Goal: Task Accomplishment & Management: Manage account settings

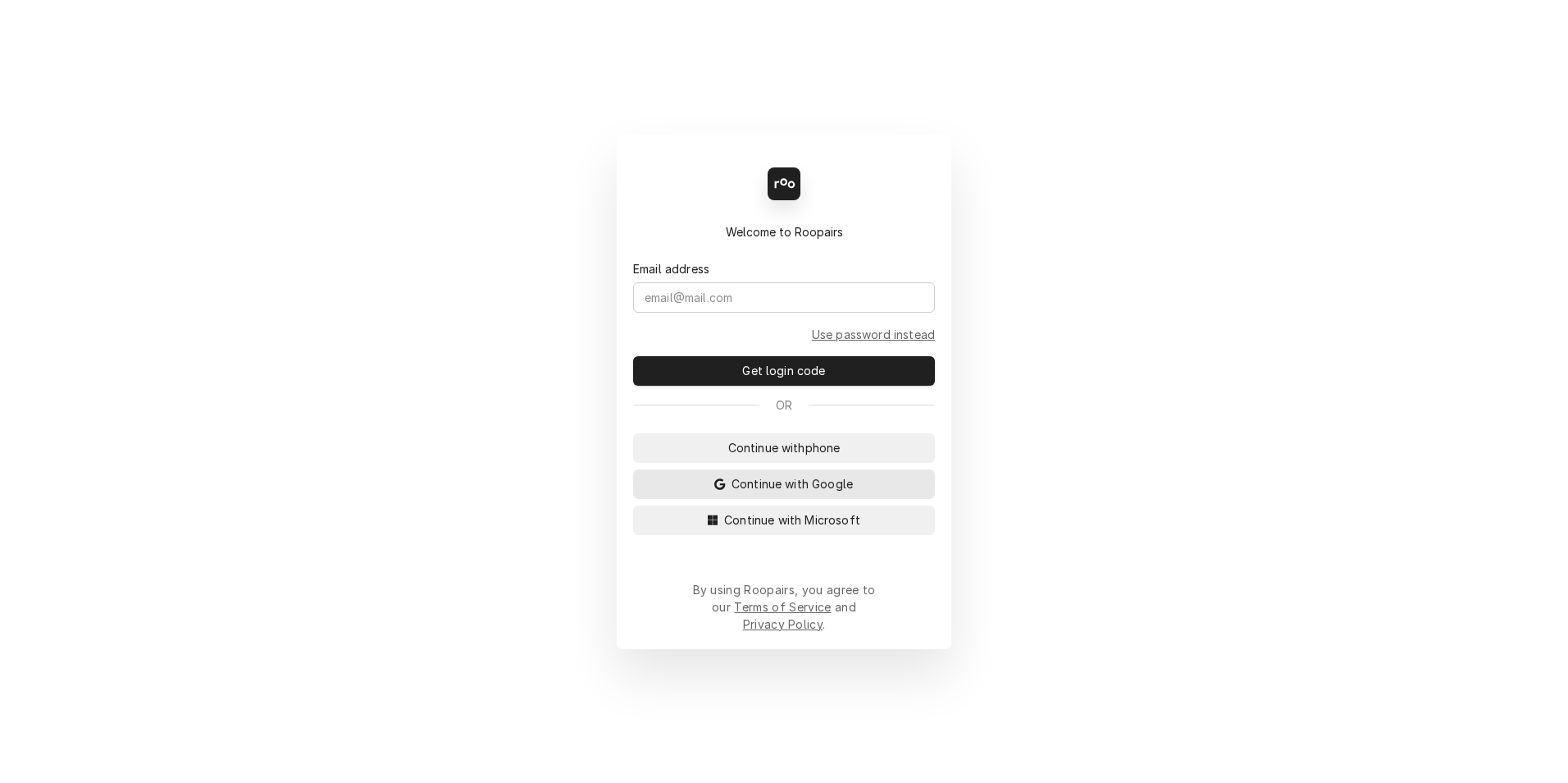
click at [804, 492] on span "Continue with Google" at bounding box center [792, 483] width 128 height 17
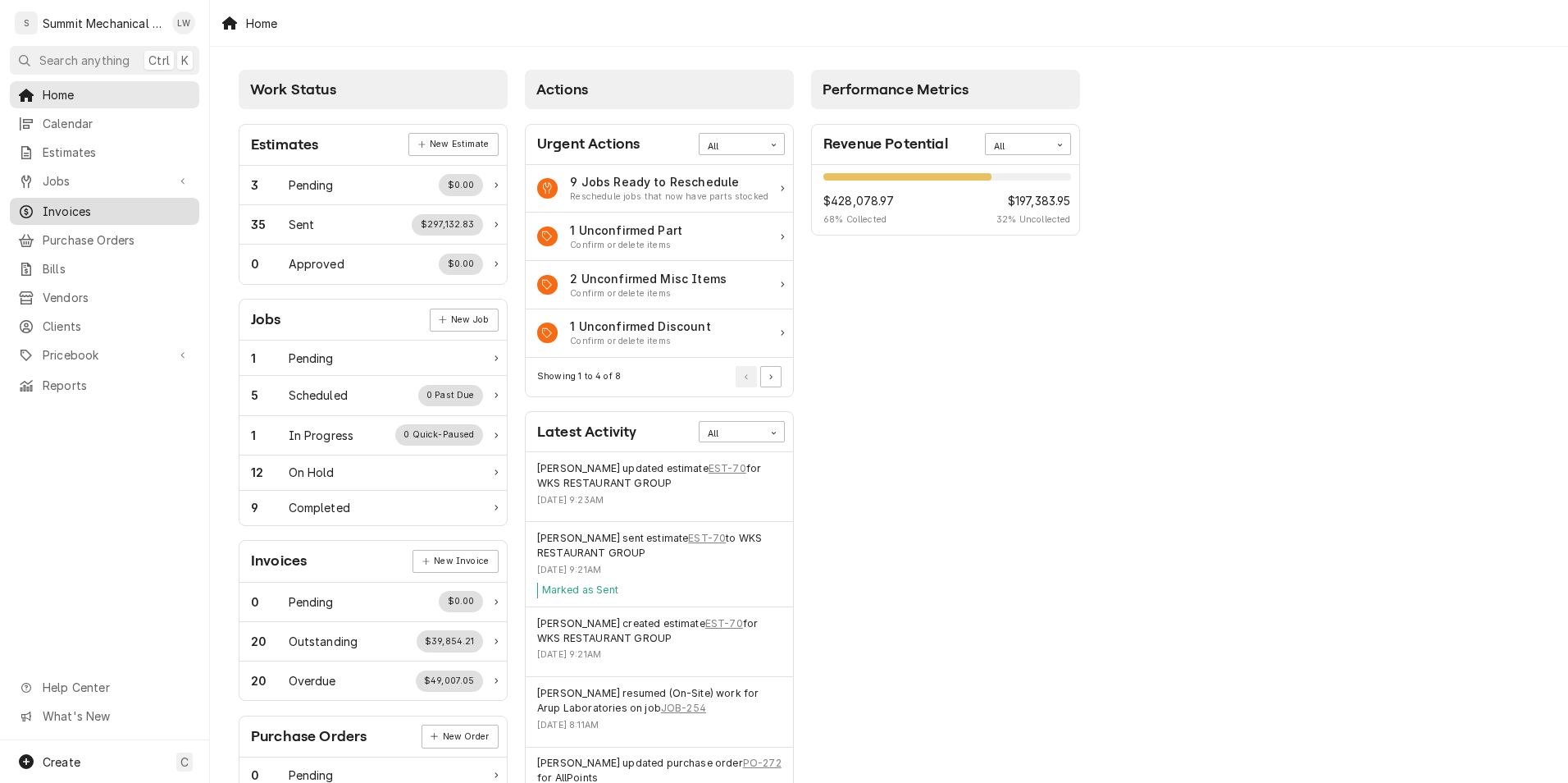
click at [99, 203] on span "Invoices" at bounding box center [117, 211] width 148 height 17
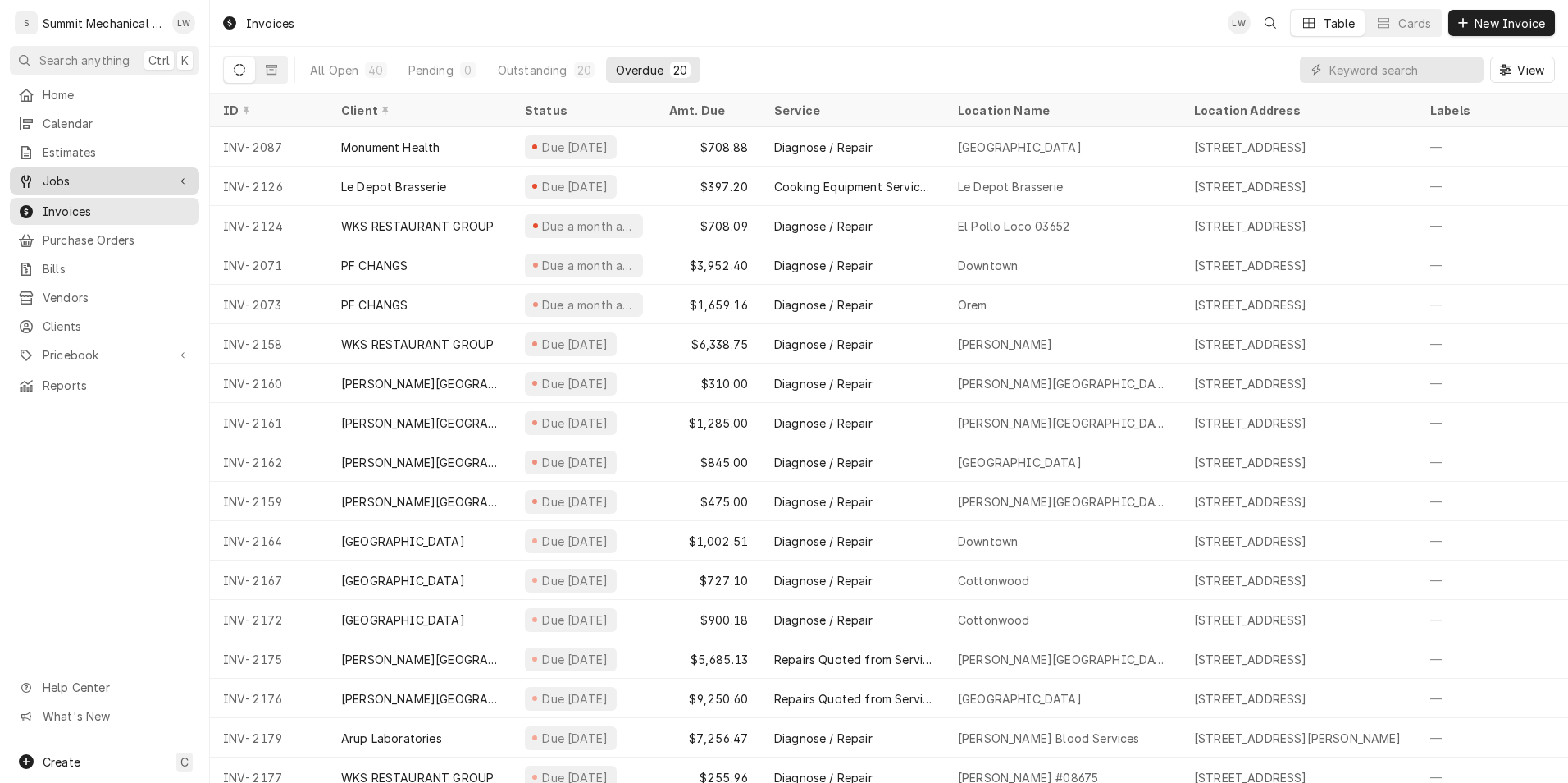
click at [93, 171] on div "Jobs" at bounding box center [105, 181] width 183 height 21
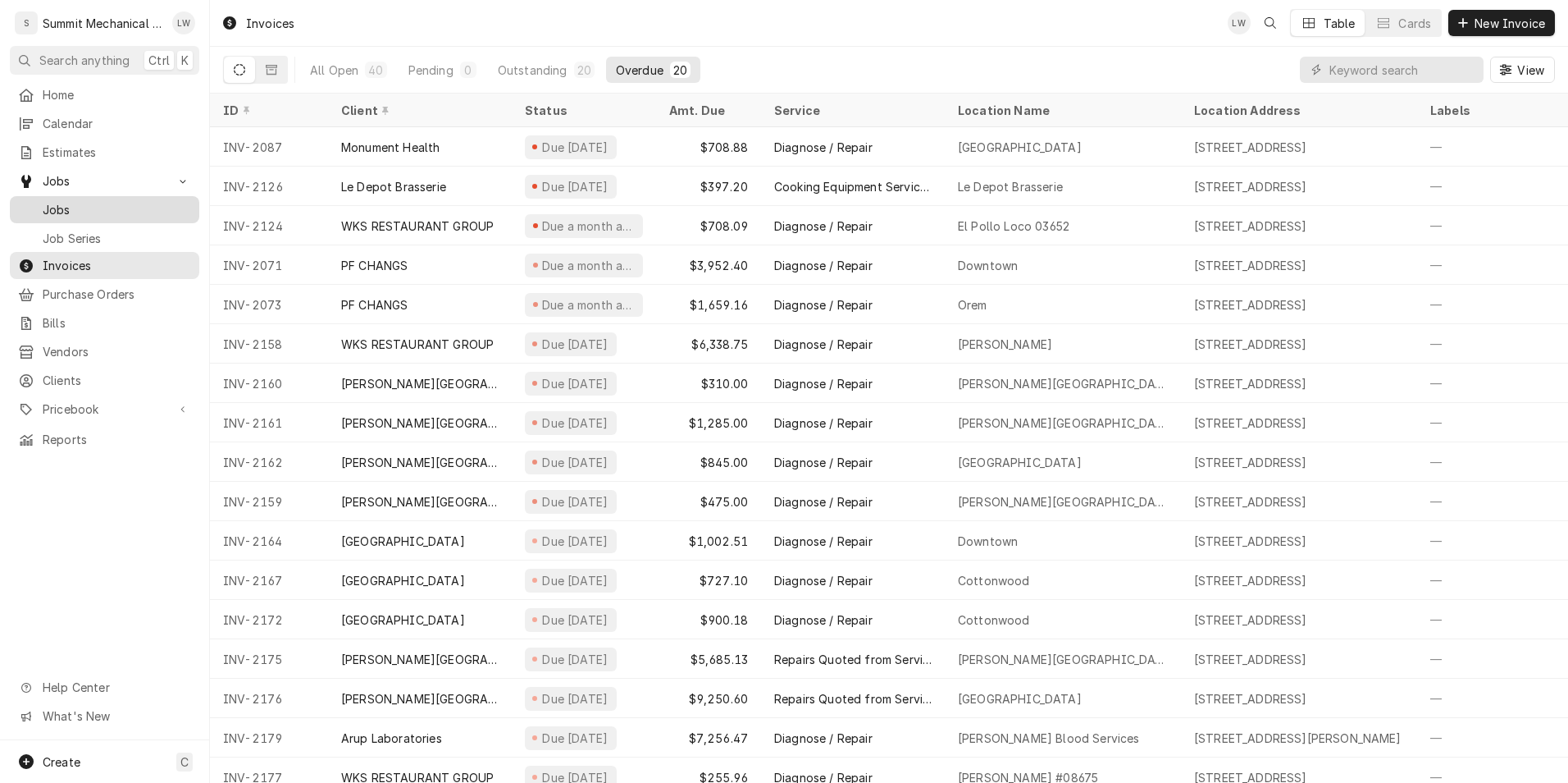
click at [77, 201] on span "Jobs" at bounding box center [117, 209] width 148 height 17
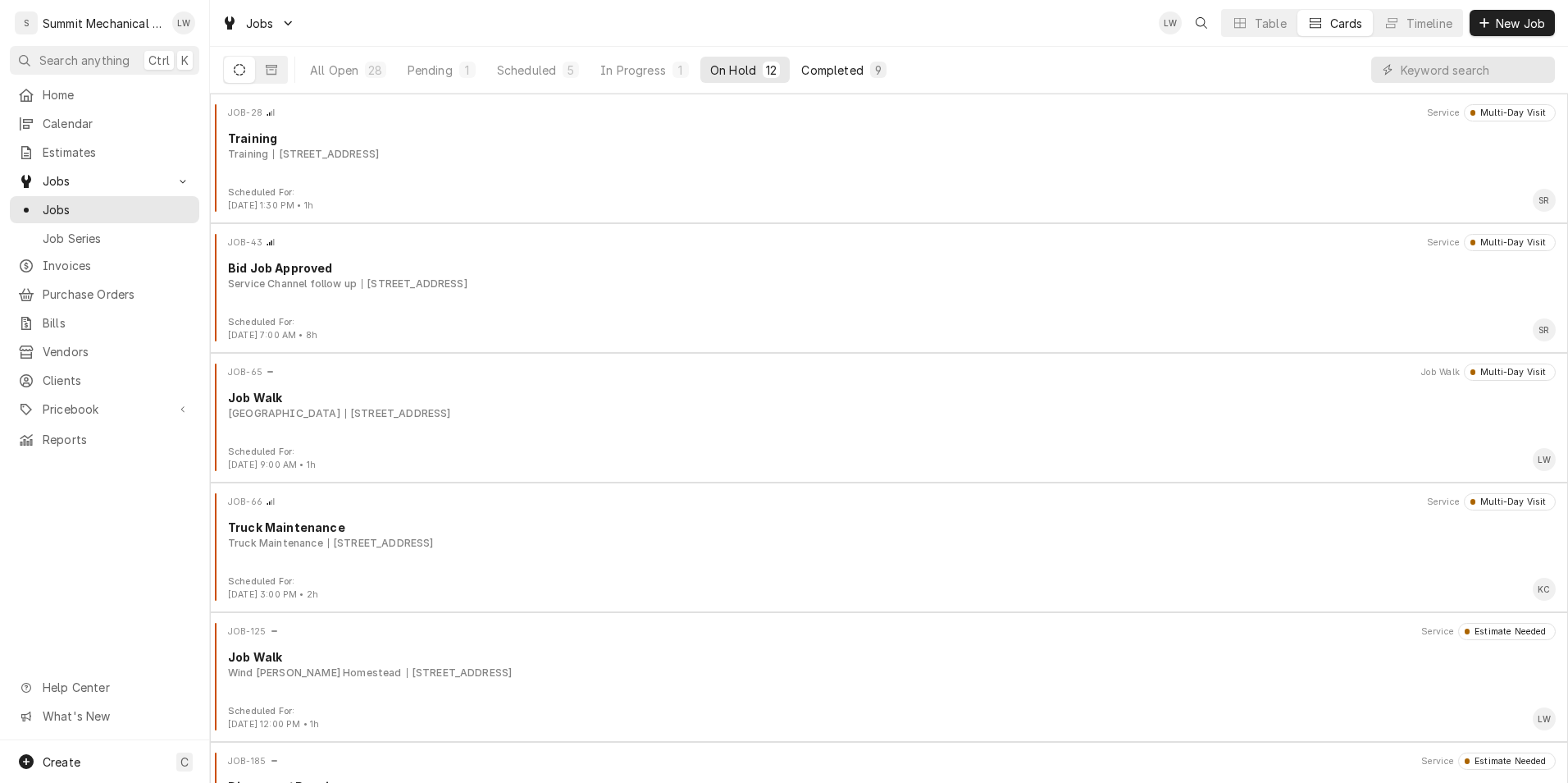
click at [823, 64] on div "Completed" at bounding box center [832, 70] width 62 height 17
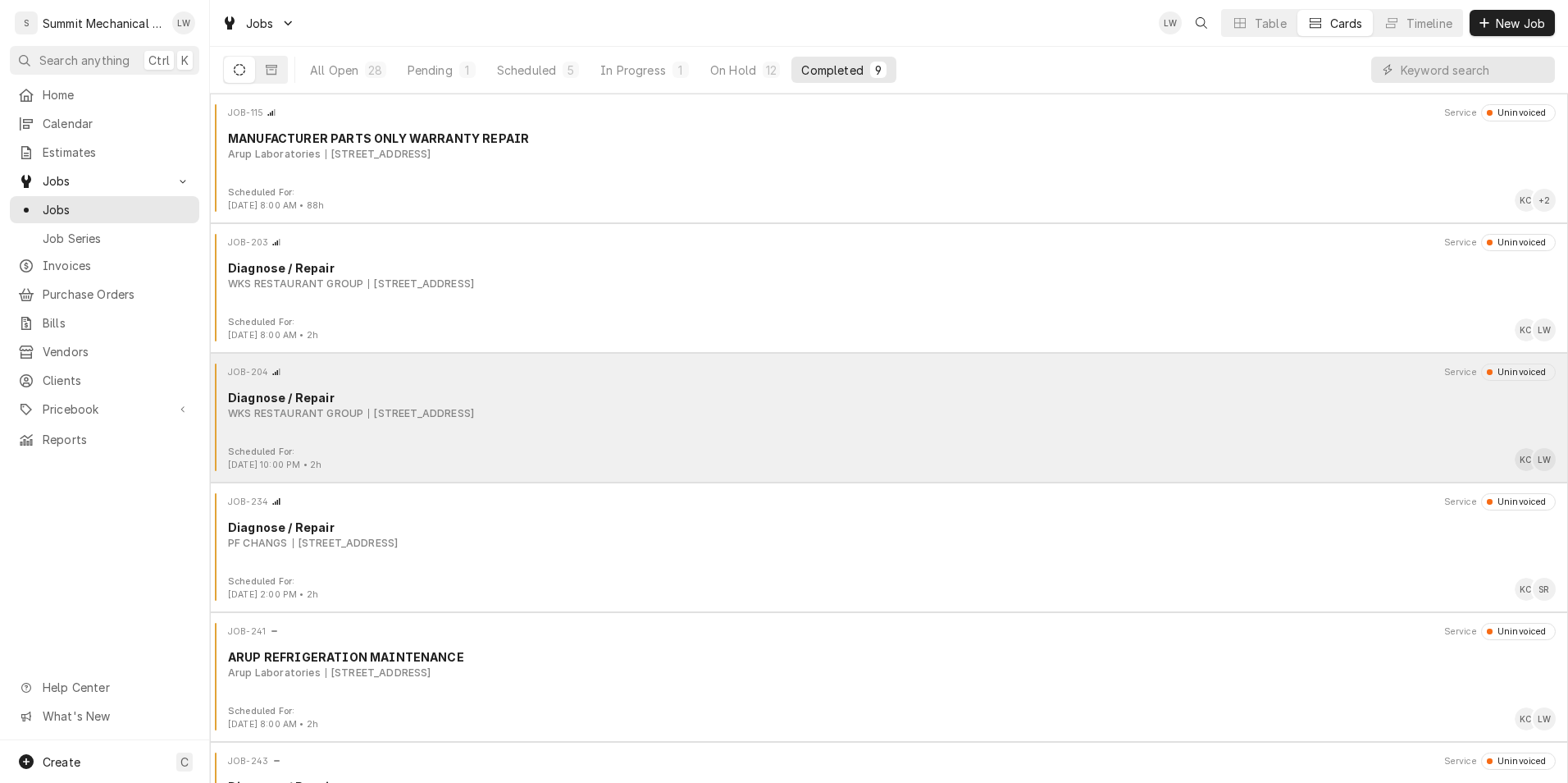
click at [632, 449] on div "Scheduled For: Sep 11th, 2025 - 10:00 PM • 2h KC LW" at bounding box center [889, 458] width 1345 height 26
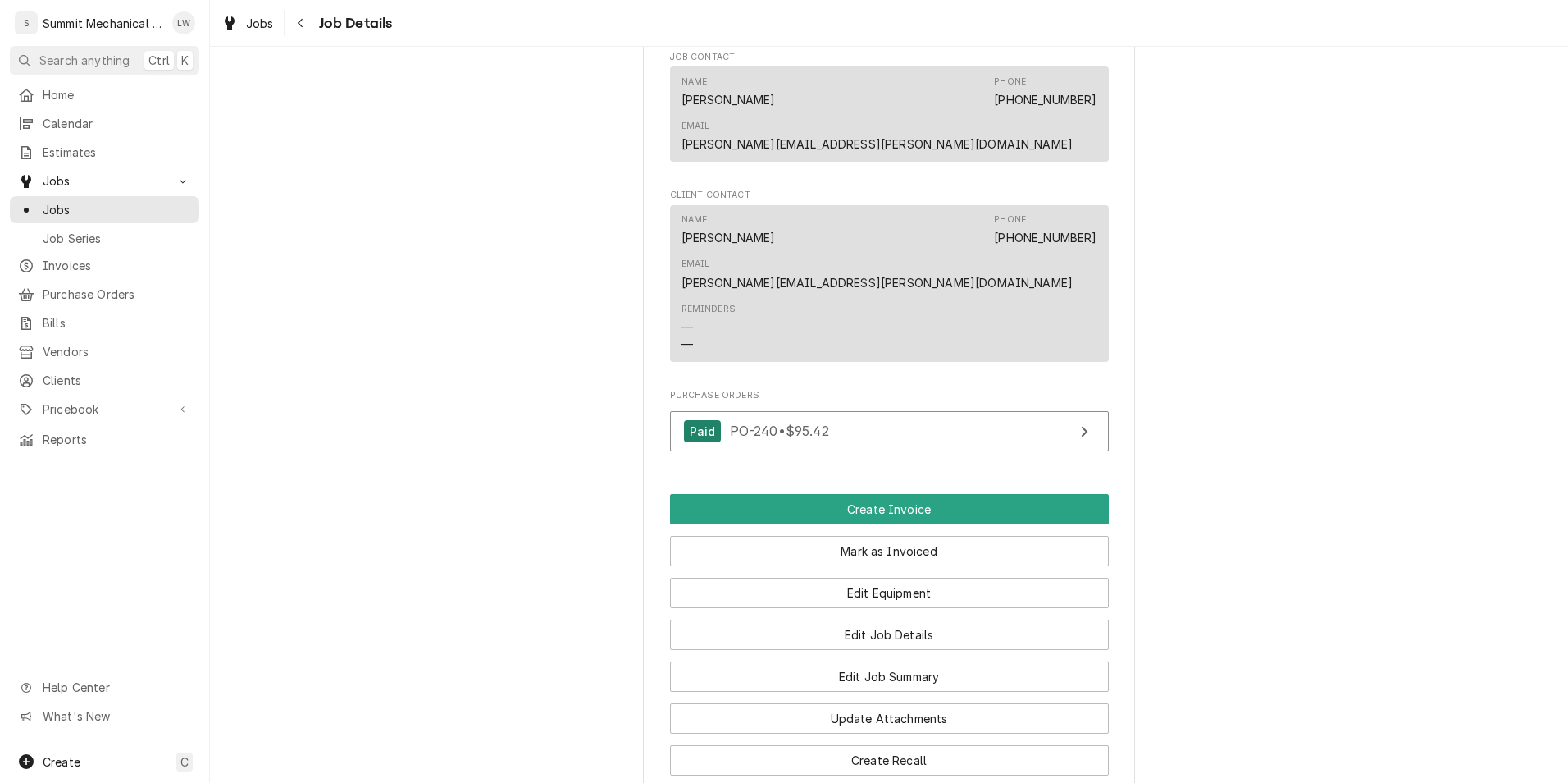
scroll to position [1156, 0]
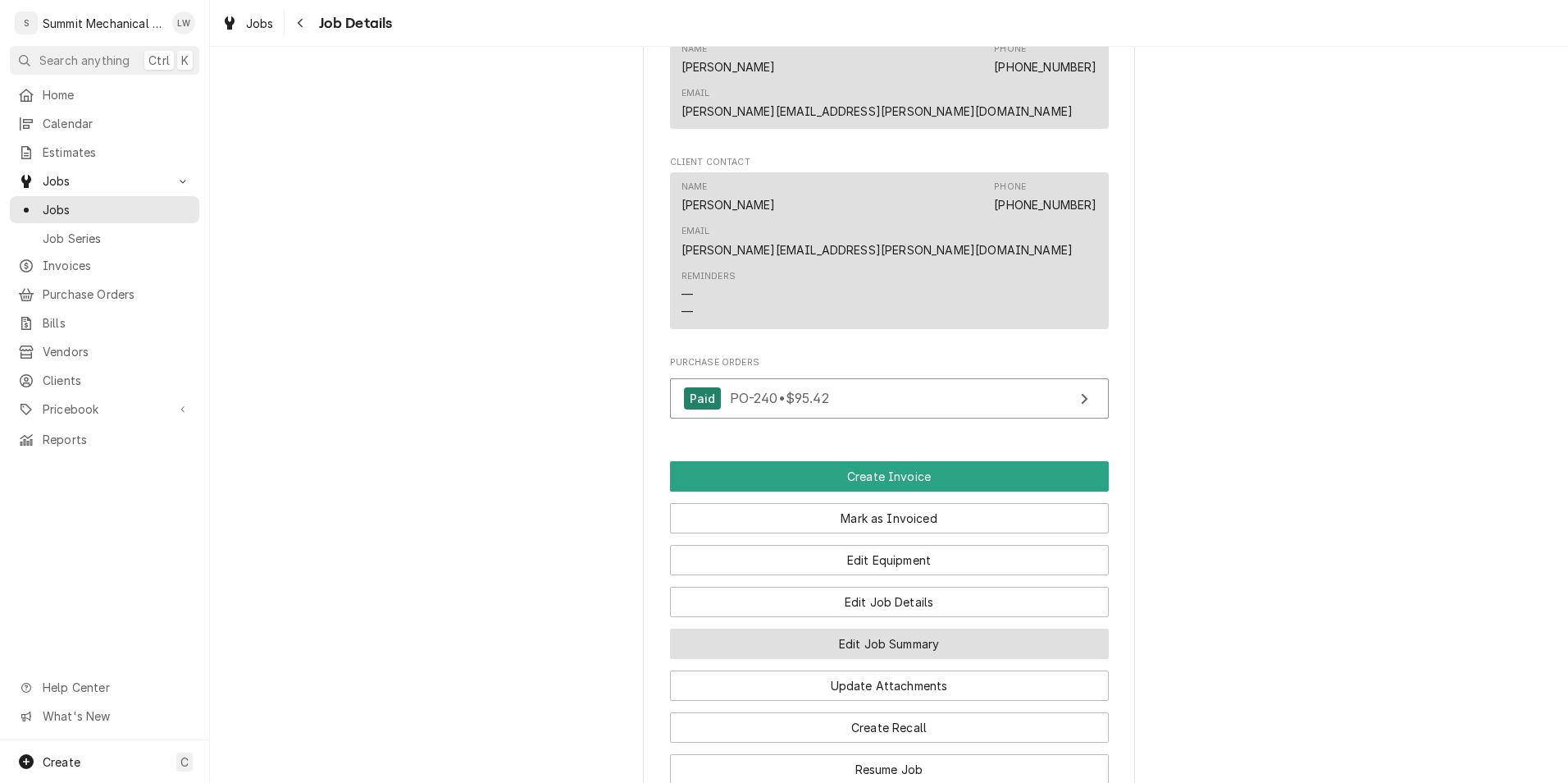
click at [908, 628] on button "Edit Job Summary" at bounding box center [889, 644] width 439 height 31
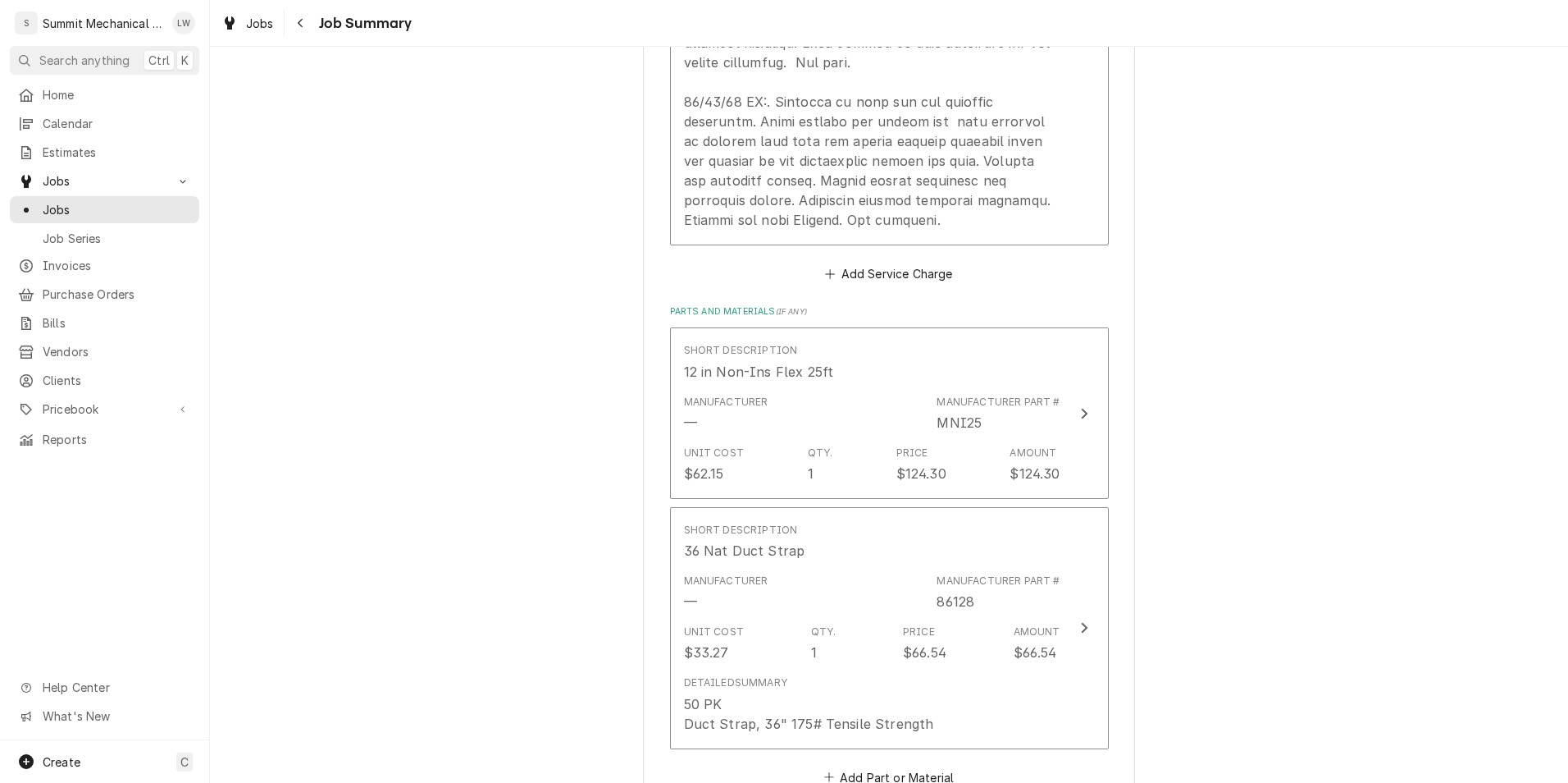
scroll to position [1317, 0]
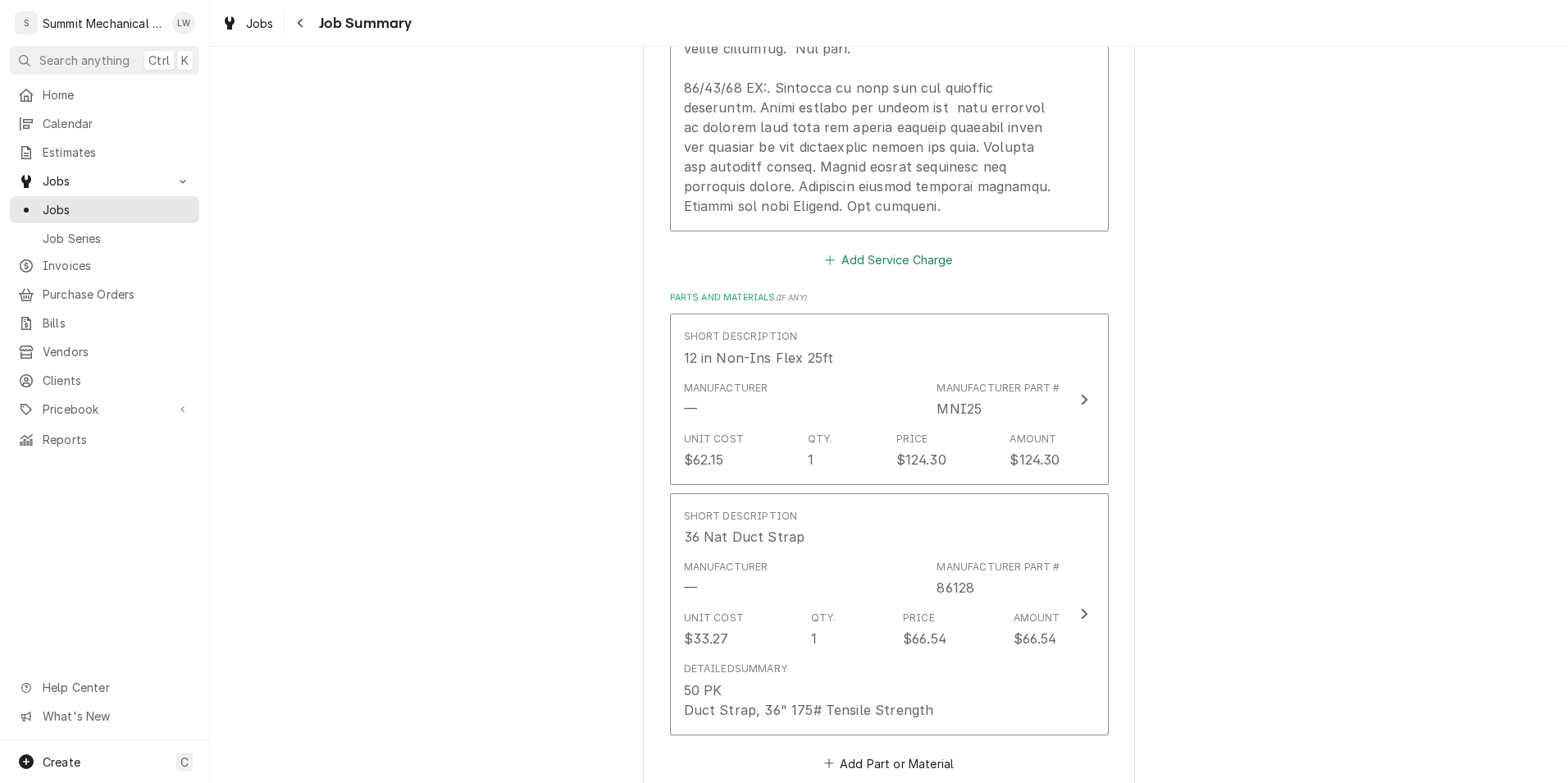
click at [892, 262] on button "Add Service Charge" at bounding box center [889, 259] width 133 height 23
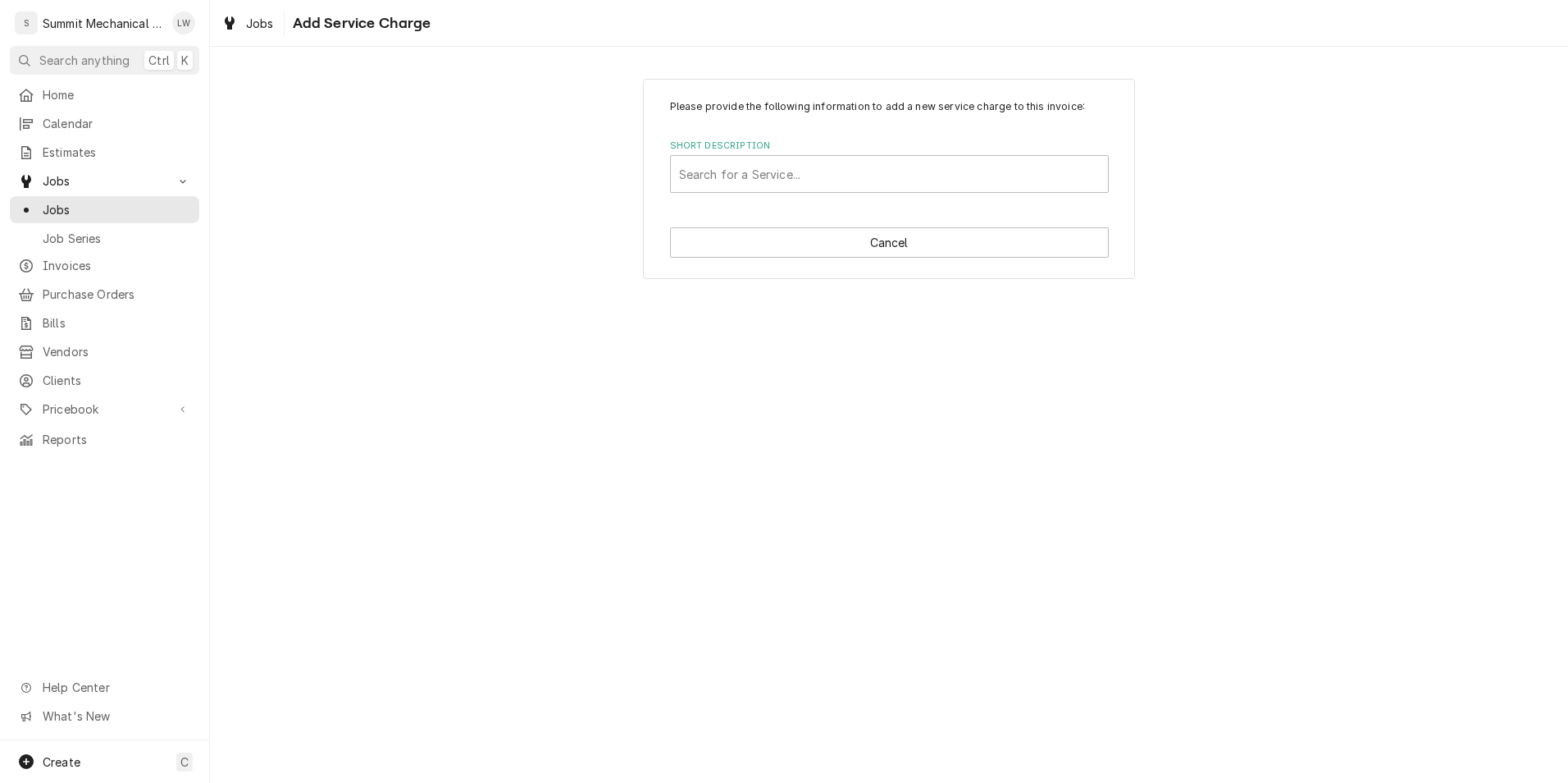
click at [866, 145] on label "Short Description" at bounding box center [889, 146] width 439 height 14
click at [864, 177] on div "Short Description" at bounding box center [889, 174] width 421 height 30
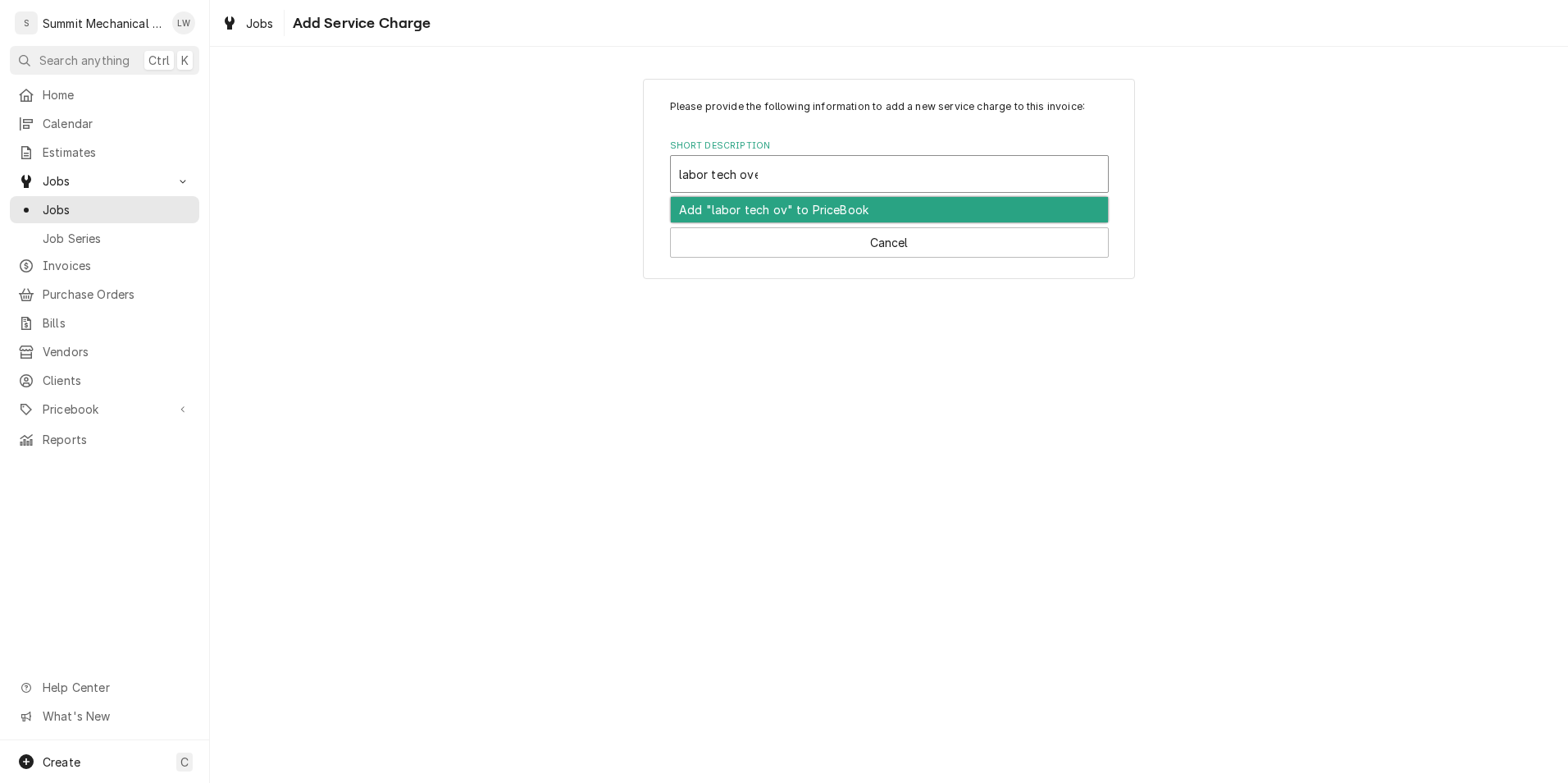
type input "labor tech over"
click at [802, 205] on strong "Labor | Tech | Overtime" at bounding box center [749, 209] width 142 height 14
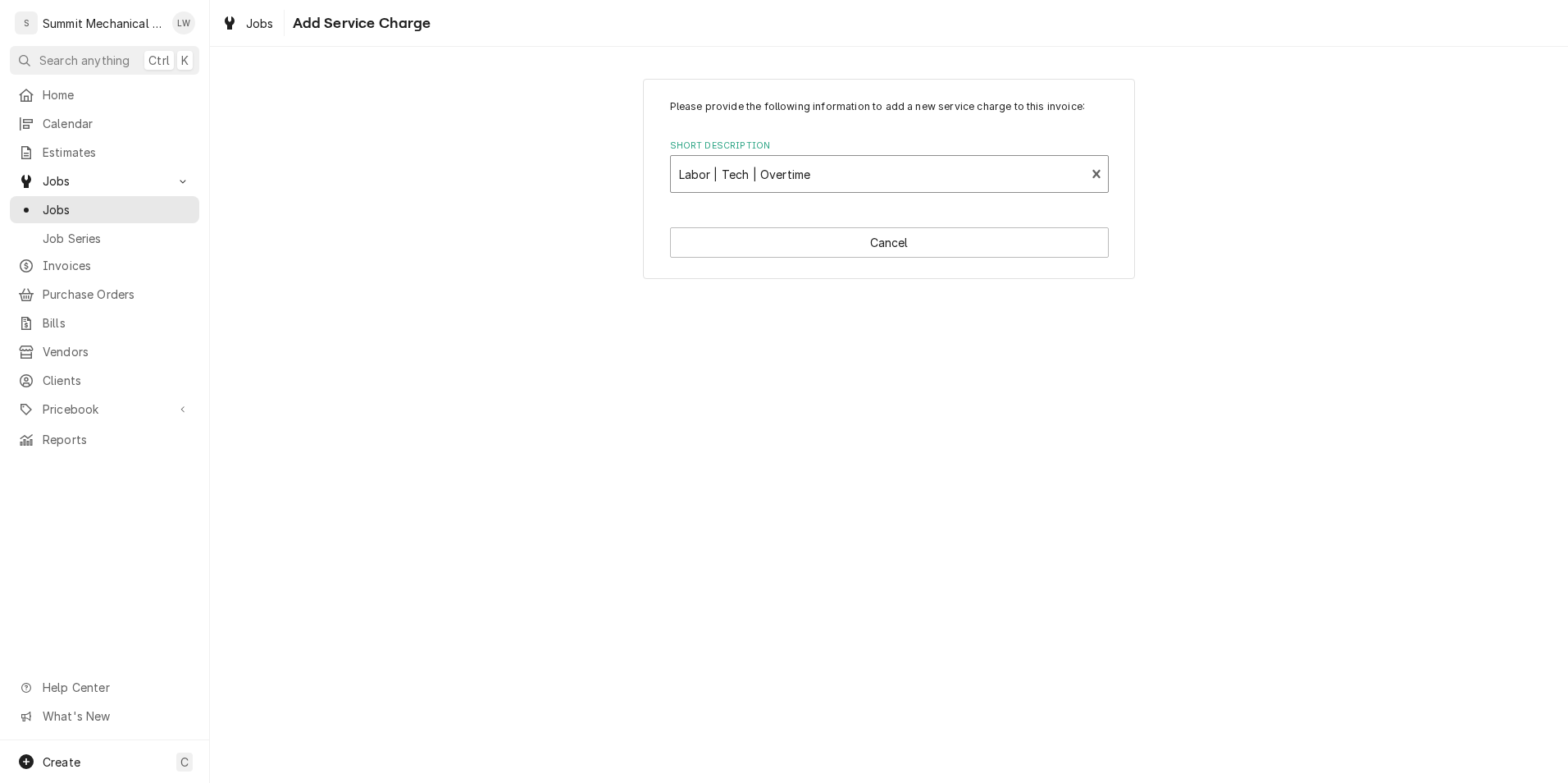
type textarea "x"
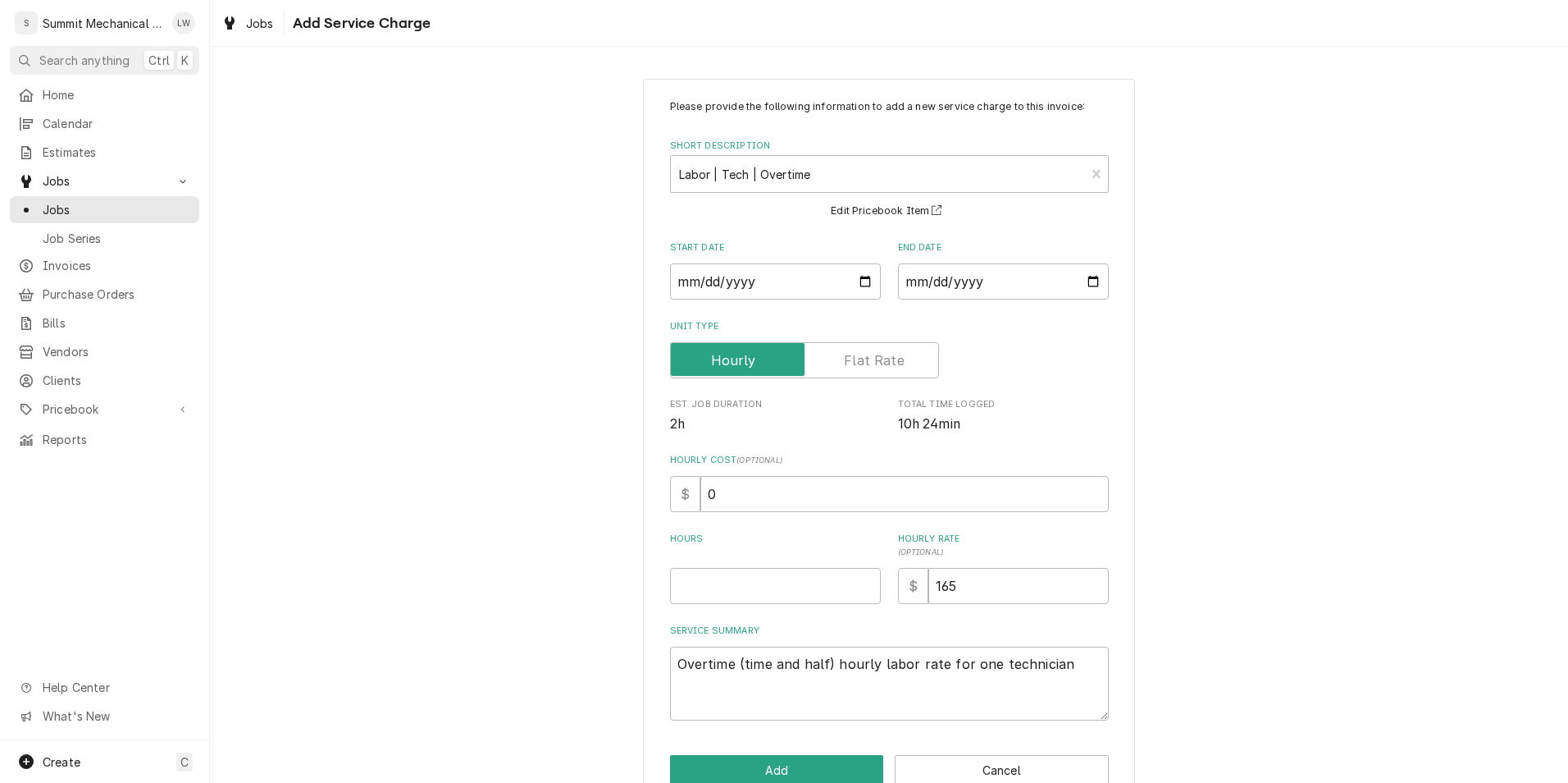
scroll to position [38, 0]
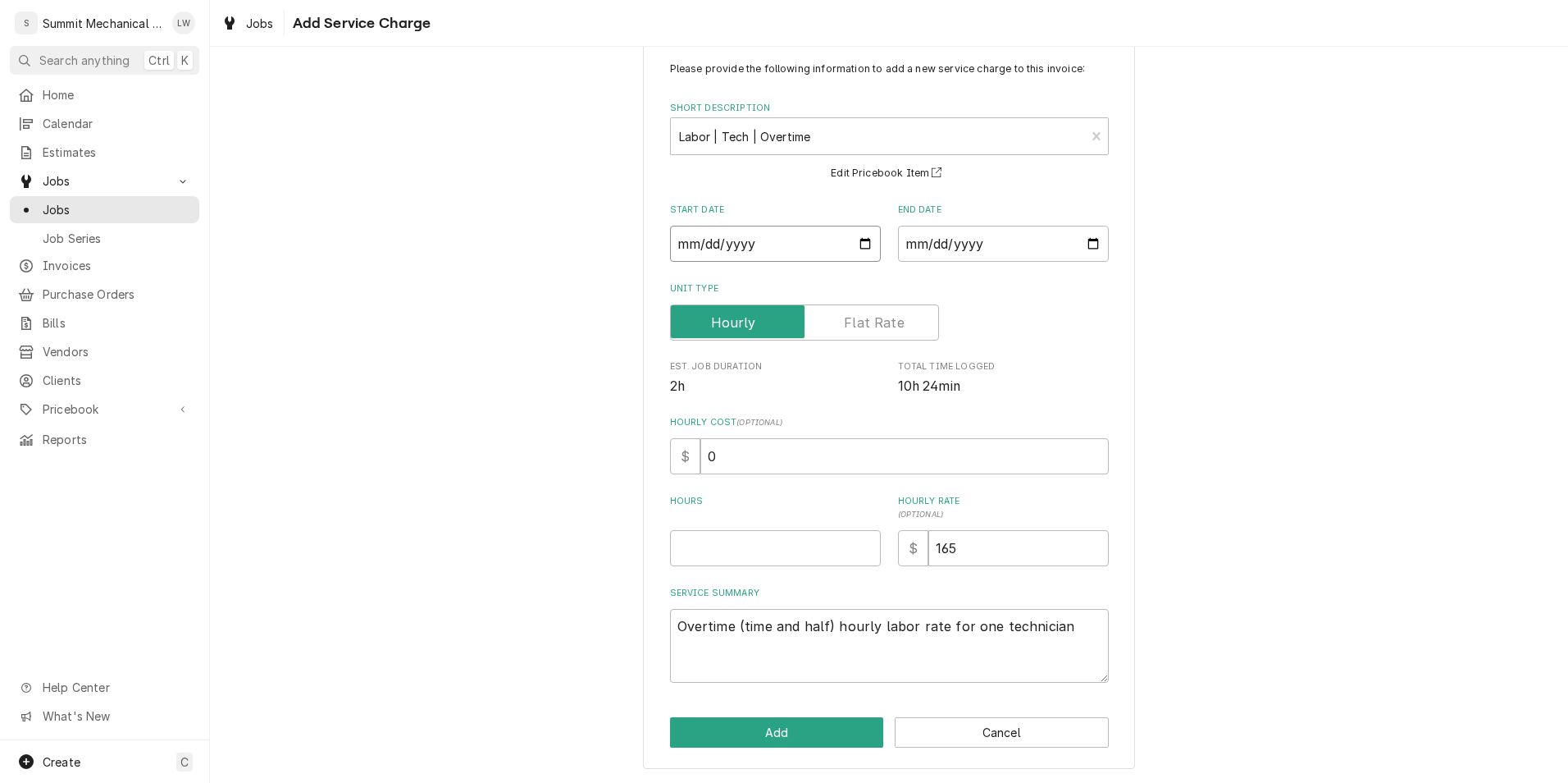
click at [853, 239] on input "Start Date" at bounding box center [775, 243] width 211 height 36
type input "2025-09-12"
type textarea "x"
click at [1012, 239] on input "End Date" at bounding box center [1003, 243] width 211 height 36
click at [1103, 240] on div "Please provide the following information to add a new service charge to this in…" at bounding box center [889, 405] width 492 height 728
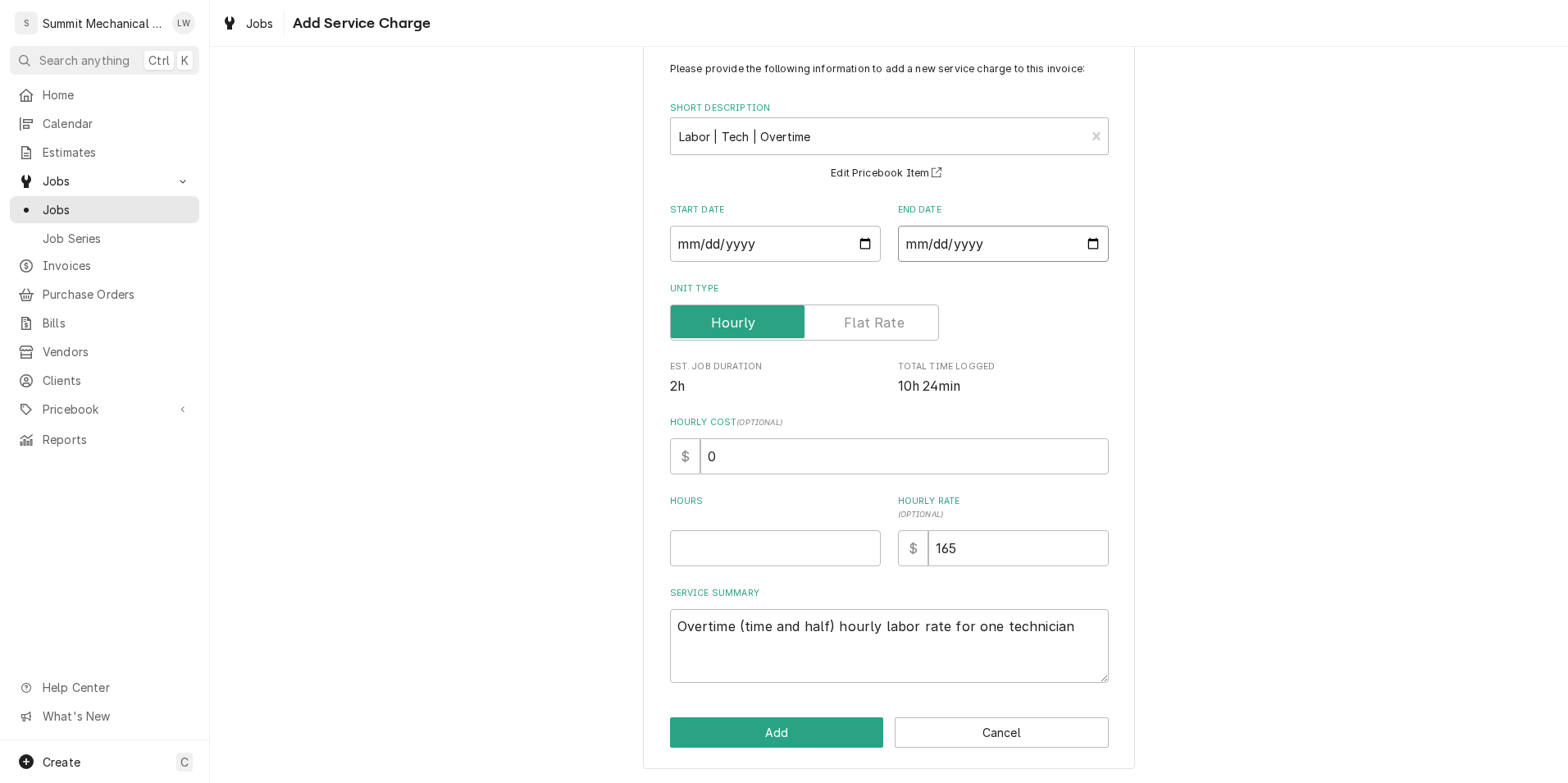
click at [1086, 243] on input "End Date" at bounding box center [1003, 243] width 211 height 36
type input "2025-09-13"
click at [722, 559] on input "Hours" at bounding box center [775, 549] width 211 height 36
click at [806, 550] on input "Hours" at bounding box center [775, 549] width 211 height 36
type textarea "x"
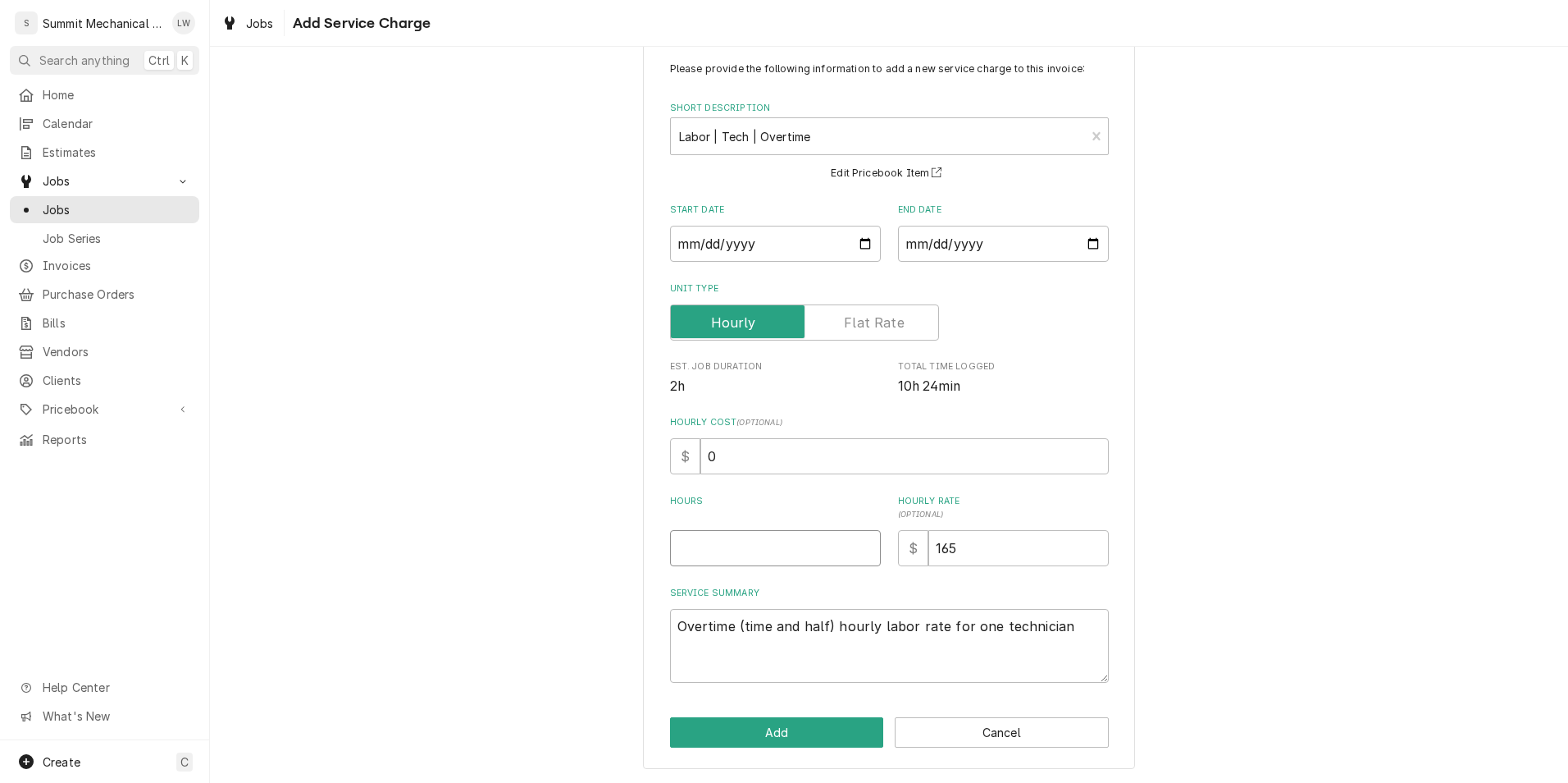
type input "1"
type textarea "x"
type input "12"
click at [790, 724] on button "Add" at bounding box center [777, 732] width 214 height 31
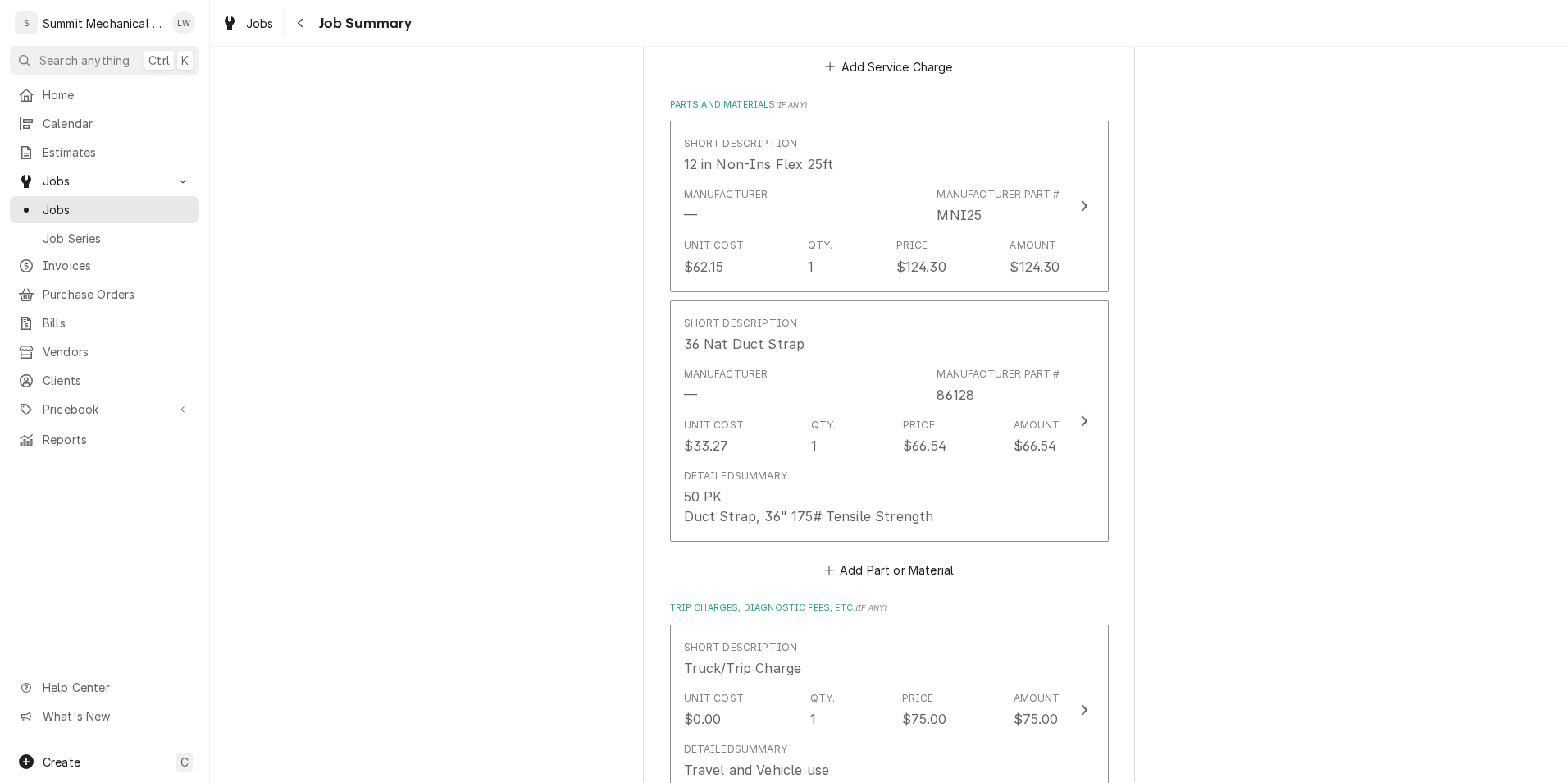
scroll to position [1759, 0]
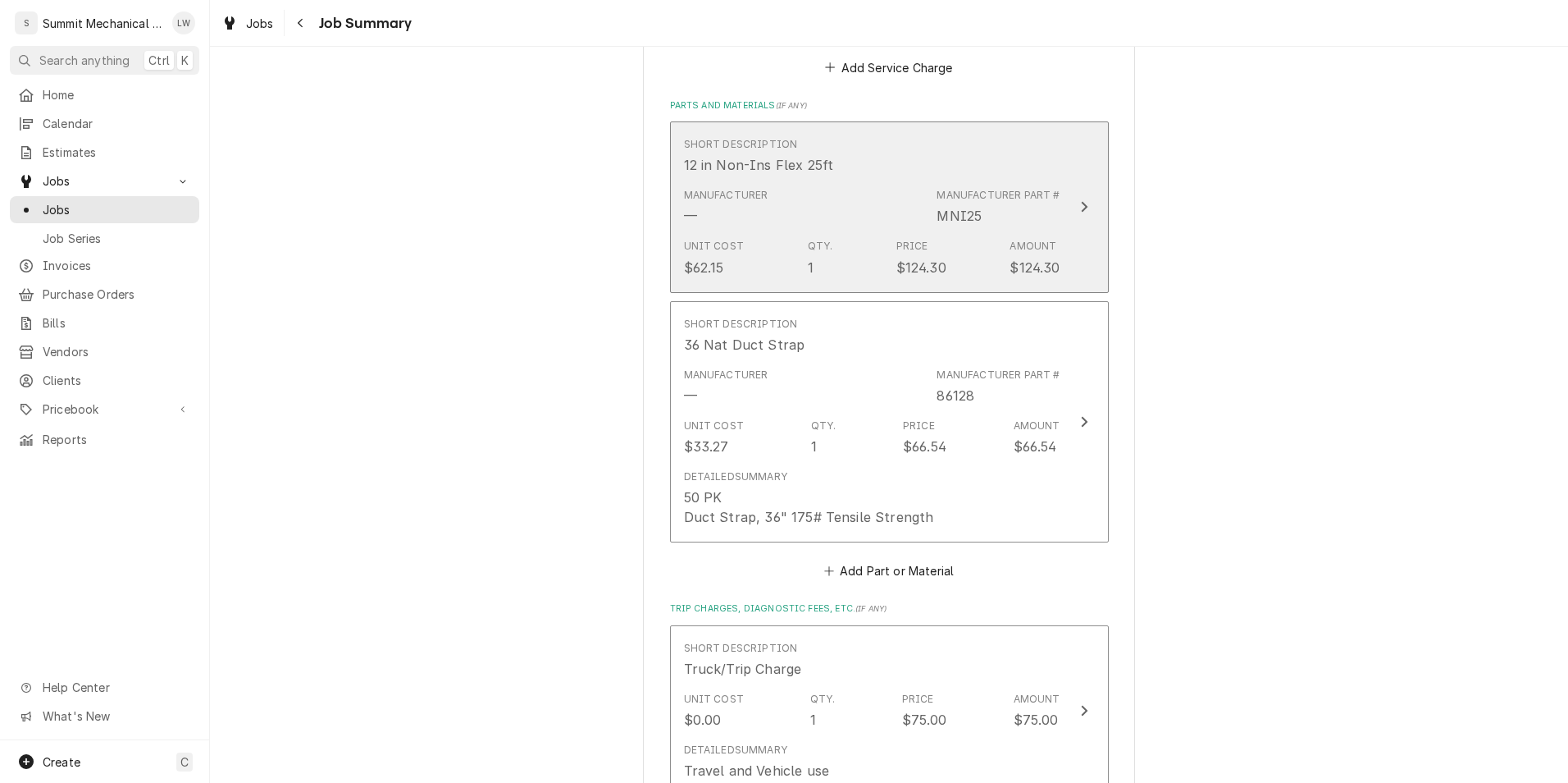
click at [961, 246] on div "Unit Cost $62.15 Qty. 1 Price $124.30 Amount $124.30" at bounding box center [872, 258] width 376 height 51
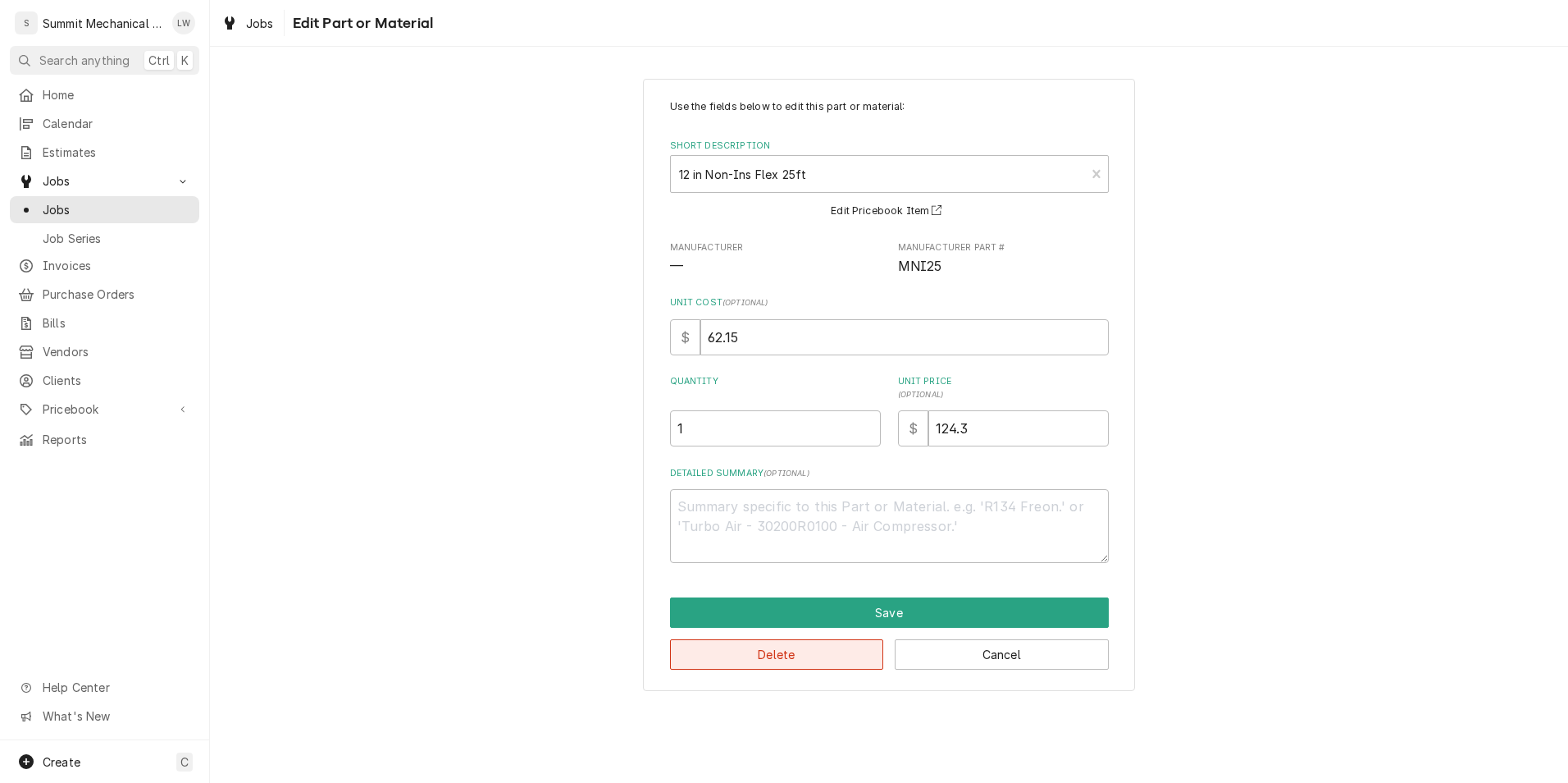
click at [782, 652] on button "Delete" at bounding box center [777, 654] width 214 height 31
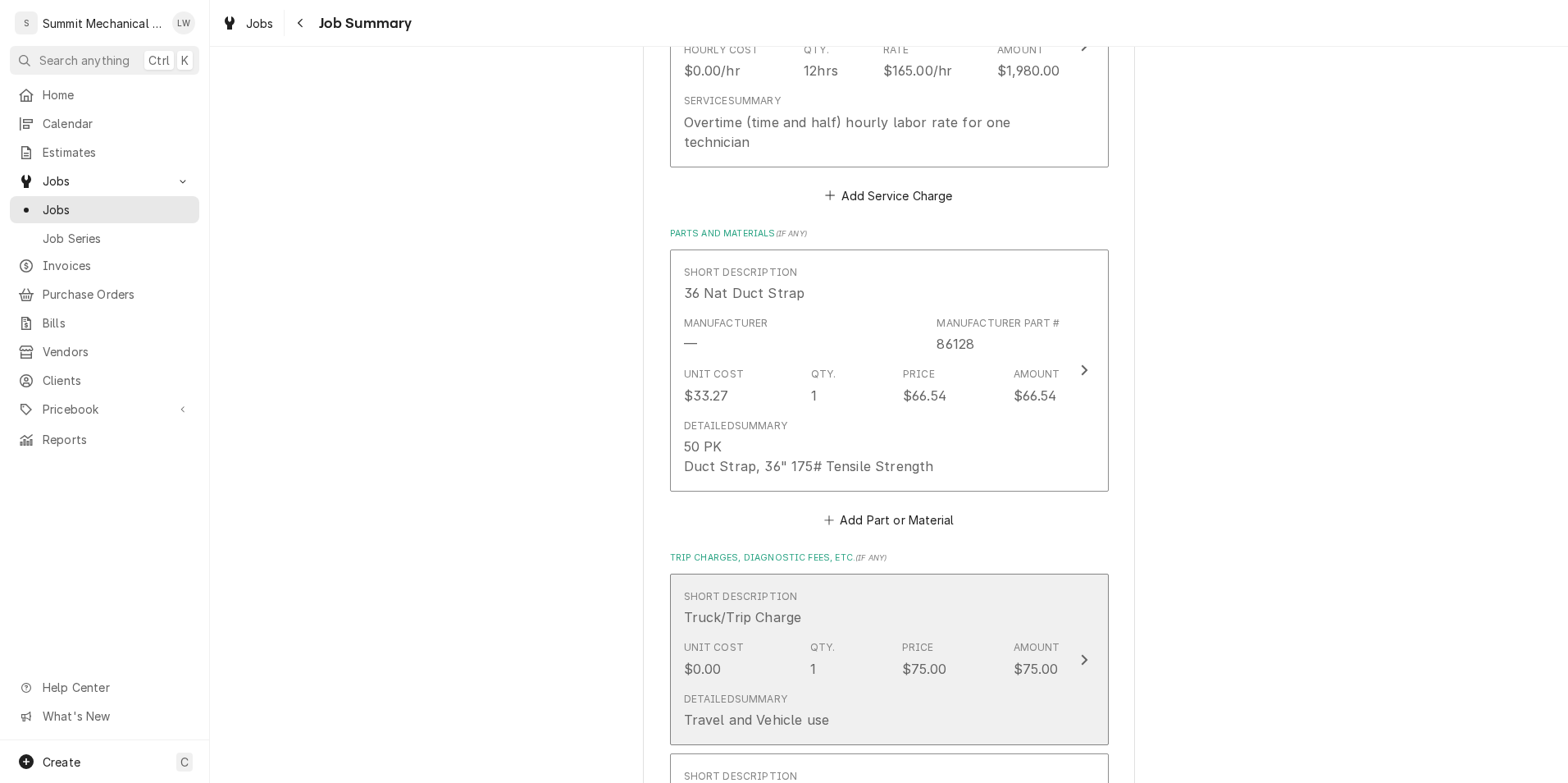
scroll to position [1630, 0]
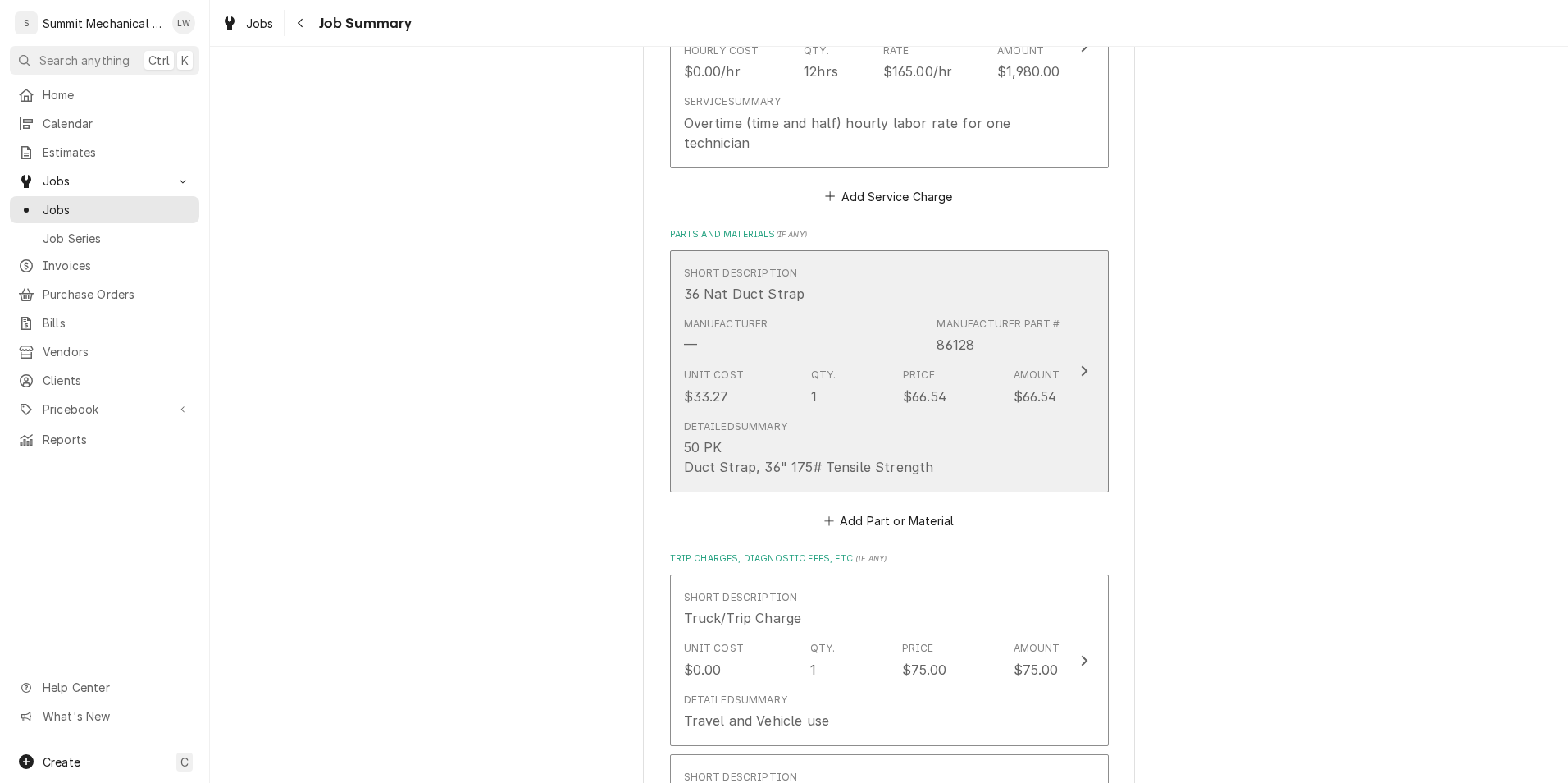
click at [872, 337] on div "Manufacturer — Manufacturer Part # 86128" at bounding box center [872, 336] width 376 height 51
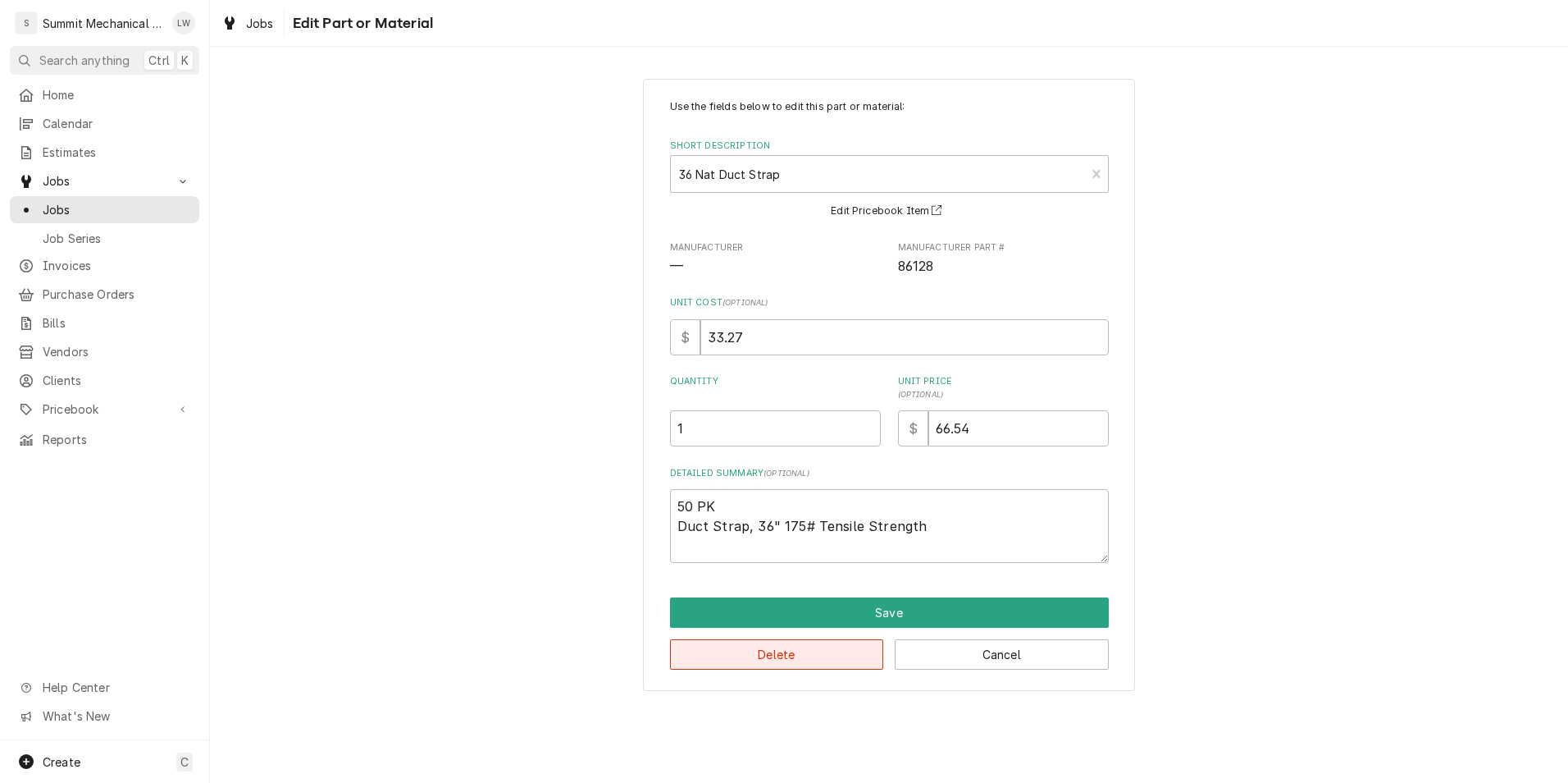
click at [793, 659] on button "Delete" at bounding box center [777, 654] width 214 height 31
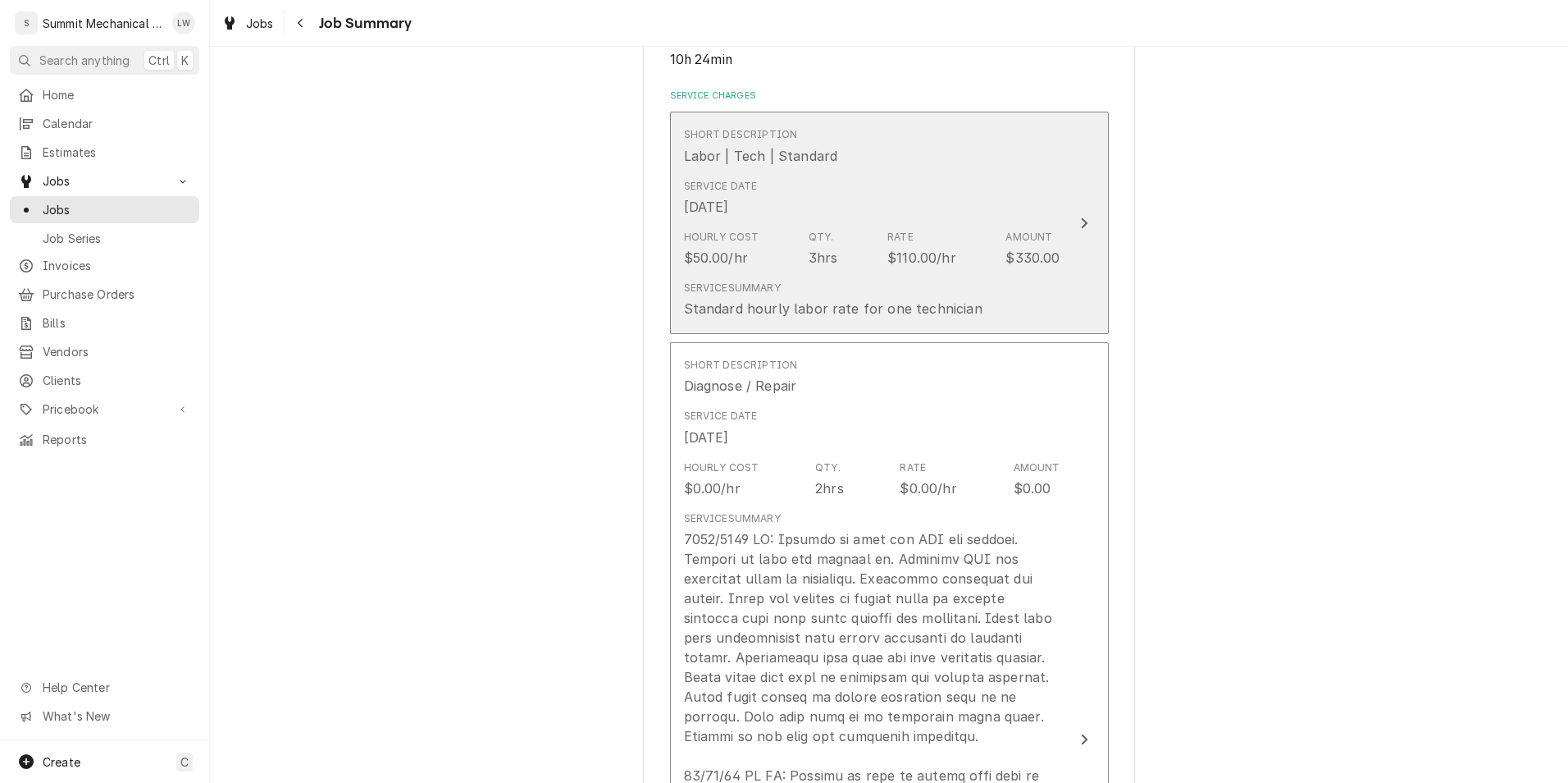
click at [885, 329] on button "Short Description Labor | Tech | Standard Service Date Aug 19, 2025 Hourly Cost…" at bounding box center [889, 223] width 439 height 223
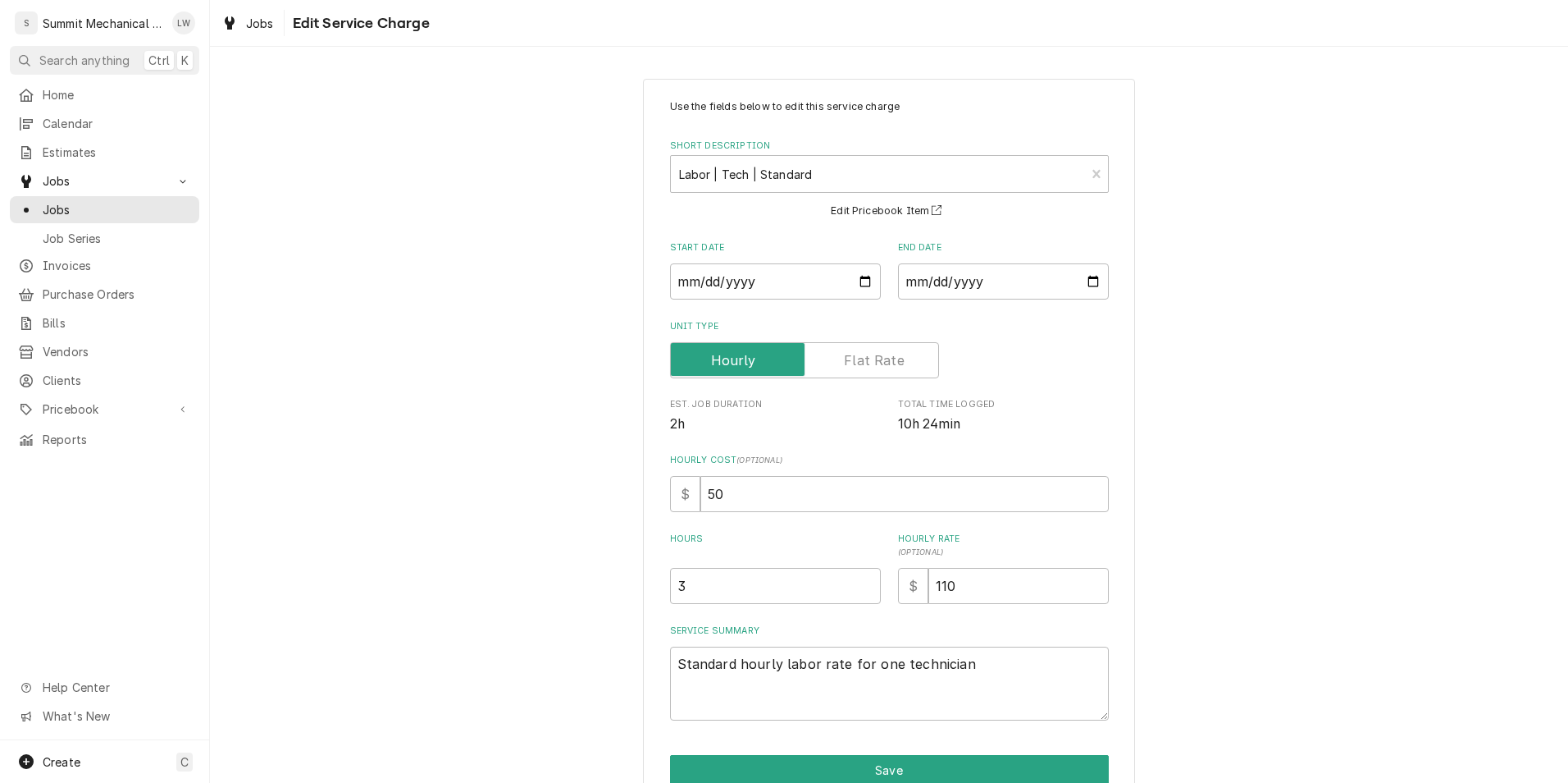
scroll to position [80, 0]
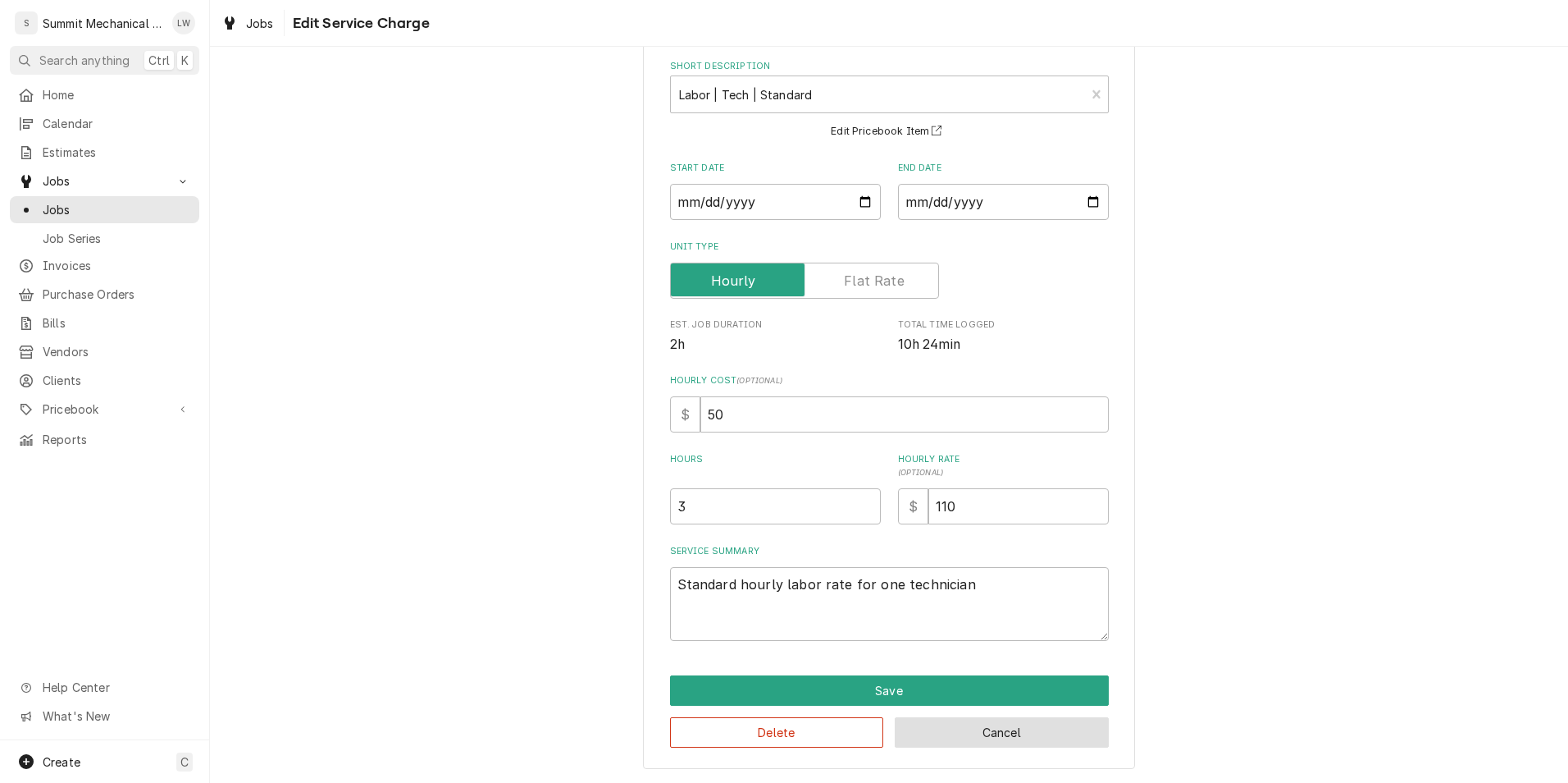
click at [970, 718] on button "Cancel" at bounding box center [1002, 732] width 214 height 31
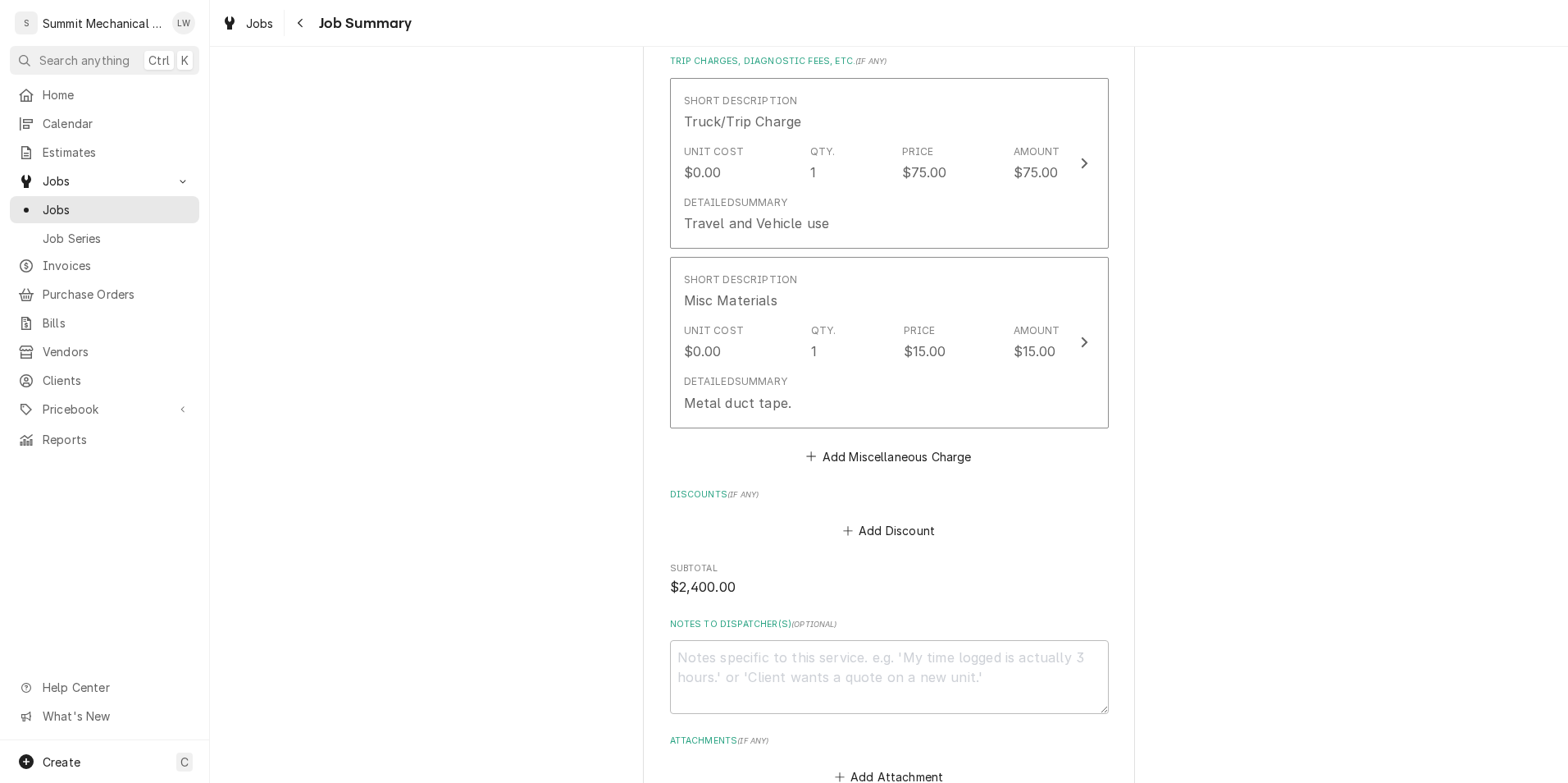
scroll to position [1878, 0]
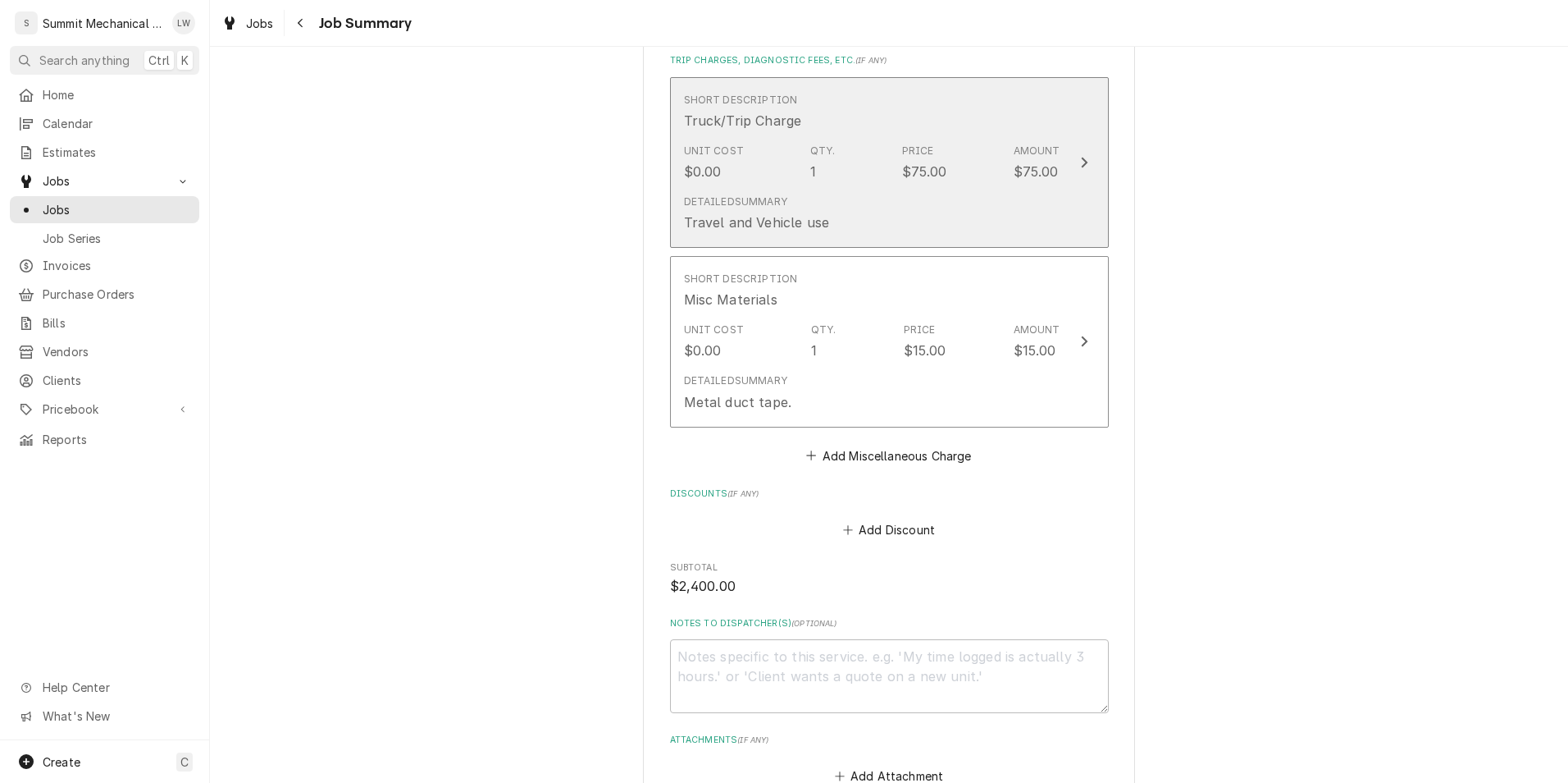
click at [925, 206] on div "Detailed Summary Travel and Vehicle use" at bounding box center [872, 214] width 376 height 51
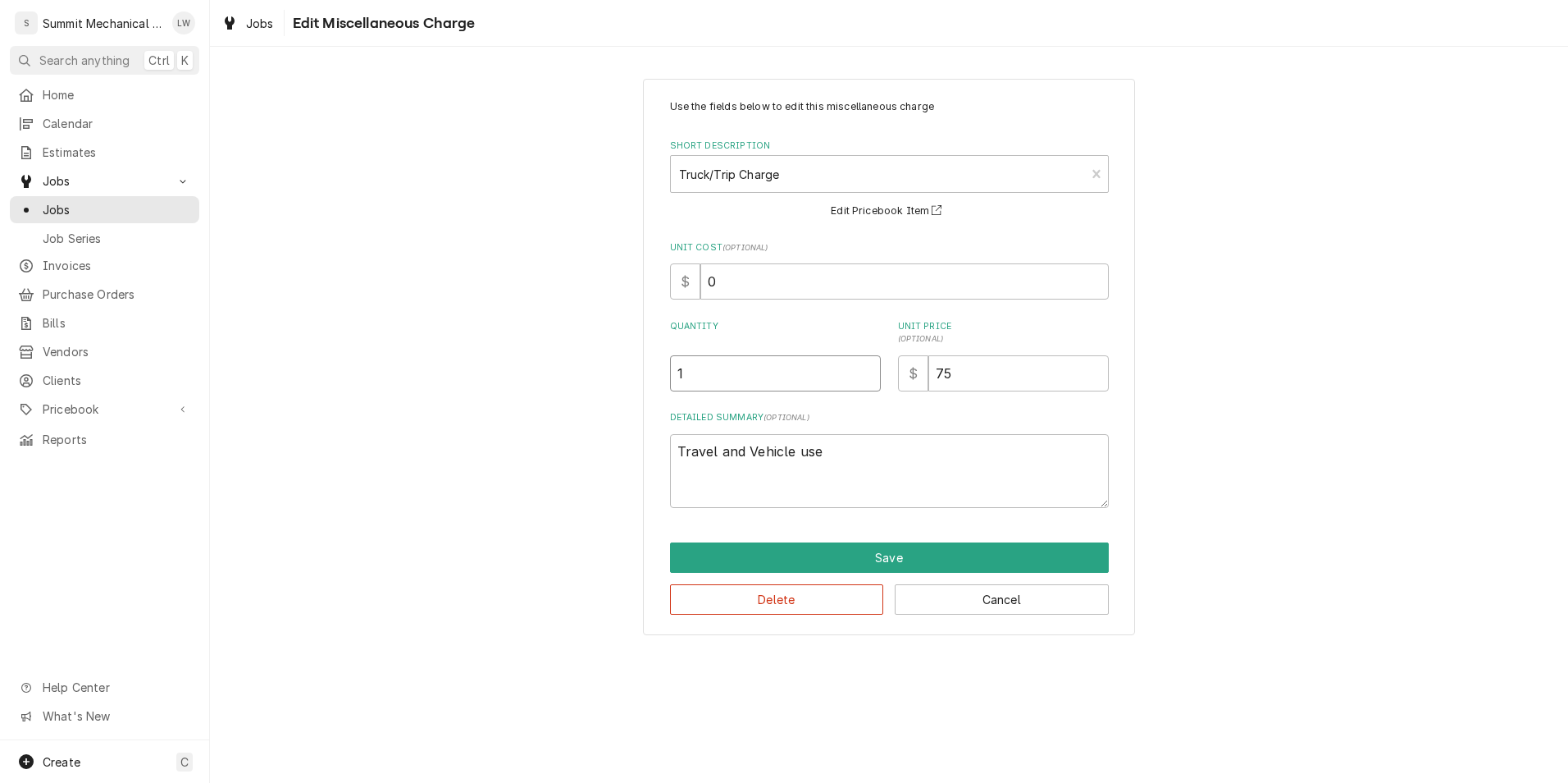
click at [756, 377] on input "1" at bounding box center [775, 373] width 211 height 36
type textarea "x"
type input "3"
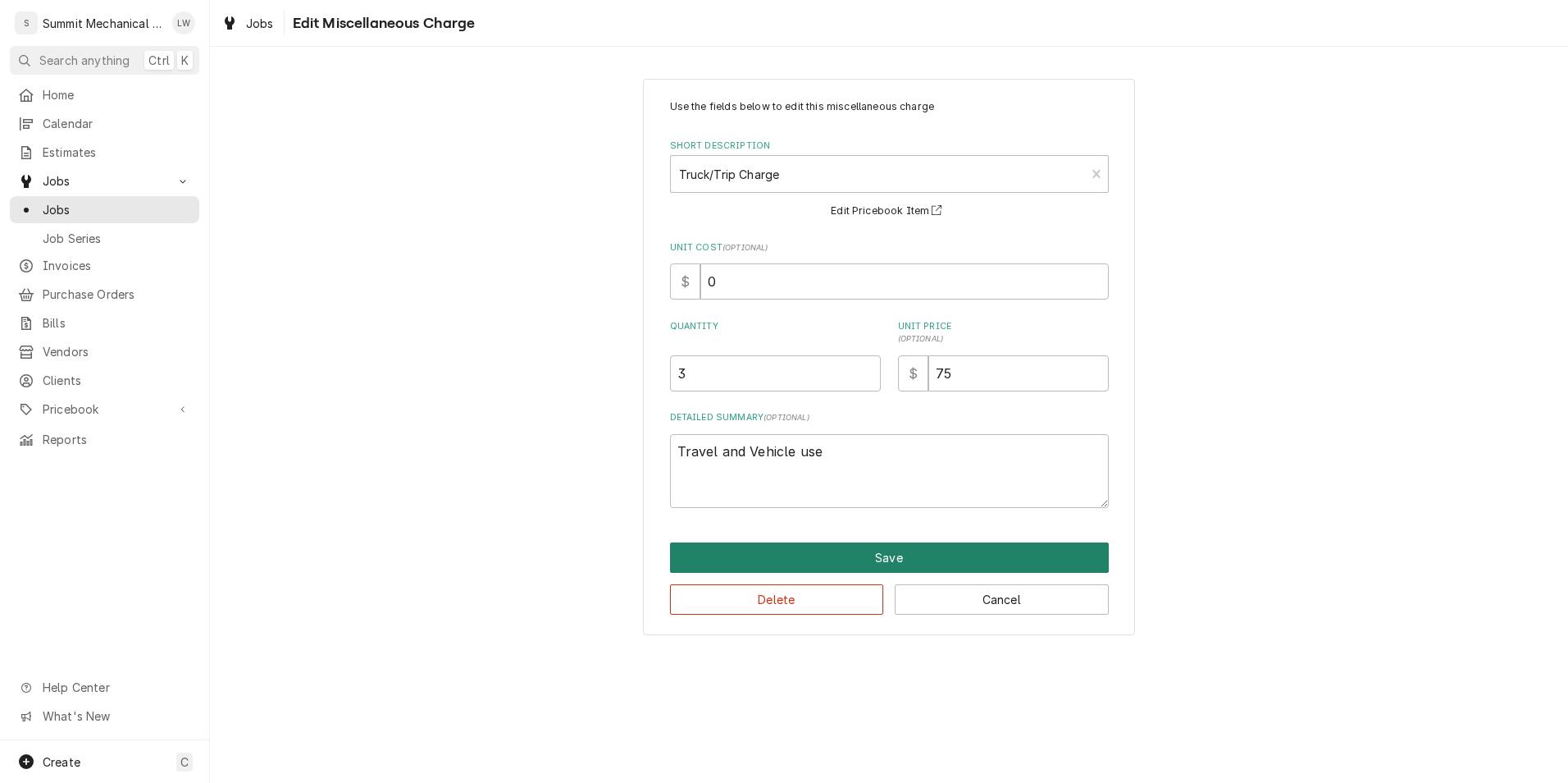
click at [854, 552] on button "Save" at bounding box center [889, 558] width 439 height 31
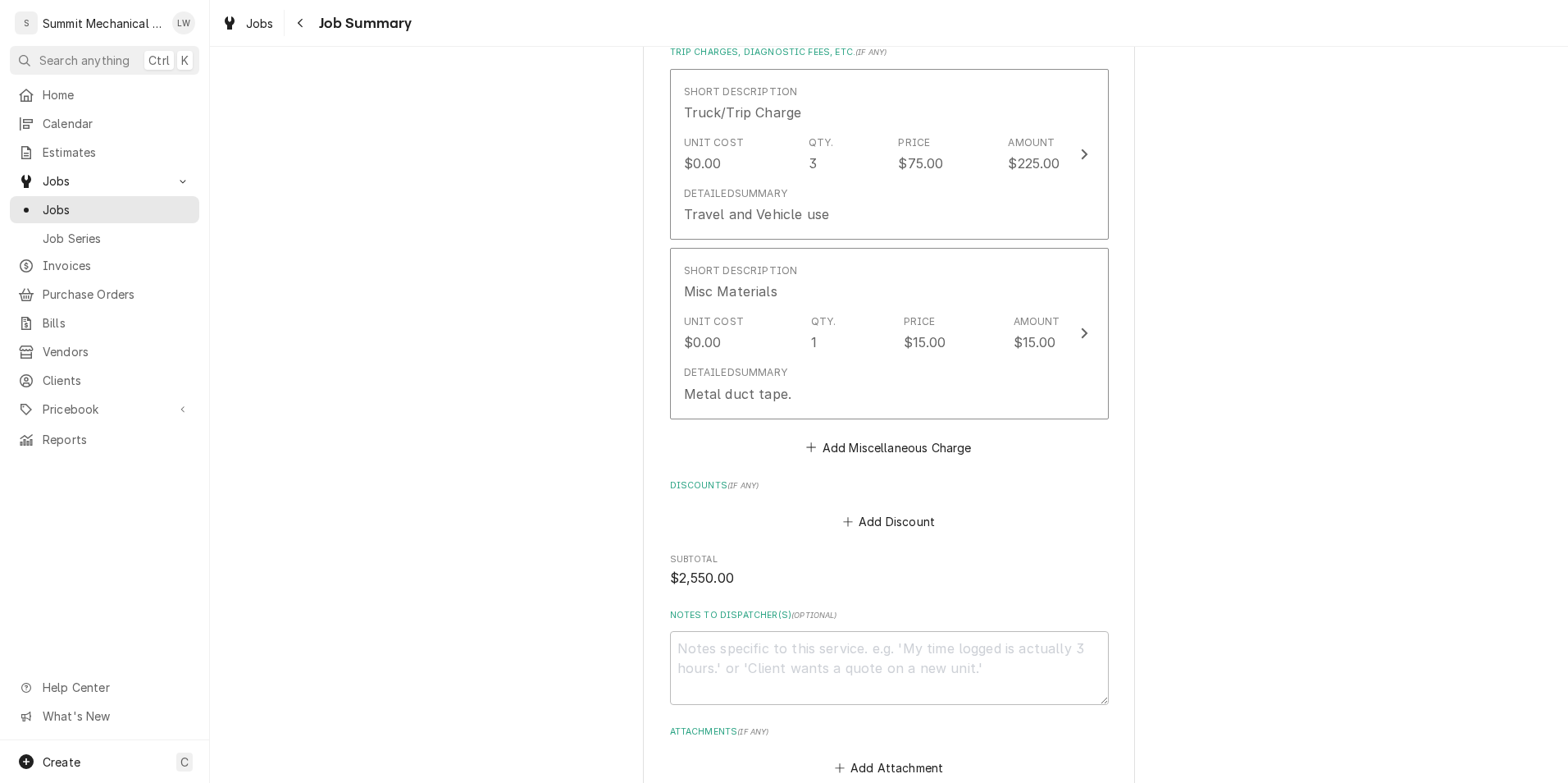
scroll to position [1883, 0]
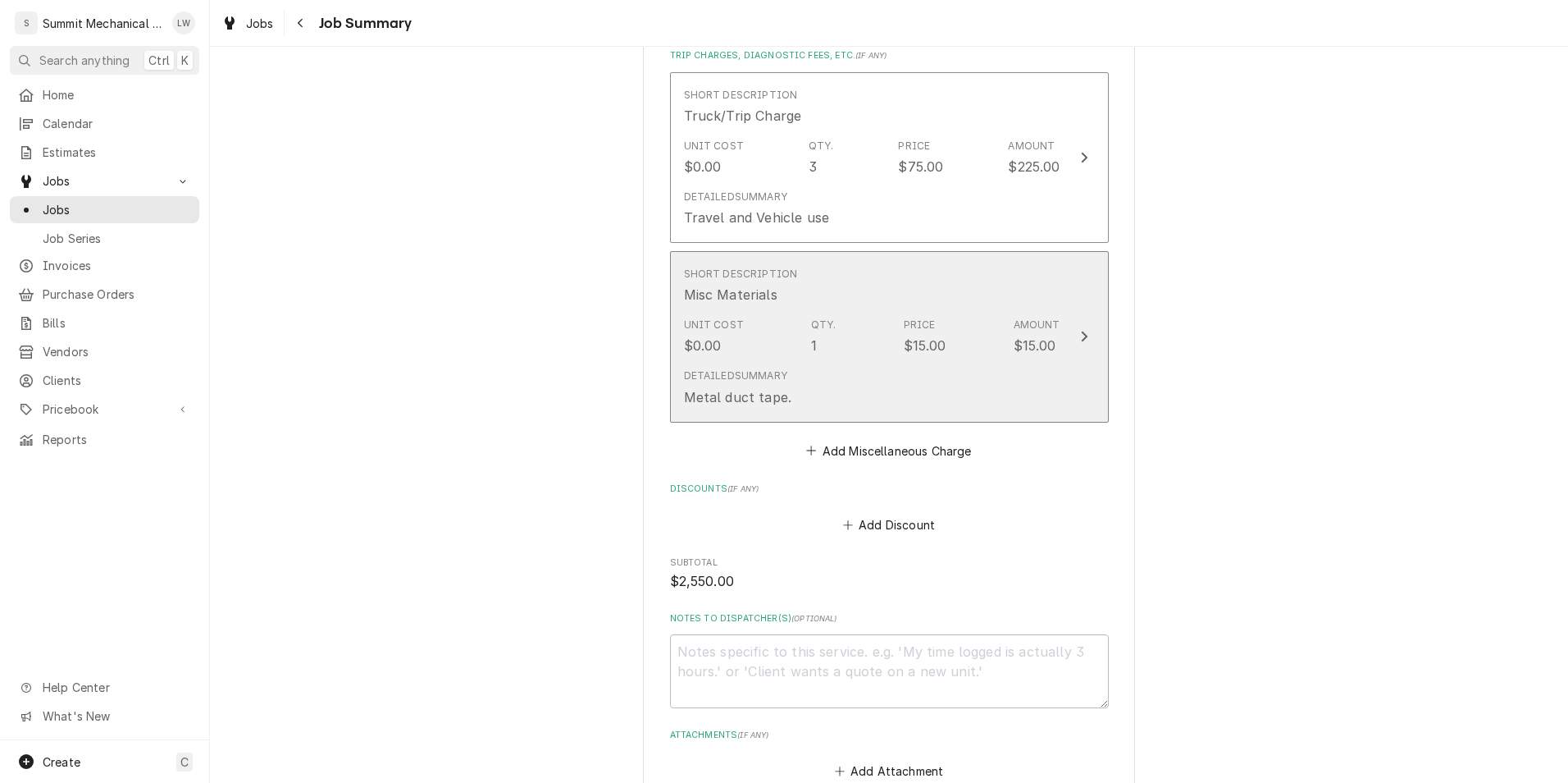
click at [908, 362] on div "Detailed Summary Metal duct tape." at bounding box center [872, 387] width 376 height 51
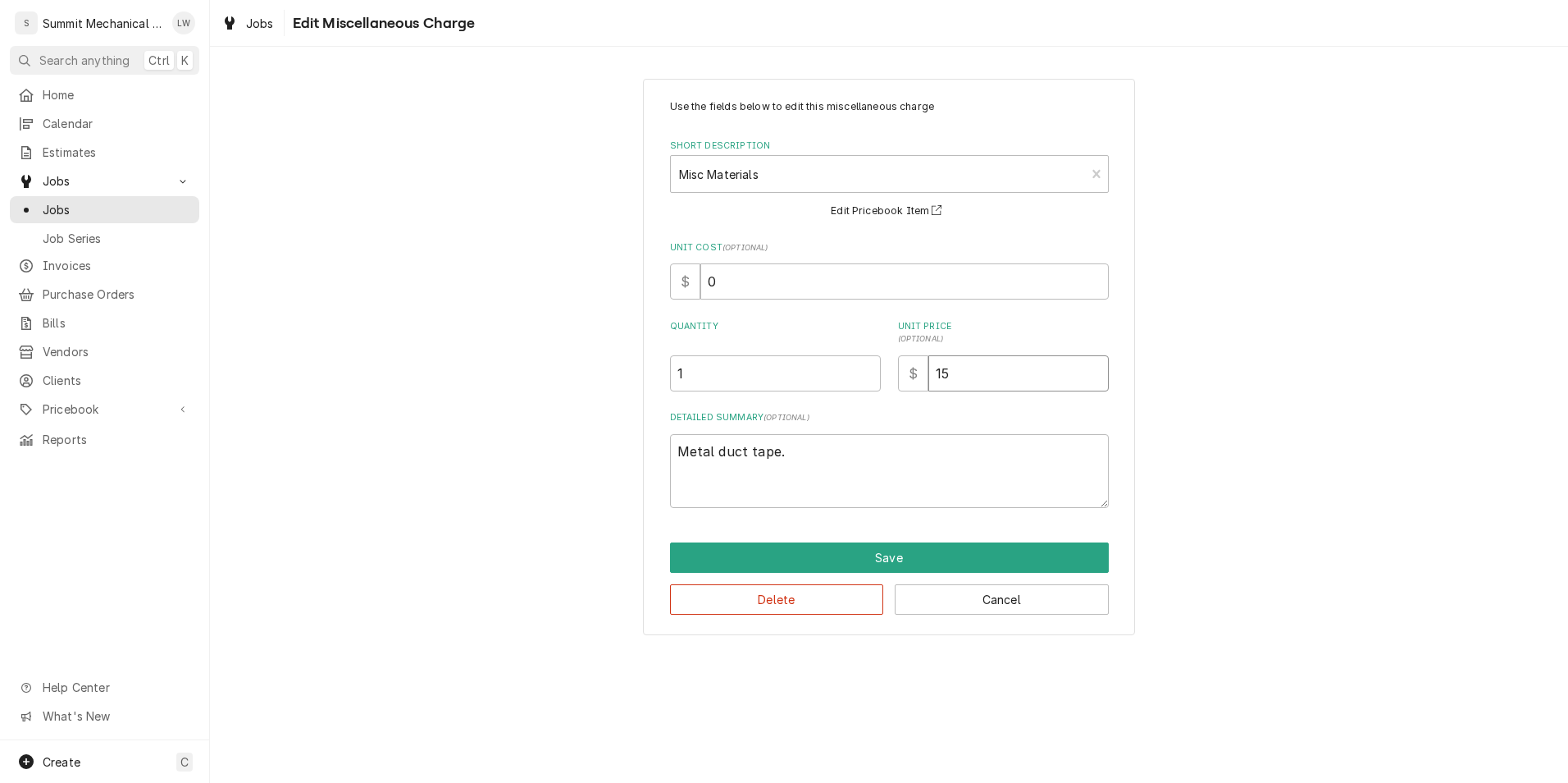
click at [985, 381] on input "15" at bounding box center [1018, 373] width 180 height 36
type textarea "x"
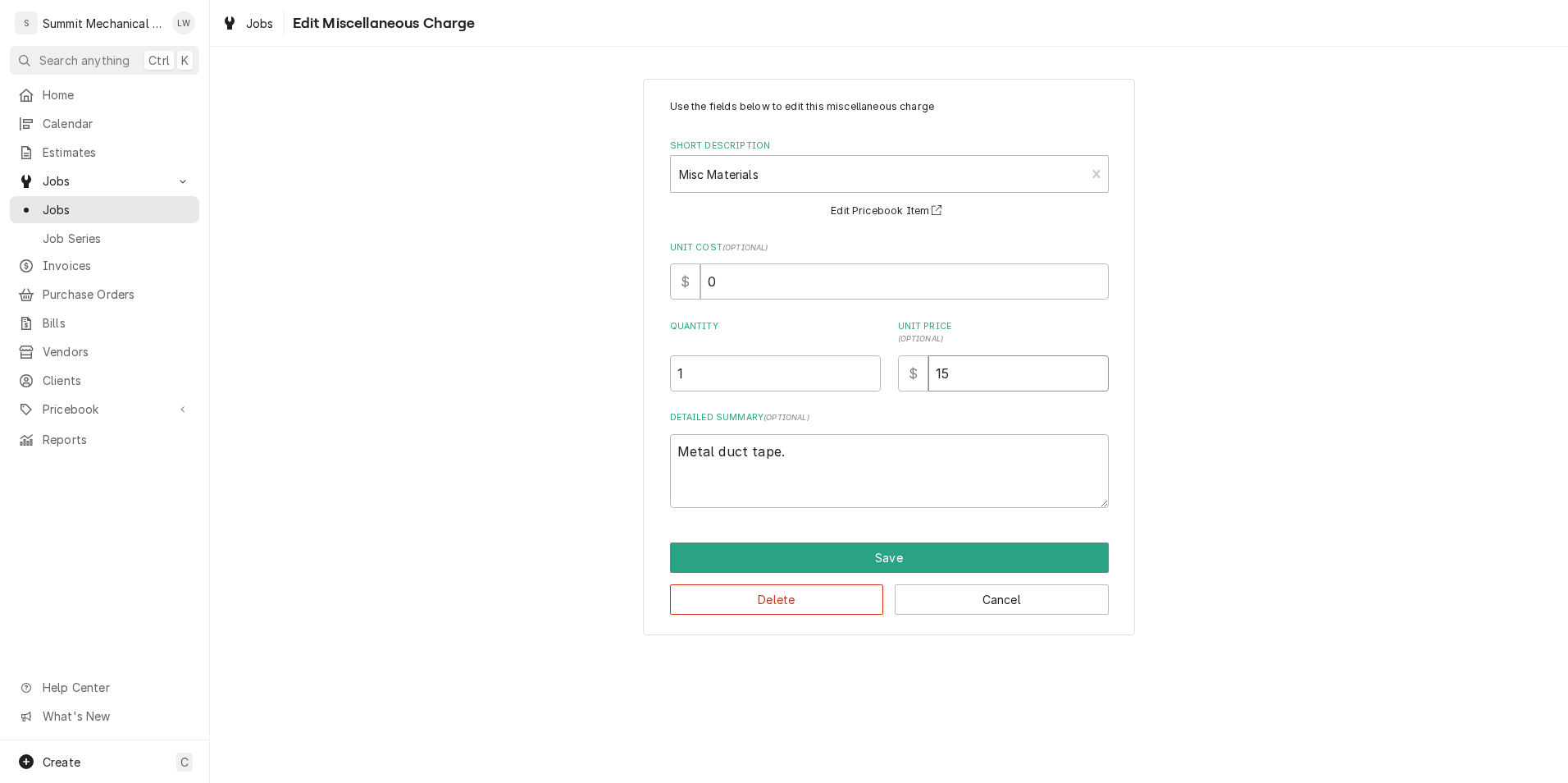
type input "5"
type textarea "x"
type input "50"
type textarea "x"
type input "50.0"
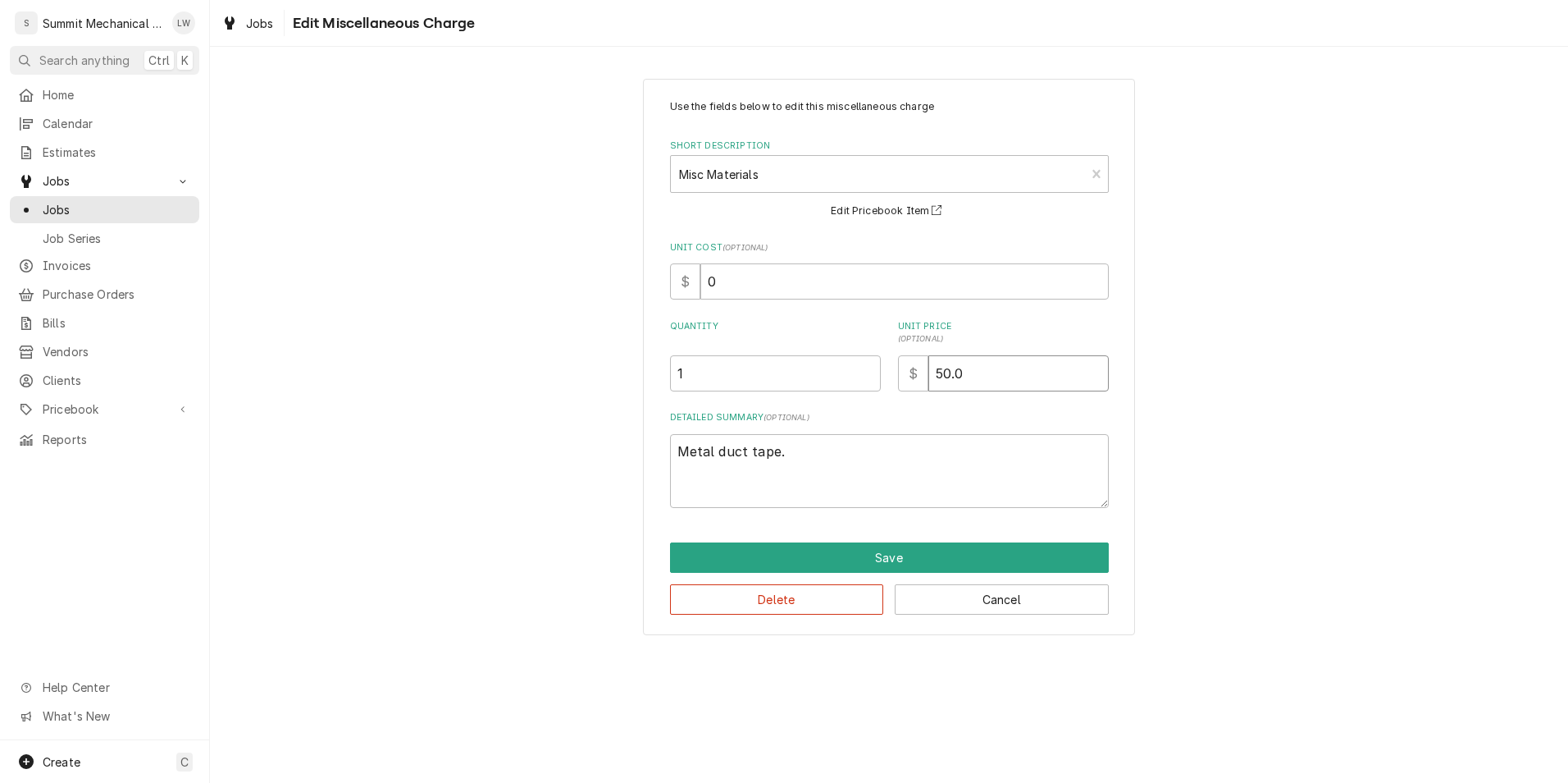
type textarea "x"
type input "50.00"
click at [880, 545] on button "Save" at bounding box center [889, 558] width 439 height 31
type textarea "x"
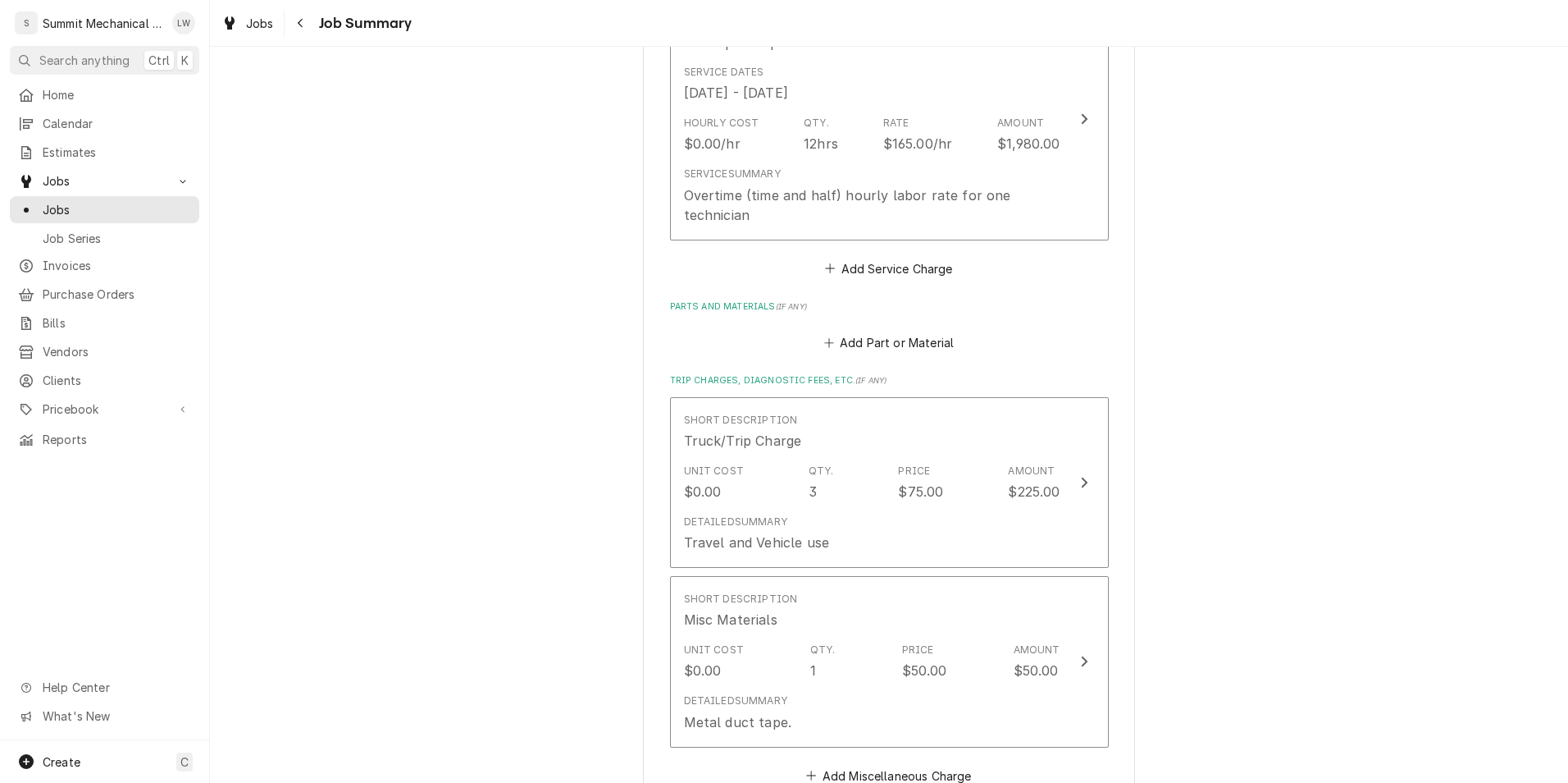
scroll to position [1556, 0]
click at [879, 348] on button "Add Part or Material" at bounding box center [889, 344] width 136 height 23
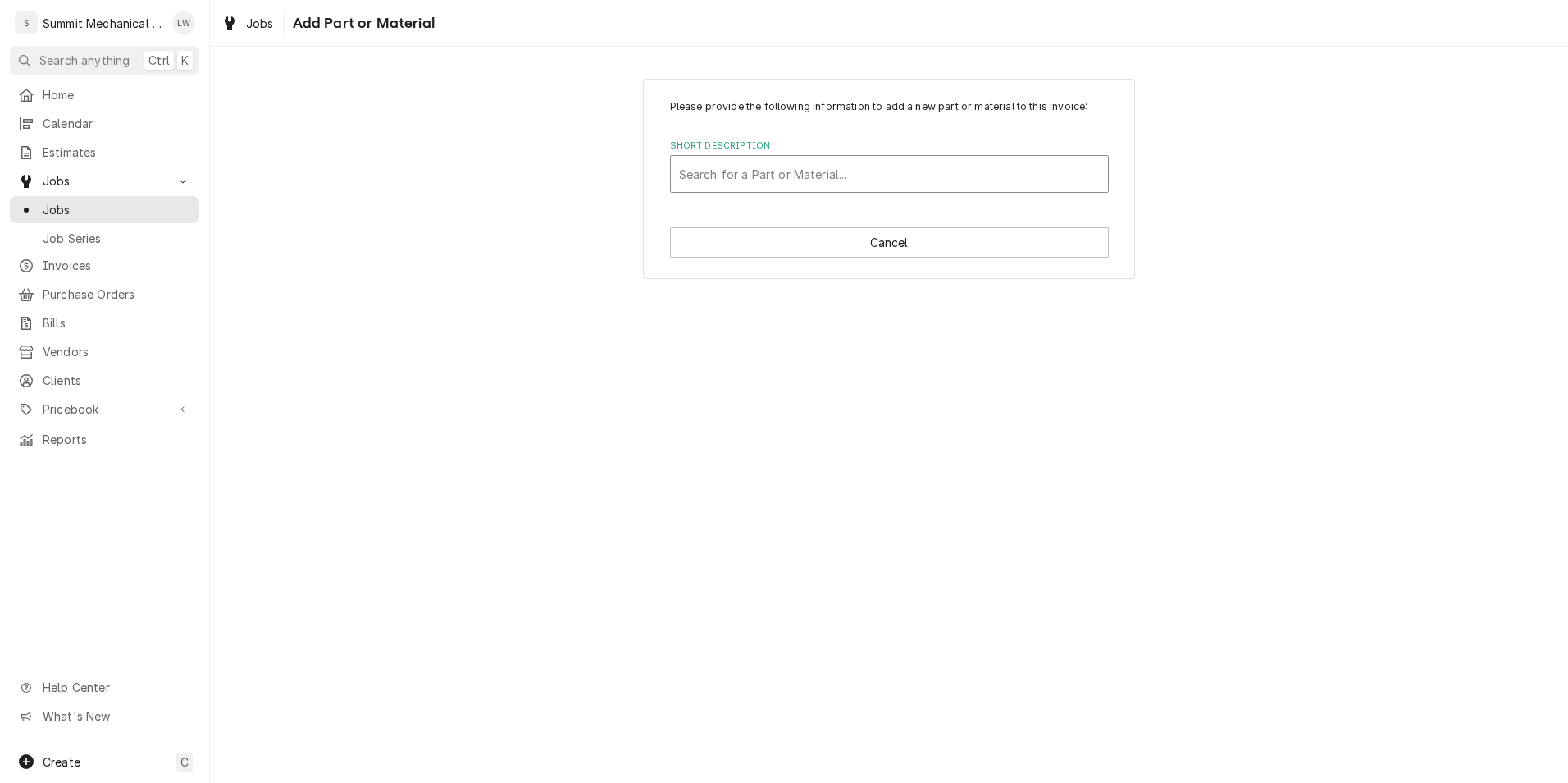
click at [849, 191] on div "Search for a Part or Material..." at bounding box center [889, 174] width 437 height 36
type input "m"
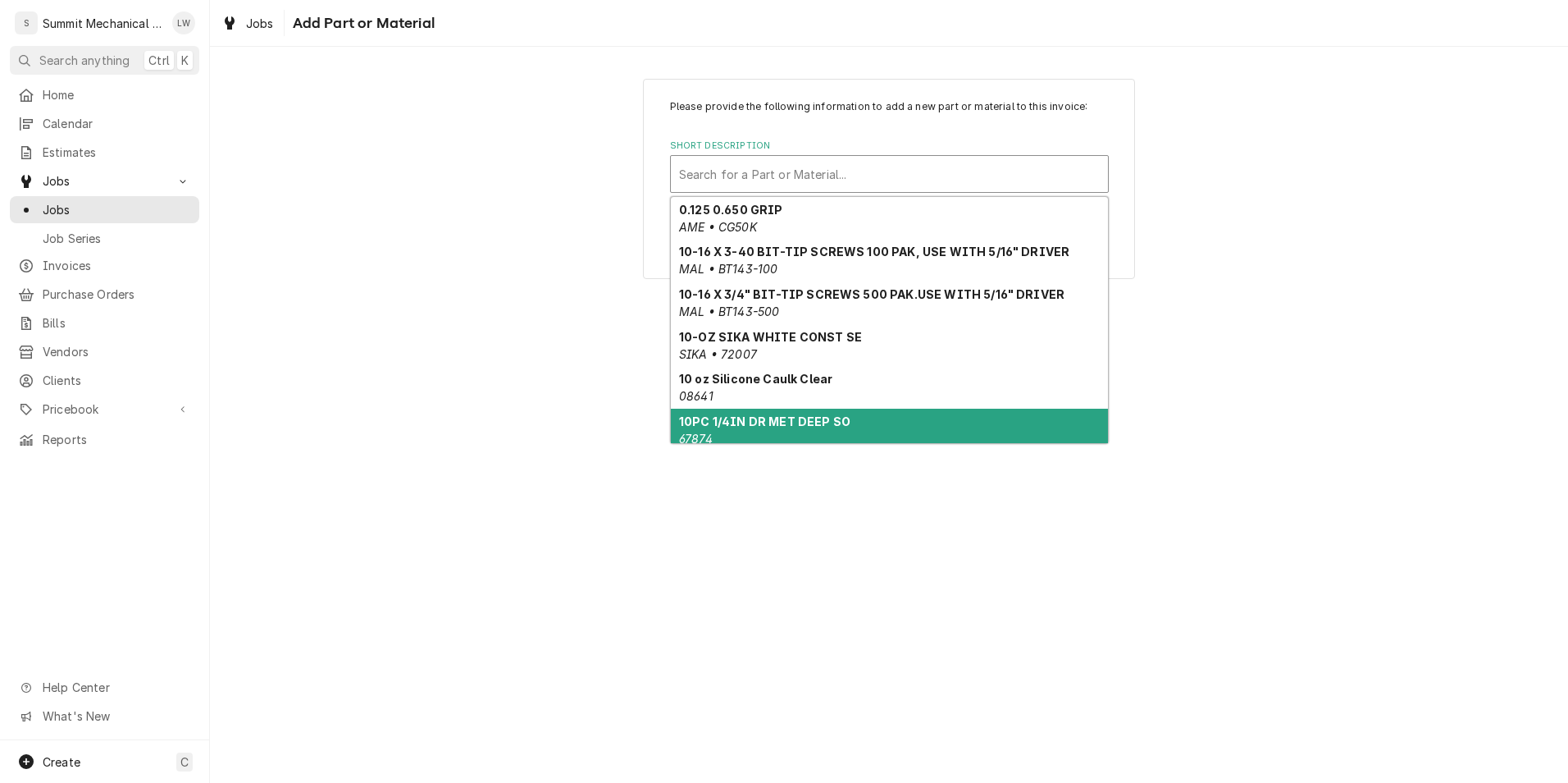
click at [766, 578] on div "Please provide the following information to add a new part or material to this …" at bounding box center [889, 415] width 1358 height 736
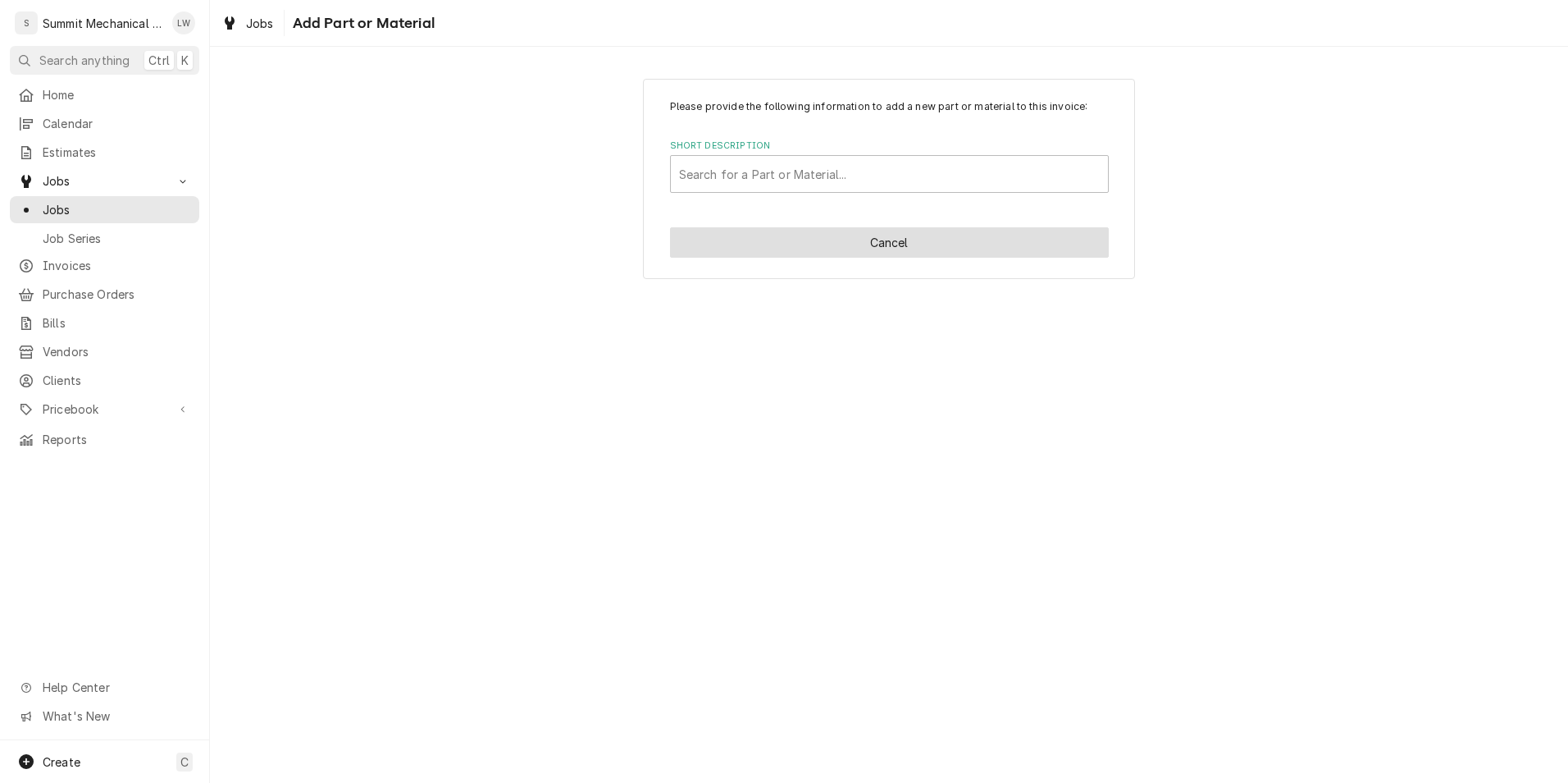
click at [939, 248] on button "Cancel" at bounding box center [889, 243] width 439 height 31
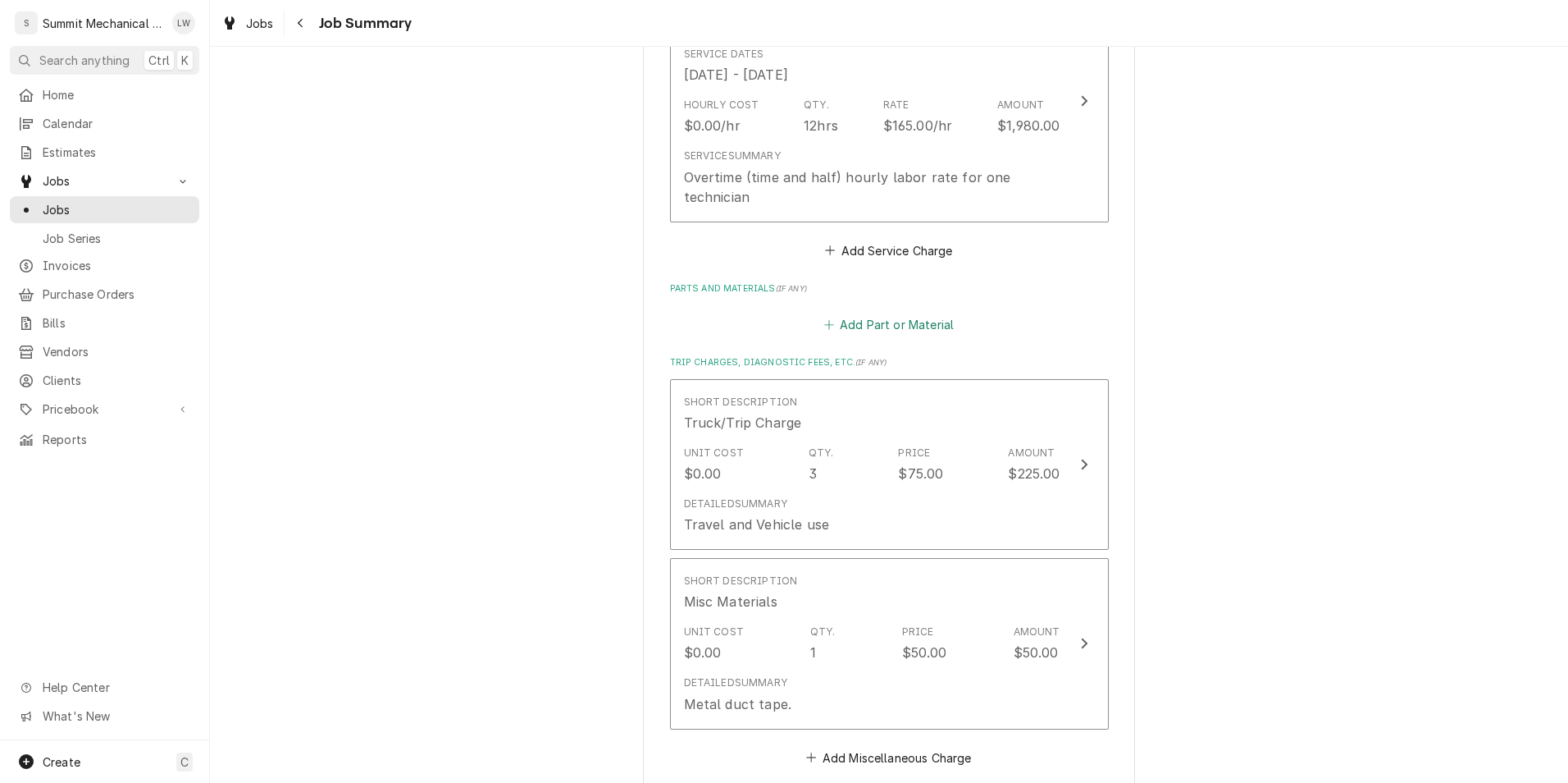
click at [875, 326] on button "Add Part or Material" at bounding box center [889, 324] width 136 height 23
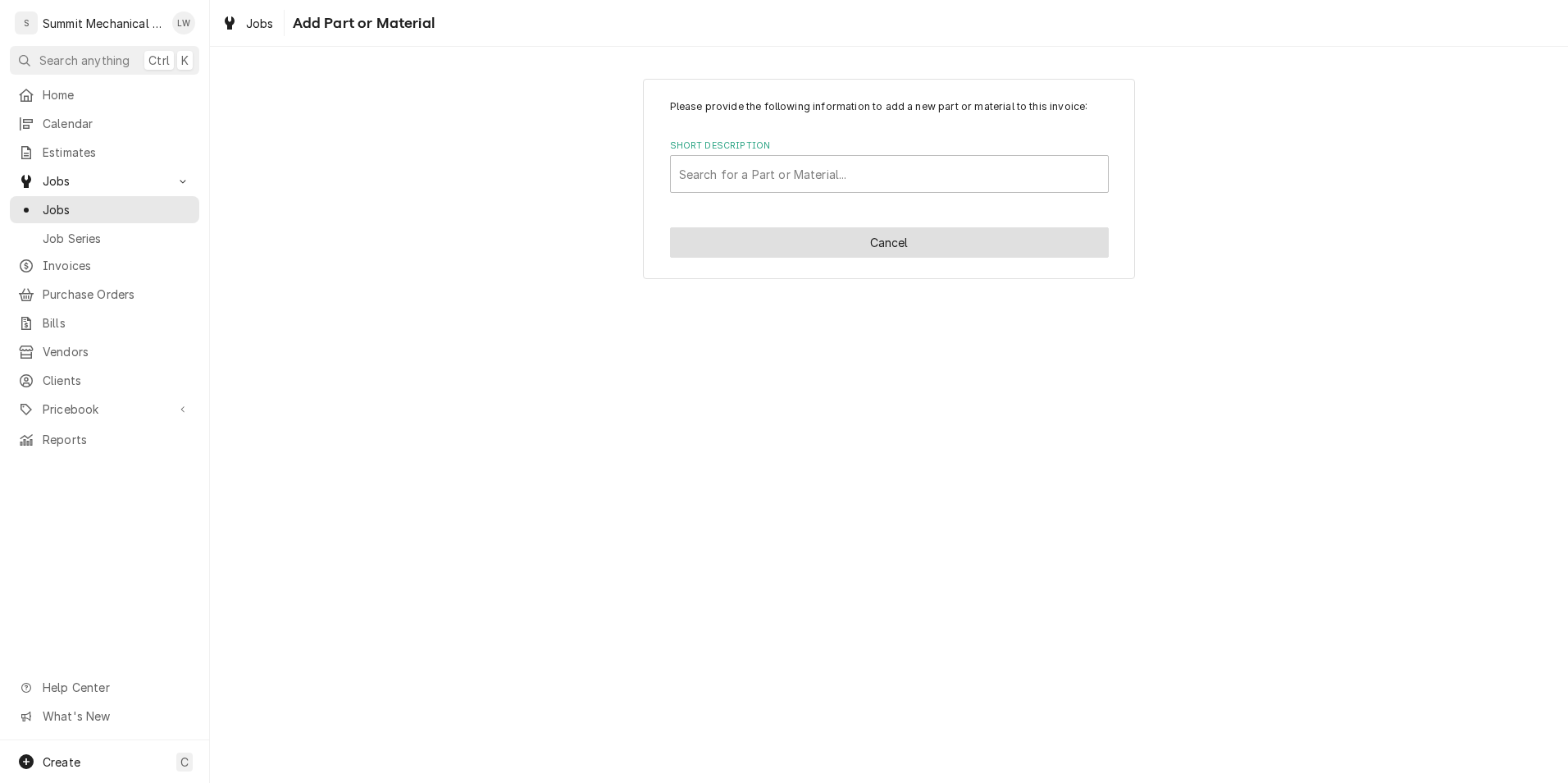
click at [847, 245] on button "Cancel" at bounding box center [889, 243] width 439 height 31
type textarea "x"
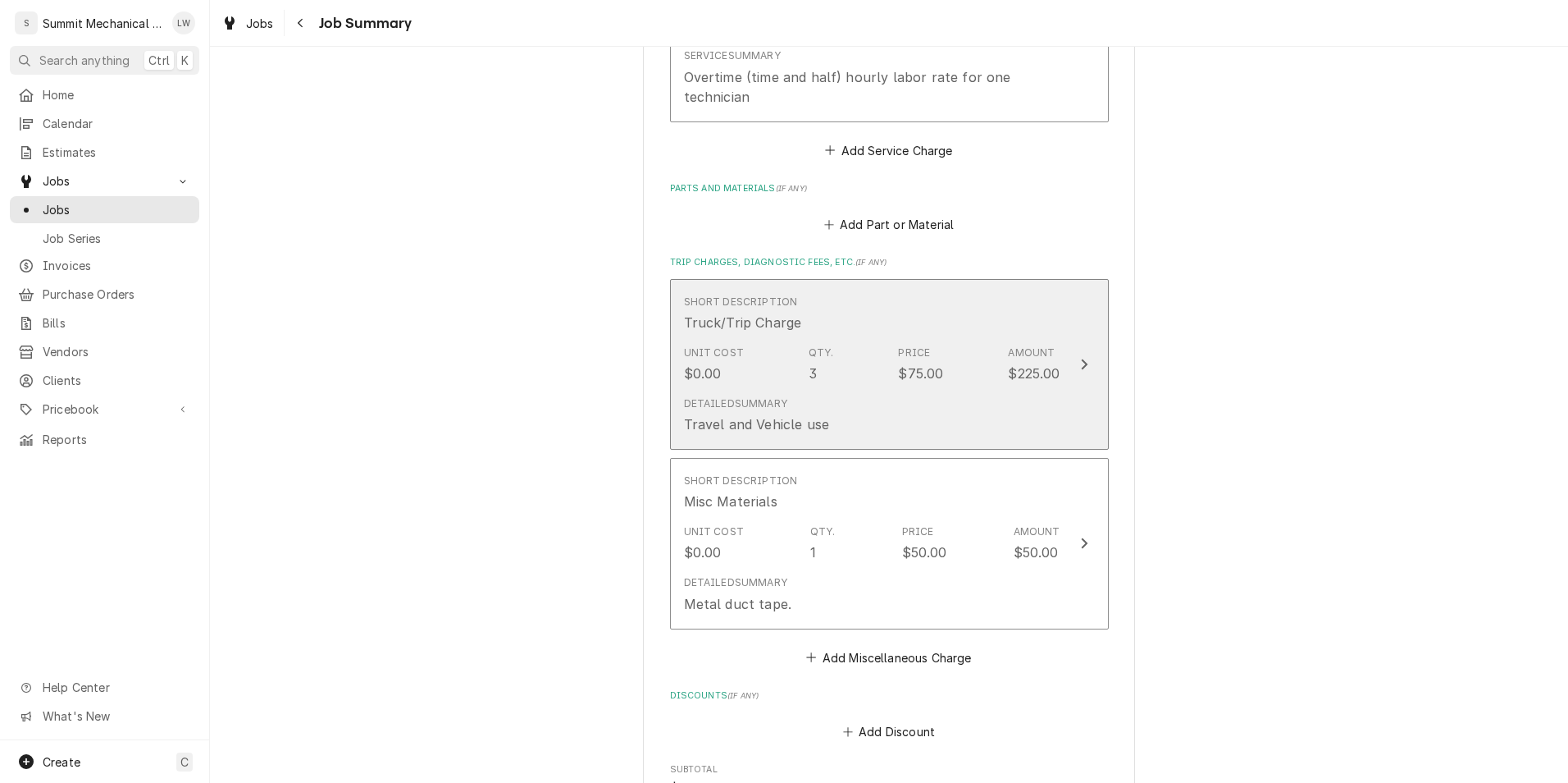
scroll to position [1677, 0]
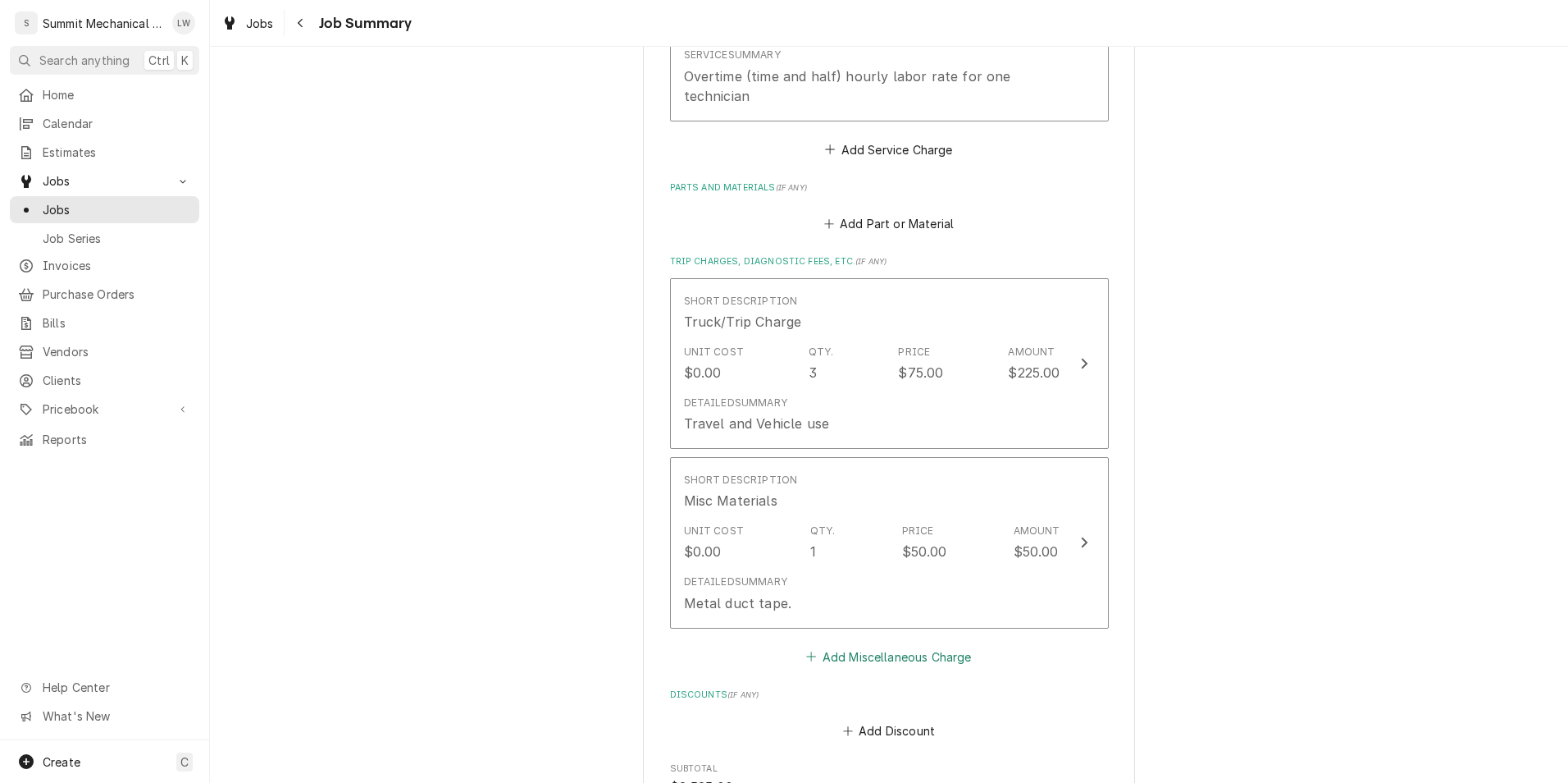
click at [876, 658] on button "Add Miscellaneous Charge" at bounding box center [889, 655] width 171 height 23
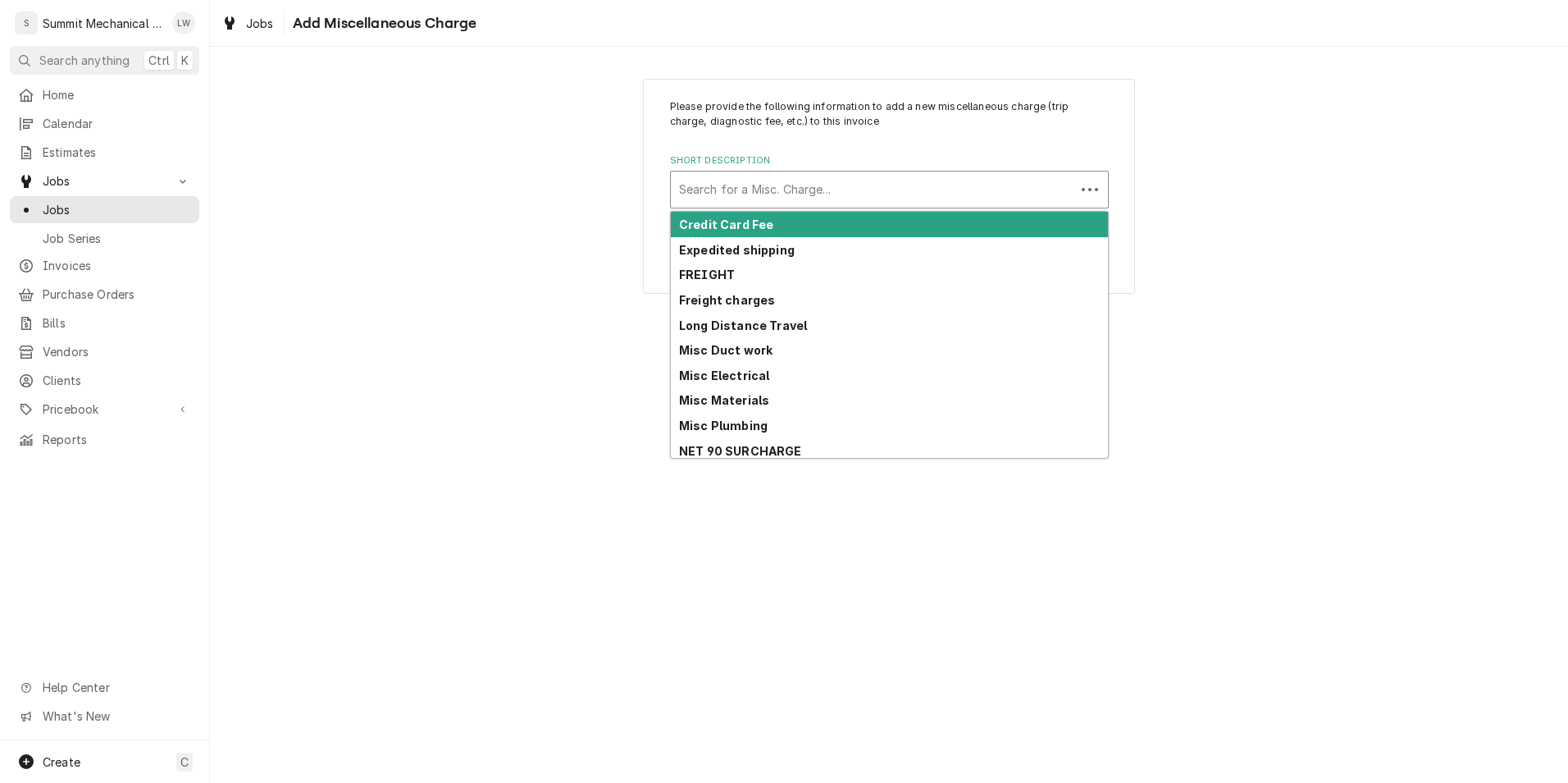
click at [897, 196] on div "Short Description" at bounding box center [872, 189] width 388 height 30
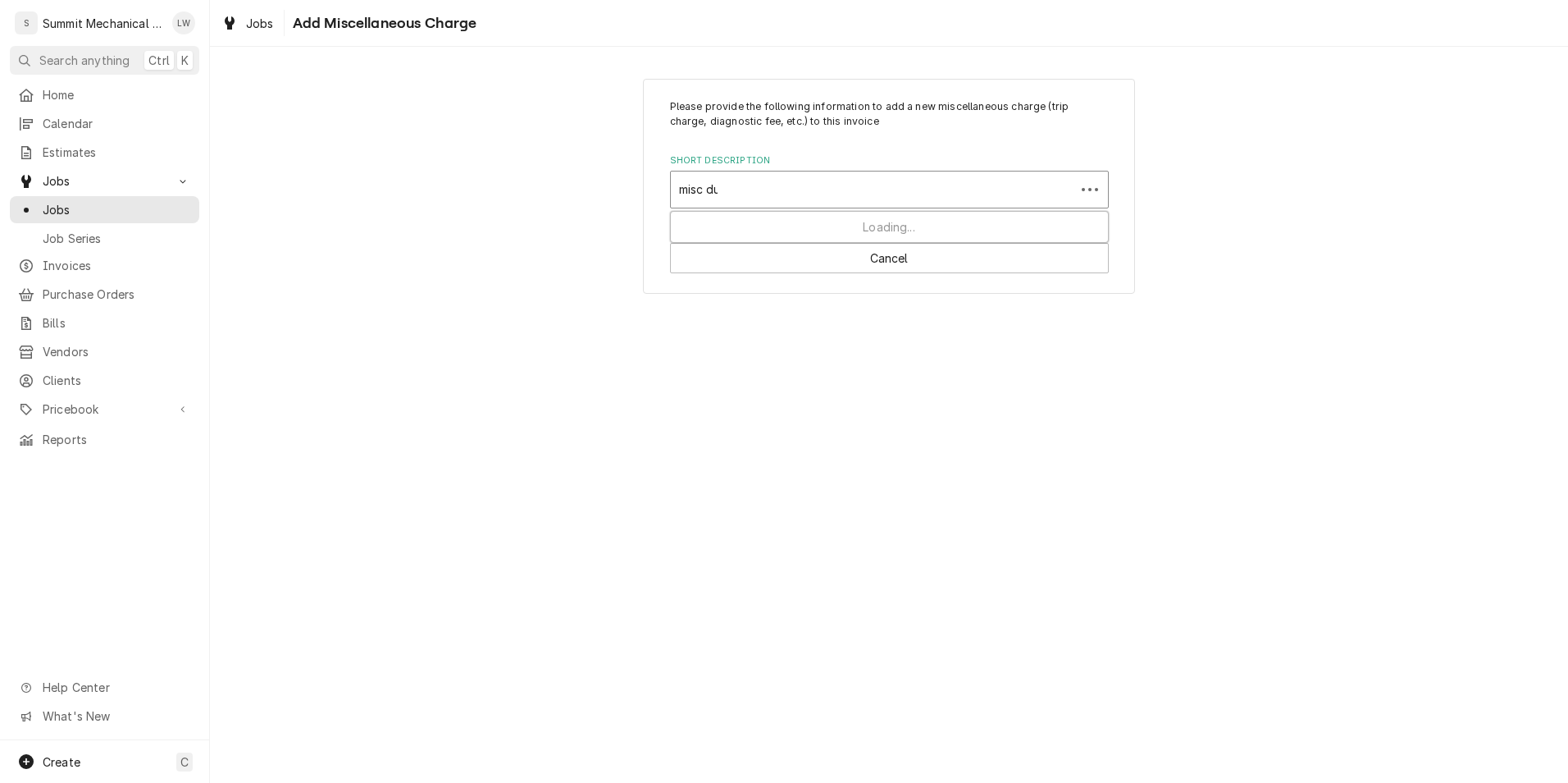
type input "misc duc"
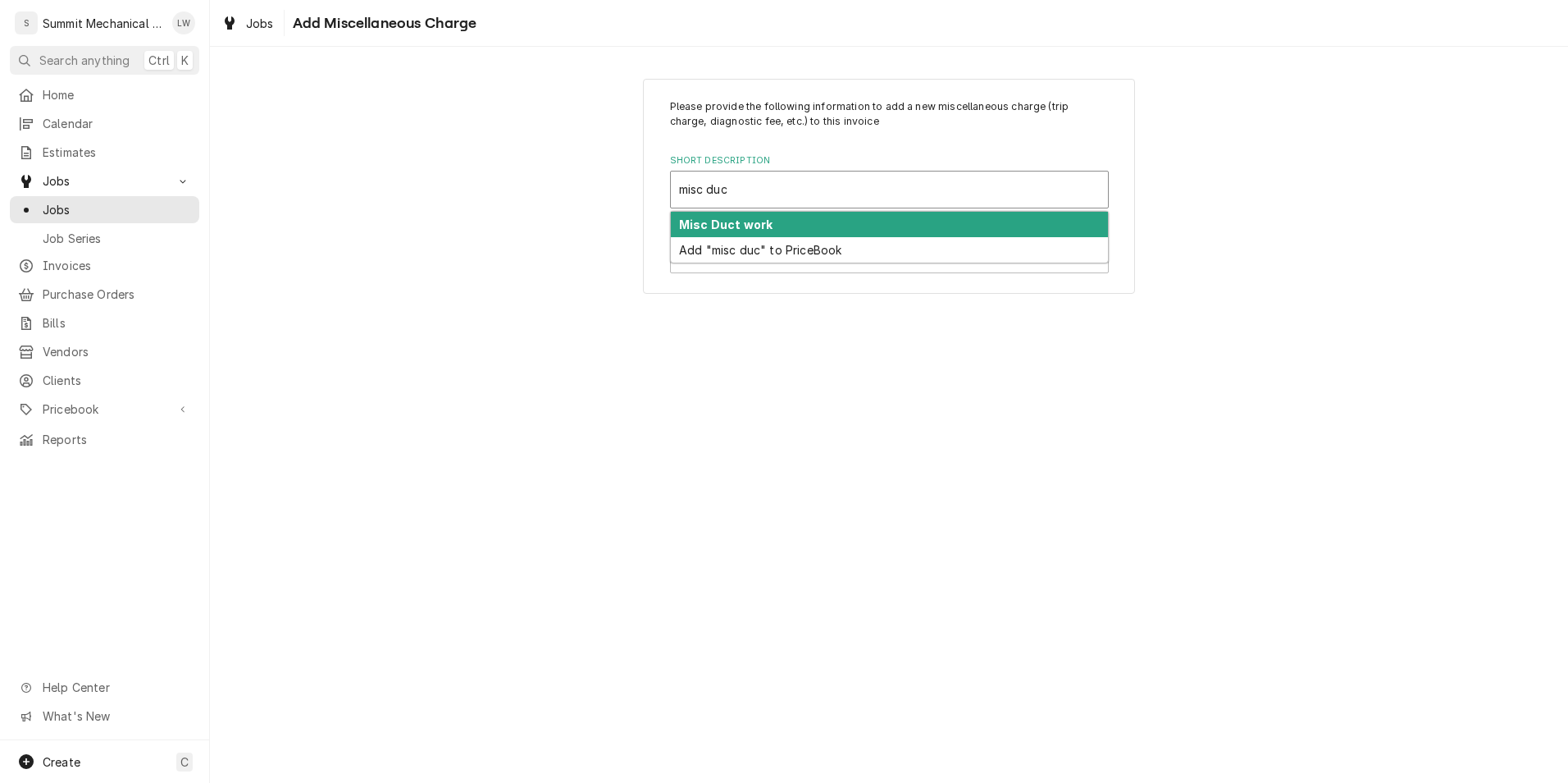
click at [860, 226] on div "Misc Duct work" at bounding box center [889, 224] width 437 height 25
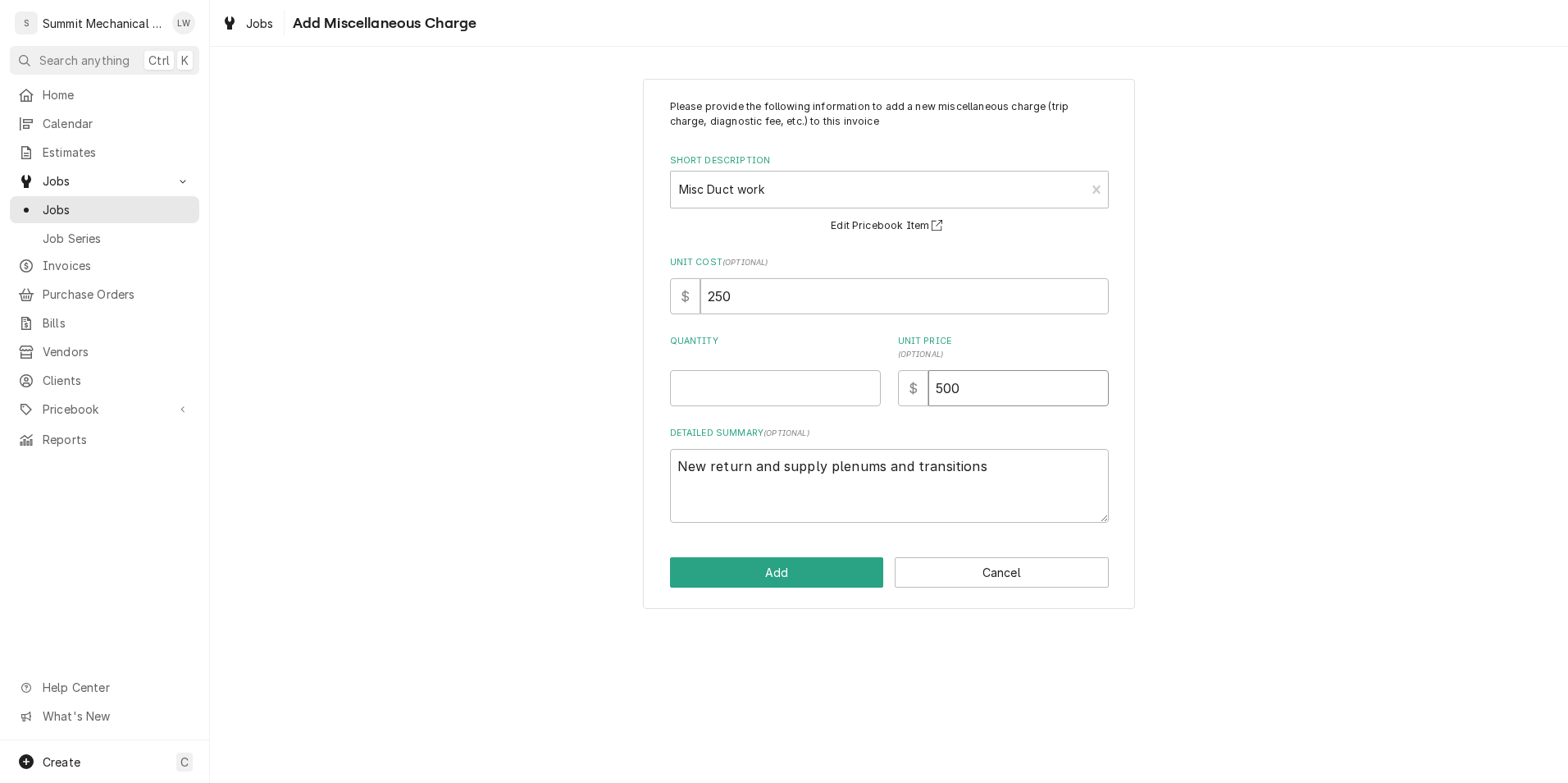
click at [987, 381] on input "500" at bounding box center [1018, 388] width 180 height 36
type textarea "x"
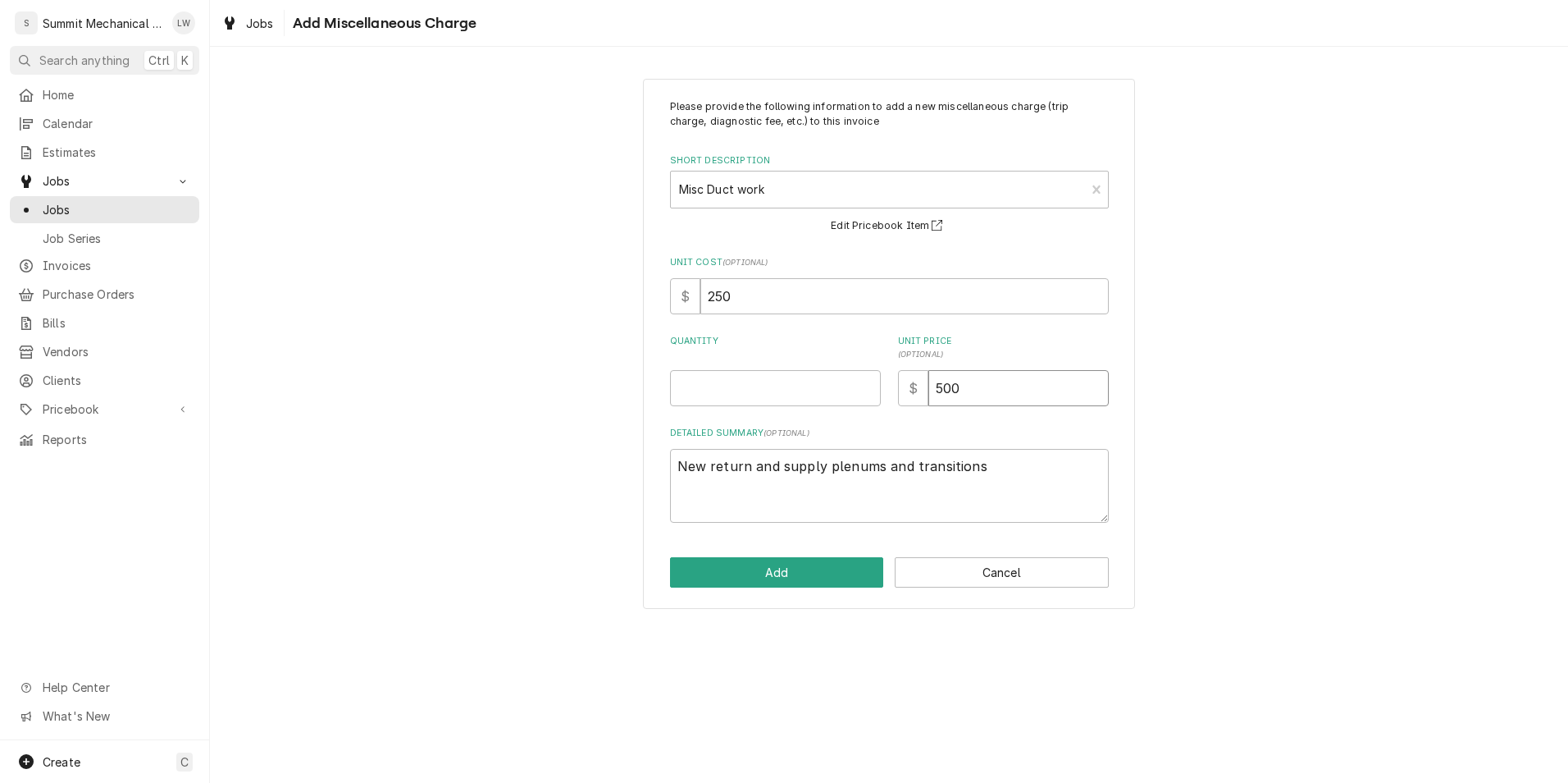
type input "3"
type textarea "x"
type input "35"
type textarea "x"
type input "350"
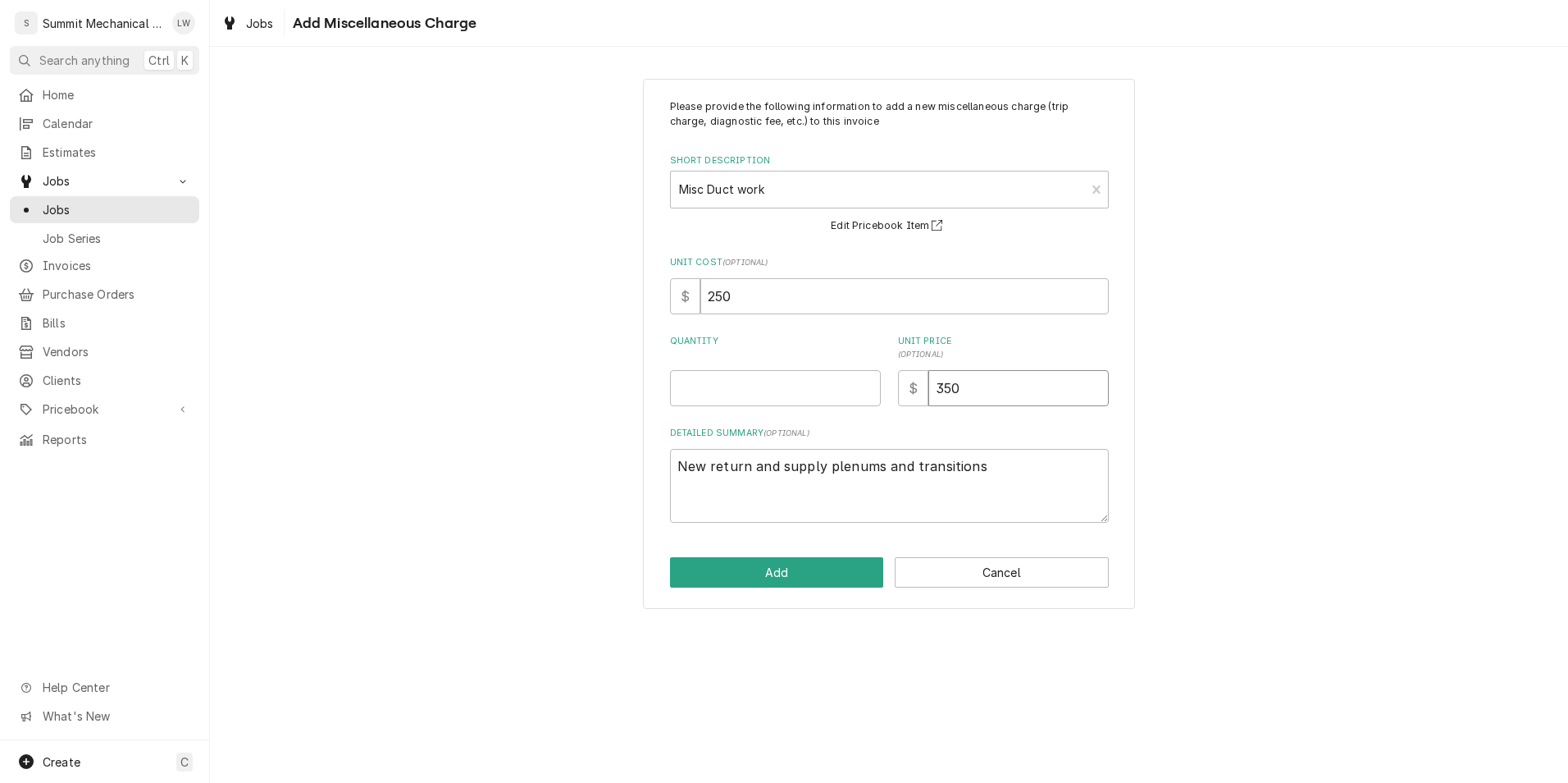
type textarea "x"
type input "350.0"
type textarea "x"
type input "350.00"
click at [803, 383] on input "Quantity" at bounding box center [775, 388] width 211 height 36
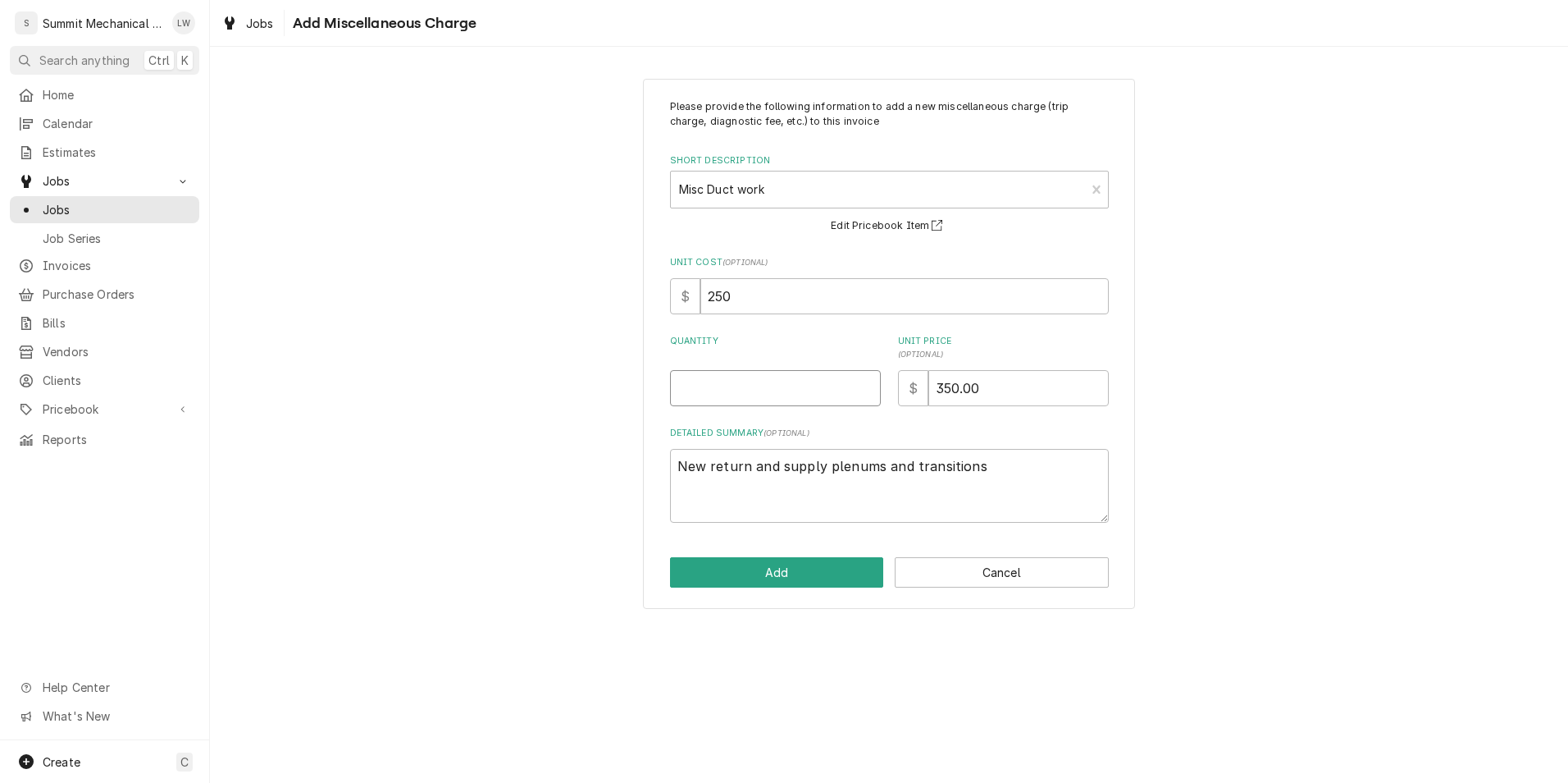
type textarea "x"
type input "1"
click at [1012, 473] on textarea "New return and supply plenums and transitions" at bounding box center [889, 486] width 439 height 74
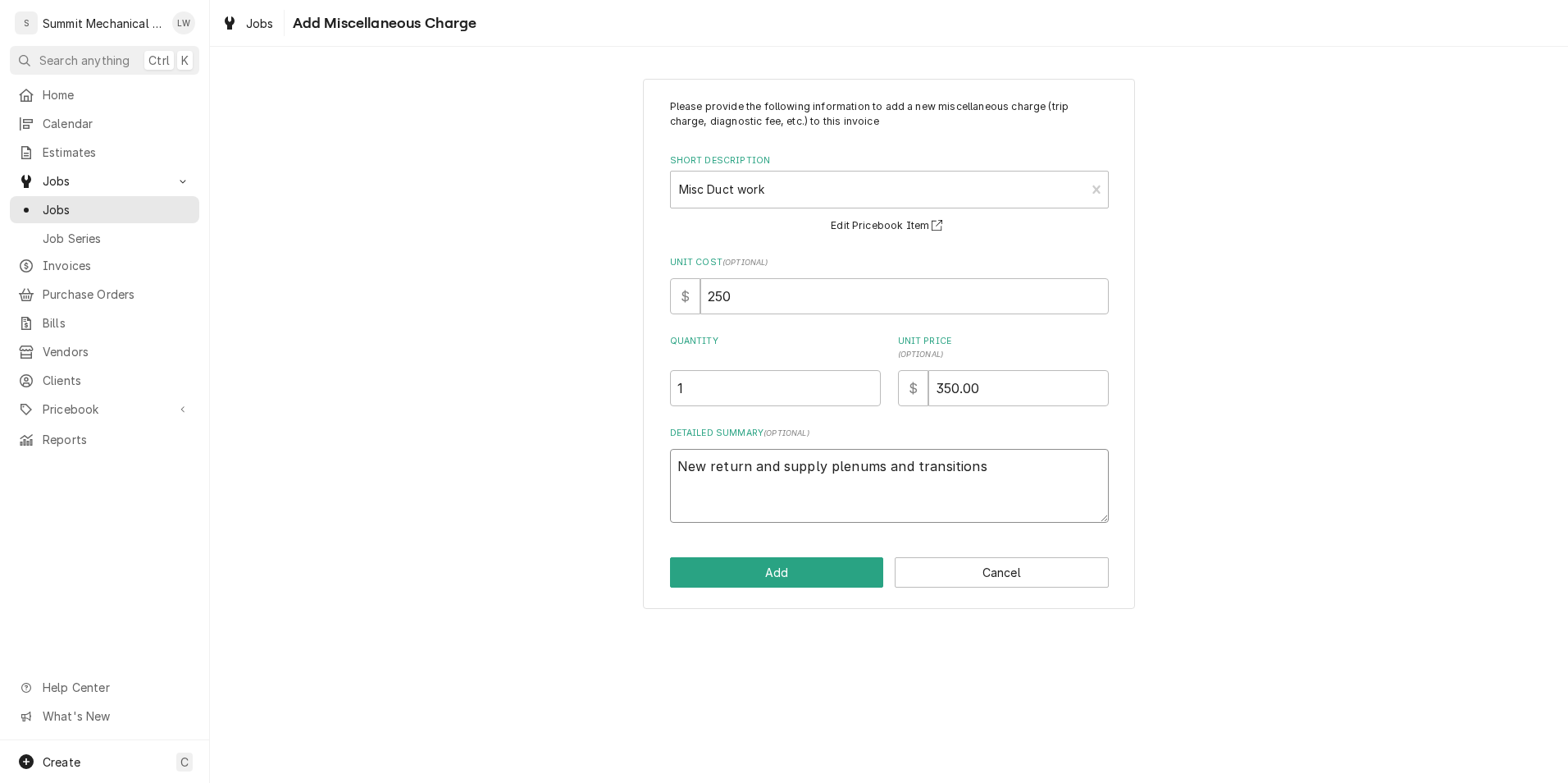
click at [1012, 473] on textarea "New return and supply plenums and transitions" at bounding box center [889, 486] width 439 height 74
type textarea "x"
paste textarea "New flexible duct work, straps, adhesives, tape."
type textarea "x"
type textarea "New flexible duct work, straps, adhesives, tape."
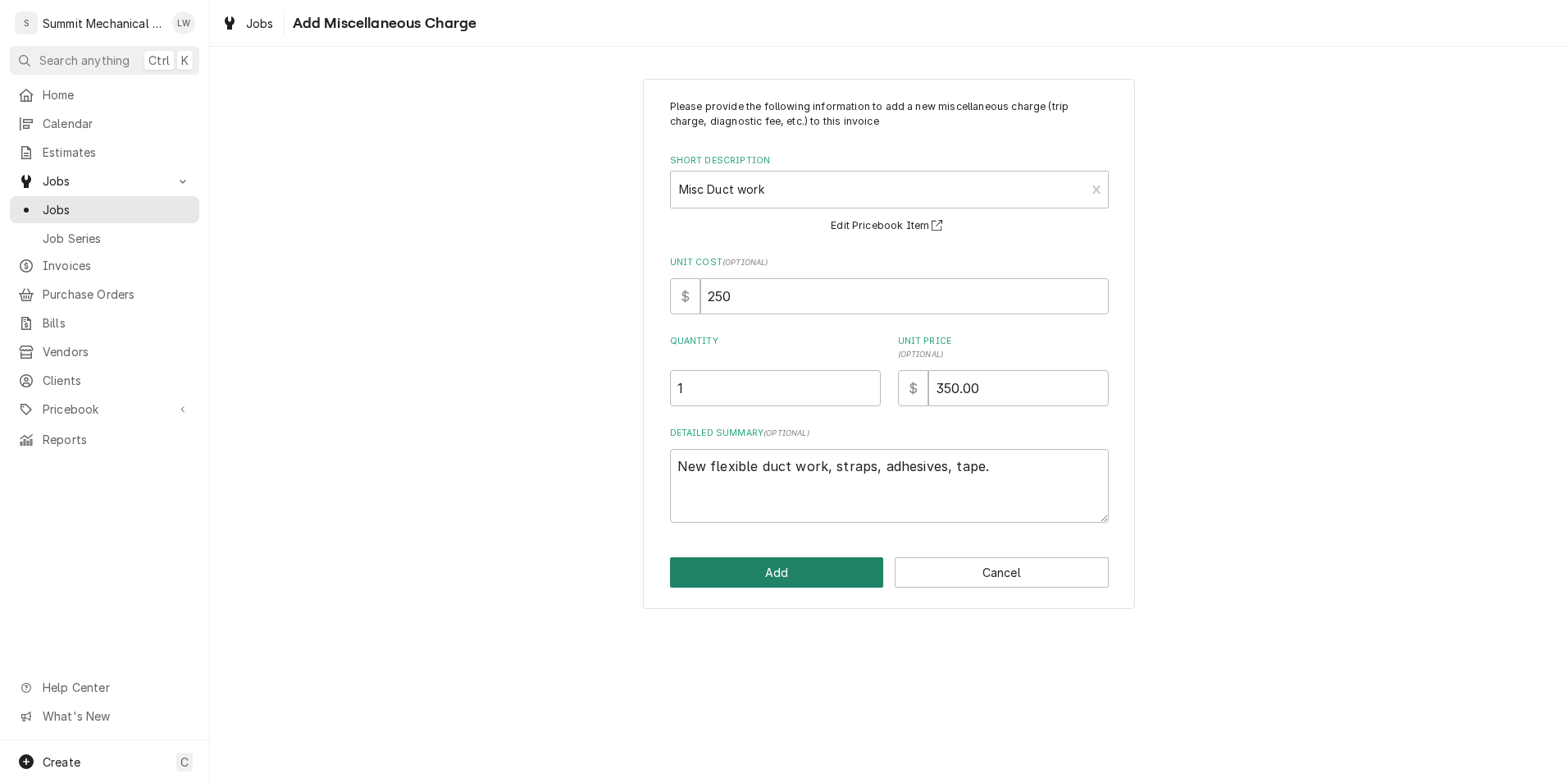
click at [830, 567] on button "Add" at bounding box center [777, 572] width 214 height 31
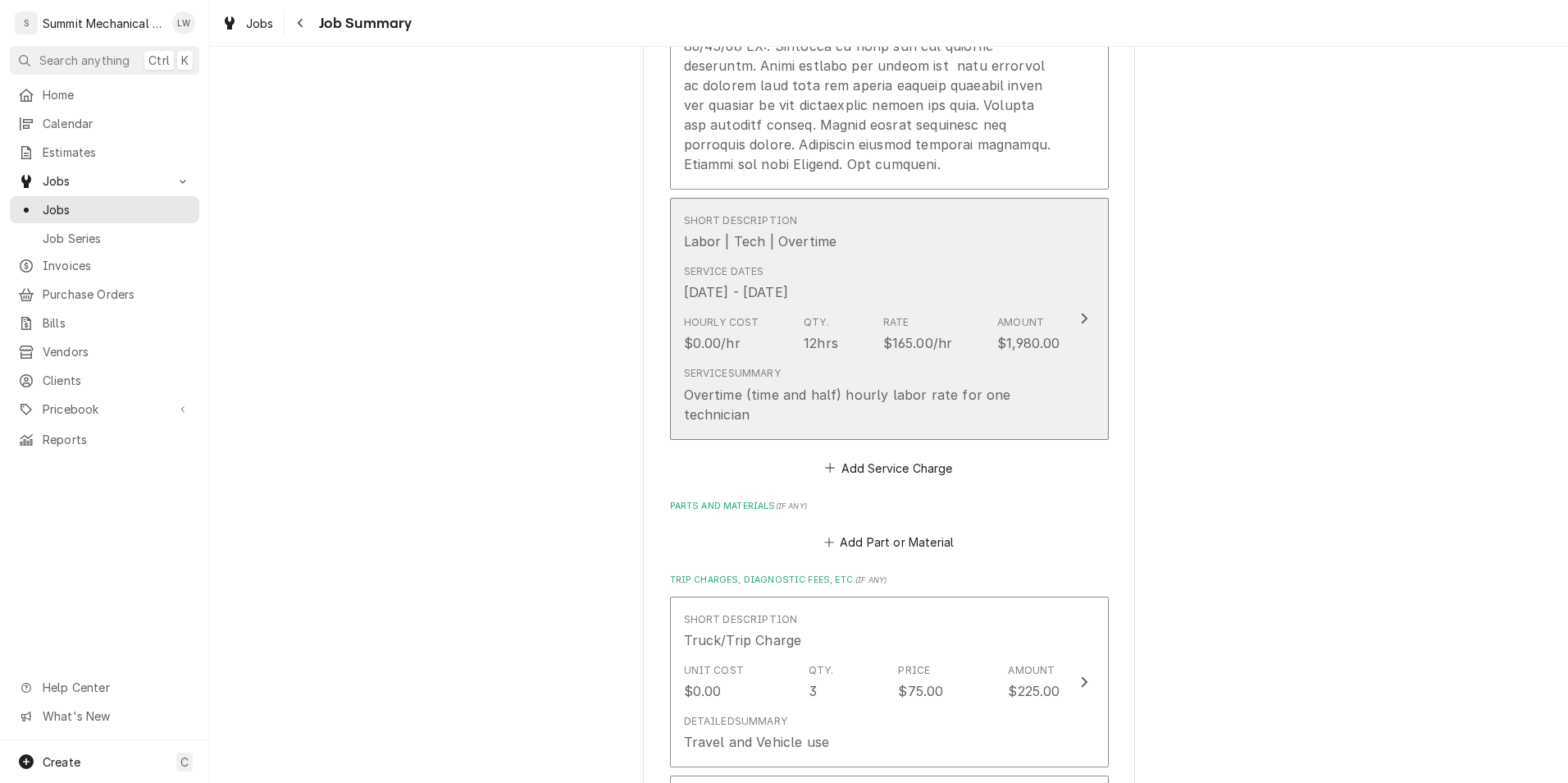
scroll to position [1483, 0]
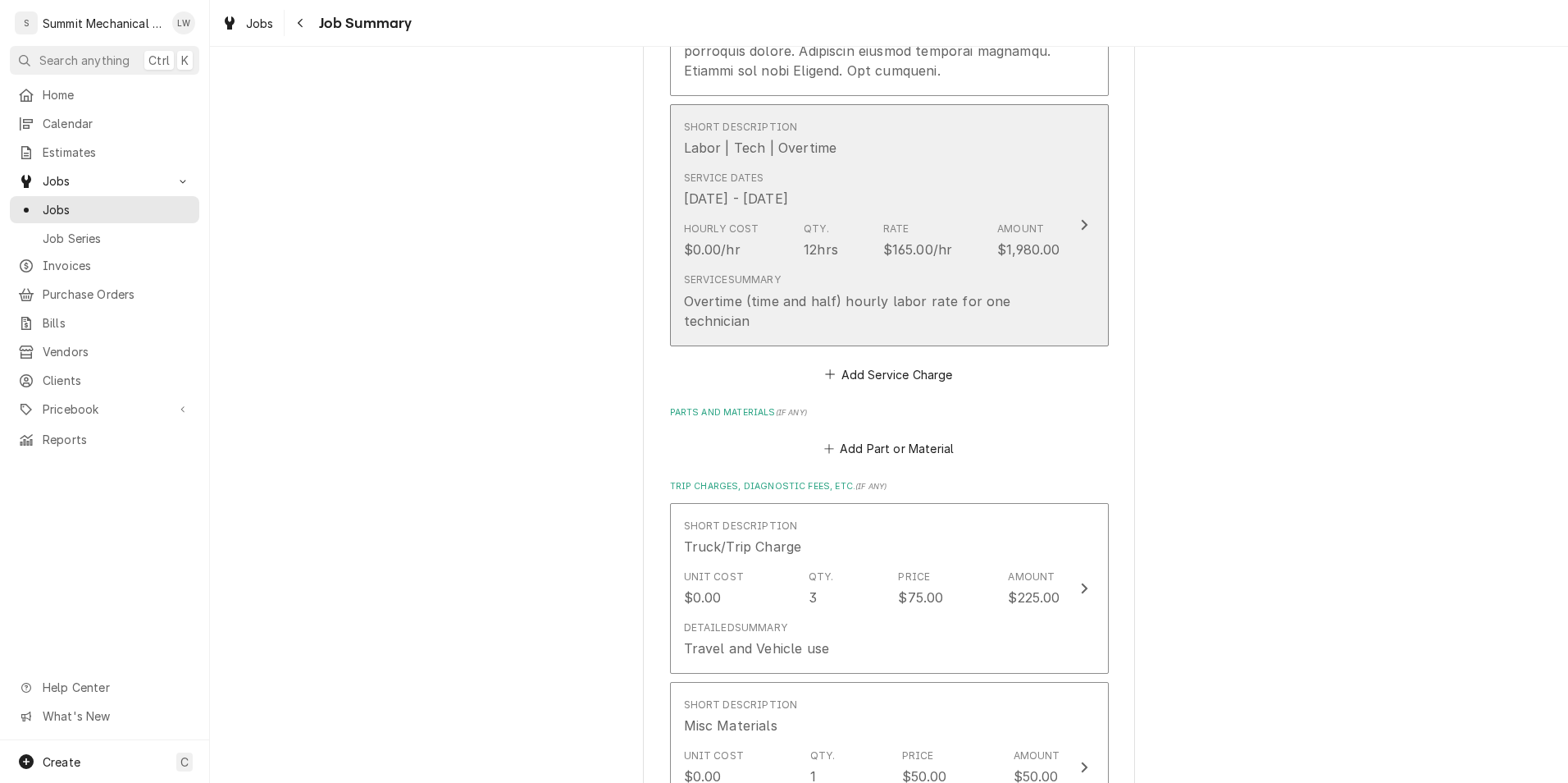
click at [832, 251] on div "Hourly Cost $0.00/hr Qty. 12hrs Rate $165.00/hr Amount $1,980.00" at bounding box center [872, 240] width 376 height 51
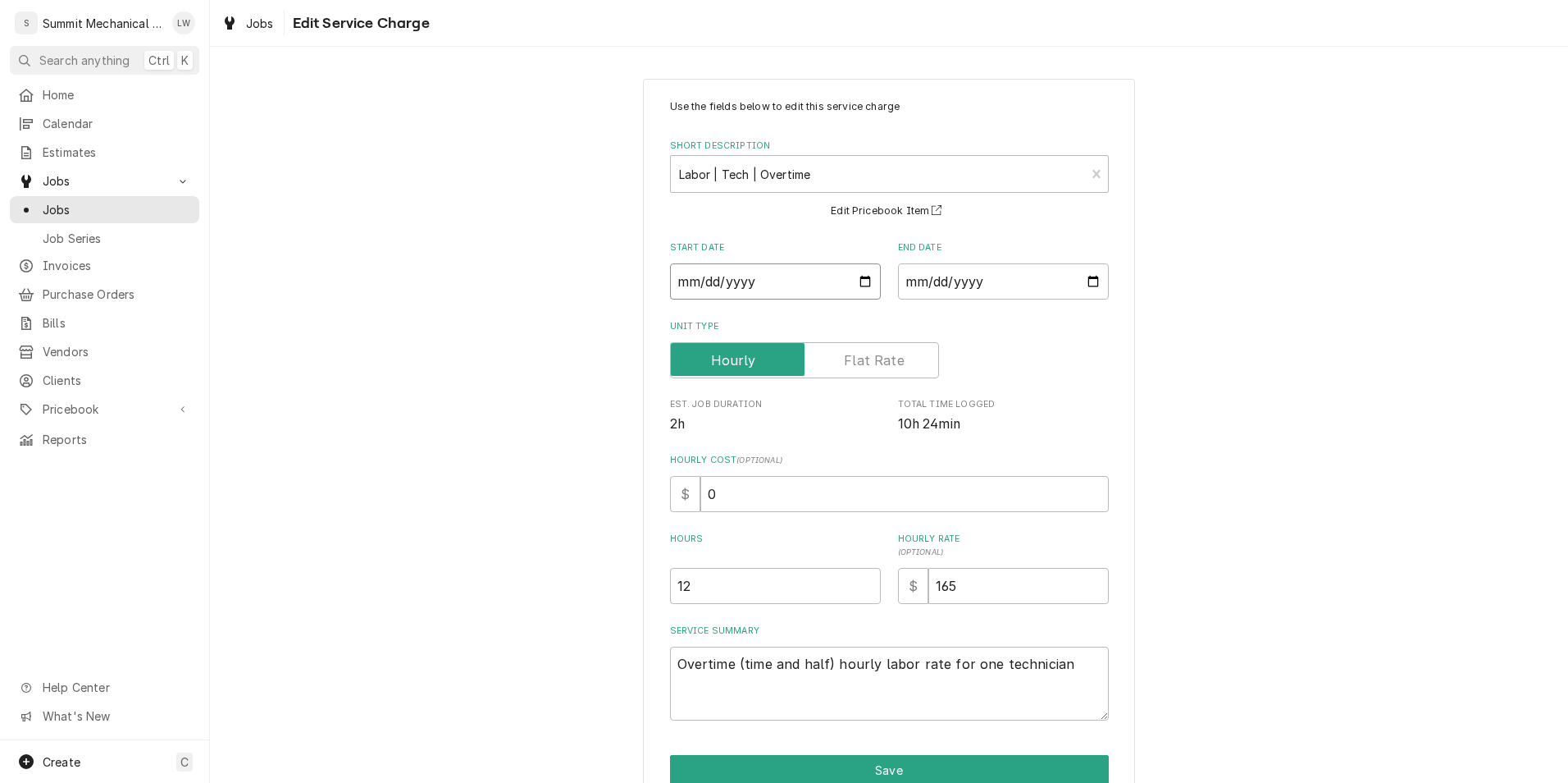
click at [863, 284] on input "2025-09-12" at bounding box center [775, 282] width 211 height 36
type textarea "x"
type input "2025-09-11"
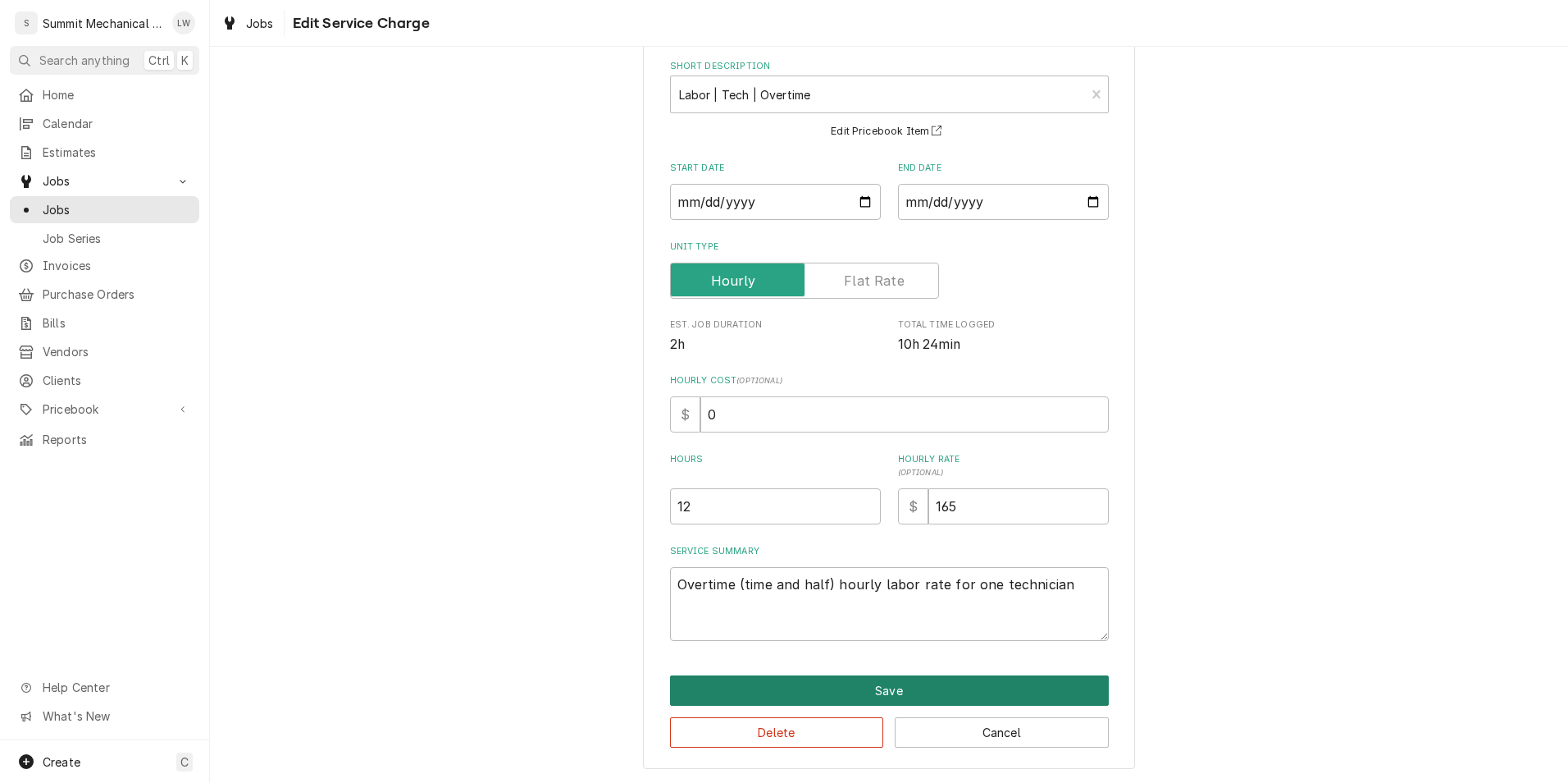
click at [803, 688] on button "Save" at bounding box center [889, 691] width 439 height 31
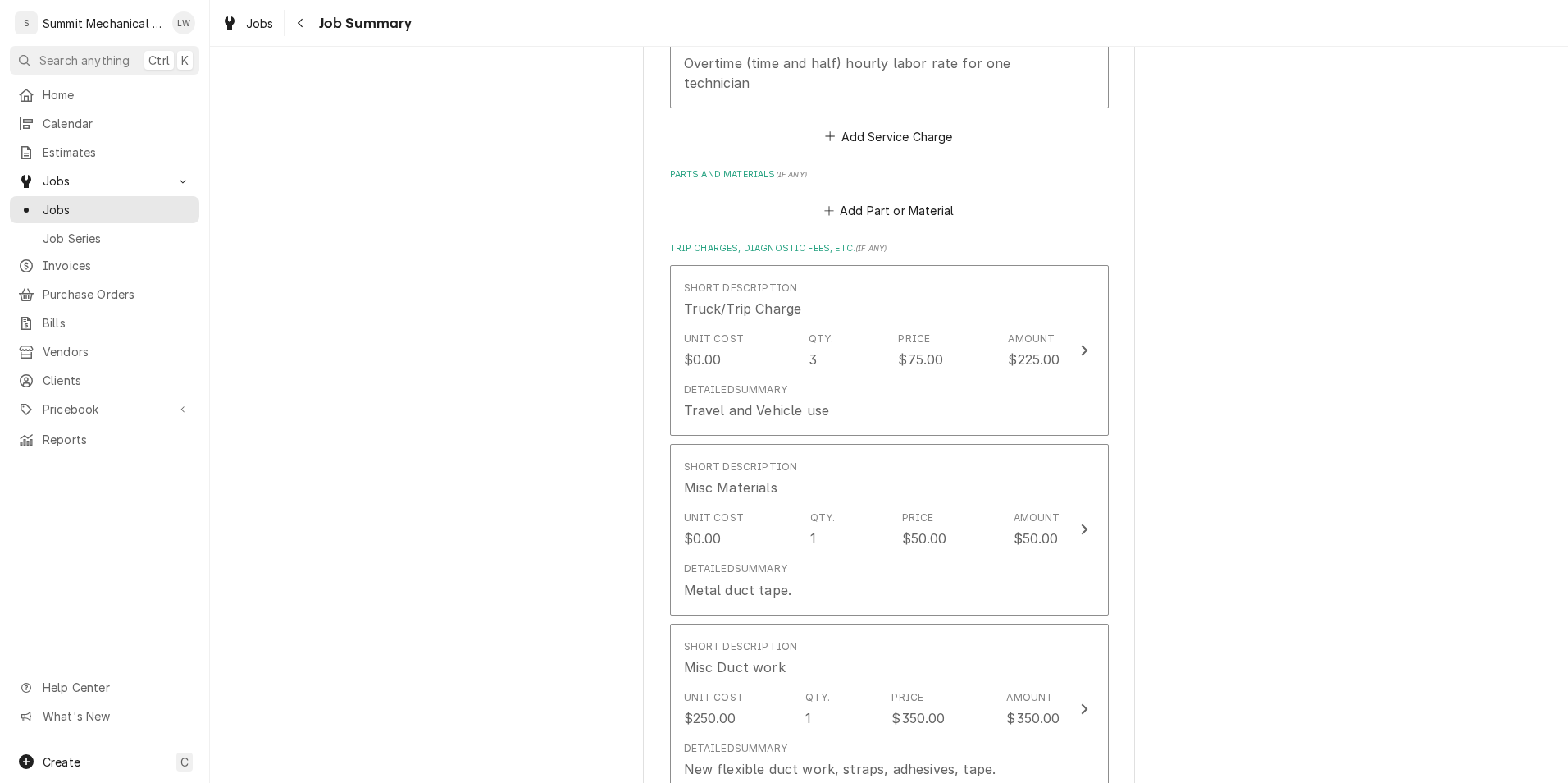
scroll to position [2317, 0]
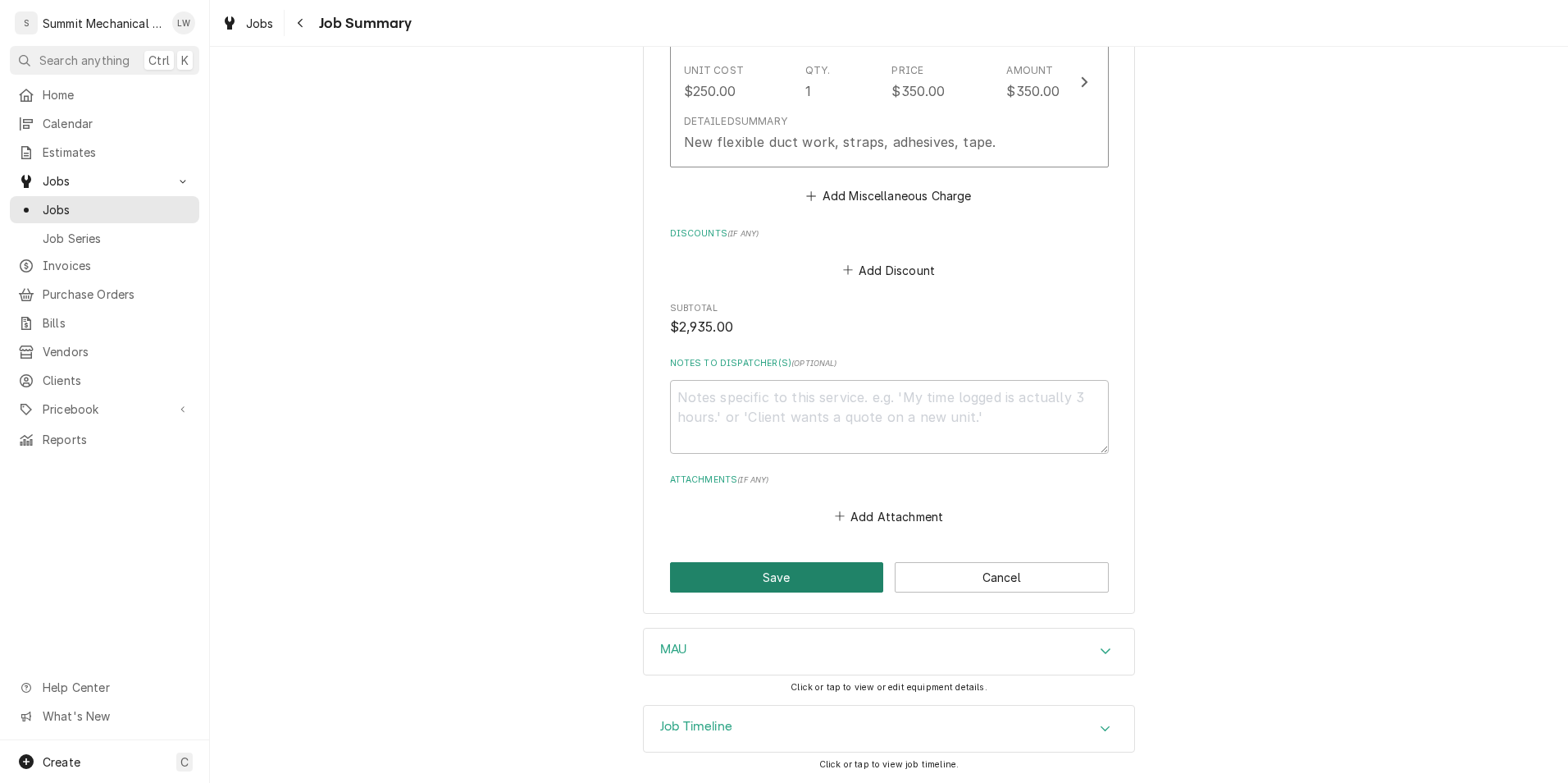
click at [747, 567] on button "Save" at bounding box center [777, 578] width 214 height 31
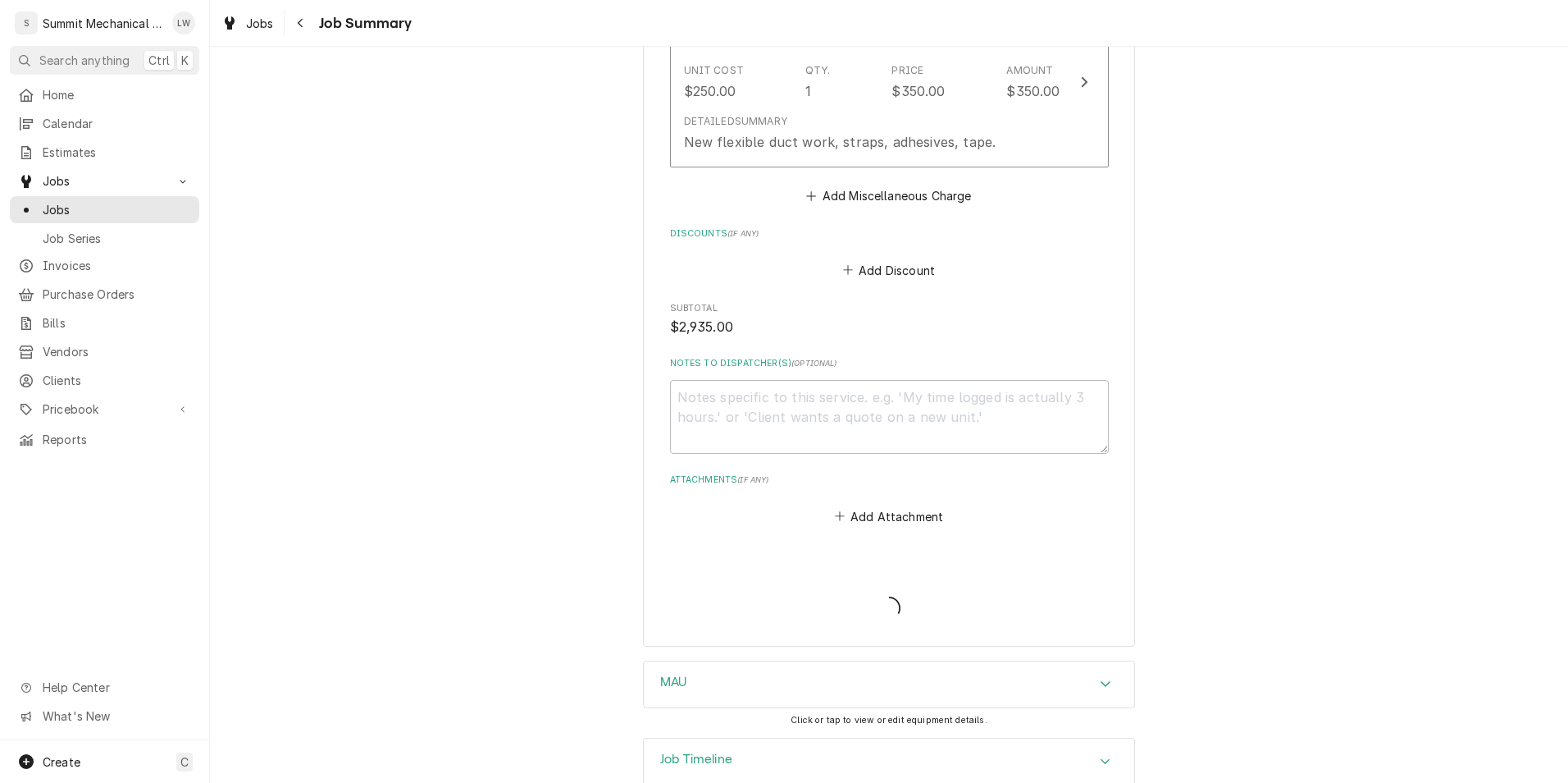
type textarea "x"
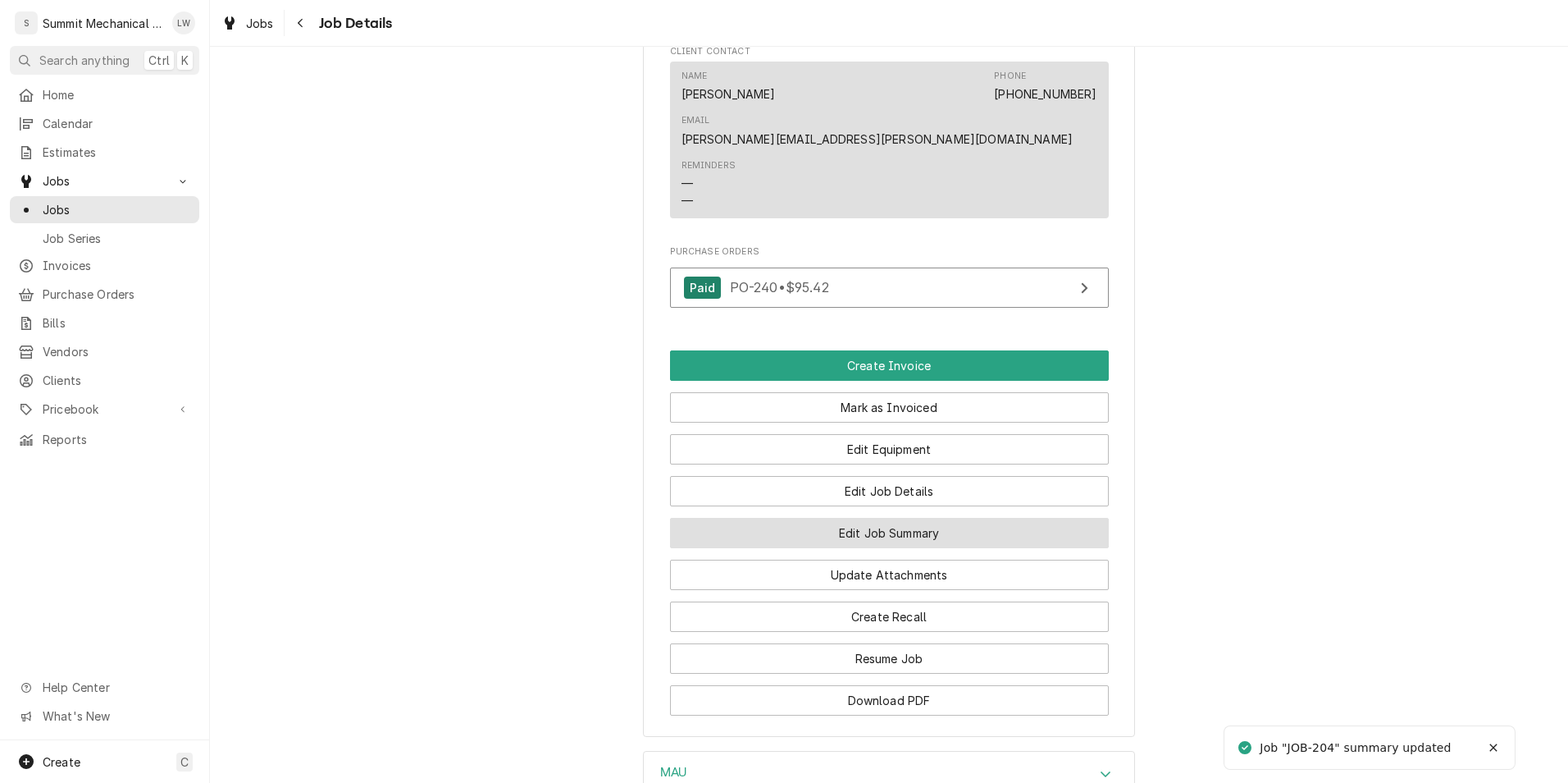
scroll to position [1267, 0]
click at [869, 517] on button "Edit Job Summary" at bounding box center [889, 532] width 439 height 31
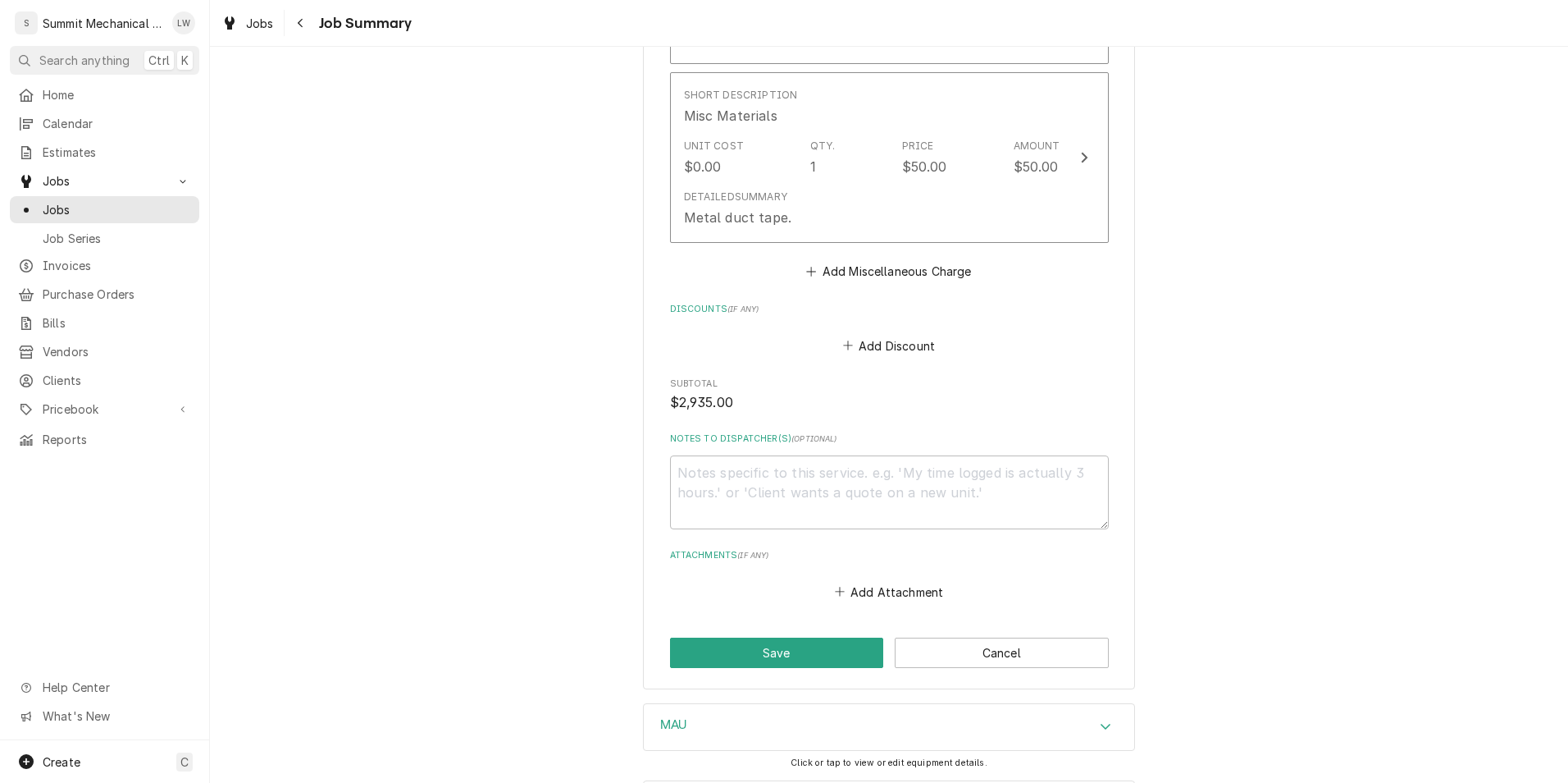
scroll to position [2289, 0]
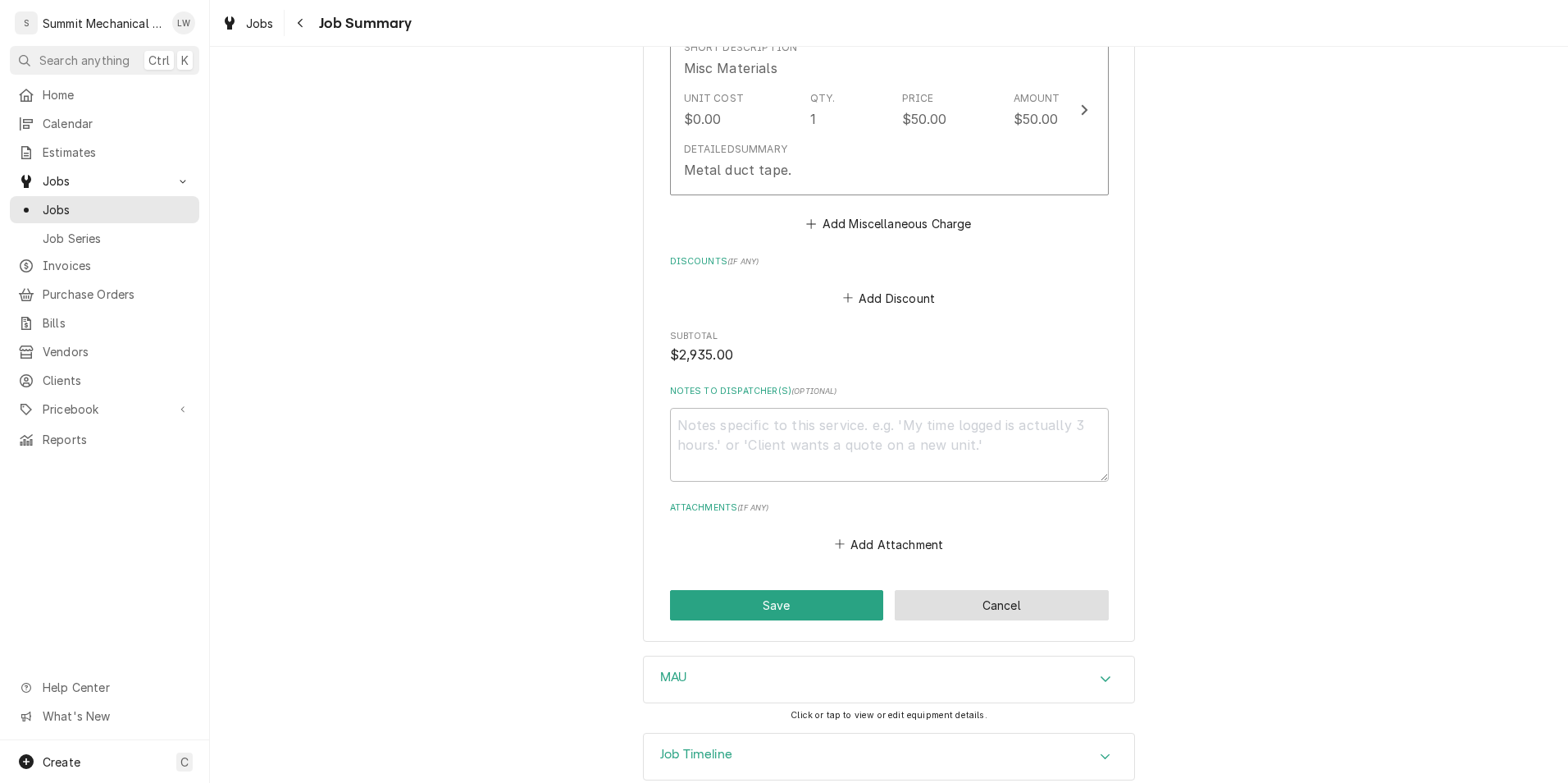
click at [968, 600] on button "Cancel" at bounding box center [1002, 606] width 214 height 31
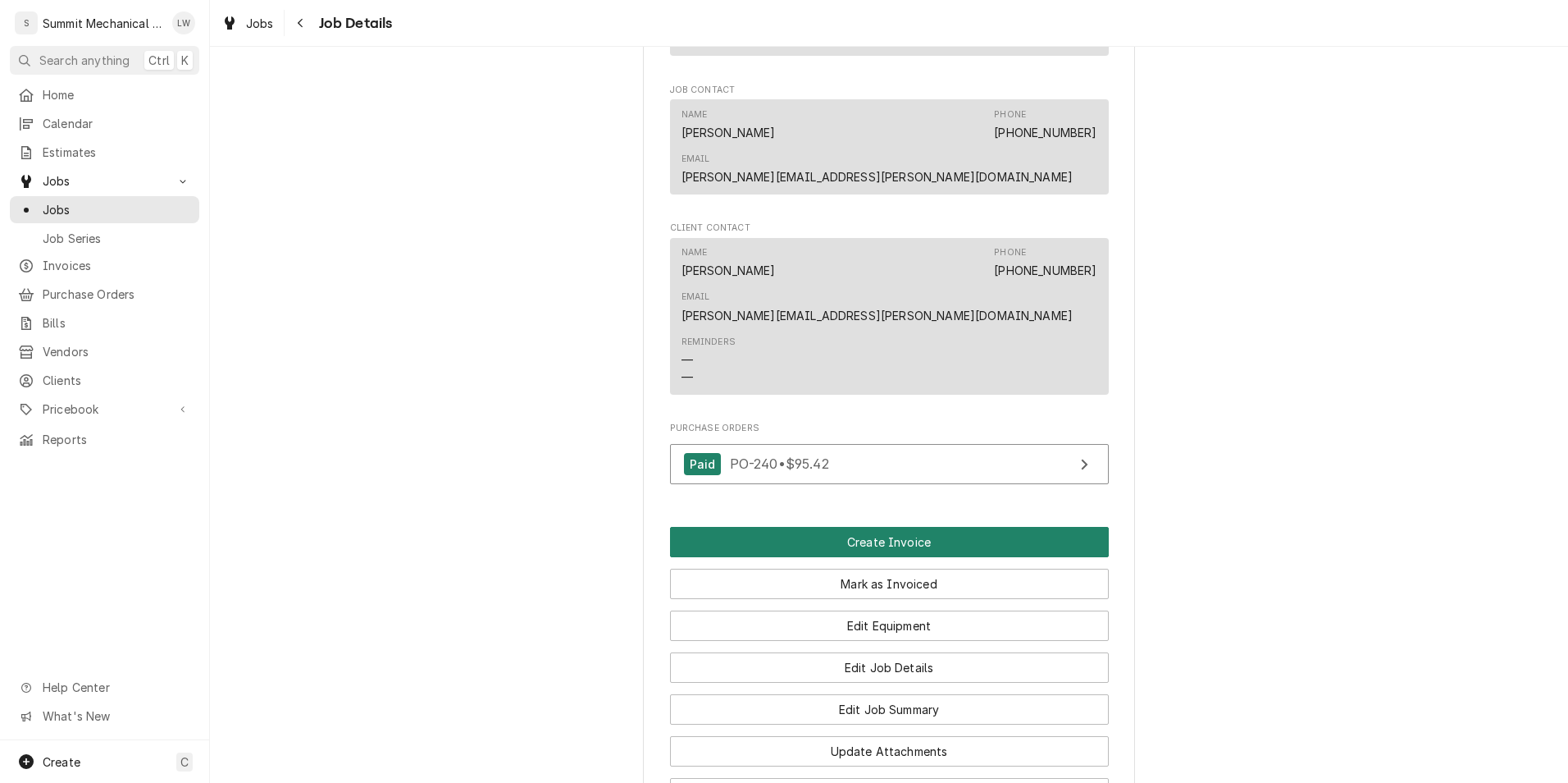
scroll to position [1086, 0]
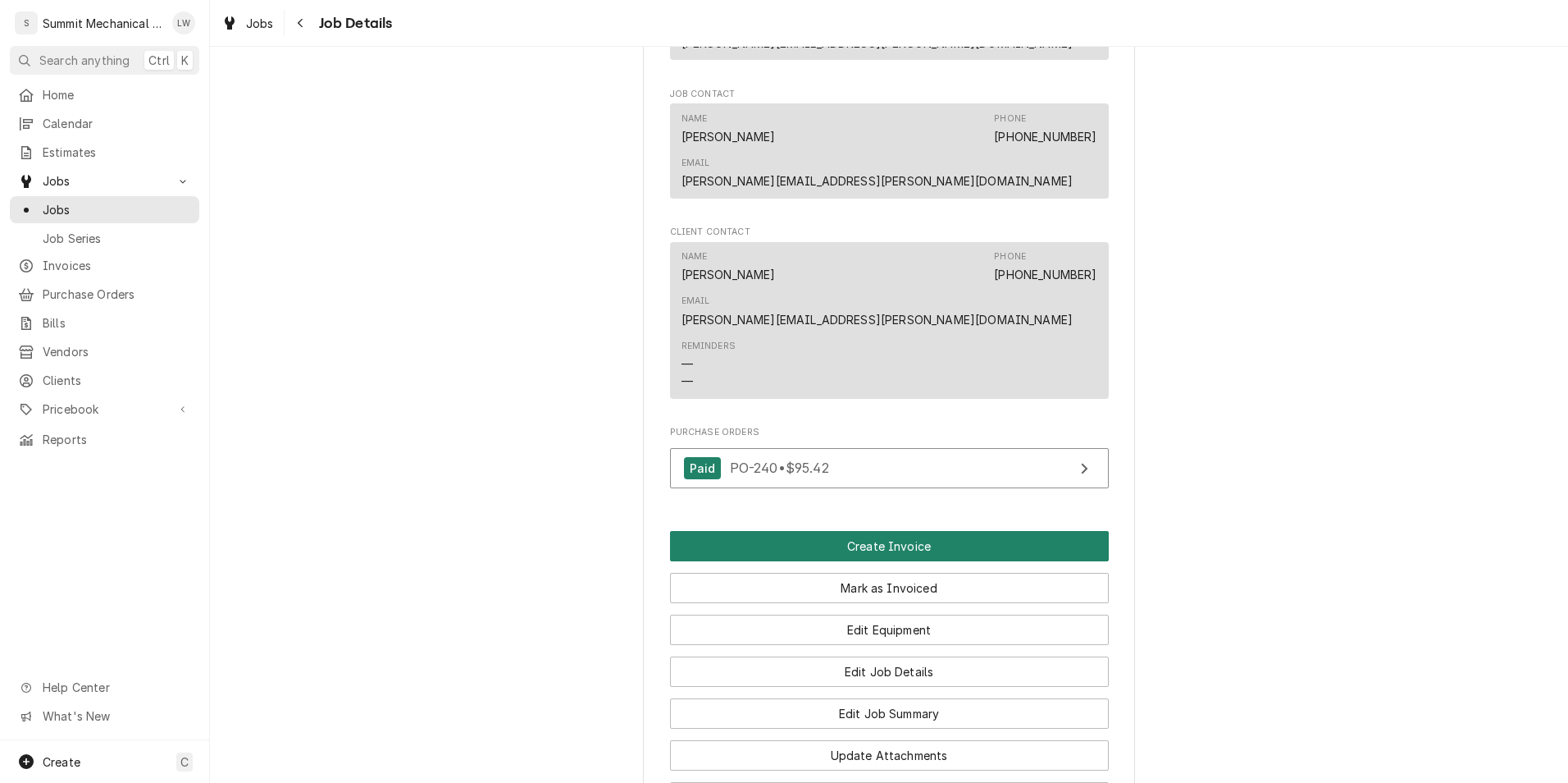
click at [912, 530] on button "Create Invoice" at bounding box center [889, 546] width 439 height 31
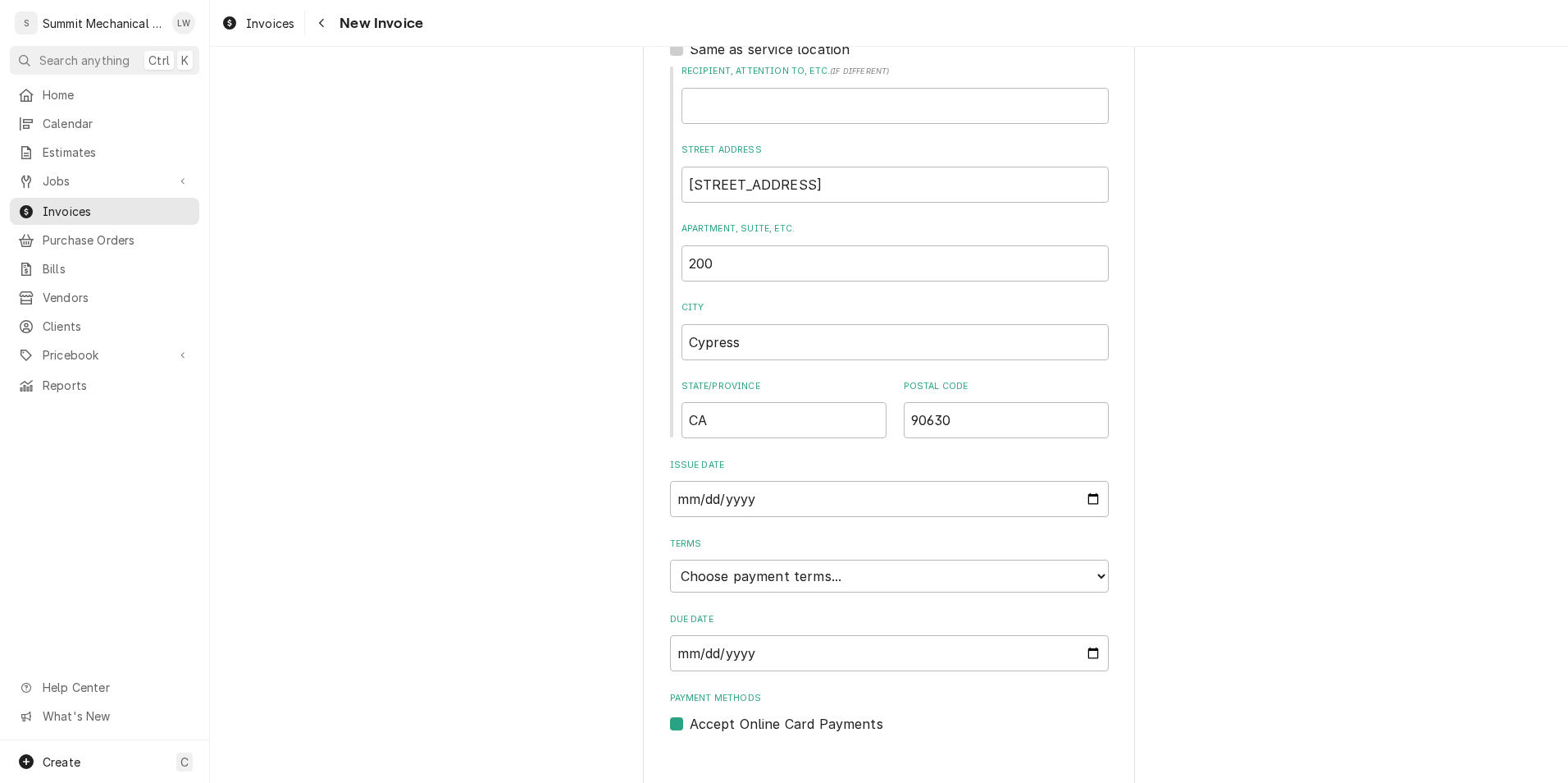
scroll to position [651, 0]
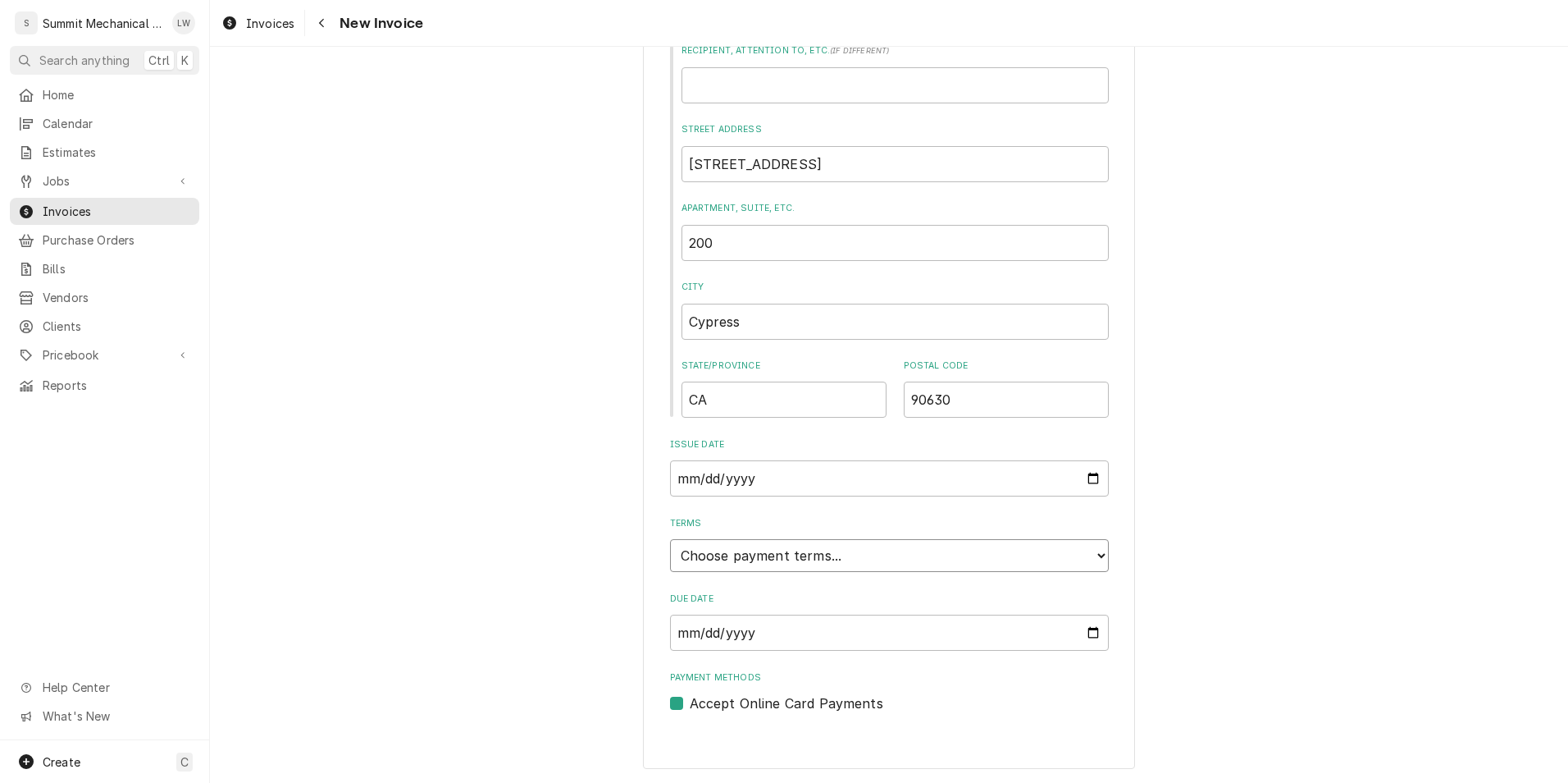
click at [944, 556] on select "Choose payment terms... Same Day Net 7 Net 14 Net 21 Net 30 Net 45 Net 60 Net 90" at bounding box center [889, 555] width 439 height 33
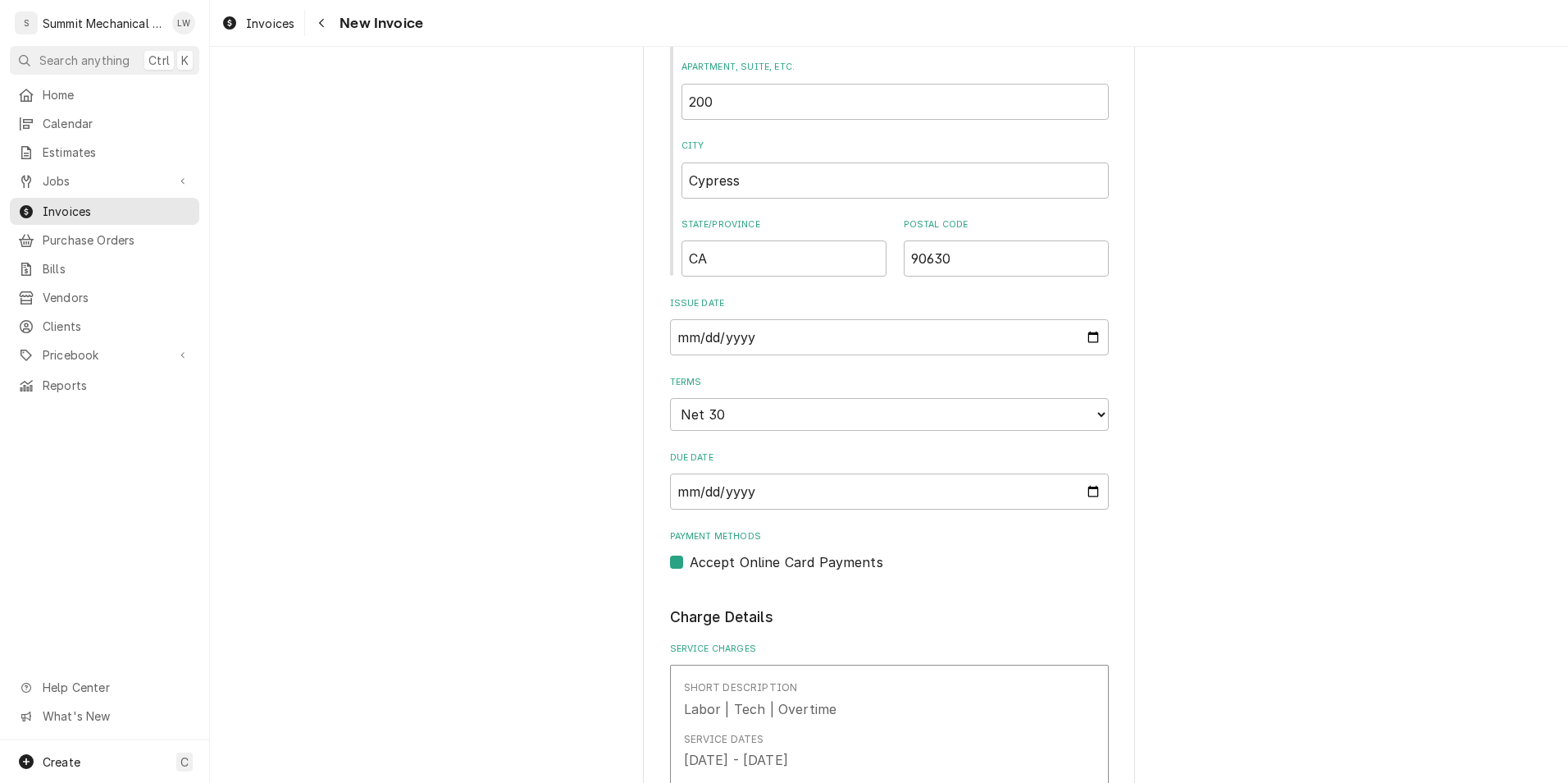
scroll to position [797, 0]
click at [1086, 335] on input "2025-09-29" at bounding box center [889, 331] width 439 height 36
type input "2025-09-15"
type textarea "x"
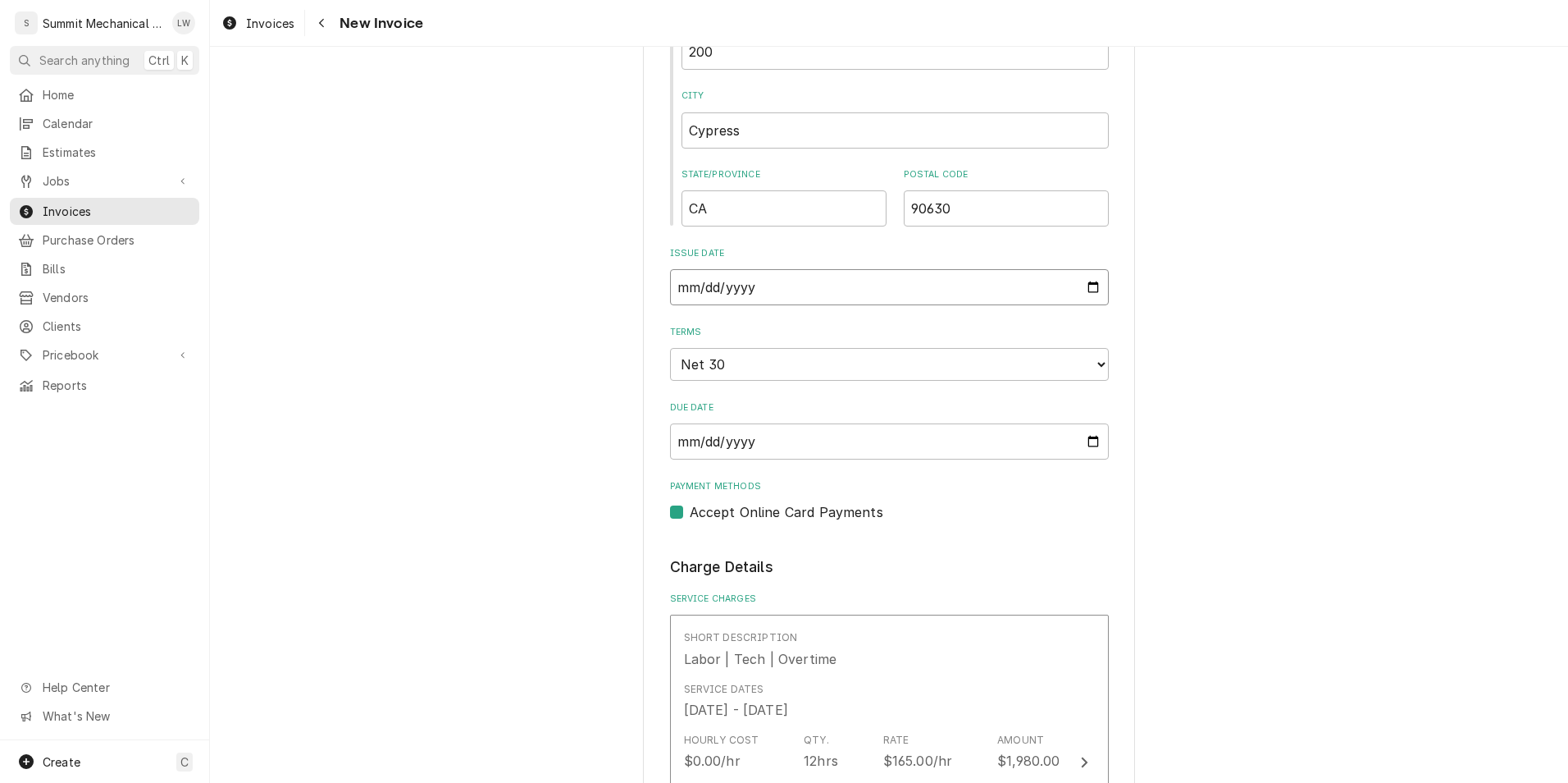
scroll to position [838, 0]
click at [1082, 297] on input "2025-09-15" at bounding box center [889, 291] width 439 height 36
type input "2025-09-12"
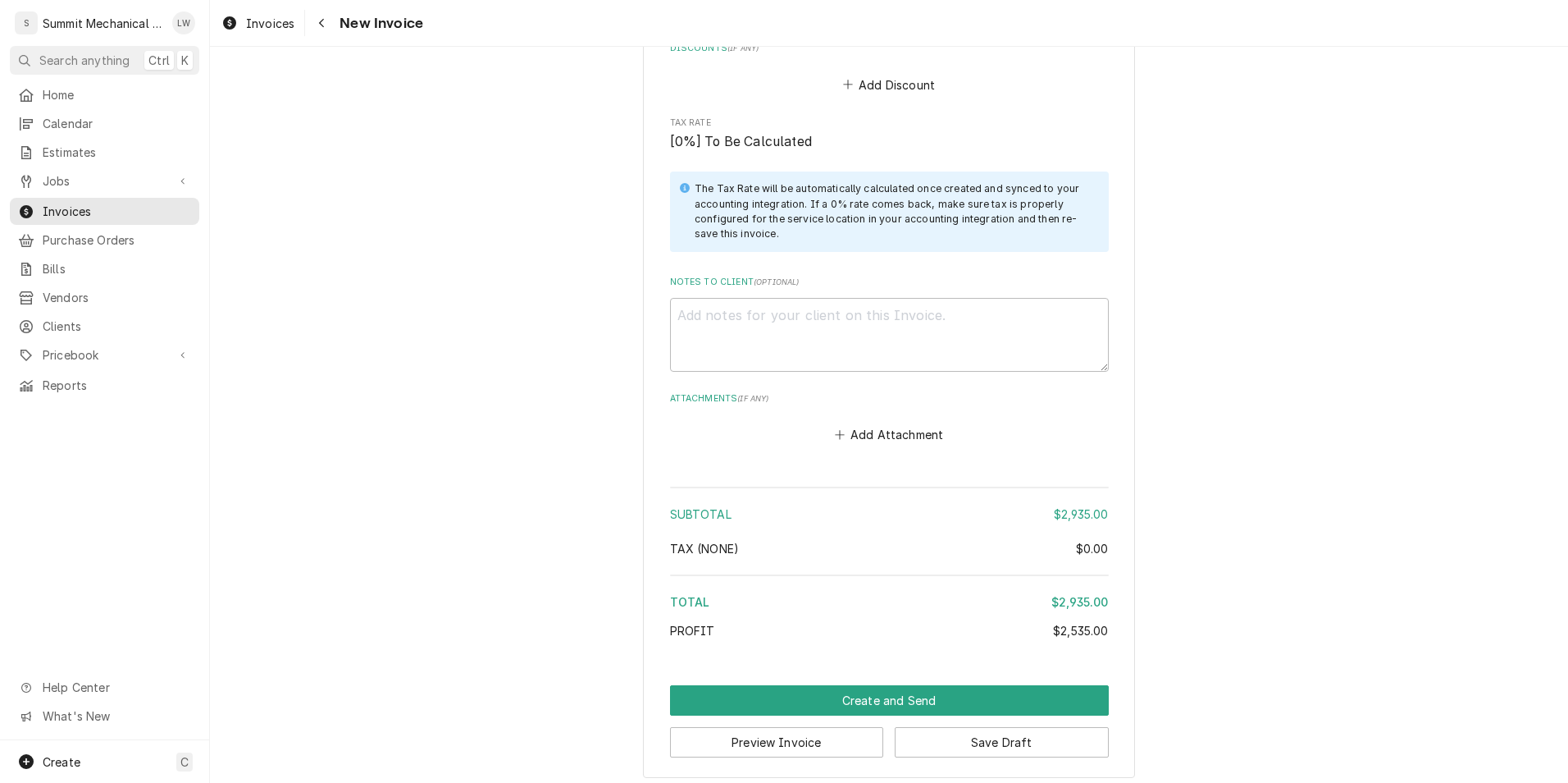
scroll to position [3760, 0]
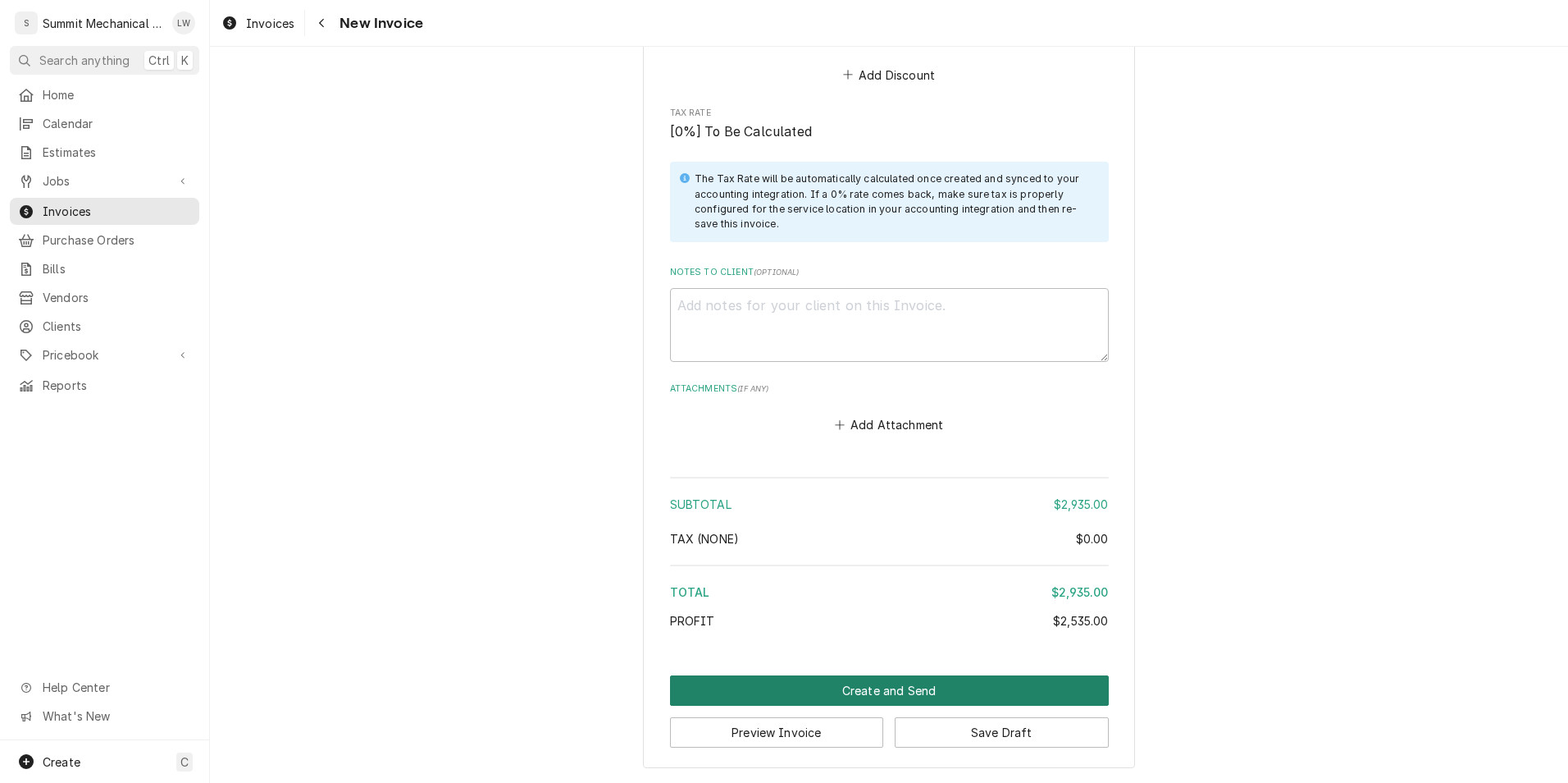
click at [855, 688] on button "Create and Send" at bounding box center [889, 691] width 439 height 31
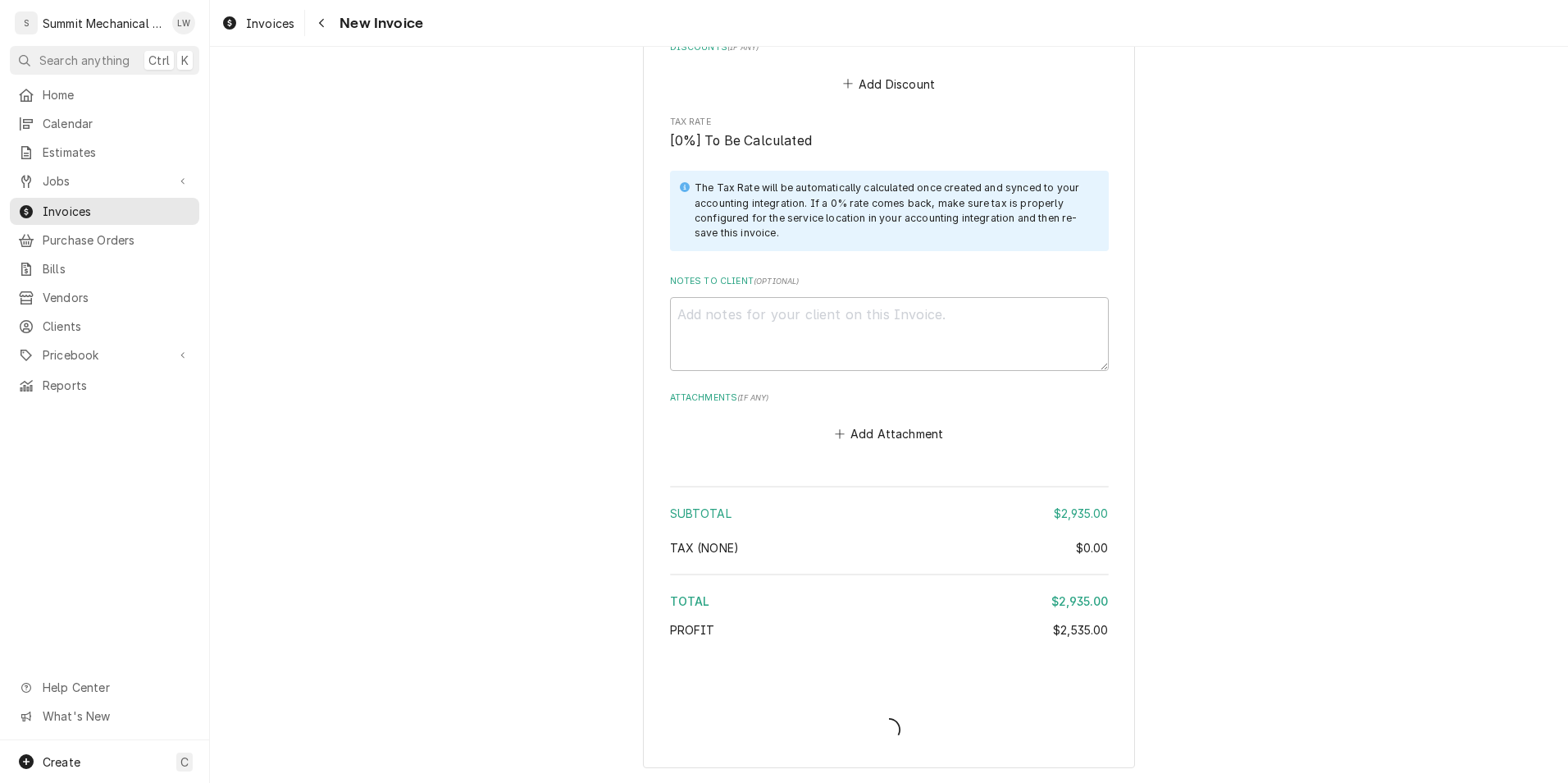
scroll to position [3751, 0]
type textarea "x"
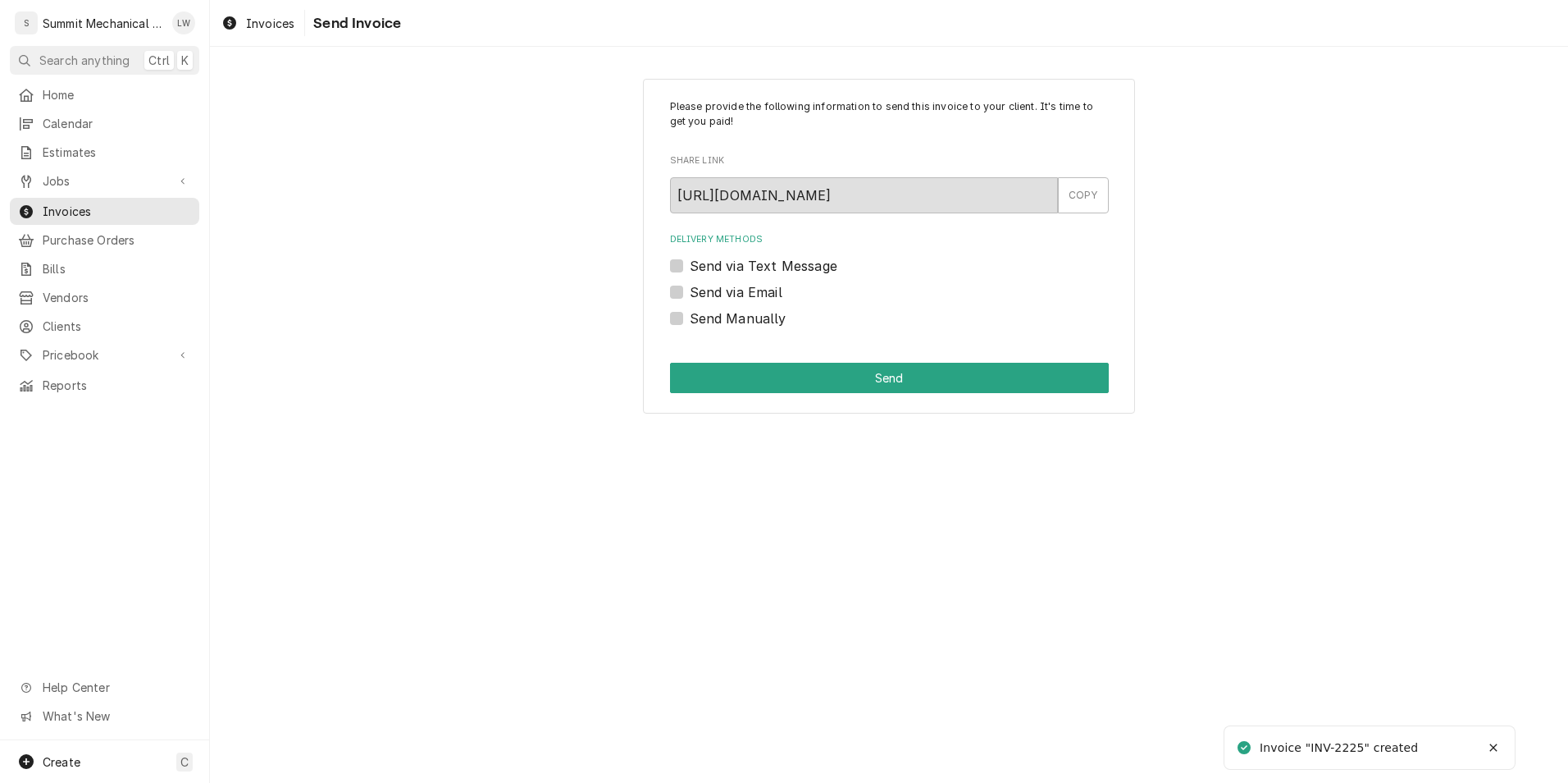
click at [689, 311] on label "Send Manually" at bounding box center [737, 319] width 97 height 20
click at [689, 311] on input "Send Manually" at bounding box center [908, 327] width 439 height 36
checkbox input "true"
click at [777, 376] on button "Send" at bounding box center [889, 378] width 439 height 31
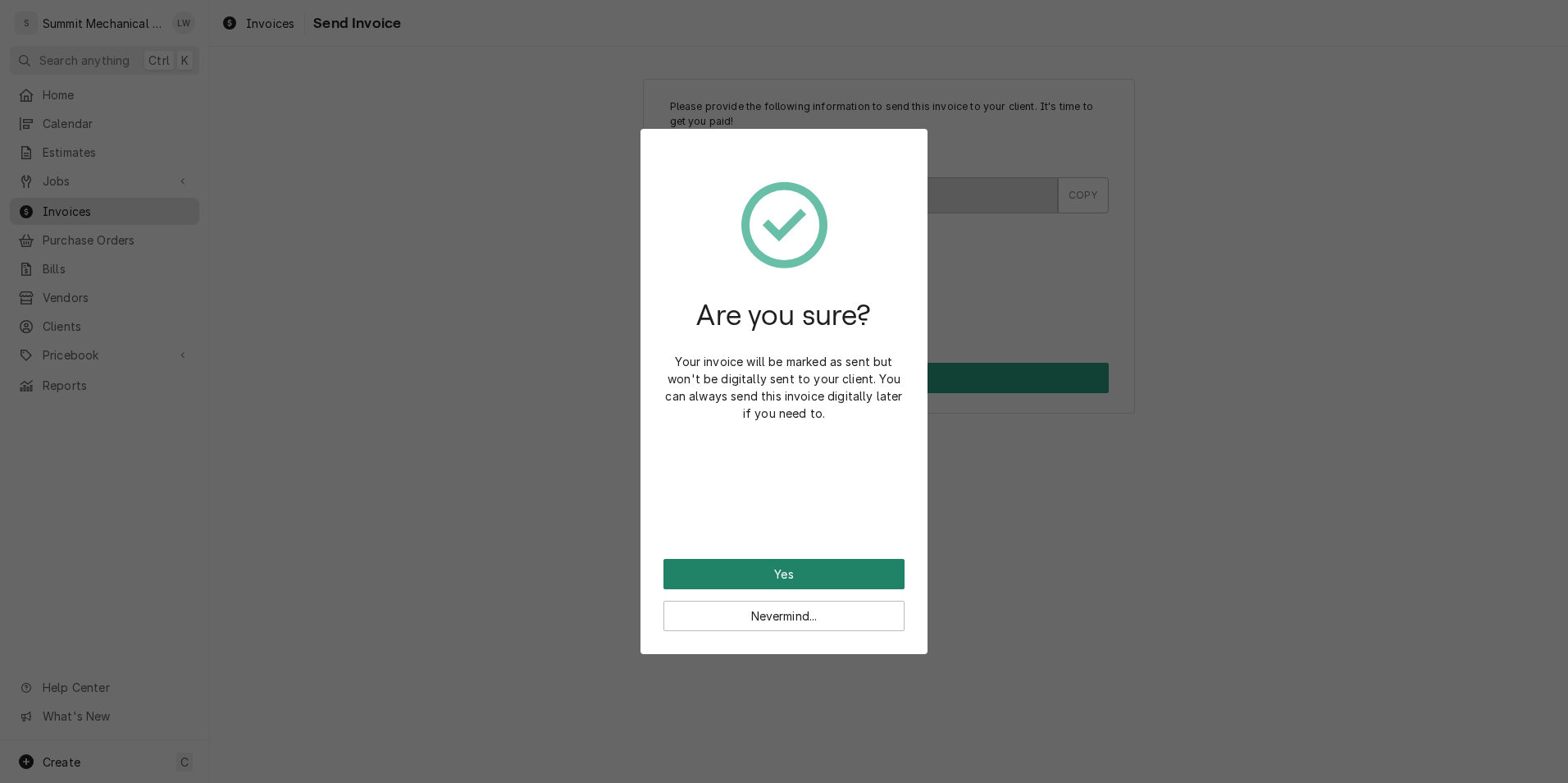
click at [854, 583] on button "Yes" at bounding box center [784, 574] width 241 height 31
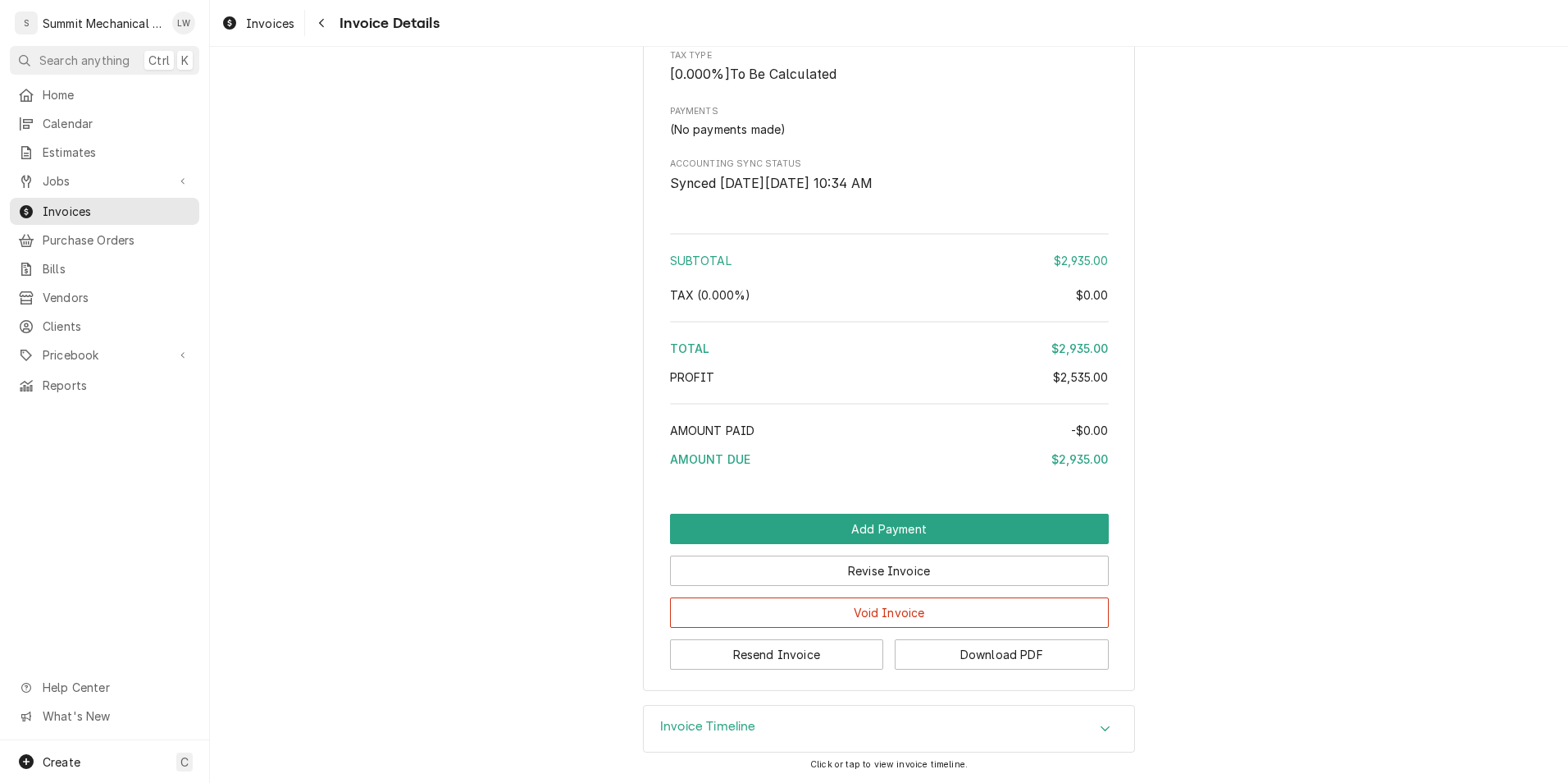
scroll to position [2901, 0]
click at [959, 653] on button "Download PDF" at bounding box center [1002, 654] width 214 height 31
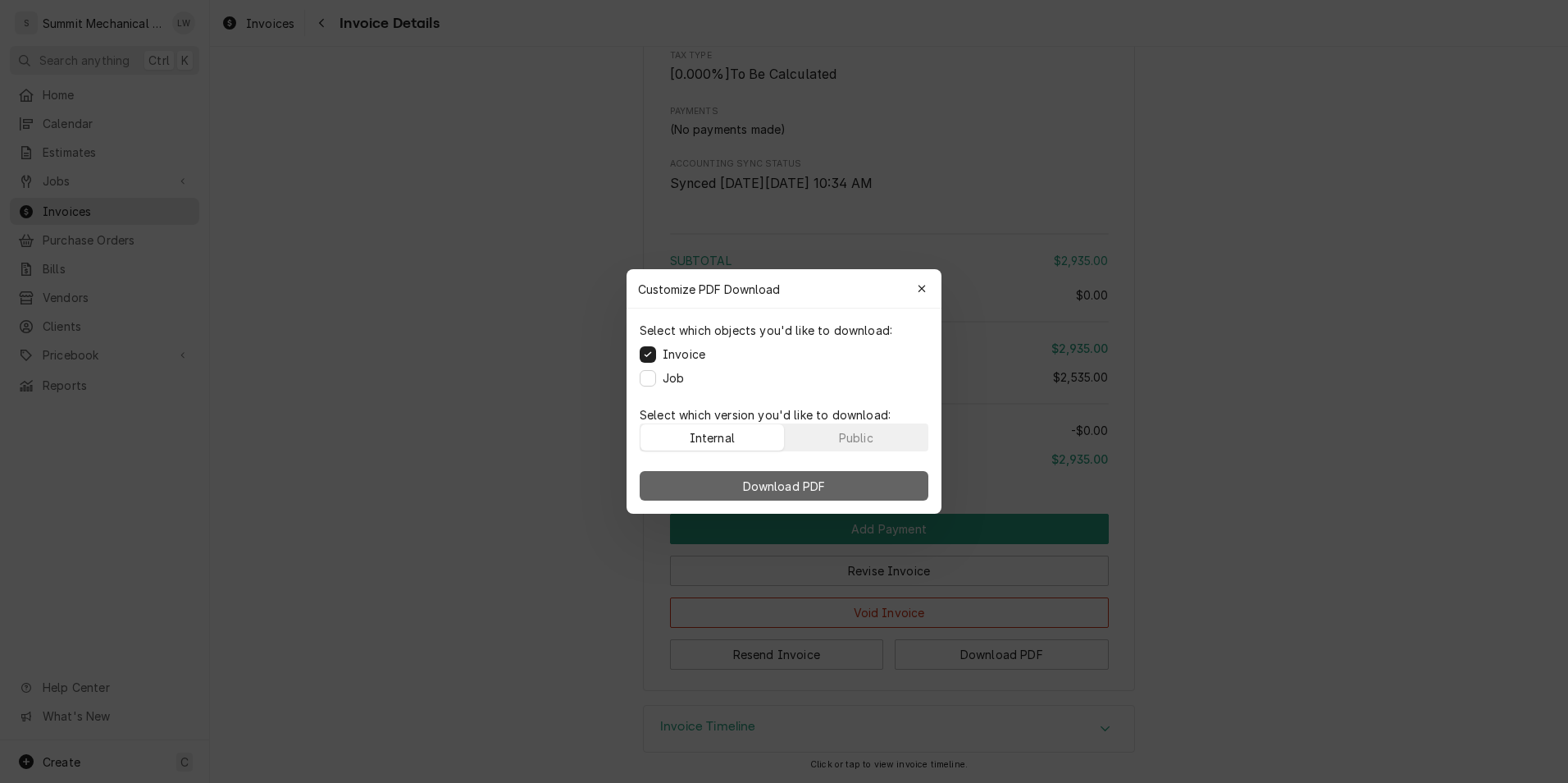
click at [772, 492] on span "Download PDF" at bounding box center [784, 486] width 90 height 17
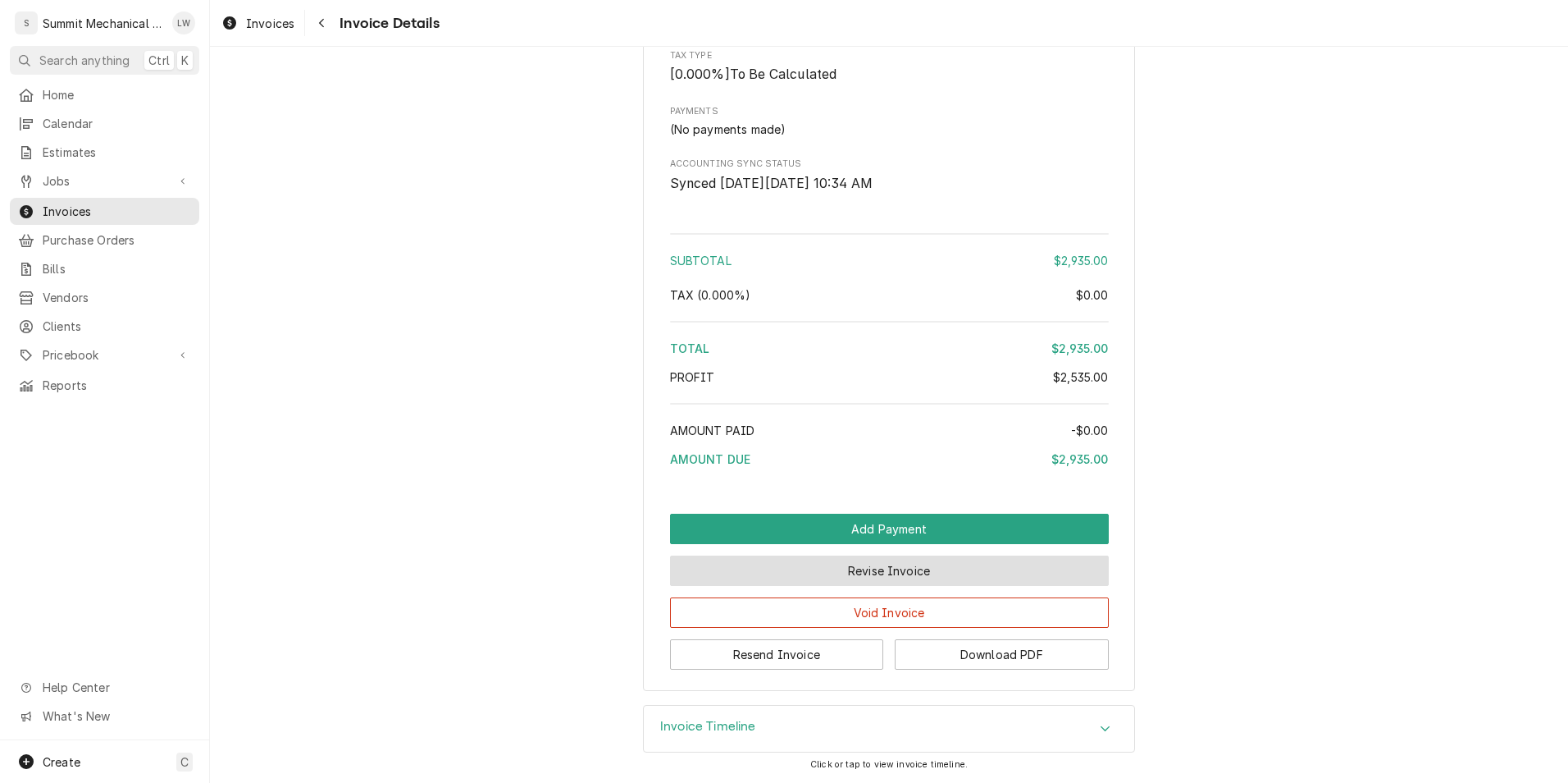
click at [836, 565] on button "Revise Invoice" at bounding box center [889, 571] width 439 height 31
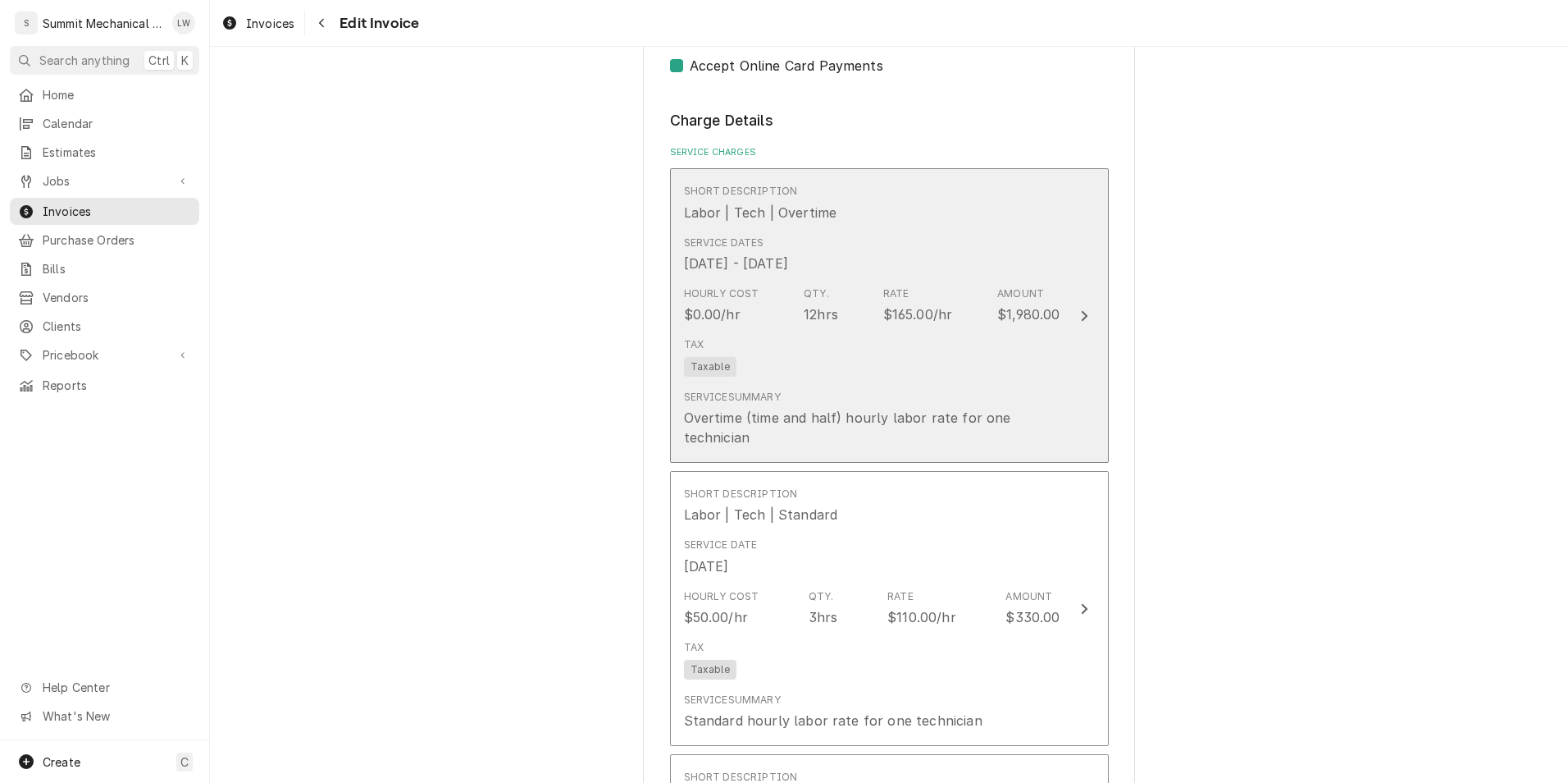
scroll to position [1291, 0]
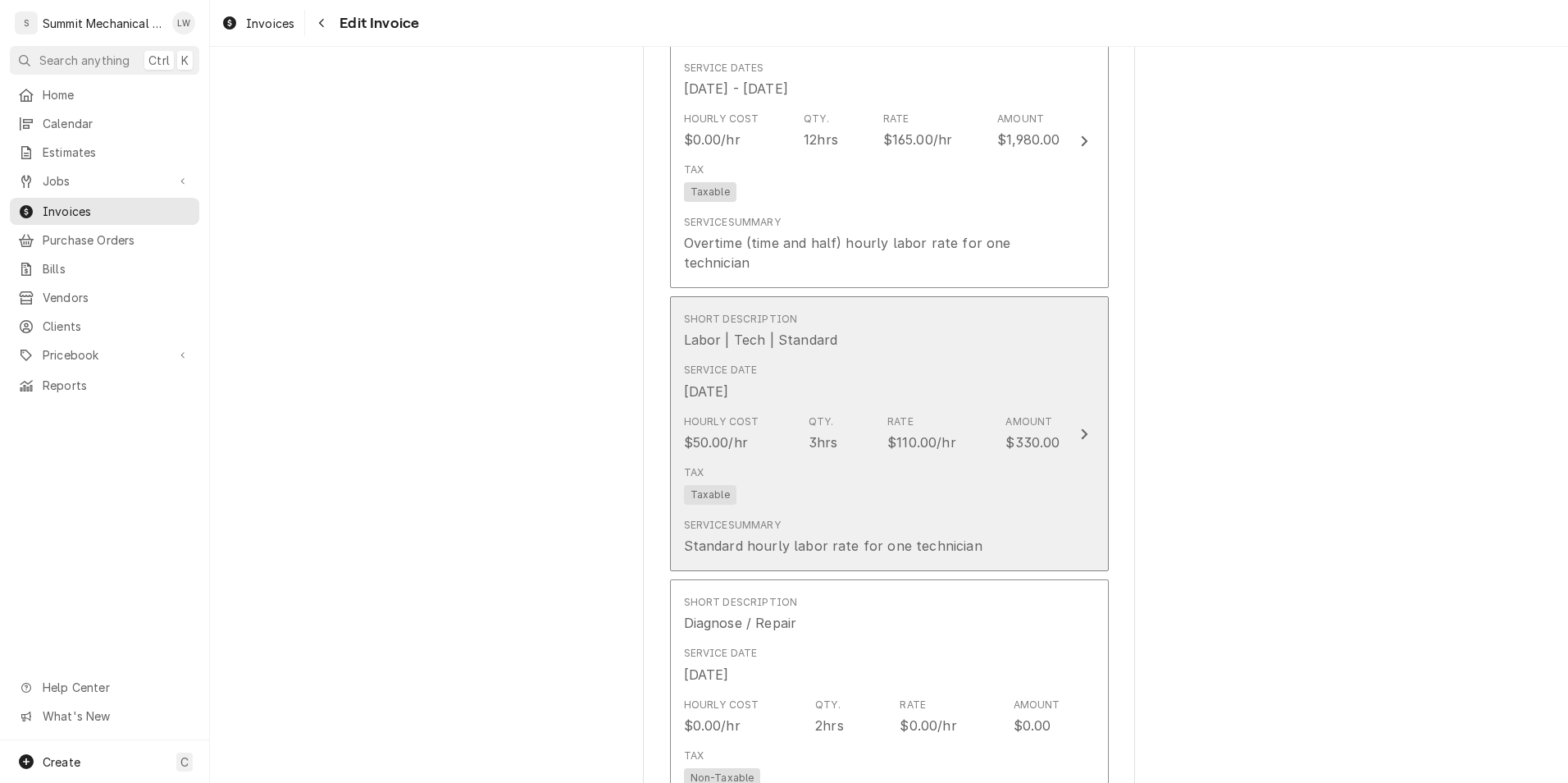
click at [945, 421] on div "Rate $110.00/hr" at bounding box center [922, 434] width 69 height 38
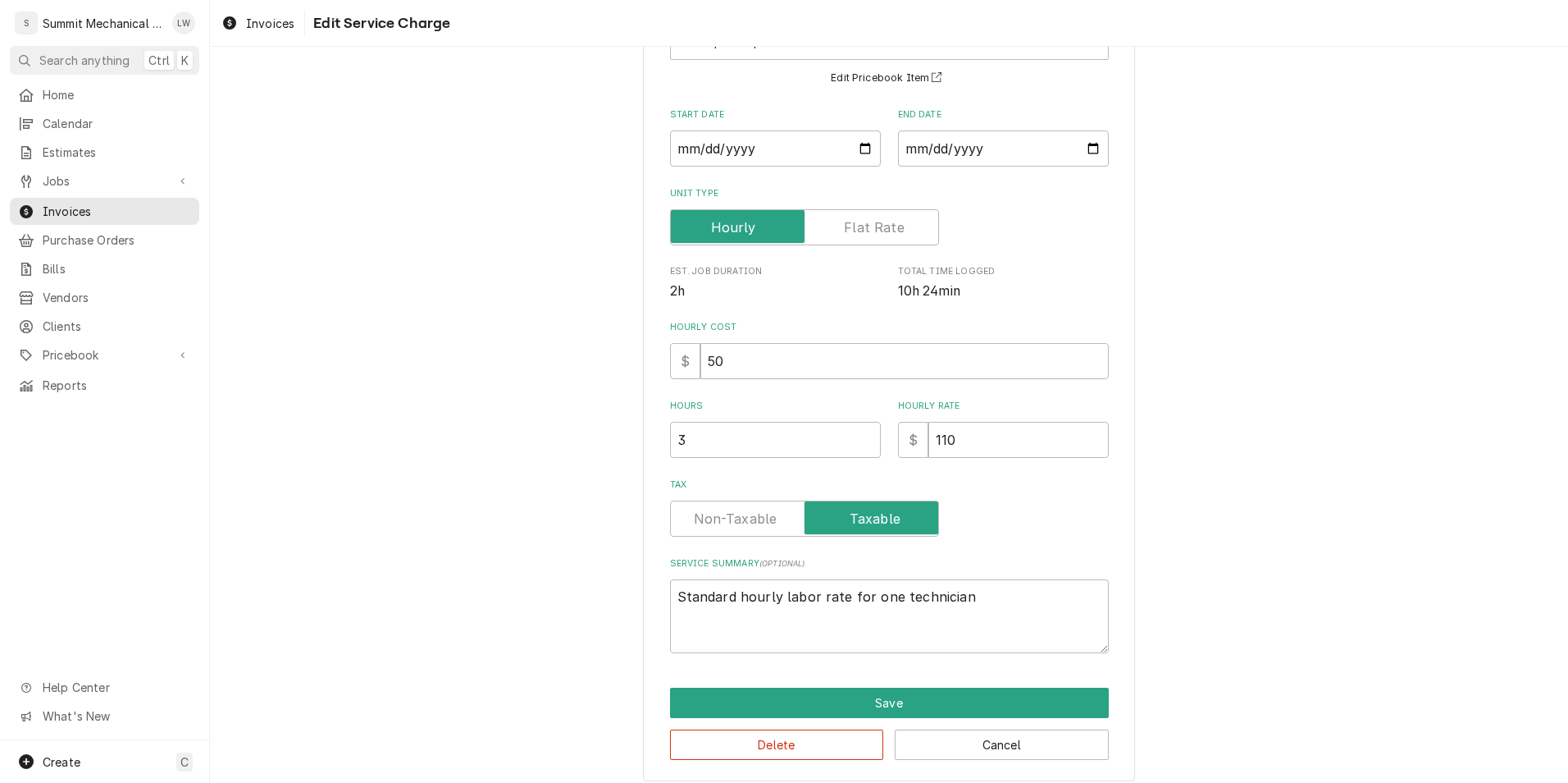
scroll to position [145, 0]
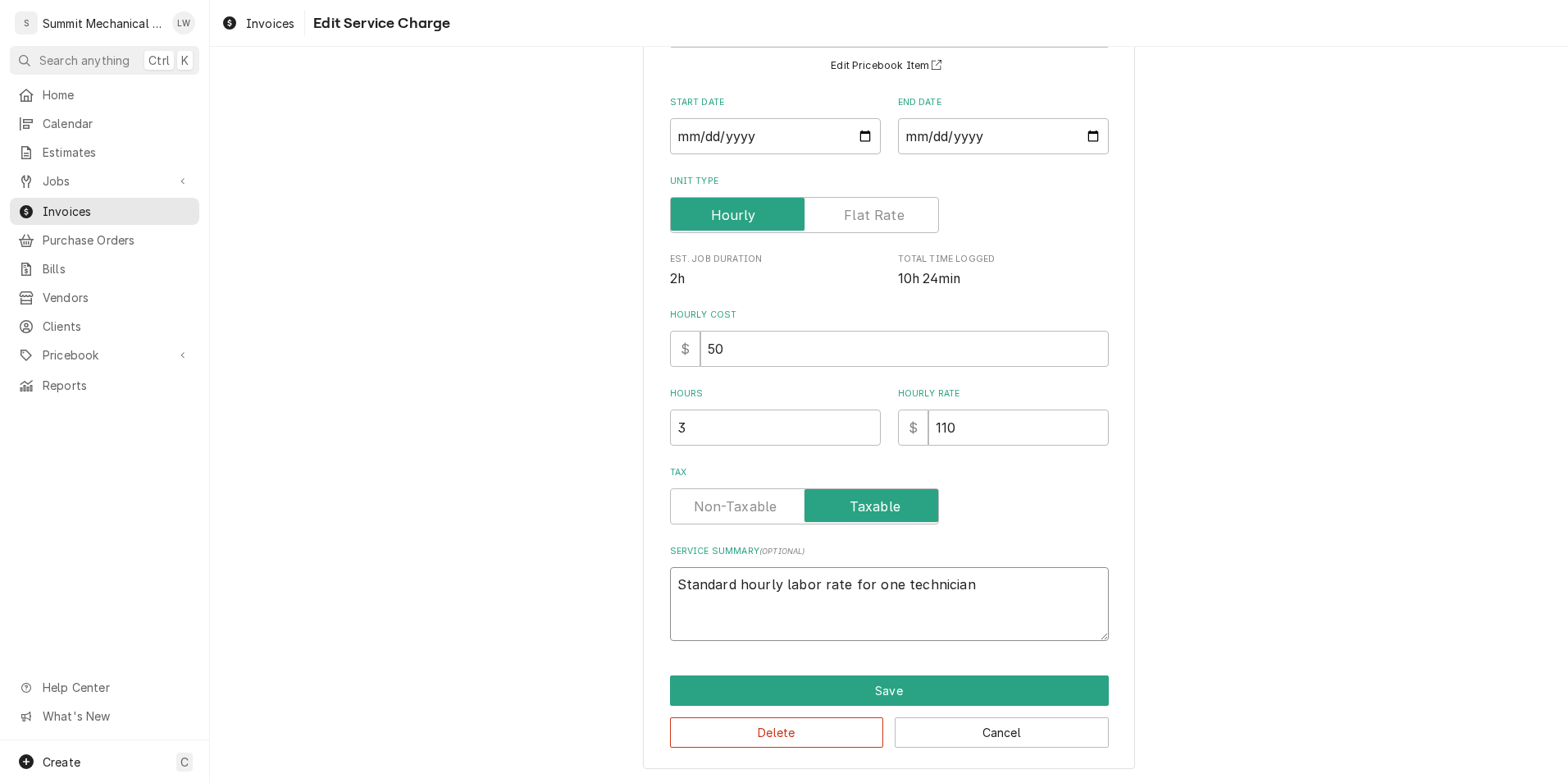
click at [969, 575] on textarea "Standard hourly labor rate for one technician" at bounding box center [889, 604] width 439 height 74
click at [986, 731] on button "Cancel" at bounding box center [1002, 732] width 214 height 31
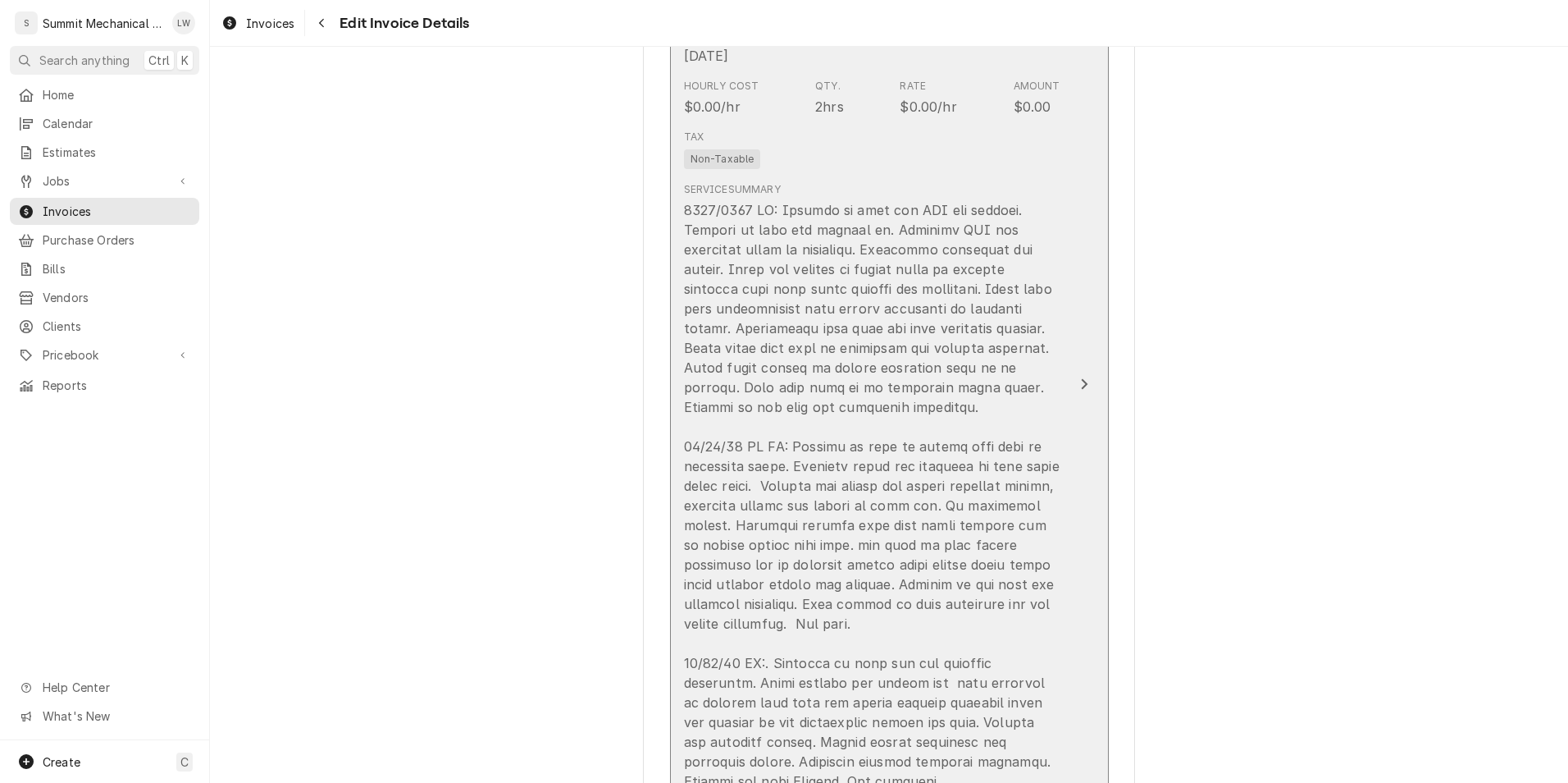
click at [940, 389] on div "Update Line Item" at bounding box center [872, 495] width 376 height 591
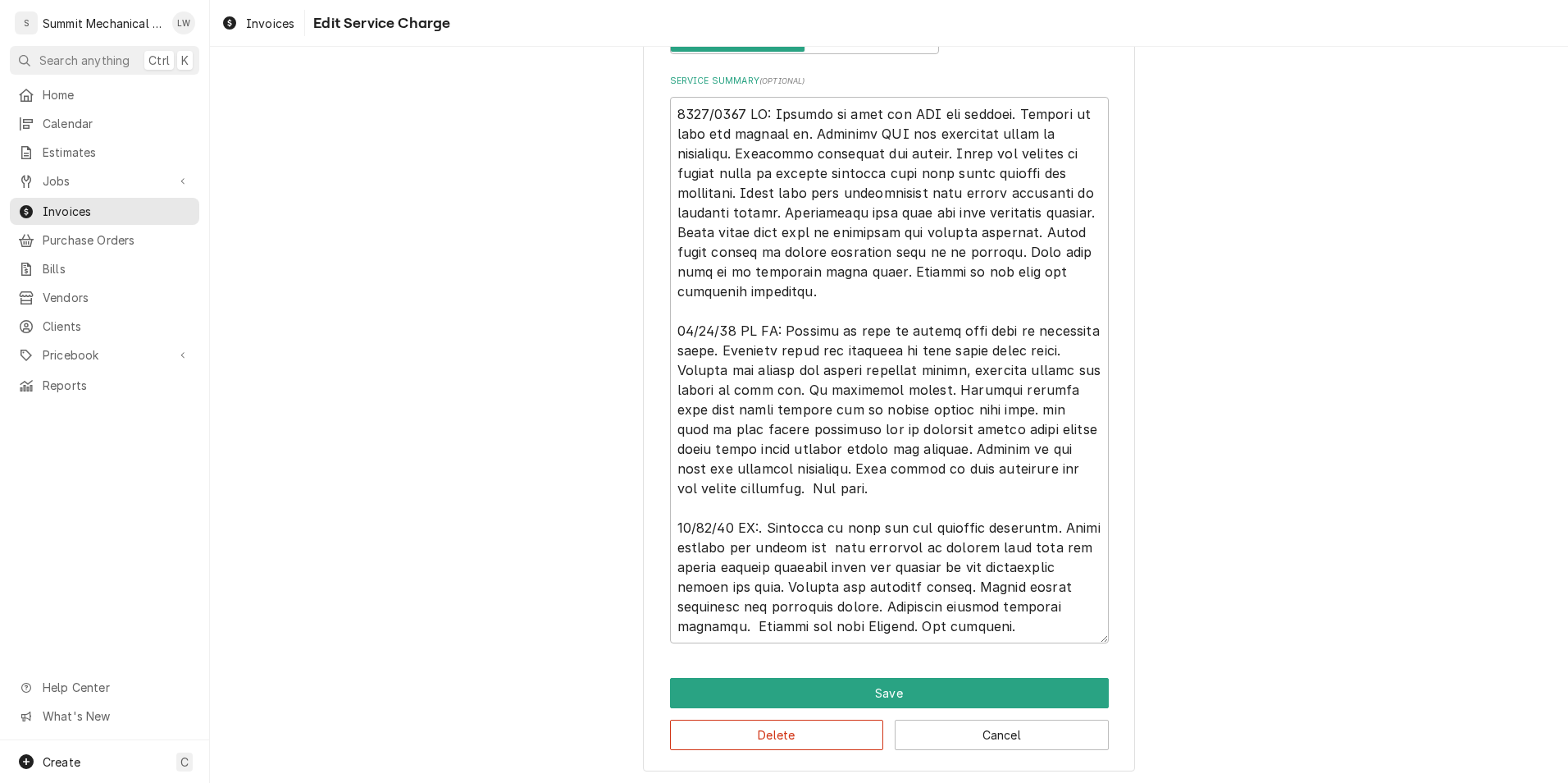
scroll to position [617, 0]
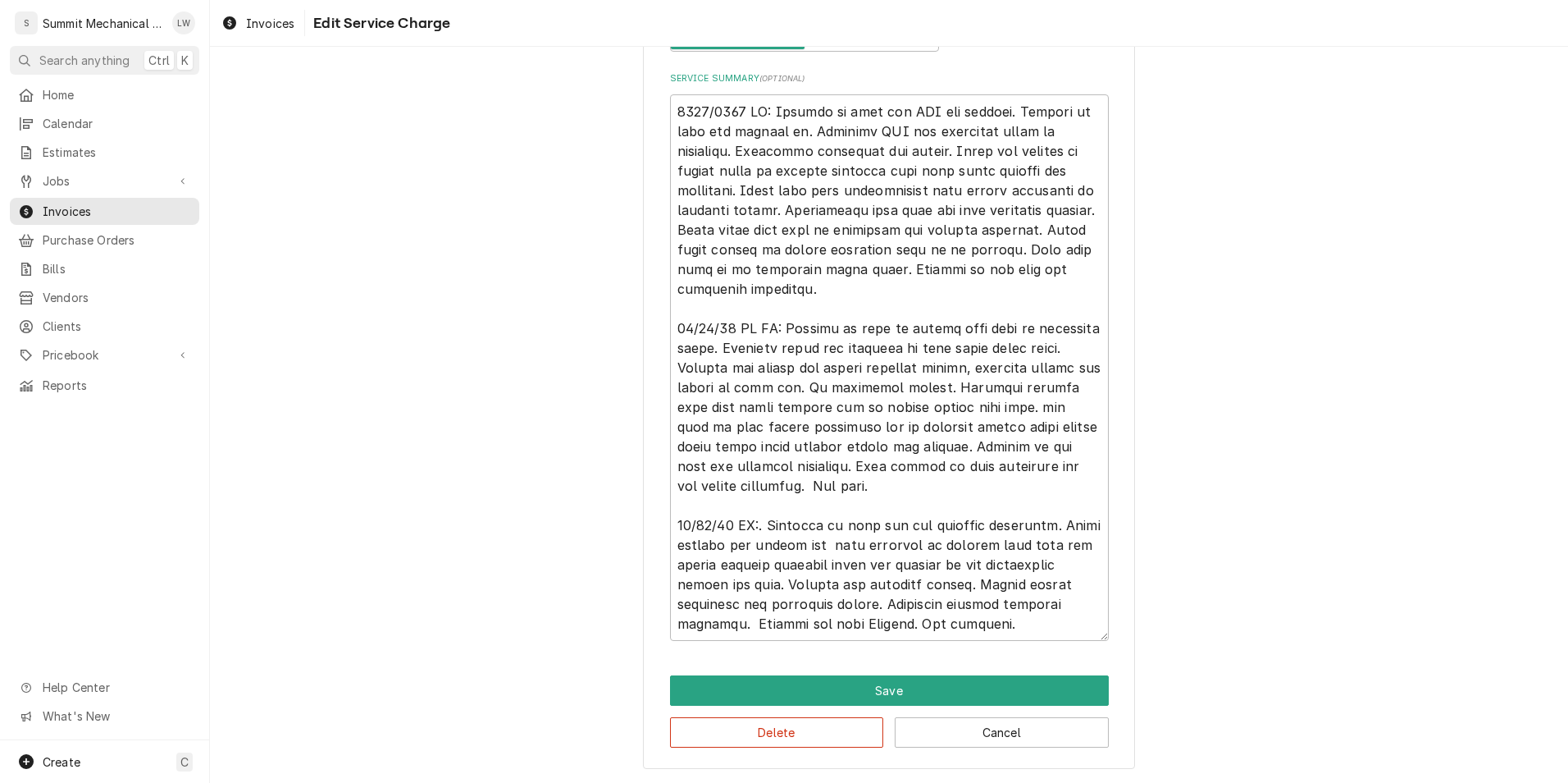
click at [1383, 238] on div "Use the fields below to edit this service charge Short Description Diagnose / R…" at bounding box center [889, 114] width 1358 height 1336
click at [796, 389] on textarea "Service Summary ( optional )" at bounding box center [889, 368] width 439 height 547
click at [841, 404] on textarea "Service Summary ( optional )" at bounding box center [889, 368] width 439 height 547
type textarea "x"
type textarea "0819/2025 LW: Respond to call for MAU not working. Arrived on site and checked …"
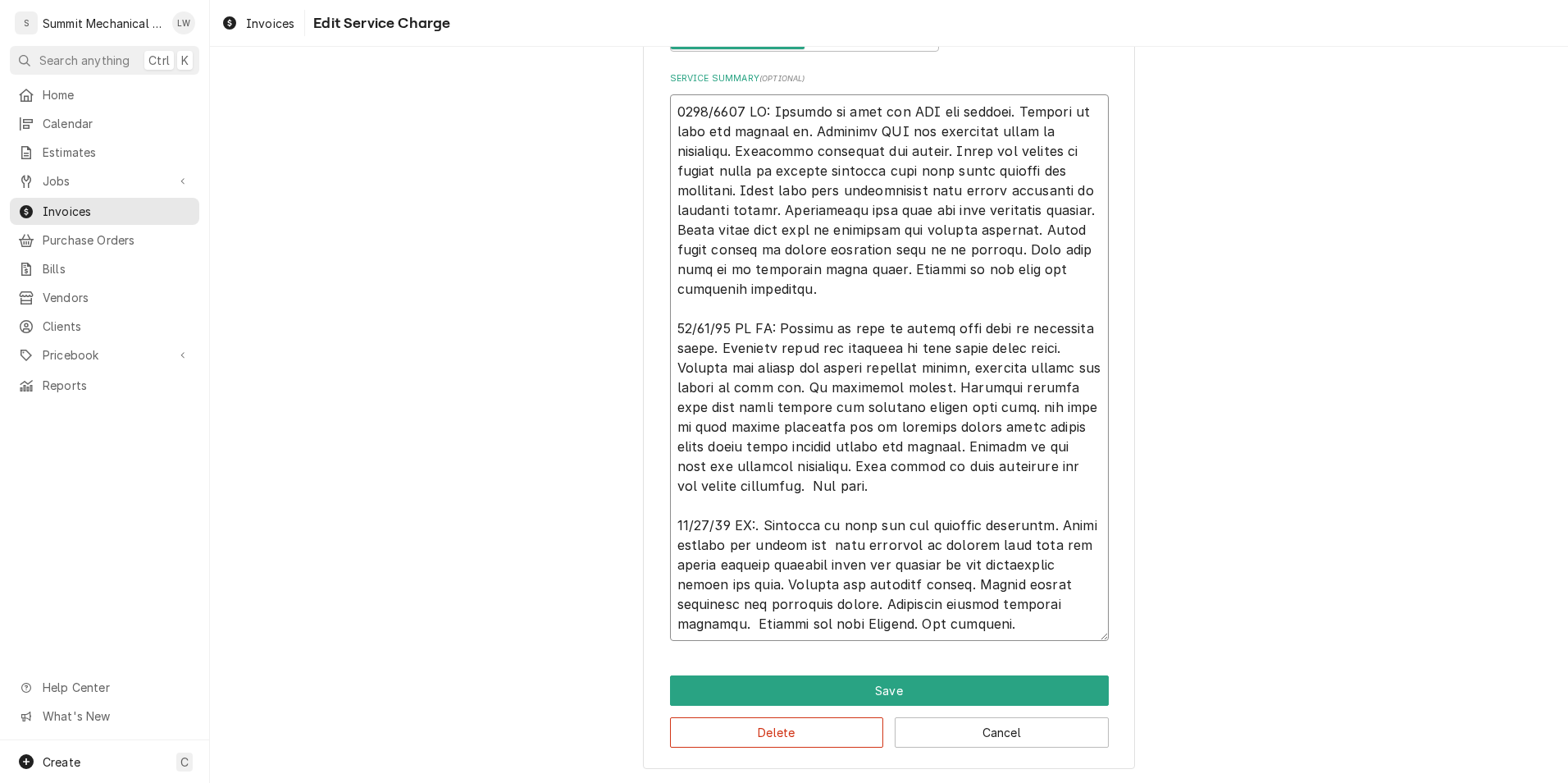
type textarea "x"
type textarea "0819/2025 LW: Respond to call for MAU not working. Arrived on site and checked …"
type textarea "x"
type textarea "0819/2025 LW: Respond to call for MAU not working. Arrived on site and checked …"
type textarea "x"
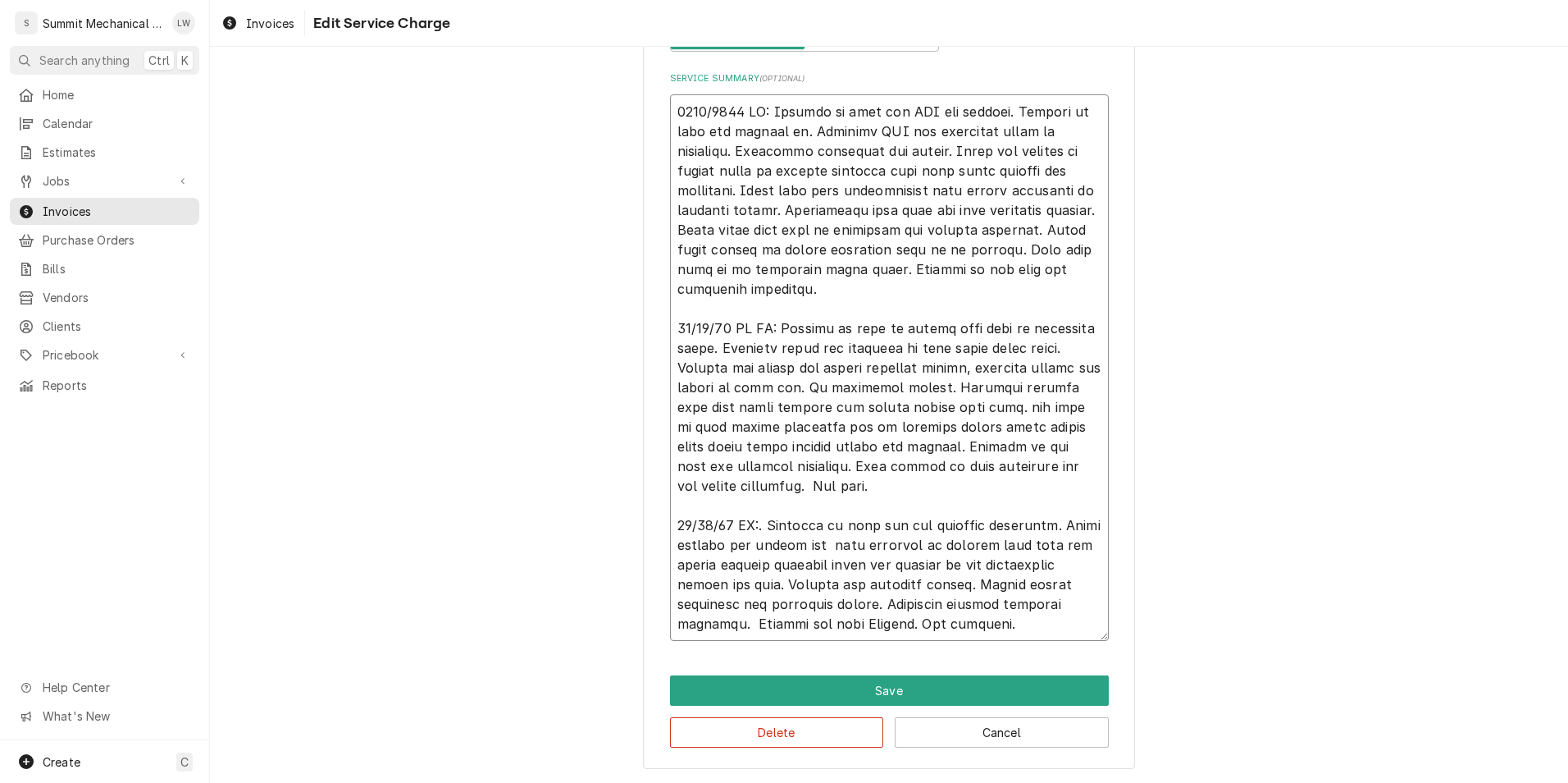
type textarea "0819/2025 LW: Respond to call for MAU not working. Arrived on site and checked …"
type textarea "x"
type textarea "0819/2025 LW: Respond to call for MAU not working. Arrived on site and checked …"
type textarea "x"
type textarea "0819/2025 LW: Respond to call for MAU not working. Arrived on site and checked …"
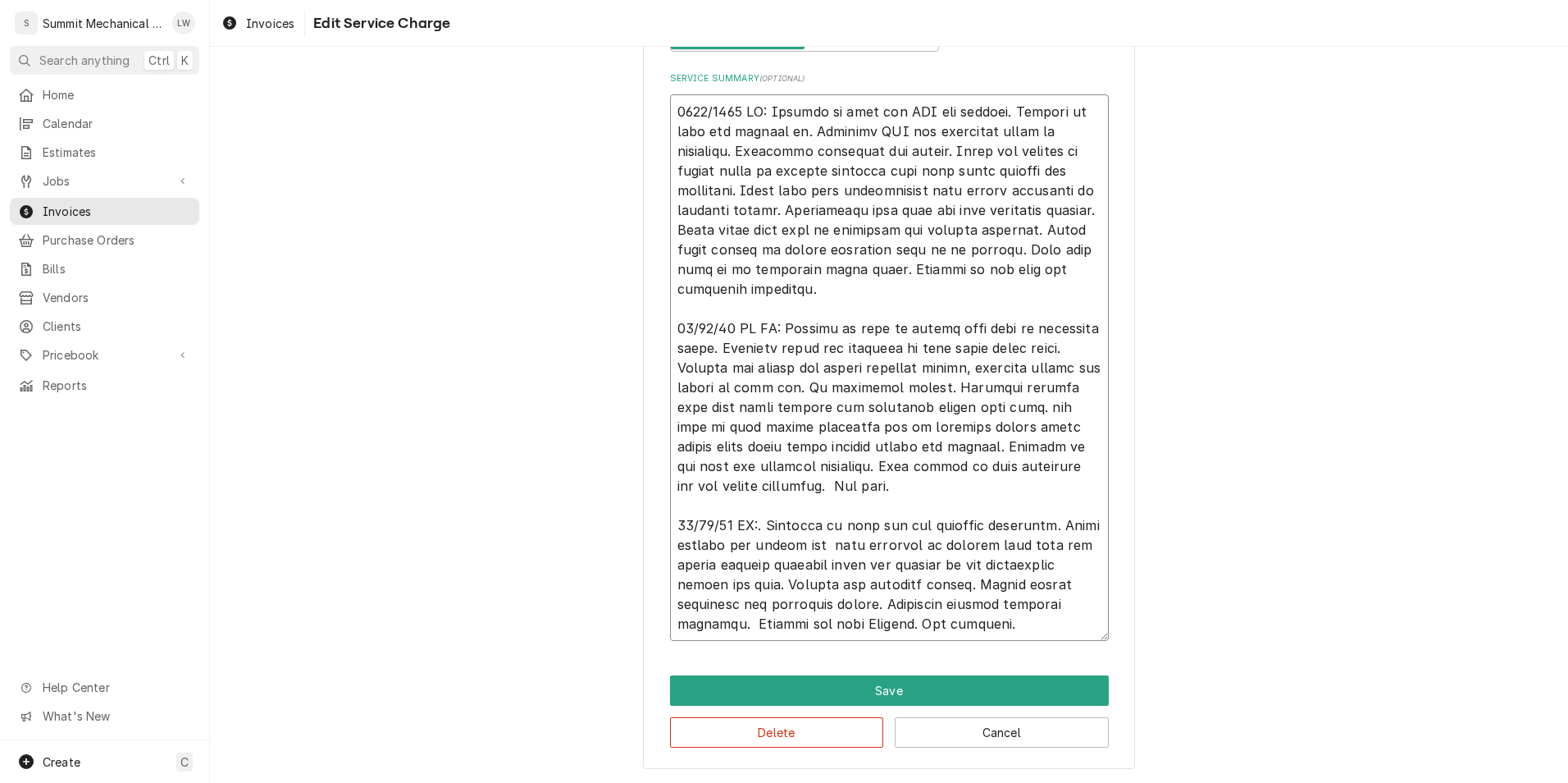
type textarea "x"
type textarea "0819/2025 LW: Respond to call for MAU not working. Arrived on site and checked …"
type textarea "x"
type textarea "0819/2025 LW: Respond to call for MAU not working. Arrived on site and checked …"
type textarea "x"
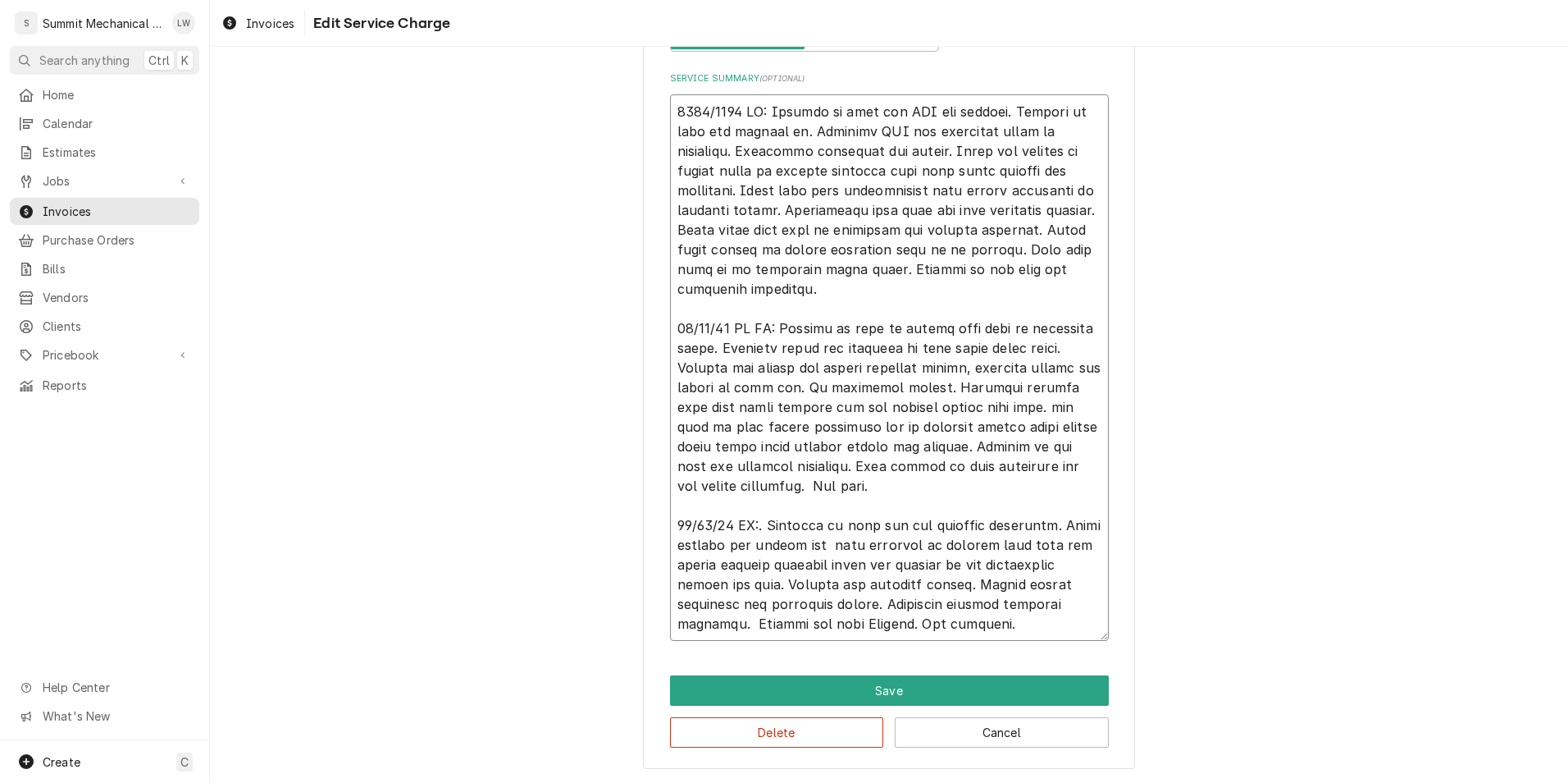
type textarea "0819/2025 LW: Respond to call for MAU not working. Arrived on site and checked …"
type textarea "x"
type textarea "0819/2025 LW: Respond to call for MAU not working. Arrived on site and checked …"
type textarea "x"
type textarea "0819/2025 LW: Respond to call for MAU not working. Arrived on site and checked …"
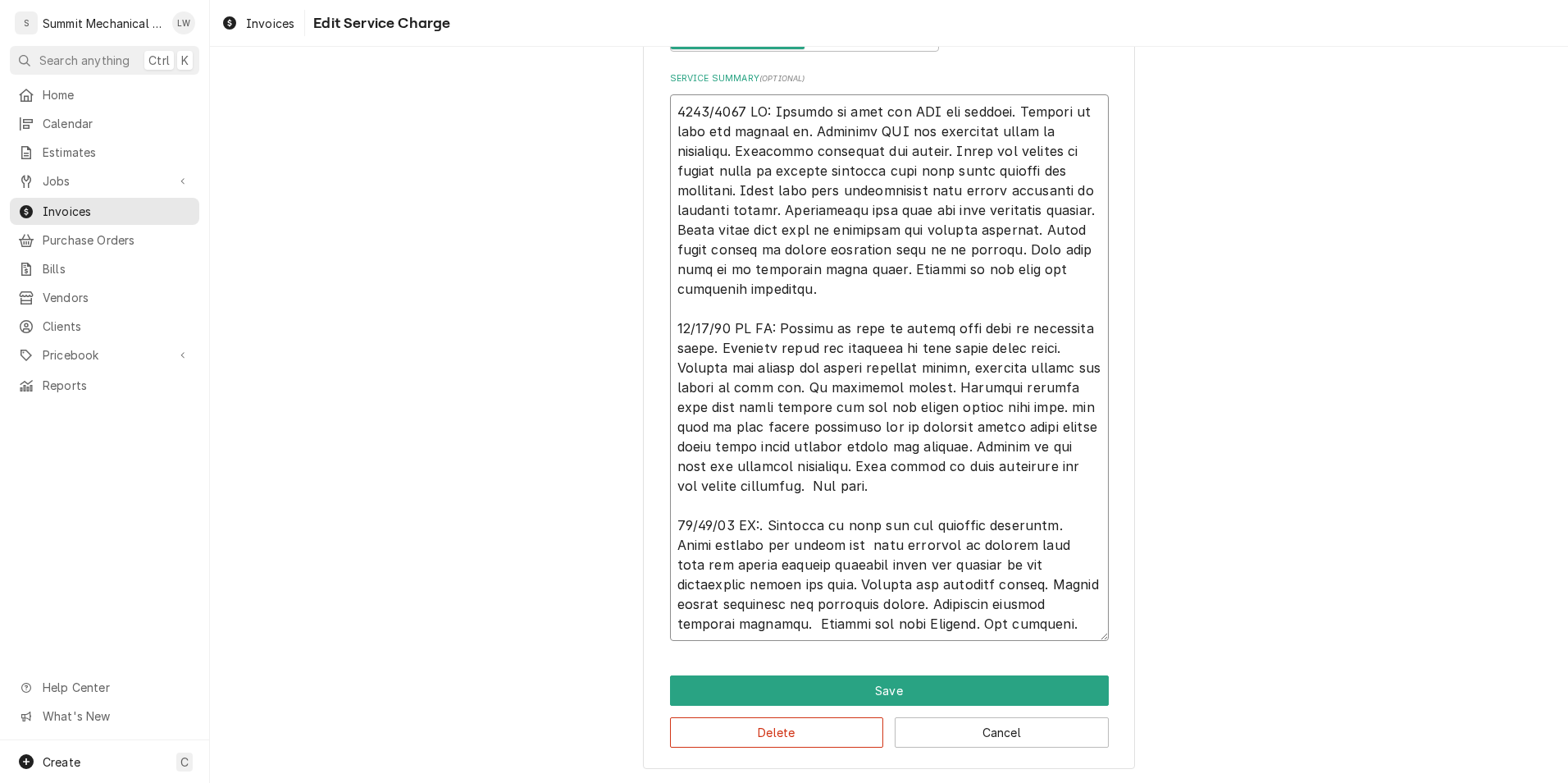
click at [924, 406] on textarea "Service Summary ( optional )" at bounding box center [889, 368] width 439 height 547
type textarea "x"
type textarea "0819/2025 LW: Respond to call for MAU not working. Arrived on site and checked …"
type textarea "x"
type textarea "0819/2025 LW: Respond to call for MAU not working. Arrived on site and checked …"
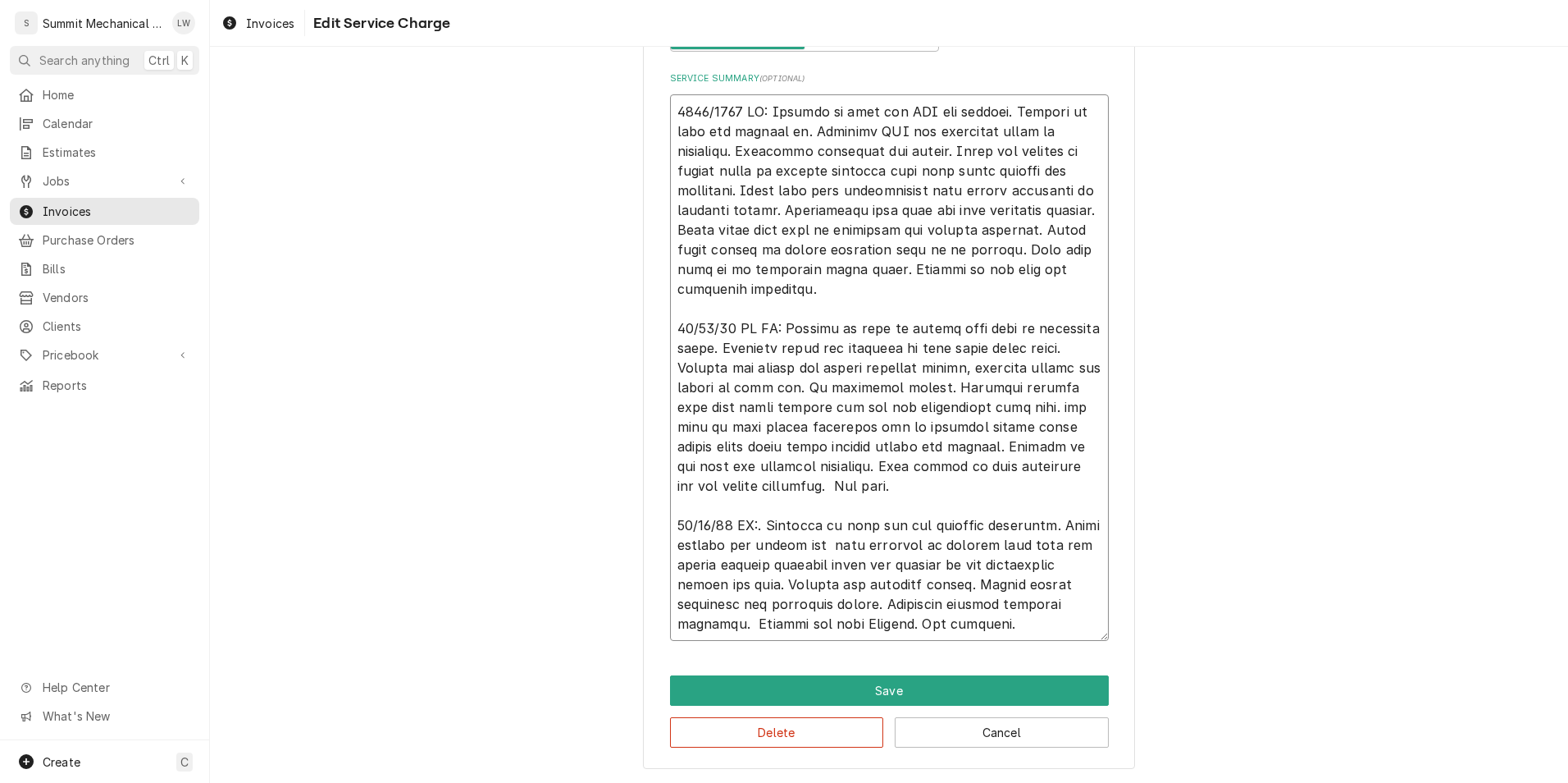
type textarea "x"
type textarea "0819/2025 LW: Respond to call for MAU not working. Arrived on site and checked …"
type textarea "x"
type textarea "0819/2025 LW: Respond to call for MAU not working. Arrived on site and checked …"
type textarea "x"
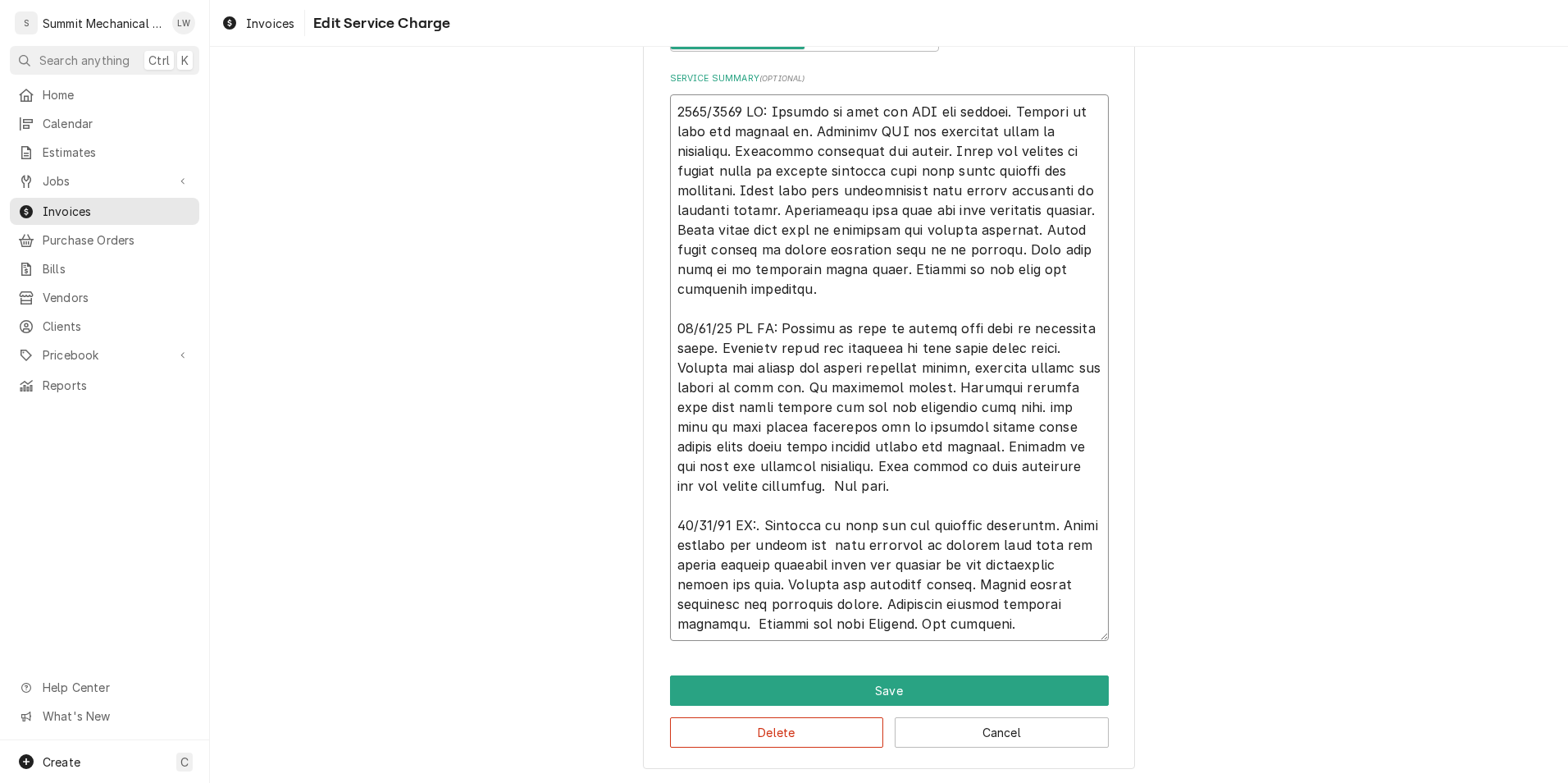
type textarea "0819/2025 LW: Respond to call for MAU not working. Arrived on site and checked …"
type textarea "x"
type textarea "0819/2025 LW: Respond to call for MAU not working. Arrived on site and checked …"
type textarea "x"
type textarea "0819/2025 LW: Respond to call for MAU not working. Arrived on site and checked …"
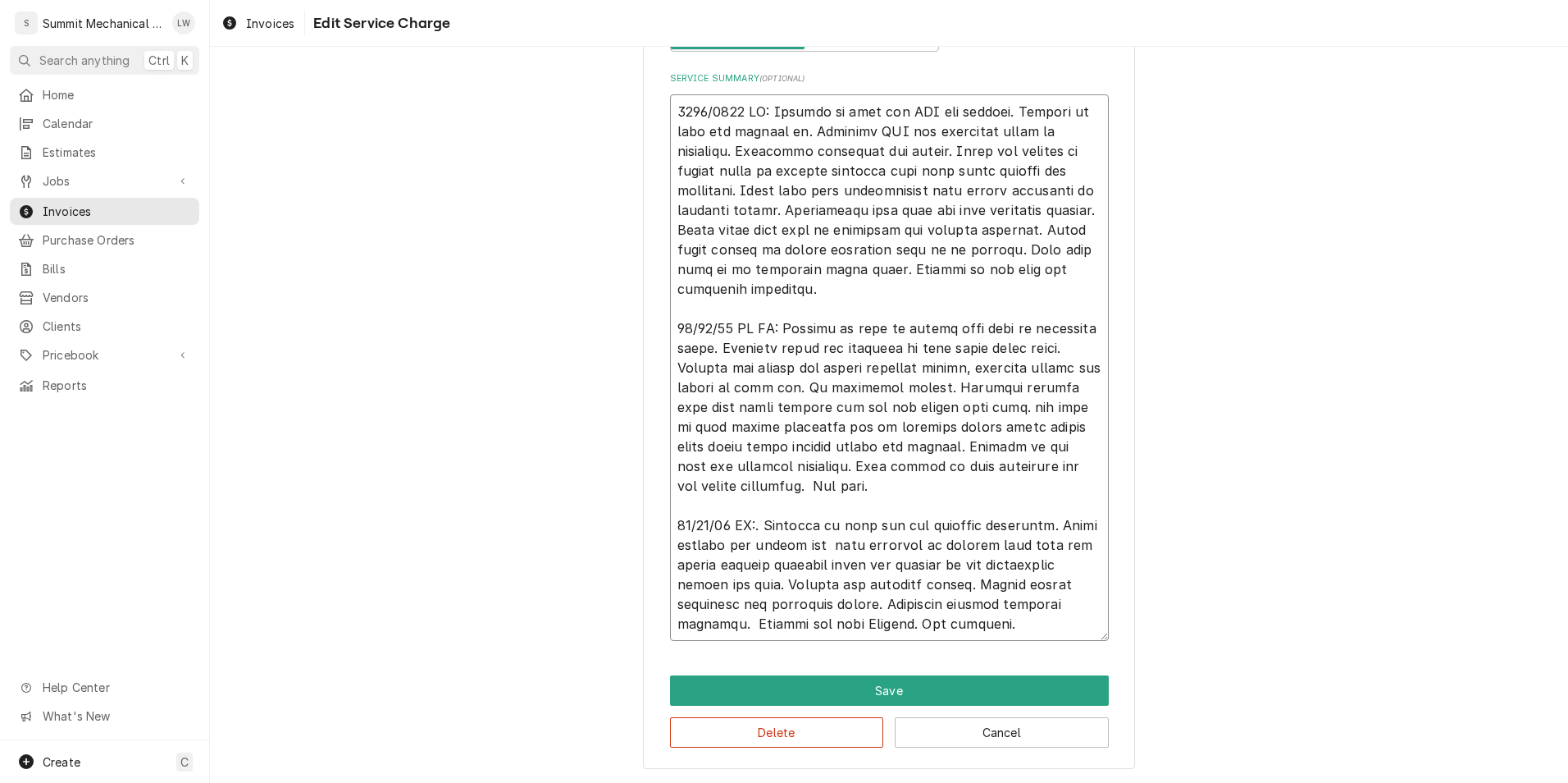
type textarea "x"
type textarea "0819/2025 LW: Respond to call for MAU not working. Arrived on site and checked …"
type textarea "x"
type textarea "0819/2025 LW: Respond to call for MAU not working. Arrived on site and checked …"
type textarea "x"
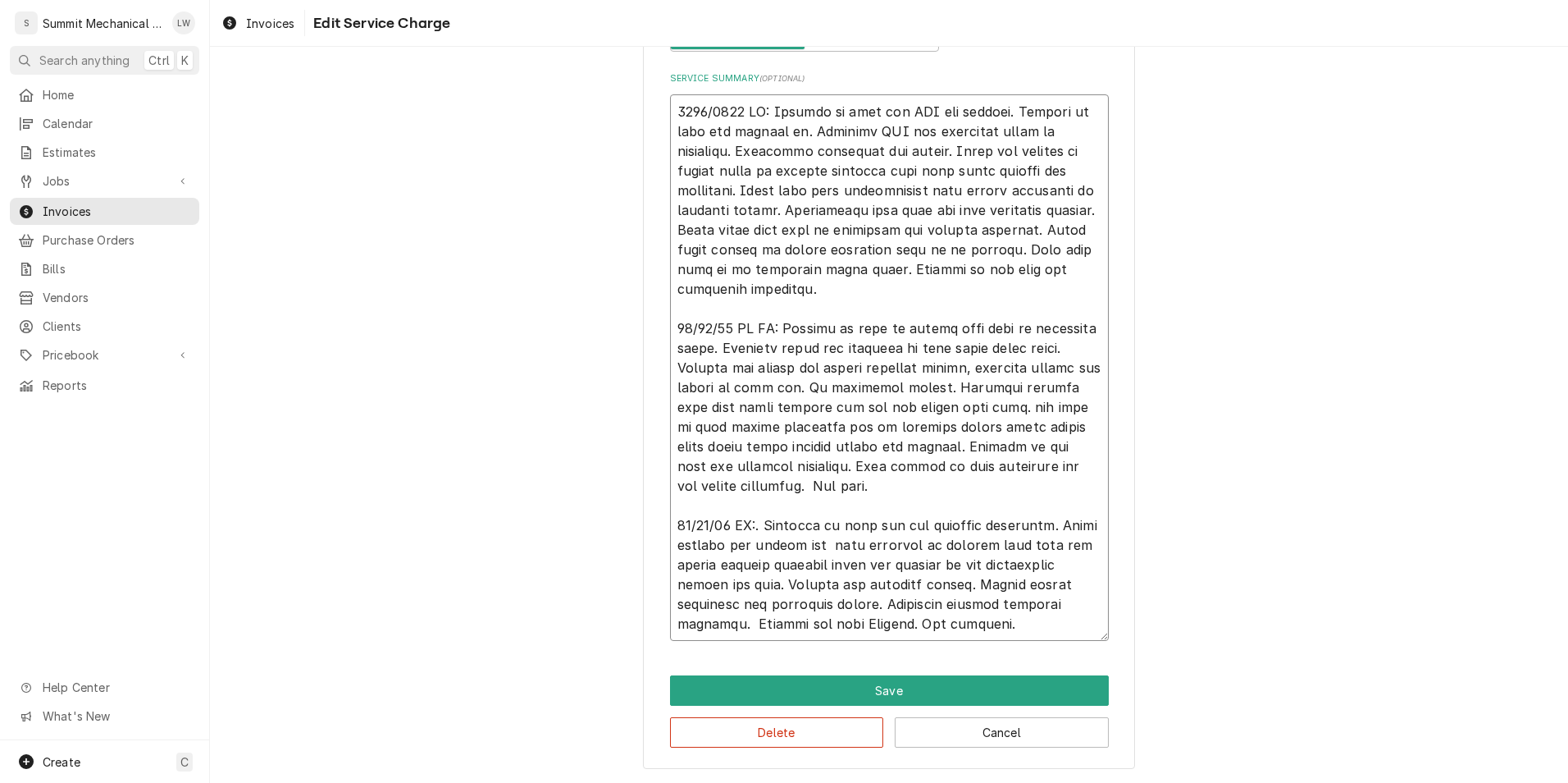
type textarea "0819/2025 LW: Respond to call for MAU not working. Arrived on site and checked …"
type textarea "x"
type textarea "0819/2025 LW: Respond to call for MAU not working. Arrived on site and checked …"
type textarea "x"
type textarea "0819/2025 LW: Respond to call for MAU not working. Arrived on site and checked …"
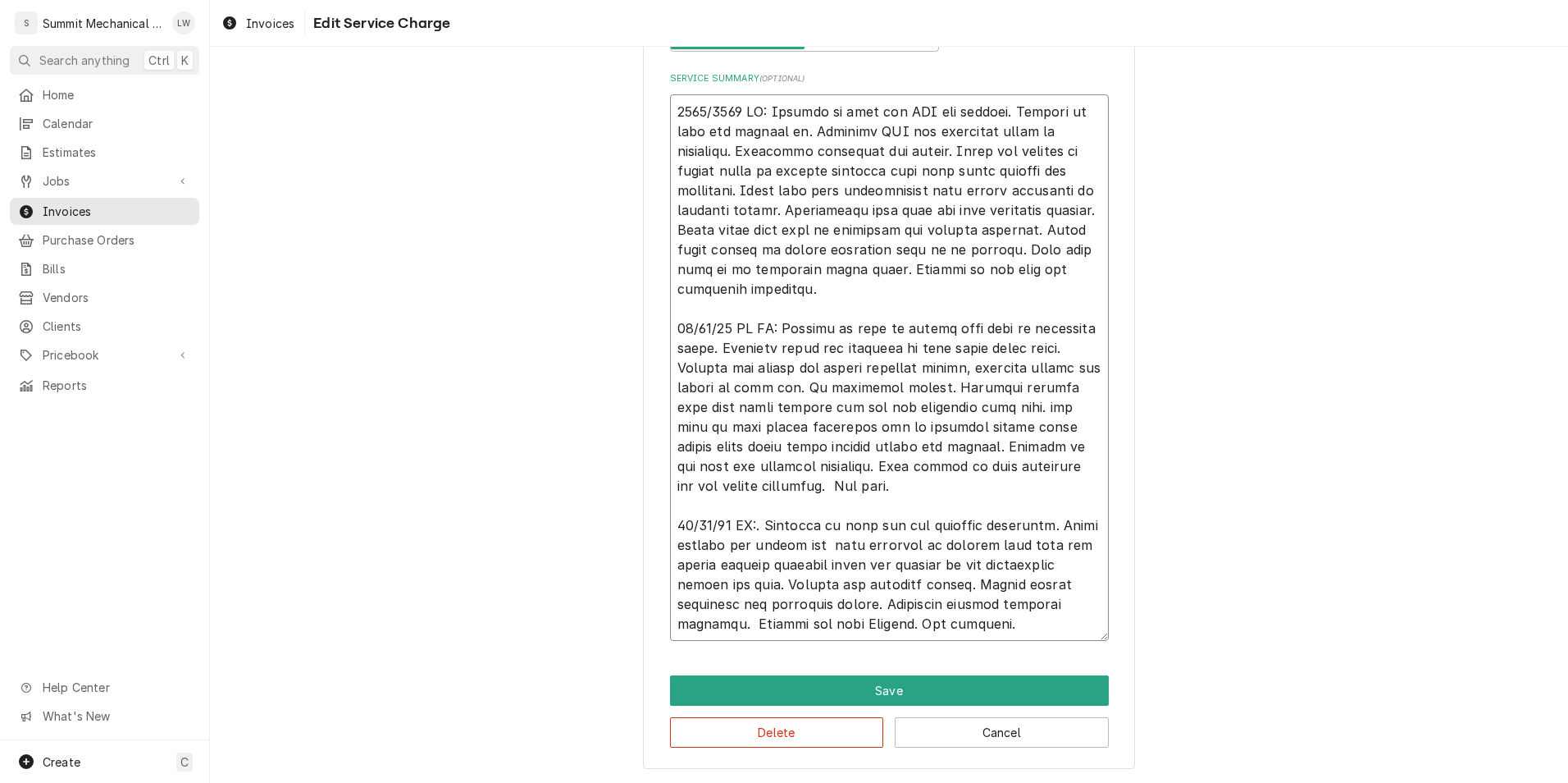
type textarea "x"
type textarea "0819/2025 LW: Respond to call for MAU not working. Arrived on site and checked …"
type textarea "x"
type textarea "0819/2025 LW: Respond to call for MAU not working. Arrived on site and checked …"
type textarea "x"
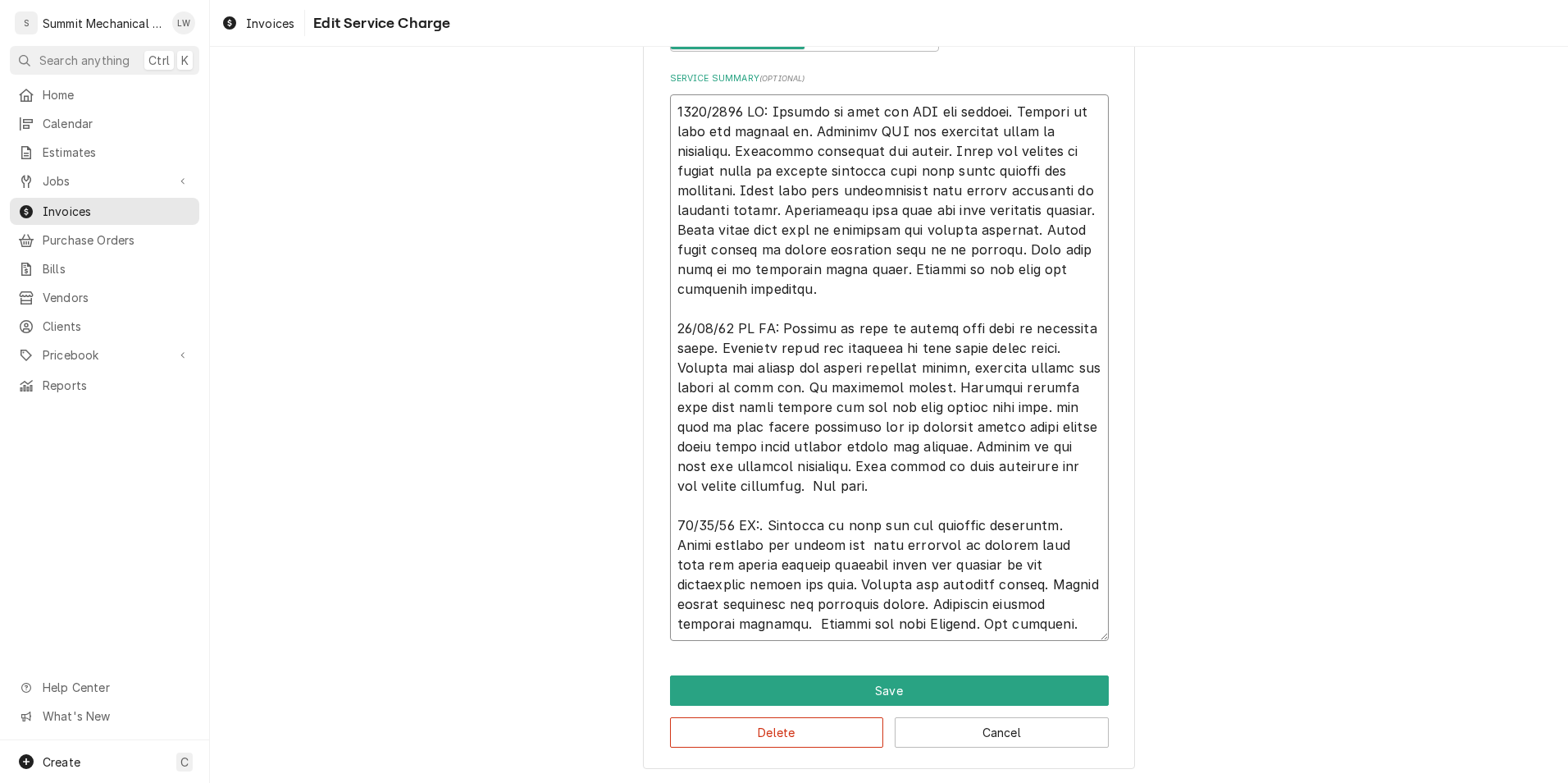
type textarea "0819/2025 LW: Respond to call for MAU not working. Arrived on site and checked …"
type textarea "x"
type textarea "0819/2025 LW: Respond to call for MAU not working. Arrived on site and checked …"
type textarea "x"
type textarea "0819/2025 LW: Respond to call for MAU not working. Arrived on site and checked …"
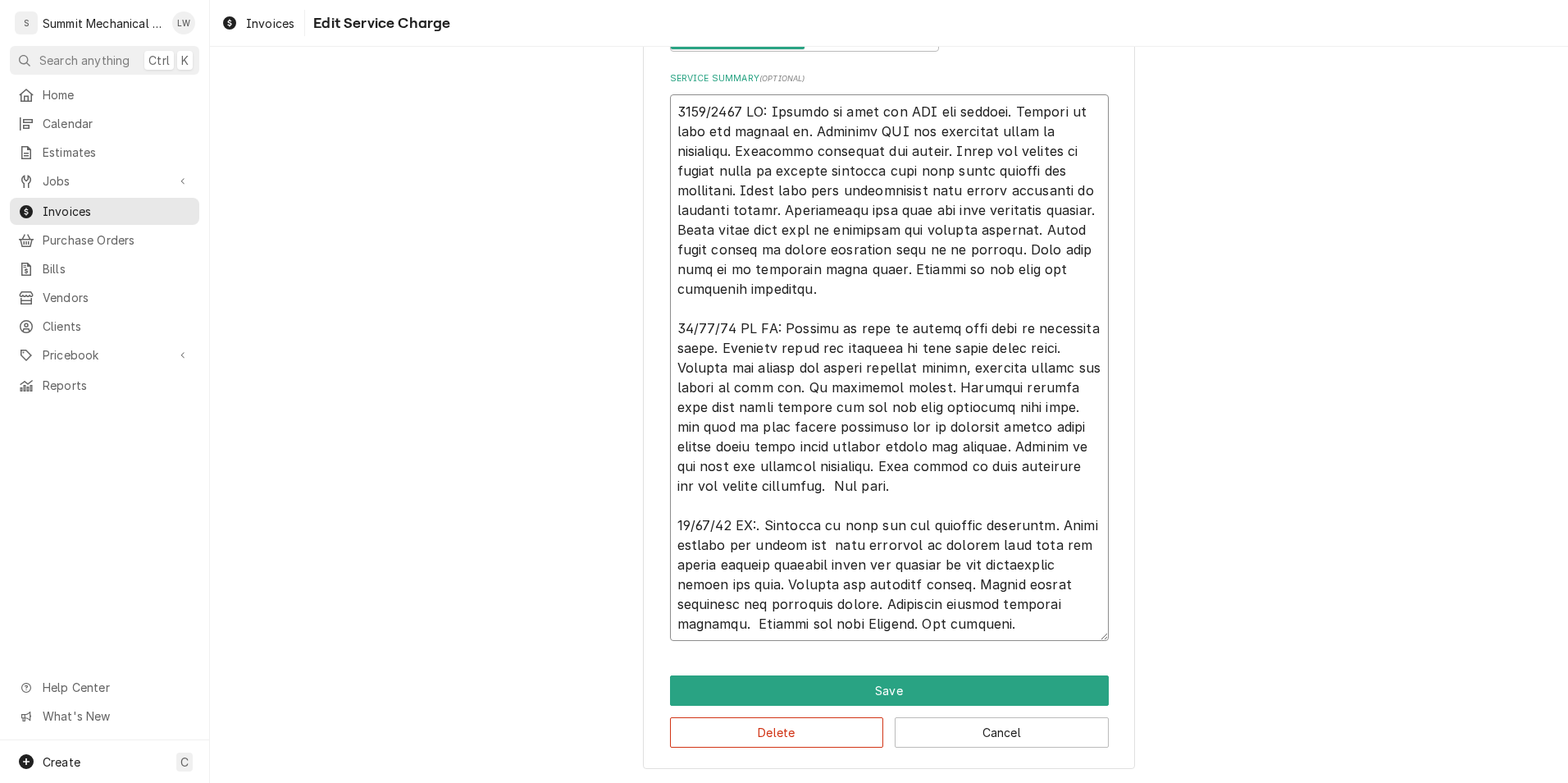
type textarea "x"
type textarea "0819/2025 LW: Respond to call for MAU not working. Arrived on site and checked …"
type textarea "x"
type textarea "0819/2025 LW: Respond to call for MAU not working. Arrived on site and checked …"
type textarea "x"
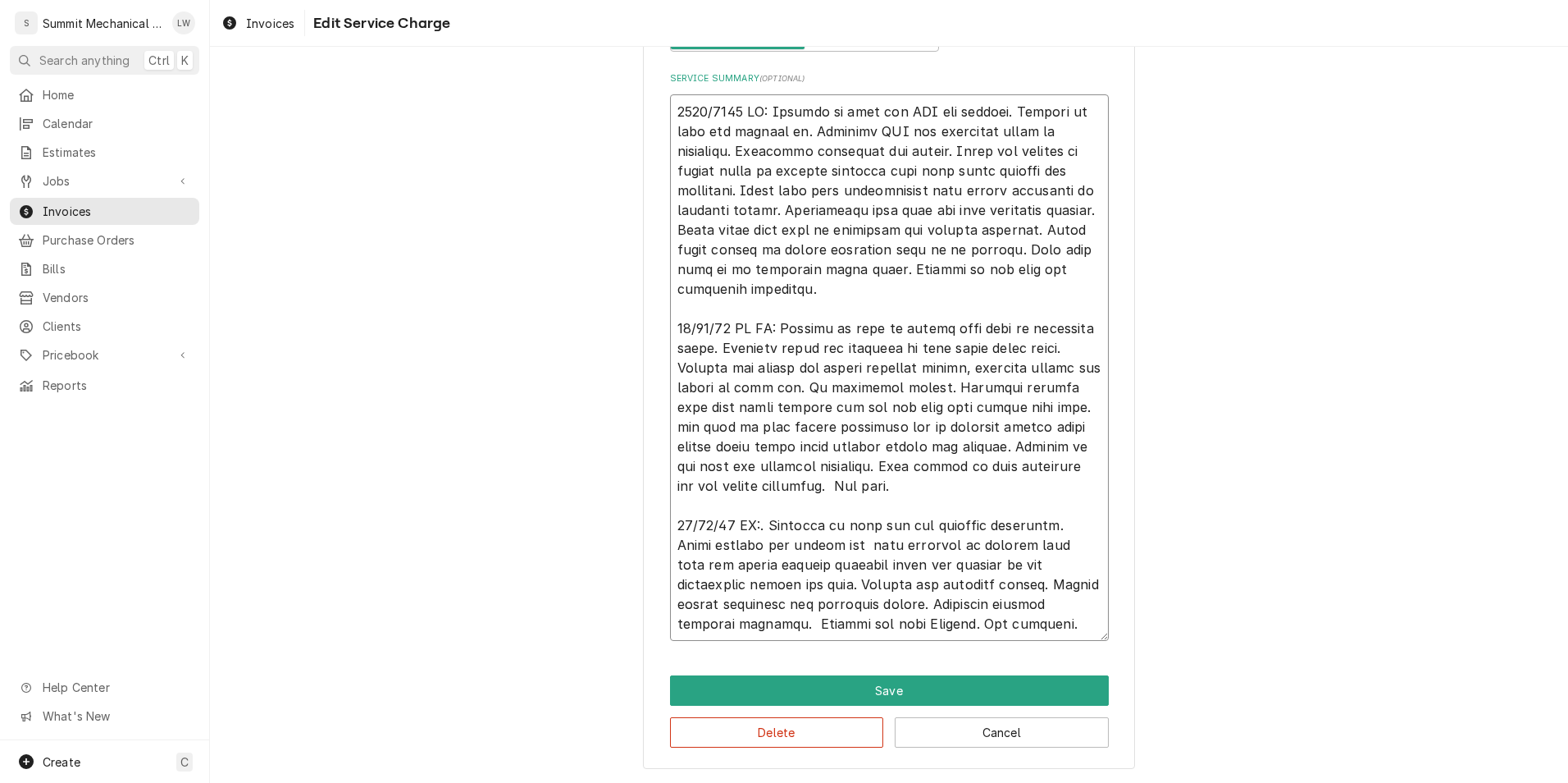
type textarea "0819/2025 LW: Respond to call for MAU not working. Arrived on site and checked …"
type textarea "x"
type textarea "0819/2025 LW: Respond to call for MAU not working. Arrived on site and checked …"
type textarea "x"
type textarea "0819/2025 LW: Respond to call for MAU not working. Arrived on site and checked …"
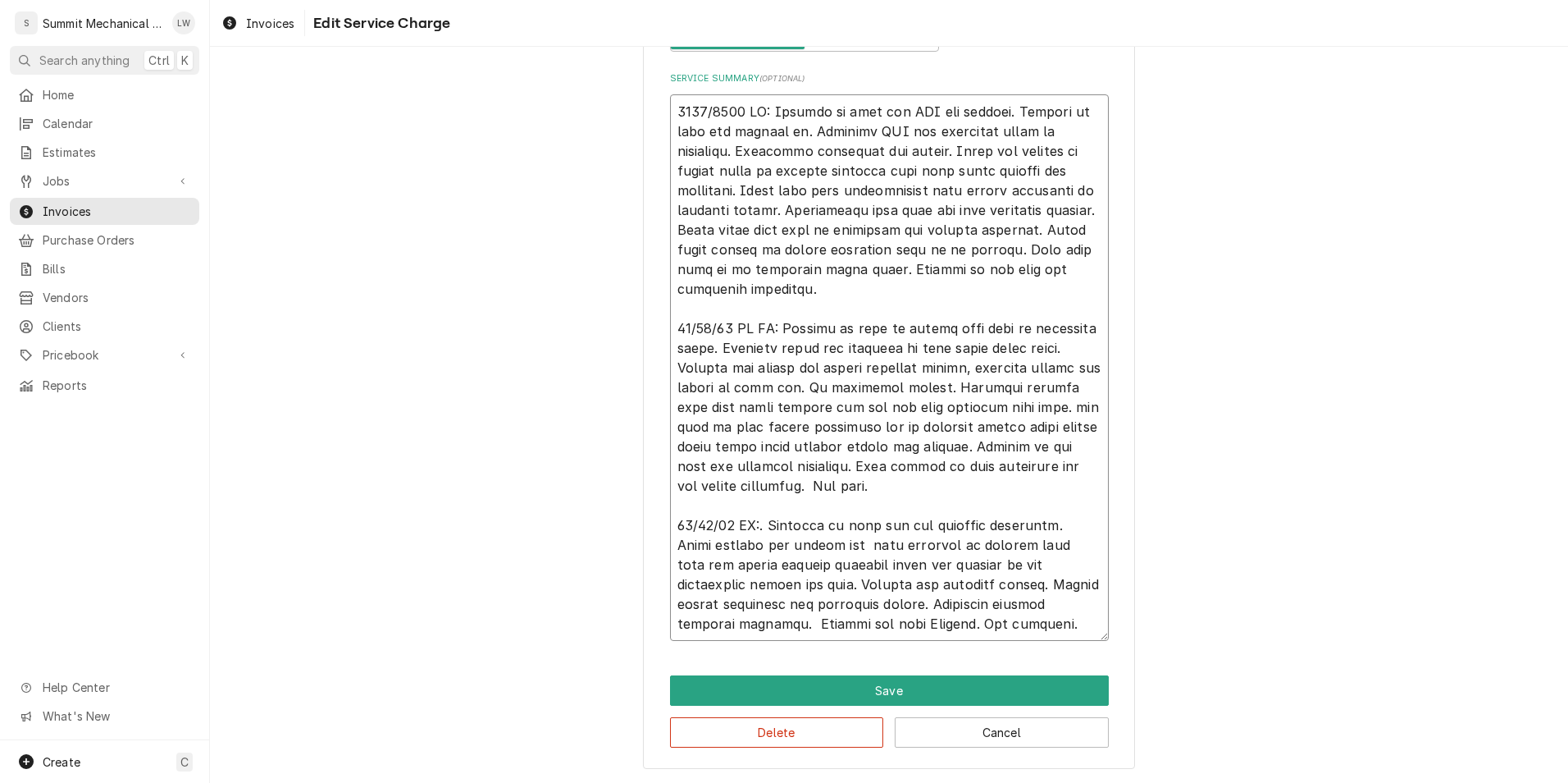
type textarea "x"
type textarea "0819/2025 LW: Respond to call for MAU not working. Arrived on site and checked …"
type textarea "x"
type textarea "0819/2025 LW: Respond to call for MAU not working. Arrived on site and checked …"
type textarea "x"
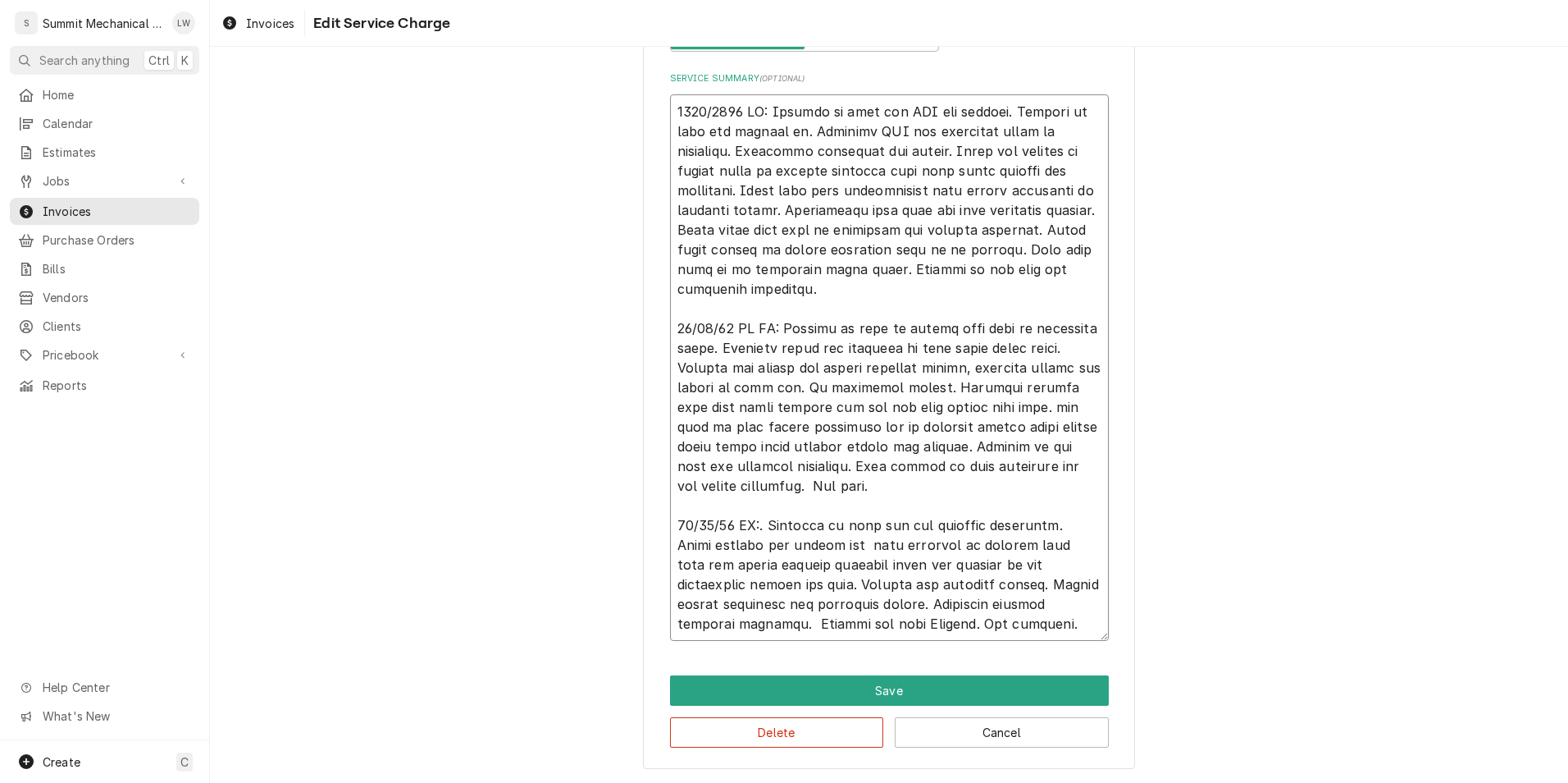
type textarea "0819/2025 LW: Respond to call for MAU not working. Arrived on site and checked …"
type textarea "x"
type textarea "0819/2025 LW: Respond to call for MAU not working. Arrived on site and checked …"
type textarea "x"
type textarea "0819/2025 LW: Respond to call for MAU not working. Arrived on site and checked …"
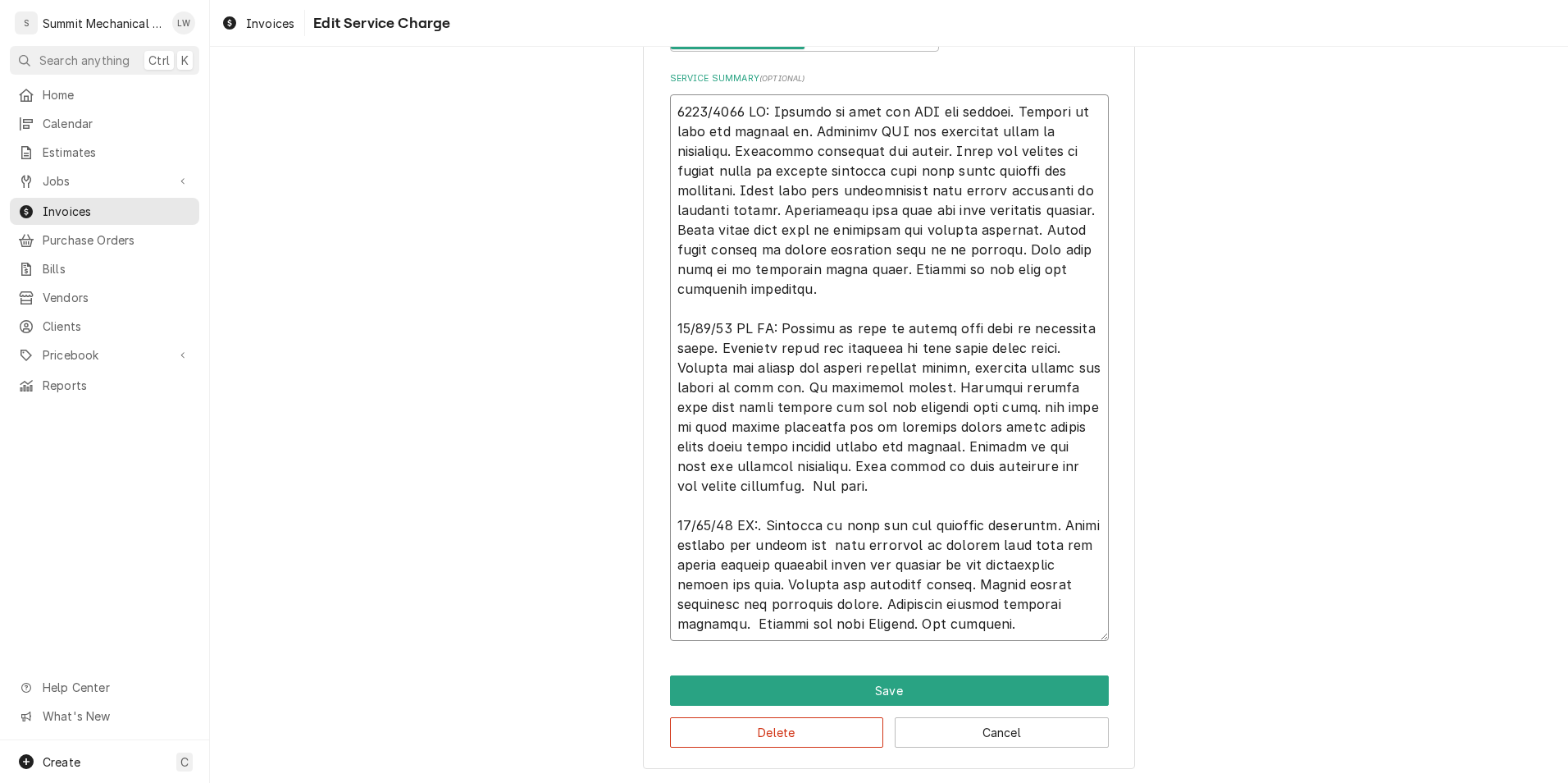
type textarea "x"
type textarea "0819/2025 LW: Respond to call for MAU not working. Arrived on site and checked …"
type textarea "x"
type textarea "0819/2025 LW: Respond to call for MAU not working. Arrived on site and checked …"
type textarea "x"
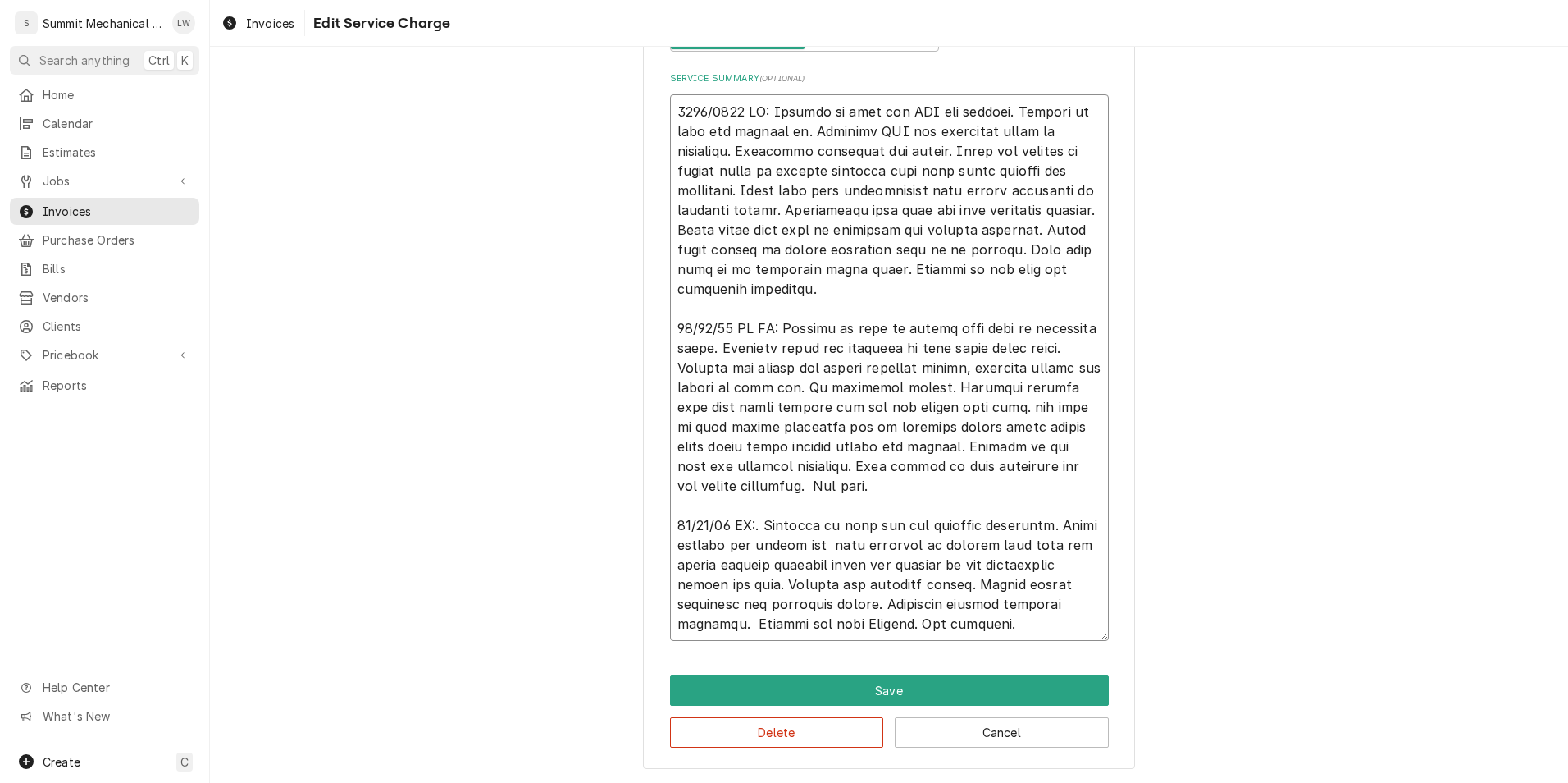
type textarea "0819/2025 LW: Respond to call for MAU not working. Arrived on site and checked …"
type textarea "x"
type textarea "0819/2025 LW: Respond to call for MAU not working. Arrived on site and checked …"
type textarea "x"
type textarea "0819/2025 LW: Respond to call for MAU not working. Arrived on site and checked …"
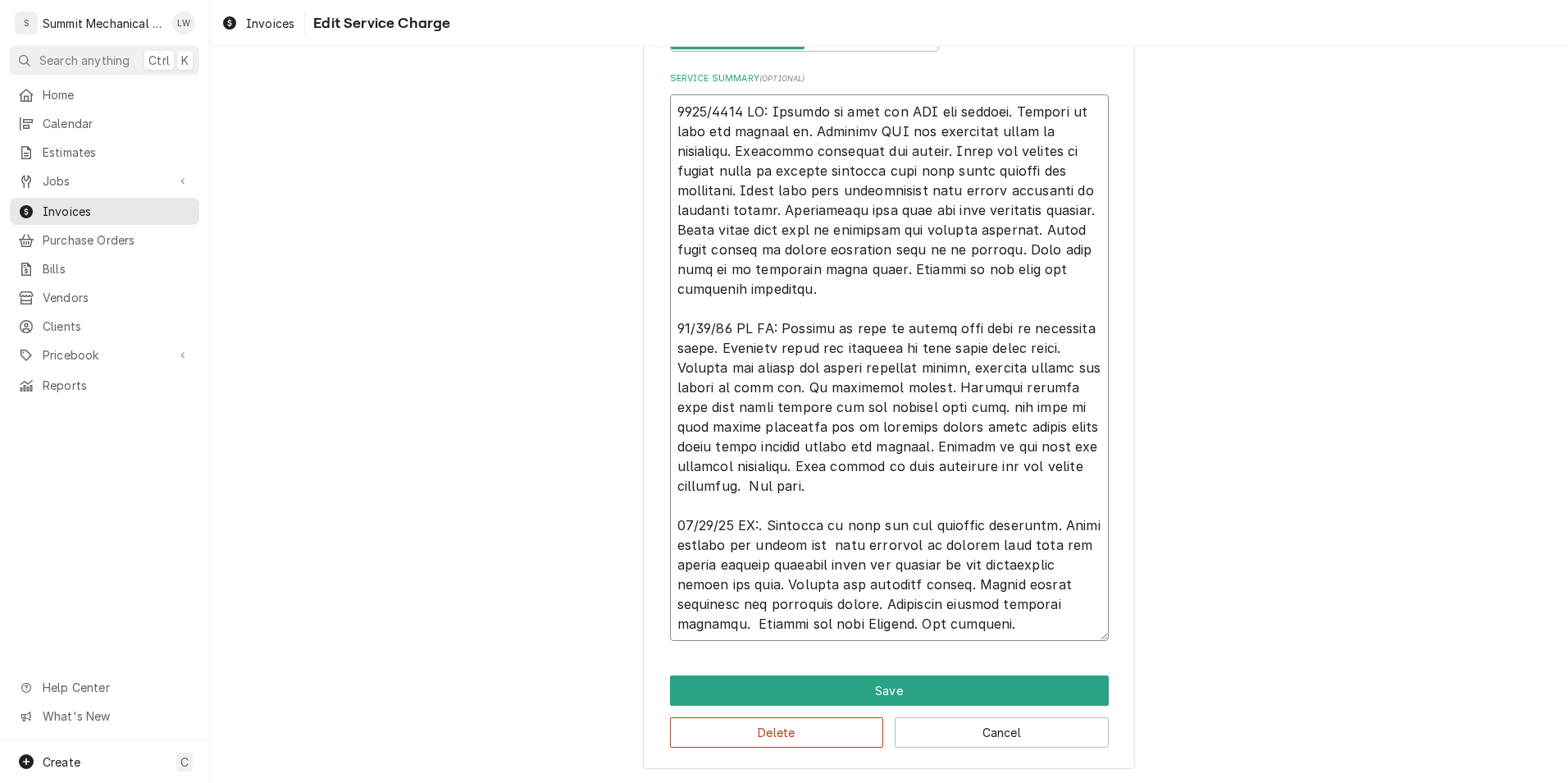
type textarea "x"
type textarea "0819/2025 LW: Respond to call for MAU not working. Arrived on site and checked …"
type textarea "x"
type textarea "0819/2025 LW: Respond to call for MAU not working. Arrived on site and checked …"
type textarea "x"
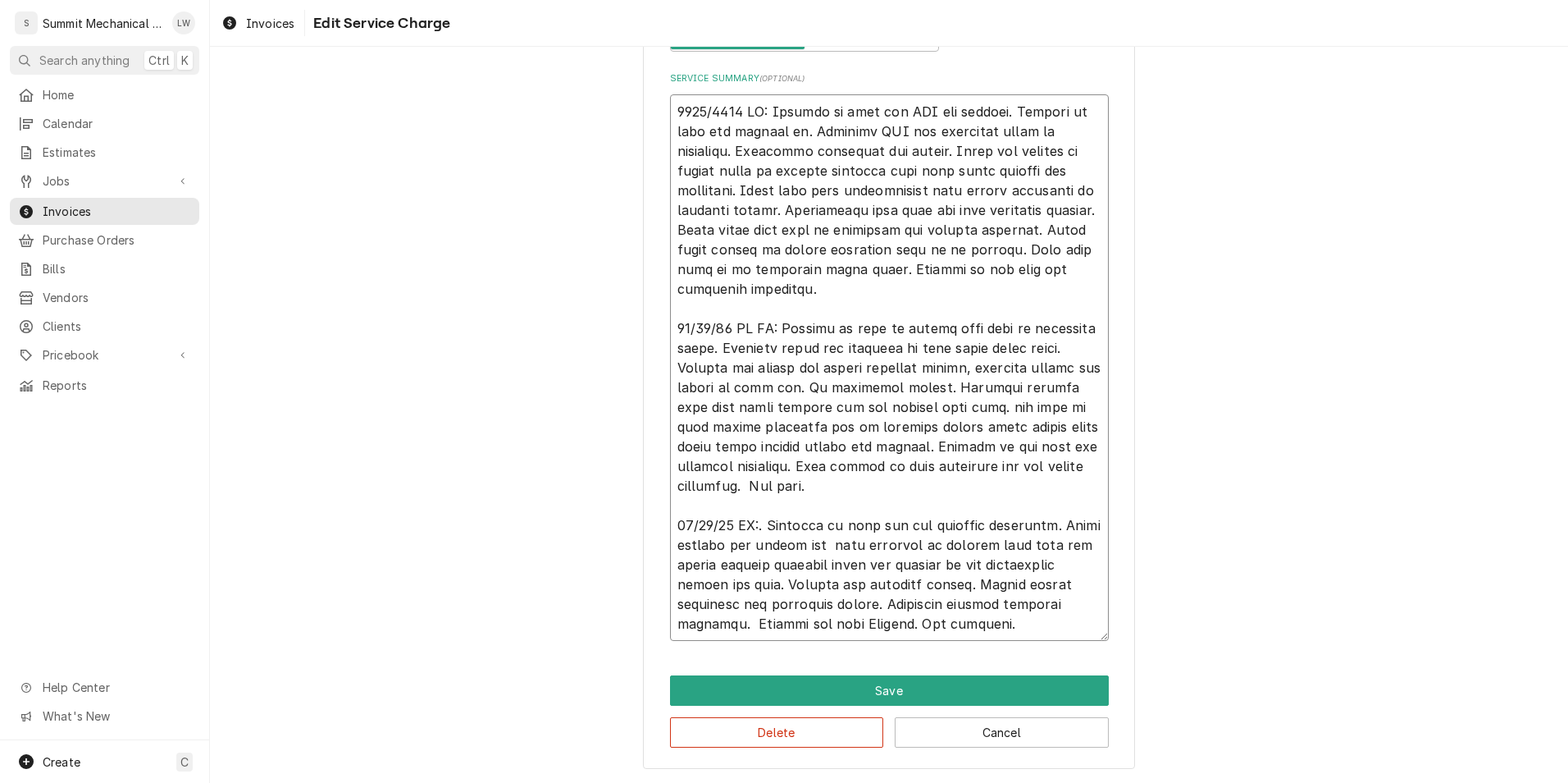
type textarea "0819/2025 LW: Respond to call for MAU not working. Arrived on site and checked …"
type textarea "x"
type textarea "0819/2025 LW: Respond to call for MAU not working. Arrived on site and checked …"
type textarea "x"
type textarea "0819/2025 LW: Respond to call for MAU not working. Arrived on site and checked …"
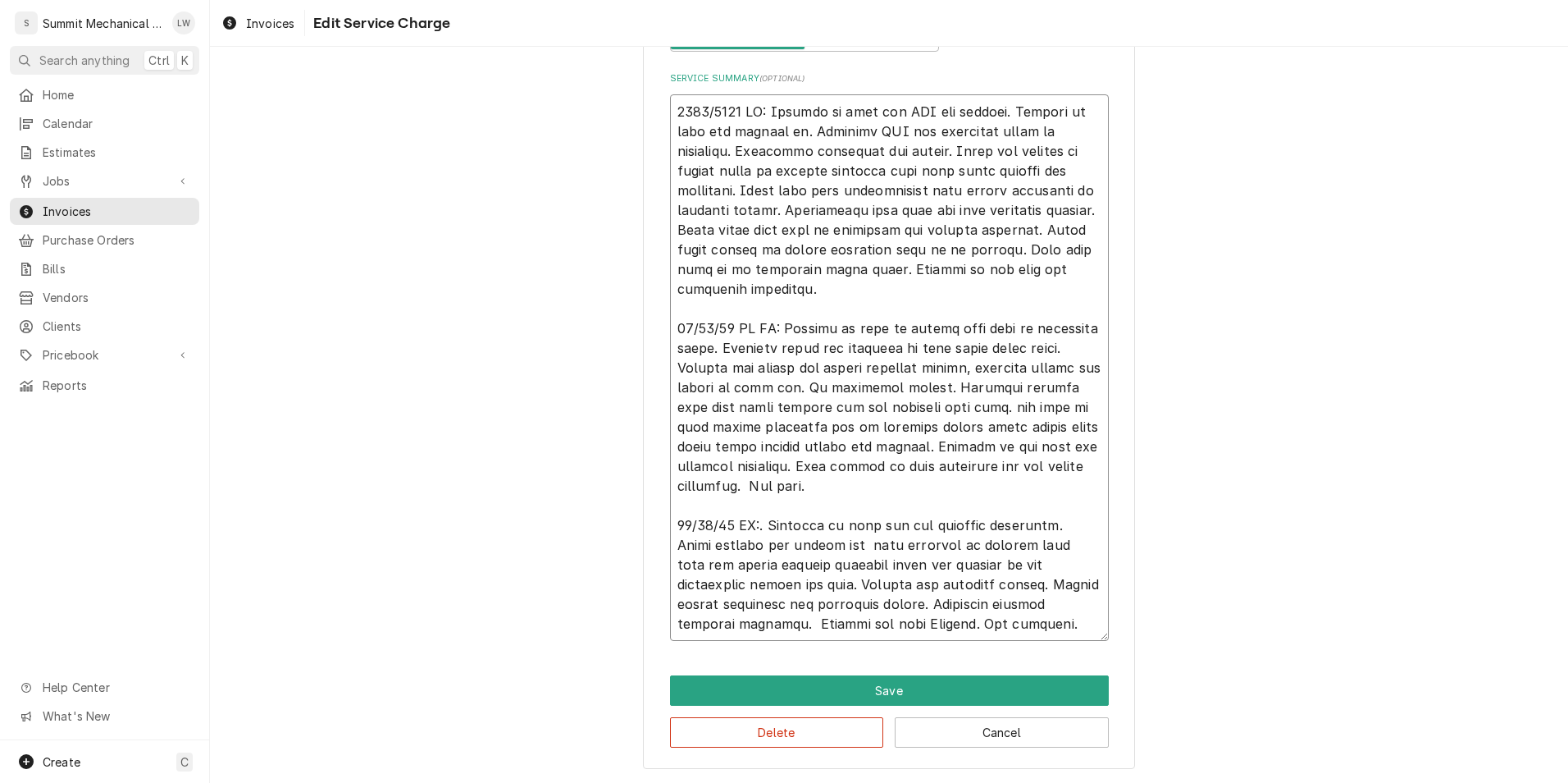
type textarea "x"
type textarea "0819/2025 LW: Respond to call for MAU not working. Arrived on site and checked …"
type textarea "x"
type textarea "0819/2025 LW: Respond to call for MAU not working. Arrived on site and checked …"
click at [997, 408] on textarea "Service Summary ( optional )" at bounding box center [889, 368] width 439 height 547
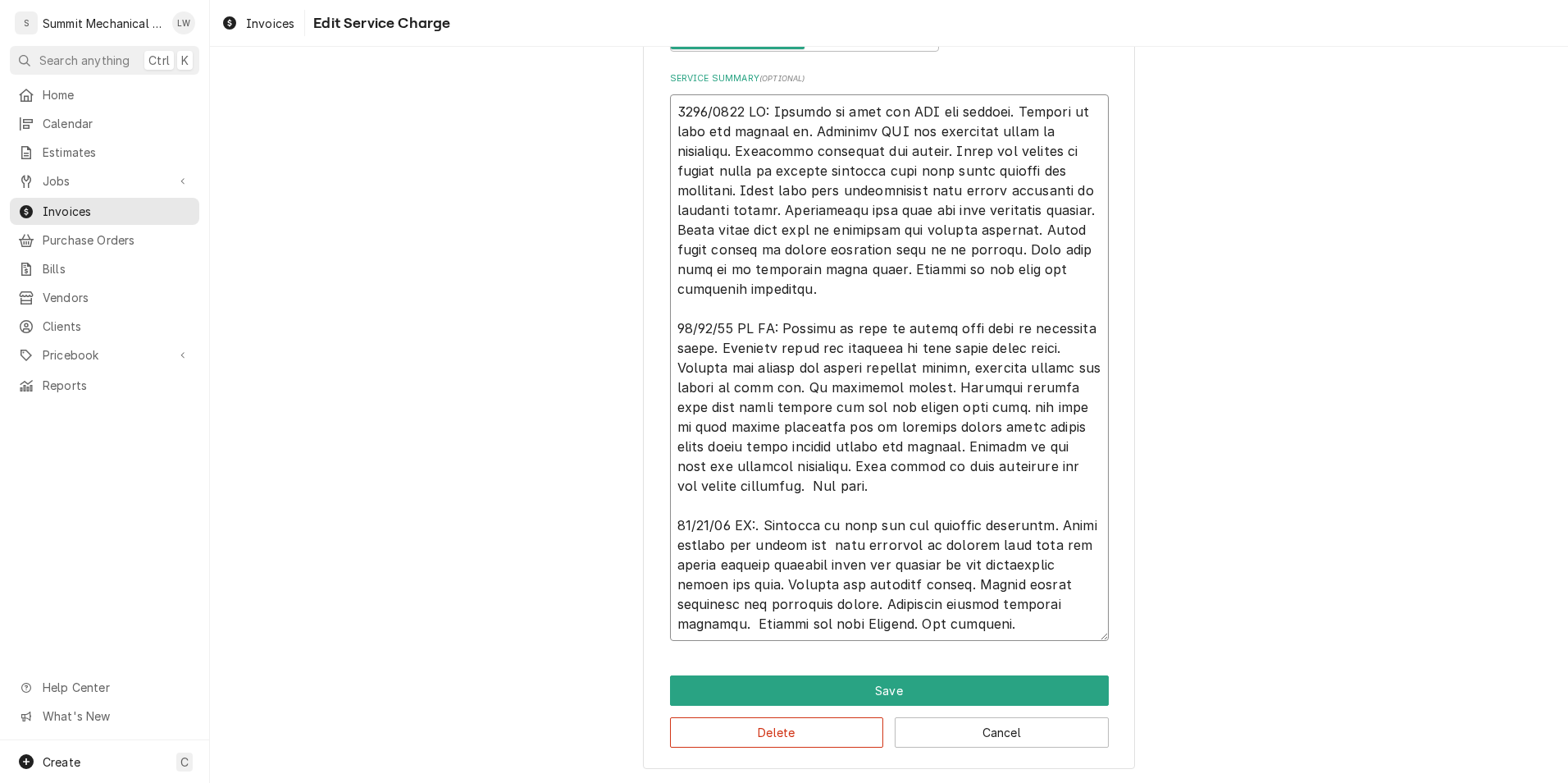
type textarea "x"
type textarea "0819/2025 LW: Respond to call for MAU not working. Arrived on site and checked …"
type textarea "x"
type textarea "0819/2025 LW: Respond to call for MAU not working. Arrived on site and checked …"
type textarea "x"
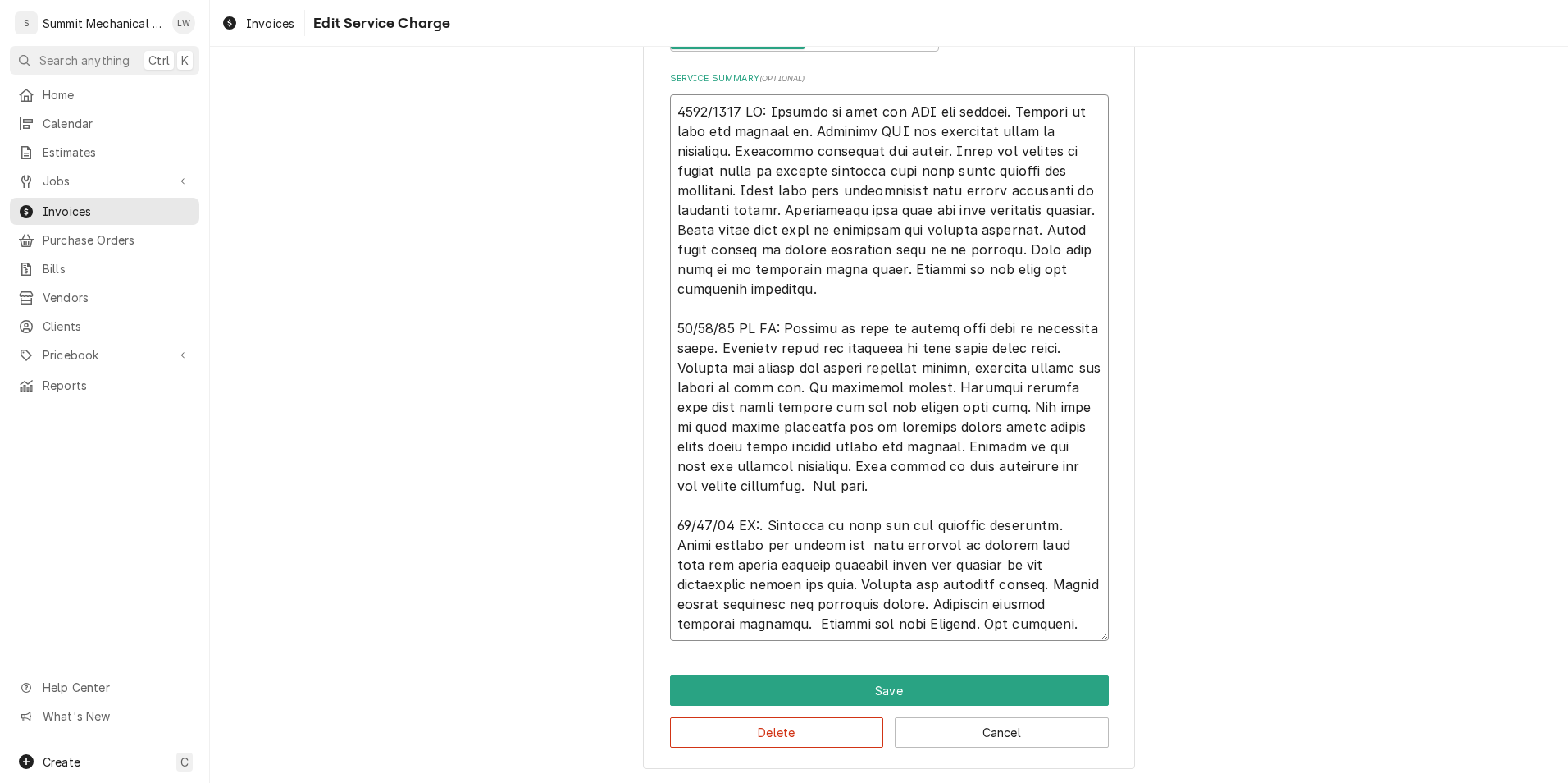
type textarea "0819/2025 LW: Respond to call for MAU not working. Arrived on site and checked …"
type textarea "x"
type textarea "0819/2025 LW: Respond to call for MAU not working. Arrived on site and checked …"
type textarea "x"
type textarea "0819/2025 LW: Respond to call for MAU not working. Arrived on site and checked …"
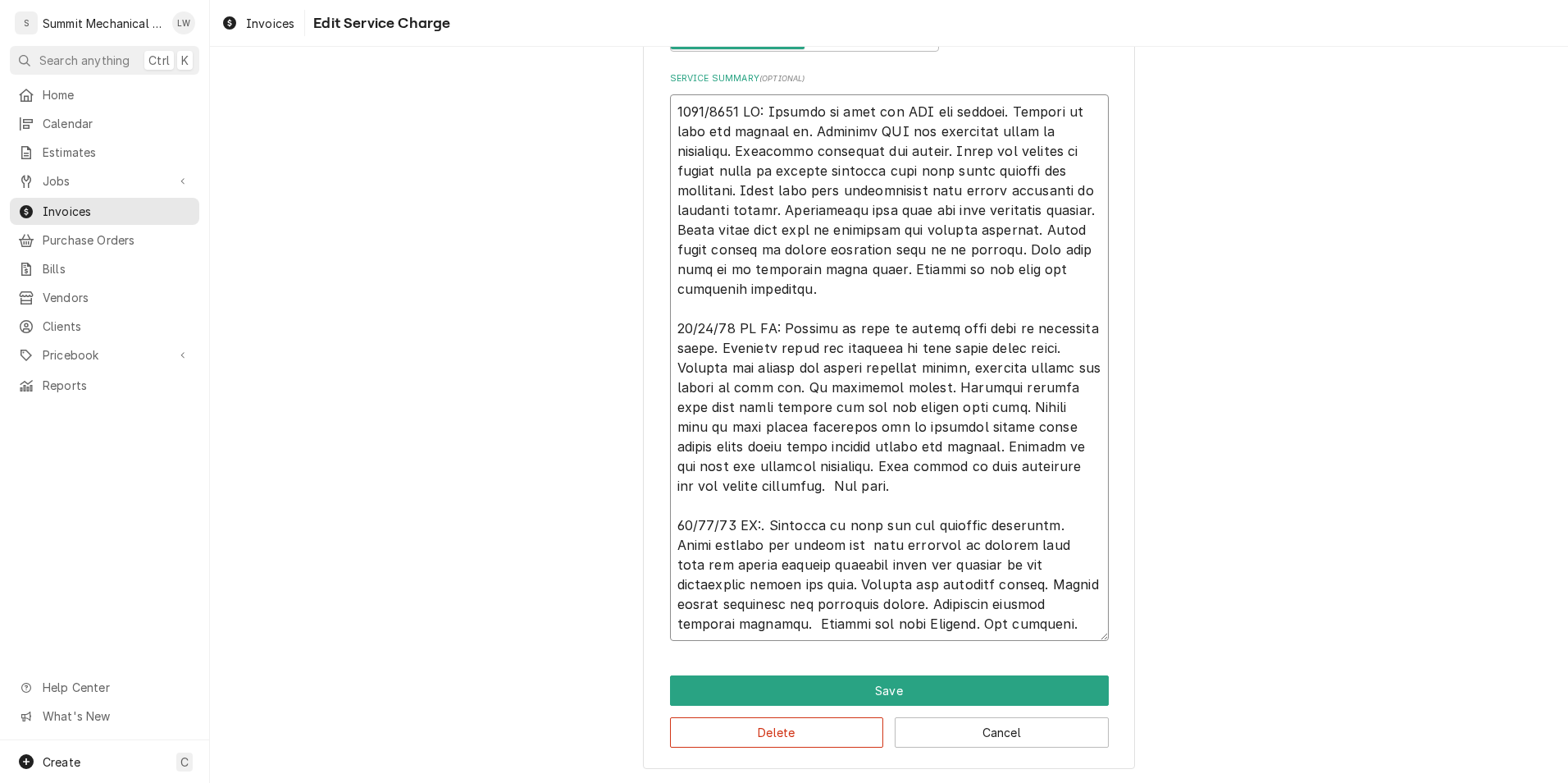
type textarea "x"
type textarea "0819/2025 LW: Respond to call for MAU not working. Arrived on site and checked …"
type textarea "x"
type textarea "0819/2025 LW: Respond to call for MAU not working. Arrived on site and checked …"
type textarea "x"
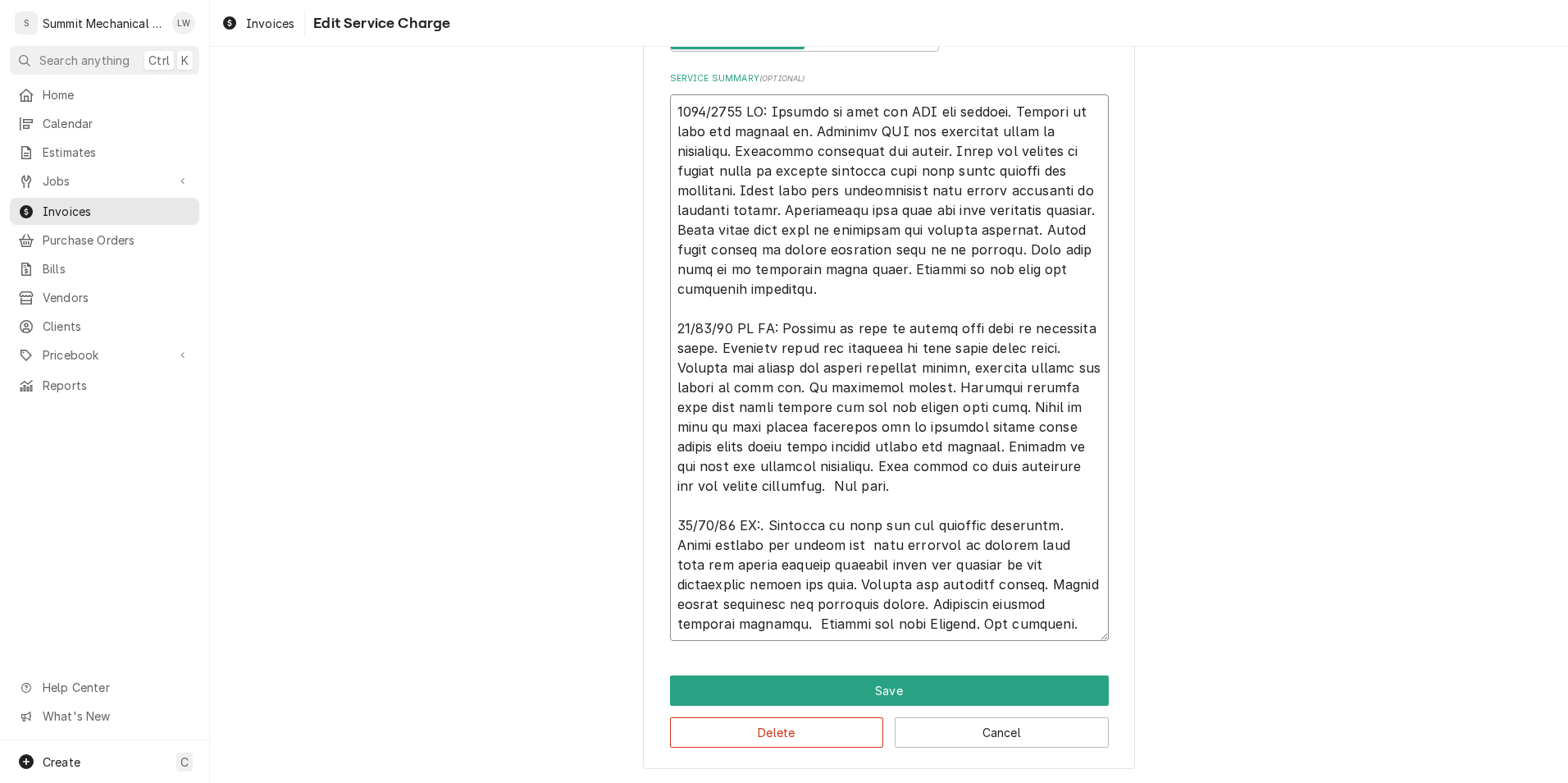
type textarea "0819/2025 LW: Respond to call for MAU not working. Arrived on site and checked …"
type textarea "x"
type textarea "0819/2025 LW: Respond to call for MAU not working. Arrived on site and checked …"
type textarea "x"
type textarea "0819/2025 LW: Respond to call for MAU not working. Arrived on site and checked …"
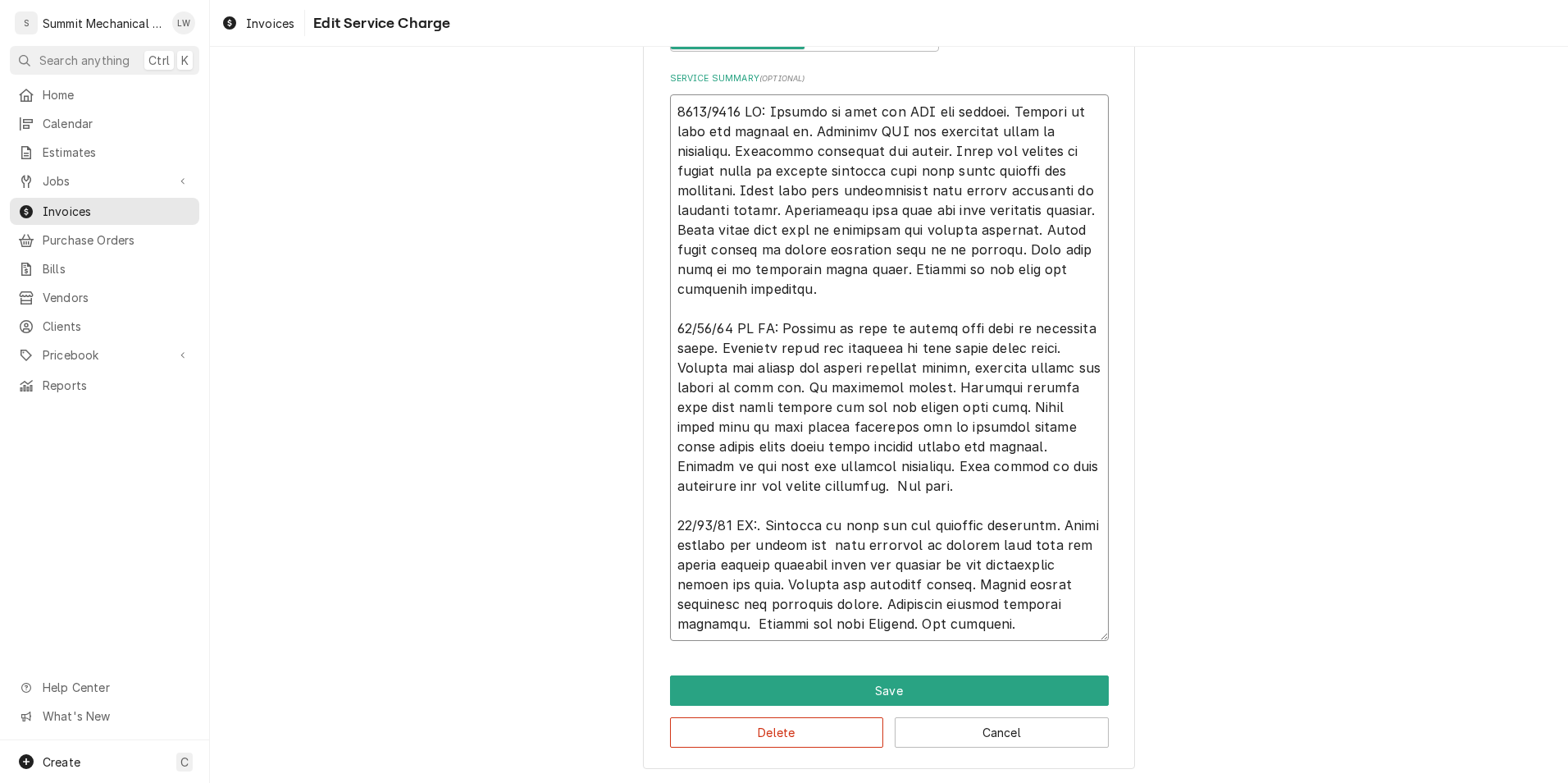
type textarea "x"
type textarea "0819/2025 LW: Respond to call for MAU not working. Arrived on site and checked …"
type textarea "x"
type textarea "0819/2025 LW: Respond to call for MAU not working. Arrived on site and checked …"
type textarea "x"
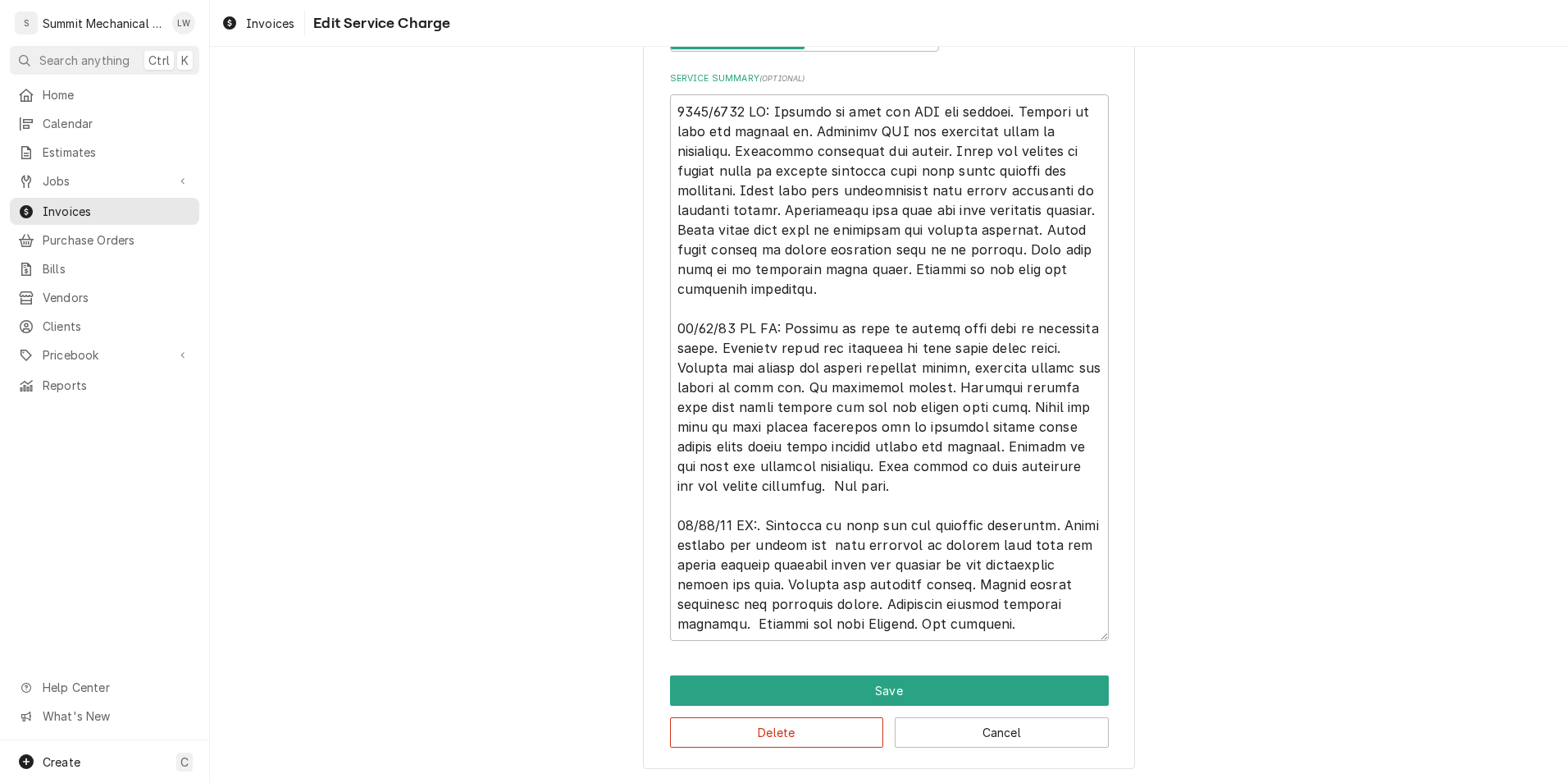
type textarea "0819/2025 LW: Respond to call for MAU not working. Arrived on site and checked …"
click at [784, 487] on textarea "Service Summary ( optional )" at bounding box center [889, 368] width 439 height 547
type textarea "x"
type textarea "0819/2025 LW: Respond to call for MAU not working. Arrived on site and checked …"
type textarea "x"
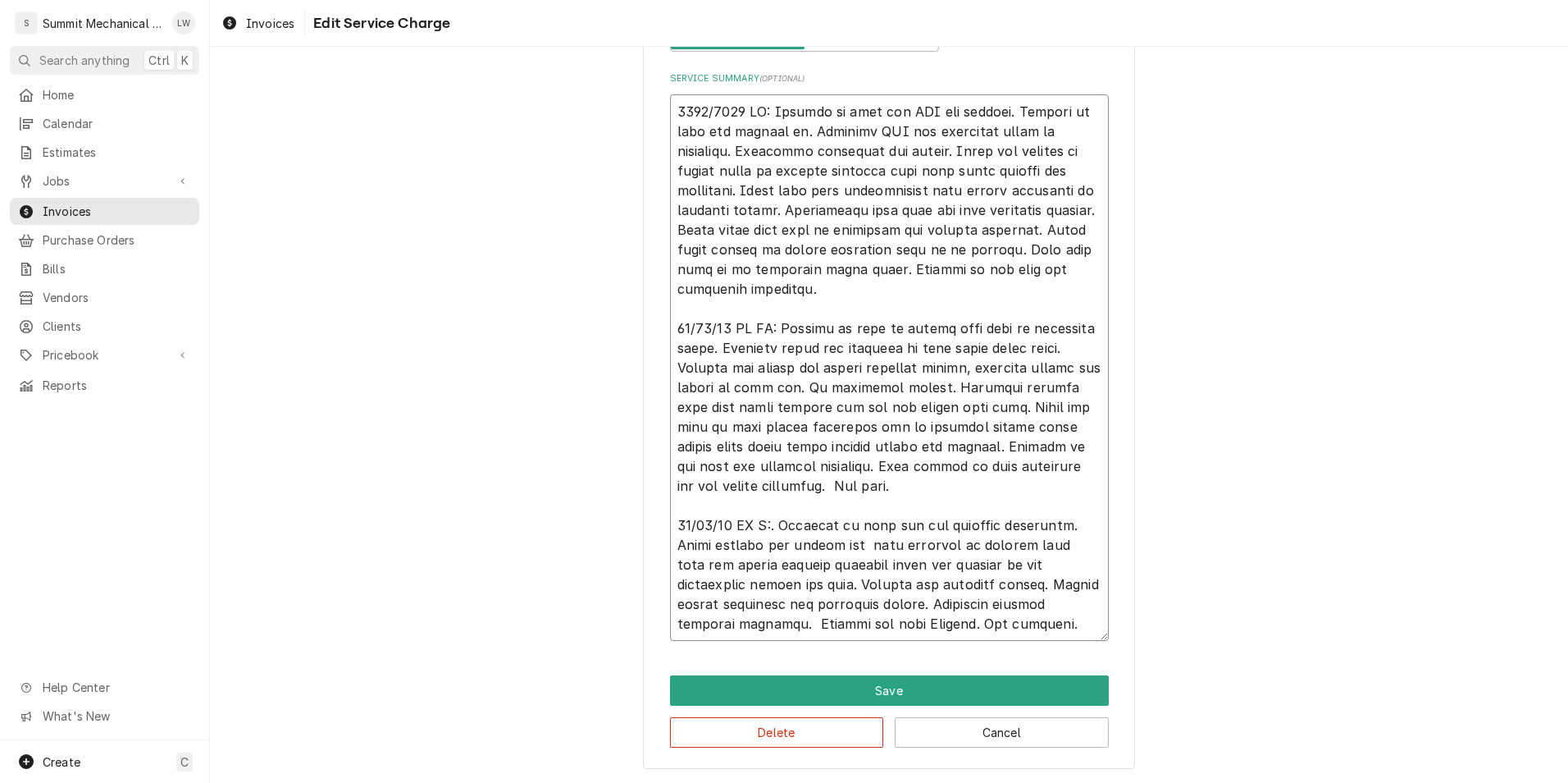
type textarea "0819/2025 LW: Respond to call for MAU not working. Arrived on site and checked …"
type textarea "x"
type textarea "0819/2025 LW: Respond to call for MAU not working. Arrived on site and checked …"
click at [793, 524] on textarea "Service Summary ( optional )" at bounding box center [889, 368] width 439 height 547
click at [790, 530] on textarea "Service Summary ( optional )" at bounding box center [889, 368] width 439 height 547
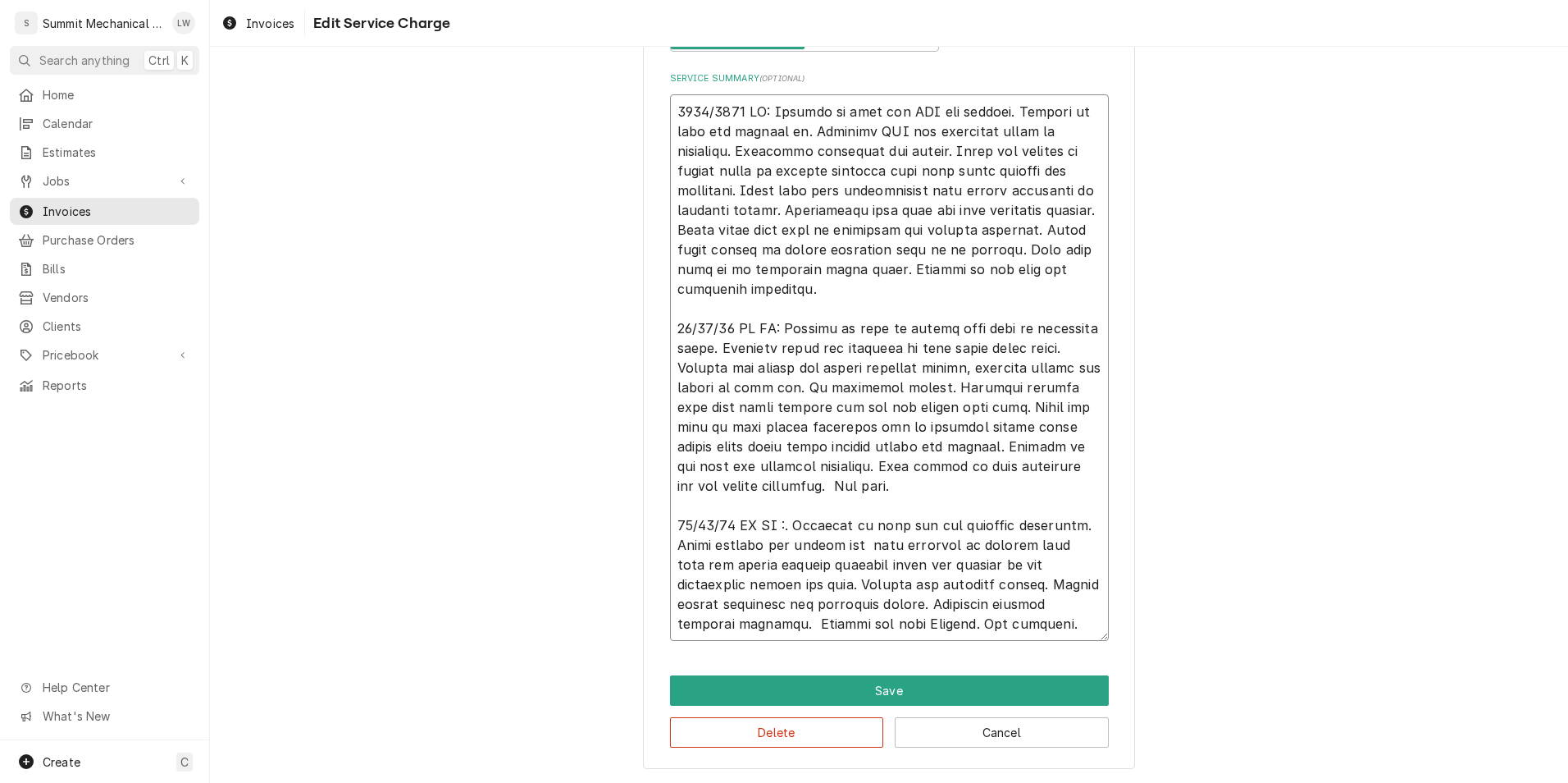
type textarea "x"
type textarea "0819/2025 LW: Respond to call for MAU not working. Arrived on site and checked …"
type textarea "x"
type textarea "0819/2025 LW: Respond to call for MAU not working. Arrived on site and checked …"
type textarea "x"
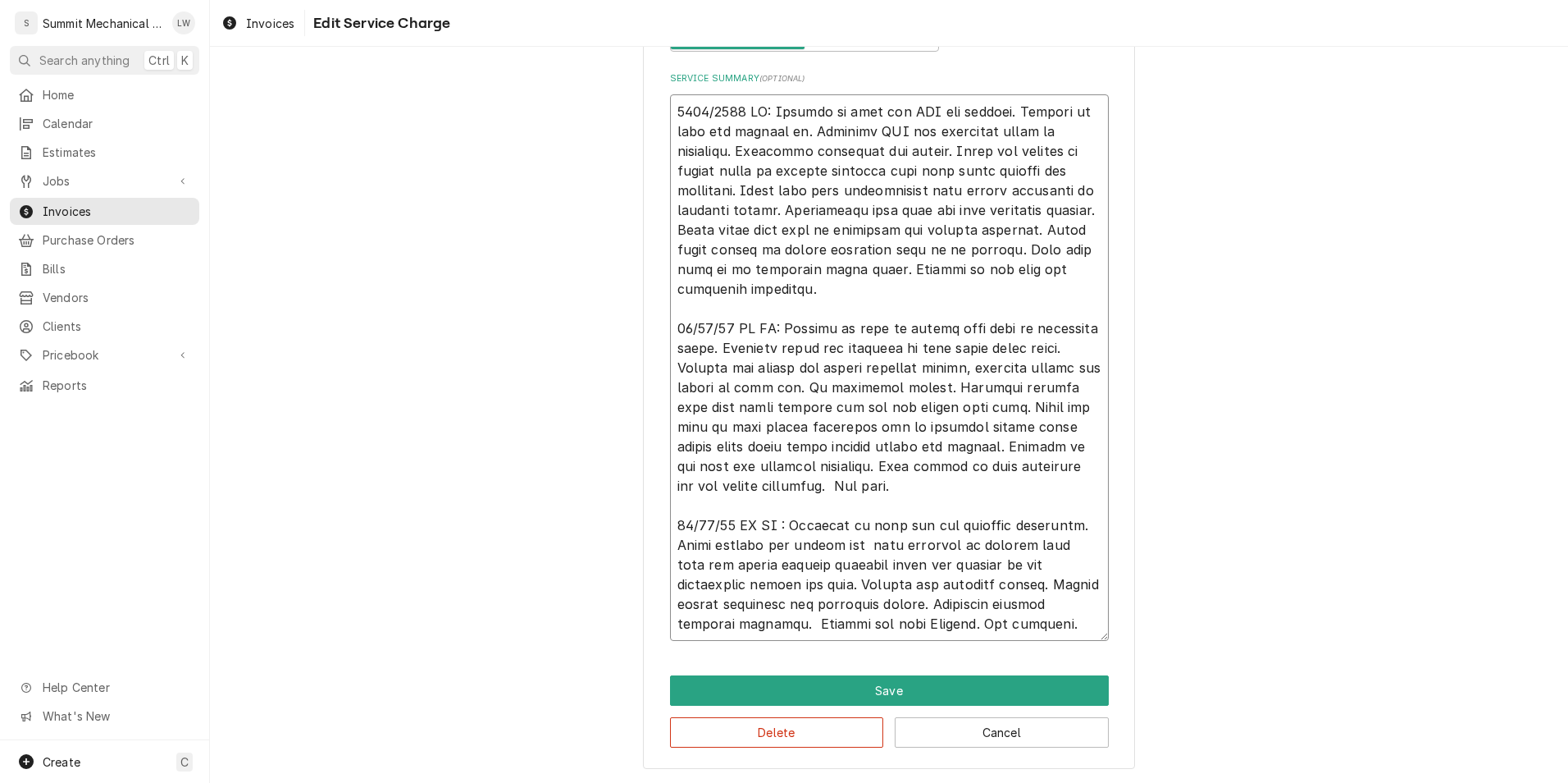
type textarea "0819/2025 LW: Respond to call for MAU not working. Arrived on site and checked …"
type textarea "x"
click at [884, 568] on textarea "Service Summary ( optional )" at bounding box center [889, 368] width 439 height 547
type textarea "0819/2025 LW: Respond to call for MAU not working. Arrived on site and checked …"
type textarea "x"
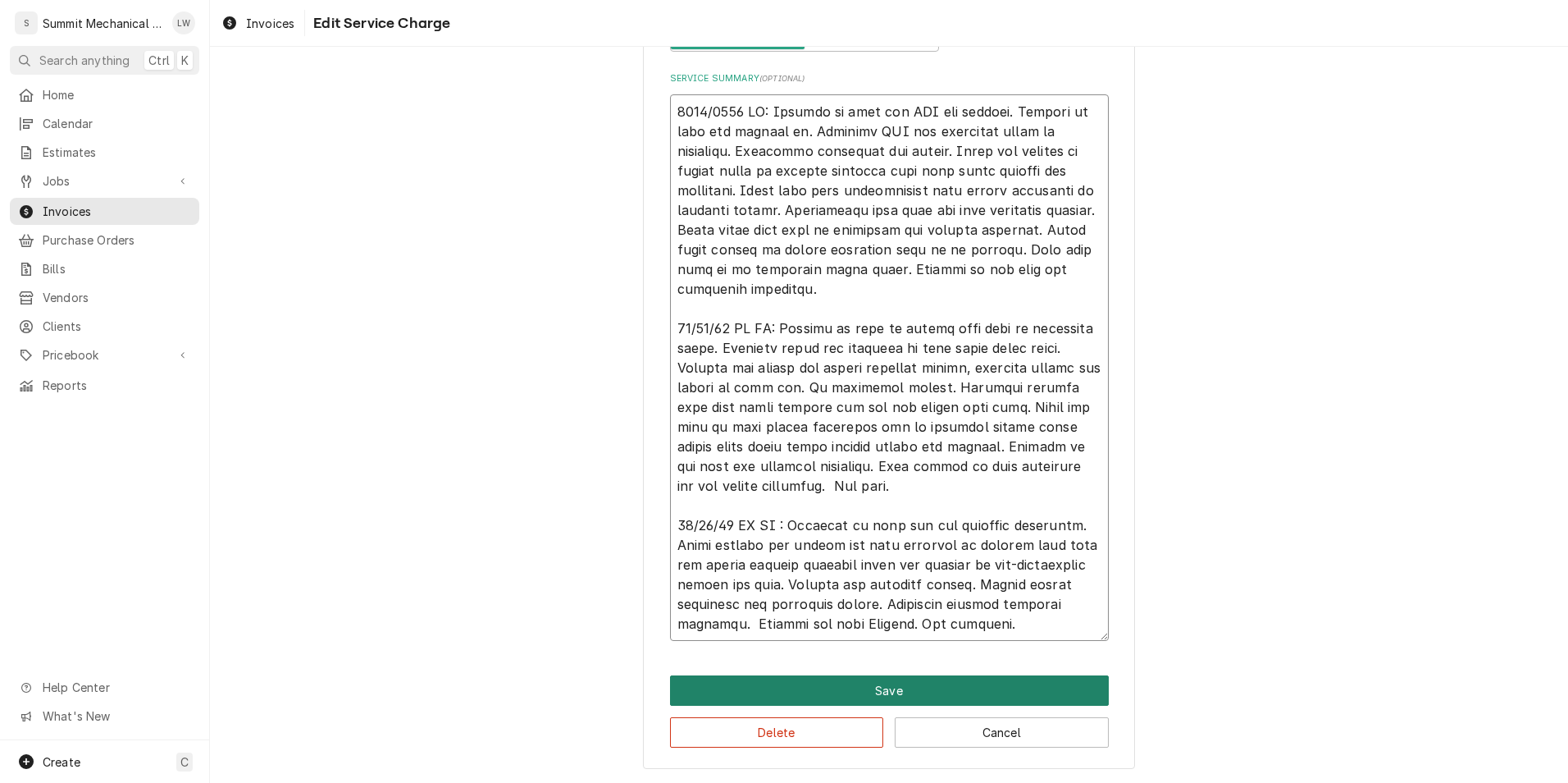
type textarea "0819/2025 LW: Respond to call for MAU not working. Arrived on site and checked …"
click at [876, 692] on button "Save" at bounding box center [889, 691] width 439 height 31
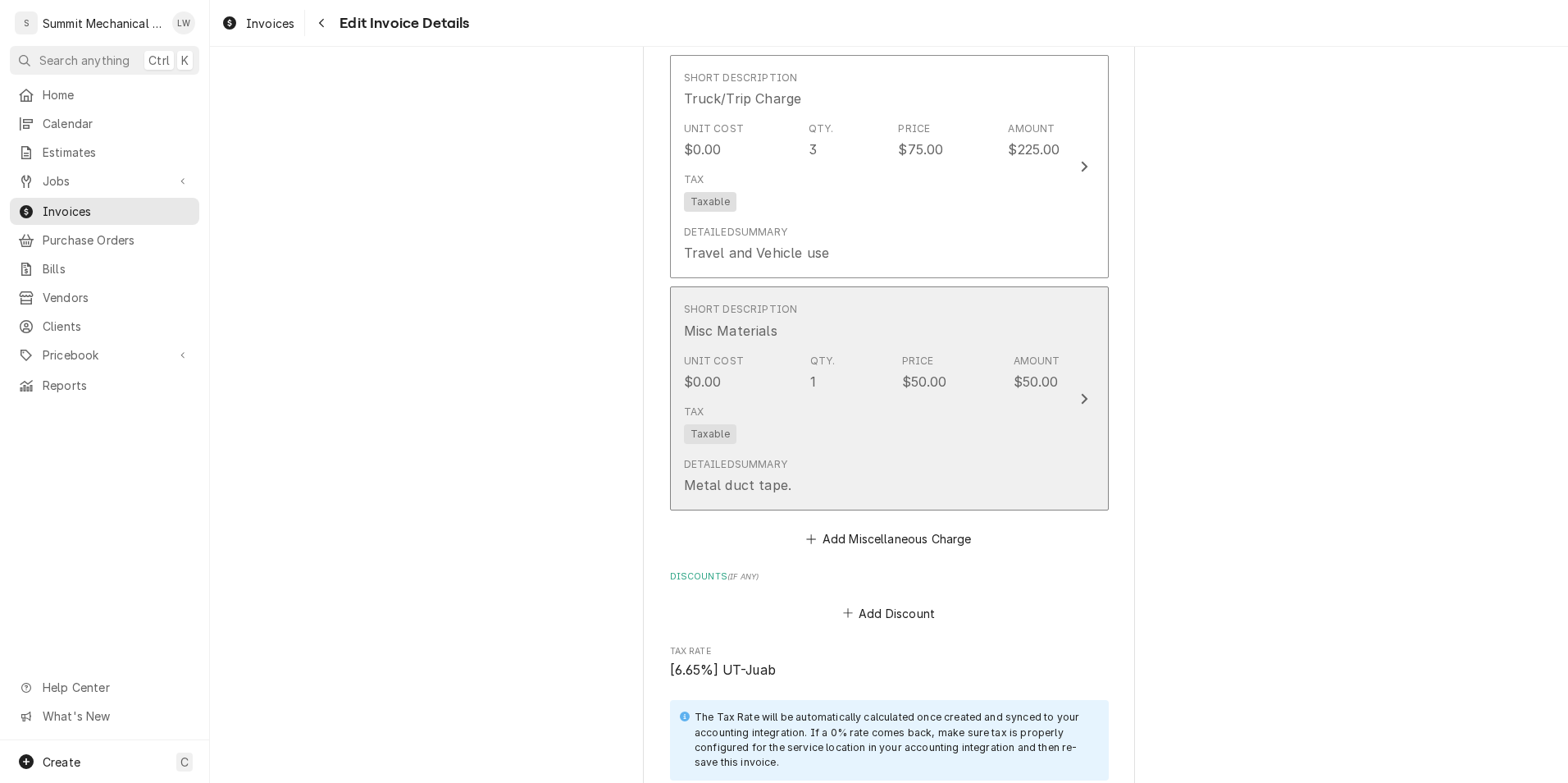
scroll to position [3221, 0]
click at [842, 412] on div "Tax Taxable" at bounding box center [872, 425] width 376 height 53
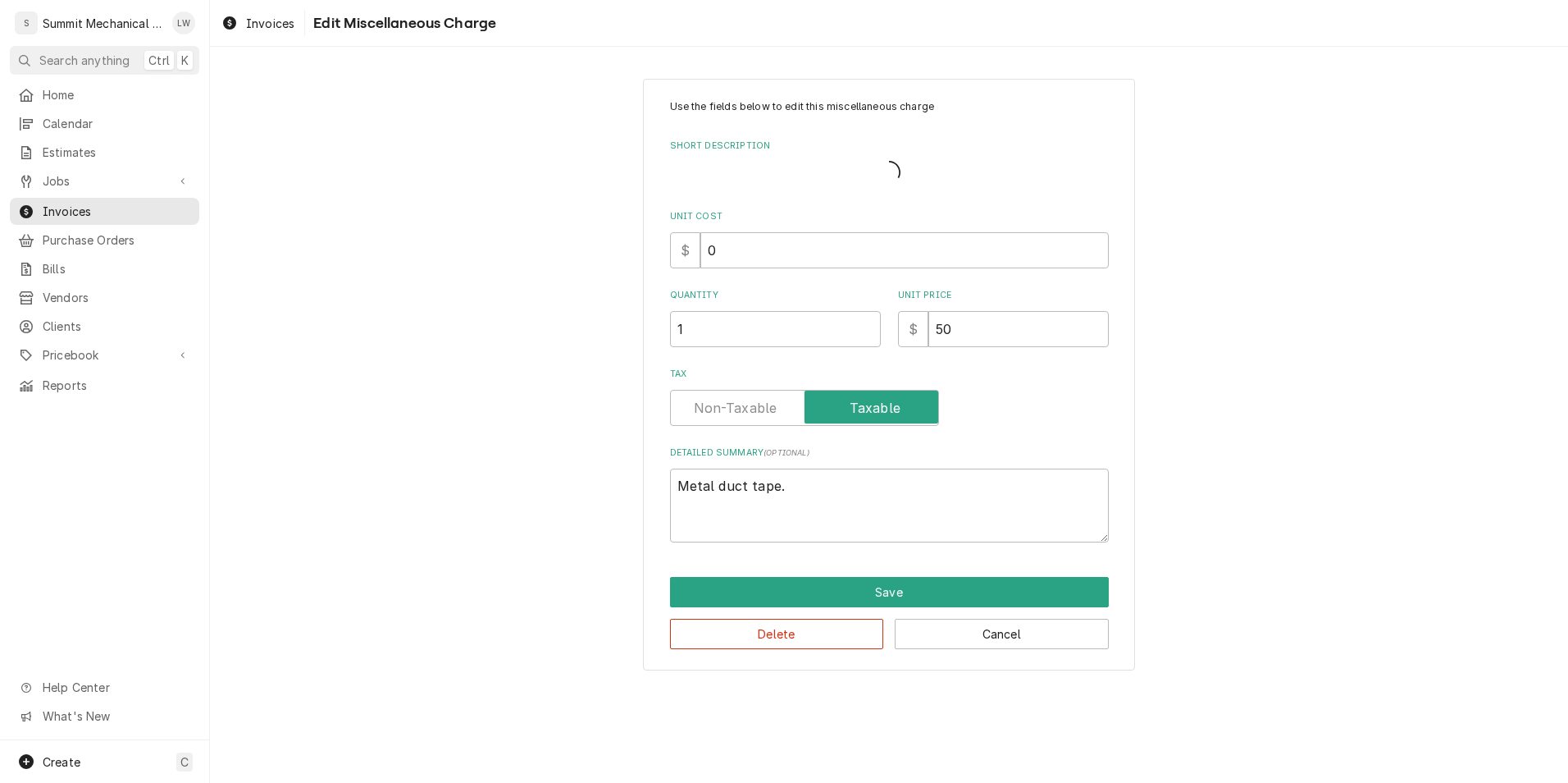
type textarea "x"
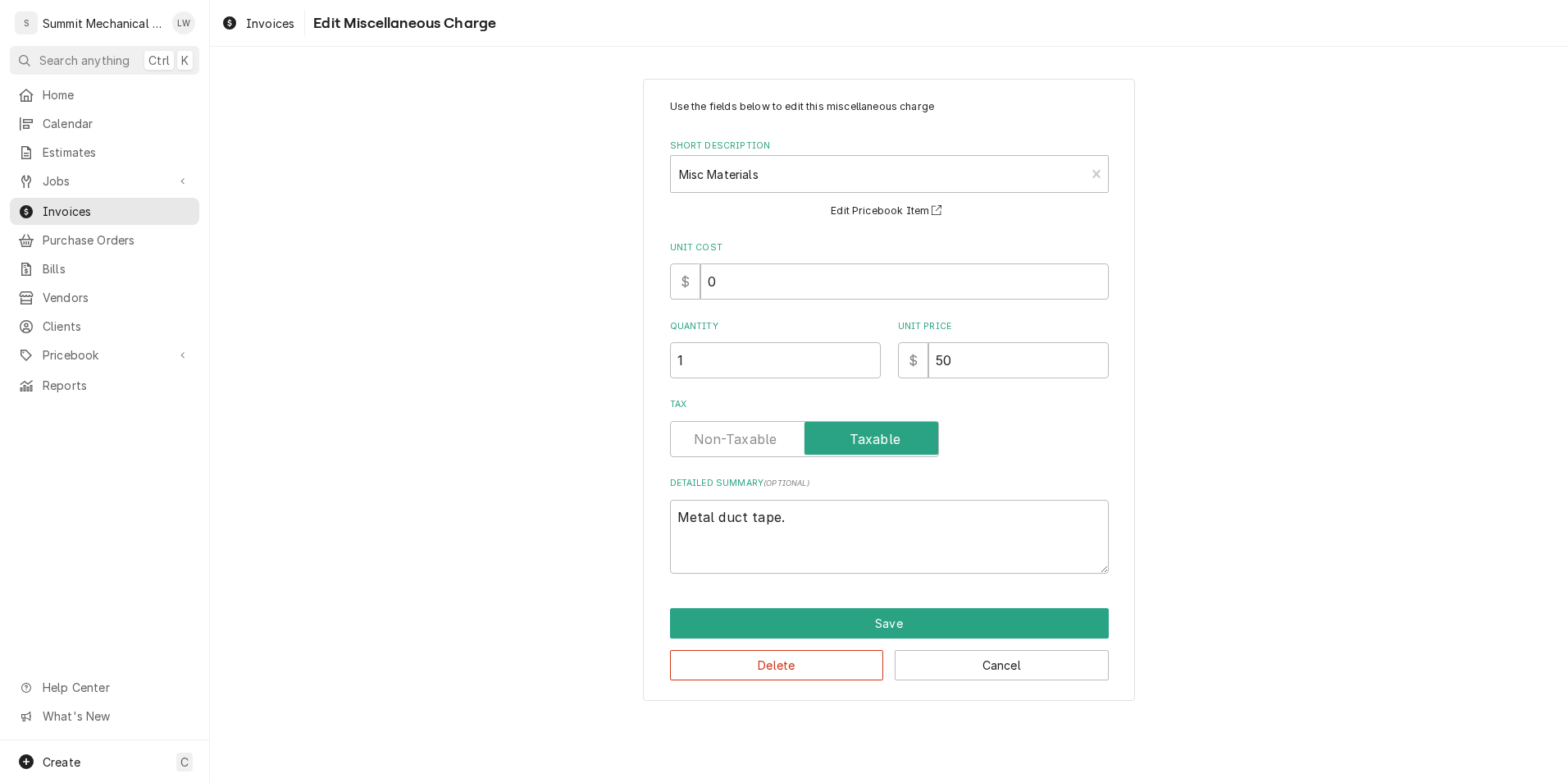
click at [744, 434] on label "Tax" at bounding box center [804, 439] width 269 height 36
click at [744, 434] on input "Tax" at bounding box center [804, 439] width 254 height 36
checkbox input "false"
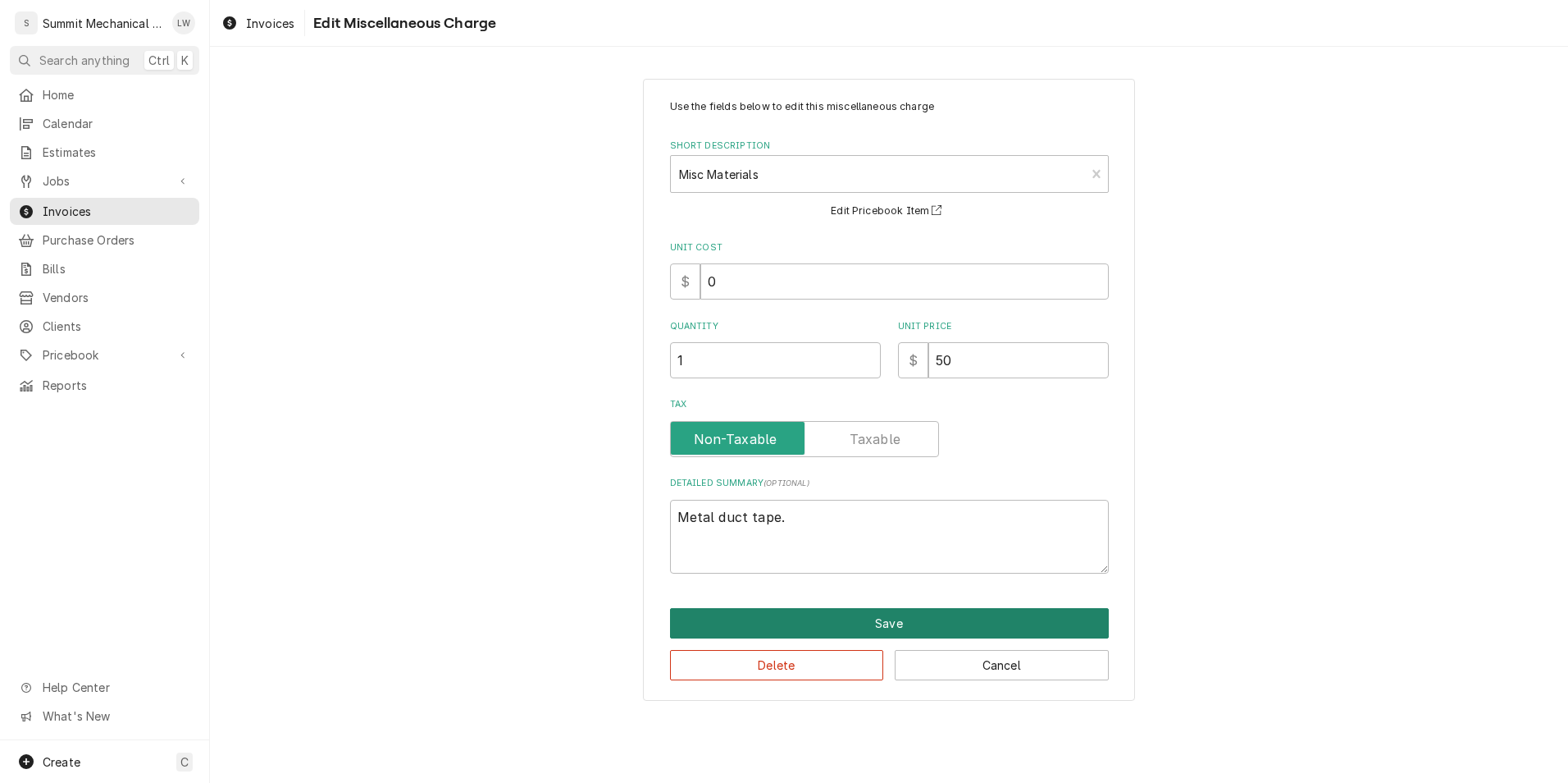
click at [790, 622] on button "Save" at bounding box center [889, 624] width 439 height 31
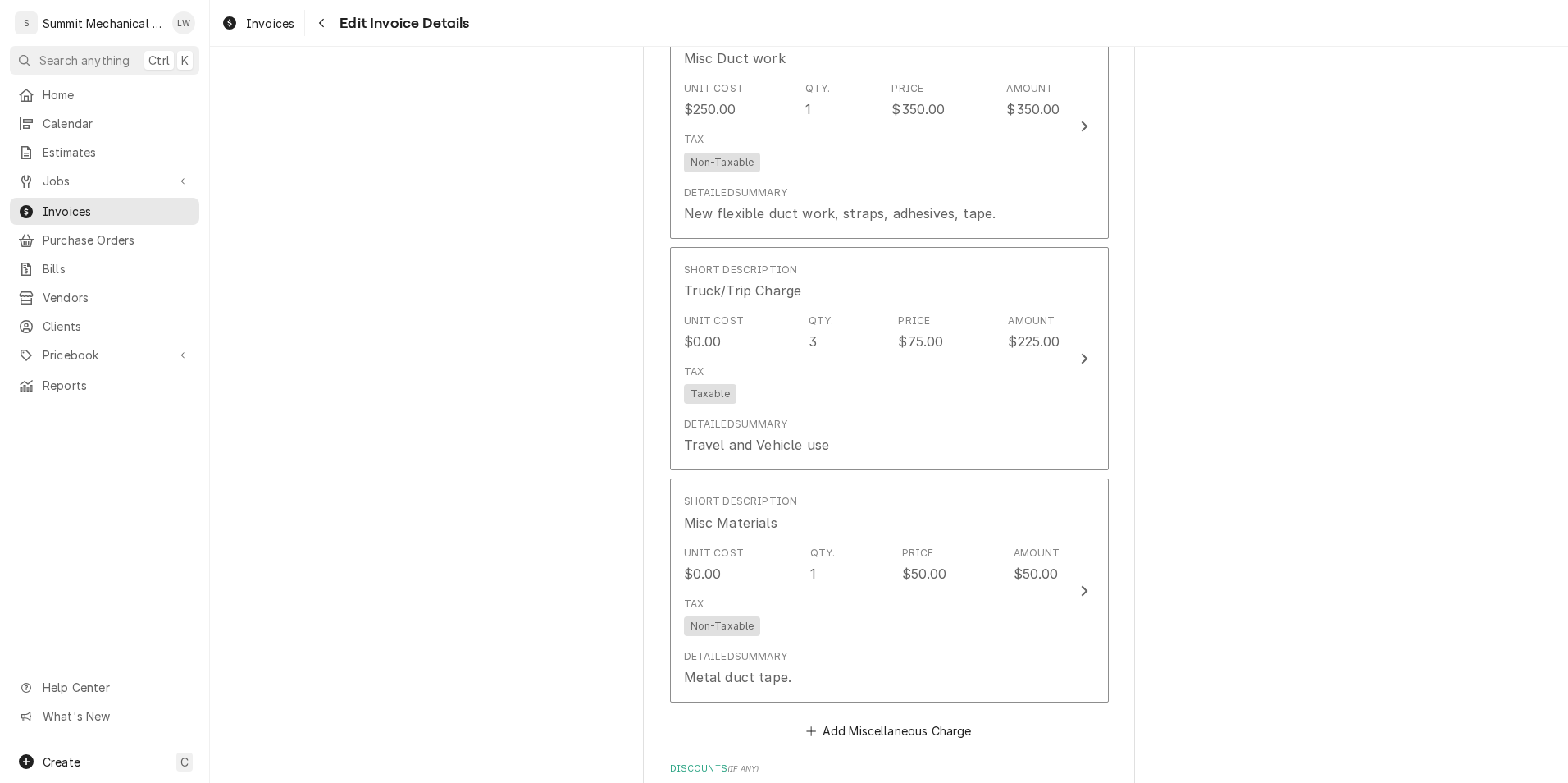
scroll to position [2989, 0]
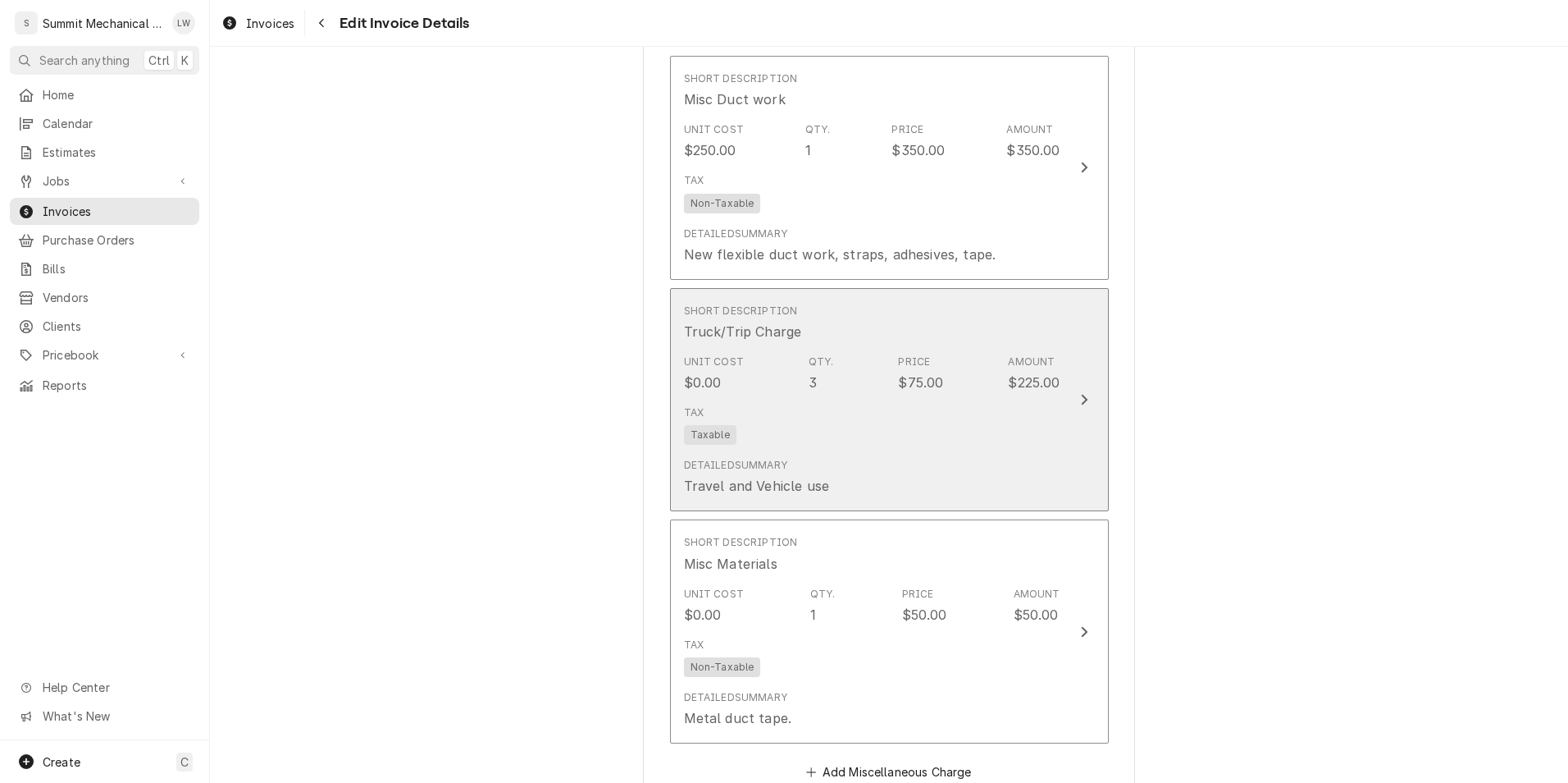
click at [784, 400] on div "Tax Taxable" at bounding box center [872, 425] width 376 height 53
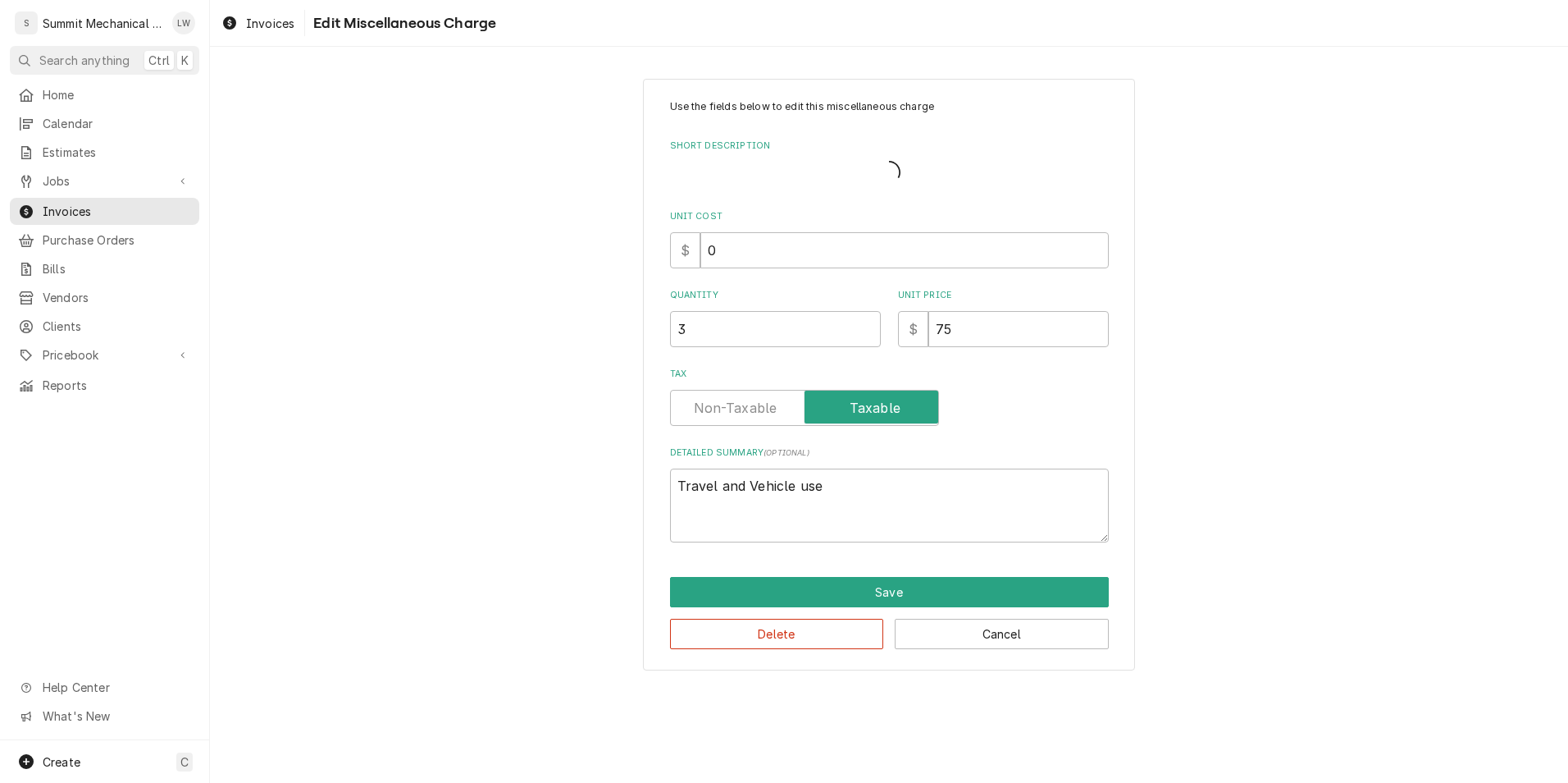
type textarea "x"
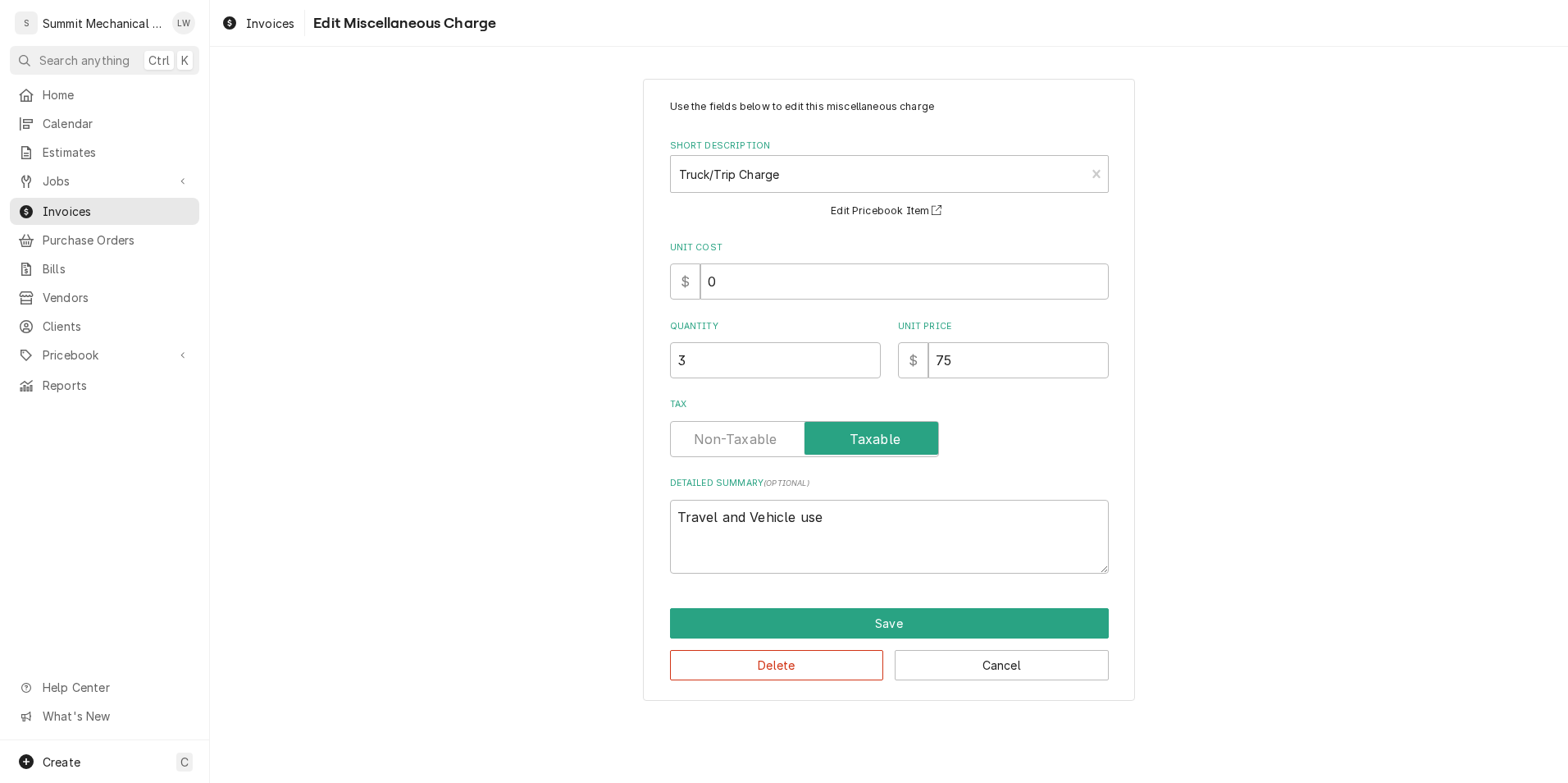
click at [724, 430] on label "Tax" at bounding box center [804, 439] width 269 height 36
click at [724, 430] on input "Tax" at bounding box center [804, 439] width 254 height 36
checkbox input "false"
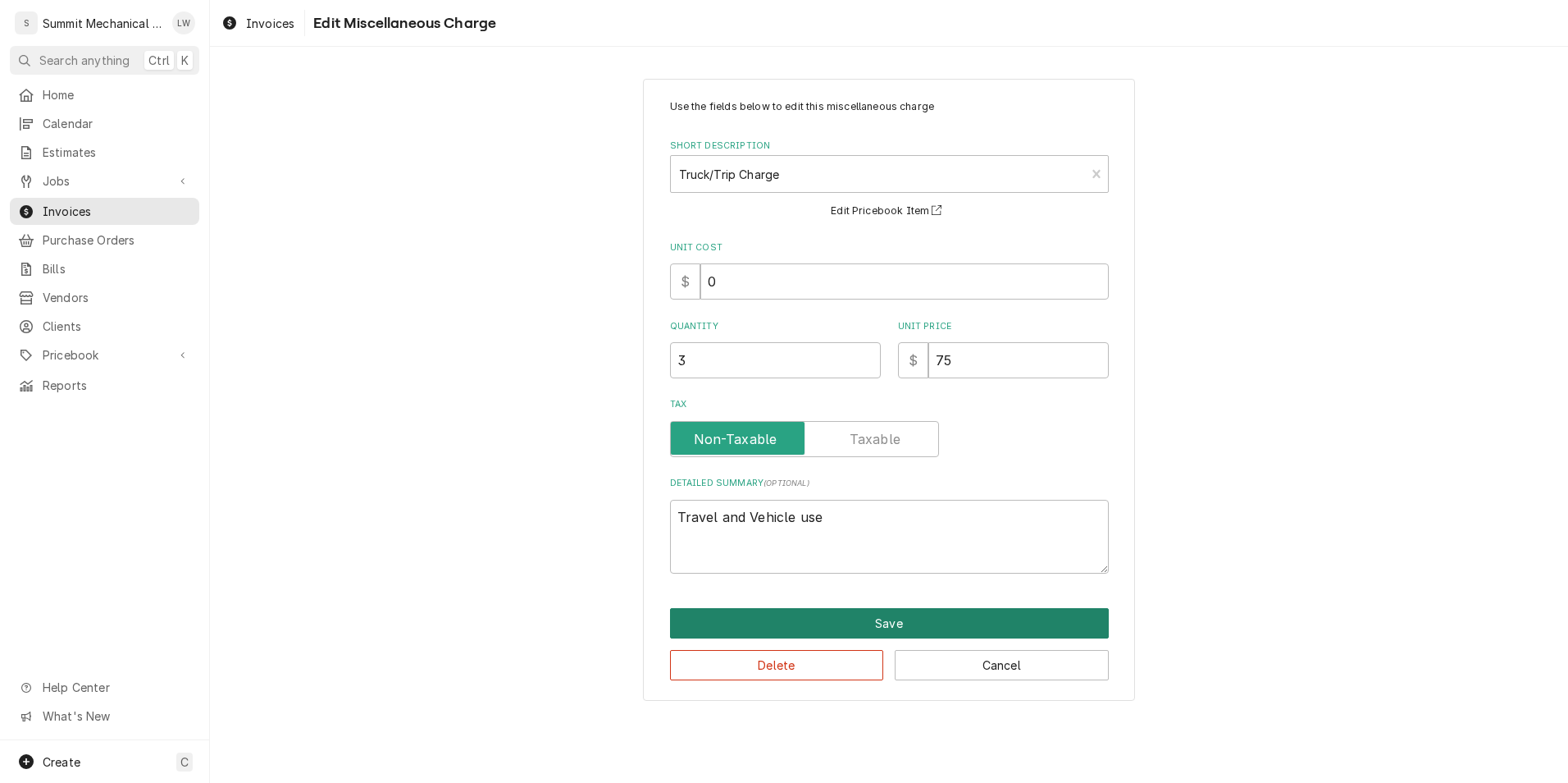
click at [781, 611] on button "Save" at bounding box center [889, 624] width 439 height 31
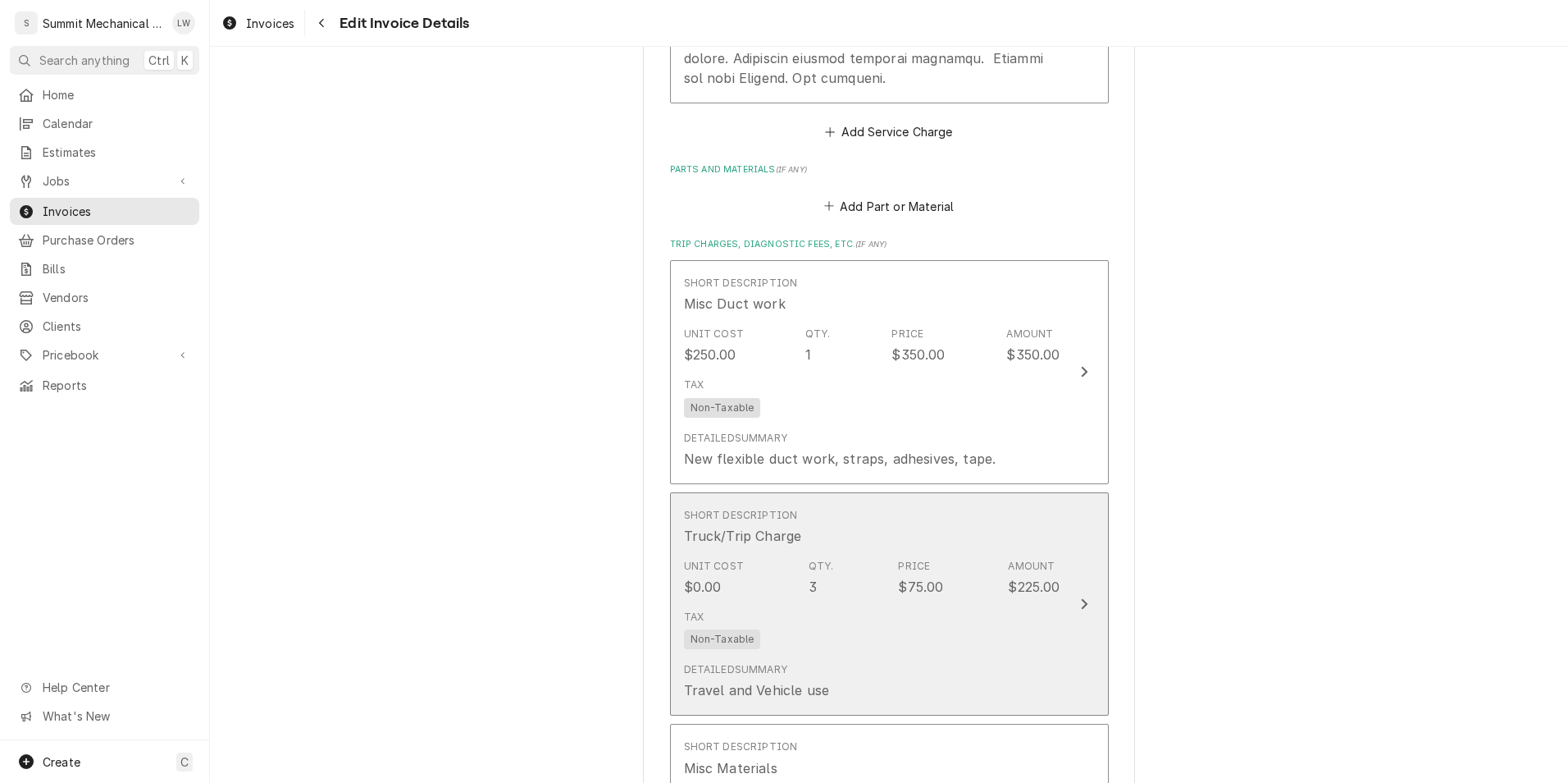
scroll to position [2764, 0]
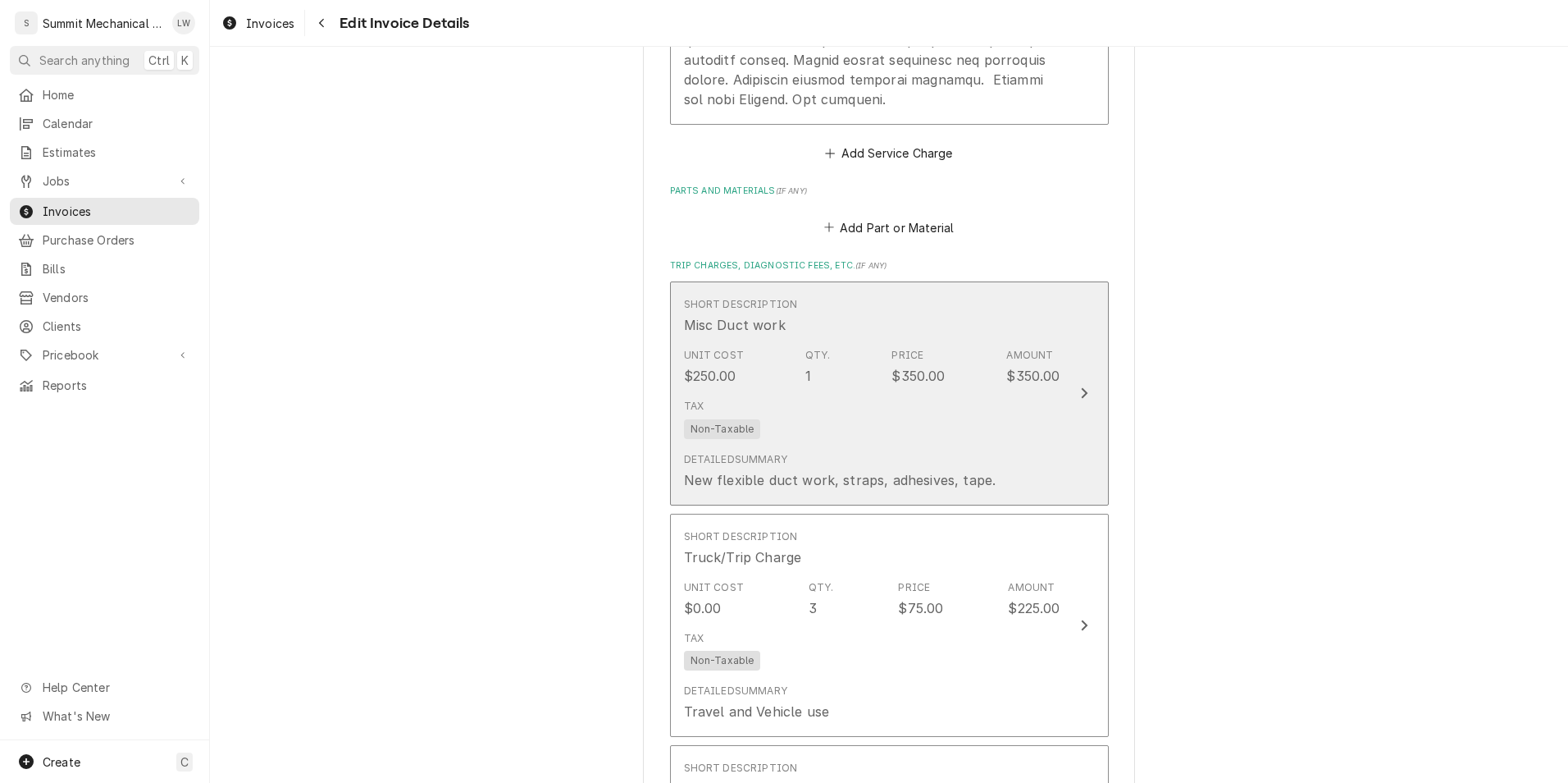
click at [793, 379] on div "Unit Cost $250.00 Qty. 1 Price $350.00 Amount $350.00" at bounding box center [872, 367] width 376 height 51
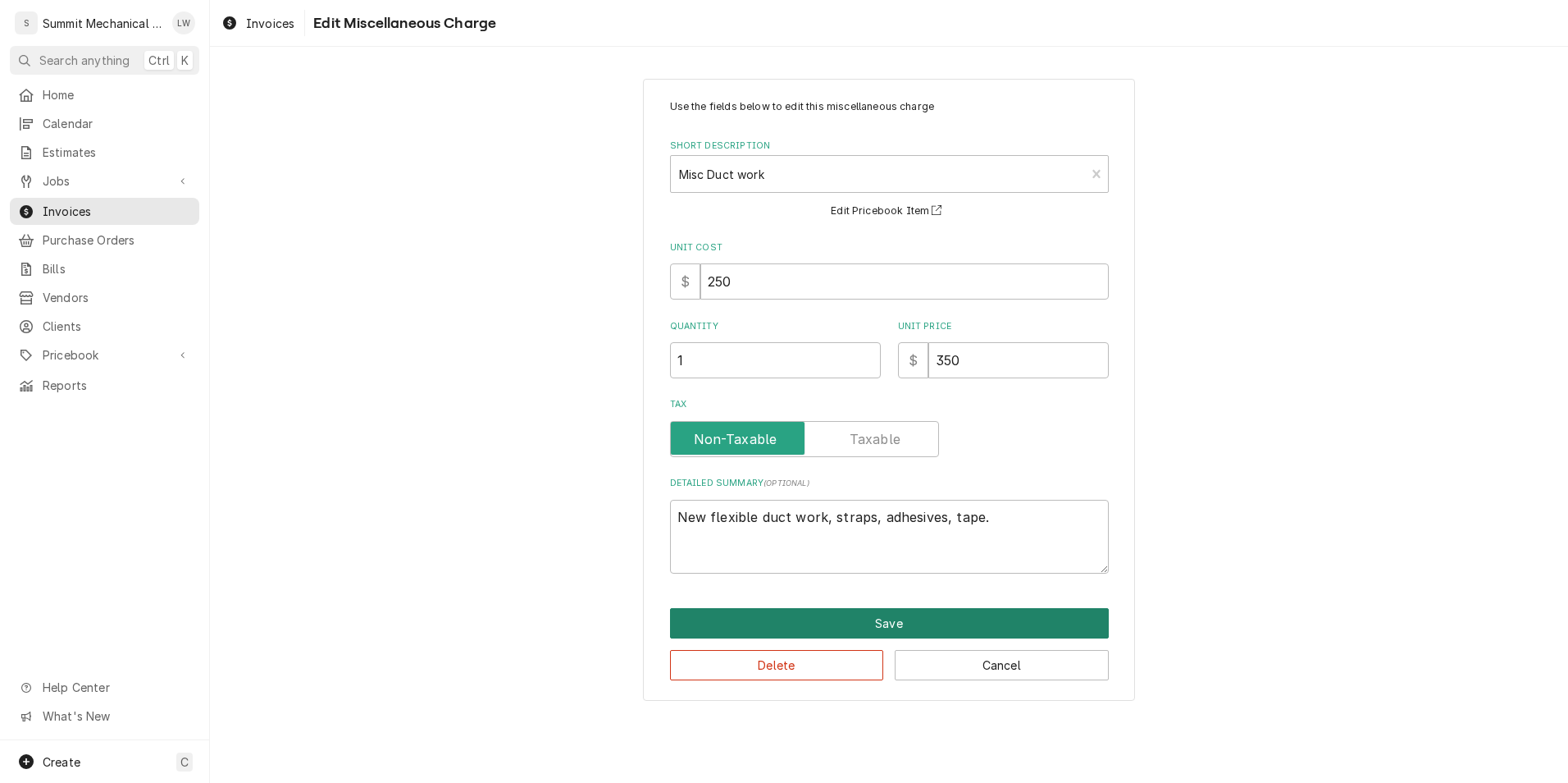
click at [853, 618] on button "Save" at bounding box center [889, 624] width 439 height 31
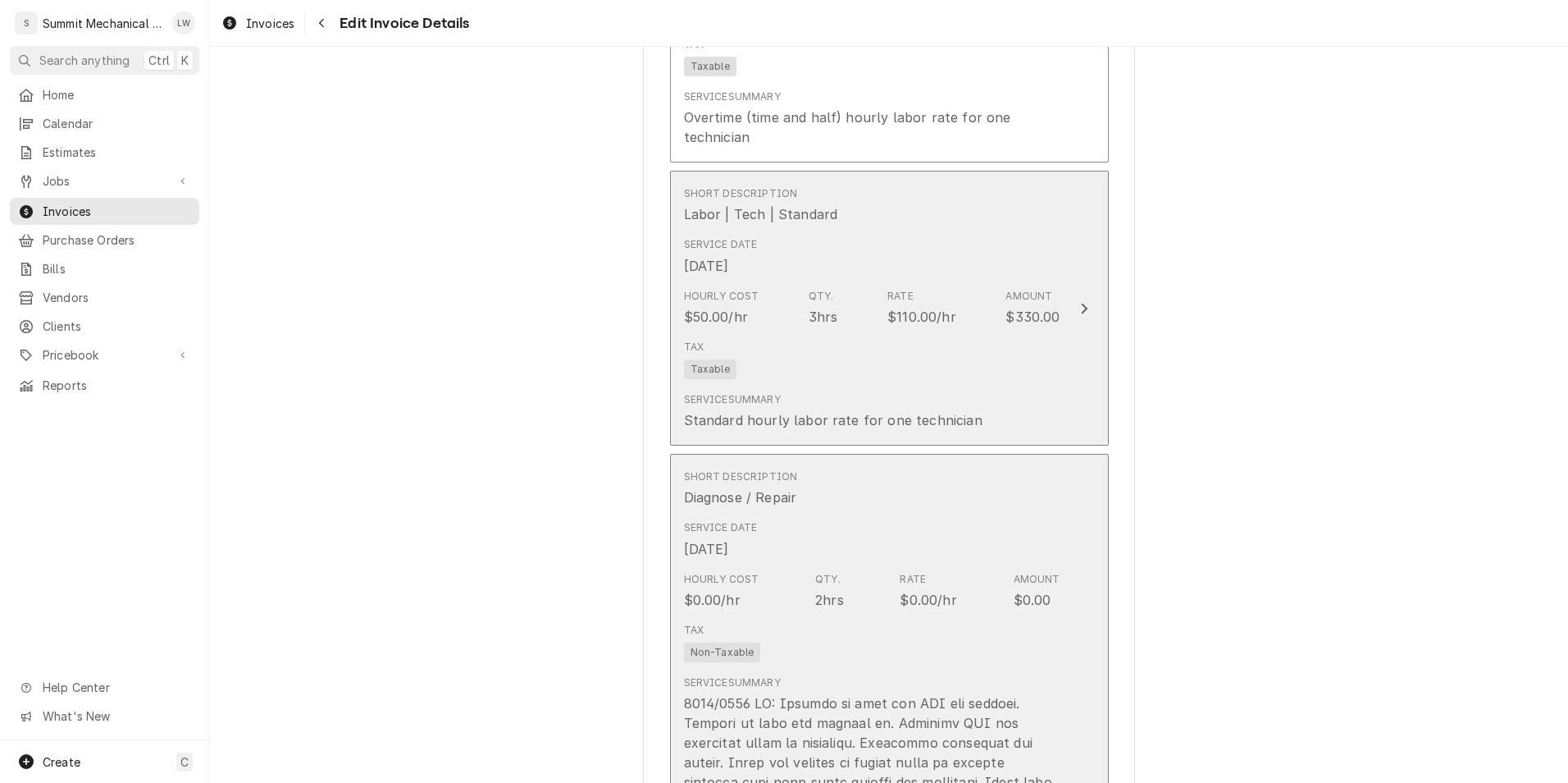
click at [864, 381] on div "Tax Taxable" at bounding box center [872, 359] width 376 height 53
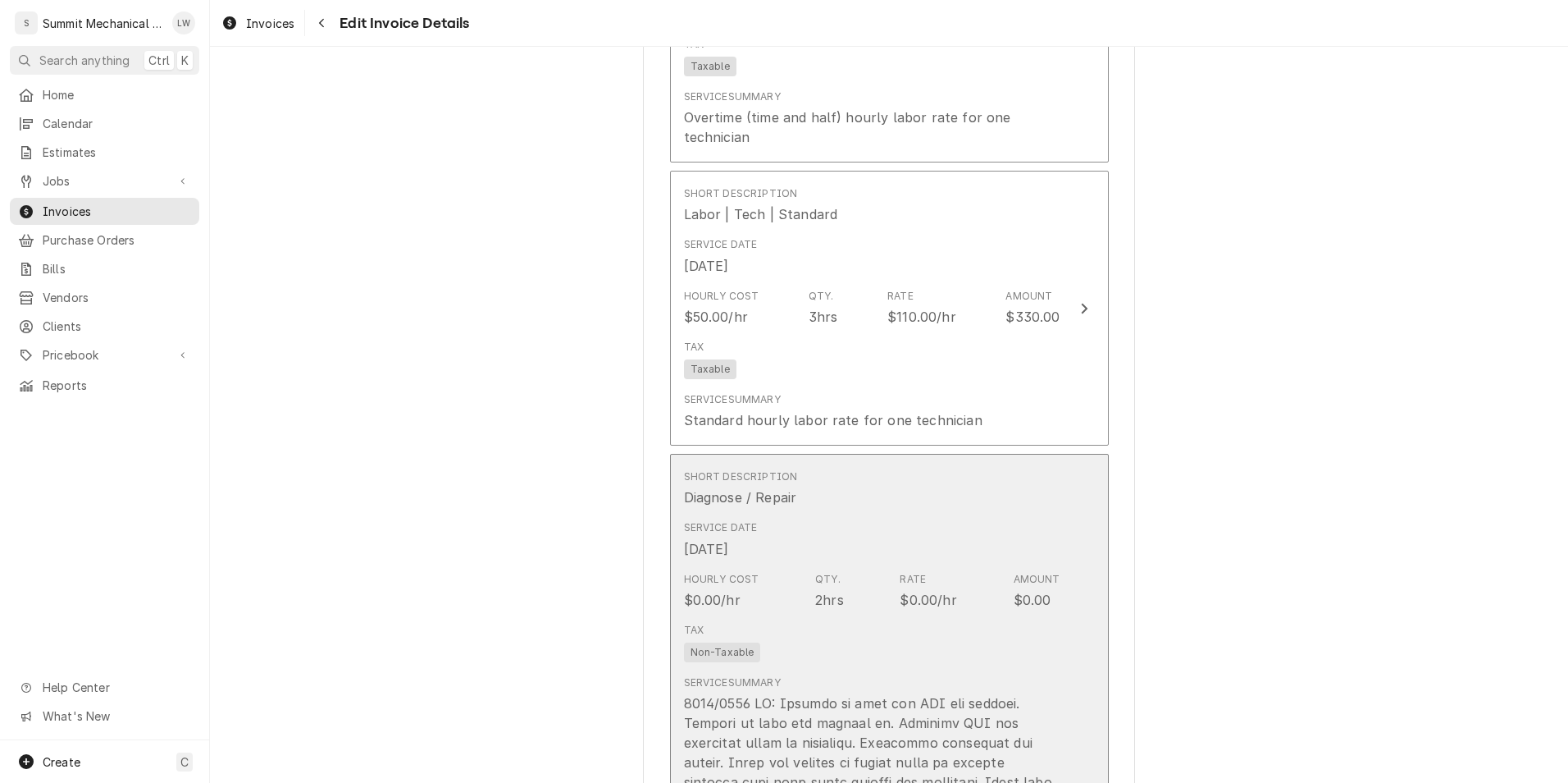
scroll to position [95, 0]
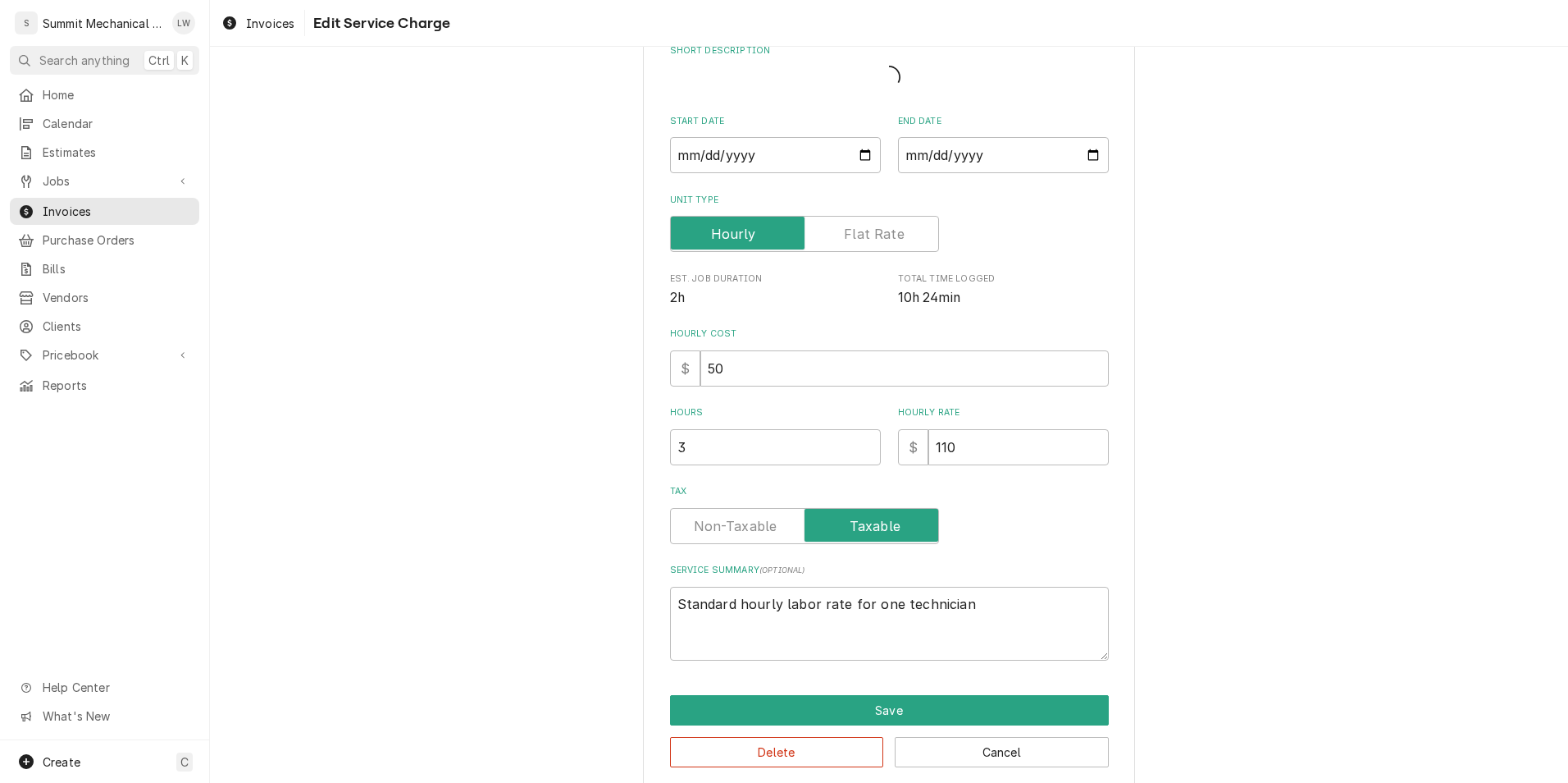
type textarea "x"
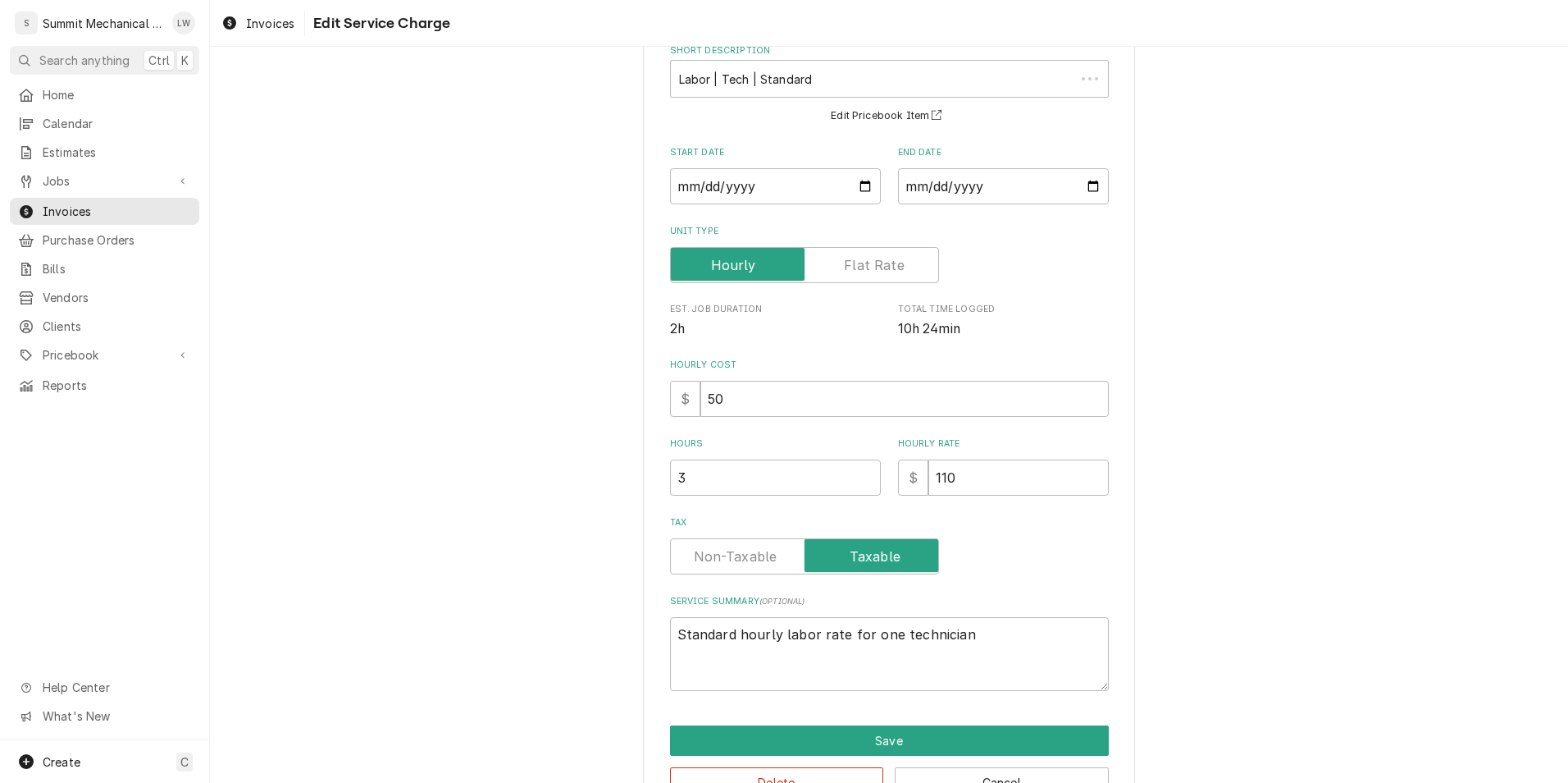
scroll to position [0, 0]
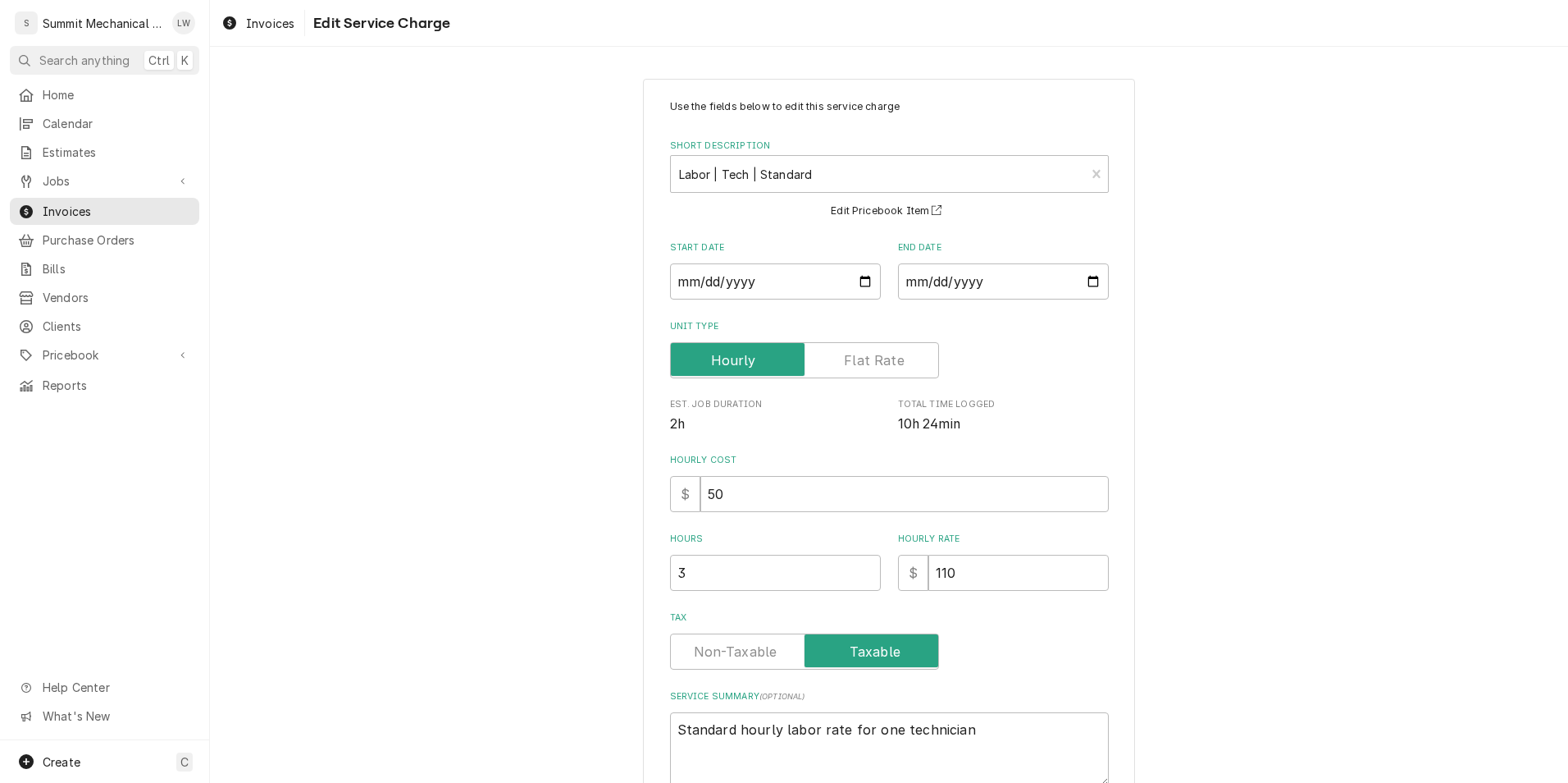
click at [714, 645] on label "Tax" at bounding box center [804, 652] width 269 height 36
click at [714, 645] on input "Tax" at bounding box center [804, 652] width 254 height 36
checkbox input "false"
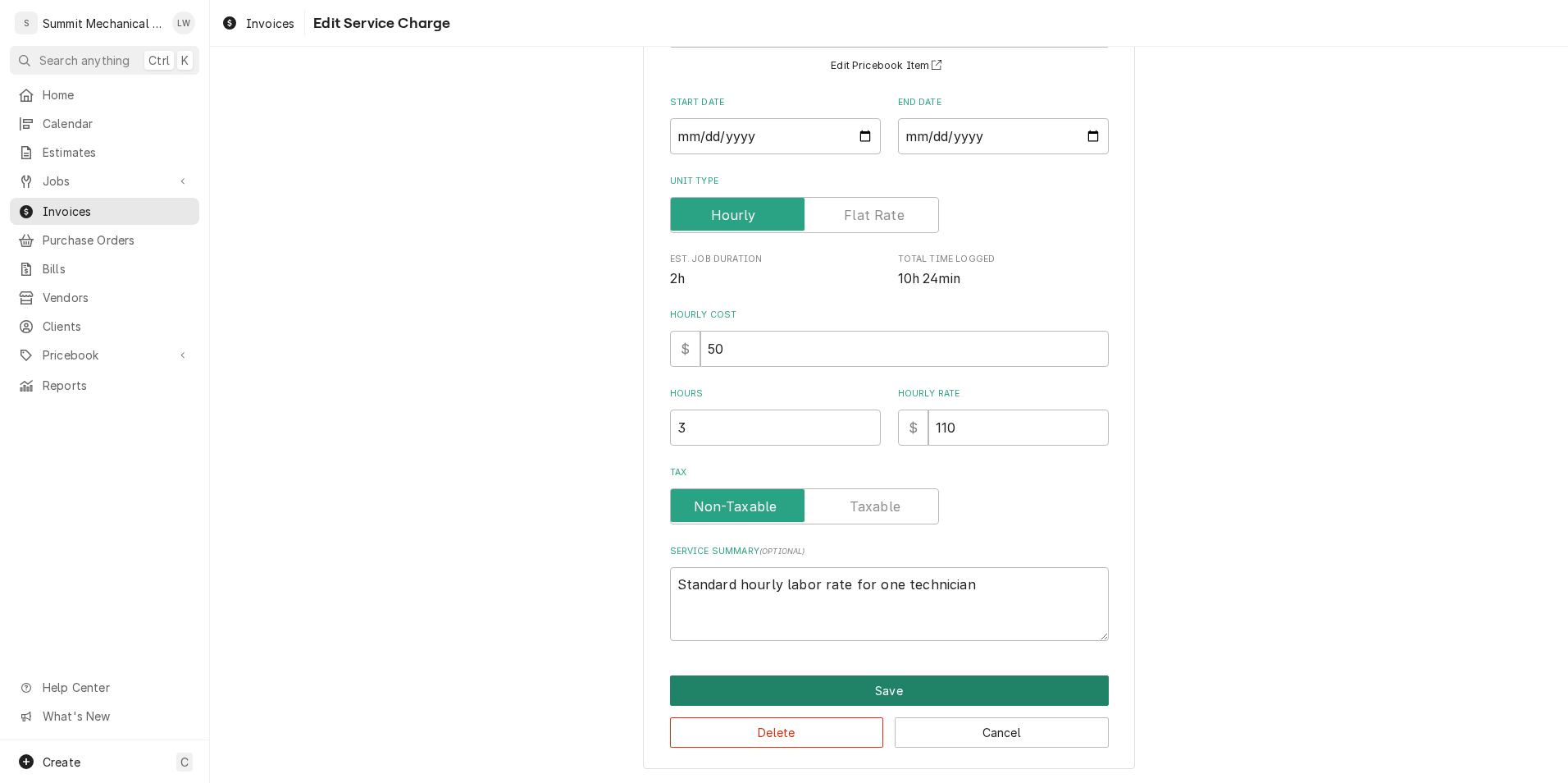
click at [837, 702] on button "Save" at bounding box center [889, 691] width 439 height 31
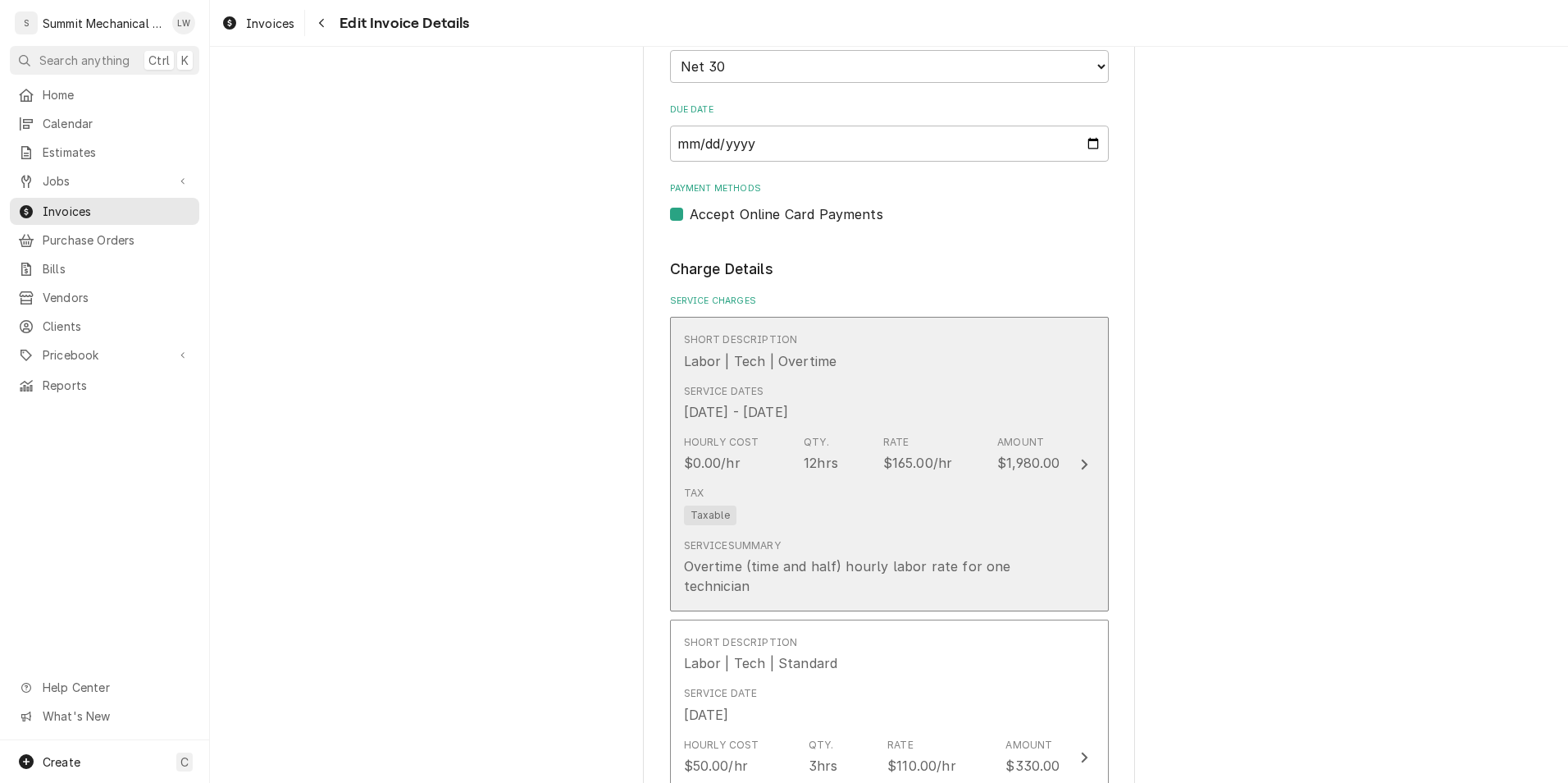
click at [863, 408] on div "Service Dates Sep 11, 2025 - Sep 13, 2025" at bounding box center [872, 403] width 376 height 51
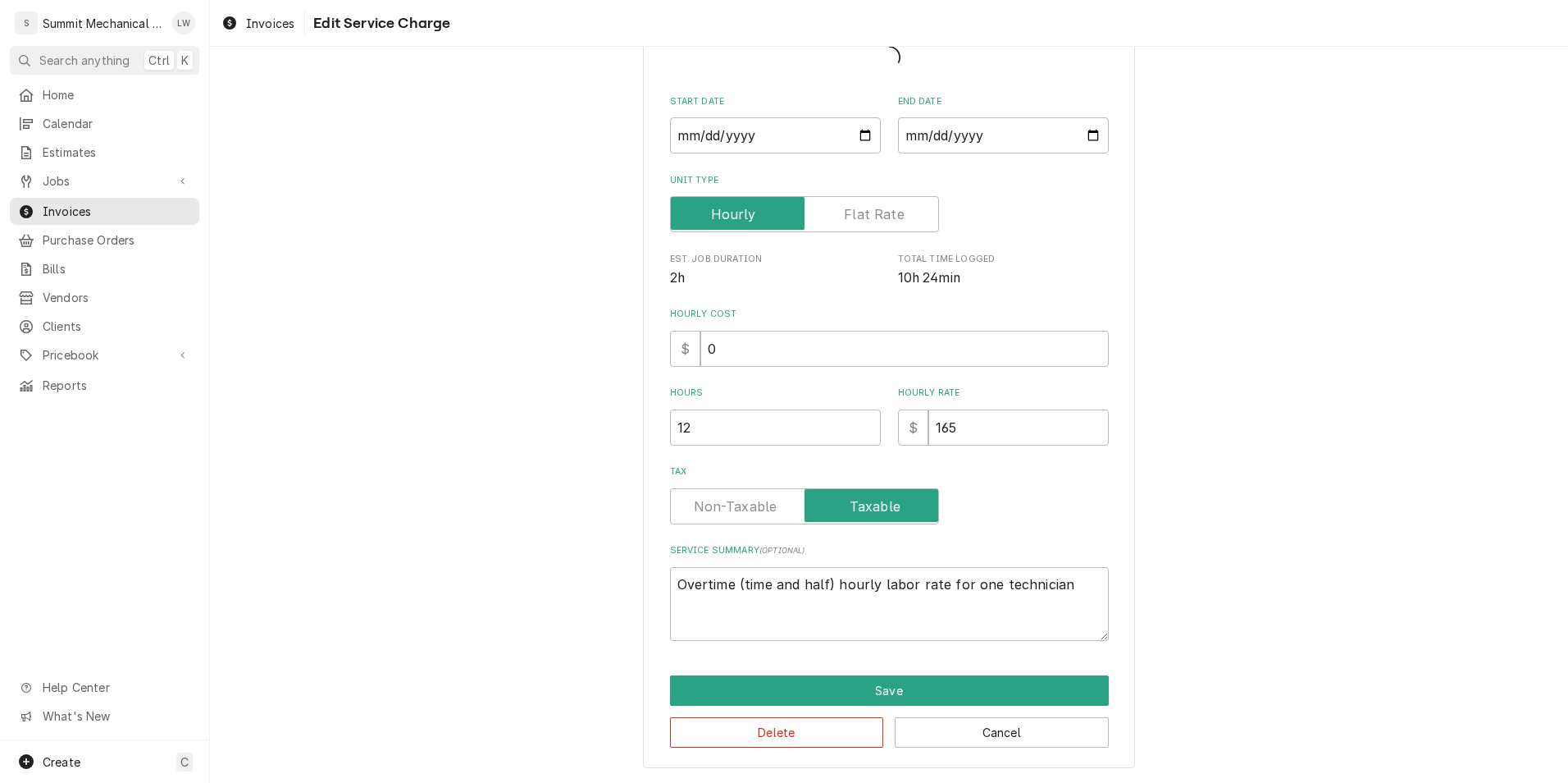
scroll to position [95, 0]
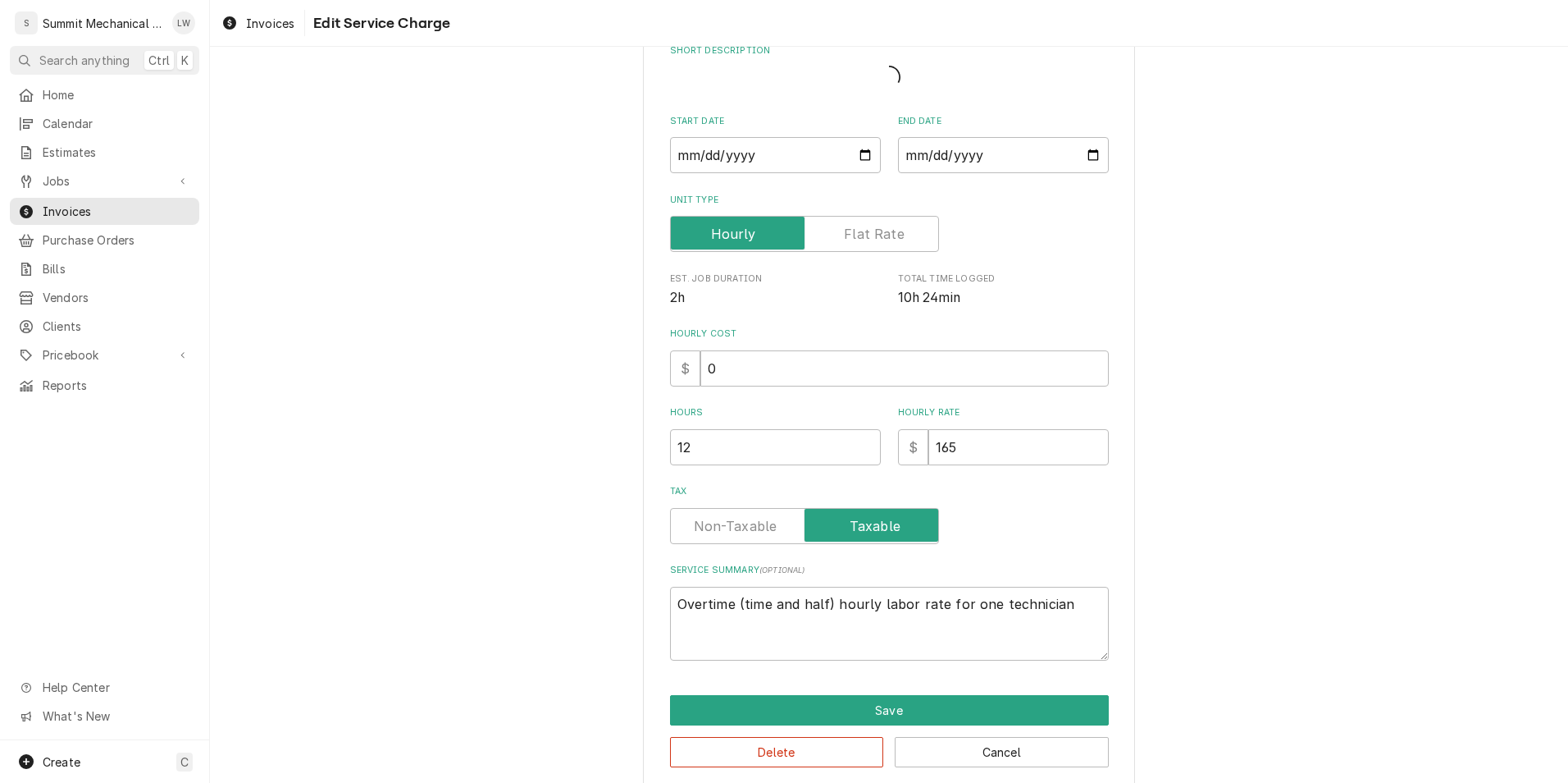
type textarea "x"
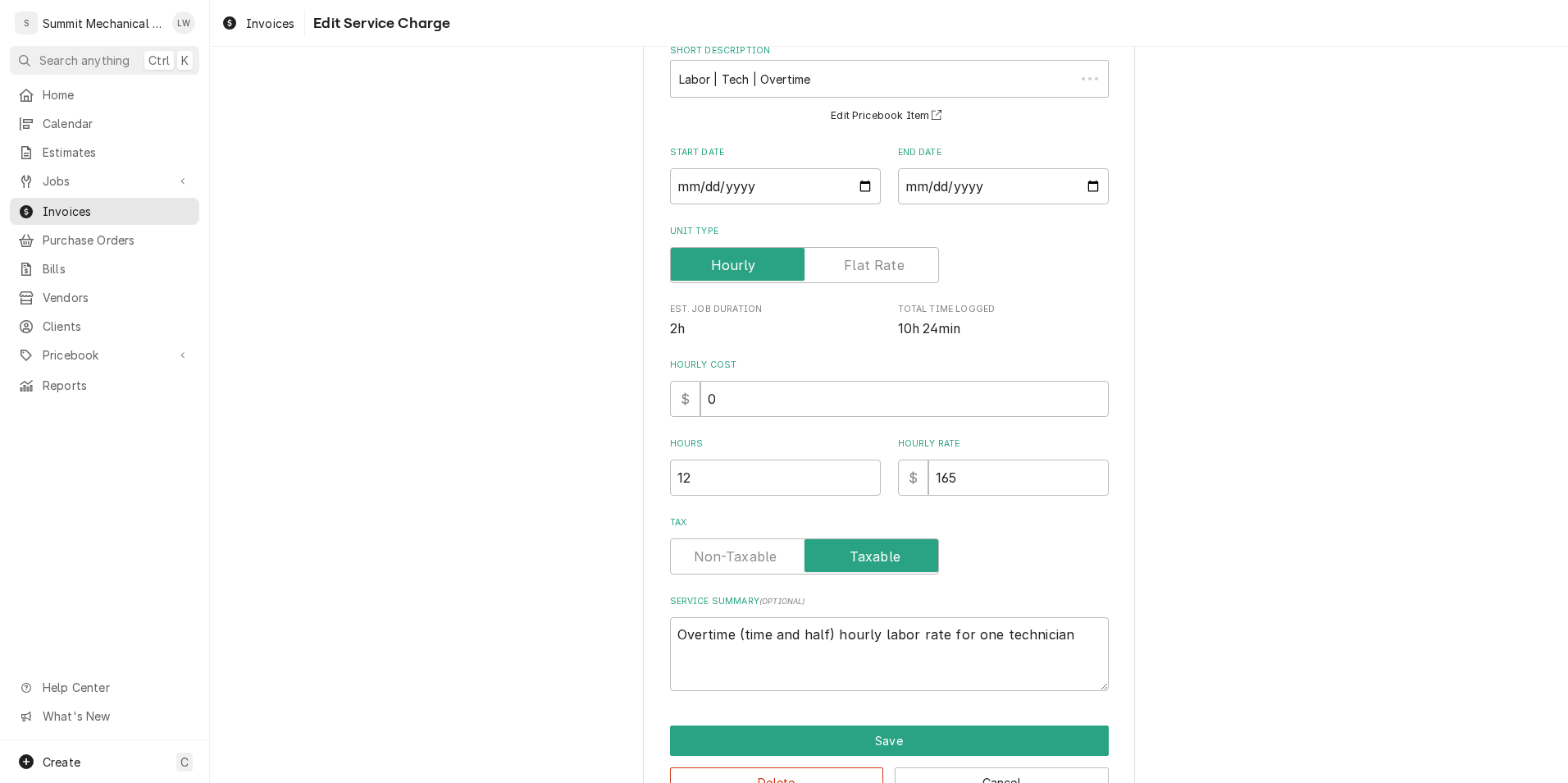
scroll to position [0, 0]
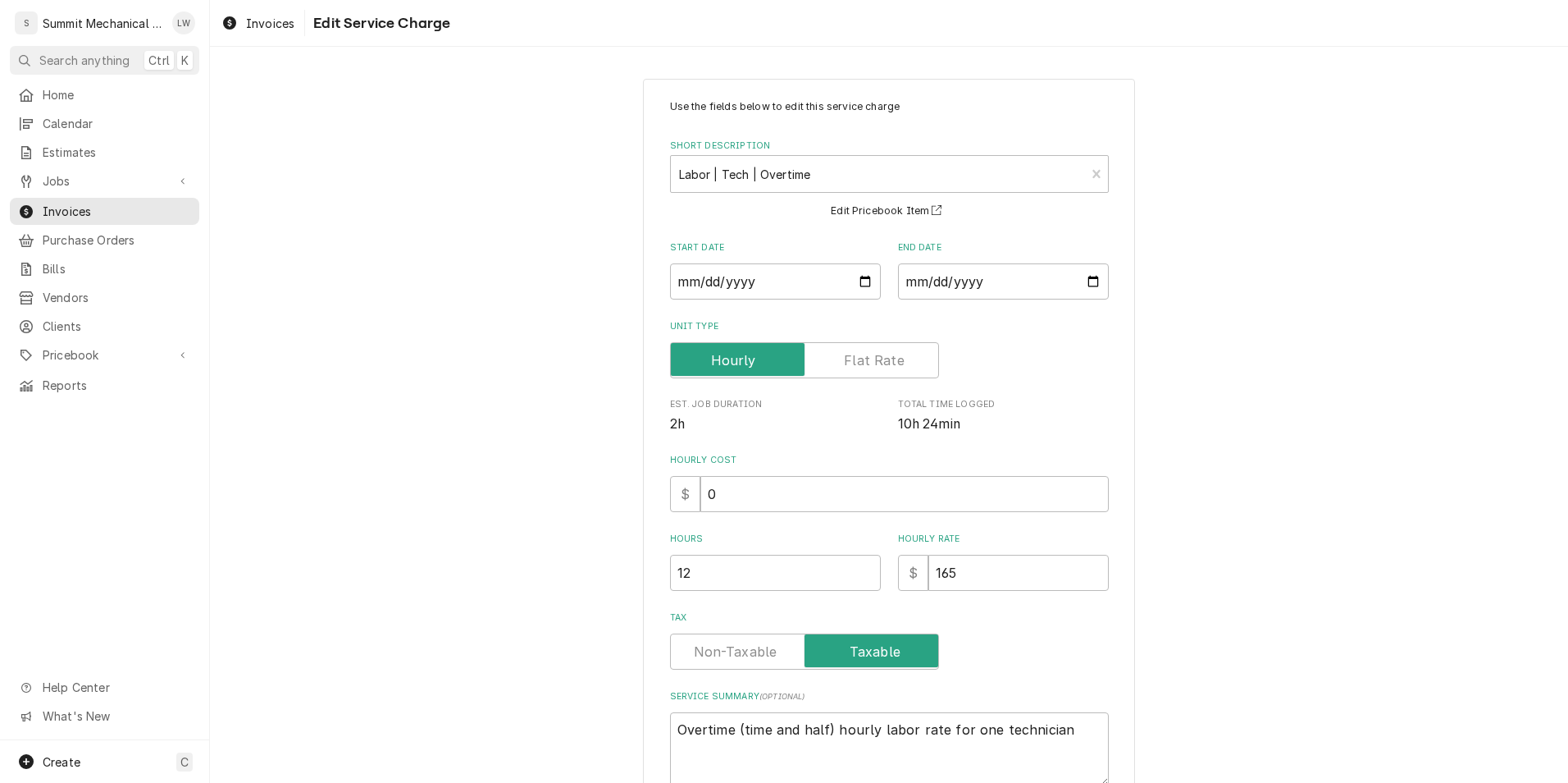
click at [708, 642] on label "Tax" at bounding box center [804, 652] width 269 height 36
click at [708, 642] on input "Tax" at bounding box center [804, 652] width 254 height 36
checkbox input "false"
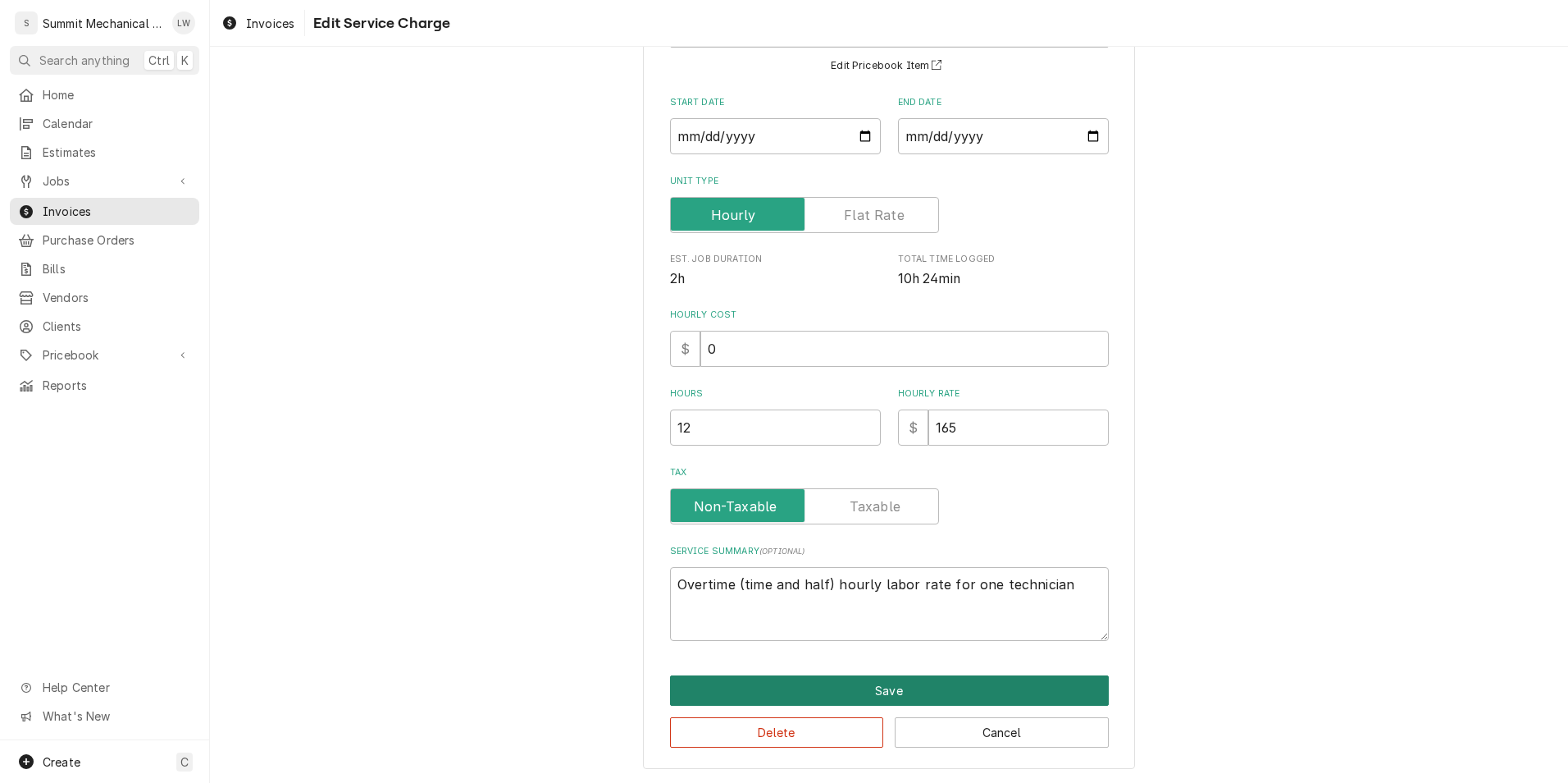
click at [889, 683] on button "Save" at bounding box center [889, 691] width 439 height 31
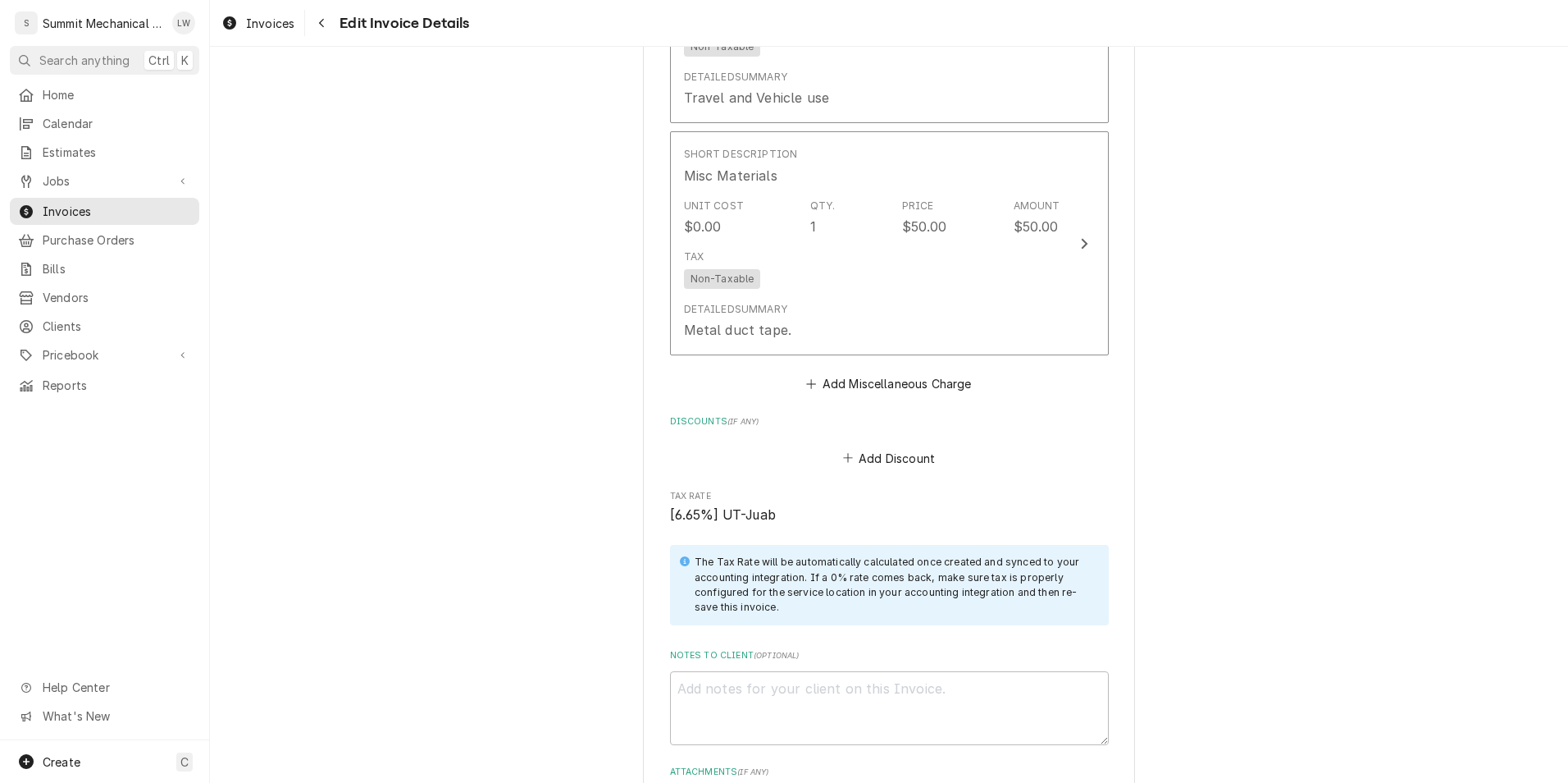
scroll to position [3796, 0]
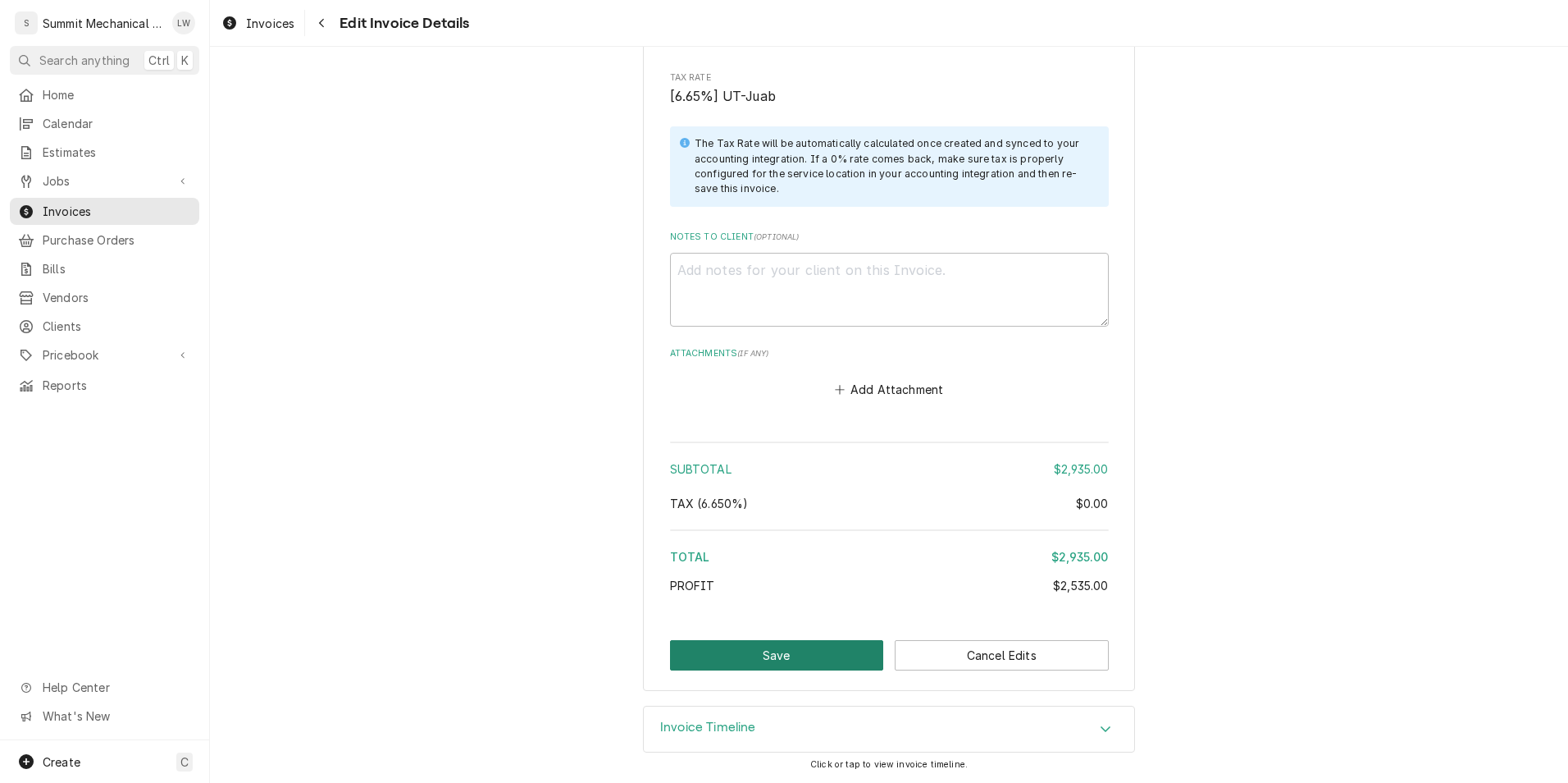
click at [827, 648] on button "Save" at bounding box center [777, 655] width 214 height 31
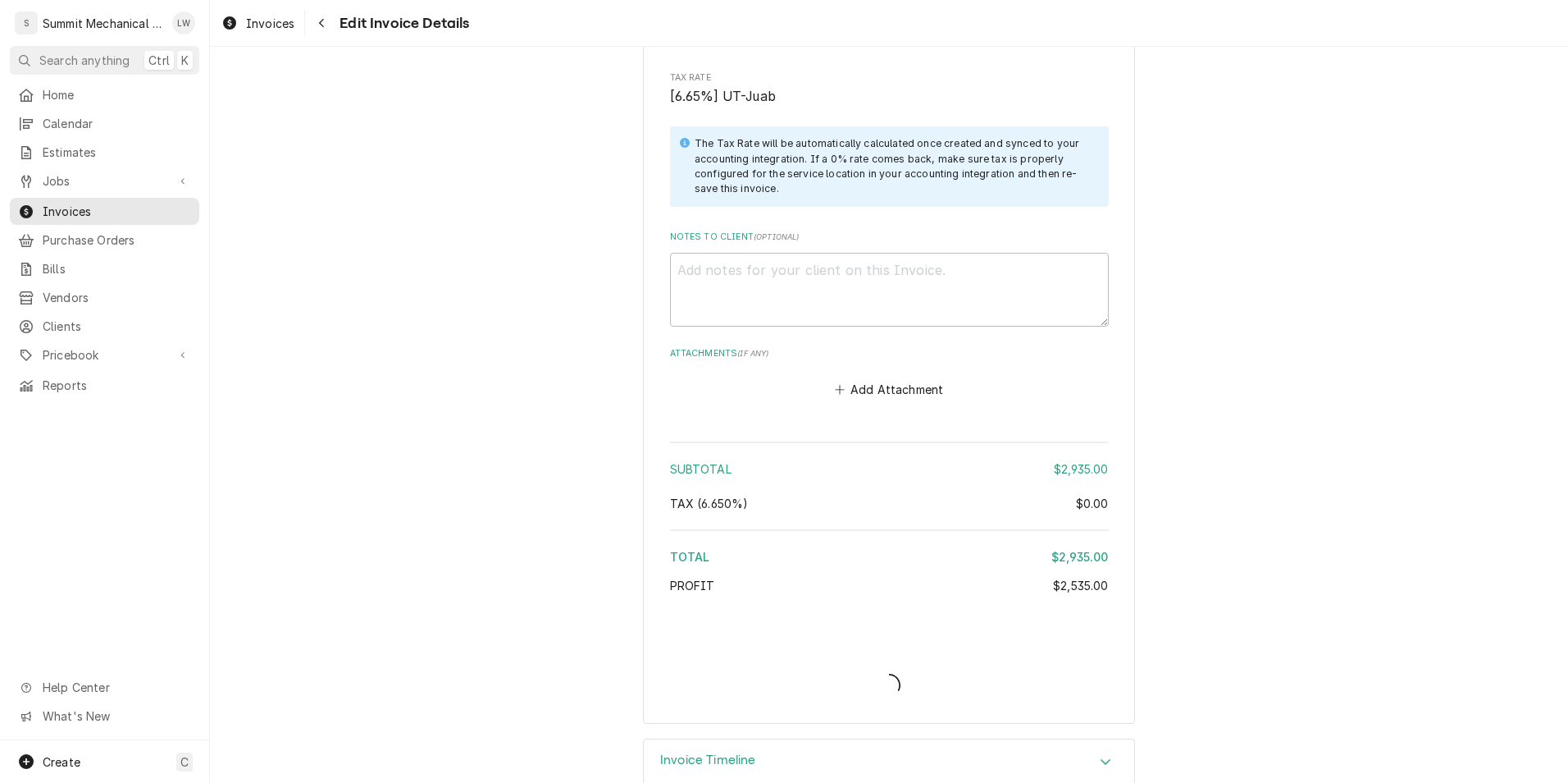
type textarea "x"
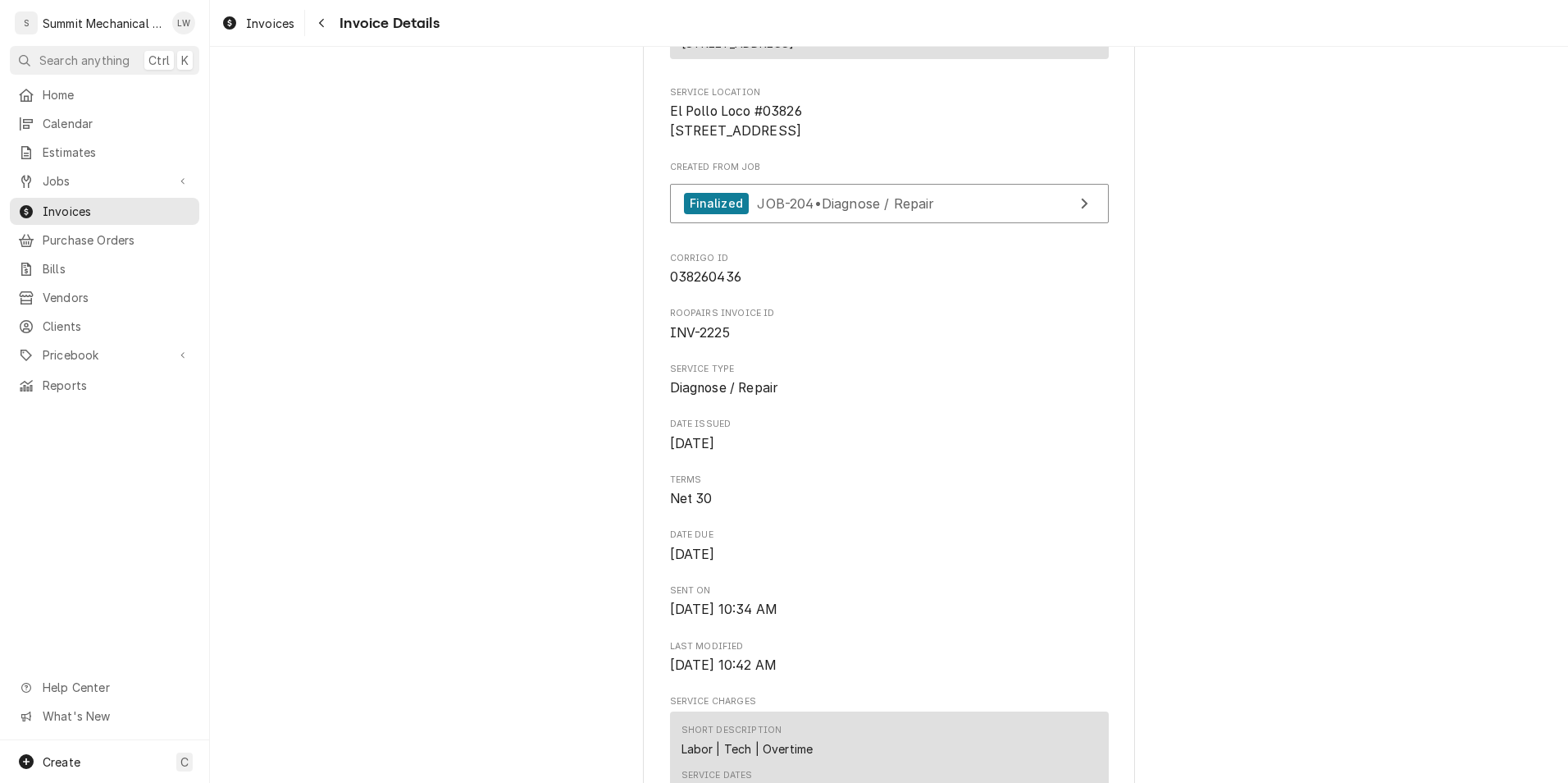
scroll to position [280, 0]
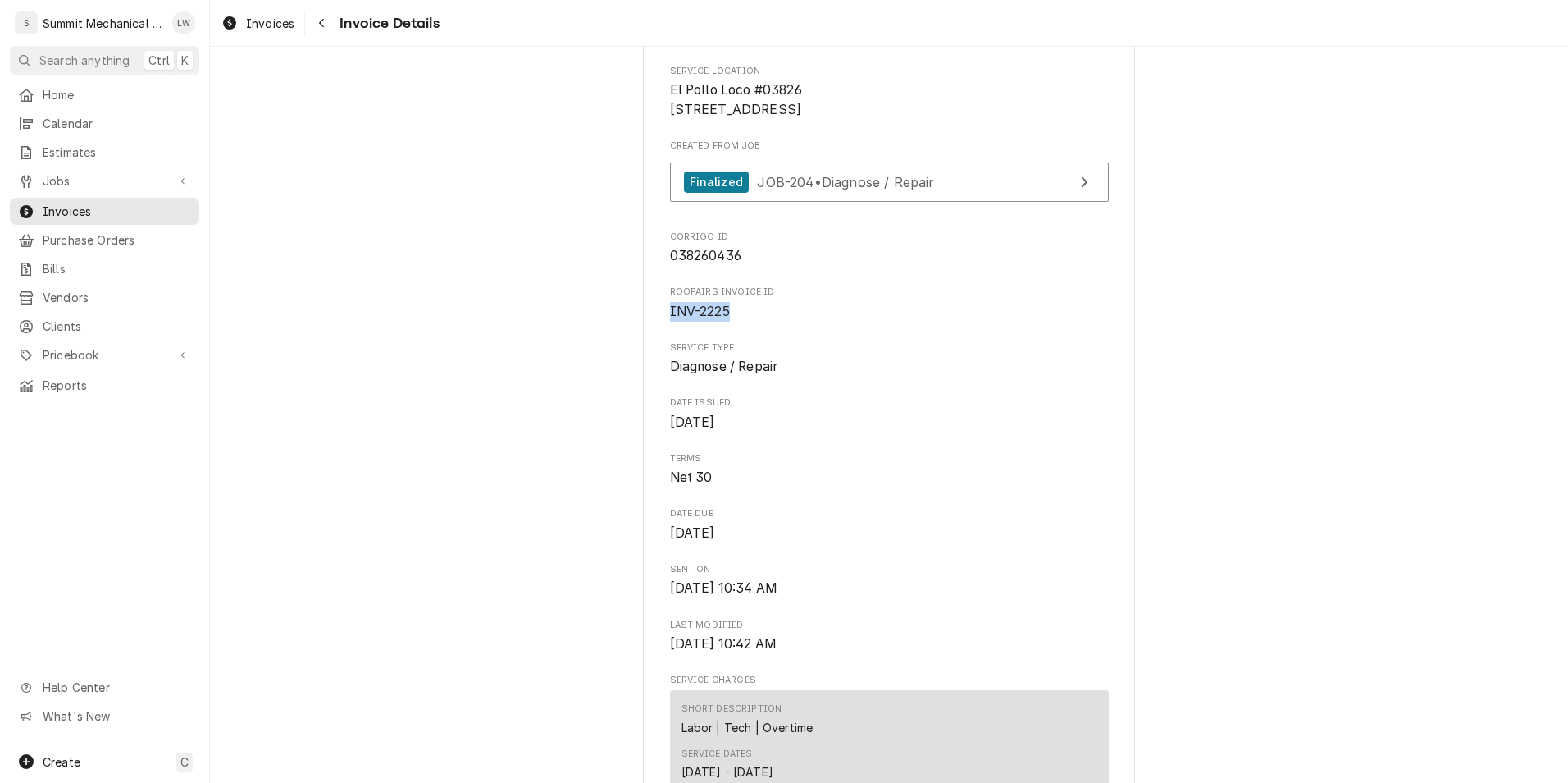
drag, startPoint x: 662, startPoint y: 367, endPoint x: 735, endPoint y: 372, distance: 73.2
copy span "INV-2225"
drag, startPoint x: 1009, startPoint y: 319, endPoint x: 1022, endPoint y: 30, distance: 289.3
click at [1022, 30] on div "Invoices Invoice Details Outstanding Sender Summit Mechanical Service LLC [STRE…" at bounding box center [889, 391] width 1358 height 783
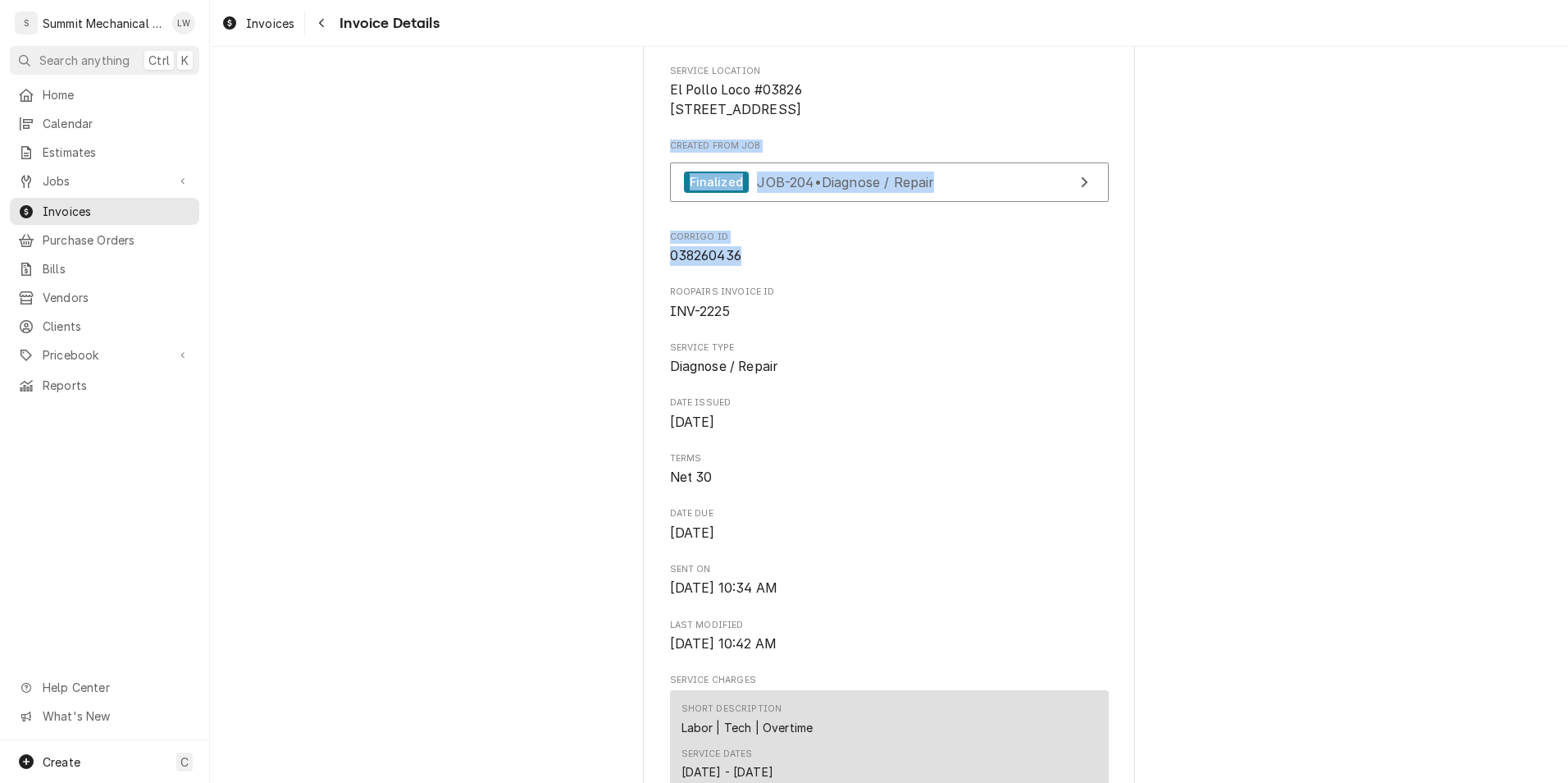
scroll to position [246, 0]
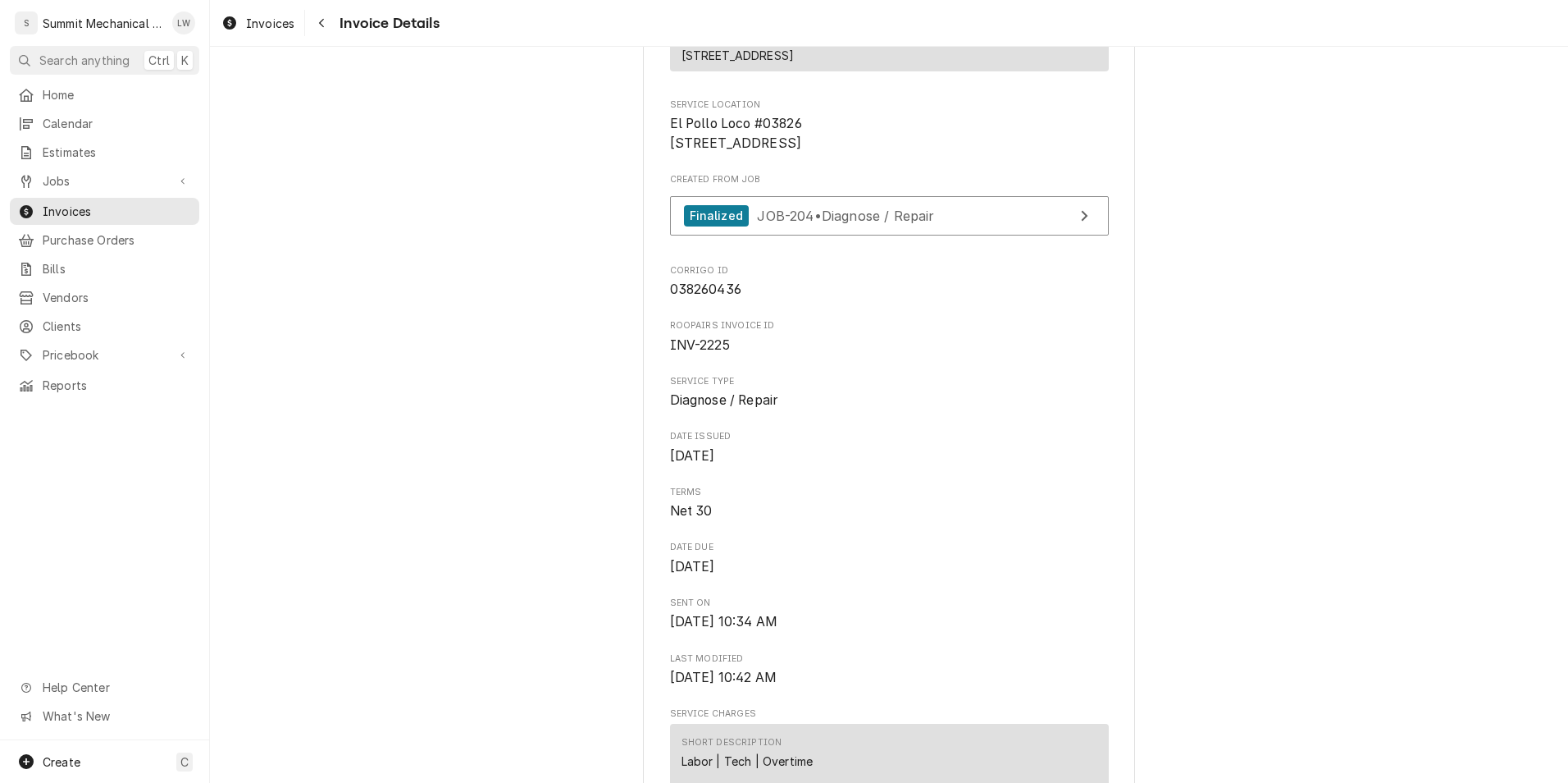
drag, startPoint x: 1160, startPoint y: 385, endPoint x: 1143, endPoint y: 171, distance: 214.7
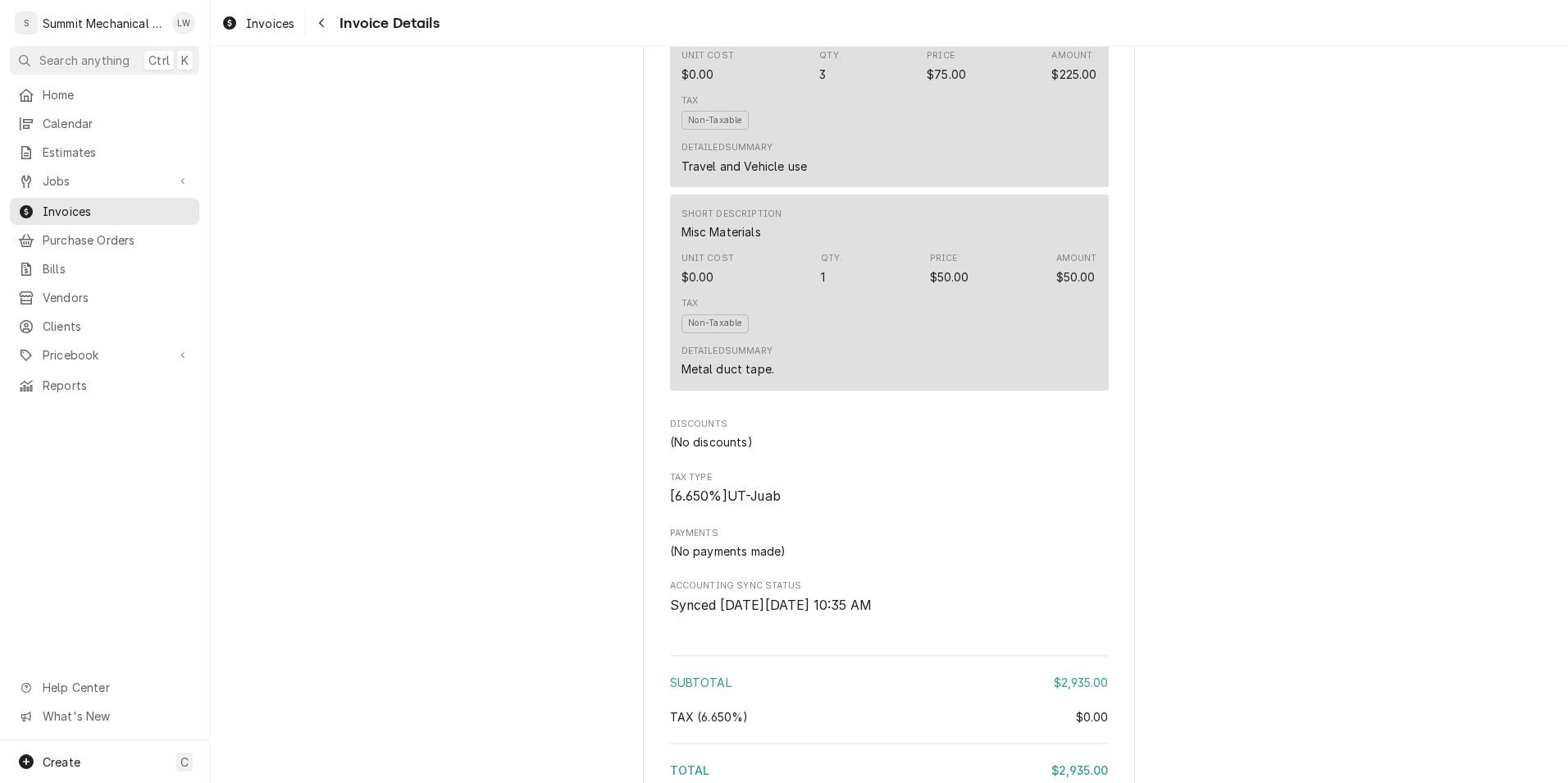
scroll to position [2901, 0]
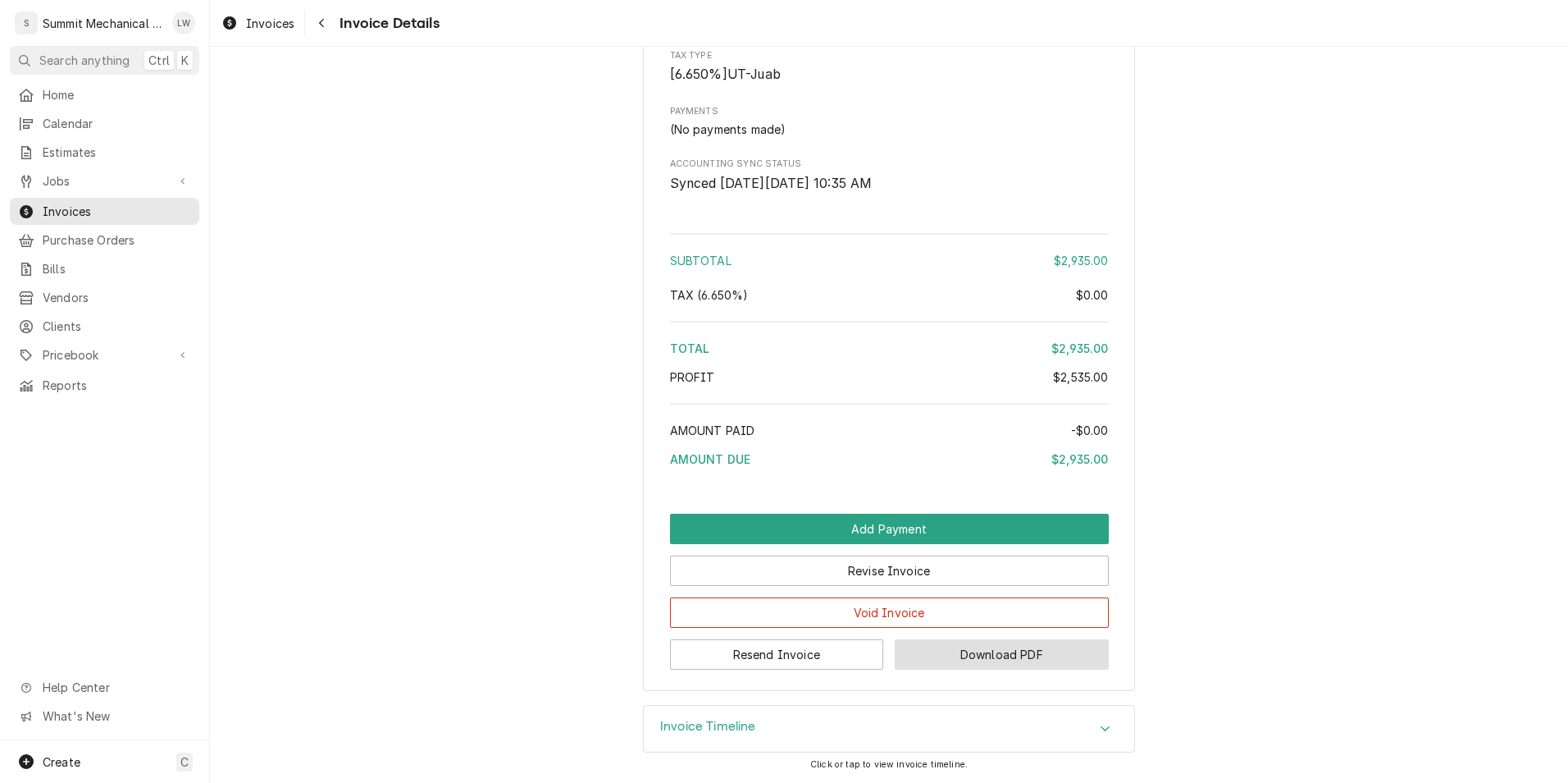
click at [943, 669] on button "Download PDF" at bounding box center [1002, 654] width 214 height 31
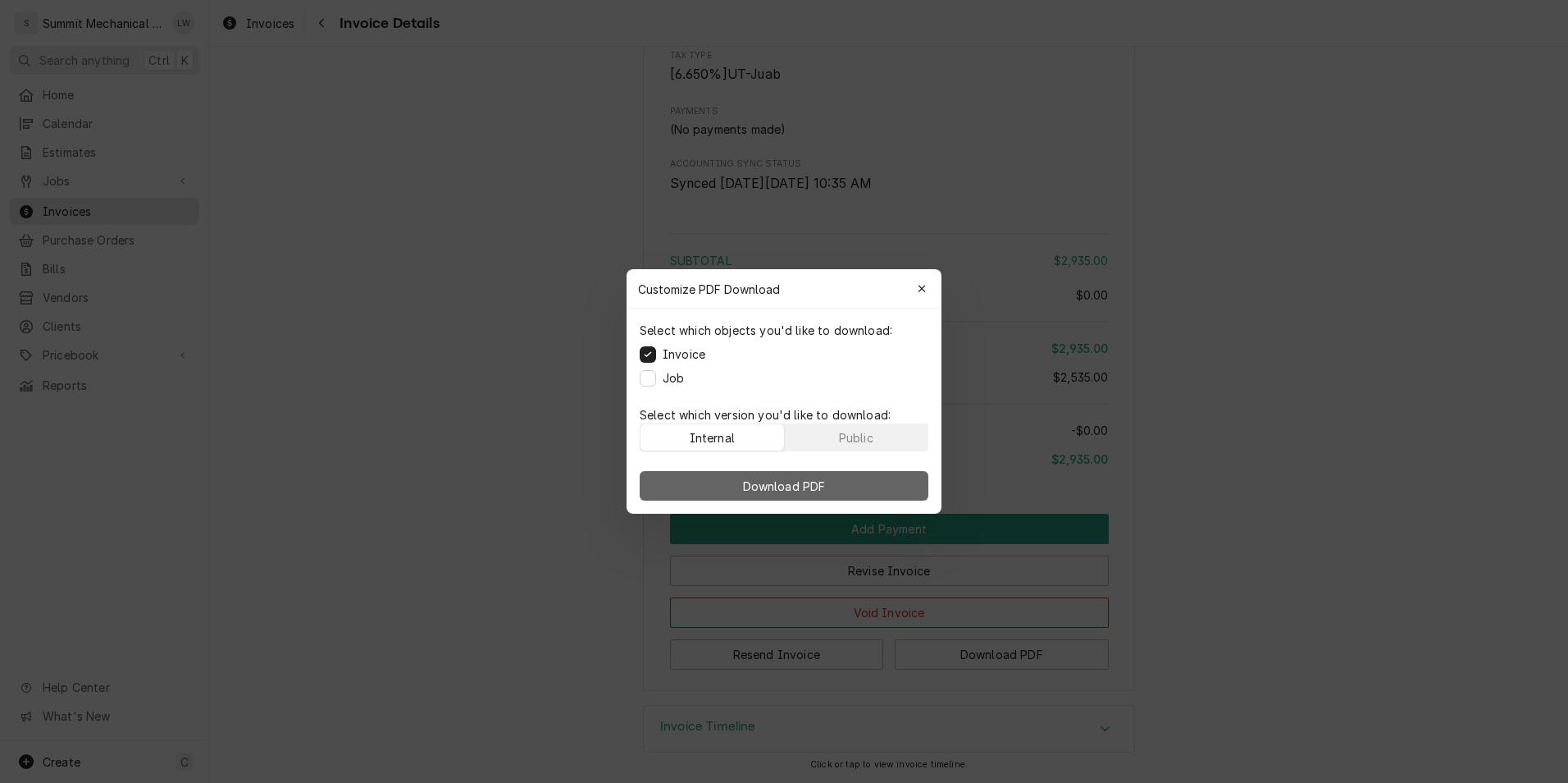
click at [783, 488] on span "Download PDF" at bounding box center [784, 486] width 90 height 17
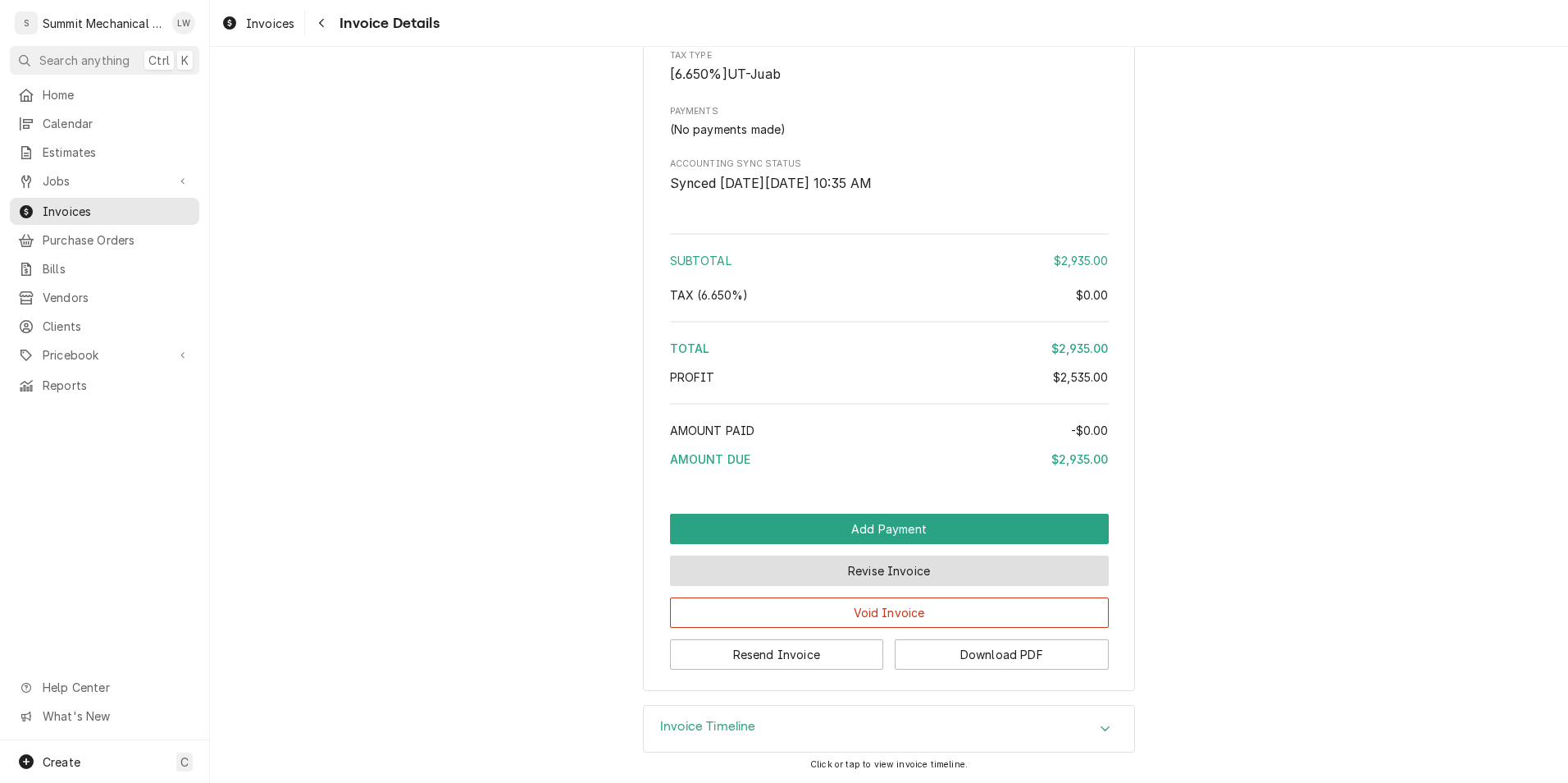
click at [889, 579] on button "Revise Invoice" at bounding box center [889, 571] width 439 height 31
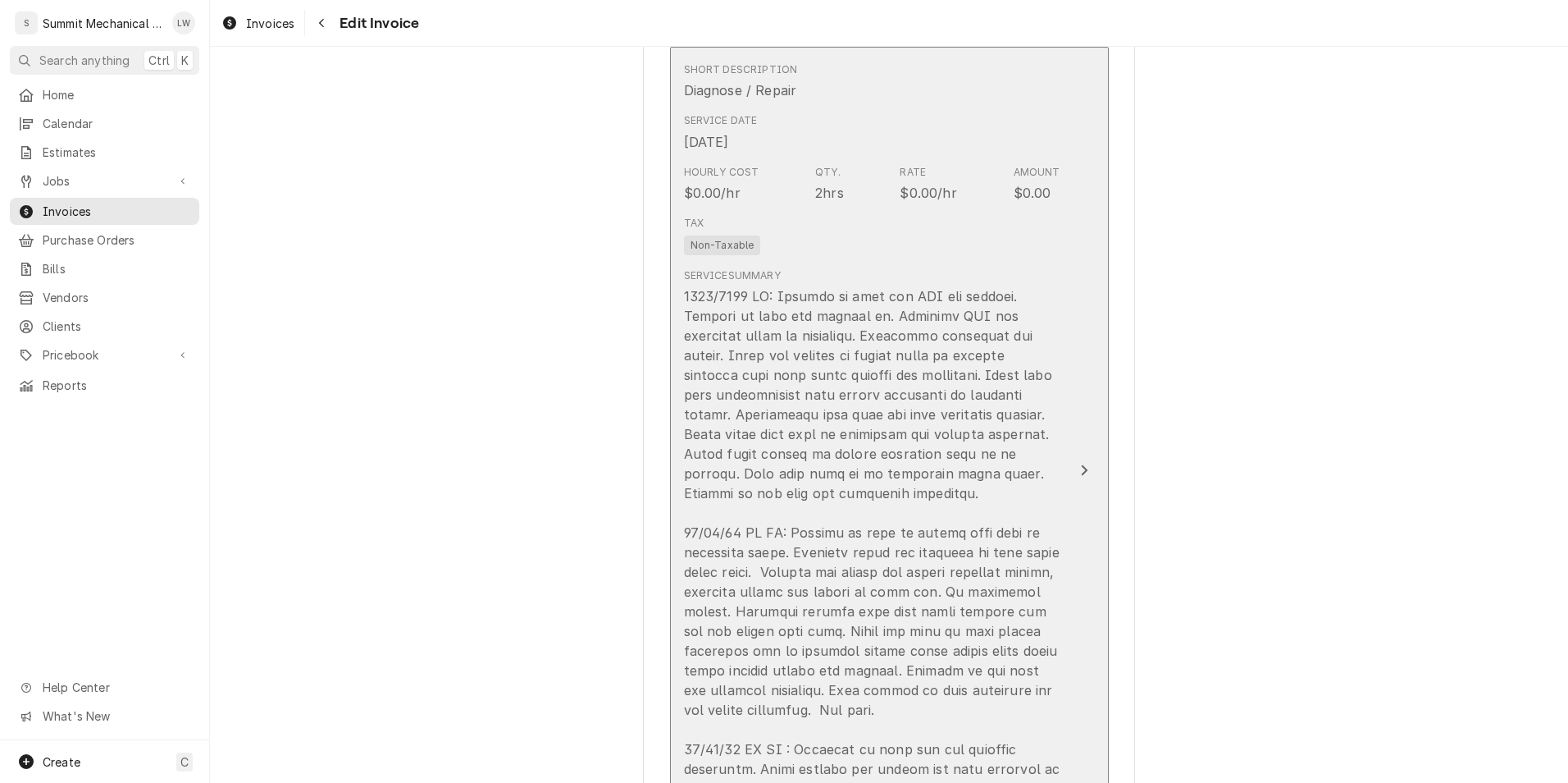
click at [862, 476] on div "Update Line Item" at bounding box center [872, 581] width 376 height 591
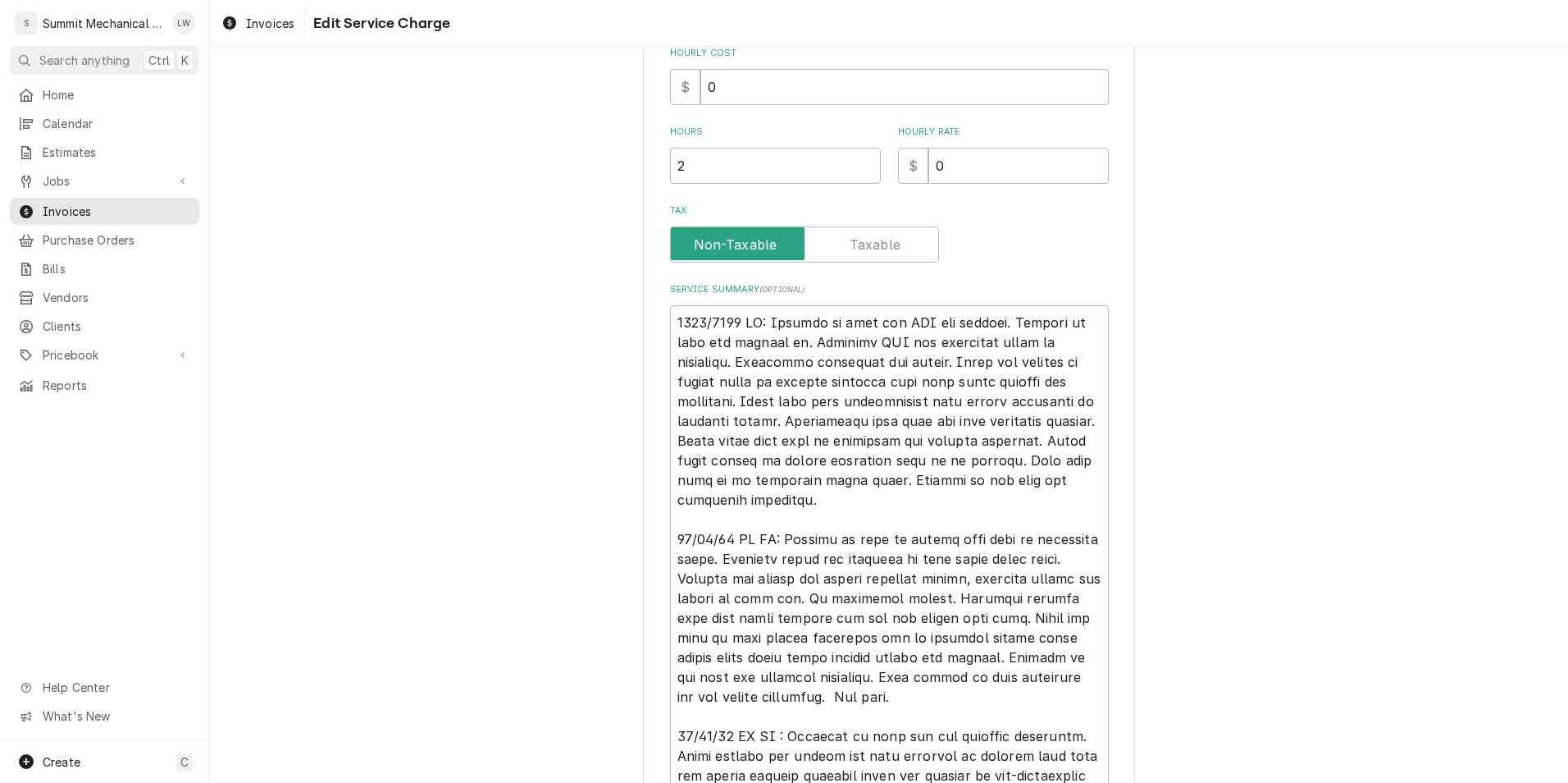
scroll to position [414, 0]
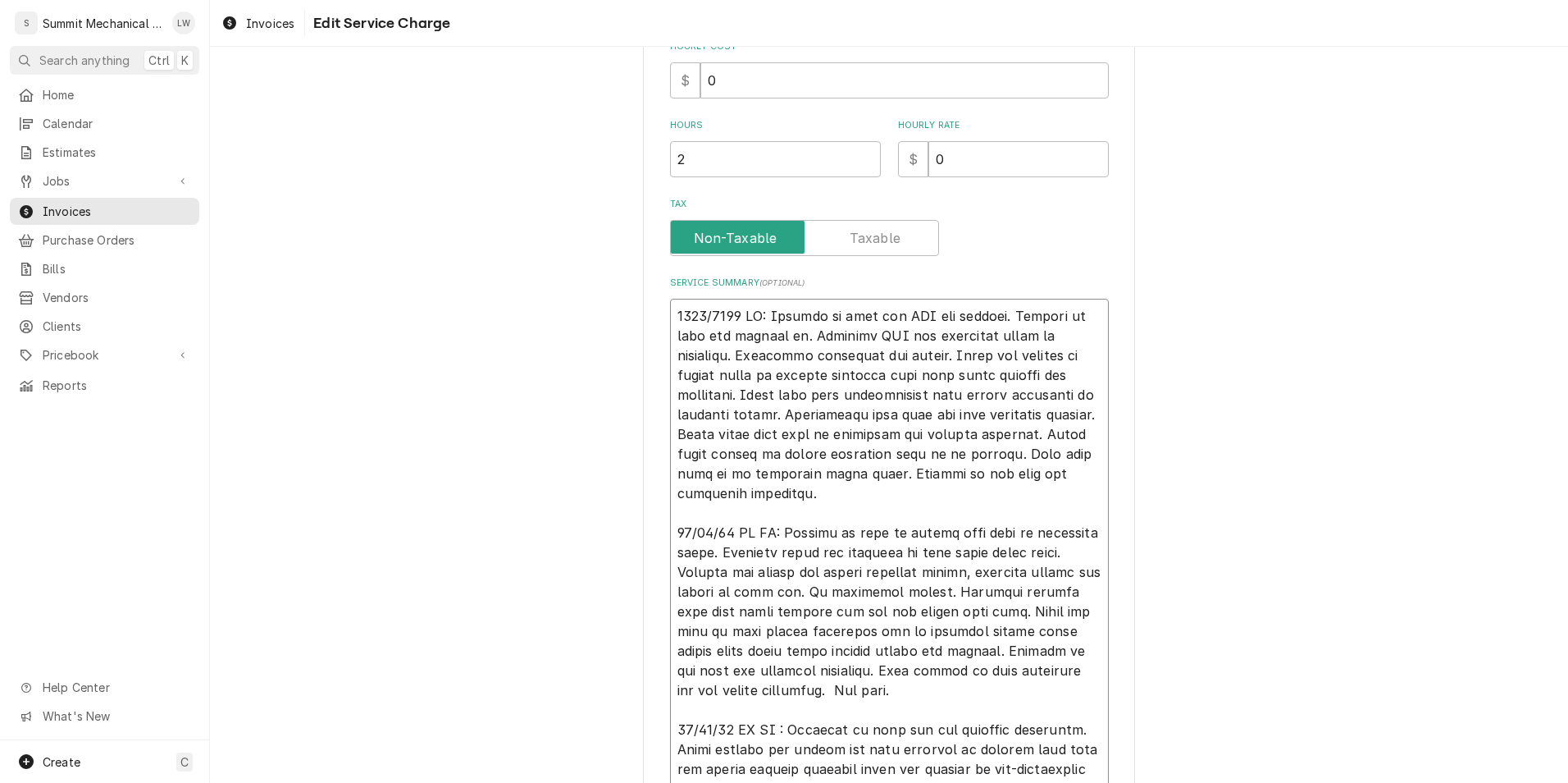
click at [688, 315] on textarea "Service Summary ( optional )" at bounding box center [889, 572] width 439 height 547
type textarea "x"
type textarea "[DATE] LW: Respond to call for MAU not working. Arrived on site and checked in.…"
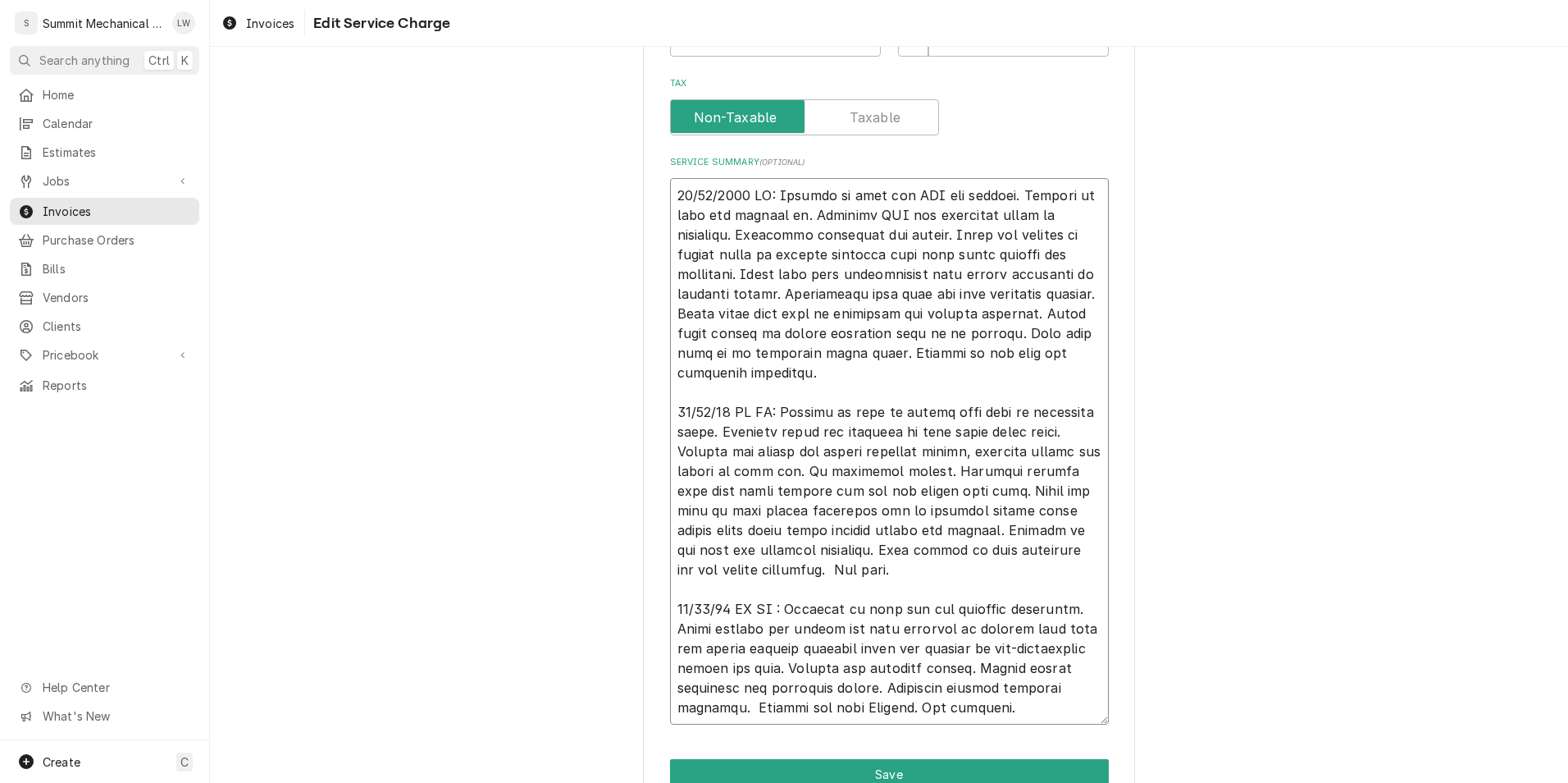
scroll to position [535, 0]
click at [957, 356] on textarea "Service Summary ( optional )" at bounding box center [889, 451] width 439 height 547
click at [951, 355] on textarea "Service Summary ( optional )" at bounding box center [889, 451] width 439 height 547
type textarea "x"
type textarea "[DATE] LW: Respond to call for MAU not working. Arrived on site and checked in.…"
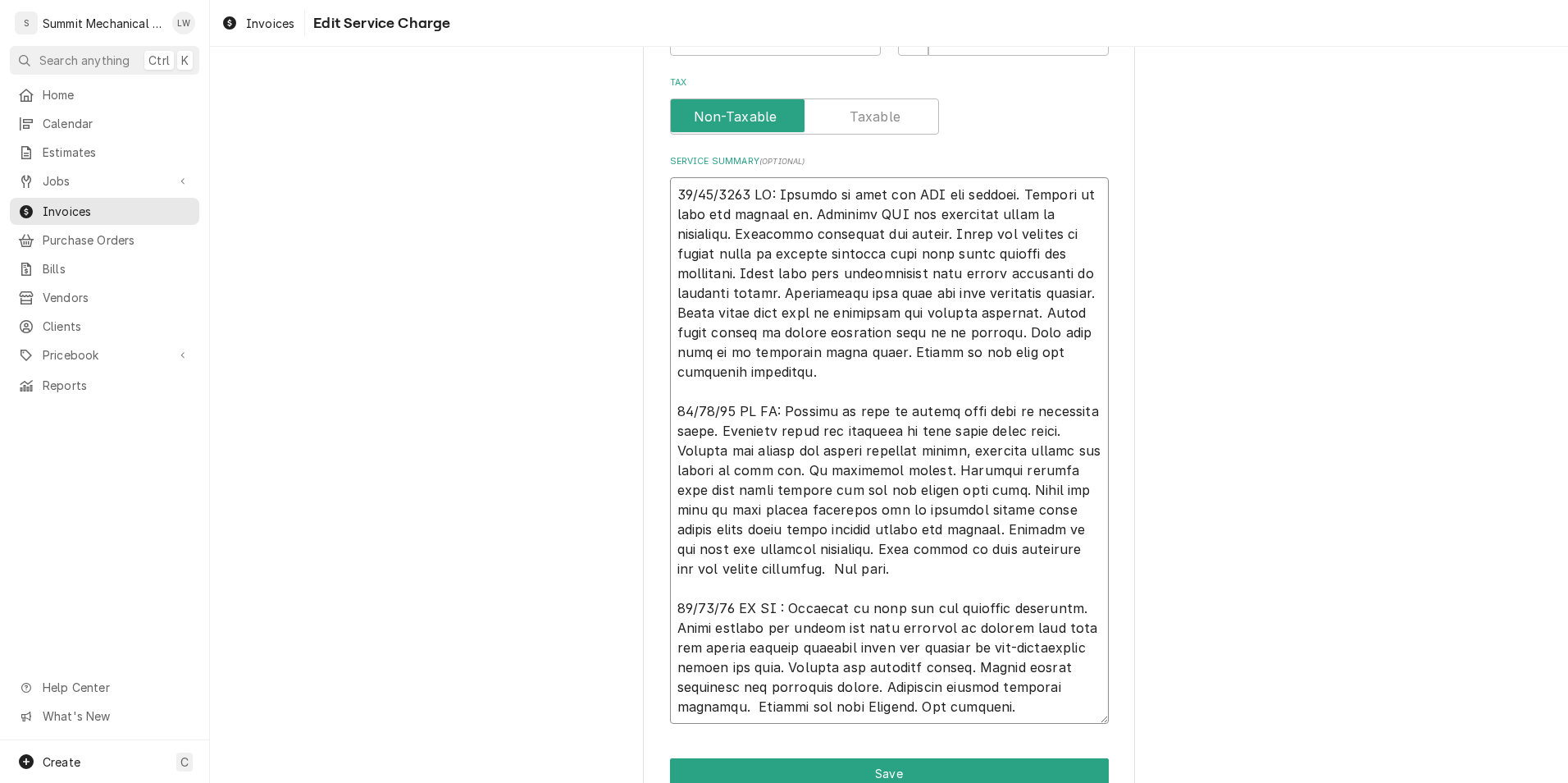
type textarea "x"
type textarea "[DATE] LW: Respond to call for MAU not working. Arrived on site and checked in.…"
type textarea "x"
type textarea "[DATE] LW: Respond to call for MAU not working. Arrived on site and checked in.…"
type textarea "x"
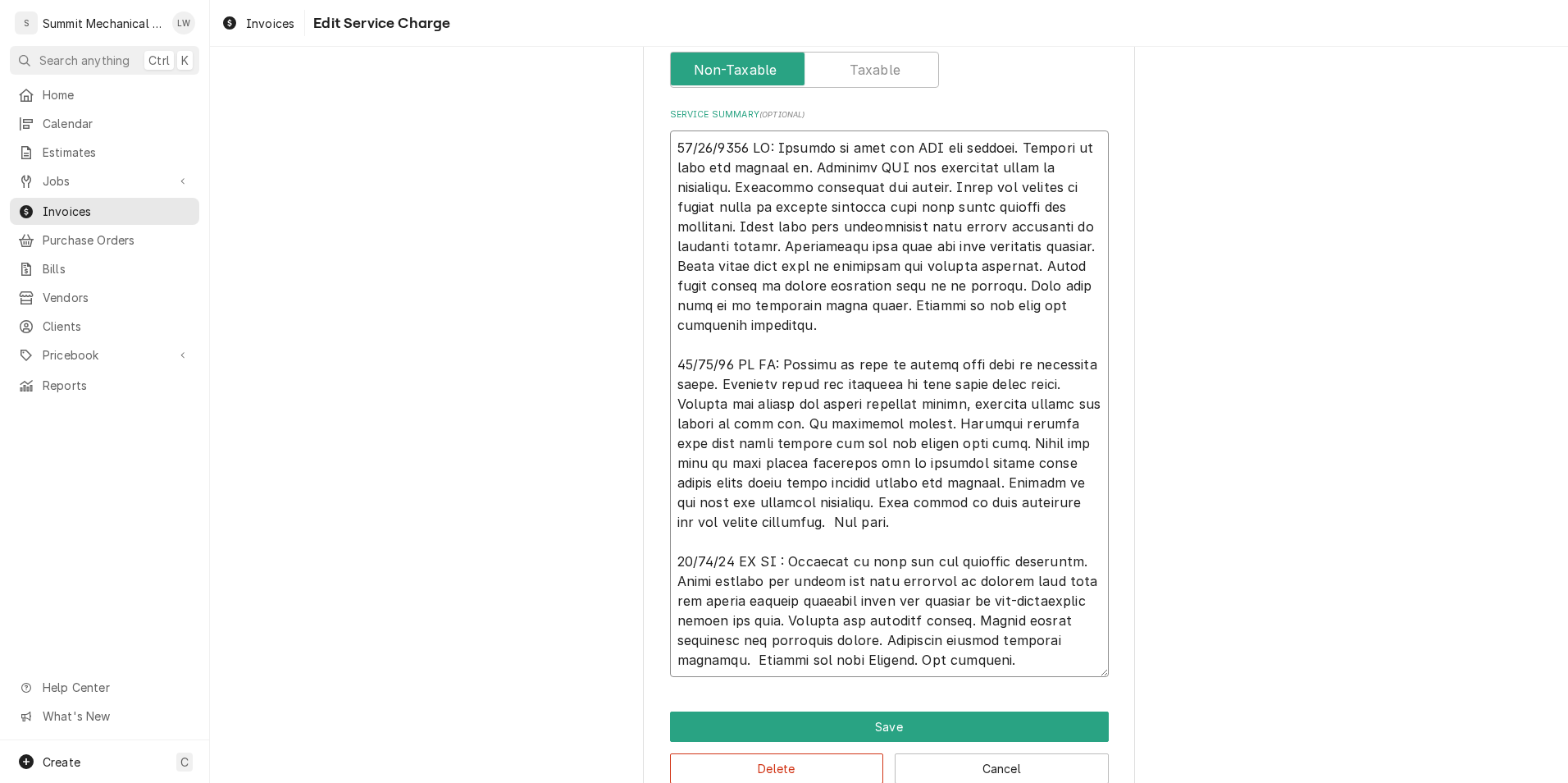
scroll to position [617, 0]
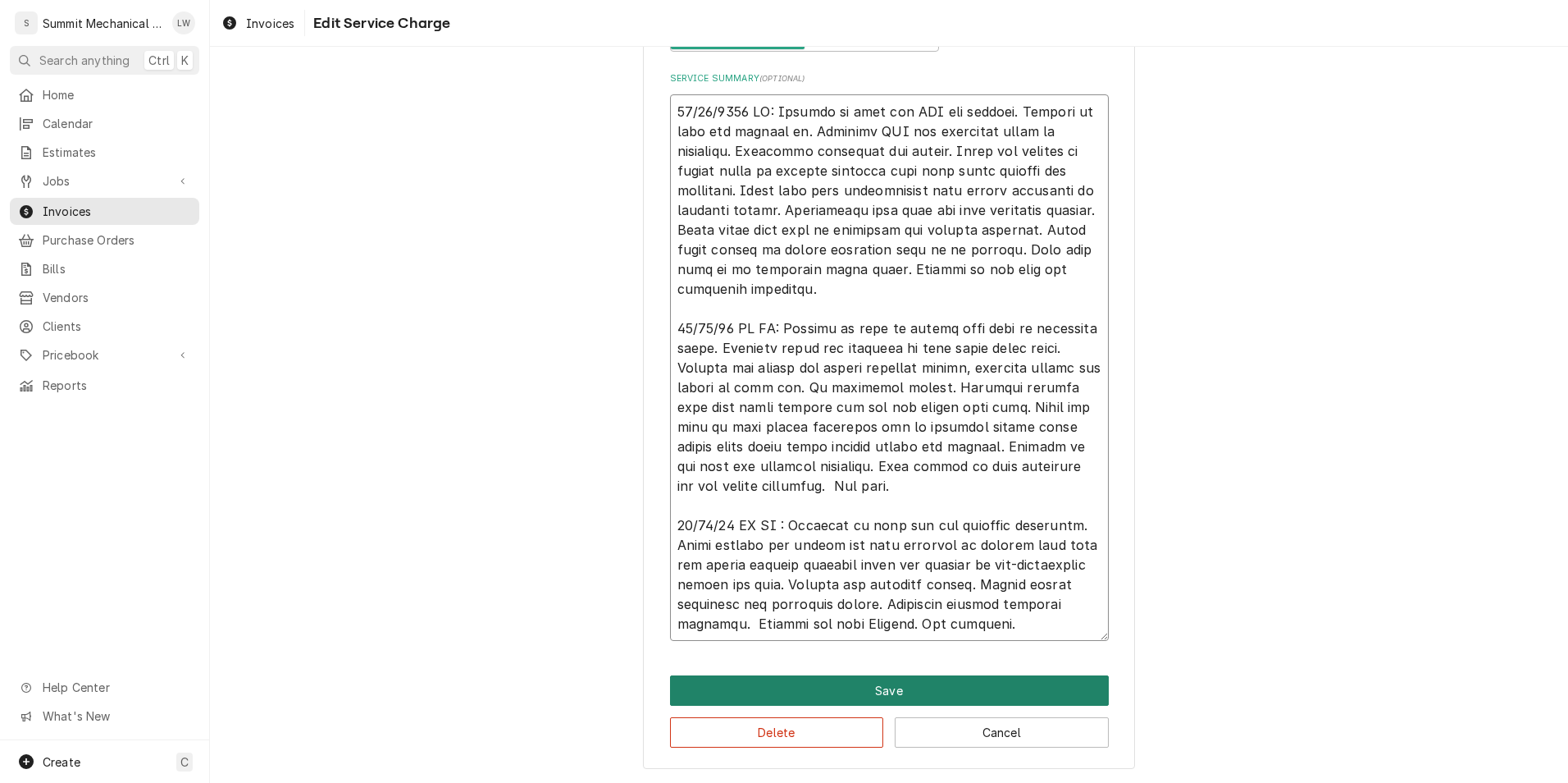
type textarea "[DATE] LW: Respond to call for MAU not working. Arrived on site and checked in.…"
click at [908, 682] on button "Save" at bounding box center [889, 691] width 439 height 31
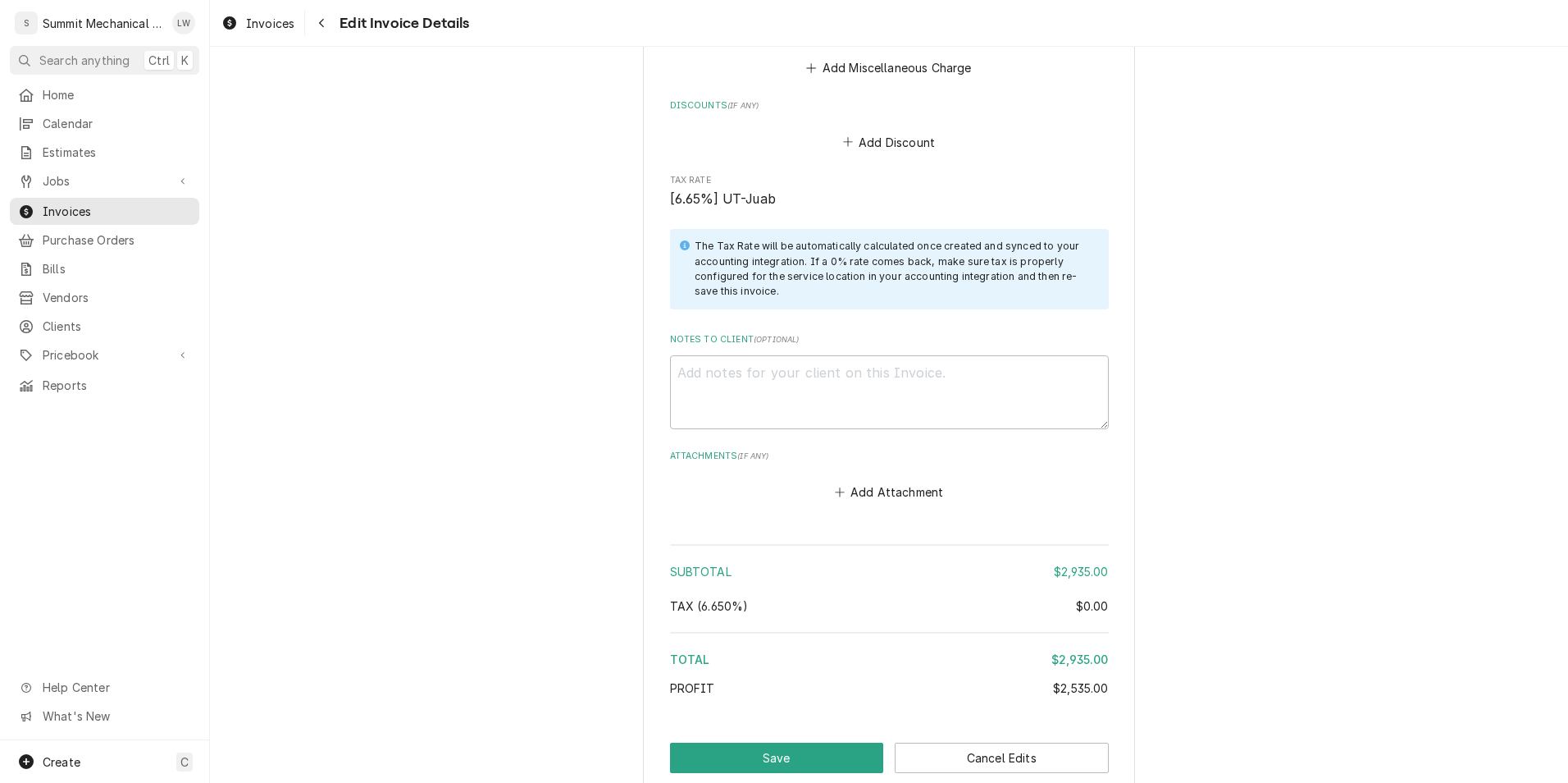
scroll to position [3796, 0]
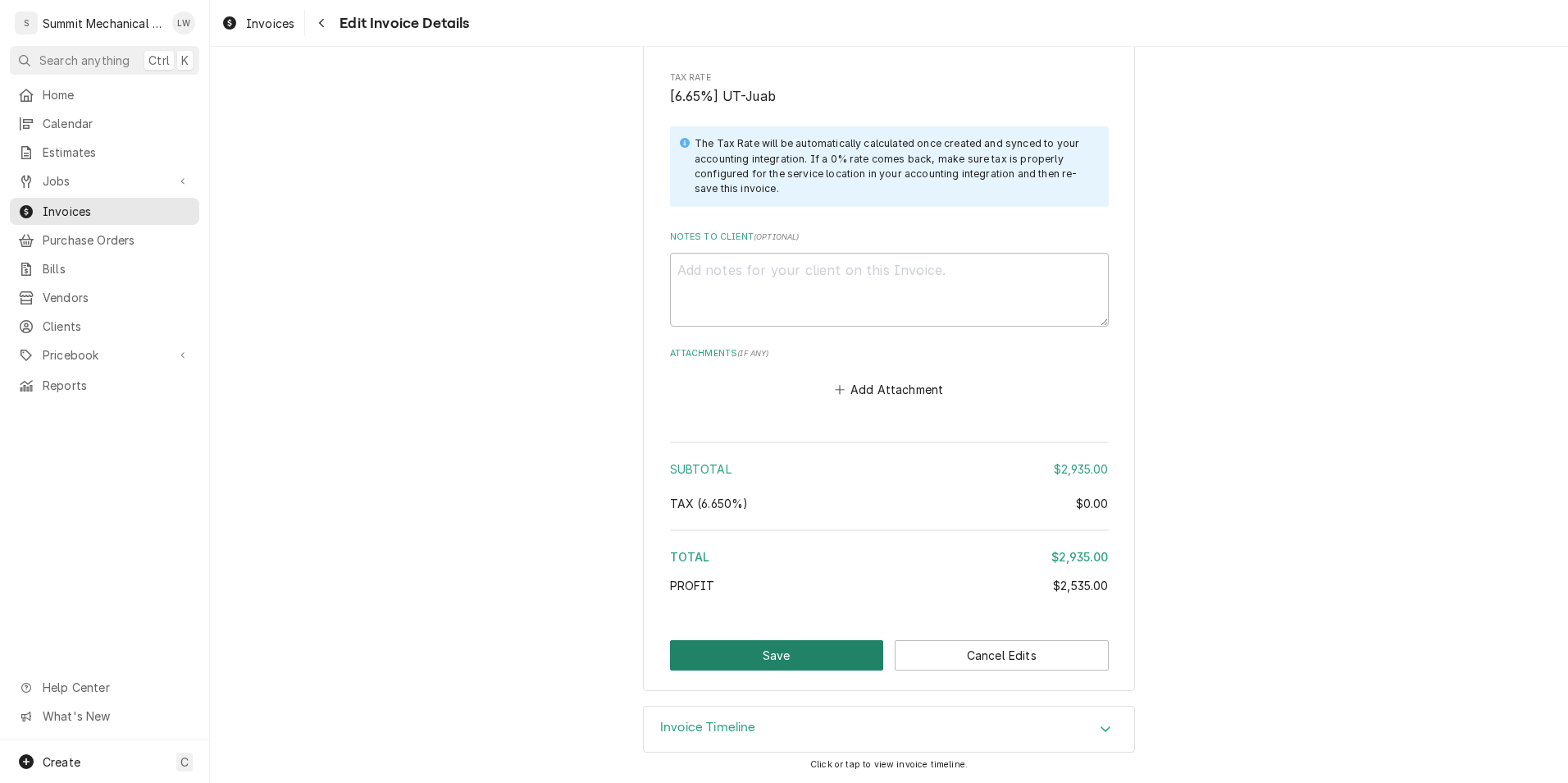
click at [746, 660] on button "Save" at bounding box center [777, 655] width 214 height 31
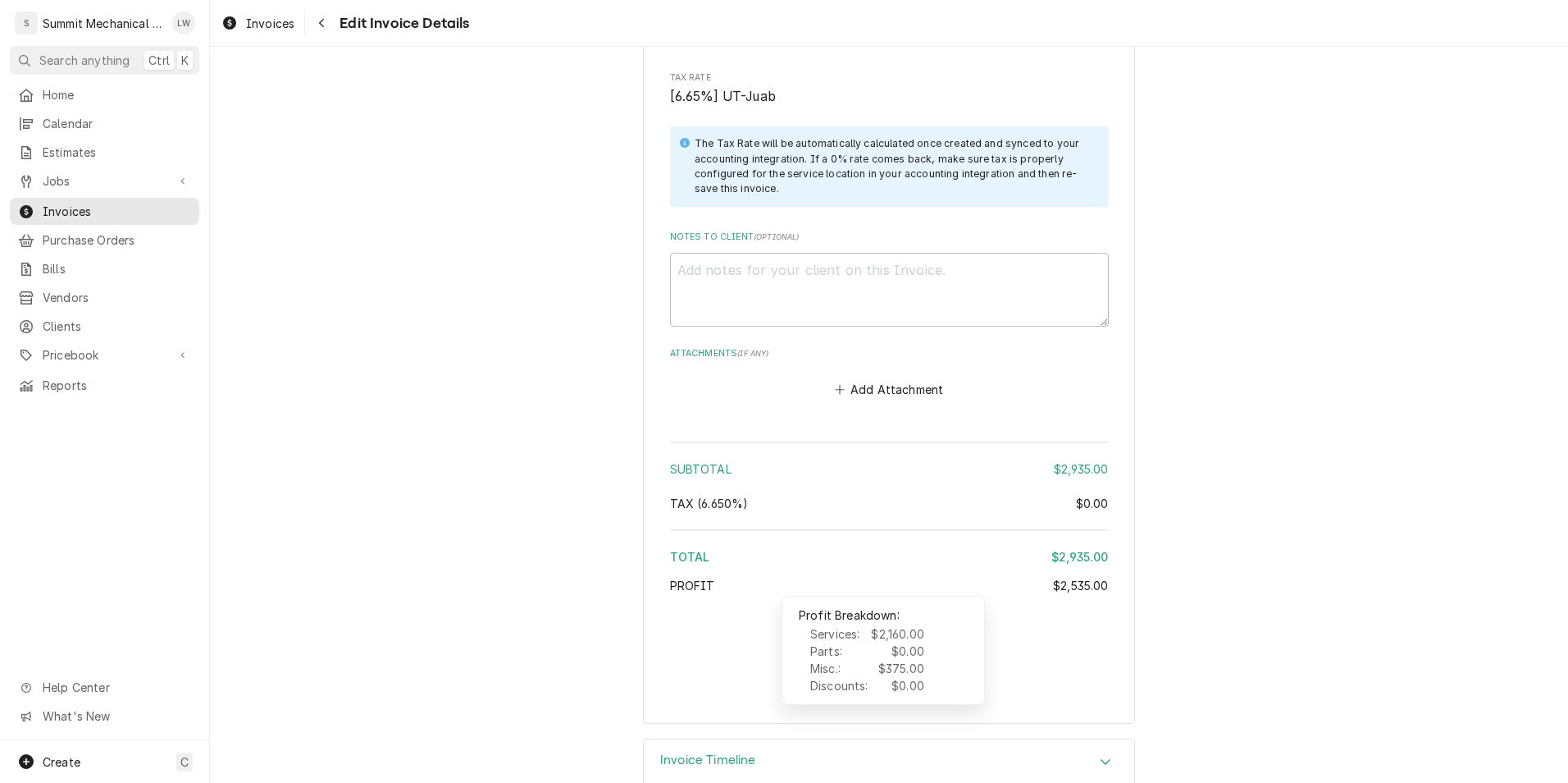
type textarea "x"
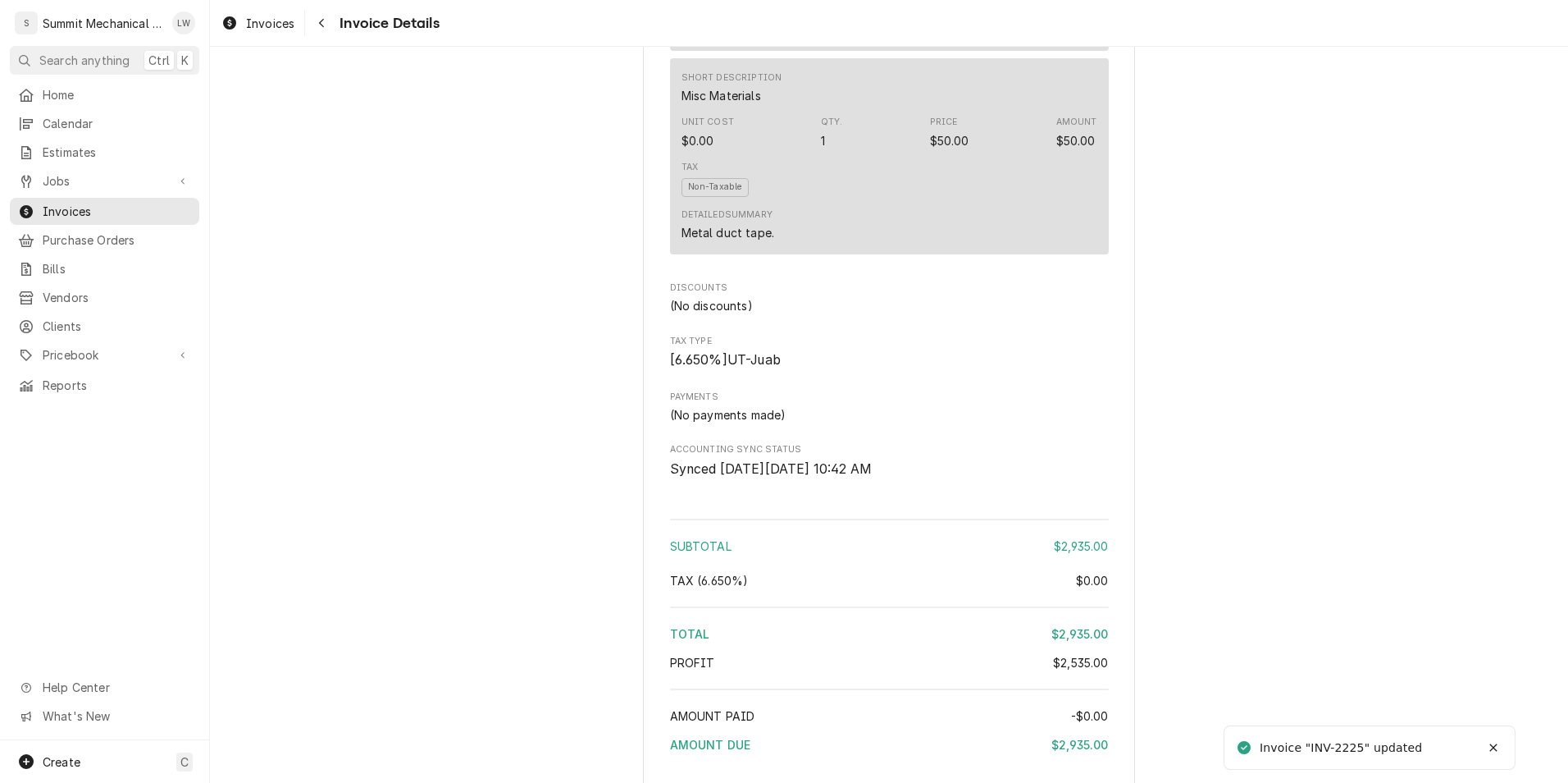
scroll to position [2901, 0]
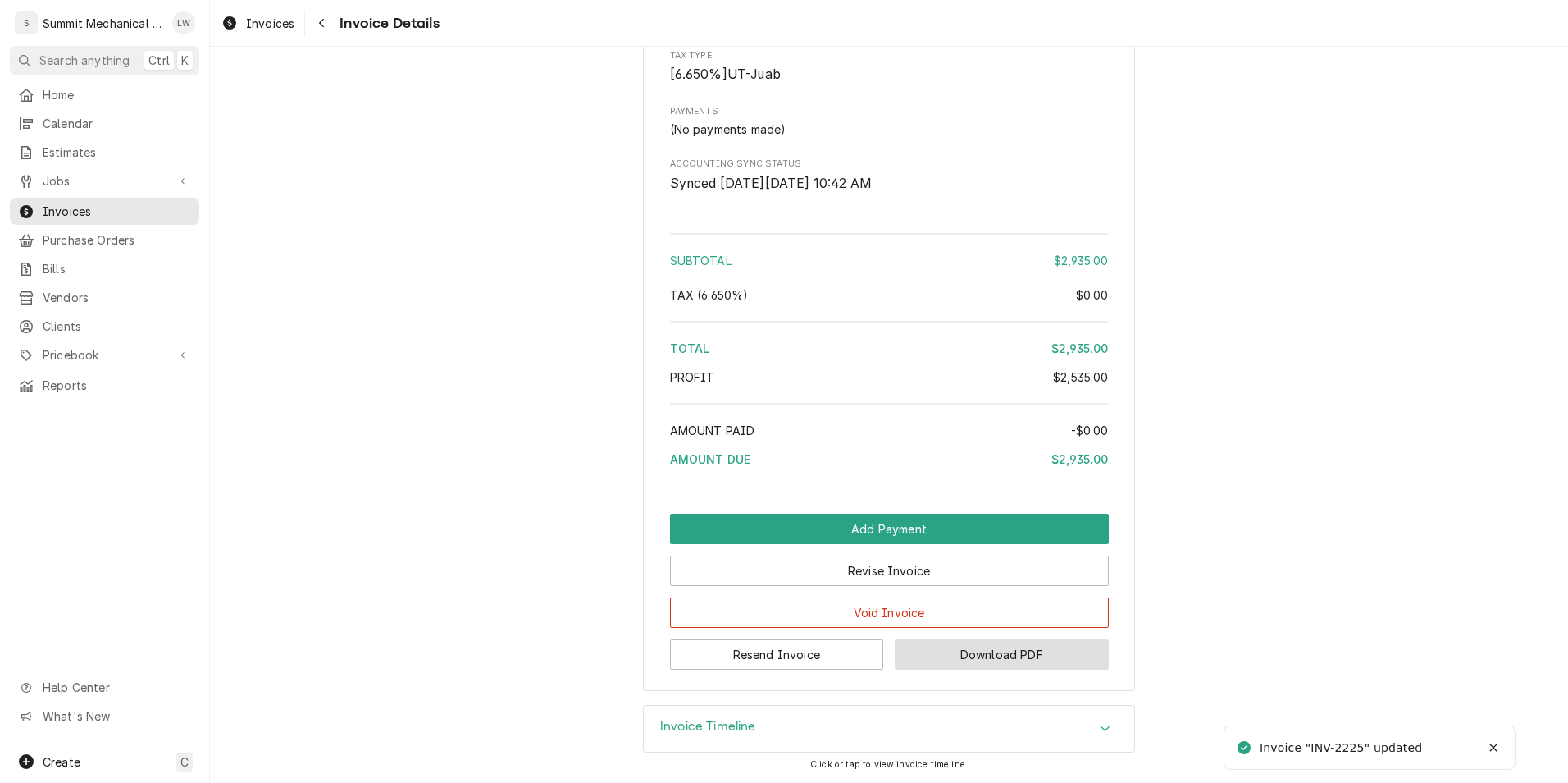
click at [988, 654] on button "Download PDF" at bounding box center [1002, 654] width 214 height 31
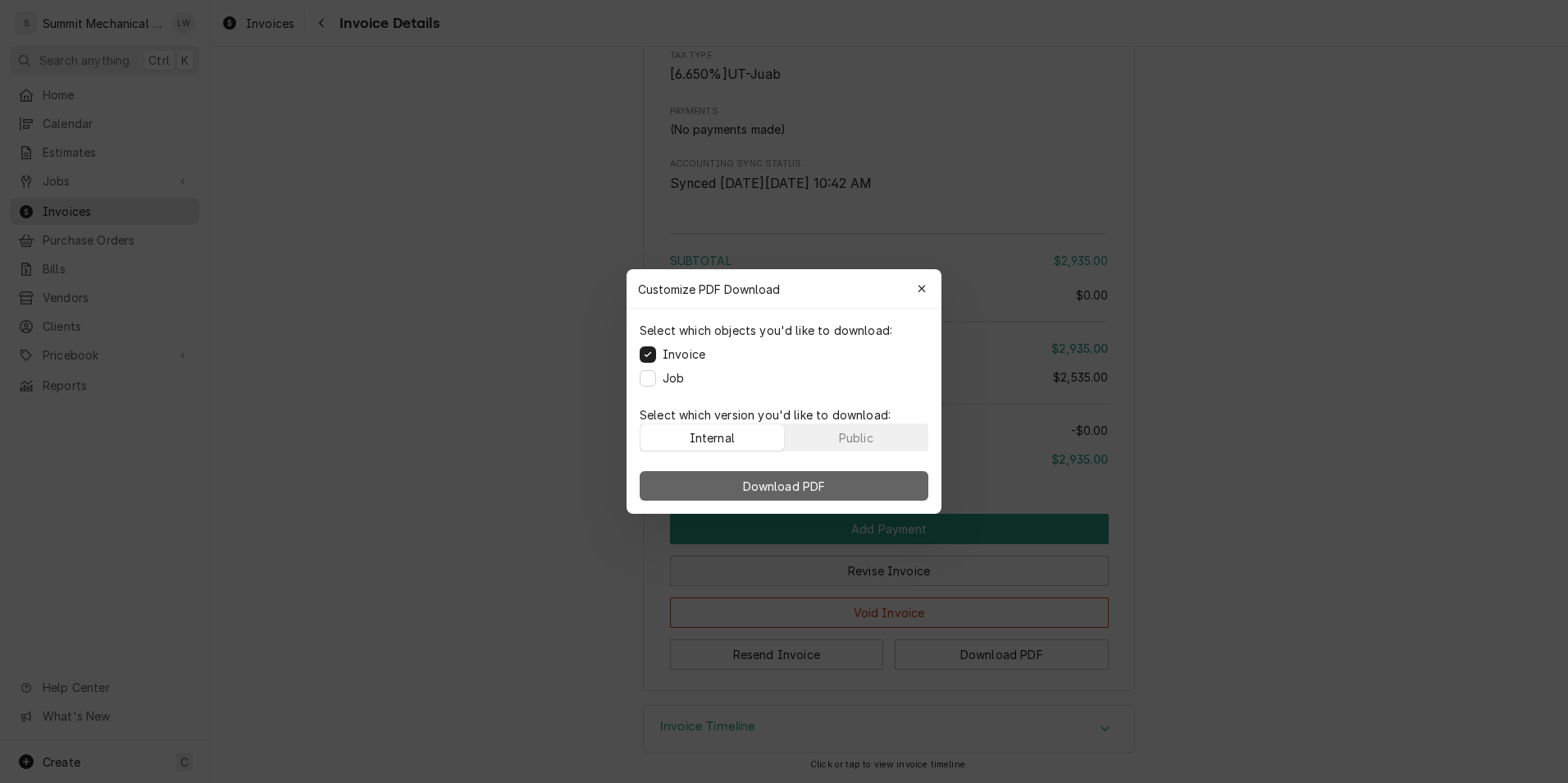
click at [776, 492] on span "Download PDF" at bounding box center [784, 486] width 90 height 17
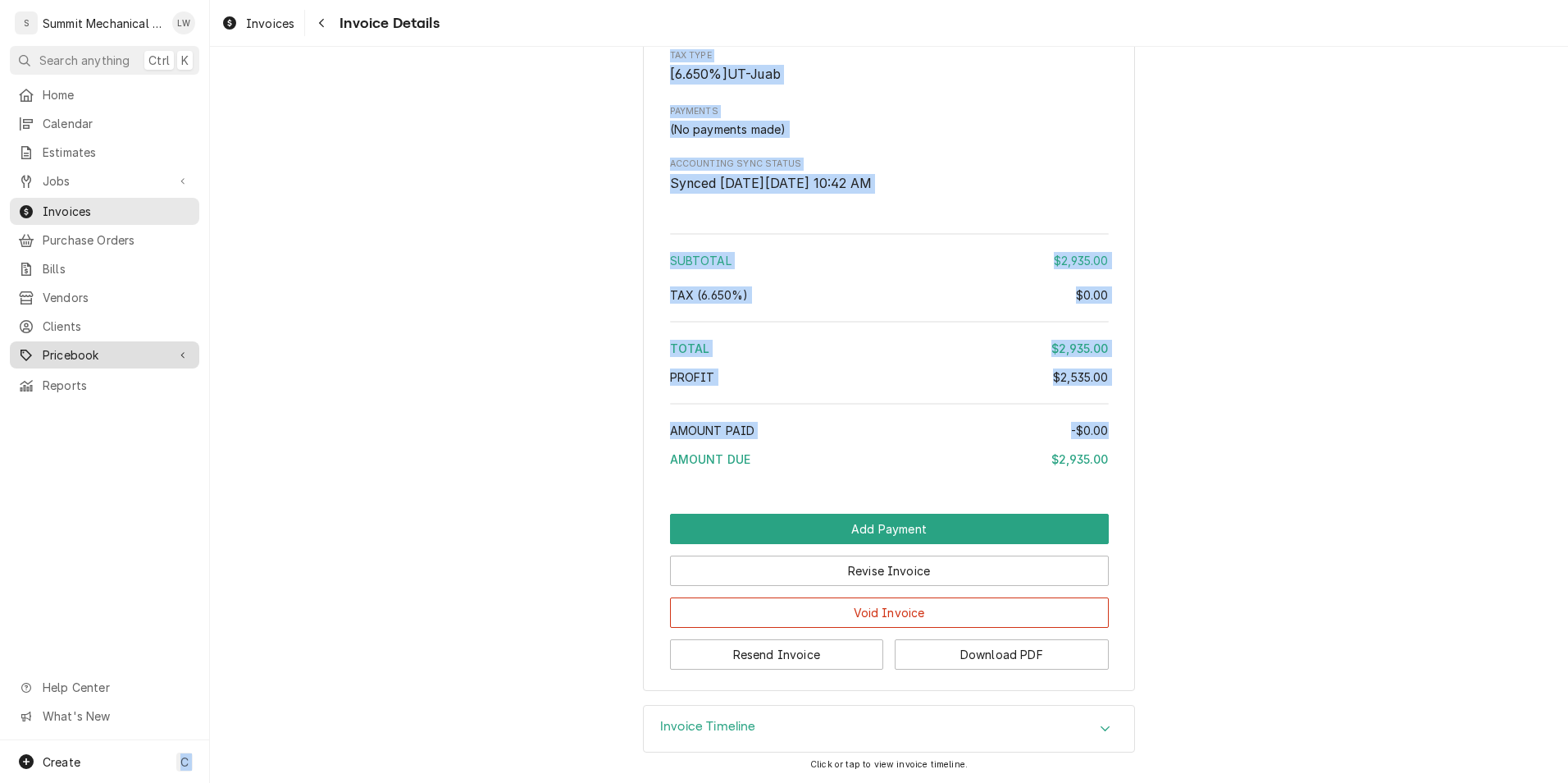
drag, startPoint x: 660, startPoint y: 477, endPoint x: 136, endPoint y: 335, distance: 542.9
click at [136, 335] on div "S Summit Mechanical Service LLC LW Search anything Ctrl K Home Calendar Estimat…" at bounding box center [784, 391] width 1568 height 783
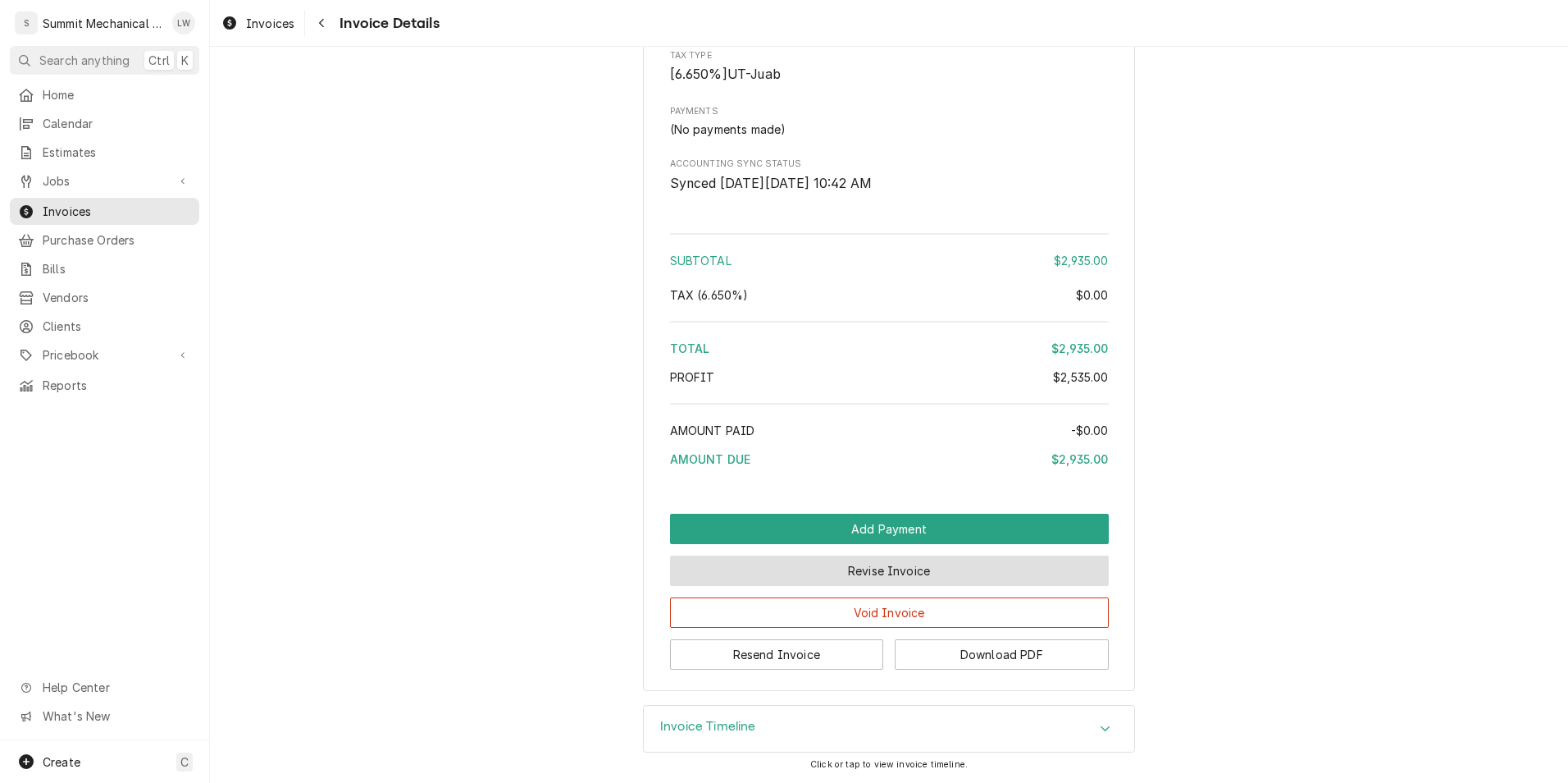
click at [913, 570] on button "Revise Invoice" at bounding box center [889, 571] width 439 height 31
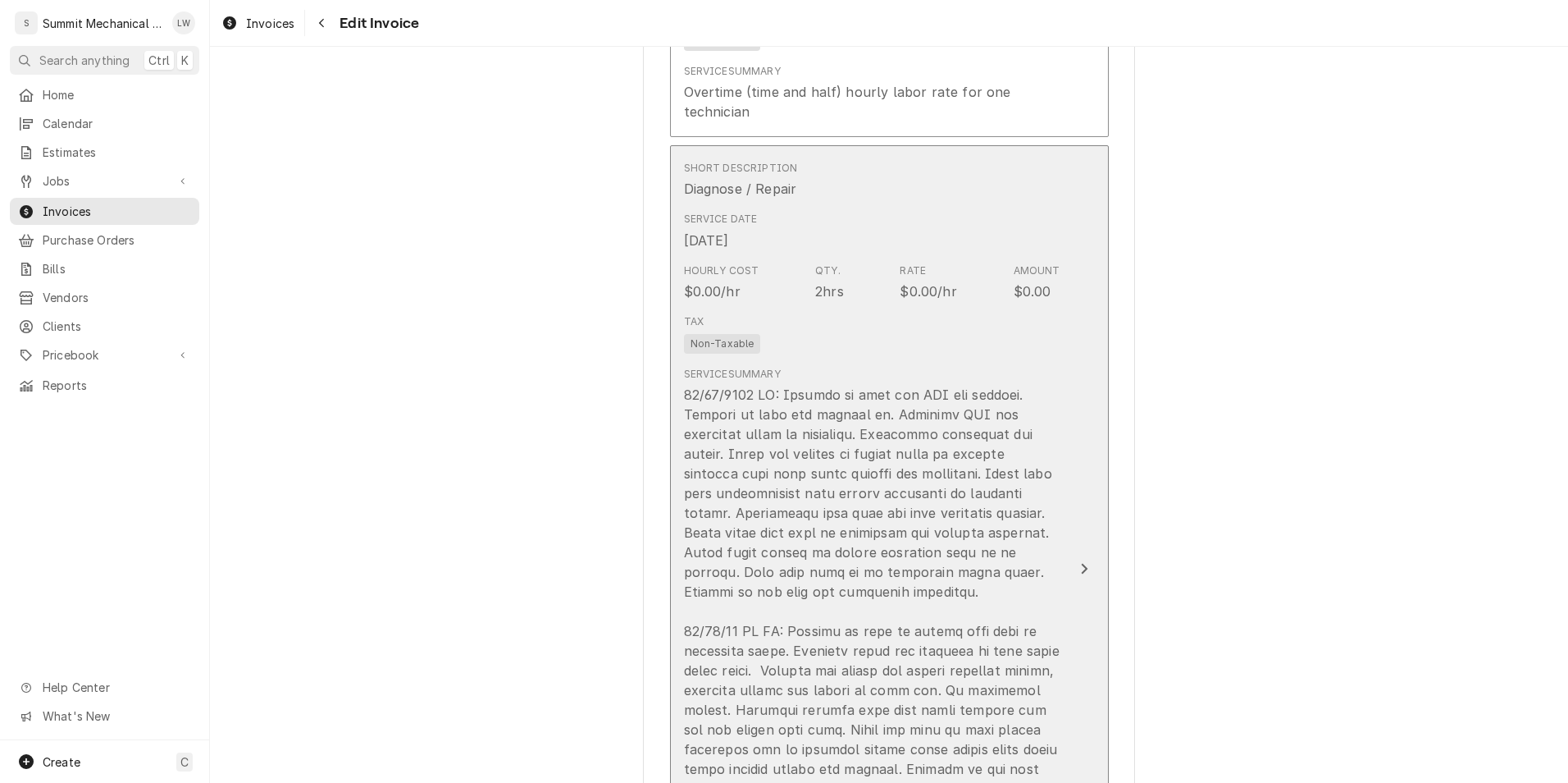
click at [881, 330] on div "Tax Non-Taxable" at bounding box center [872, 334] width 376 height 53
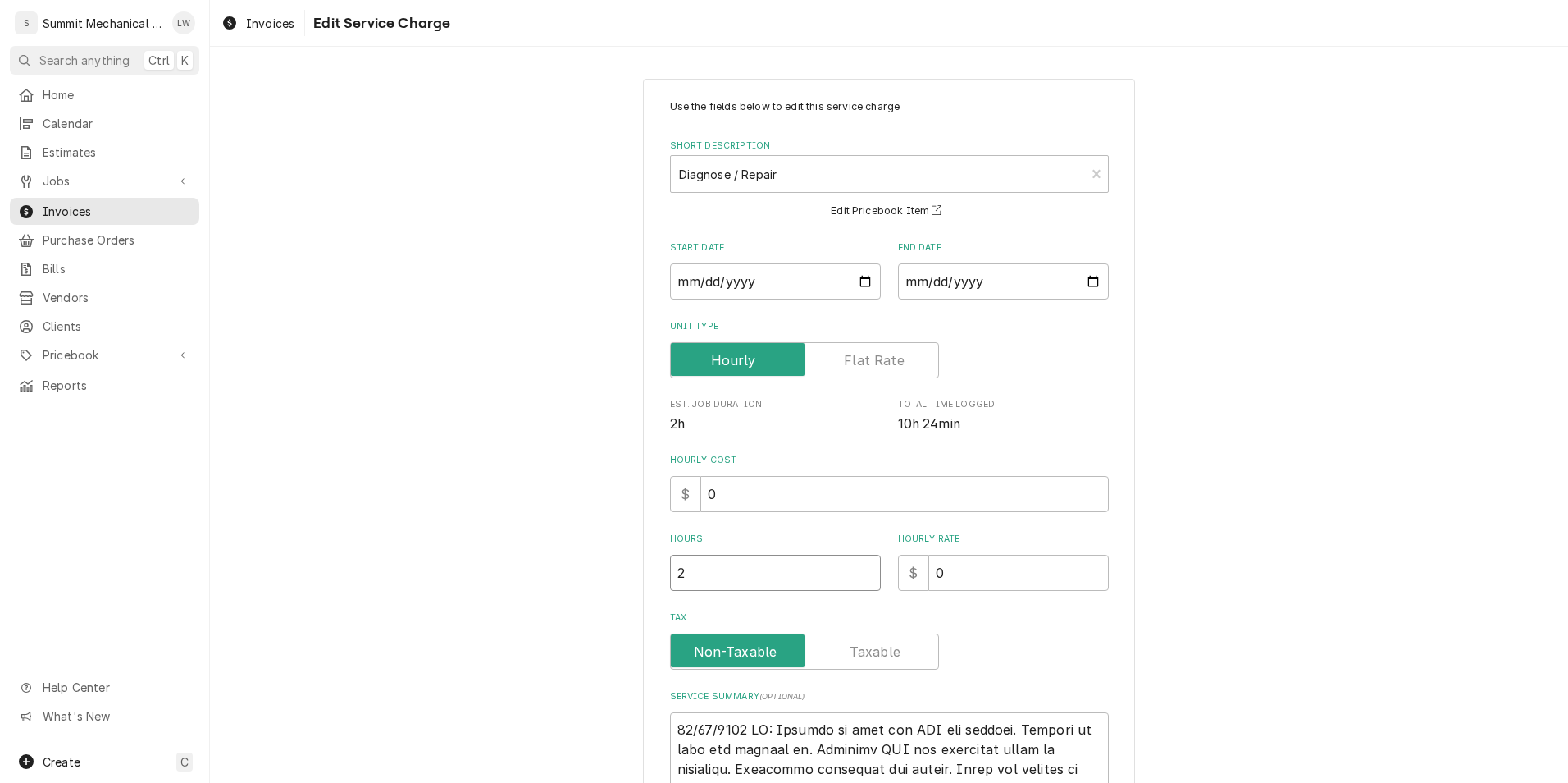
click at [745, 578] on input "2" at bounding box center [775, 573] width 211 height 36
type textarea "x"
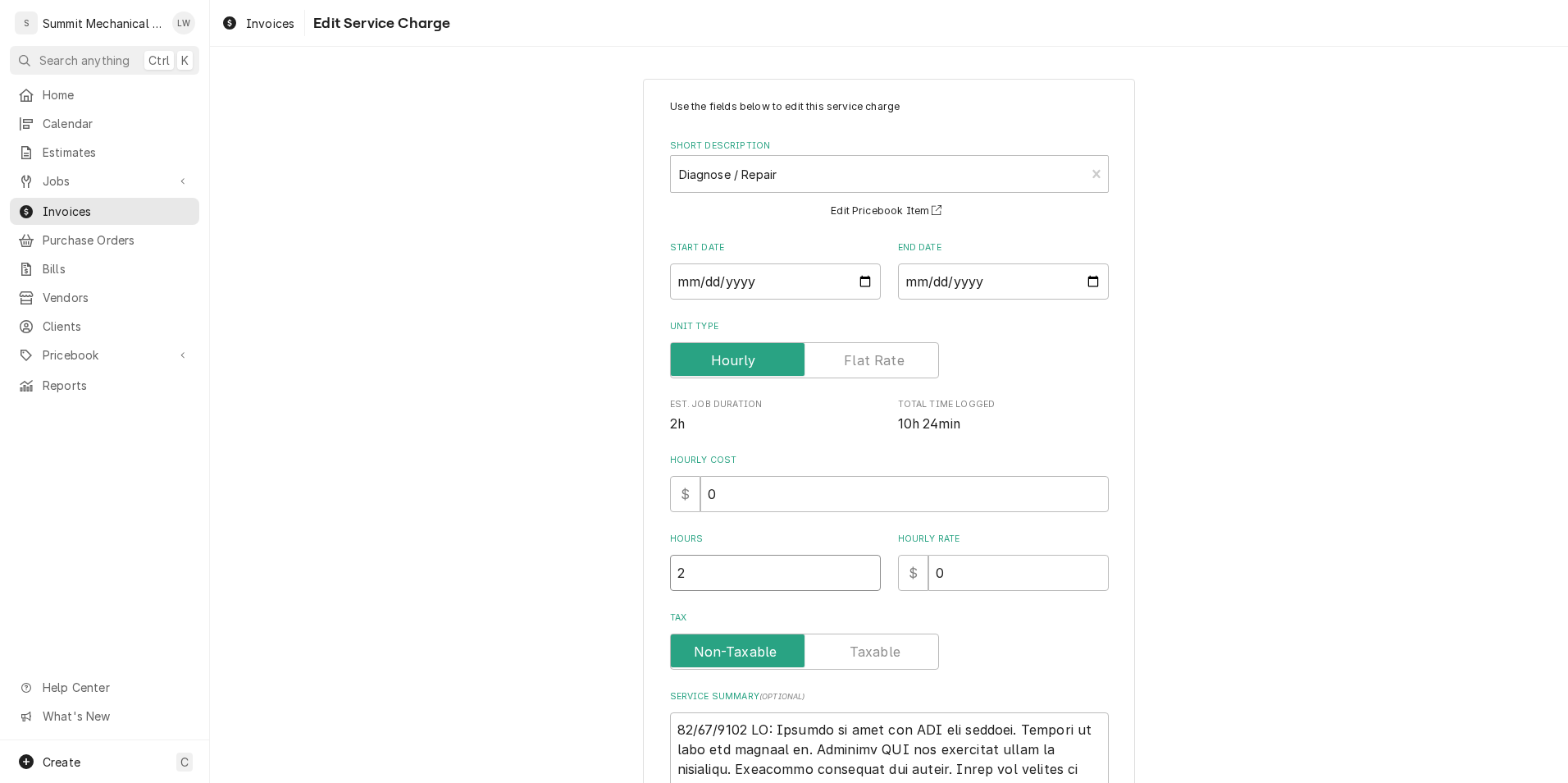
type input "1"
type textarea "x"
type input "15"
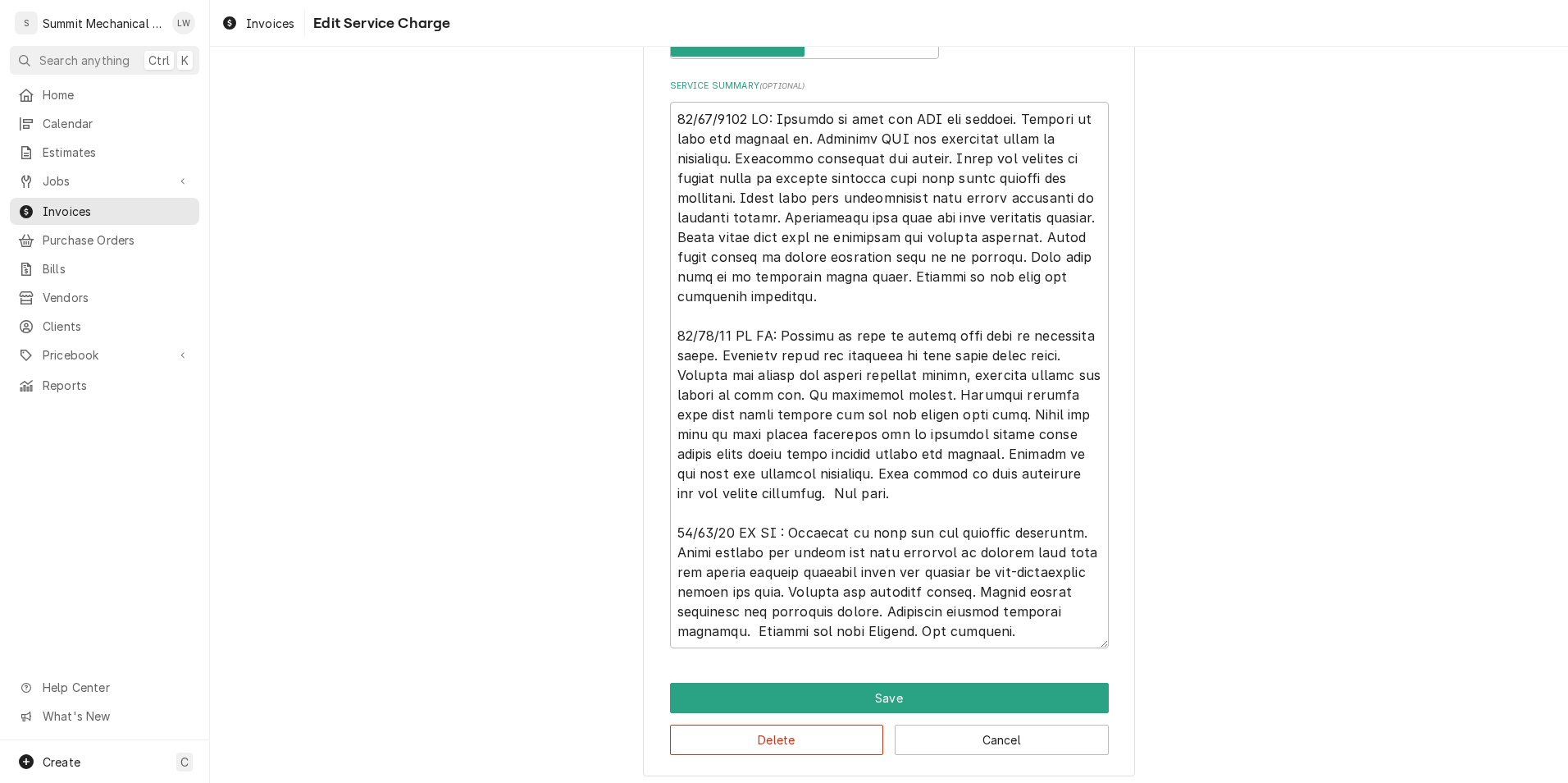
scroll to position [617, 0]
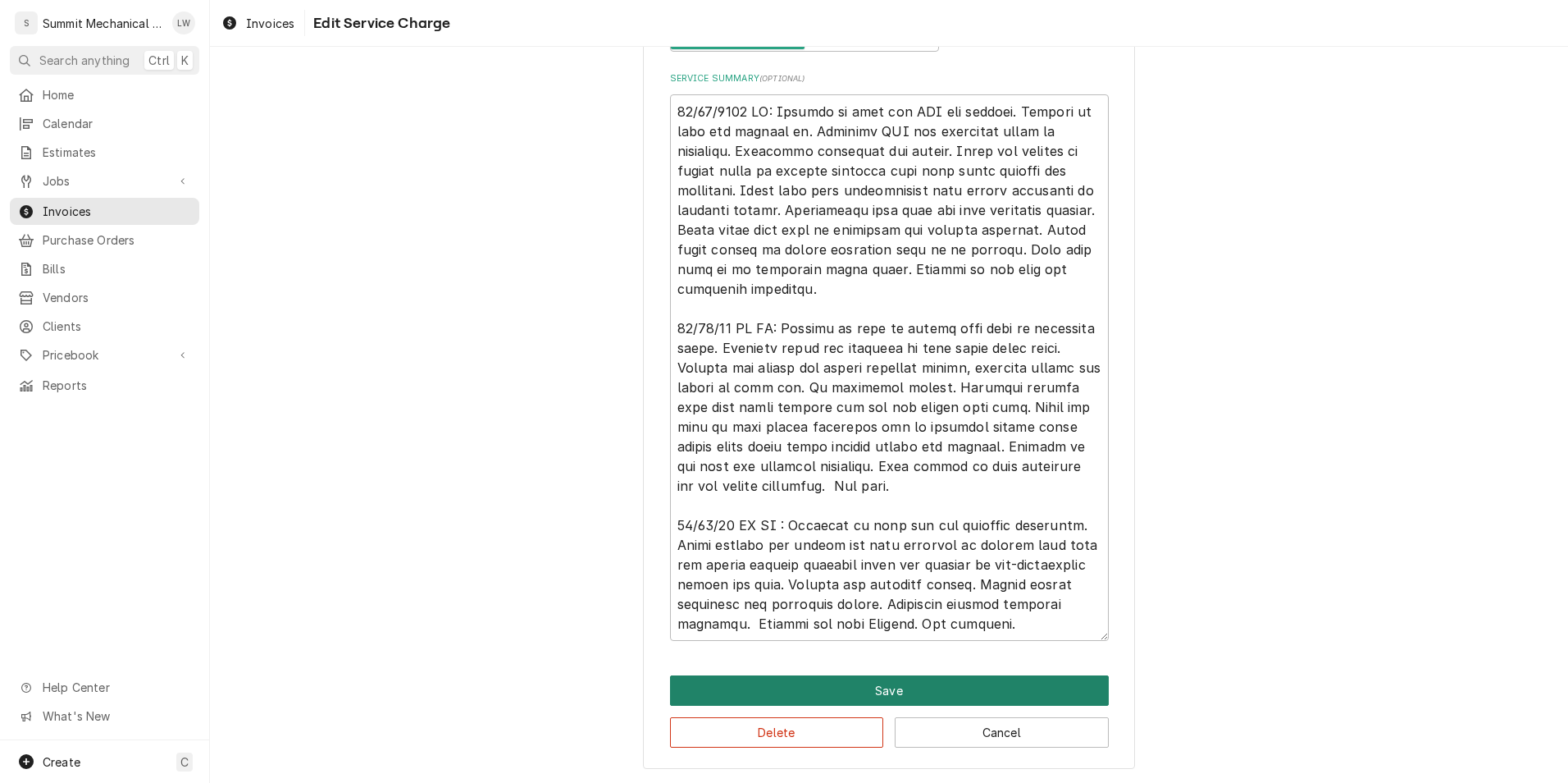
click at [889, 688] on button "Save" at bounding box center [889, 691] width 439 height 31
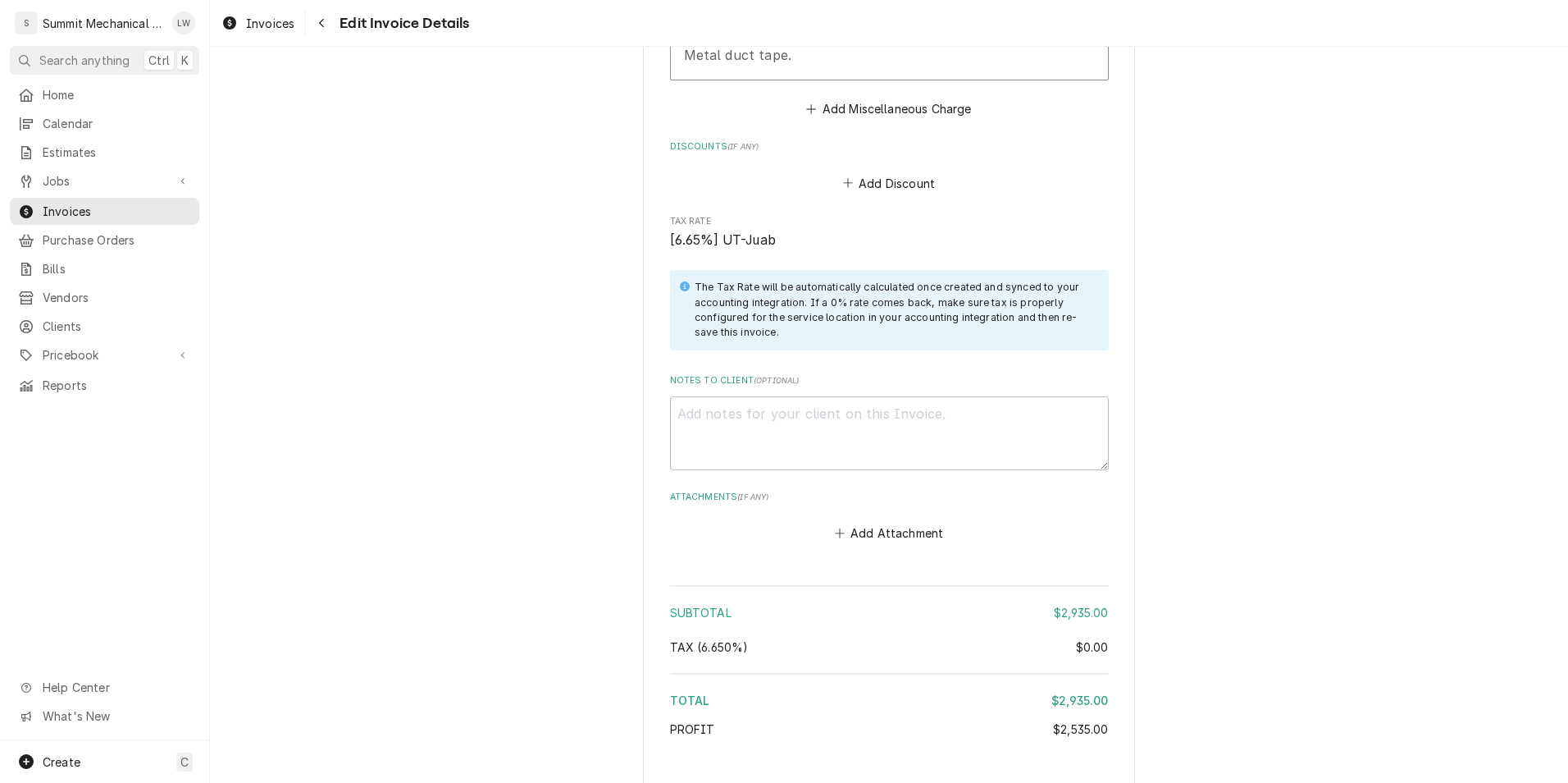
scroll to position [3796, 0]
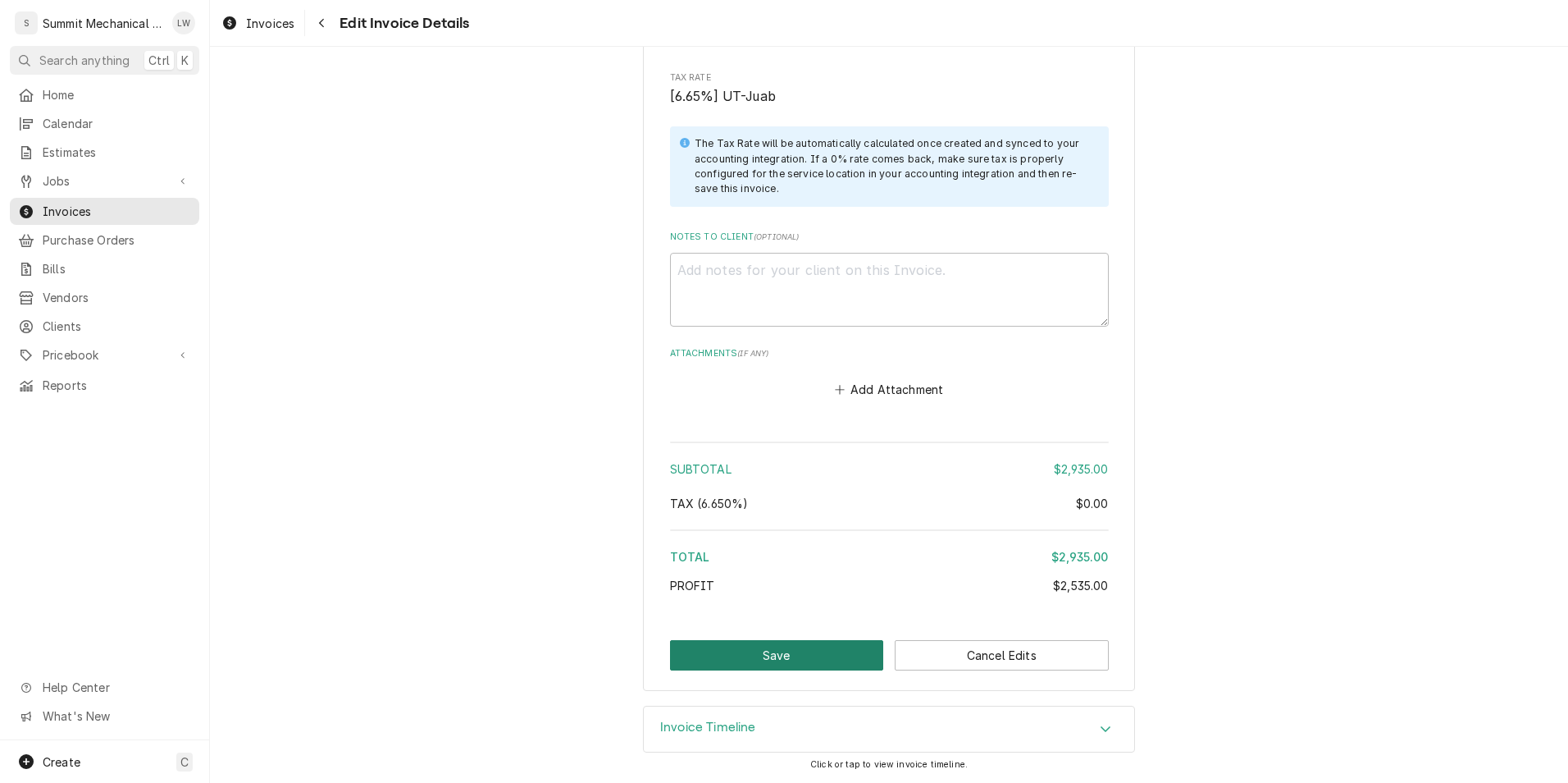
click at [803, 651] on button "Save" at bounding box center [777, 655] width 214 height 31
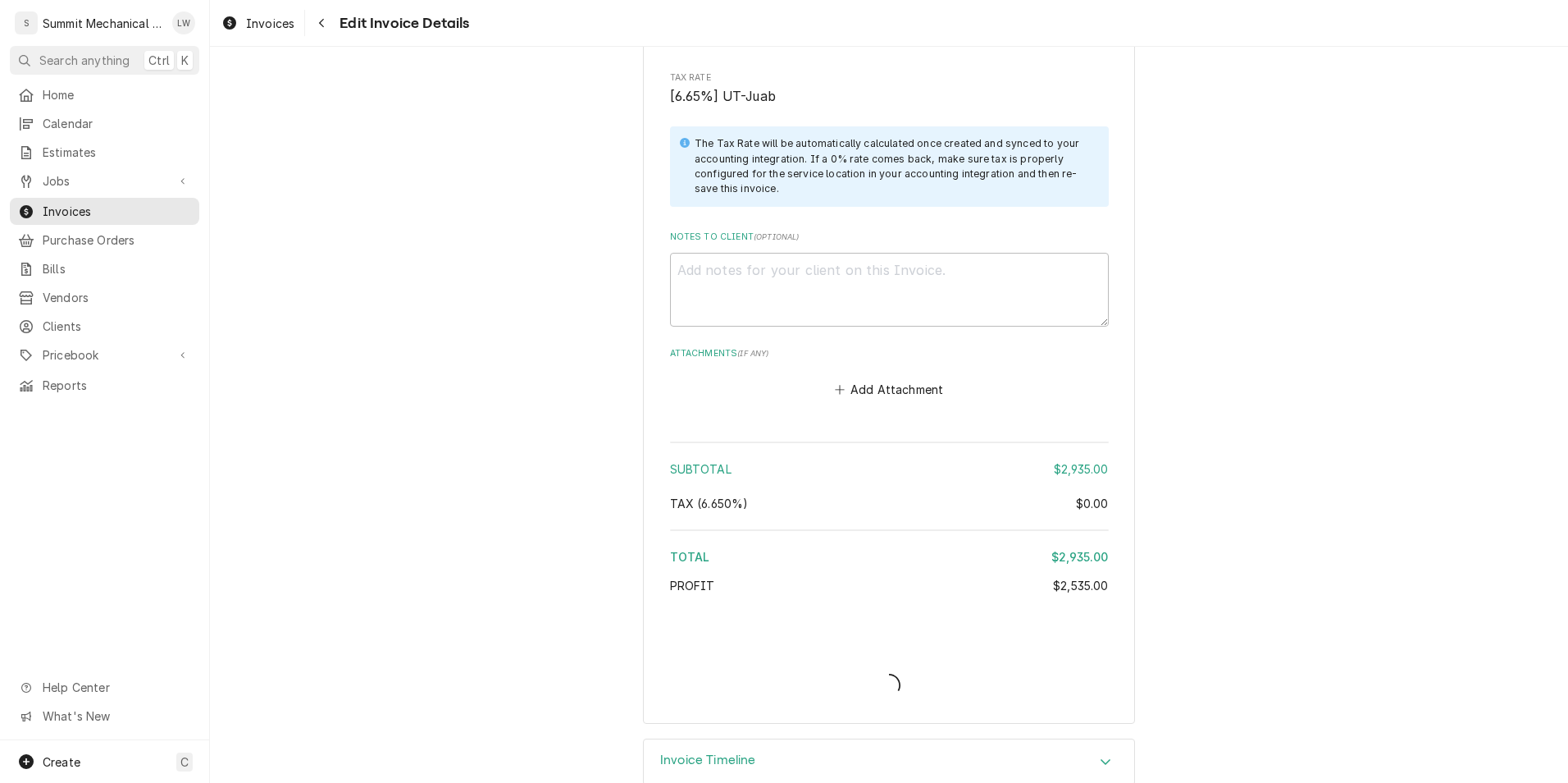
scroll to position [3828, 0]
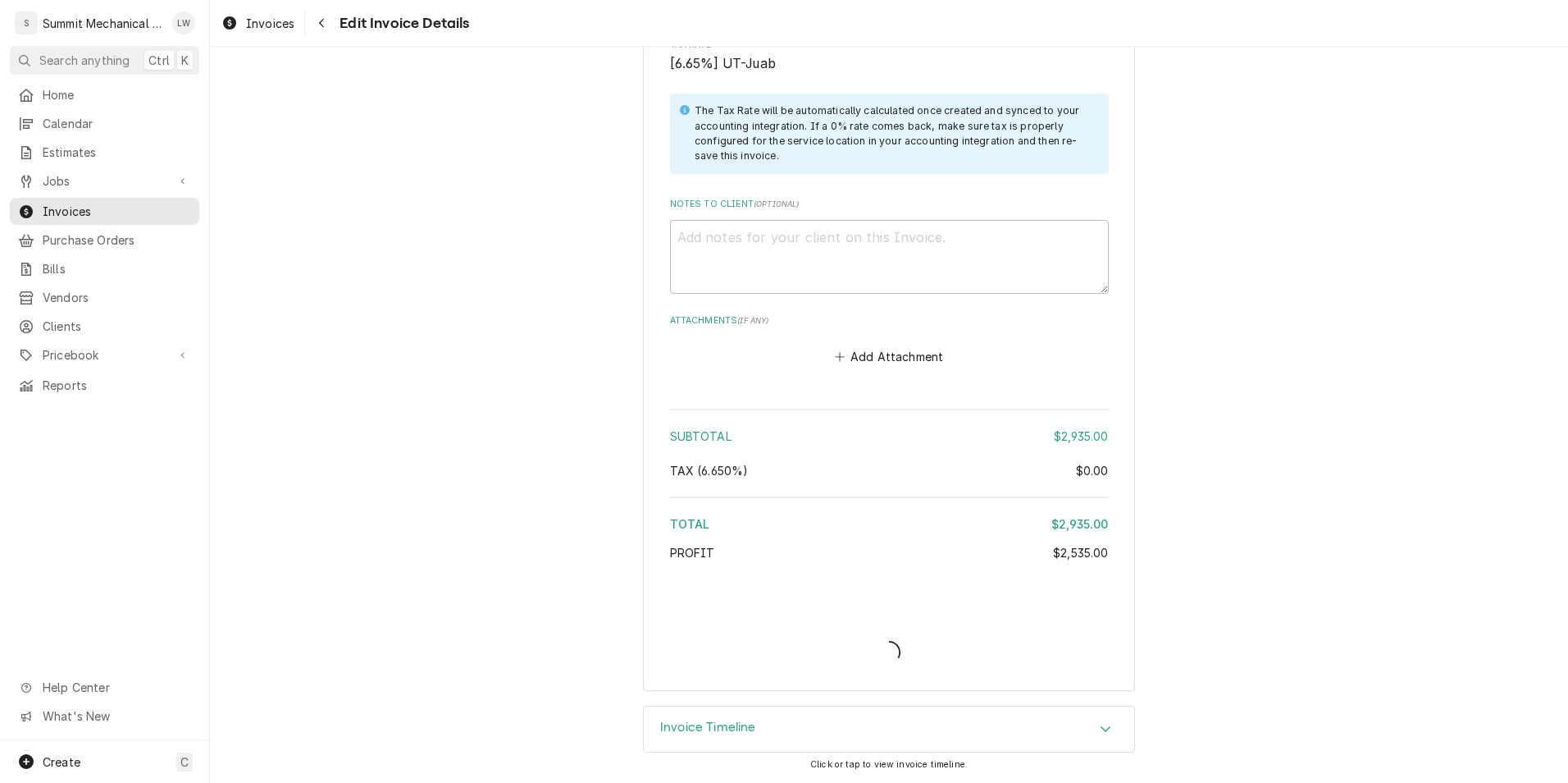
type textarea "x"
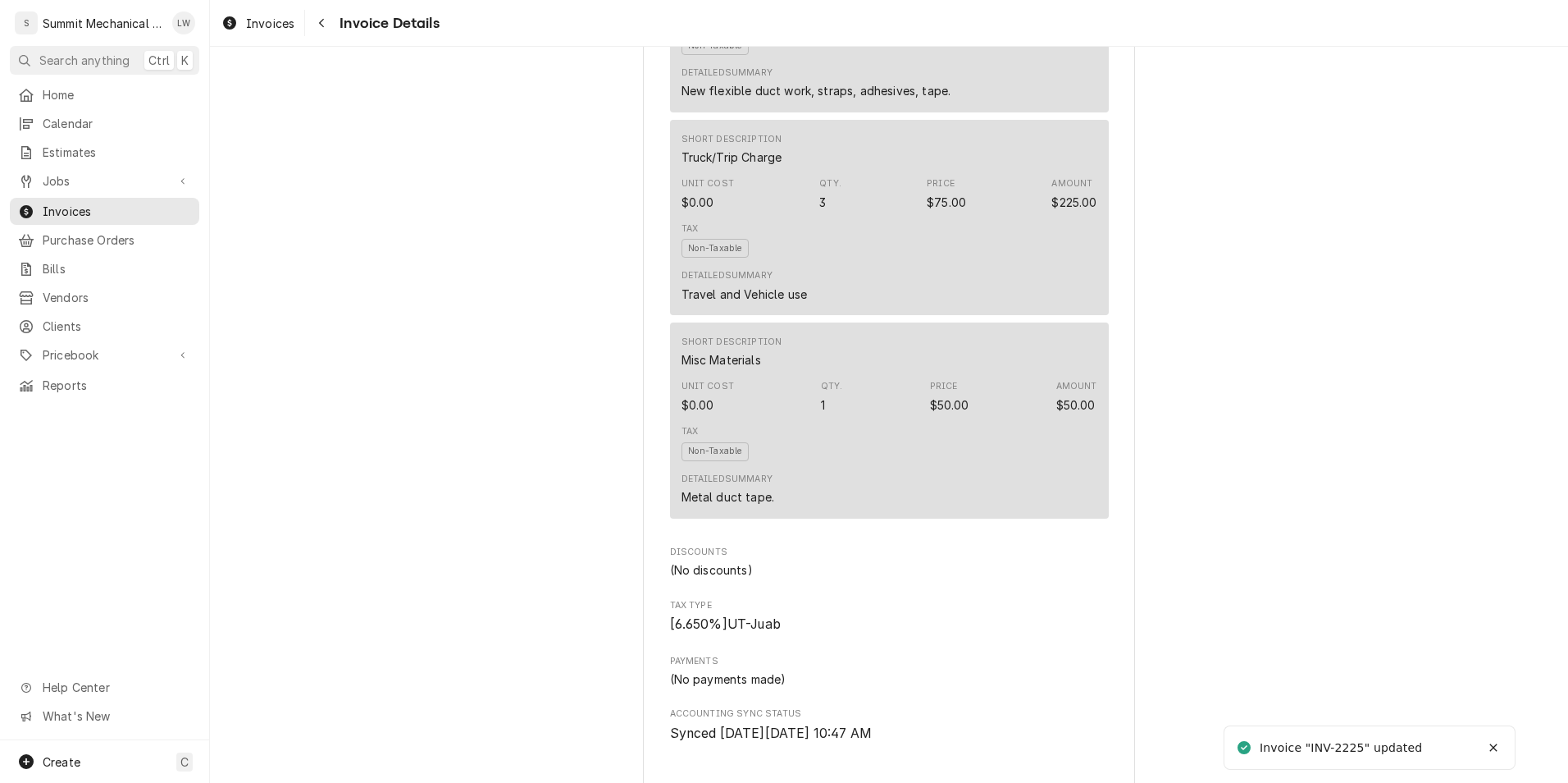
scroll to position [2901, 0]
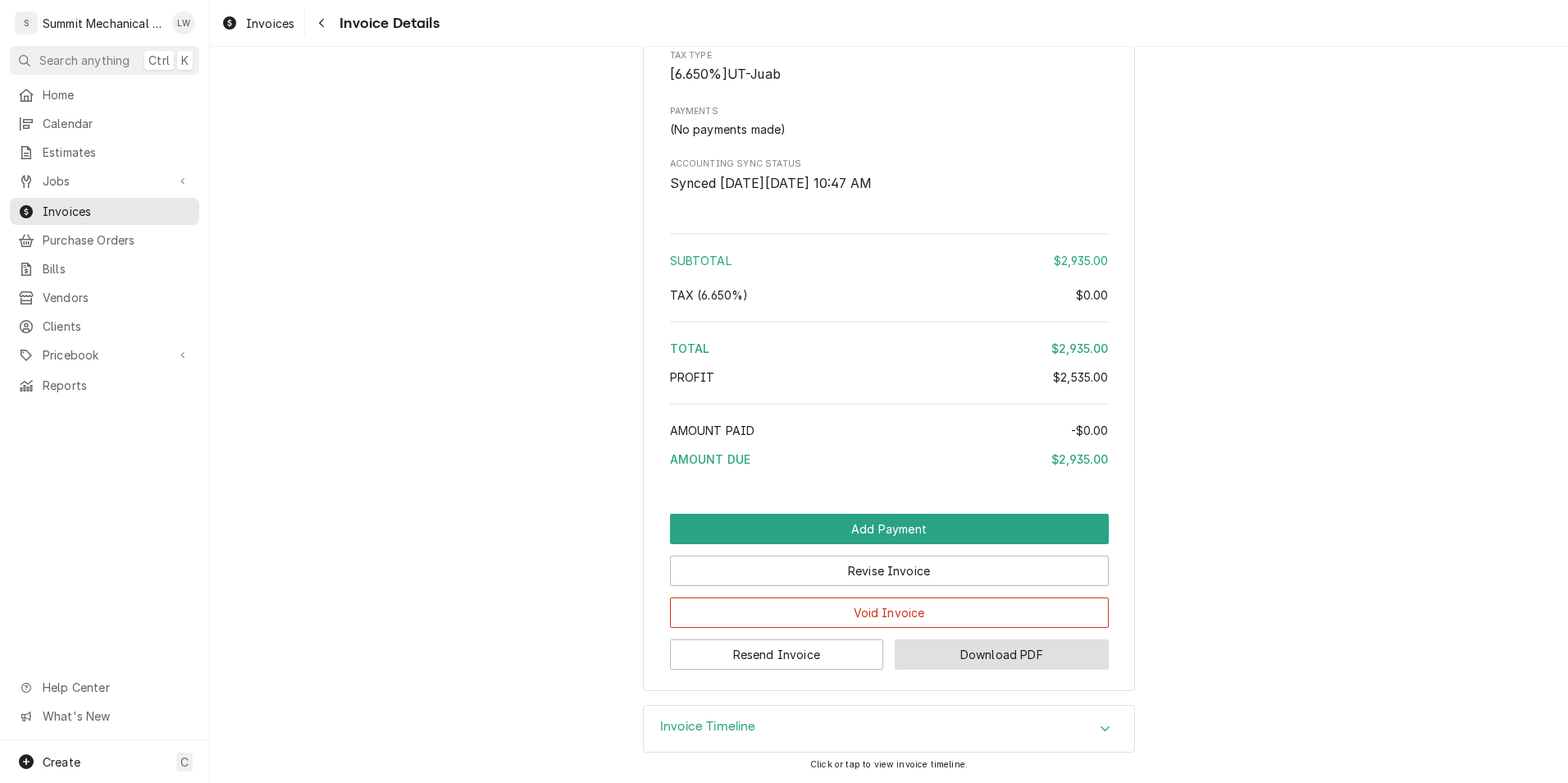
click at [954, 655] on button "Download PDF" at bounding box center [1002, 654] width 214 height 31
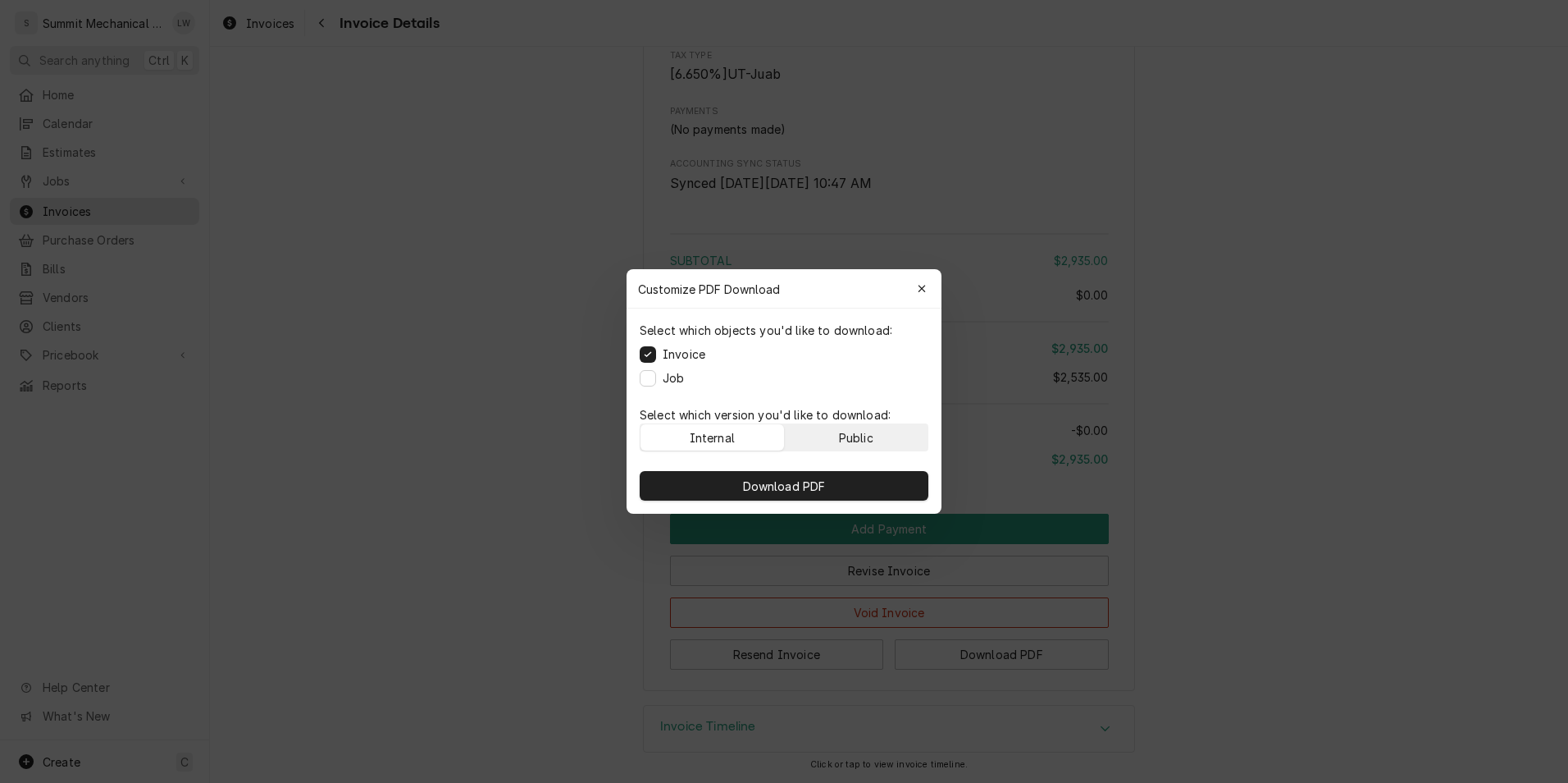
click at [841, 426] on button "Public" at bounding box center [856, 437] width 144 height 26
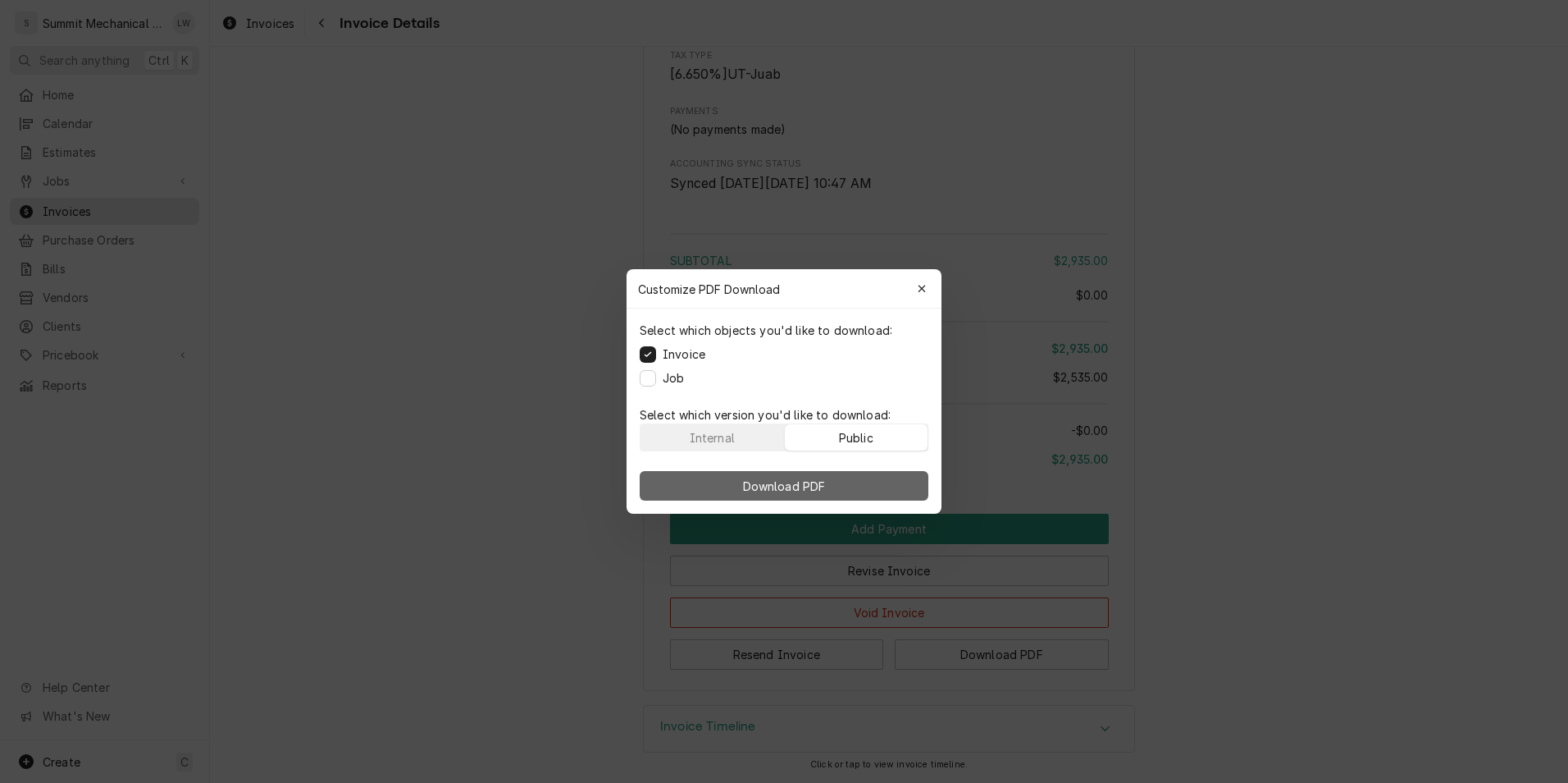
click at [815, 478] on span "Download PDF" at bounding box center [784, 486] width 90 height 17
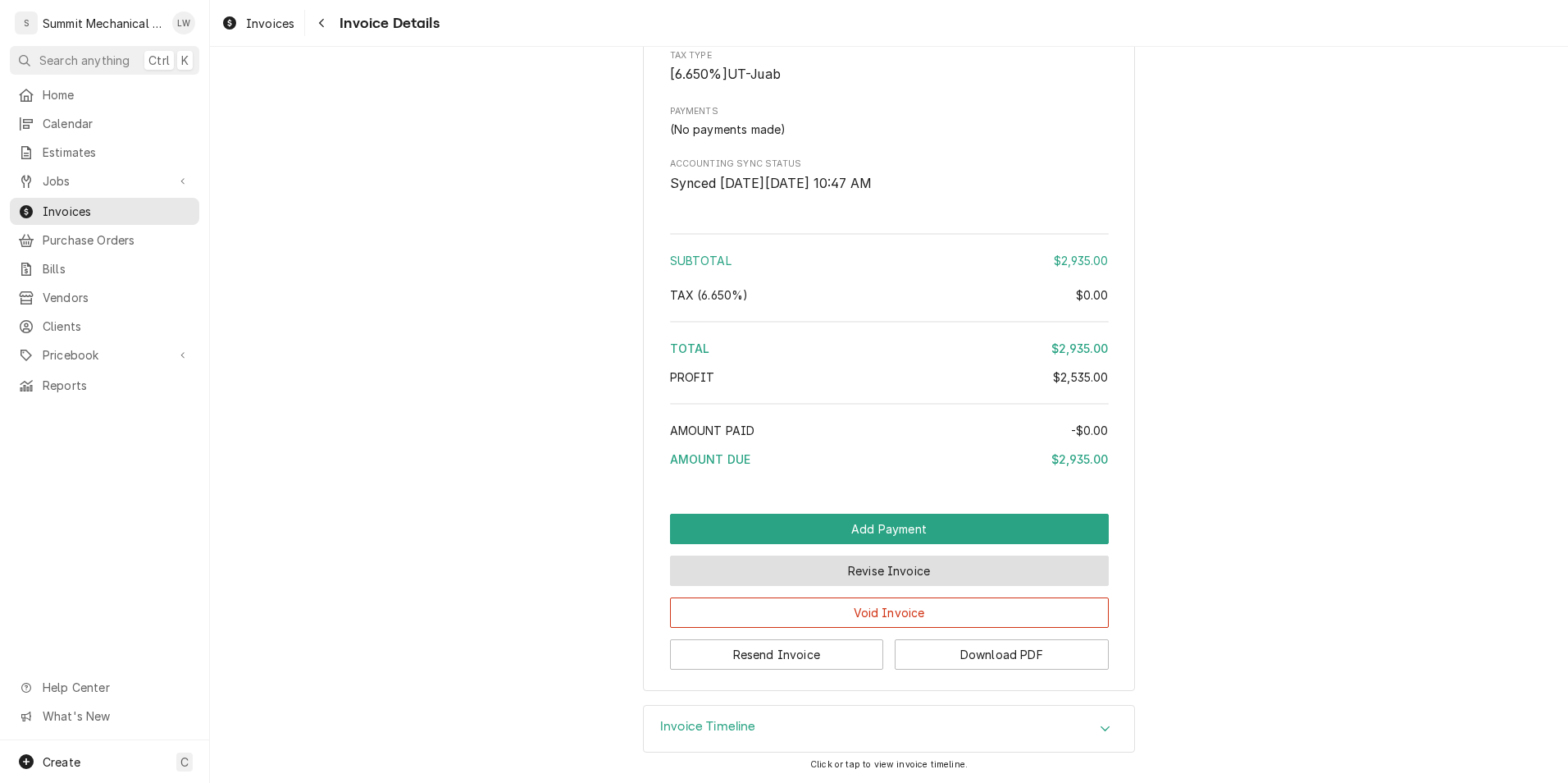
click at [926, 573] on button "Revise Invoice" at bounding box center [889, 571] width 439 height 31
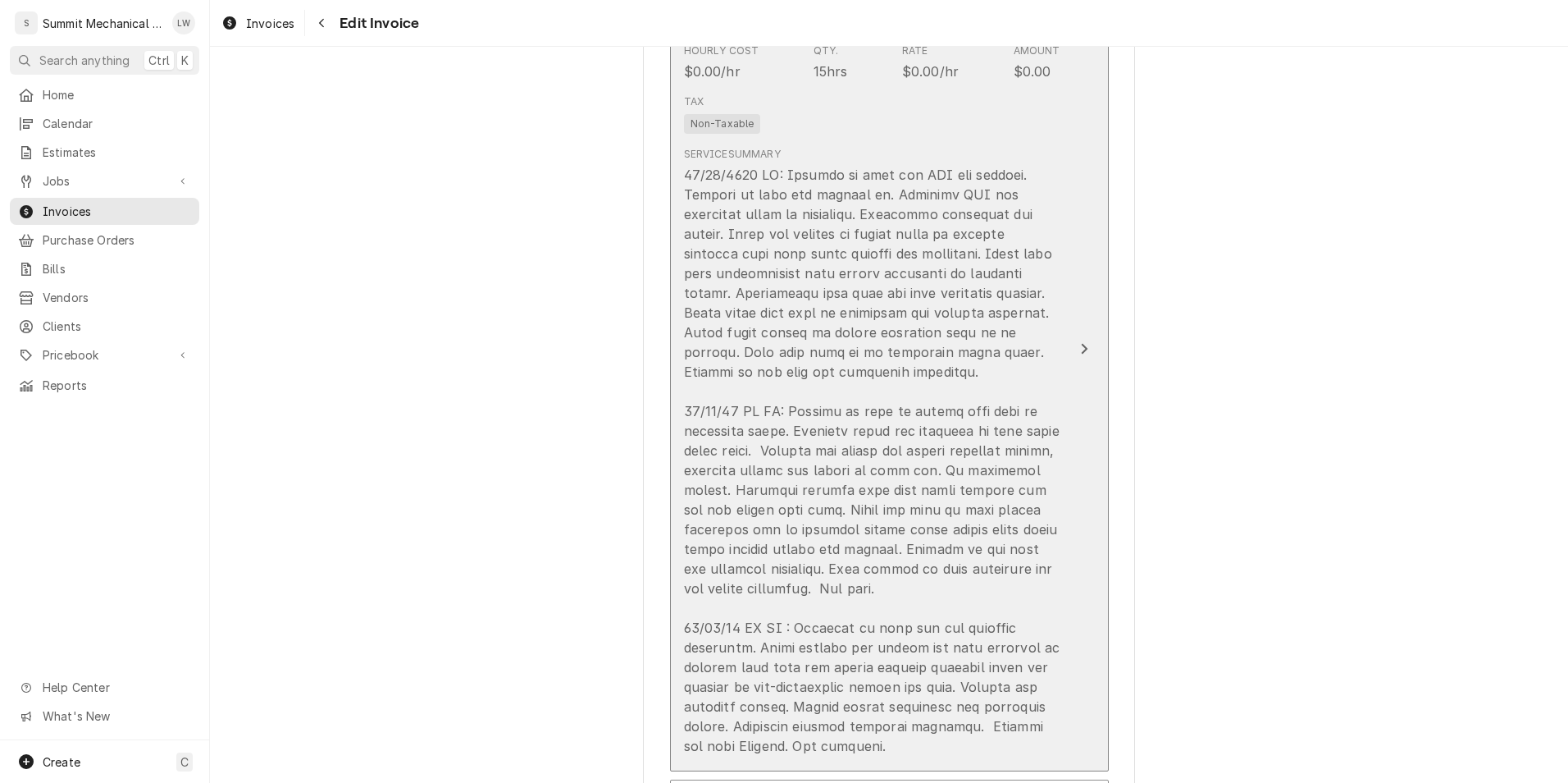
click at [881, 503] on div "Update Line Item" at bounding box center [872, 460] width 376 height 591
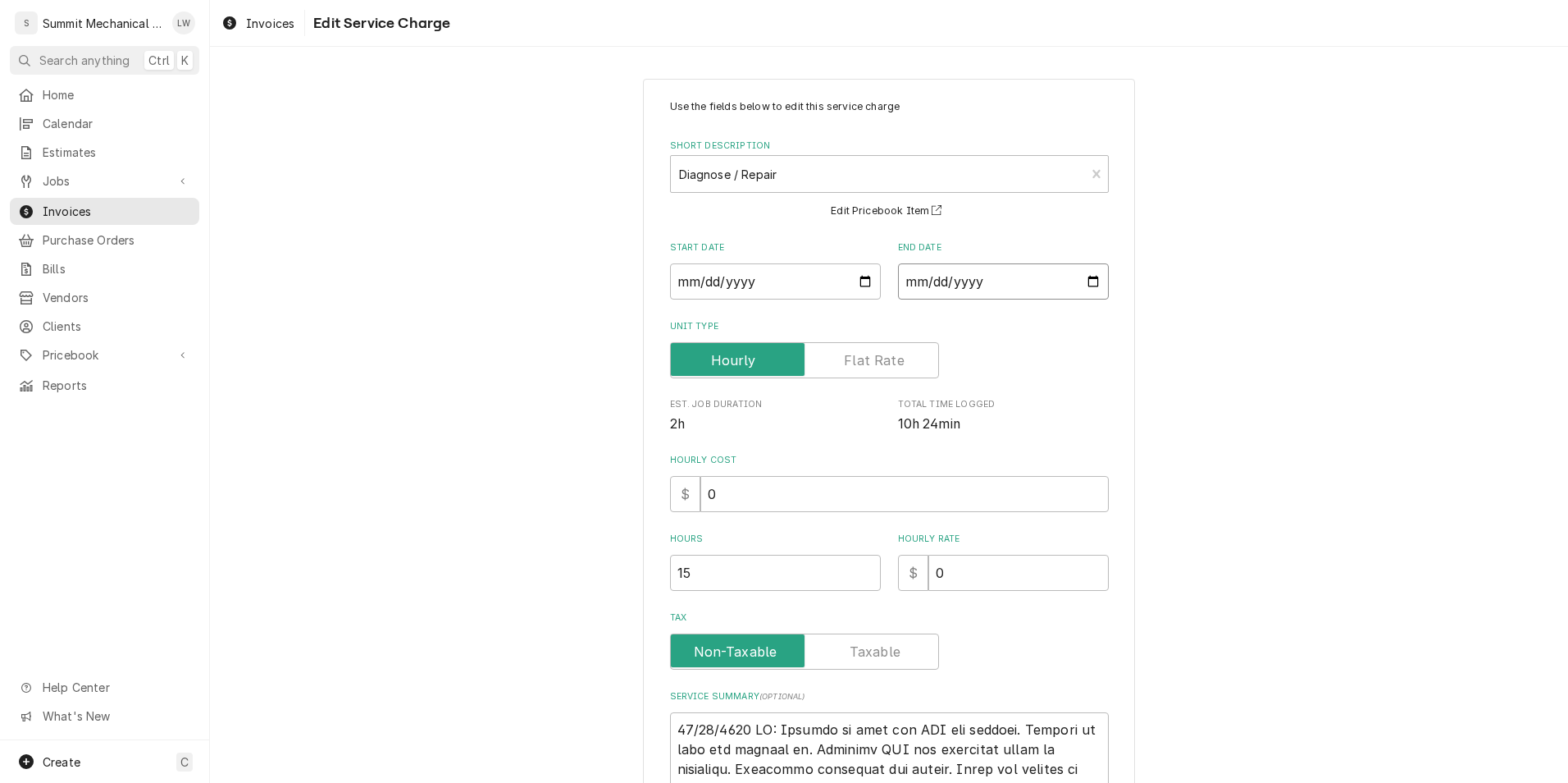
click at [1095, 282] on input "[DATE]" at bounding box center [1003, 282] width 211 height 36
click at [1088, 282] on input "[DATE]" at bounding box center [1003, 282] width 211 height 36
type textarea "x"
type input "[DATE]"
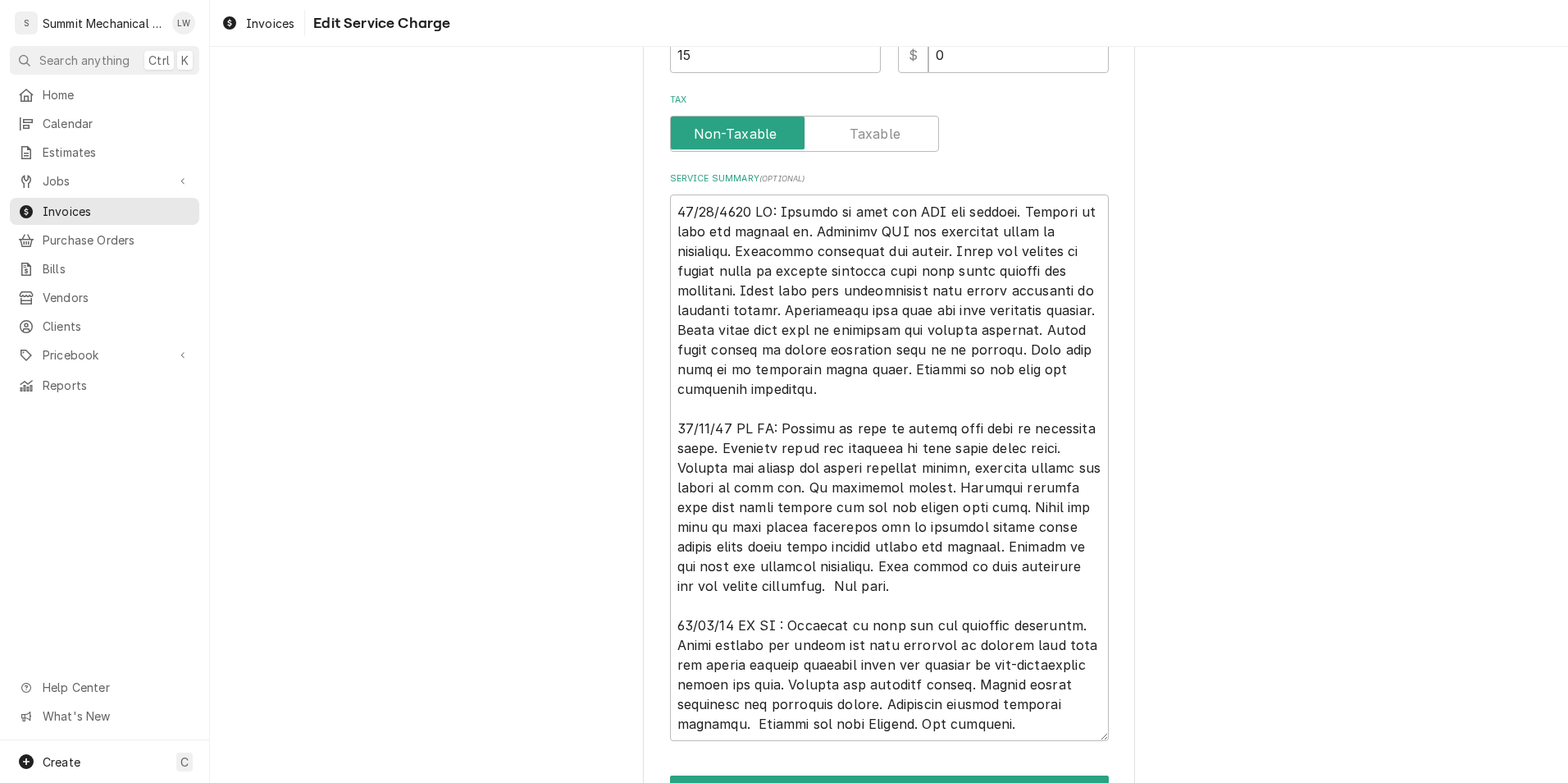
scroll to position [617, 0]
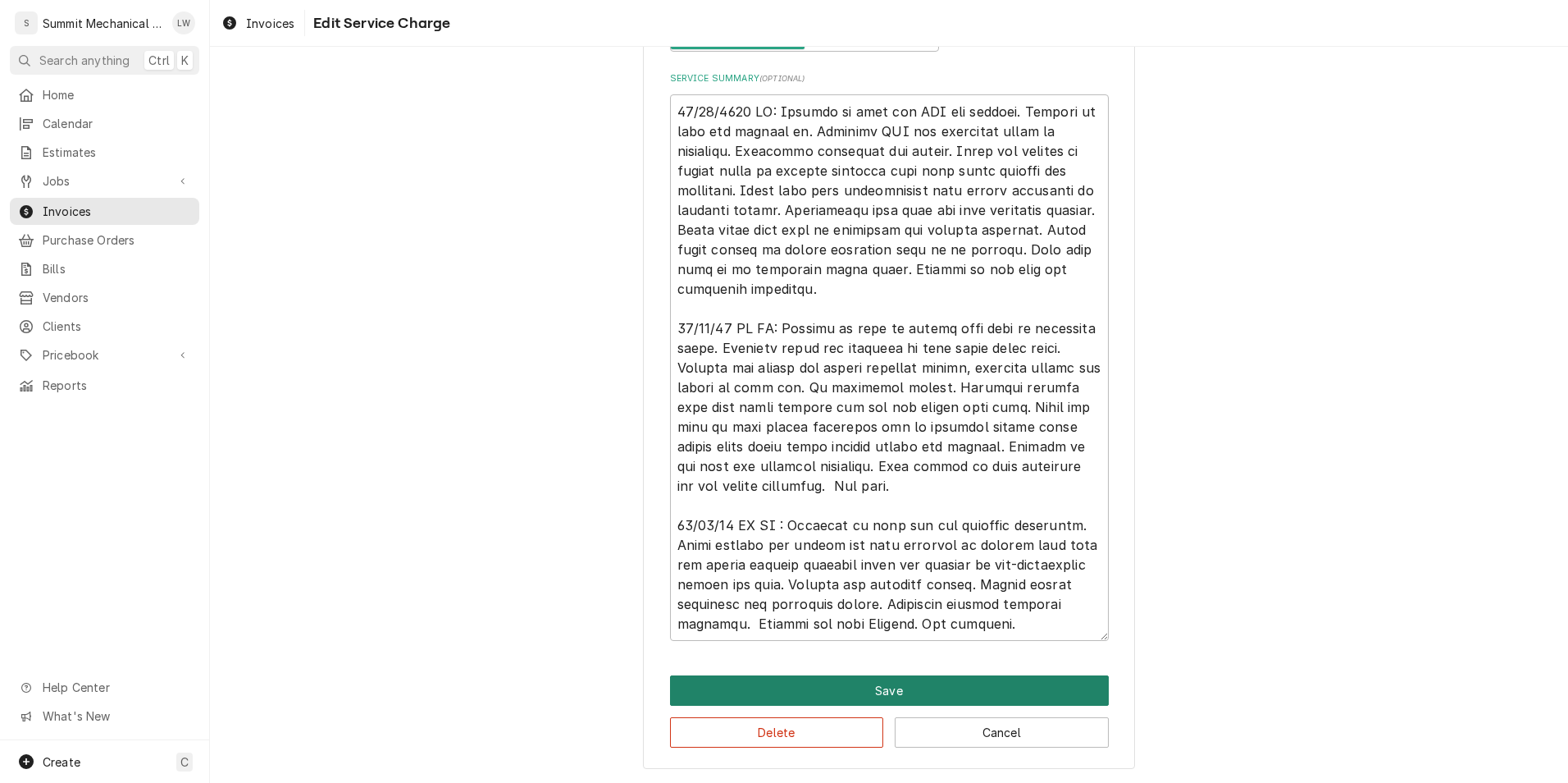
click at [926, 688] on button "Save" at bounding box center [889, 691] width 439 height 31
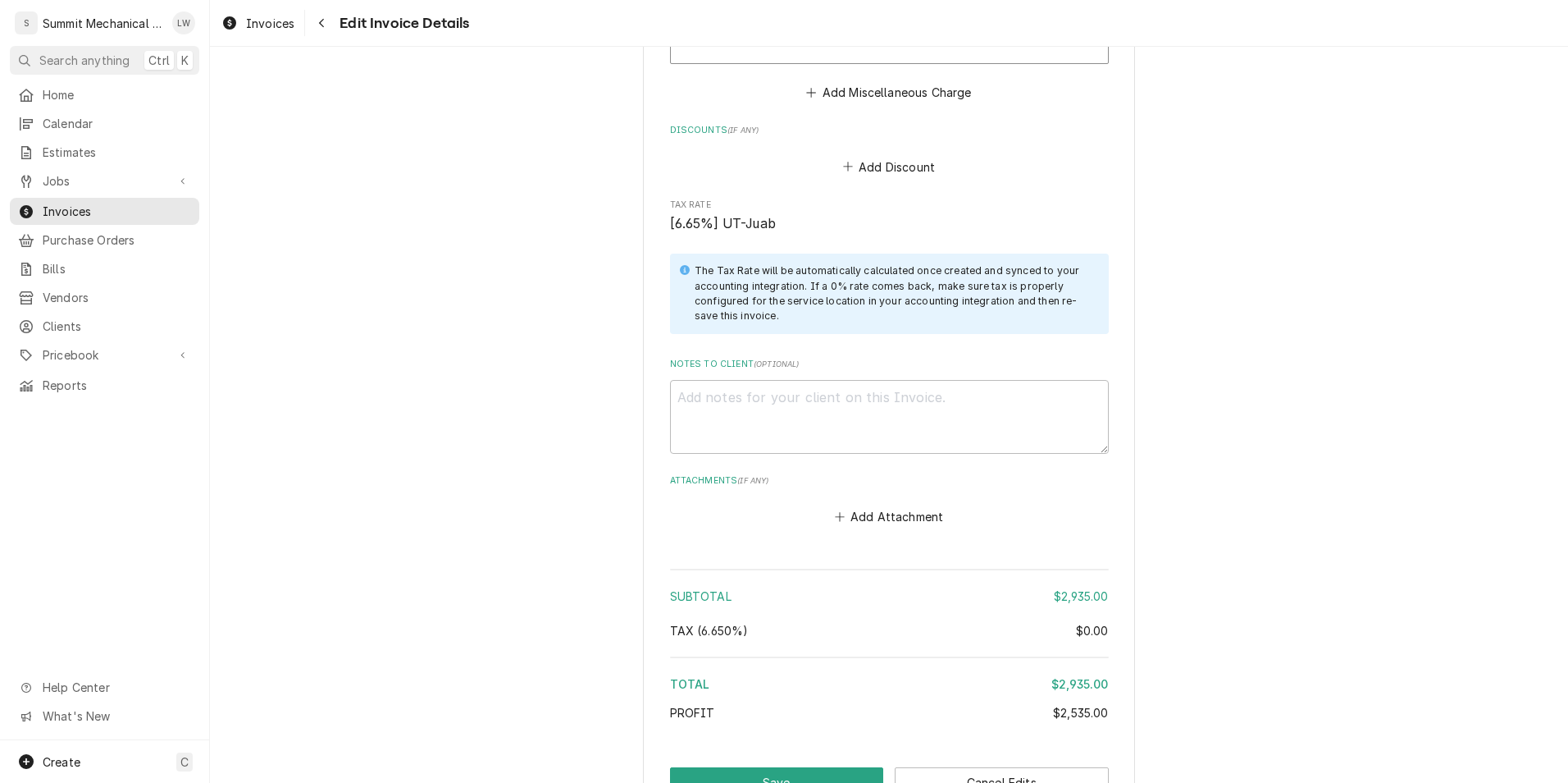
scroll to position [3796, 0]
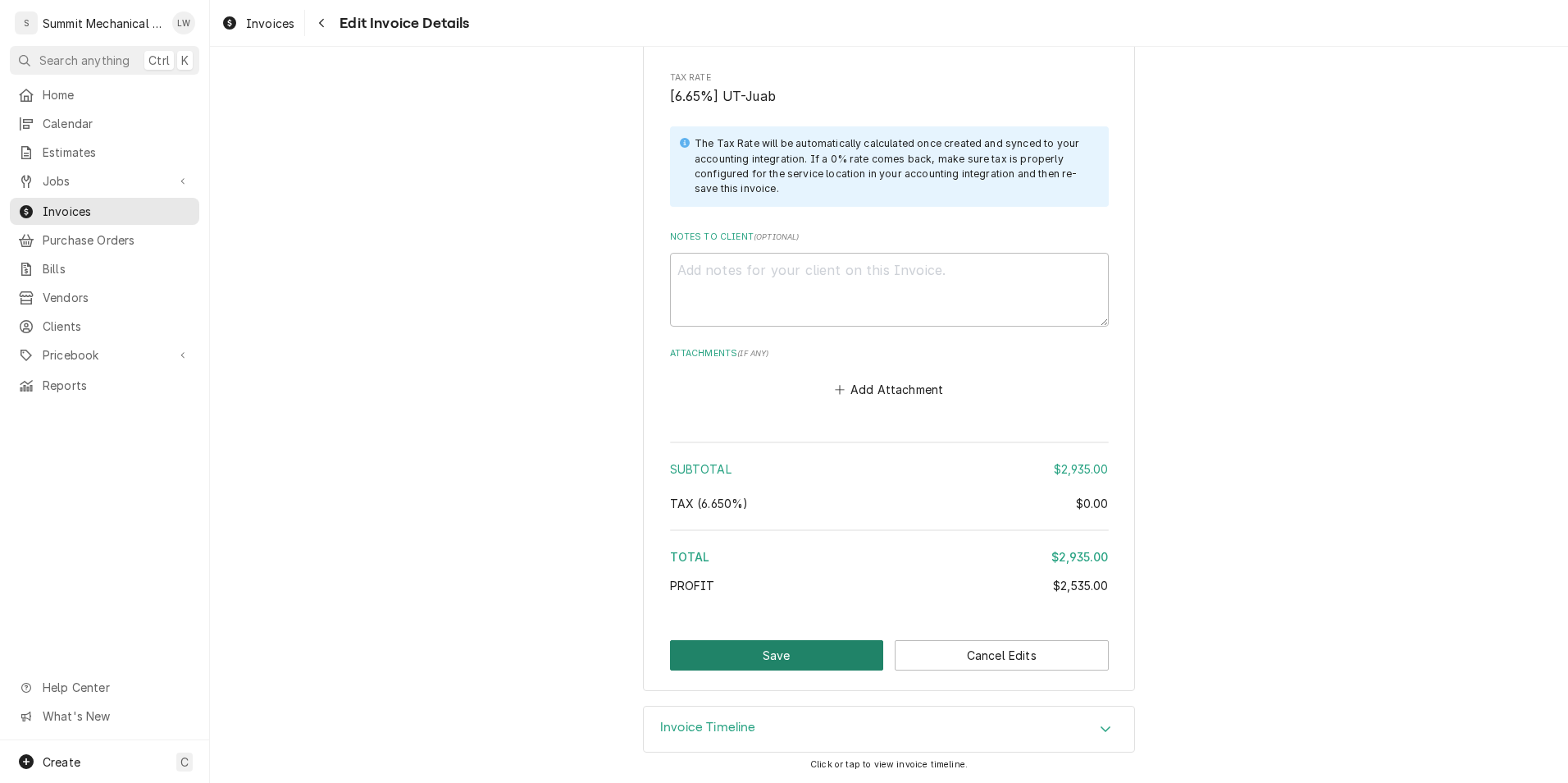
click at [793, 641] on button "Save" at bounding box center [777, 655] width 214 height 31
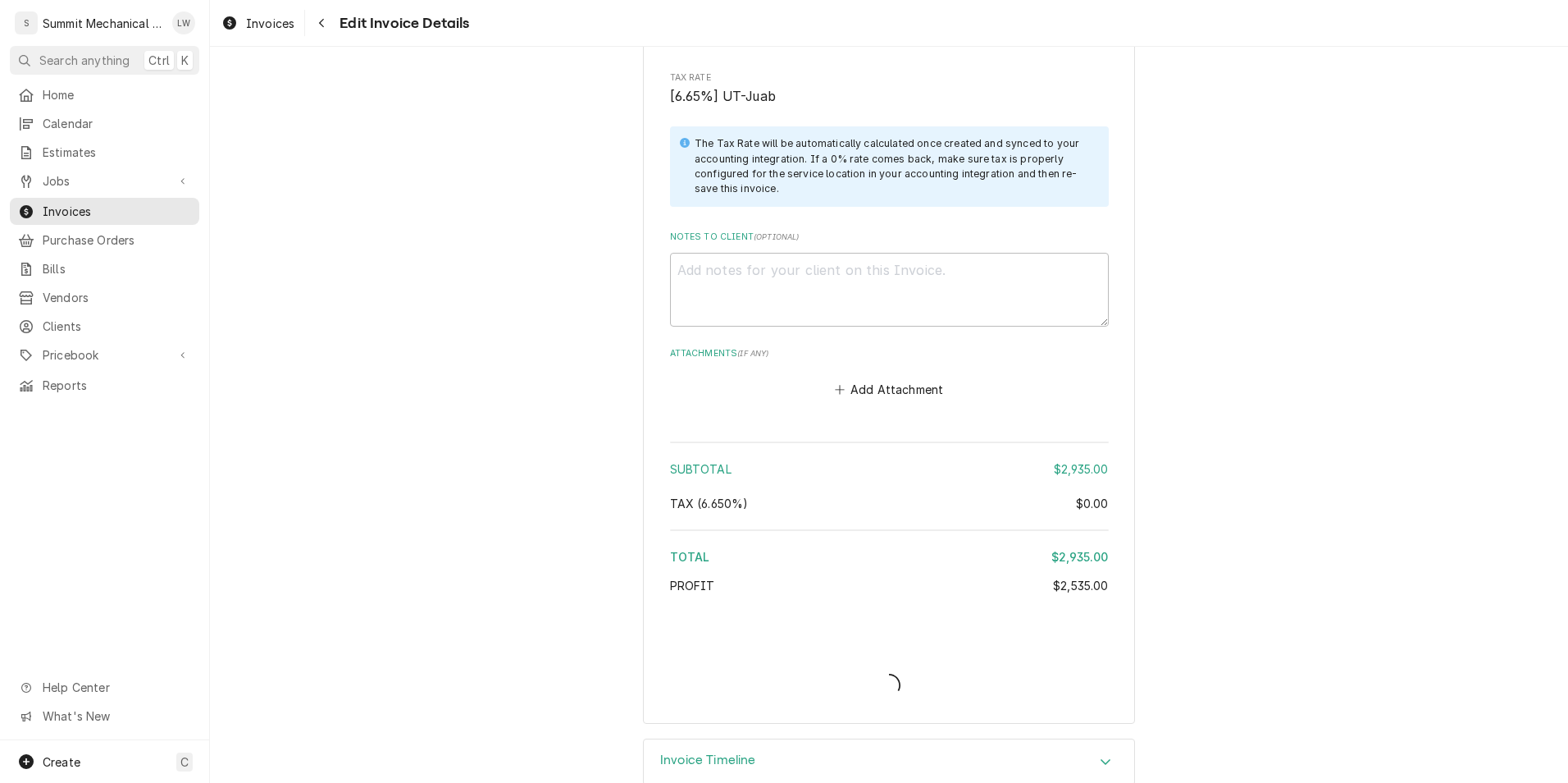
type textarea "x"
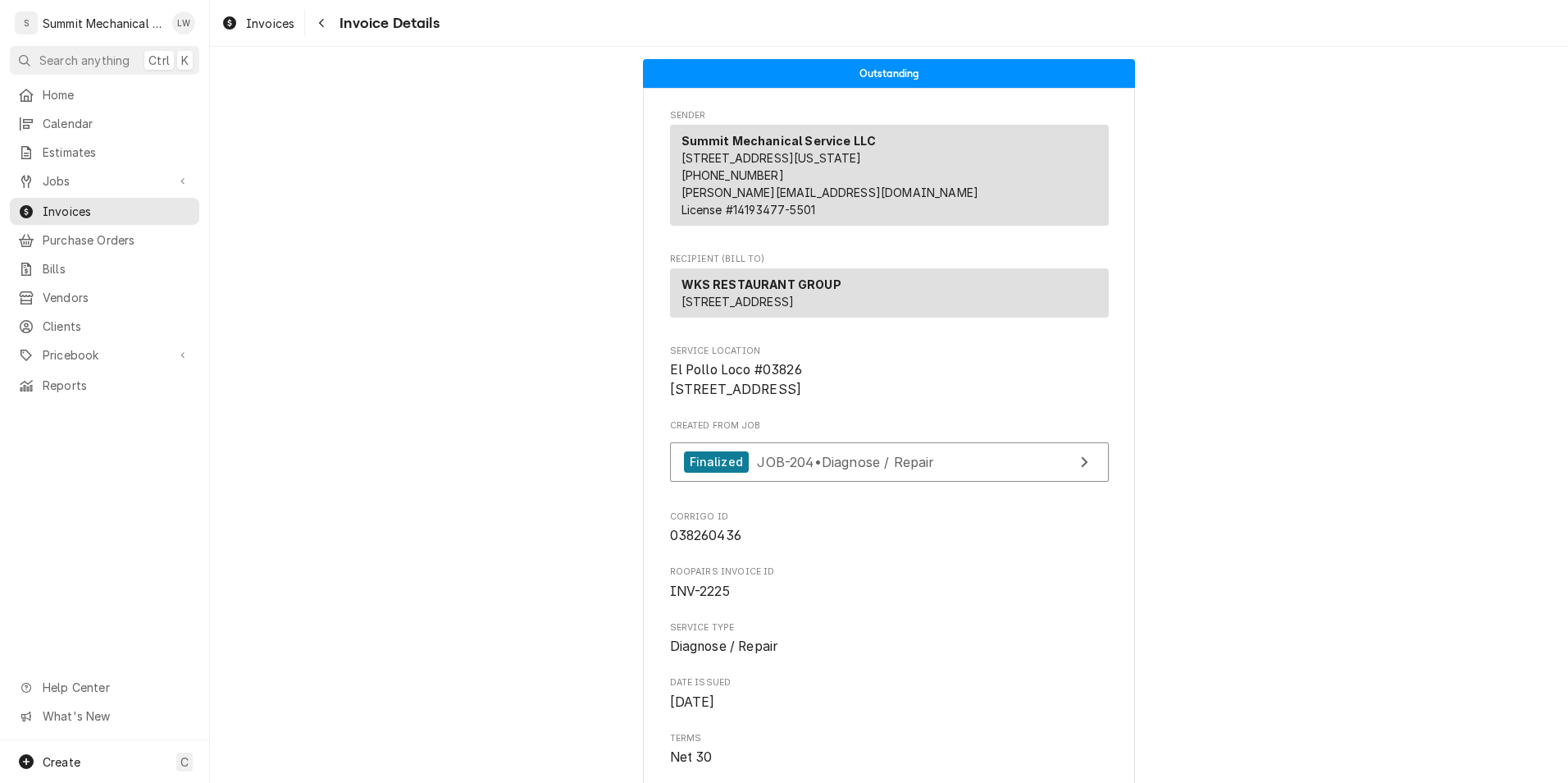
drag, startPoint x: 1240, startPoint y: 140, endPoint x: 495, endPoint y: 461, distance: 811.2
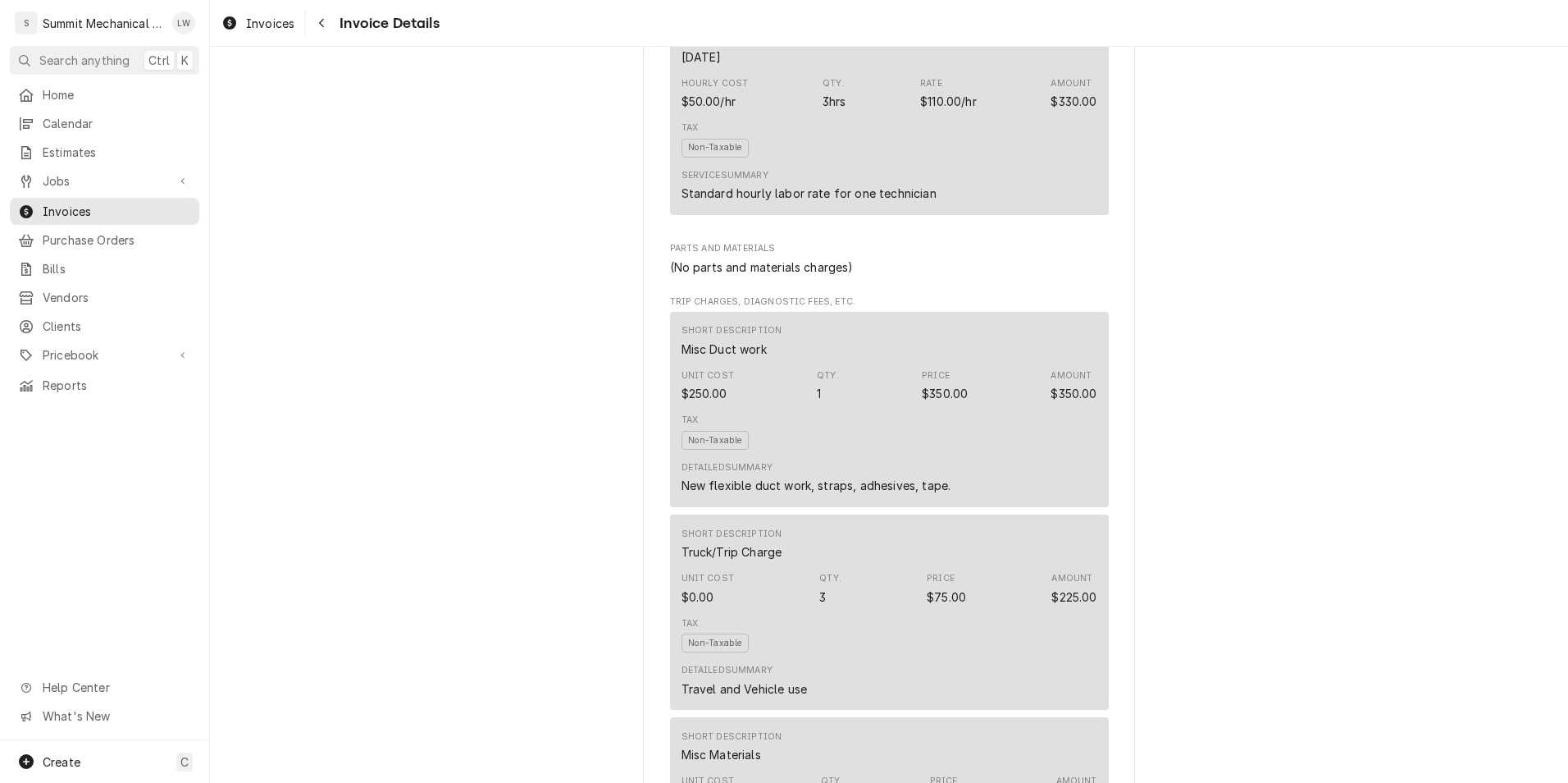
scroll to position [2901, 0]
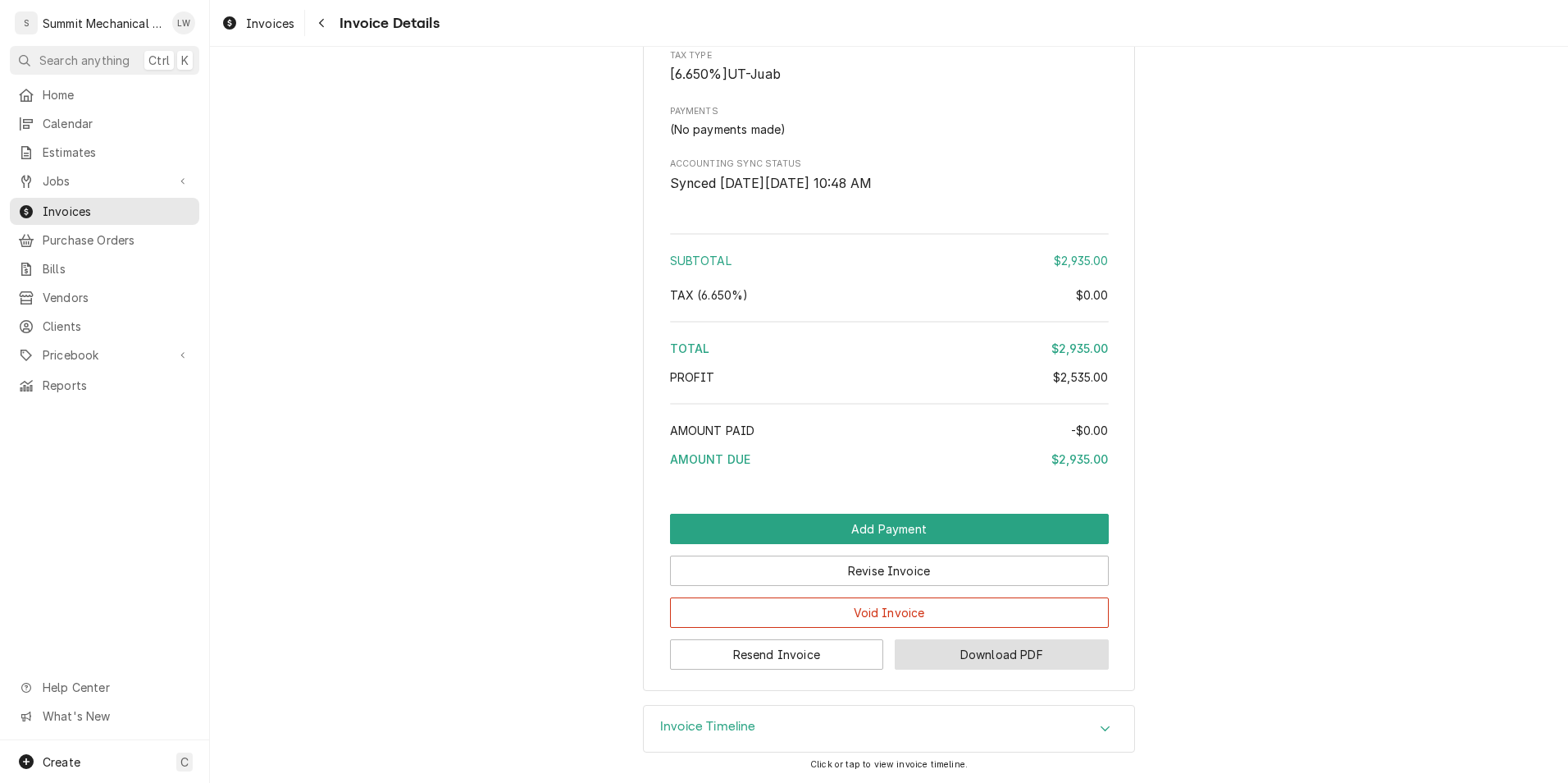
click at [983, 649] on button "Download PDF" at bounding box center [1002, 654] width 214 height 31
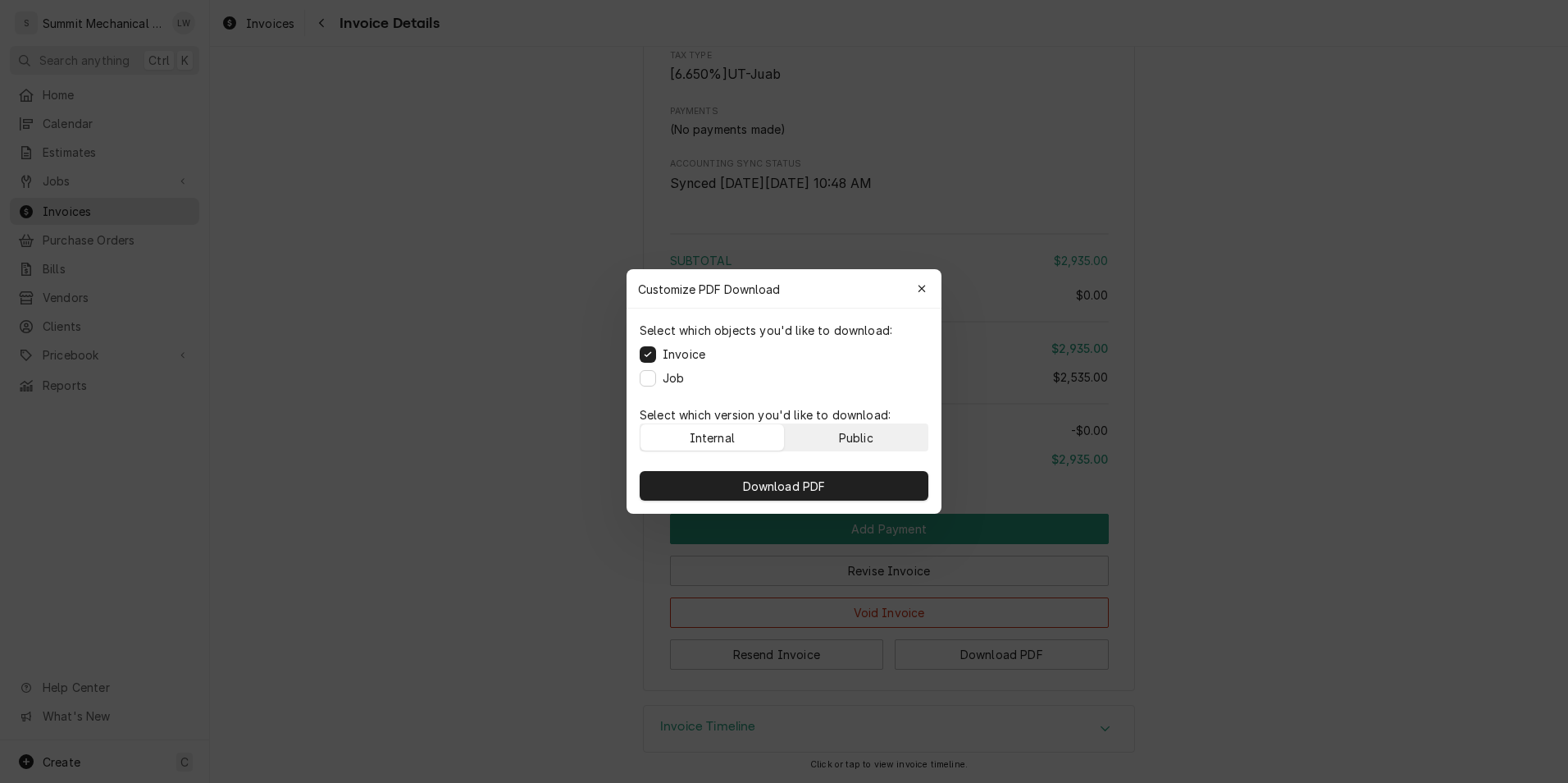
click at [859, 433] on div "Public" at bounding box center [856, 437] width 34 height 17
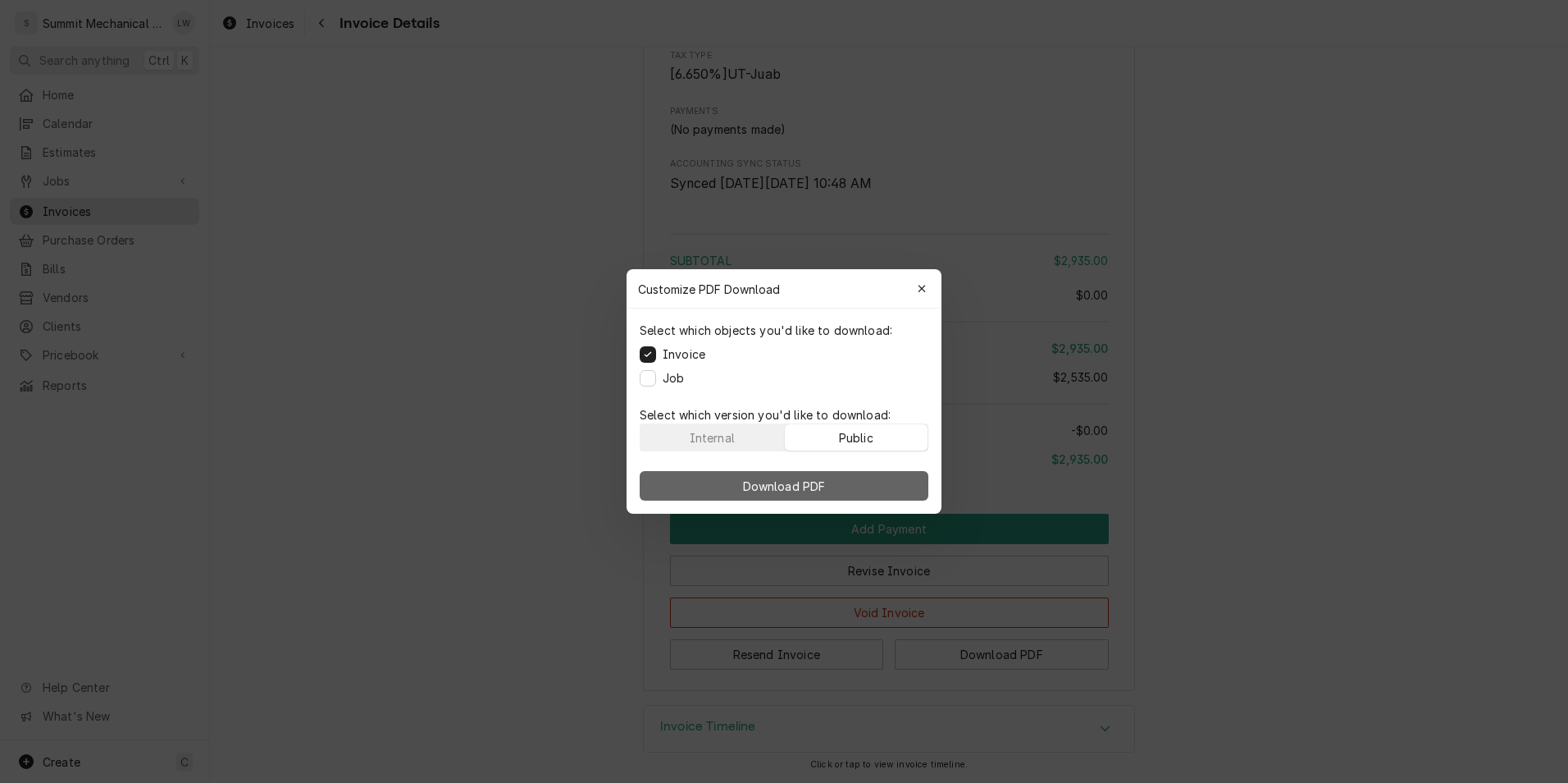
click at [803, 478] on span "Download PDF" at bounding box center [784, 486] width 90 height 17
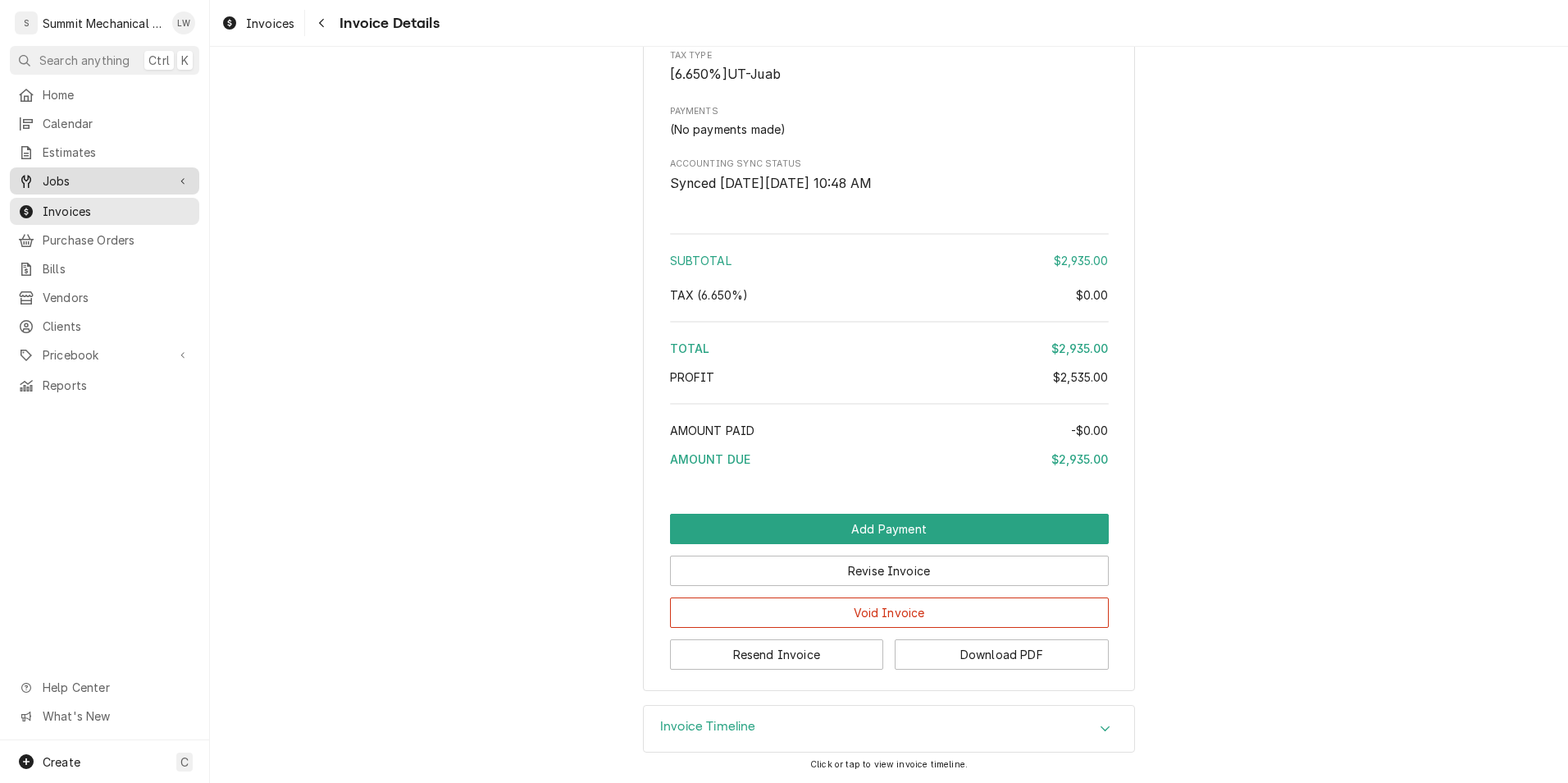
click at [98, 172] on span "Jobs" at bounding box center [104, 180] width 124 height 17
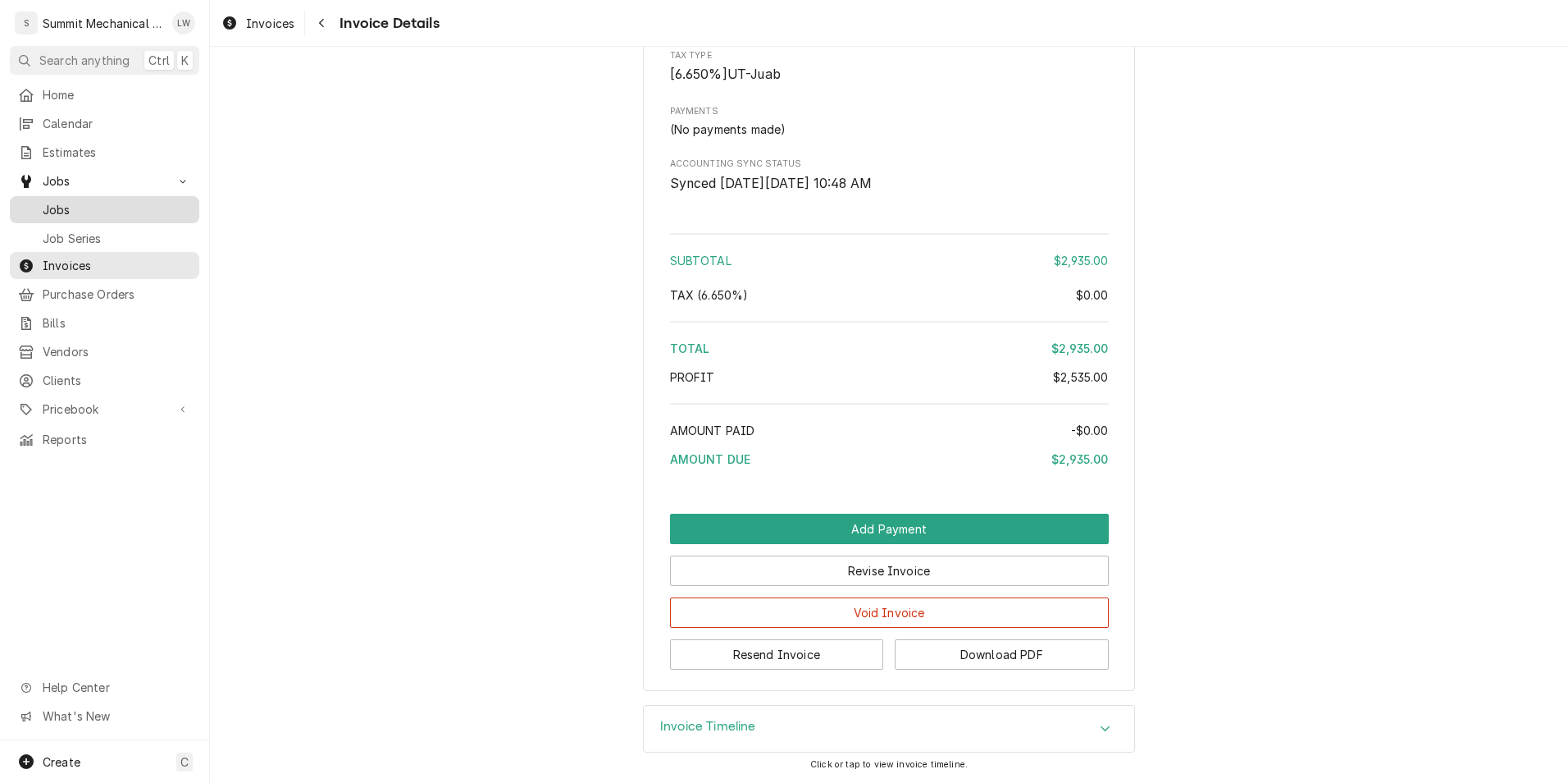
click at [89, 199] on div "Jobs" at bounding box center [105, 209] width 183 height 21
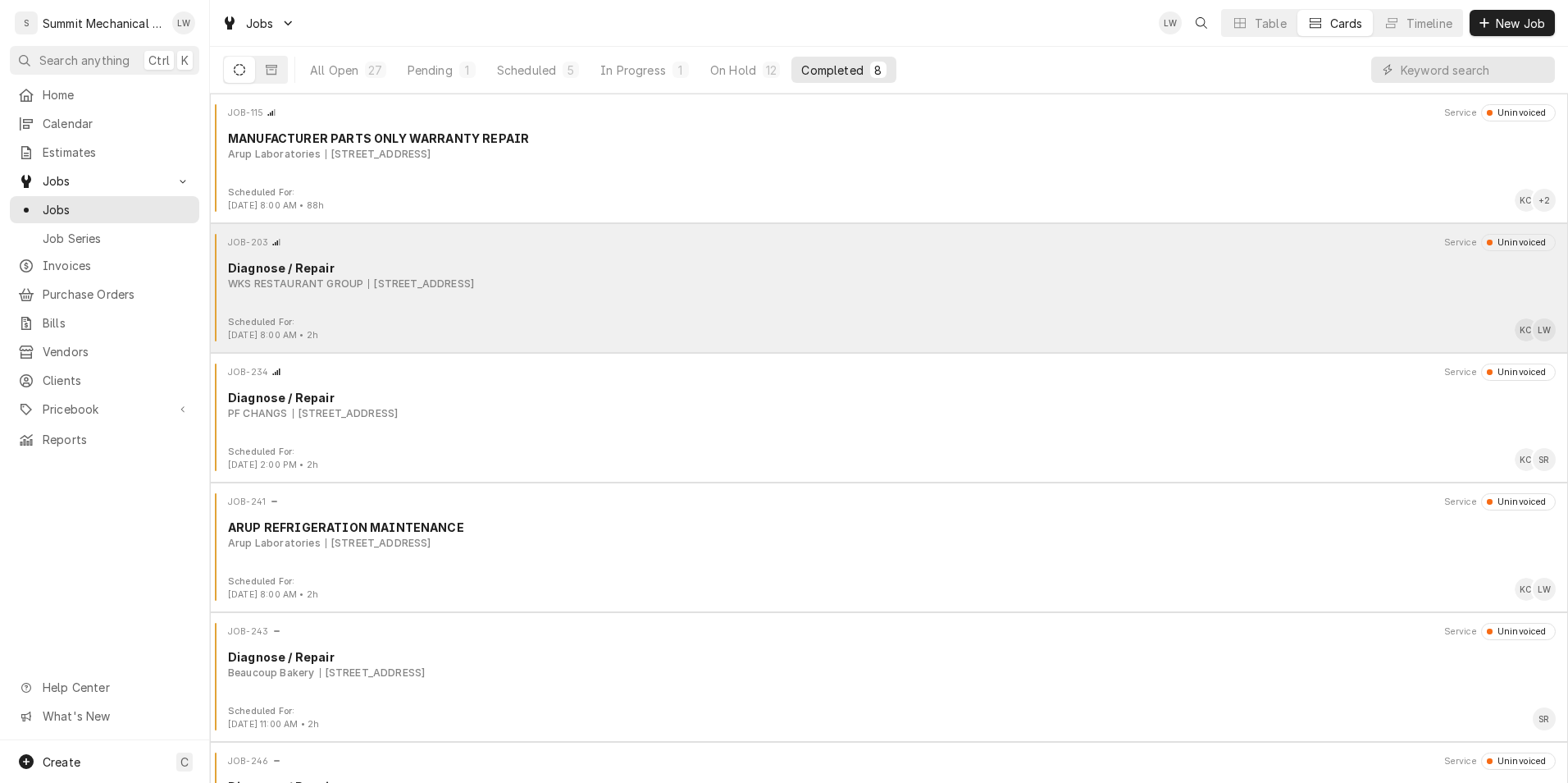
click at [714, 285] on div "WKS RESTAURANT GROUP 10590 S State St, Sandy, UT 84070" at bounding box center [891, 283] width 1327 height 14
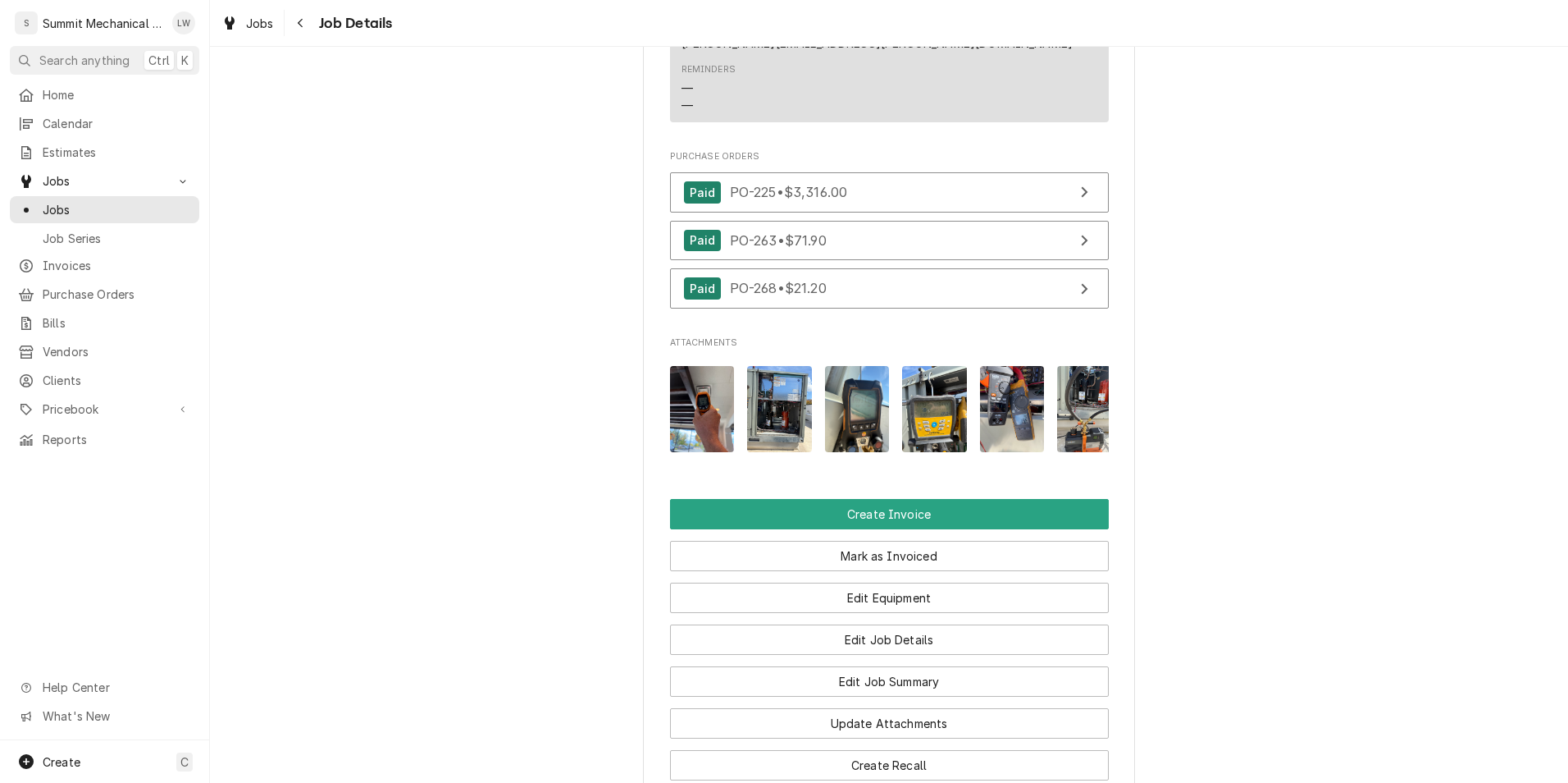
scroll to position [1705, 0]
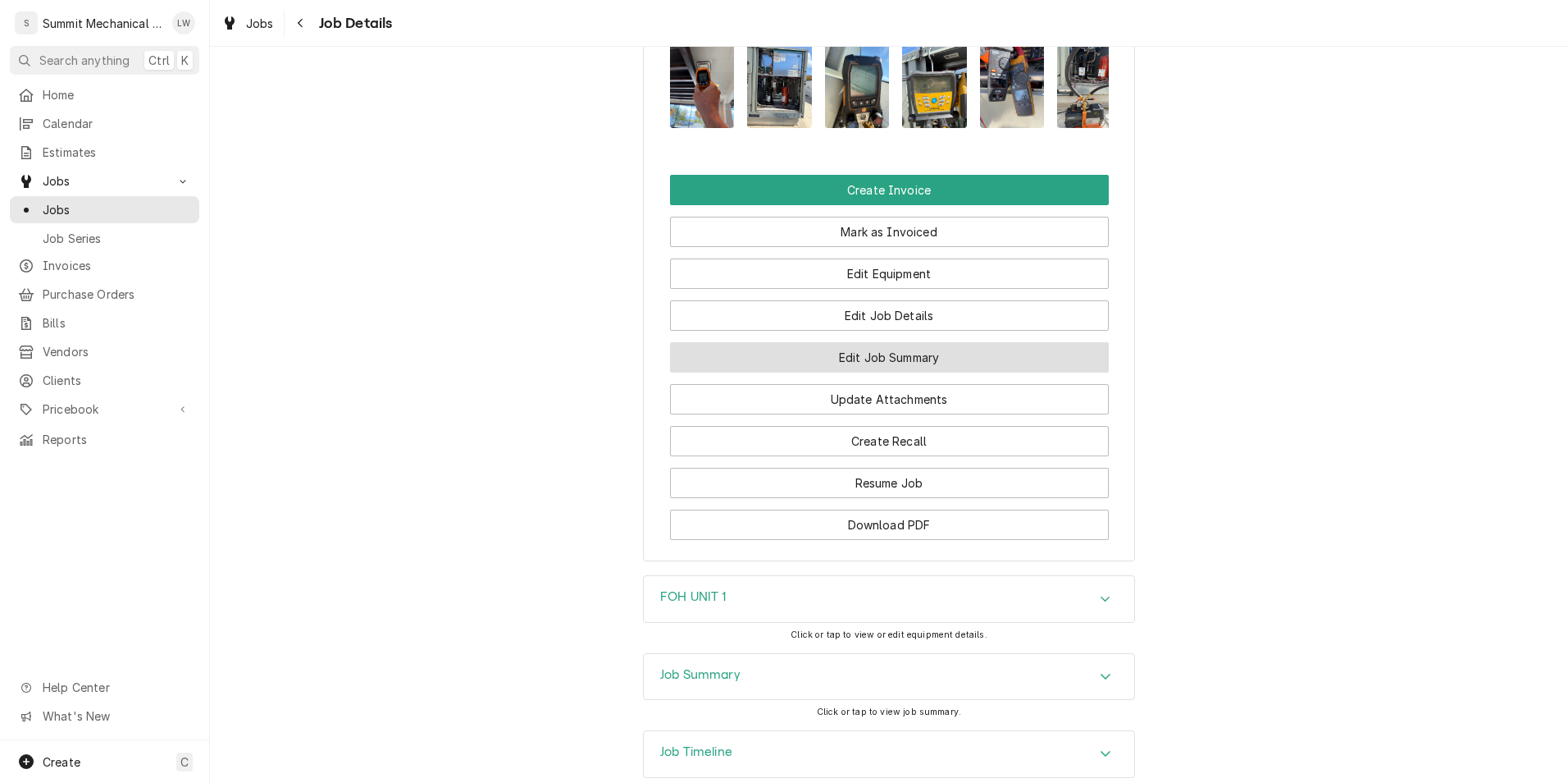
click at [895, 342] on button "Edit Job Summary" at bounding box center [889, 358] width 439 height 31
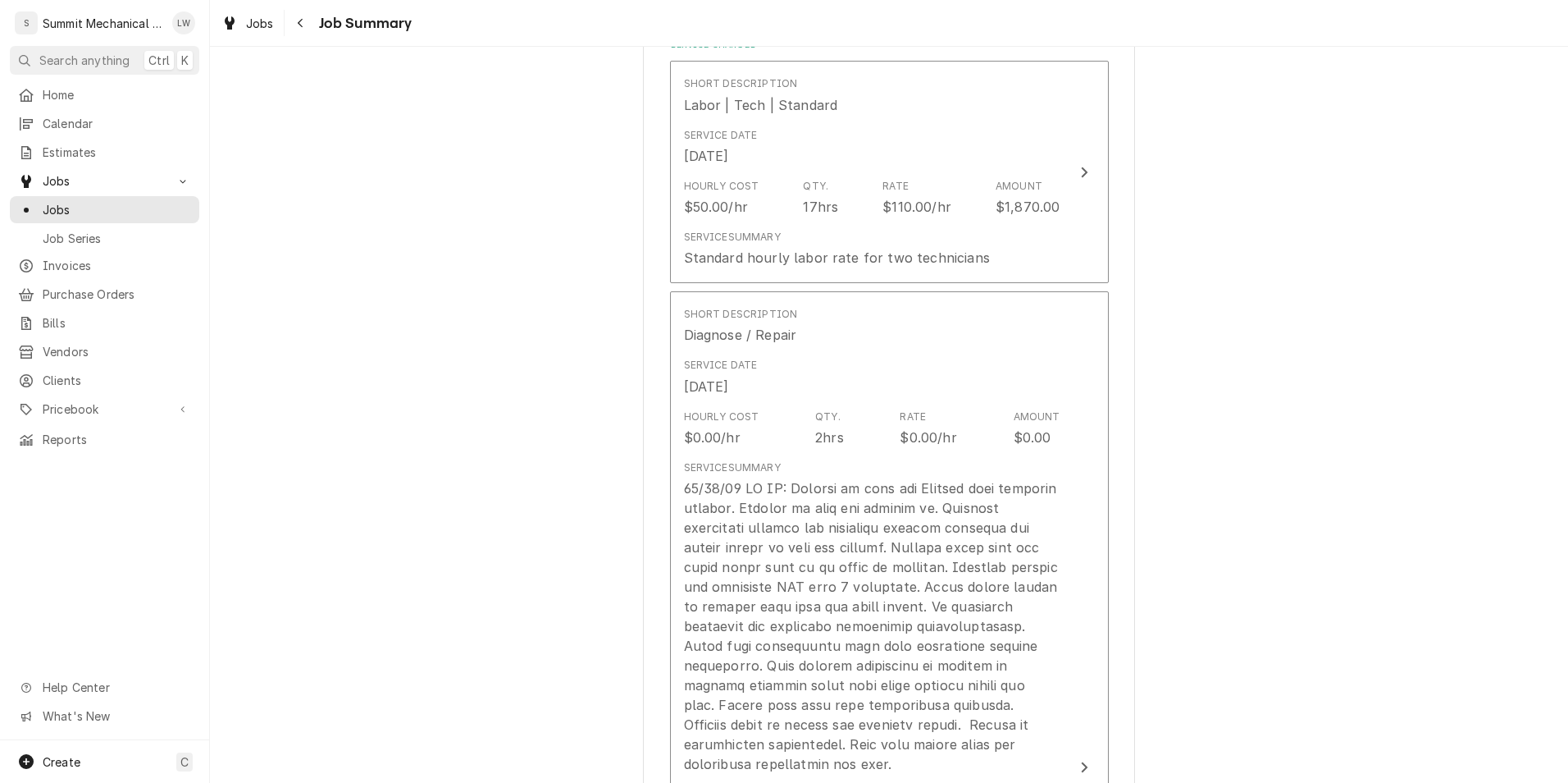
scroll to position [466, 0]
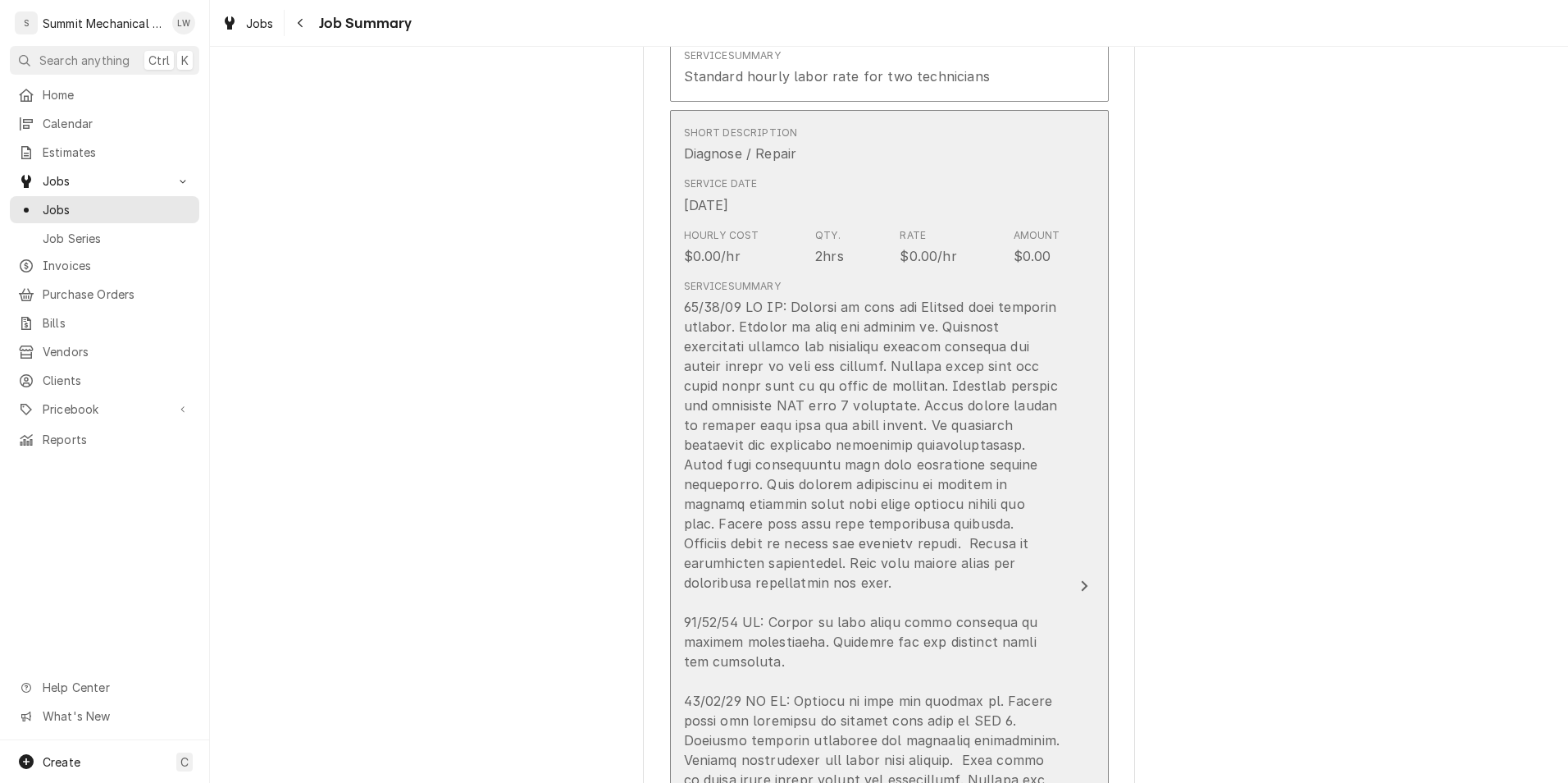
click at [870, 391] on div "Update Line Item" at bounding box center [872, 671] width 376 height 749
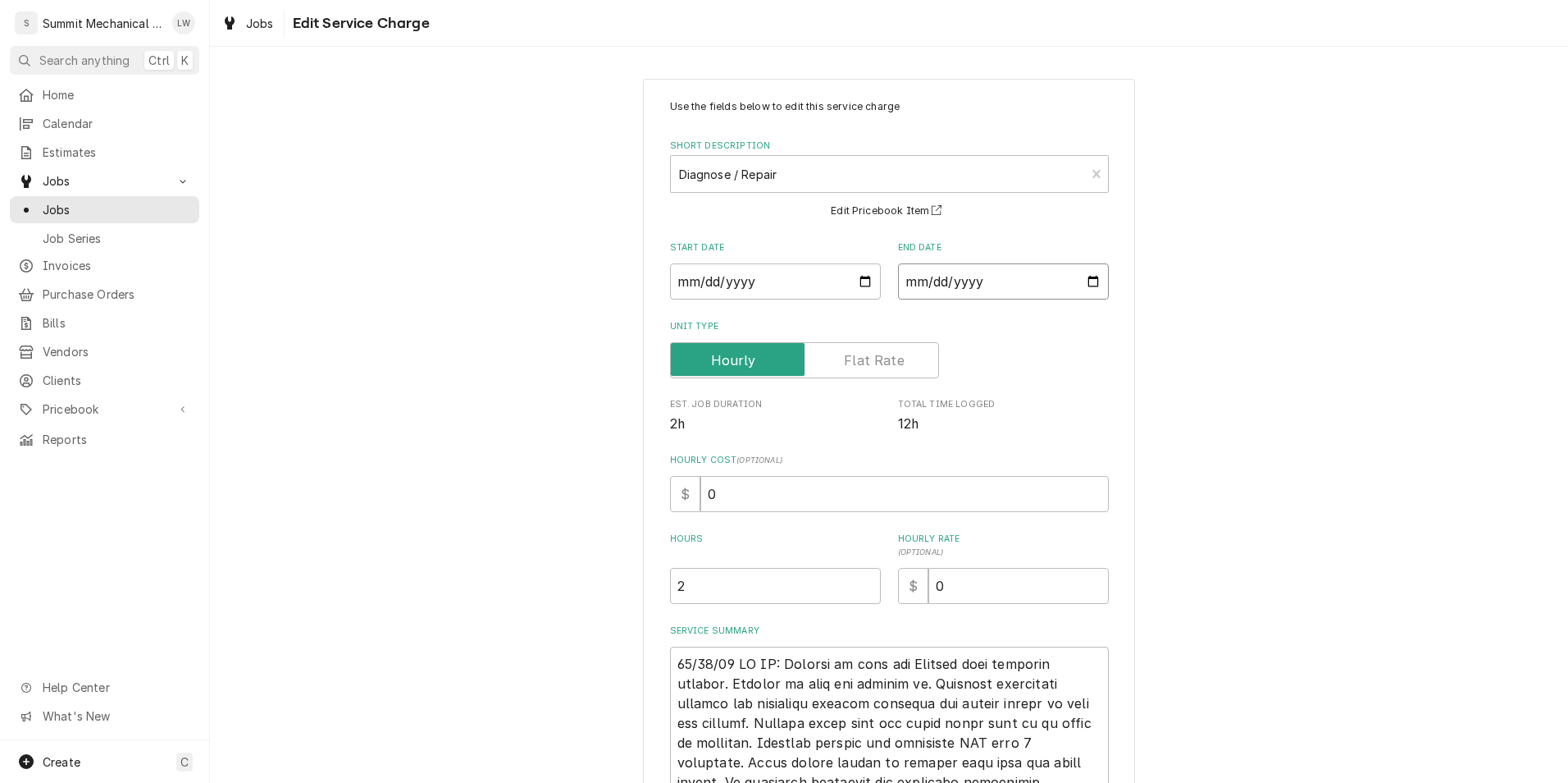
click at [1088, 278] on input "[DATE]" at bounding box center [1003, 282] width 211 height 36
click at [1090, 283] on input "[DATE]" at bounding box center [1003, 282] width 211 height 36
type textarea "x"
type input "[DATE]"
type textarea "x"
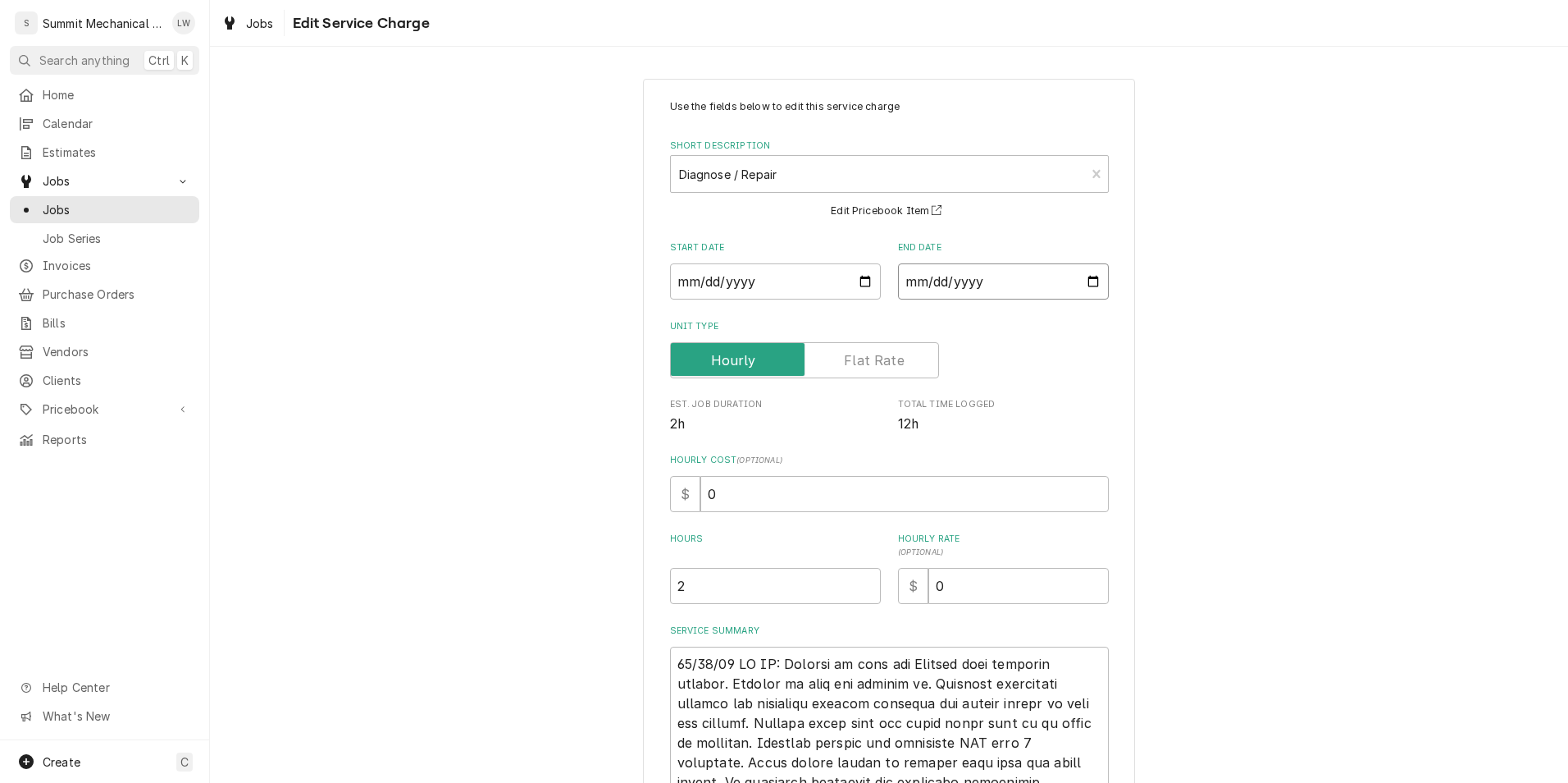
type input "[DATE]"
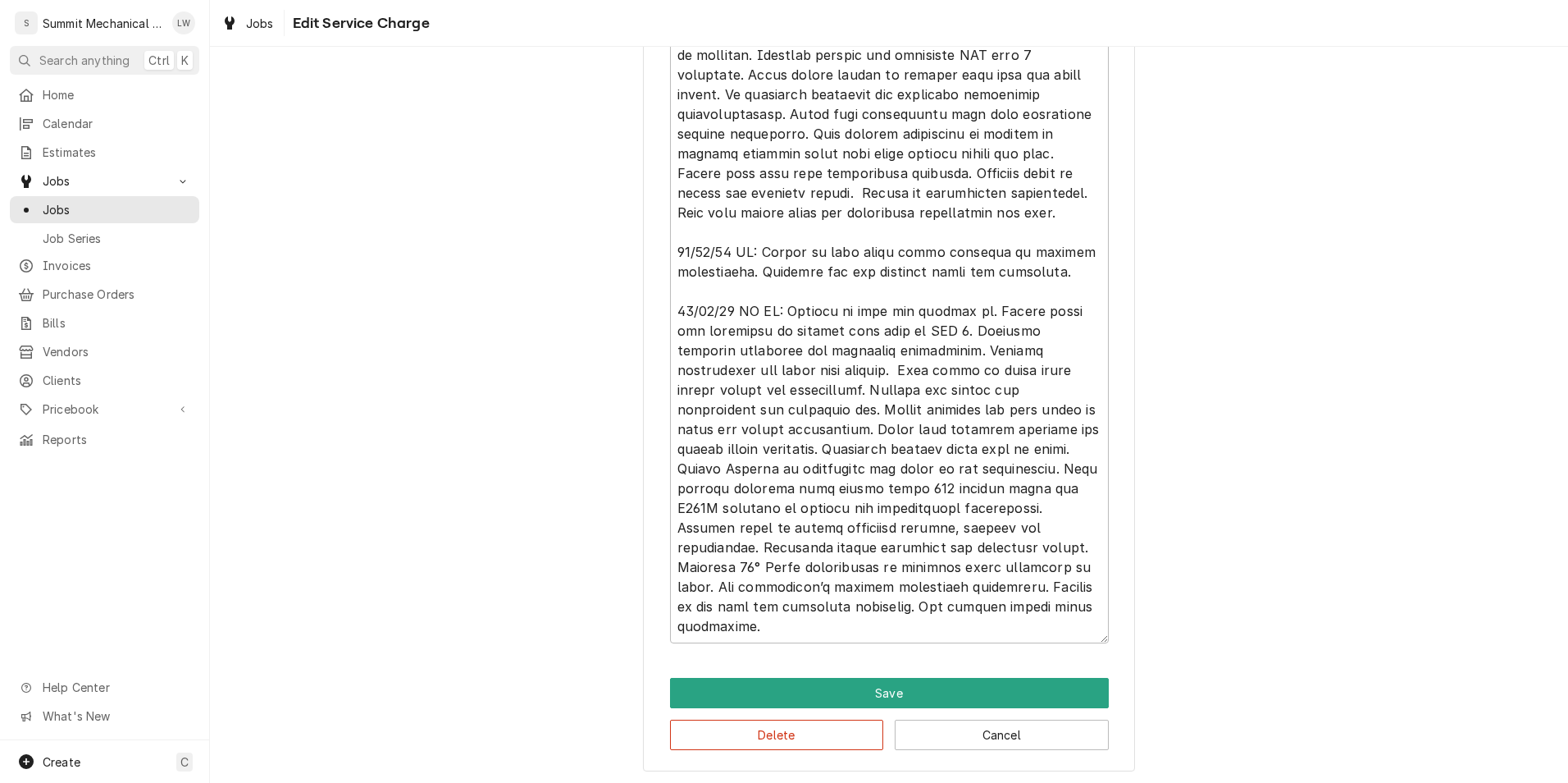
scroll to position [690, 0]
click at [860, 449] on textarea "Service Summary" at bounding box center [889, 299] width 439 height 684
click at [809, 443] on textarea "Service Summary" at bounding box center [889, 299] width 439 height 684
type textarea "x"
type textarea "08/19/25 LW KC: Respond to call for Rooftop unit tripping breaker. Arrived in s…"
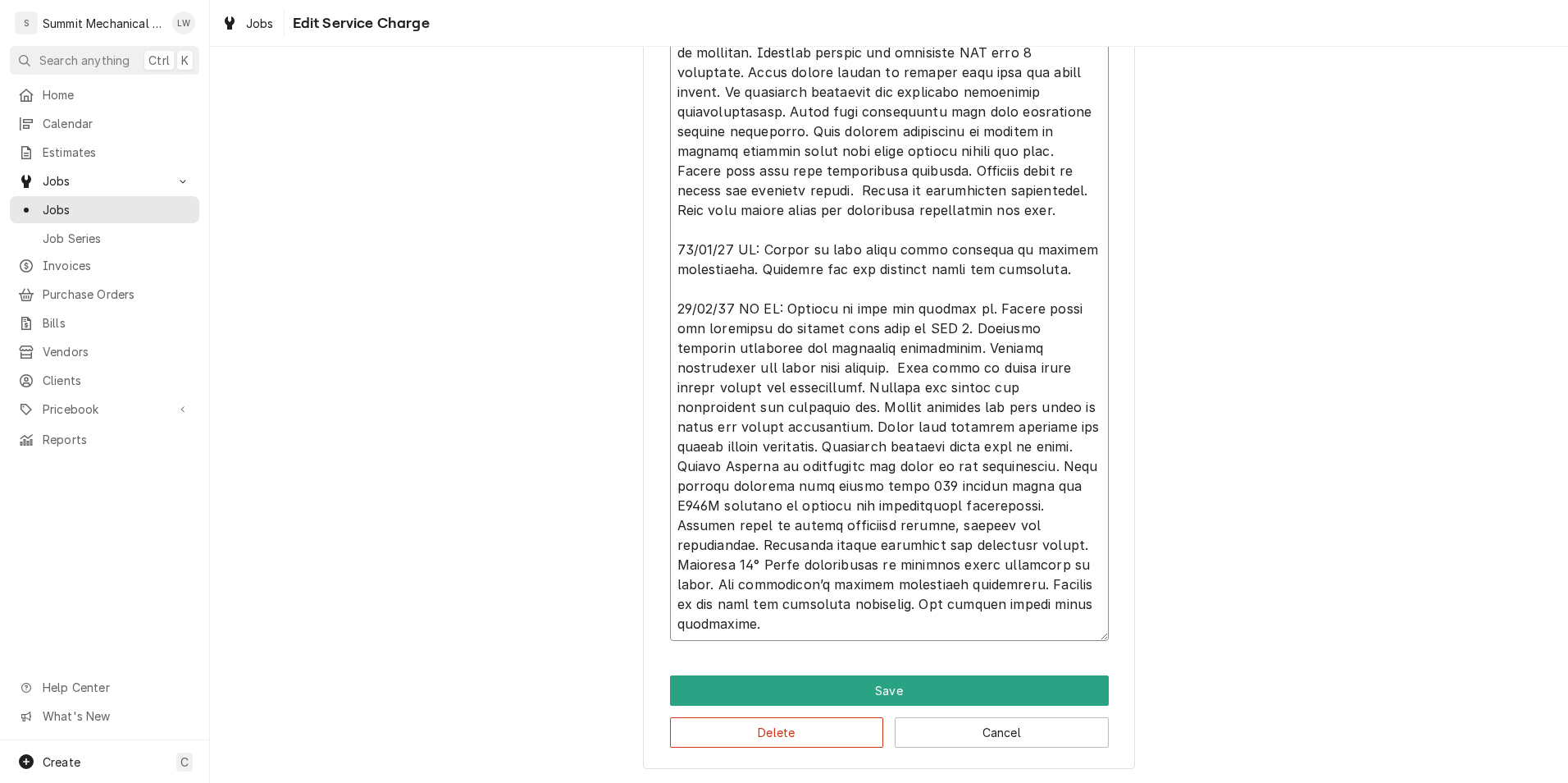
type textarea "x"
type textarea "08/19/25 LW KC: Respond to call for Rooftop unit tripping breaker. Arrived in s…"
type textarea "x"
type textarea "08/19/25 LW KC: Respond to call for Rooftop unit tripping breaker. Arrived in s…"
type textarea "x"
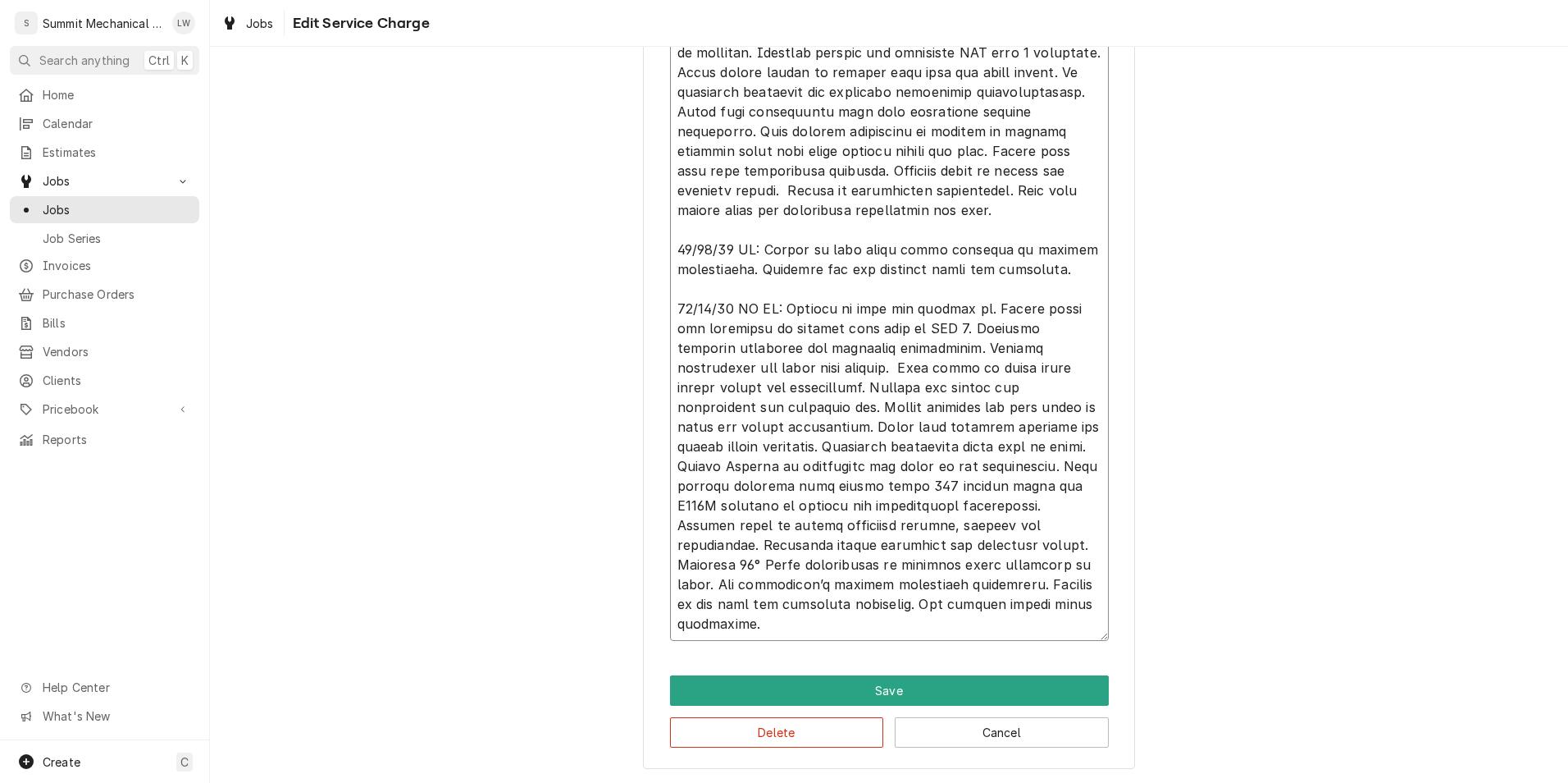
type textarea "08/19/25 LW KC: Respond to call for Rooftop unit tripping breaker. Arrived in s…"
type textarea "x"
type textarea "08/19/25 LW KC: Respond to call for Rooftop unit tripping breaker. Arrived in s…"
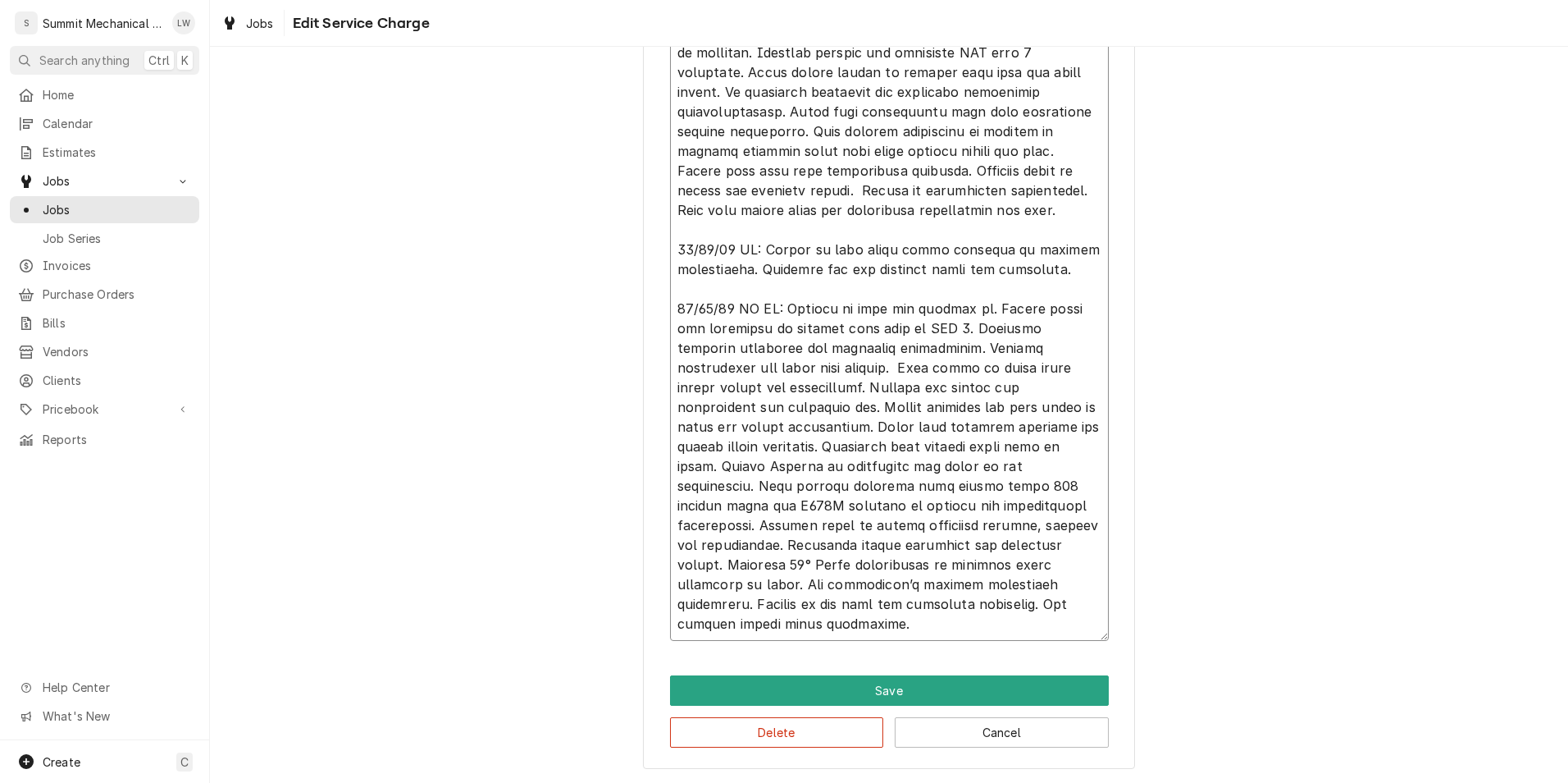
click at [760, 511] on textarea "Service Summary" at bounding box center [889, 299] width 439 height 684
click at [766, 511] on textarea "Service Summary" at bounding box center [889, 299] width 439 height 684
type textarea "x"
type textarea "08/19/25 LW KC: Respond to call for Rooftop unit tripping breaker. Arrived in s…"
type textarea "x"
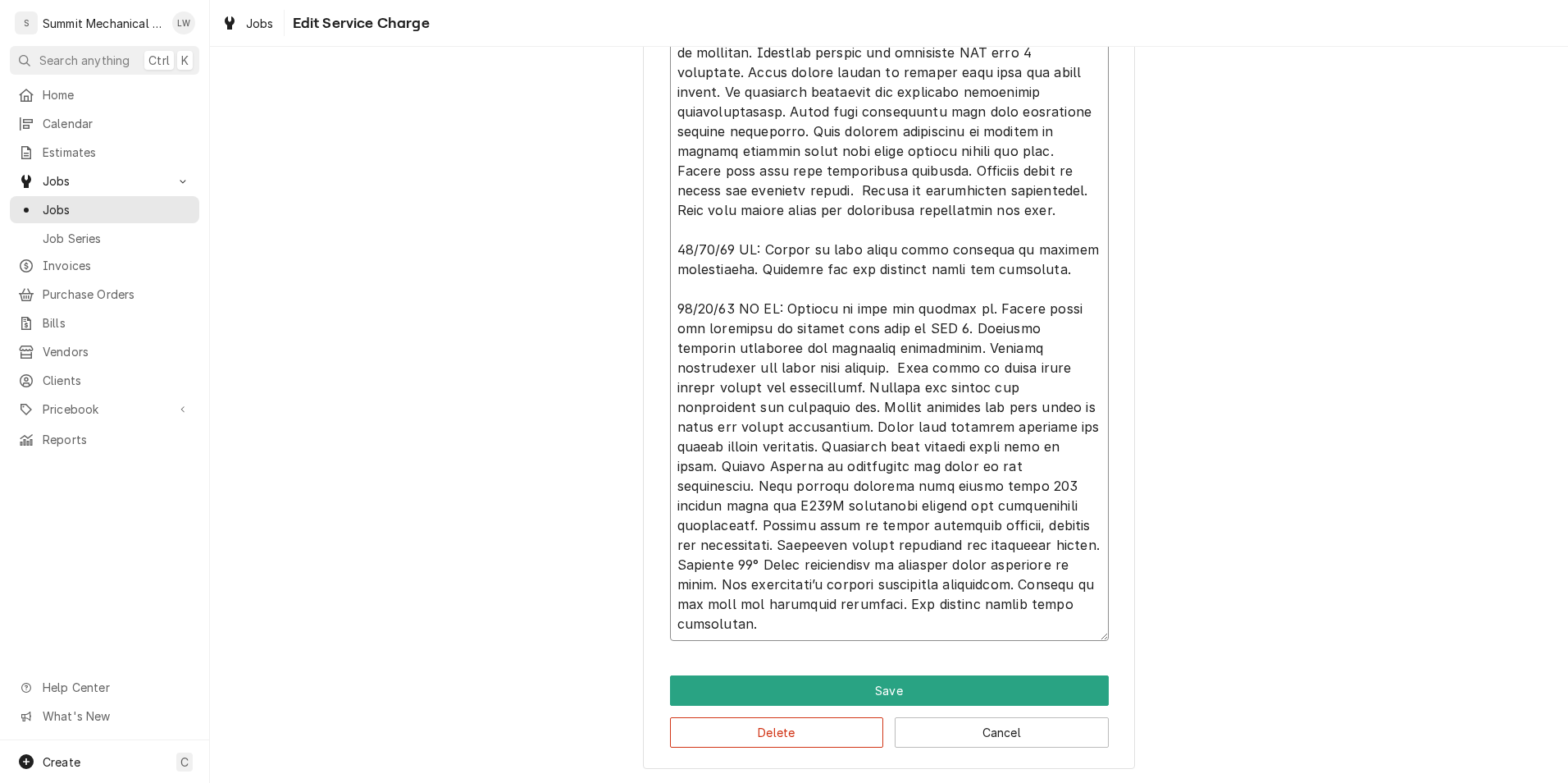
type textarea "08/19/25 LW KC: Respond to call for Rooftop unit tripping breaker. Arrived in s…"
type textarea "x"
type textarea "08/19/25 LW KC: Respond to call for Rooftop unit tripping breaker. Arrived in s…"
type textarea "x"
type textarea "08/19/25 LW KC: Respond to call for Rooftop unit tripping breaker. Arrived in s…"
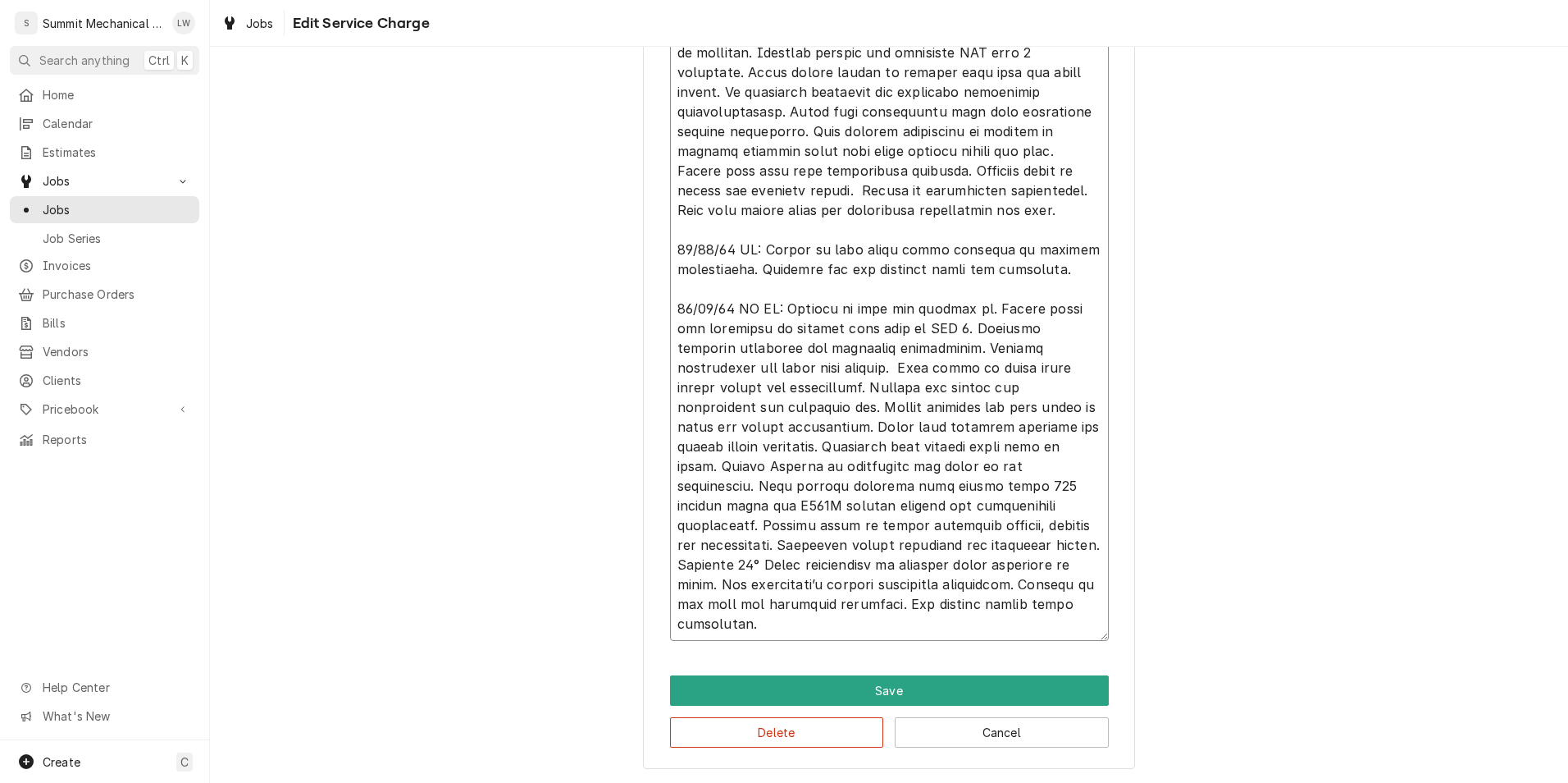
type textarea "x"
type textarea "08/19/25 LW KC: Respond to call for Rooftop unit tripping breaker. Arrived in s…"
type textarea "x"
type textarea "08/19/25 LW KC: Respond to call for Rooftop unit tripping breaker. Arrived in s…"
type textarea "x"
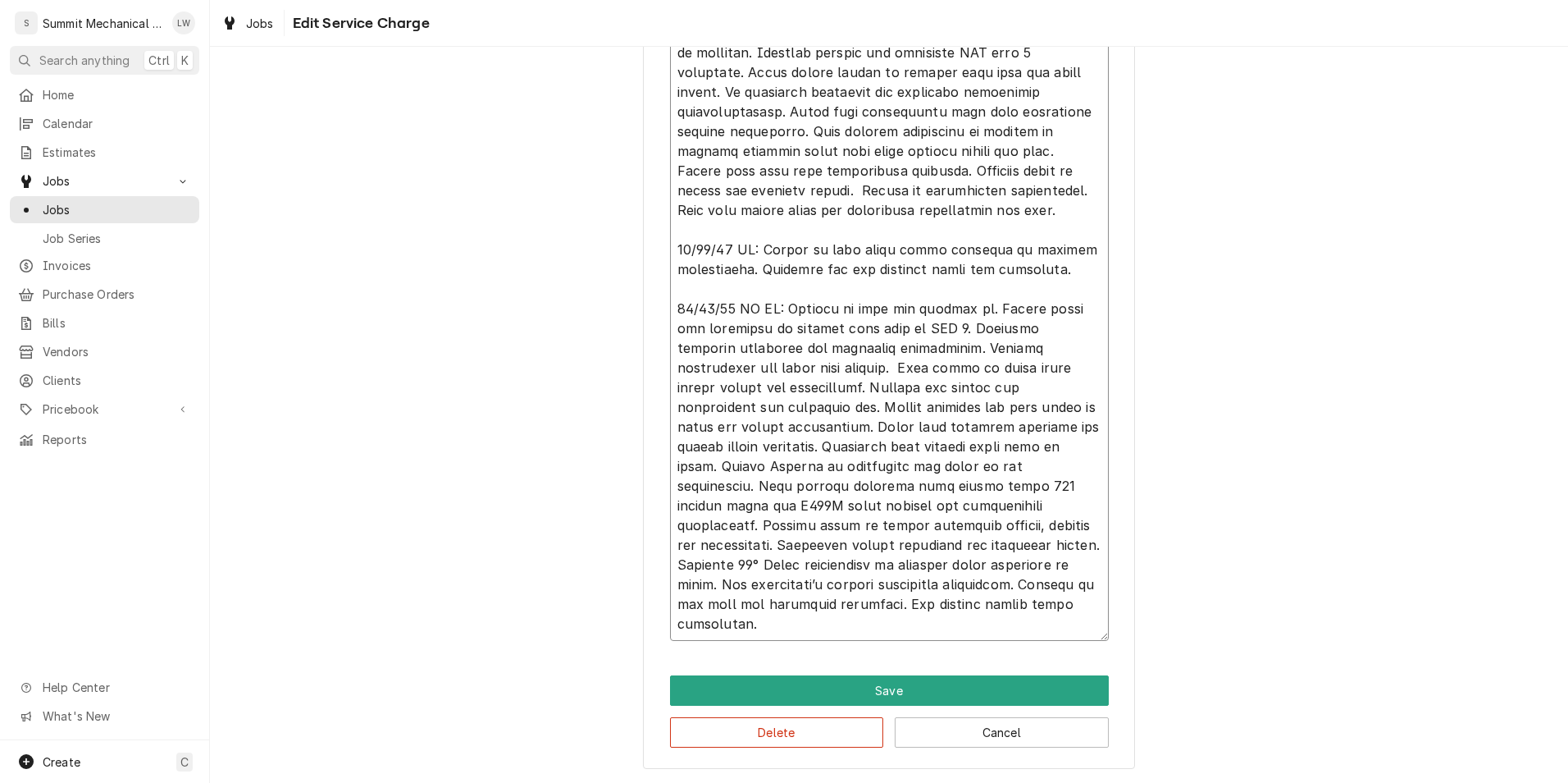
type textarea "08/19/25 LW KC: Respond to call for Rooftop unit tripping breaker. Arrived in s…"
type textarea "x"
type textarea "08/19/25 LW KC: Respond to call for Rooftop unit tripping breaker. Arrived in s…"
type textarea "x"
type textarea "08/19/25 LW KC: Respond to call for Rooftop unit tripping breaker. Arrived in s…"
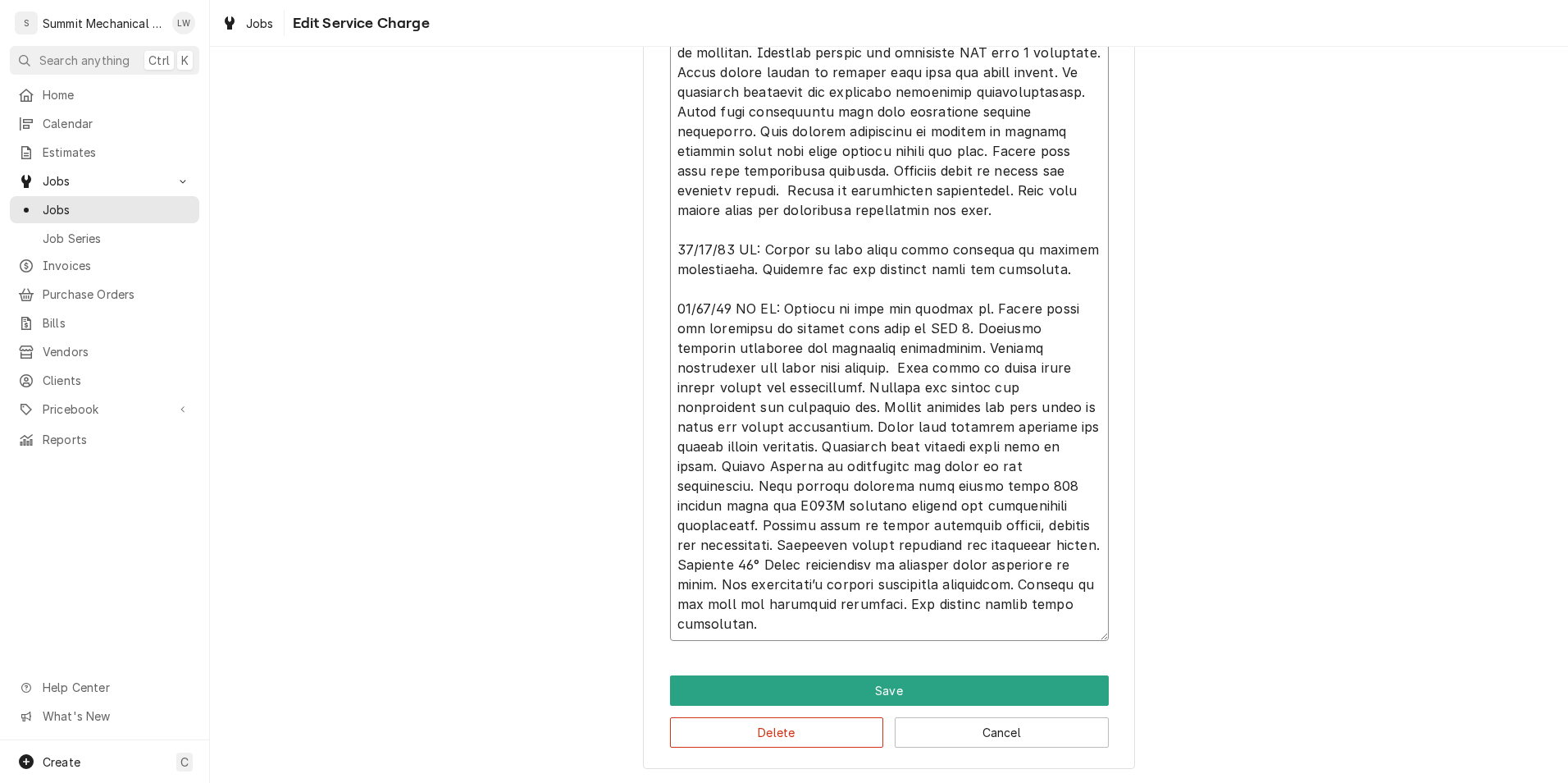
type textarea "x"
type textarea "08/19/25 LW KC: Respond to call for Rooftop unit tripping breaker. Arrived in s…"
type textarea "x"
type textarea "08/19/25 LW KC: Respond to call for Rooftop unit tripping breaker. Arrived in s…"
type textarea "x"
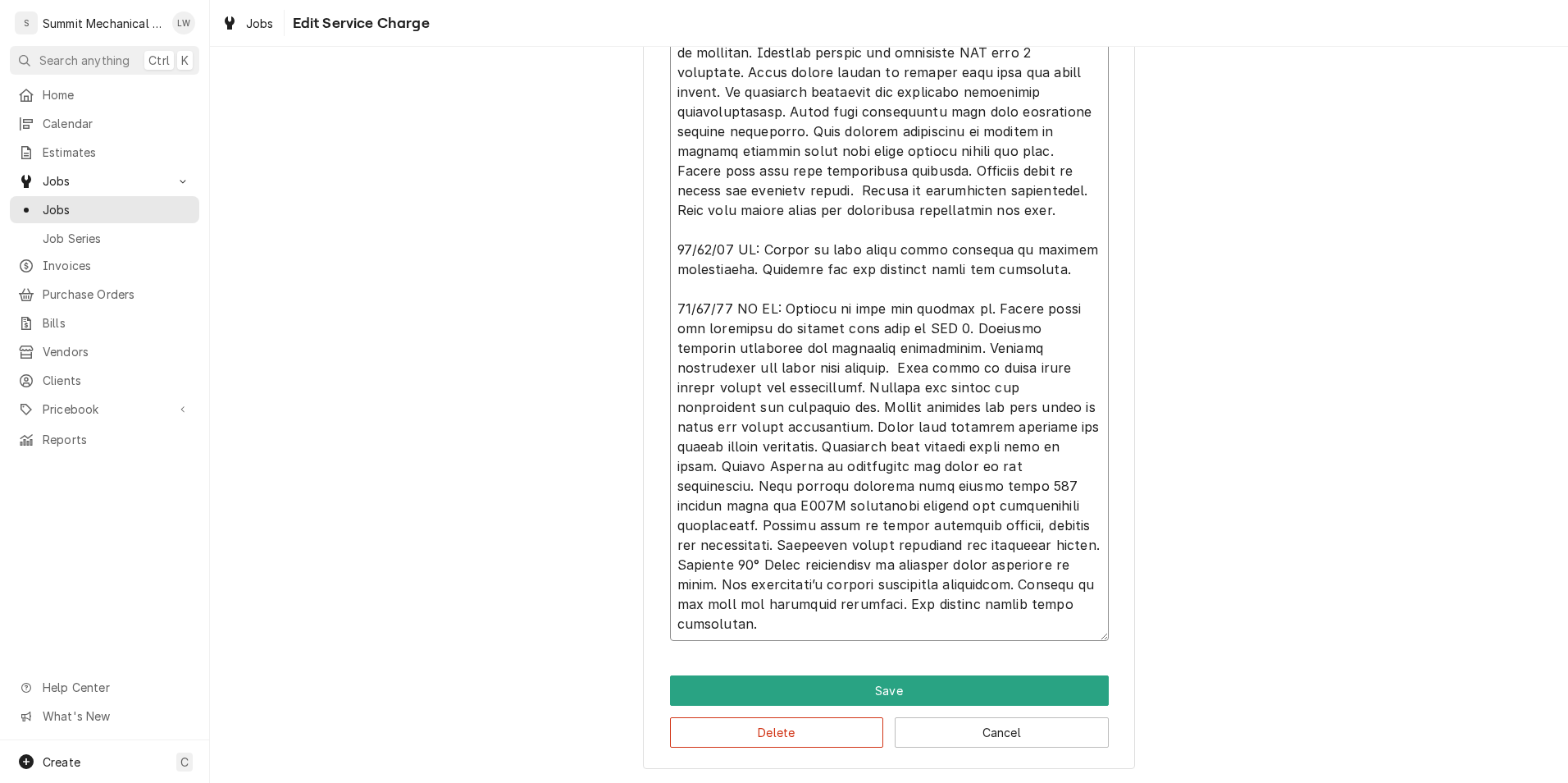
type textarea "08/19/25 LW KC: Respond to call for Rooftop unit tripping breaker. Arrived in s…"
type textarea "x"
type textarea "08/19/25 LW KC: Respond to call for Rooftop unit tripping breaker. Arrived in s…"
type textarea "x"
type textarea "08/19/25 LW KC: Respond to call for Rooftop unit tripping breaker. Arrived in s…"
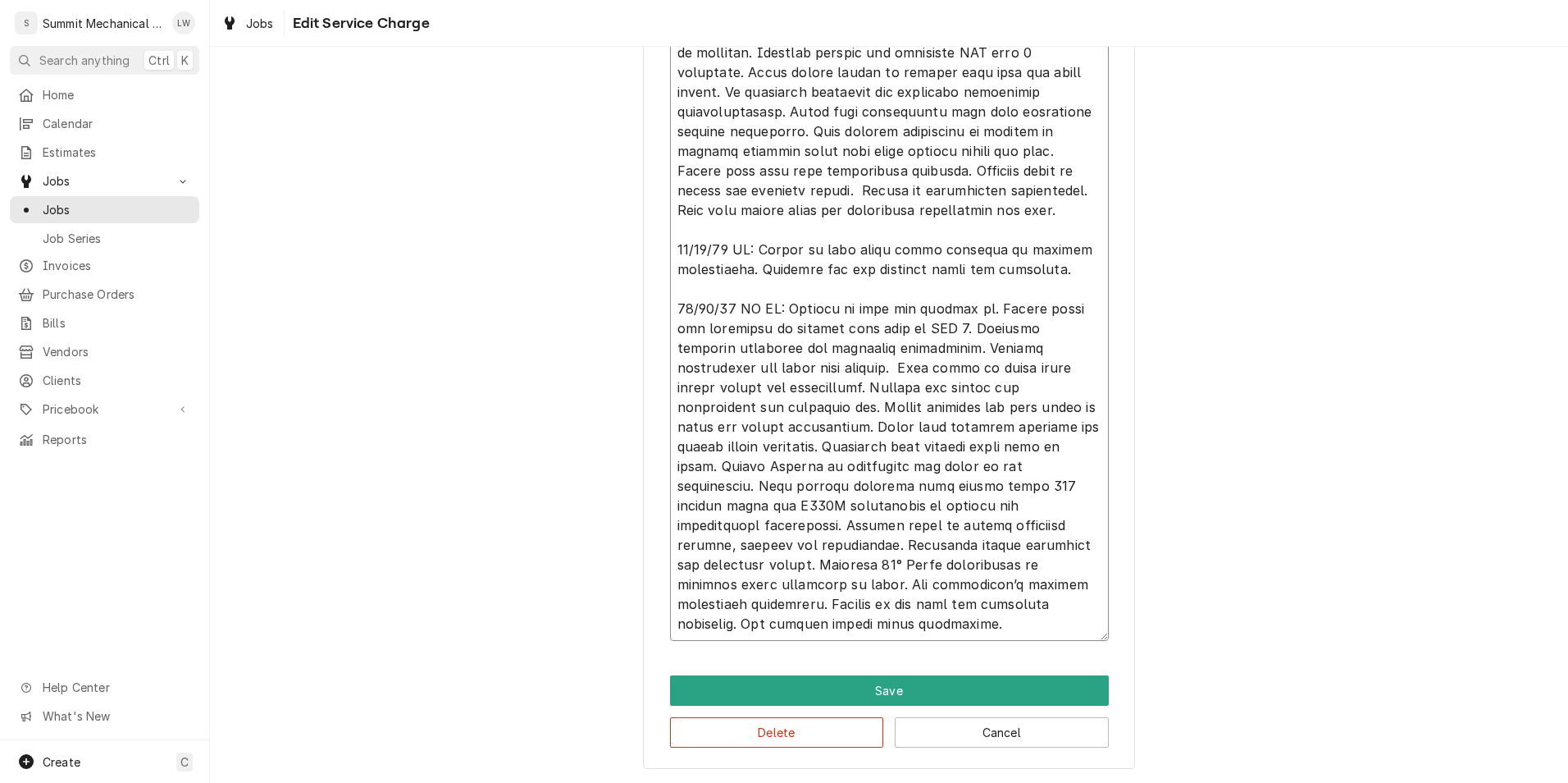
click at [725, 533] on textarea "Service Summary" at bounding box center [889, 299] width 439 height 684
type textarea "x"
type textarea "08/19/25 LW KC: Respond to call for Rooftop unit tripping breaker. Arrived in s…"
type textarea "x"
type textarea "08/19/25 LW KC: Respond to call for Rooftop unit tripping breaker. Arrived in s…"
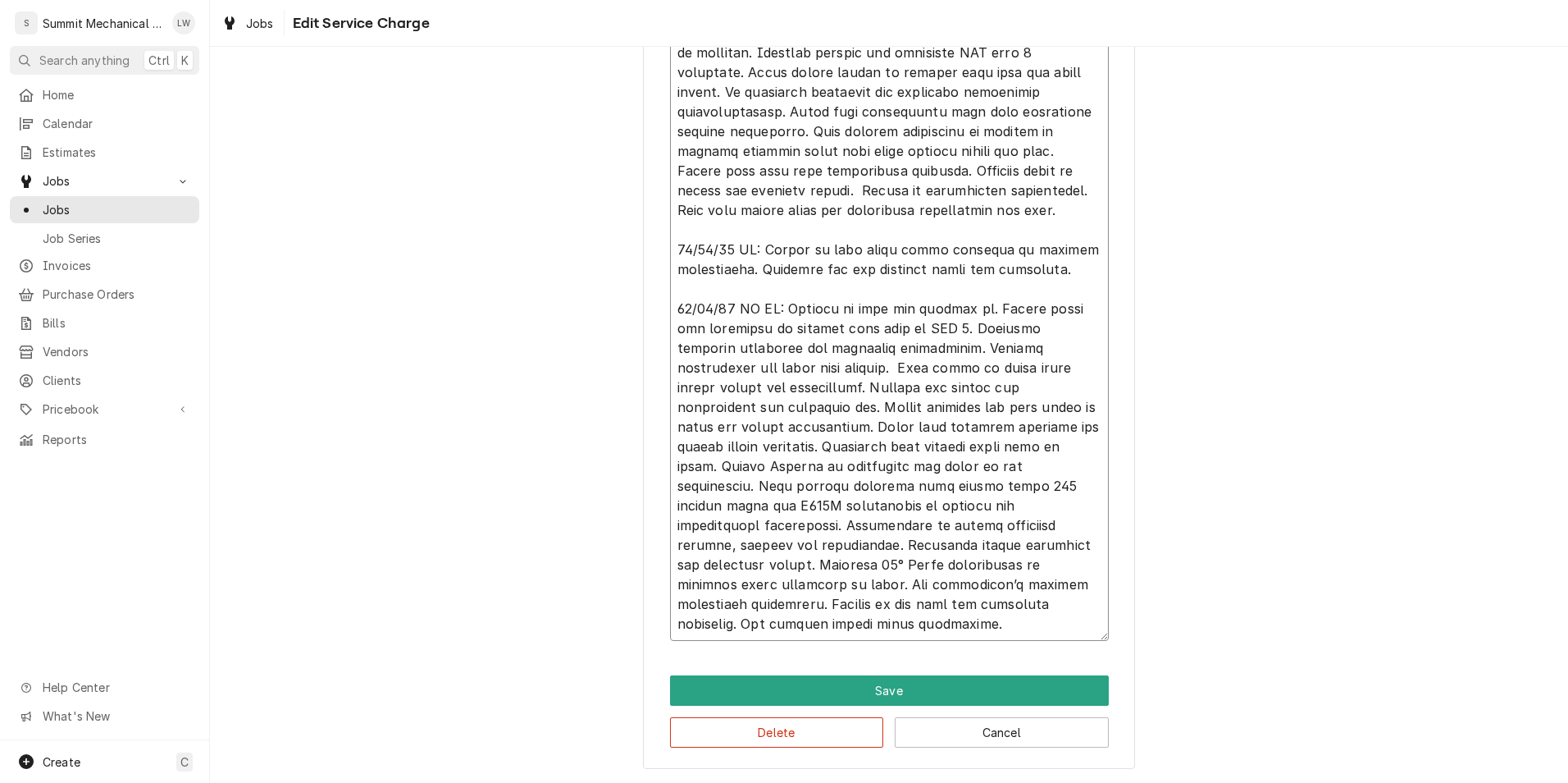
type textarea "x"
type textarea "08/19/25 LW KC: Respond to call for Rooftop unit tripping breaker. Arrived in s…"
type textarea "x"
type textarea "08/19/25 LW KC: Respond to call for Rooftop unit tripping breaker. Arrived in s…"
type textarea "x"
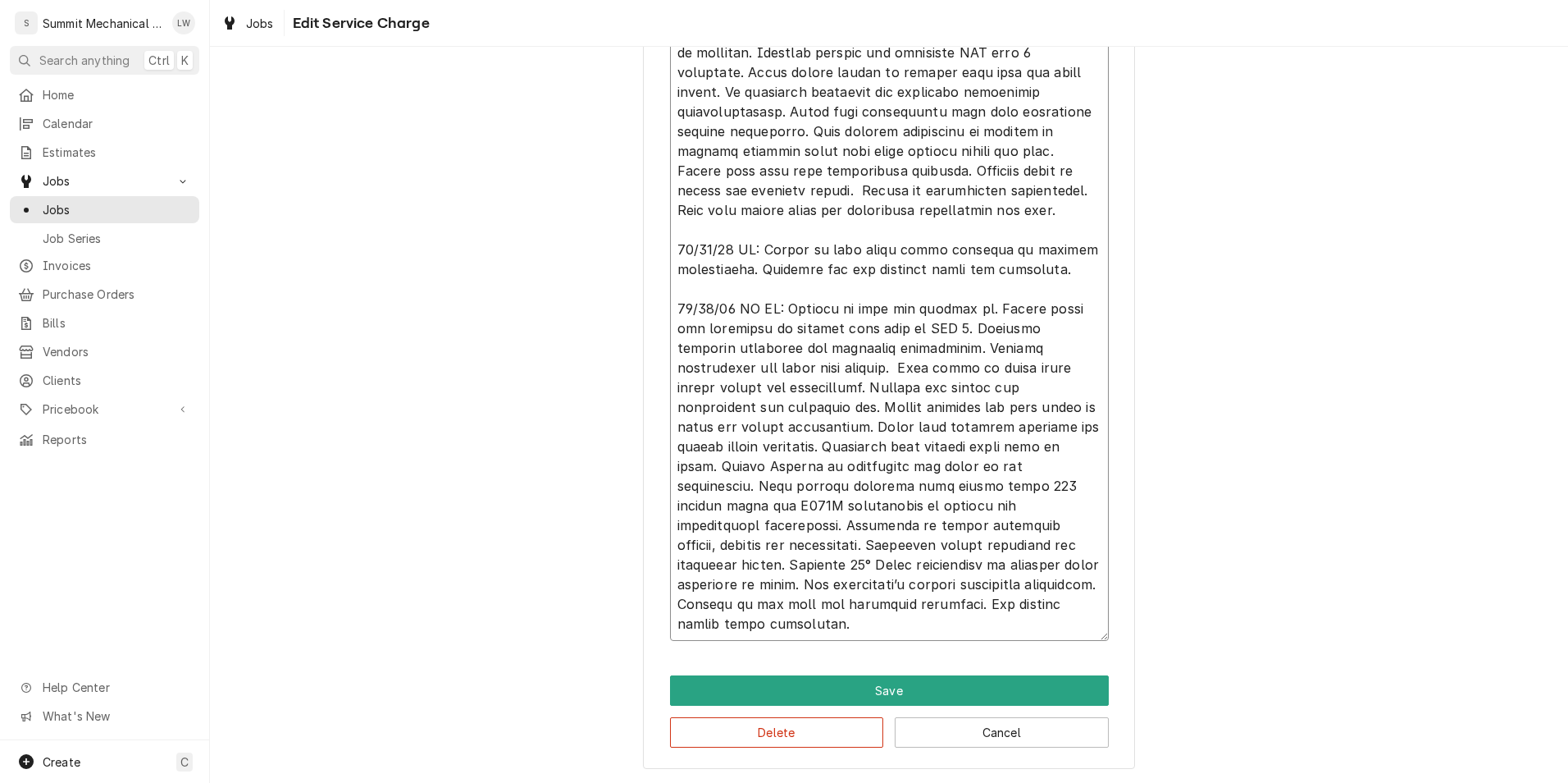
type textarea "08/19/25 LW KC: Respond to call for Rooftop unit tripping breaker. Arrived in s…"
type textarea "x"
type textarea "08/19/25 LW KC: Respond to call for Rooftop unit tripping breaker. Arrived in s…"
type textarea "x"
type textarea "08/19/25 LW KC: Respond to call for Rooftop unit tripping breaker. Arrived in s…"
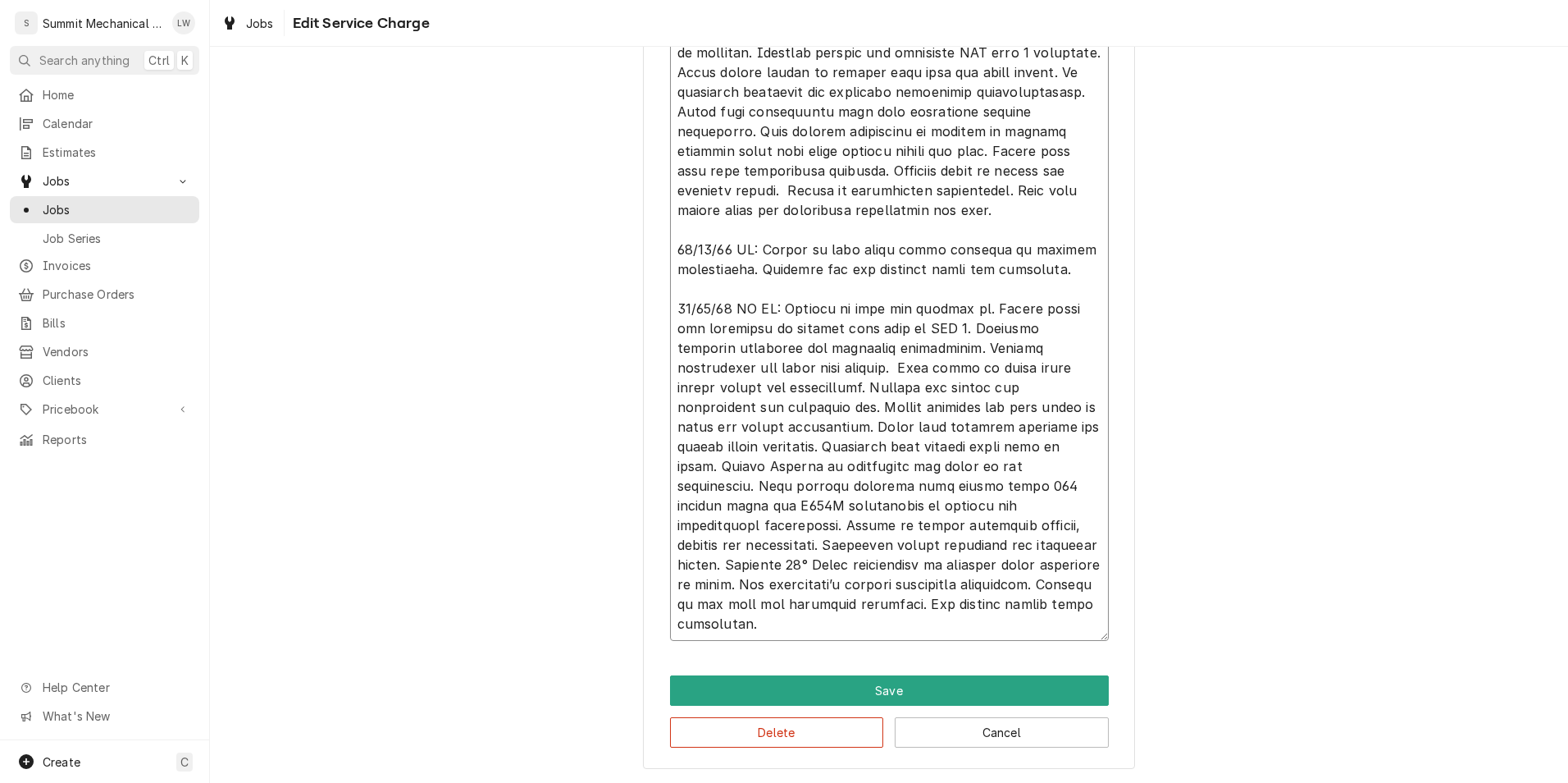
type textarea "x"
type textarea "08/19/25 LW KC: Respond to call for Rooftop unit tripping breaker. Arrived in s…"
type textarea "x"
type textarea "08/19/25 LW KC: Respond to call for Rooftop unit tripping breaker. Arrived in s…"
type textarea "x"
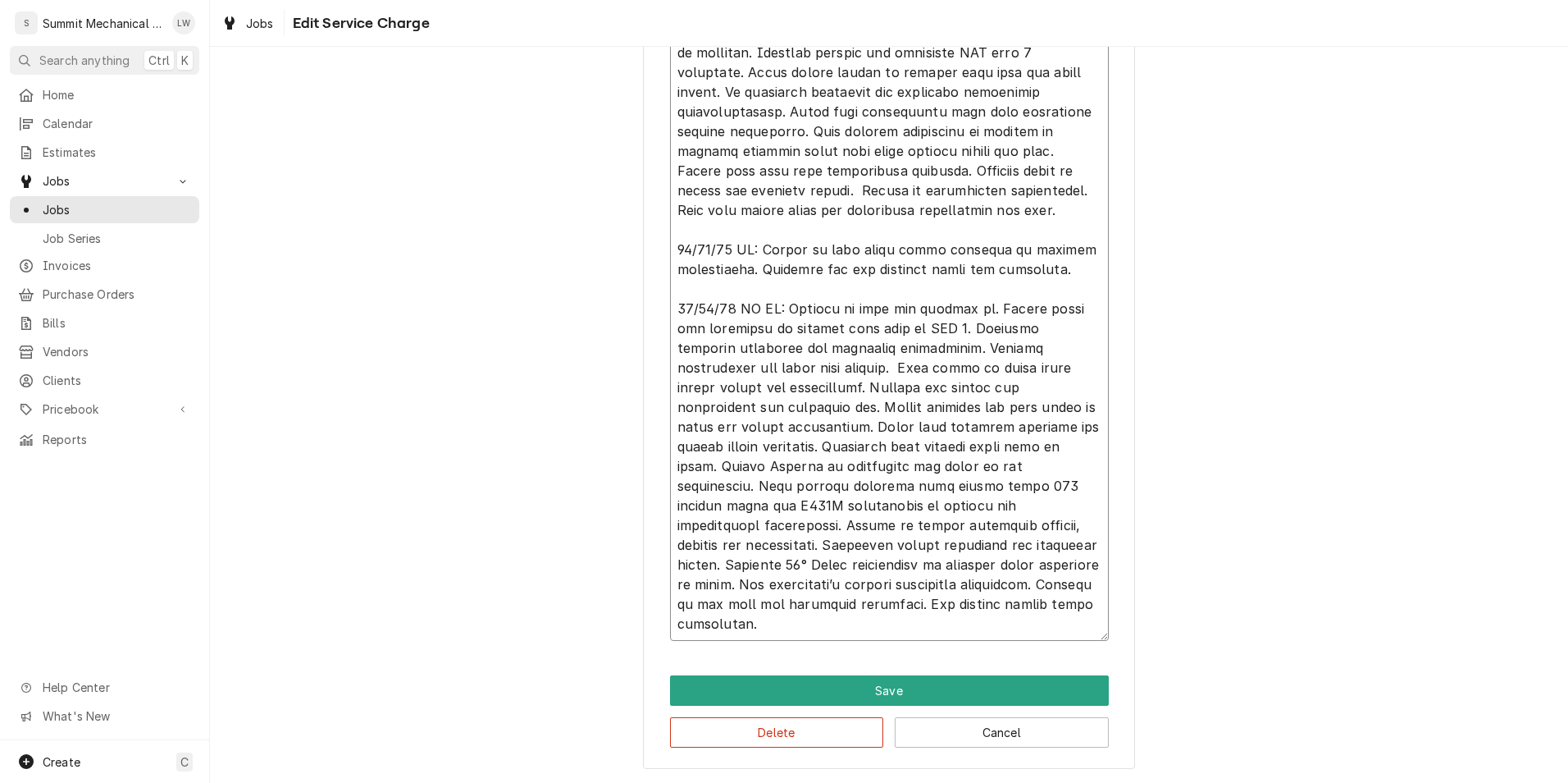
type textarea "08/19/25 LW KC: Respond to call for Rooftop unit tripping breaker. Arrived in s…"
type textarea "x"
type textarea "08/19/25 LW KC: Respond to call for Rooftop unit tripping breaker. Arrived in s…"
type textarea "x"
type textarea "08/19/25 LW KC: Respond to call for Rooftop unit tripping breaker. Arrived in s…"
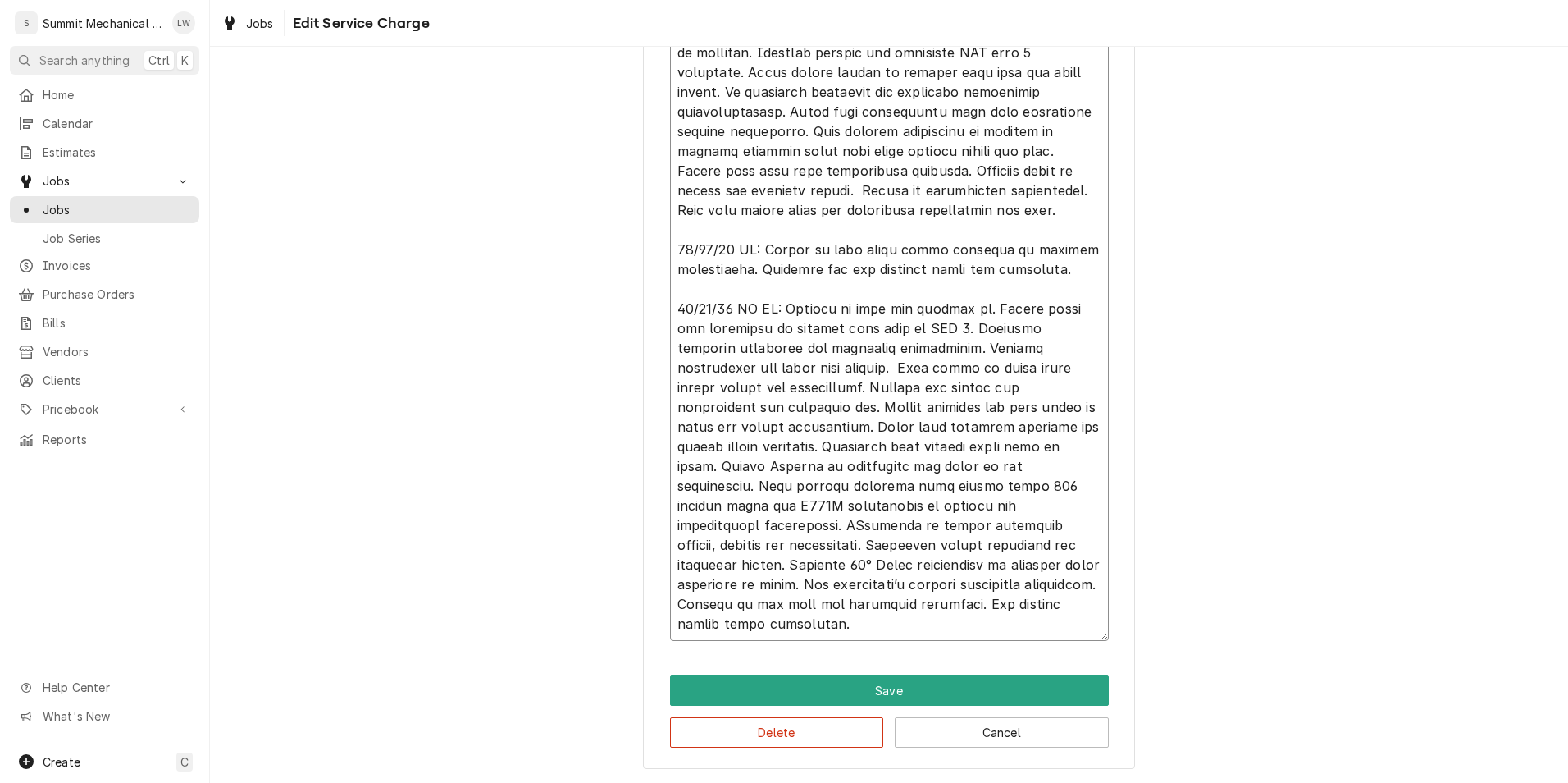
type textarea "x"
type textarea "08/19/25 LW KC: Respond to call for Rooftop unit tripping breaker. Arrived in s…"
type textarea "x"
type textarea "08/19/25 LW KC: Respond to call for Rooftop unit tripping breaker. Arrived in s…"
type textarea "x"
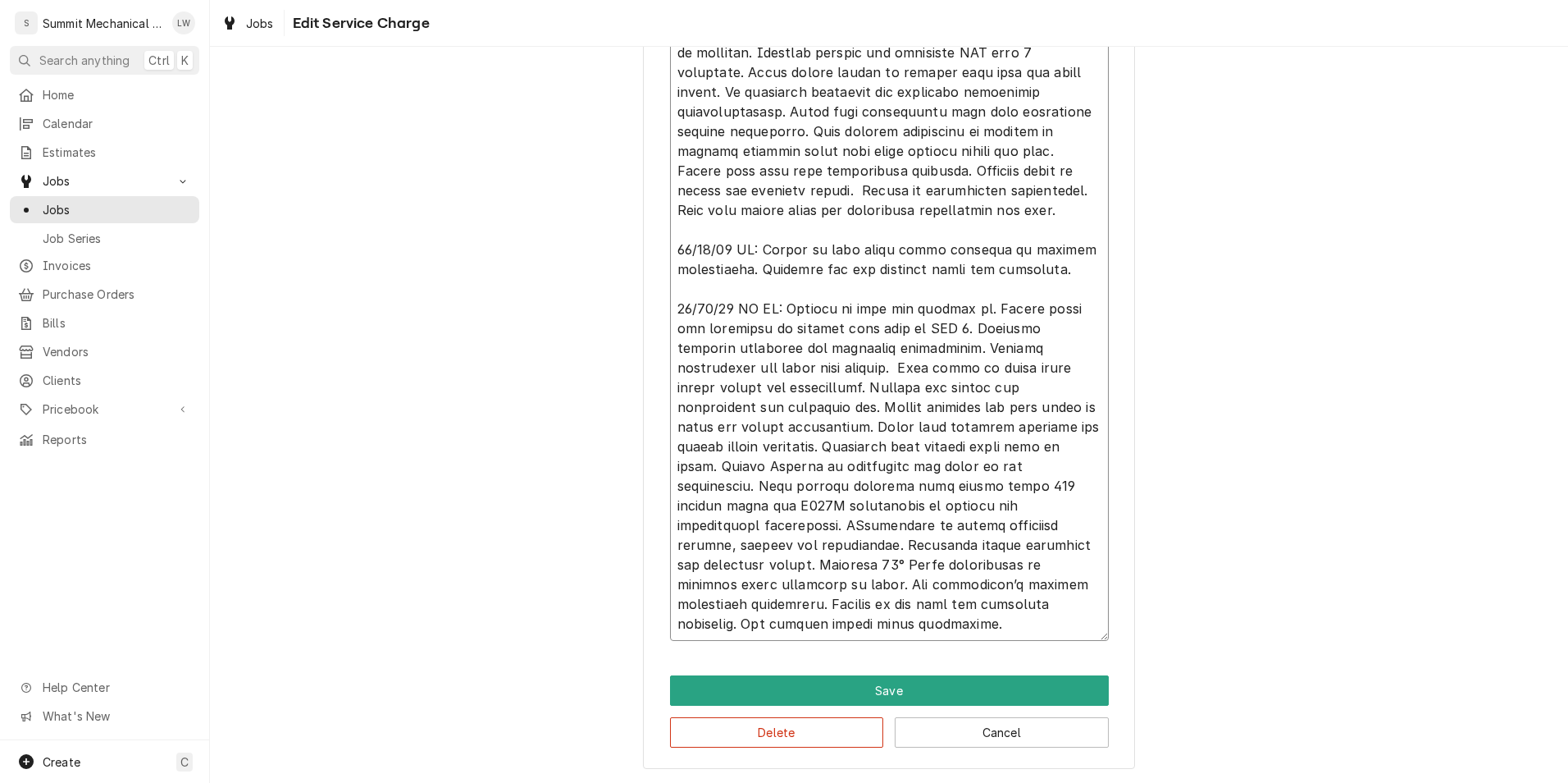
type textarea "08/19/25 LW KC: Respond to call for Rooftop unit tripping breaker. Arrived in s…"
type textarea "x"
type textarea "08/19/25 LW KC: Respond to call for Rooftop unit tripping breaker. Arrived in s…"
type textarea "x"
type textarea "08/19/25 LW KC: Respond to call for Rooftop unit tripping breaker. Arrived in s…"
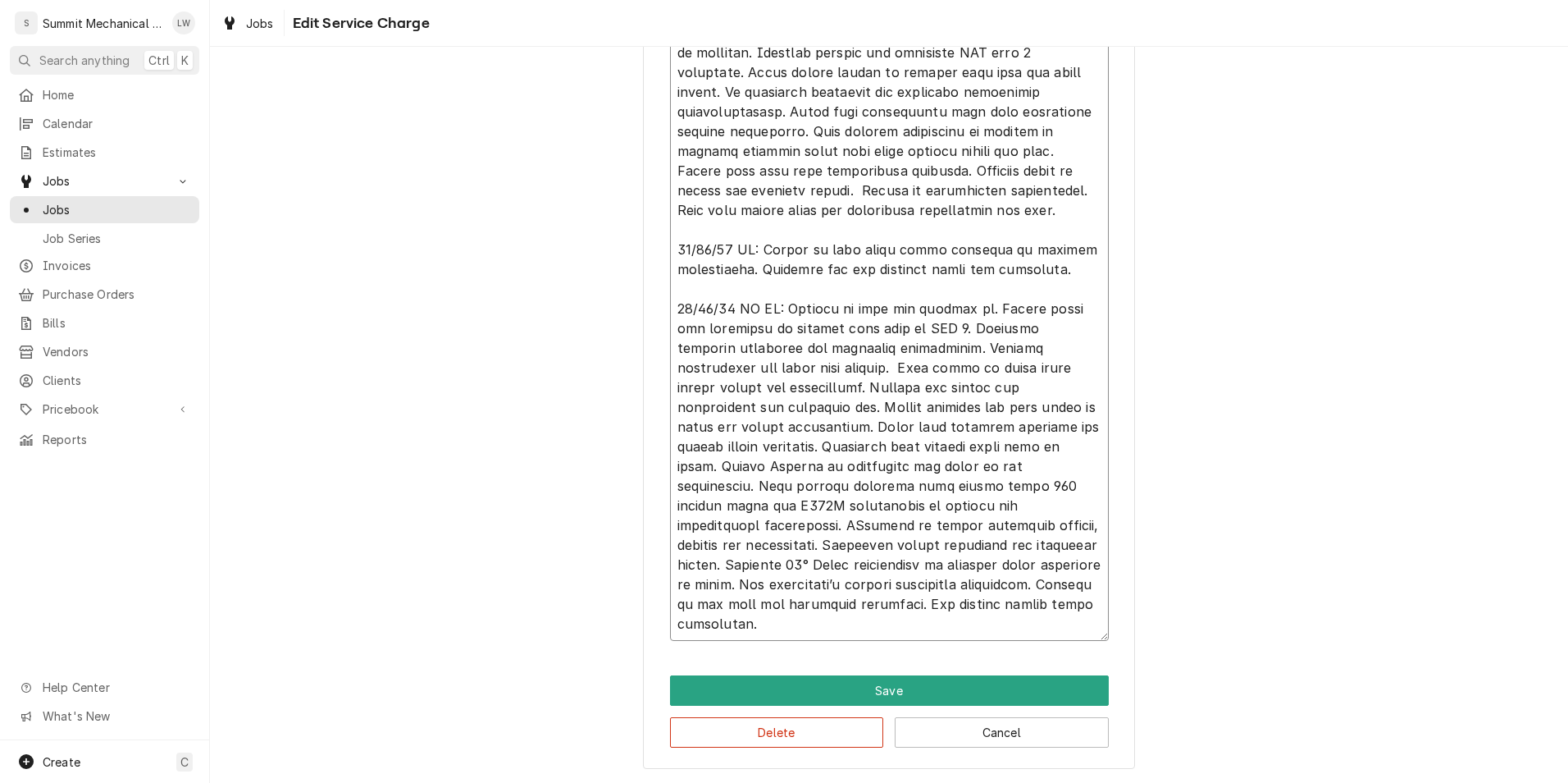
type textarea "x"
type textarea "08/19/25 LW KC: Respond to call for Rooftop unit tripping breaker. Arrived in s…"
type textarea "x"
type textarea "08/19/25 LW KC: Respond to call for Rooftop unit tripping breaker. Arrived in s…"
type textarea "x"
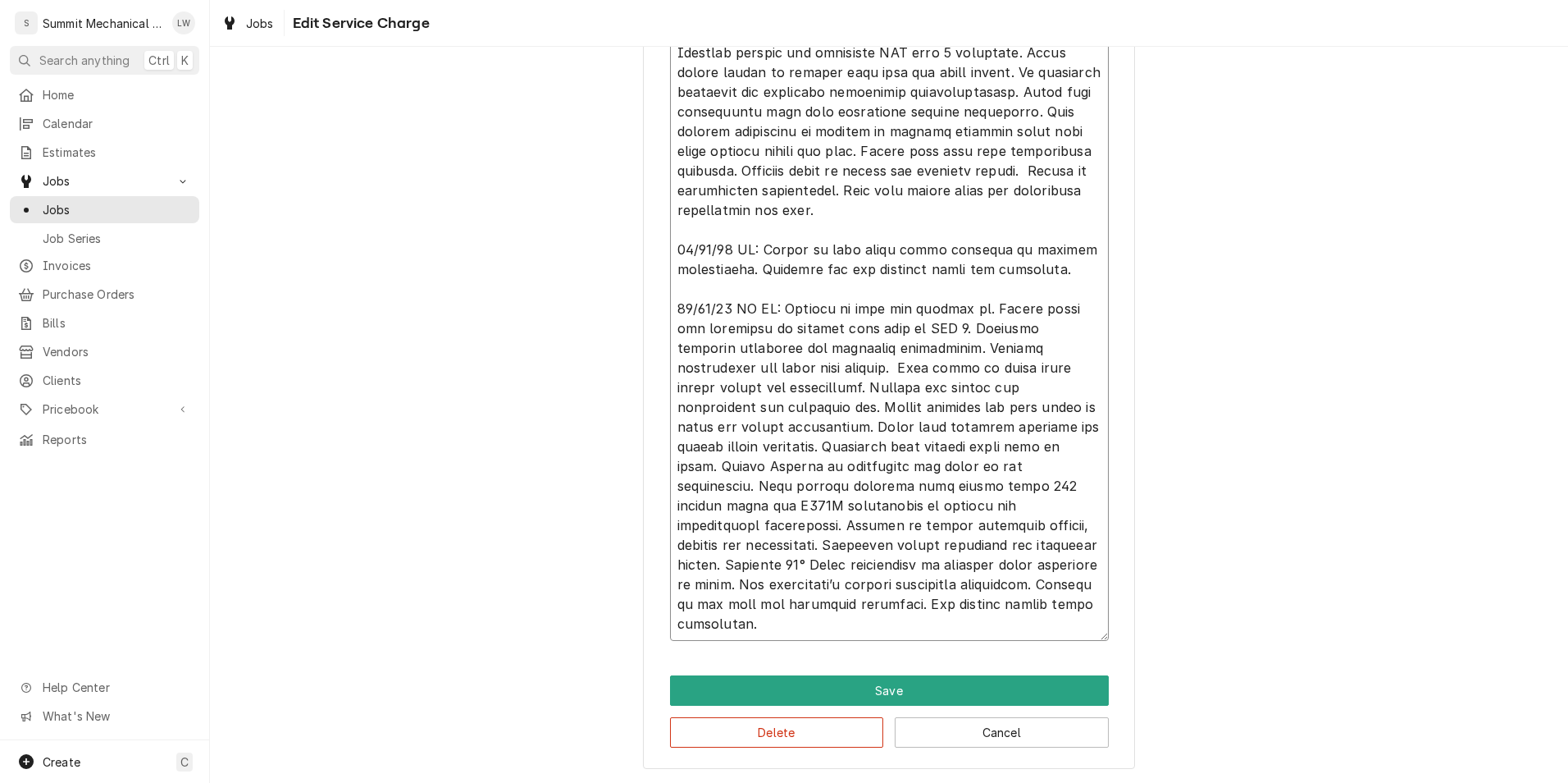
type textarea "08/19/25 LW KC: Respond to call for Rooftop unit tripping breaker. Arrived in s…"
type textarea "x"
type textarea "08/19/25 LW KC: Respond to call for Rooftop unit tripping breaker. Arrived in s…"
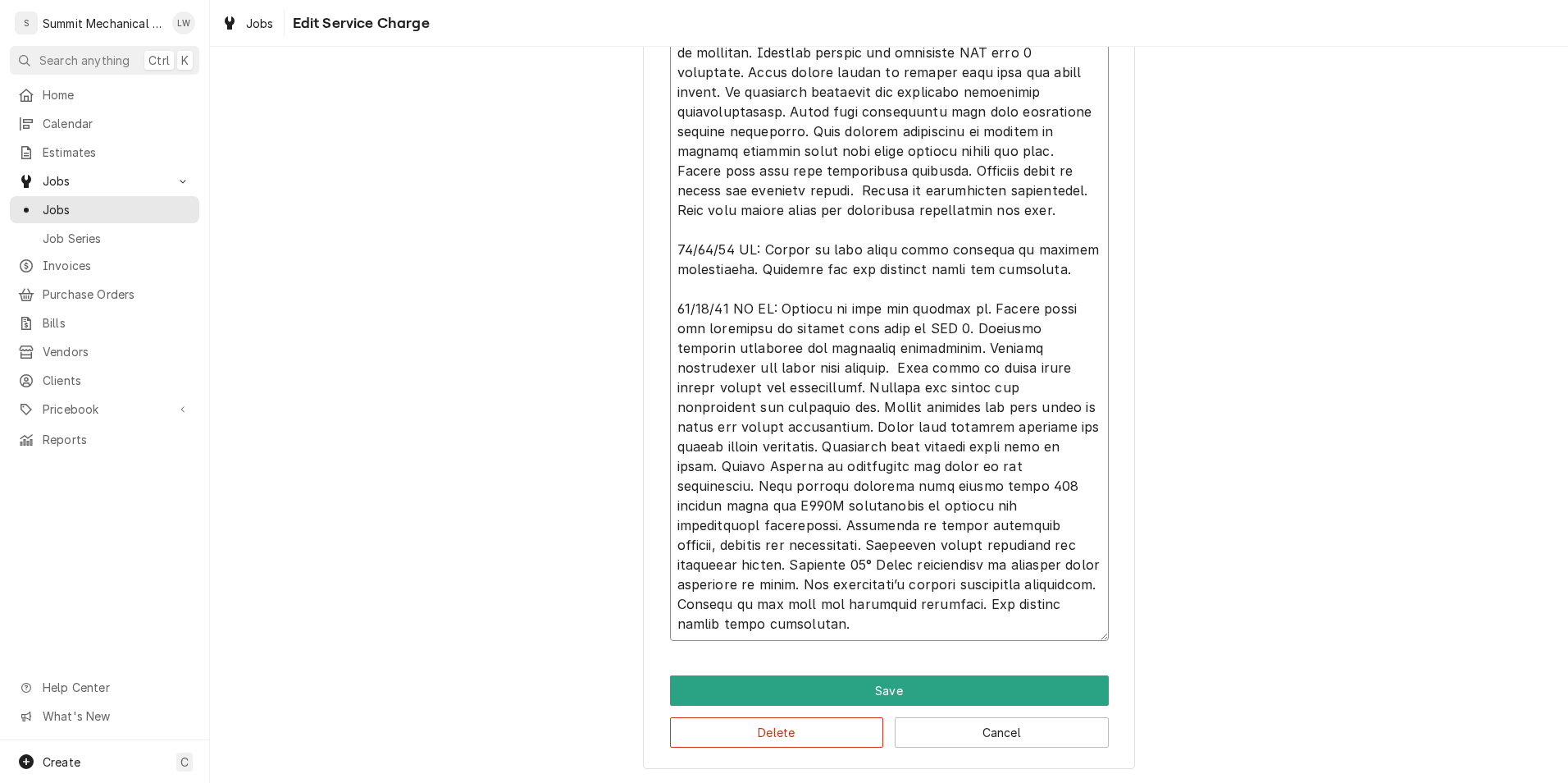
type textarea "x"
type textarea "08/19/25 LW KC: Respond to call for Rooftop unit tripping breaker. Arrived in s…"
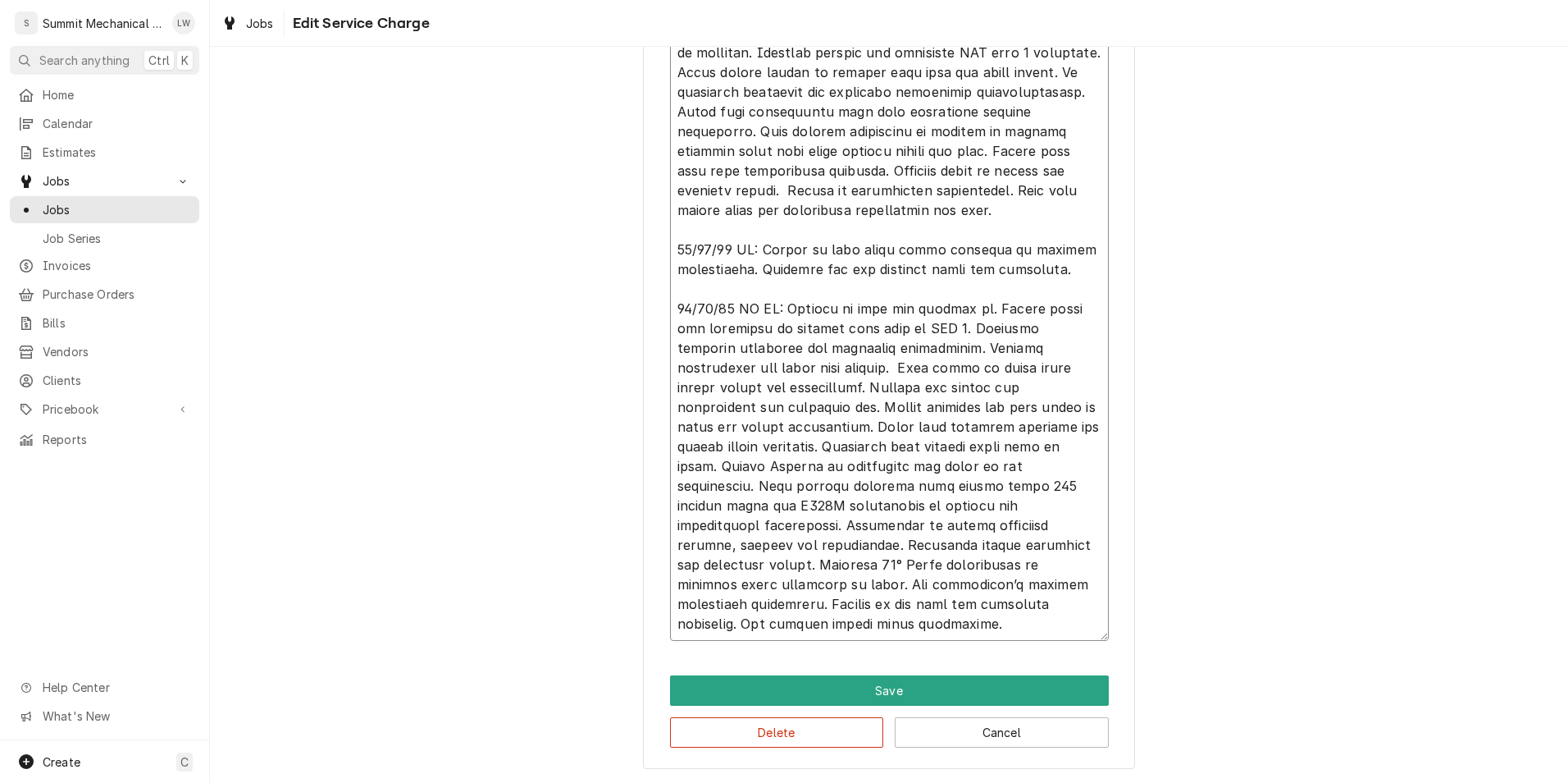
type textarea "x"
type textarea "08/19/25 LW KC: Respond to call for Rooftop unit tripping breaker. Arrived in s…"
type textarea "x"
type textarea "08/19/25 LW KC: Respond to call for Rooftop unit tripping breaker. Arrived in s…"
click at [765, 565] on textarea "Service Summary" at bounding box center [889, 299] width 439 height 684
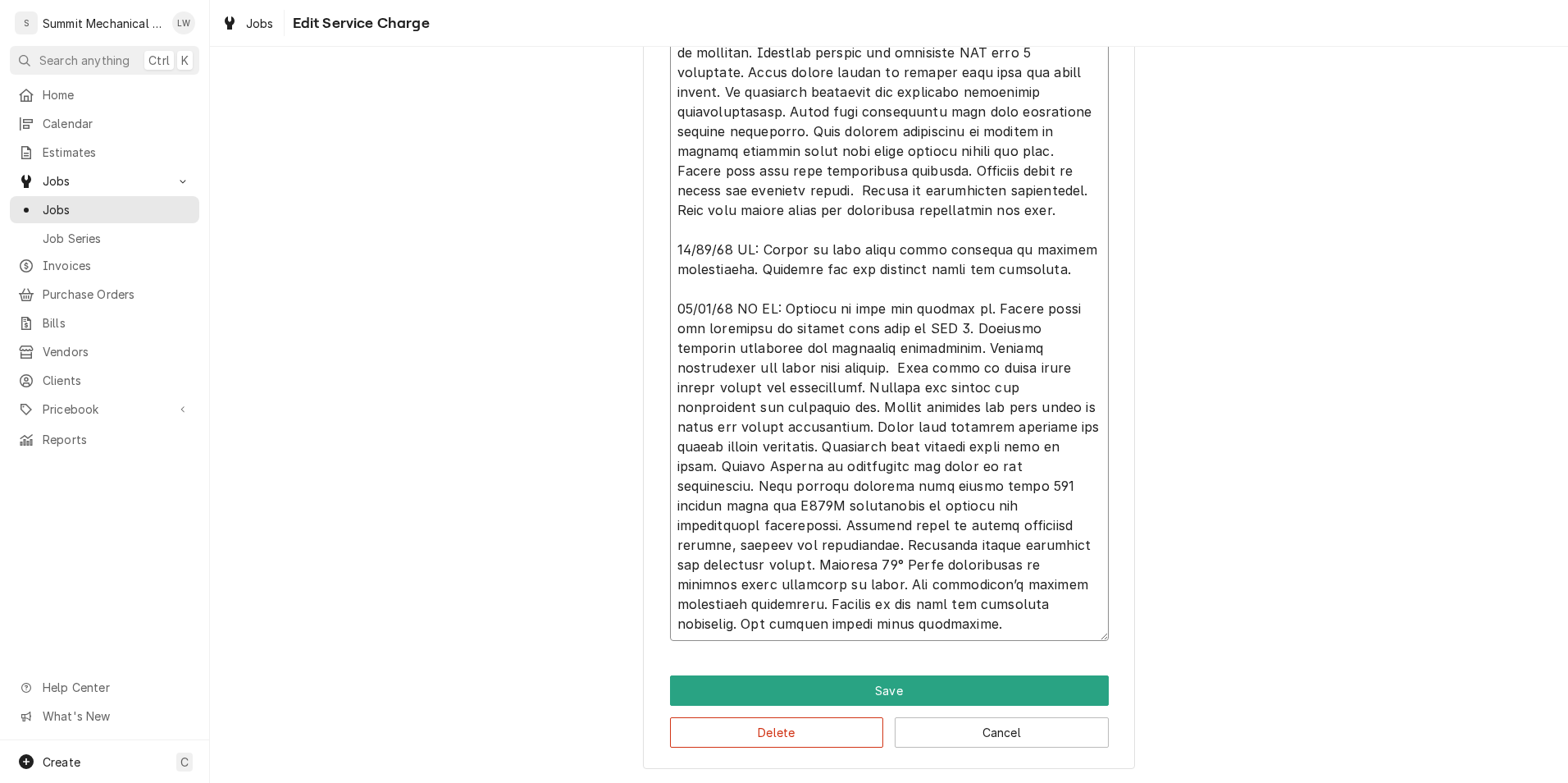
type textarea "x"
type textarea "08/19/25 LW KC: Respond to call for Rooftop unit tripping breaker. Arrived in s…"
type textarea "x"
type textarea "08/19/25 LW KC: Respond to call for Rooftop unit tripping breaker. Arrived in s…"
type textarea "x"
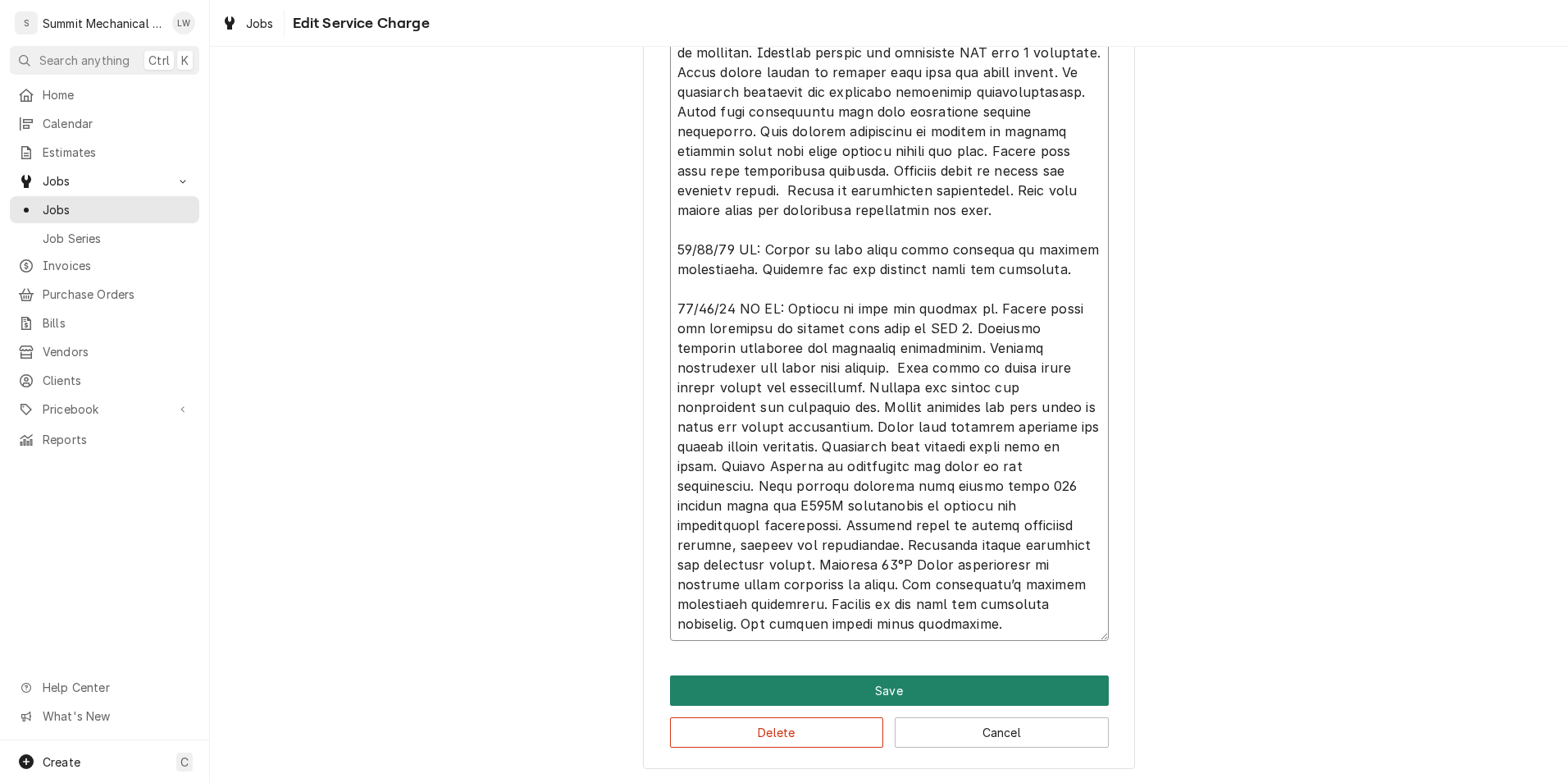
type textarea "08/19/25 LW KC: Respond to call for Rooftop unit tripping breaker. Arrived in s…"
click at [863, 691] on button "Save" at bounding box center [889, 691] width 439 height 31
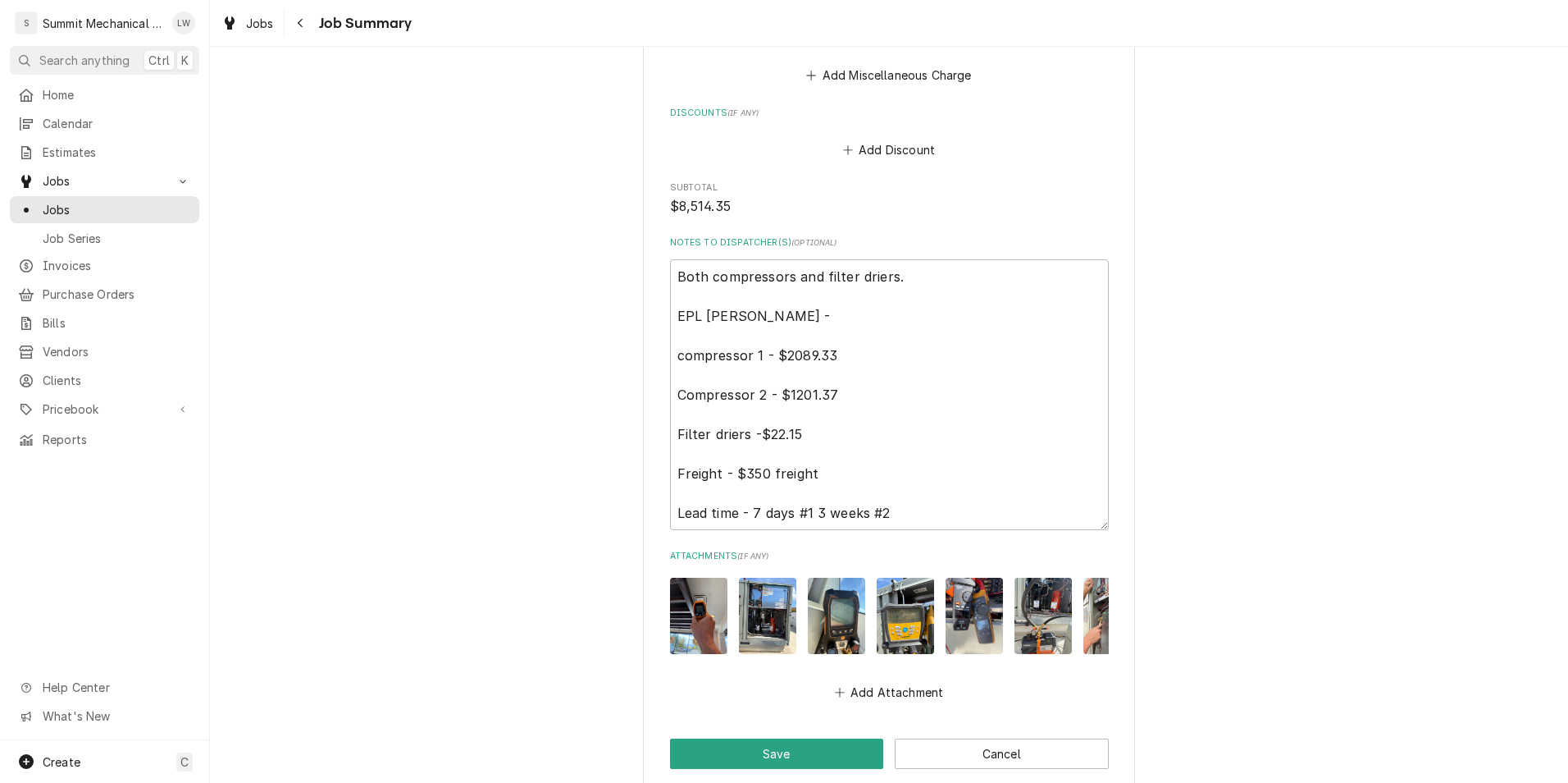
scroll to position [4570, 0]
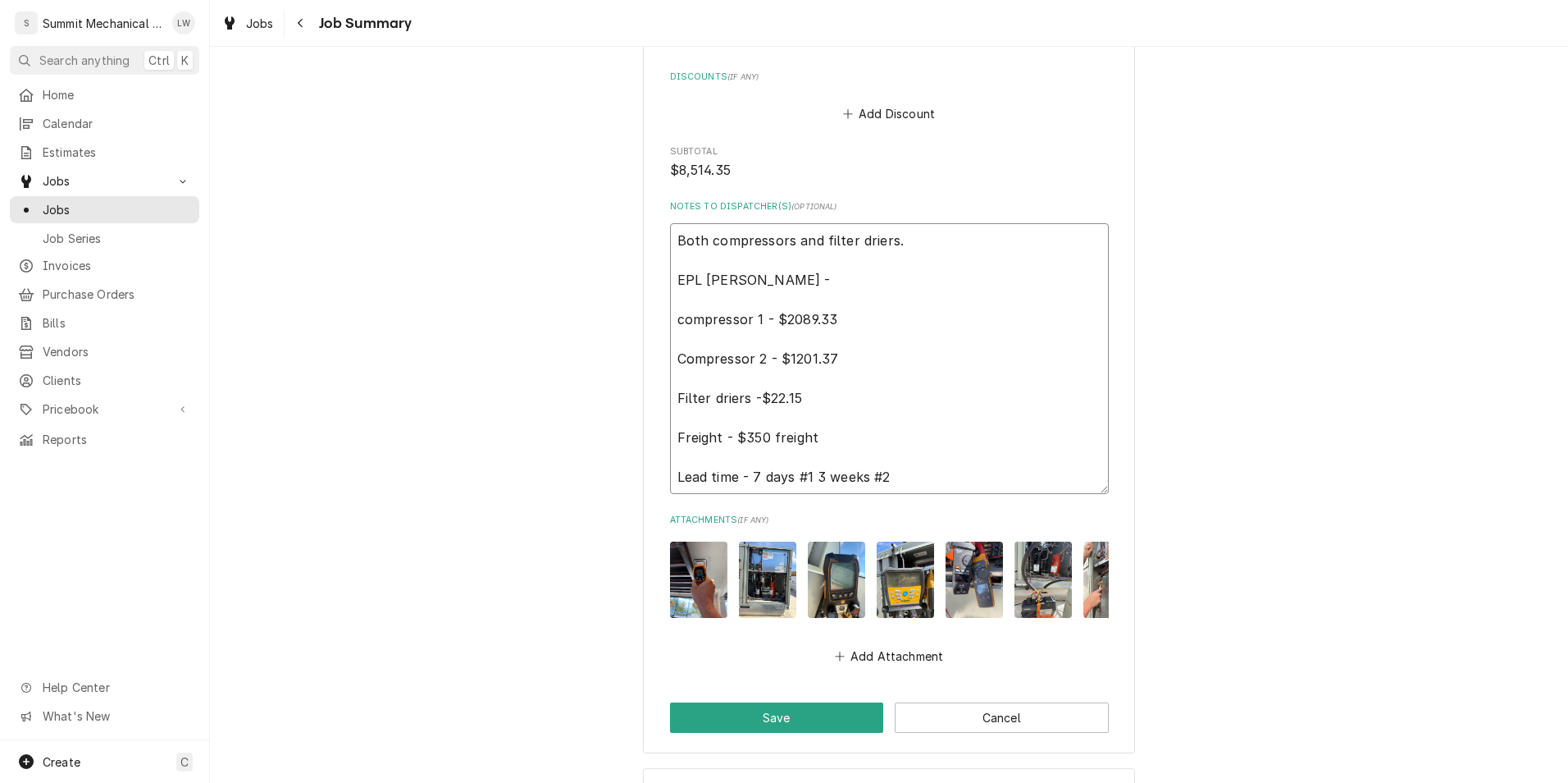
drag, startPoint x: 978, startPoint y: 492, endPoint x: 675, endPoint y: 215, distance: 410.5
click at [675, 215] on div "Notes to Dispatcher(s) ( optional ) Both compressors and filter driers. EPL San…" at bounding box center [889, 347] width 439 height 293
type textarea "x"
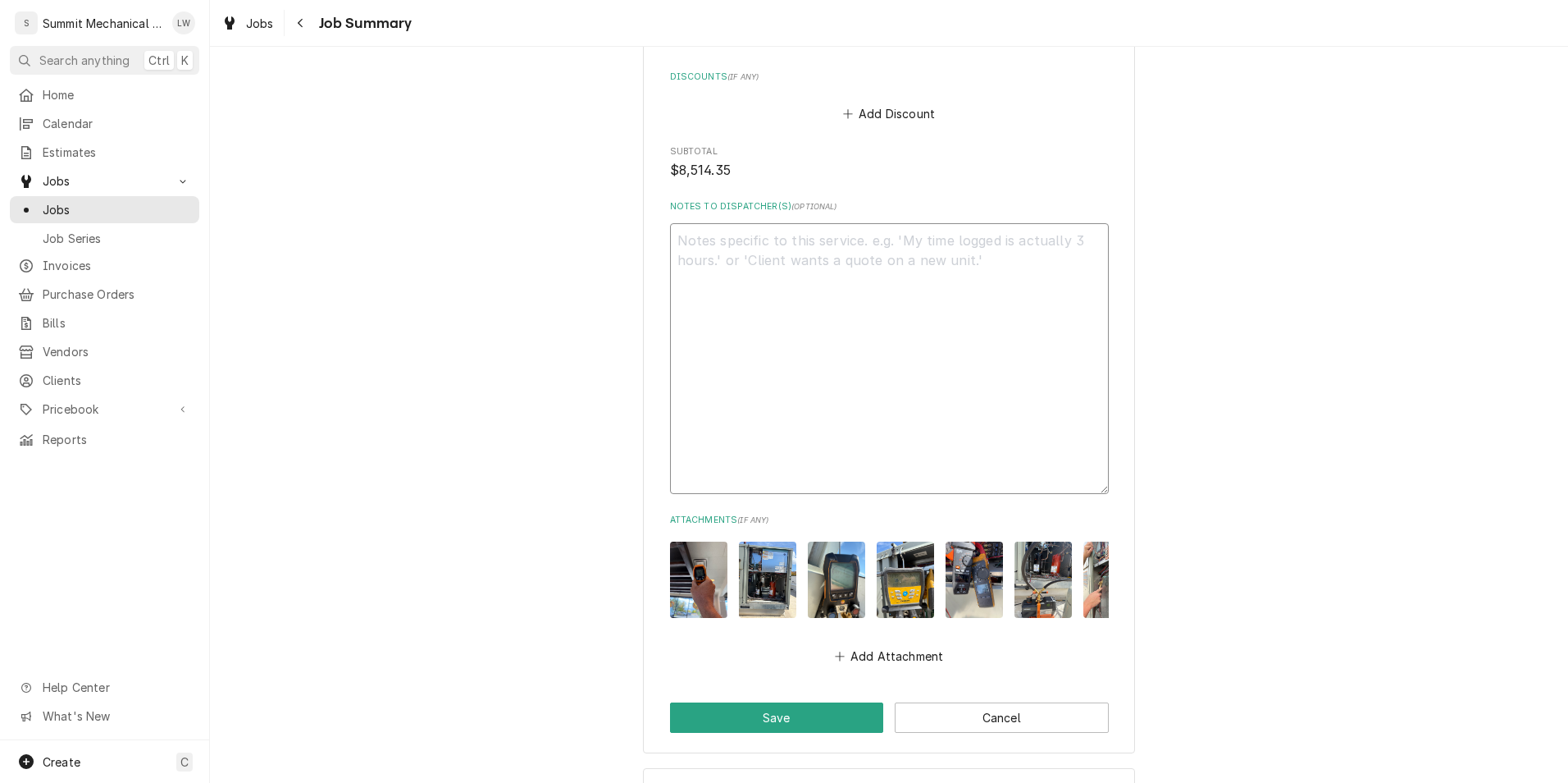
scroll to position [4526, 0]
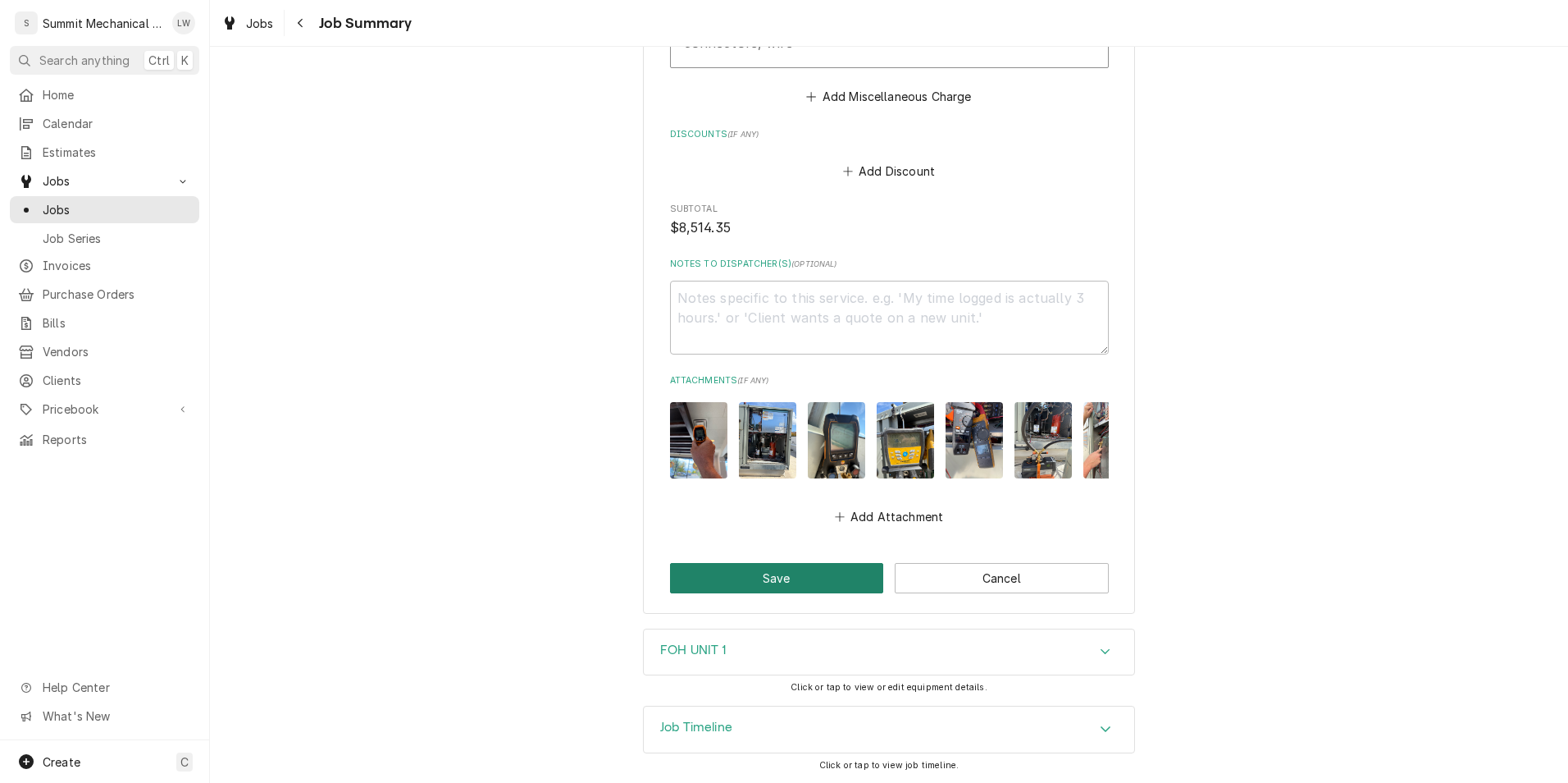
click at [806, 575] on button "Save" at bounding box center [777, 578] width 214 height 31
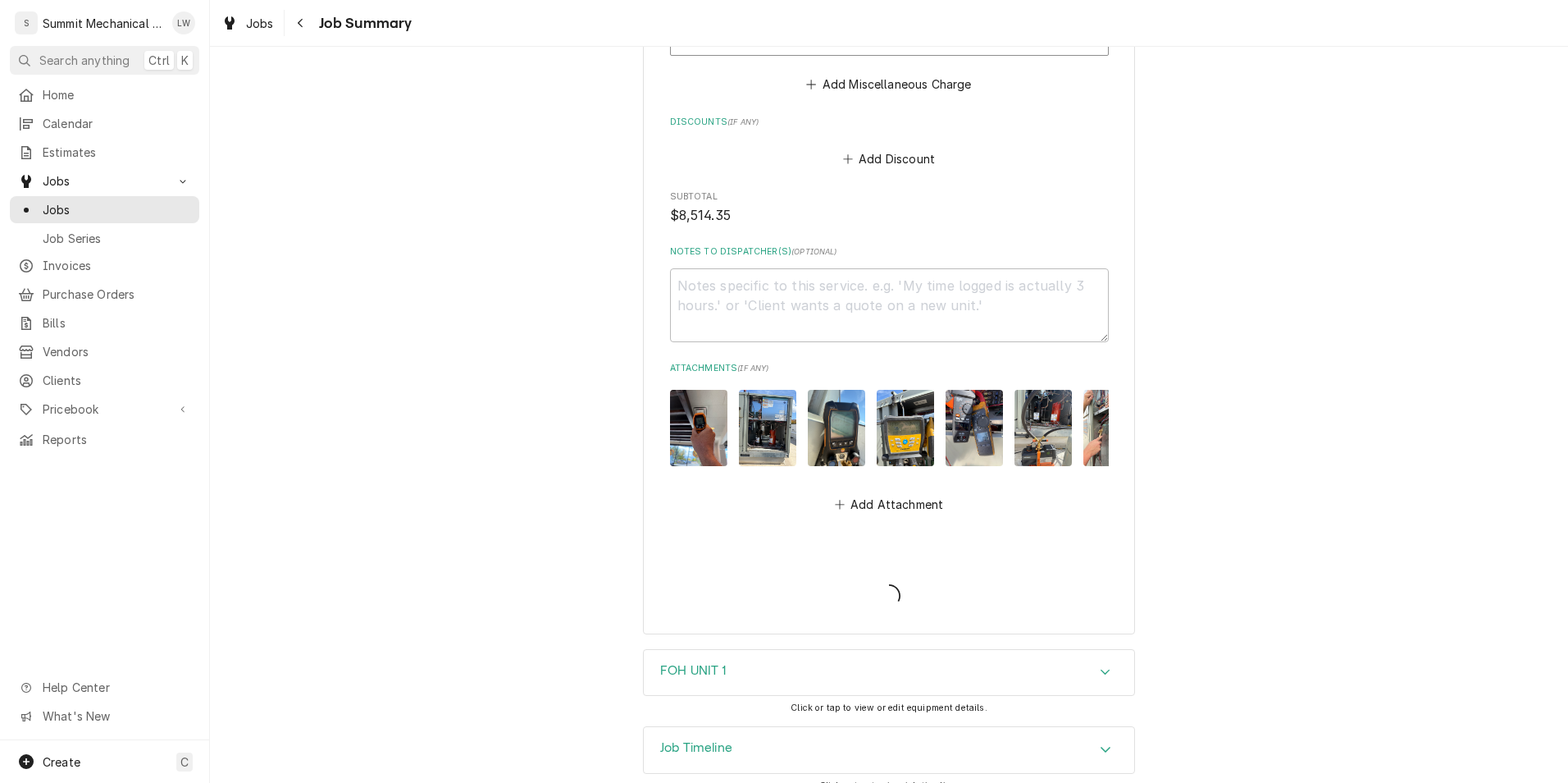
type textarea "x"
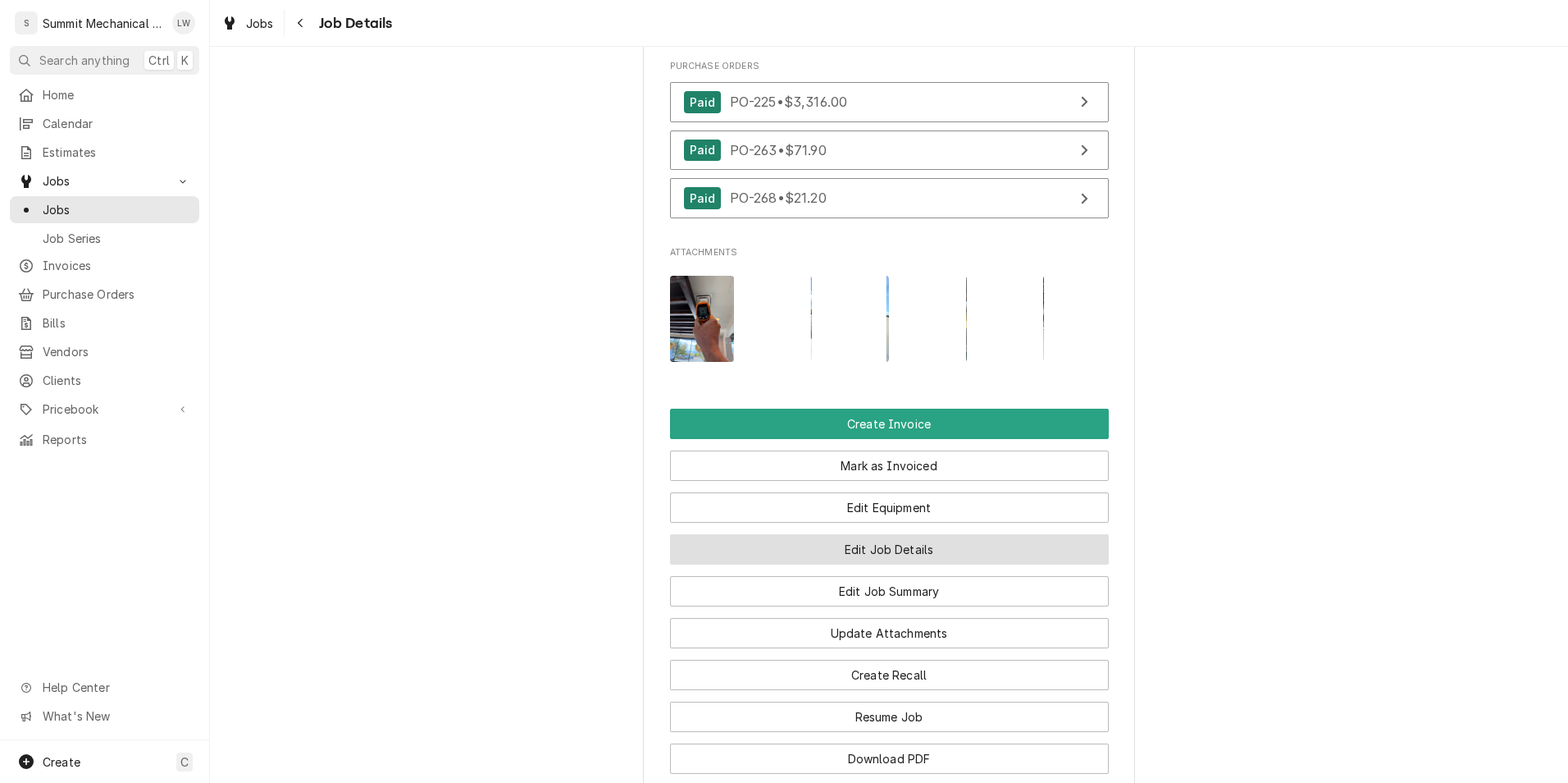
scroll to position [1662, 0]
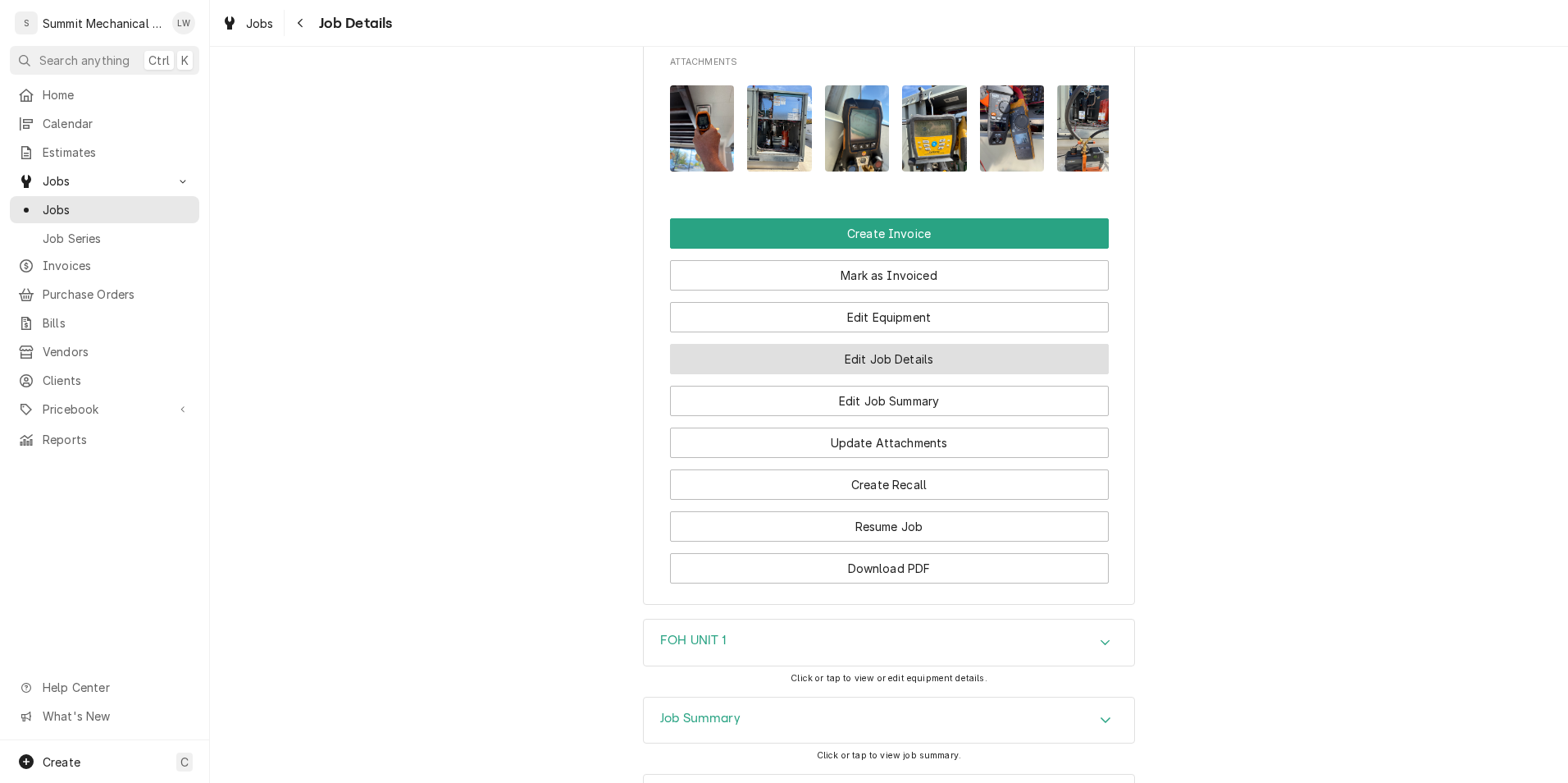
click at [887, 344] on button "Edit Job Details" at bounding box center [889, 359] width 439 height 31
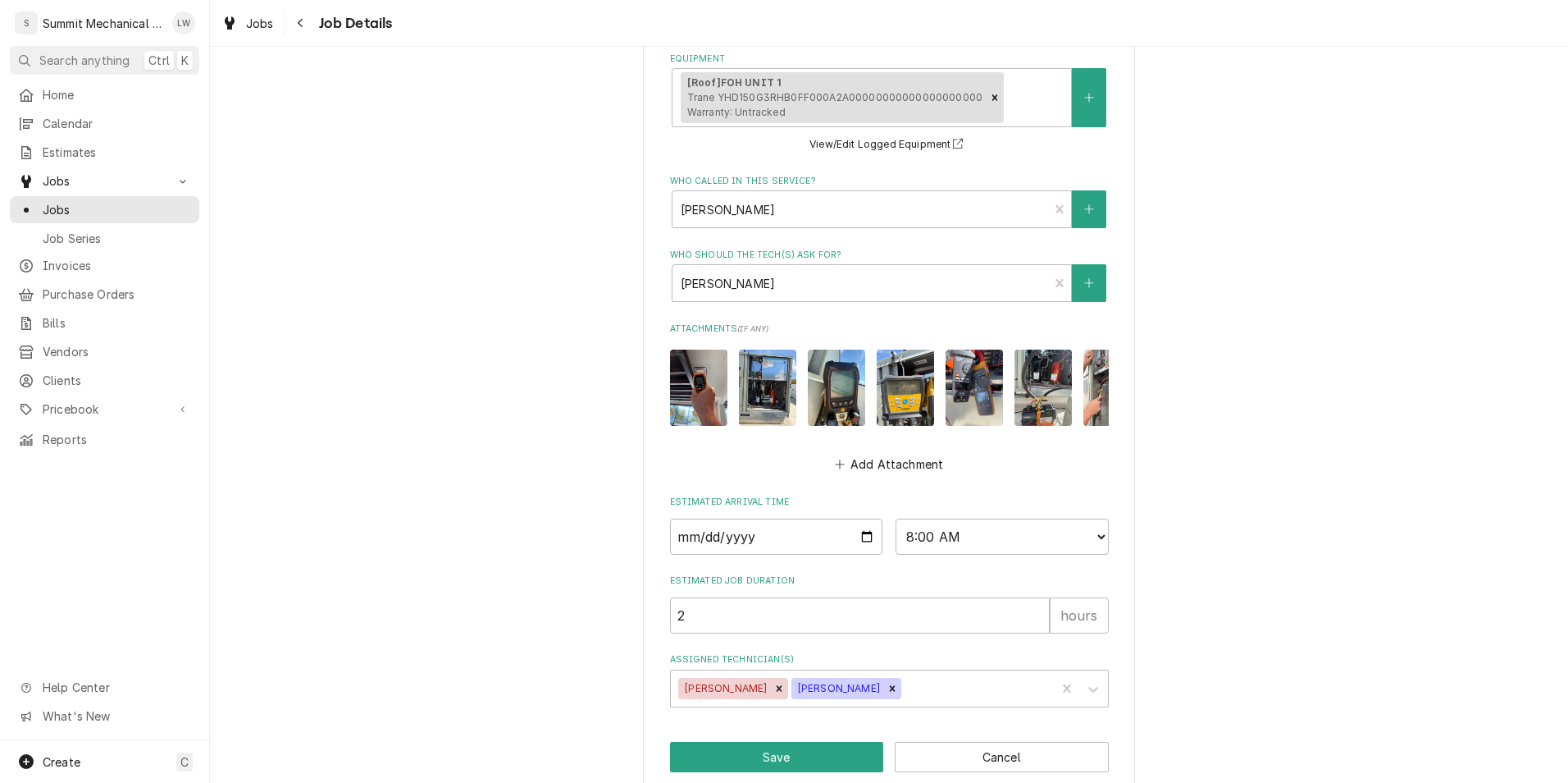
scroll to position [883, 0]
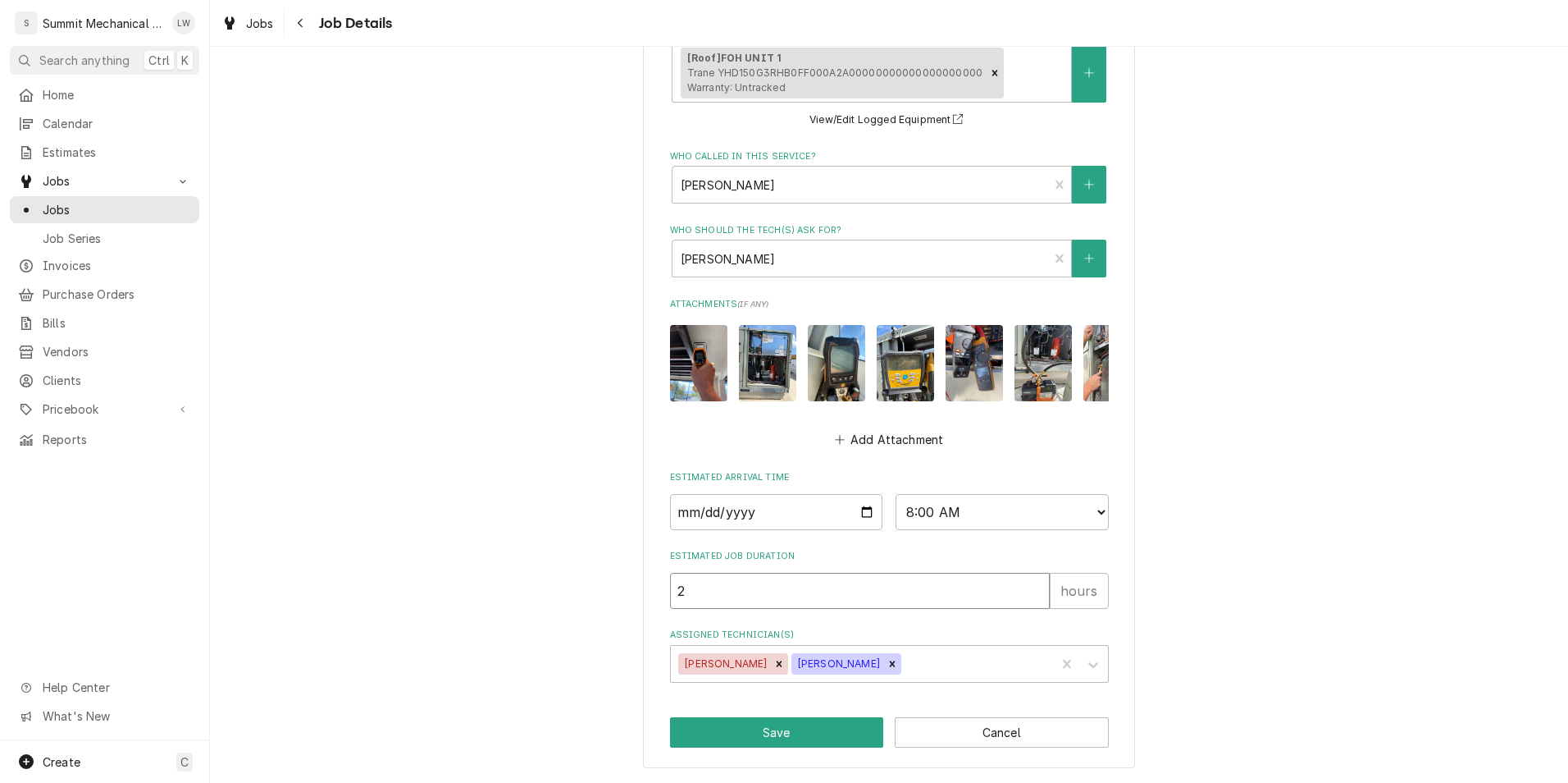
click at [916, 597] on input "2" at bounding box center [860, 591] width 380 height 36
type textarea "x"
type input "1"
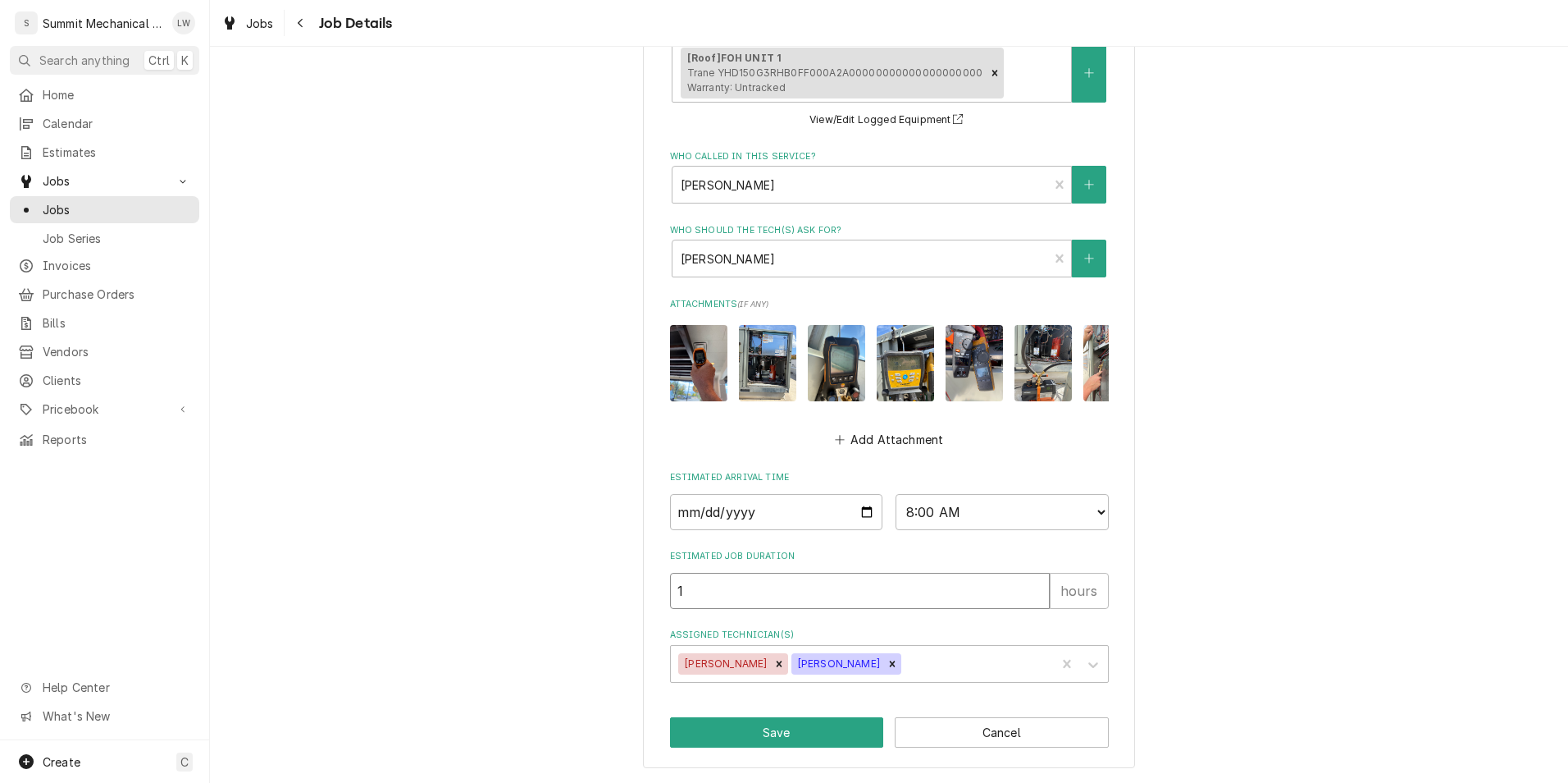
type textarea "x"
type input "17"
click at [794, 730] on button "Save" at bounding box center [777, 732] width 214 height 31
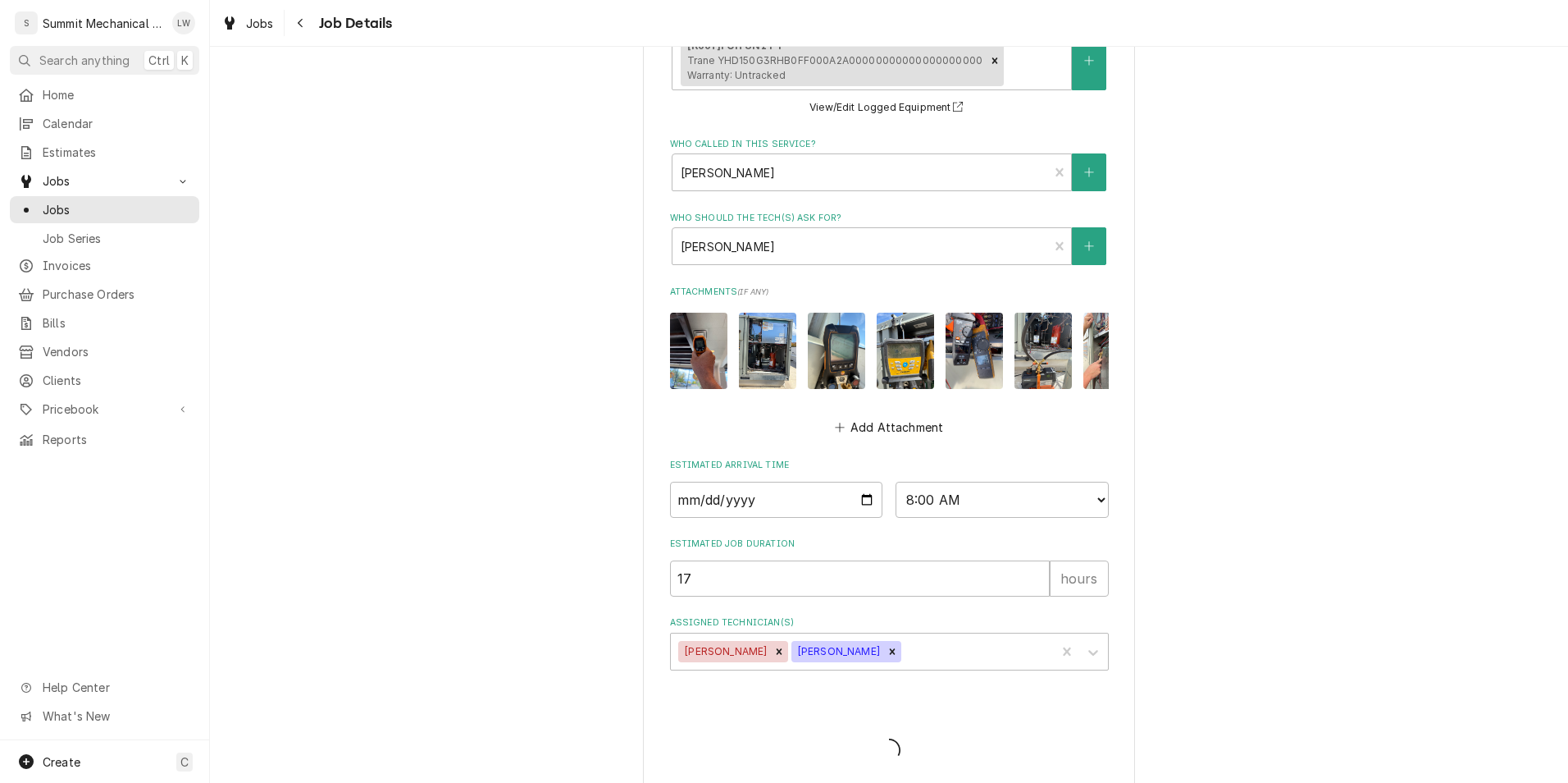
type textarea "x"
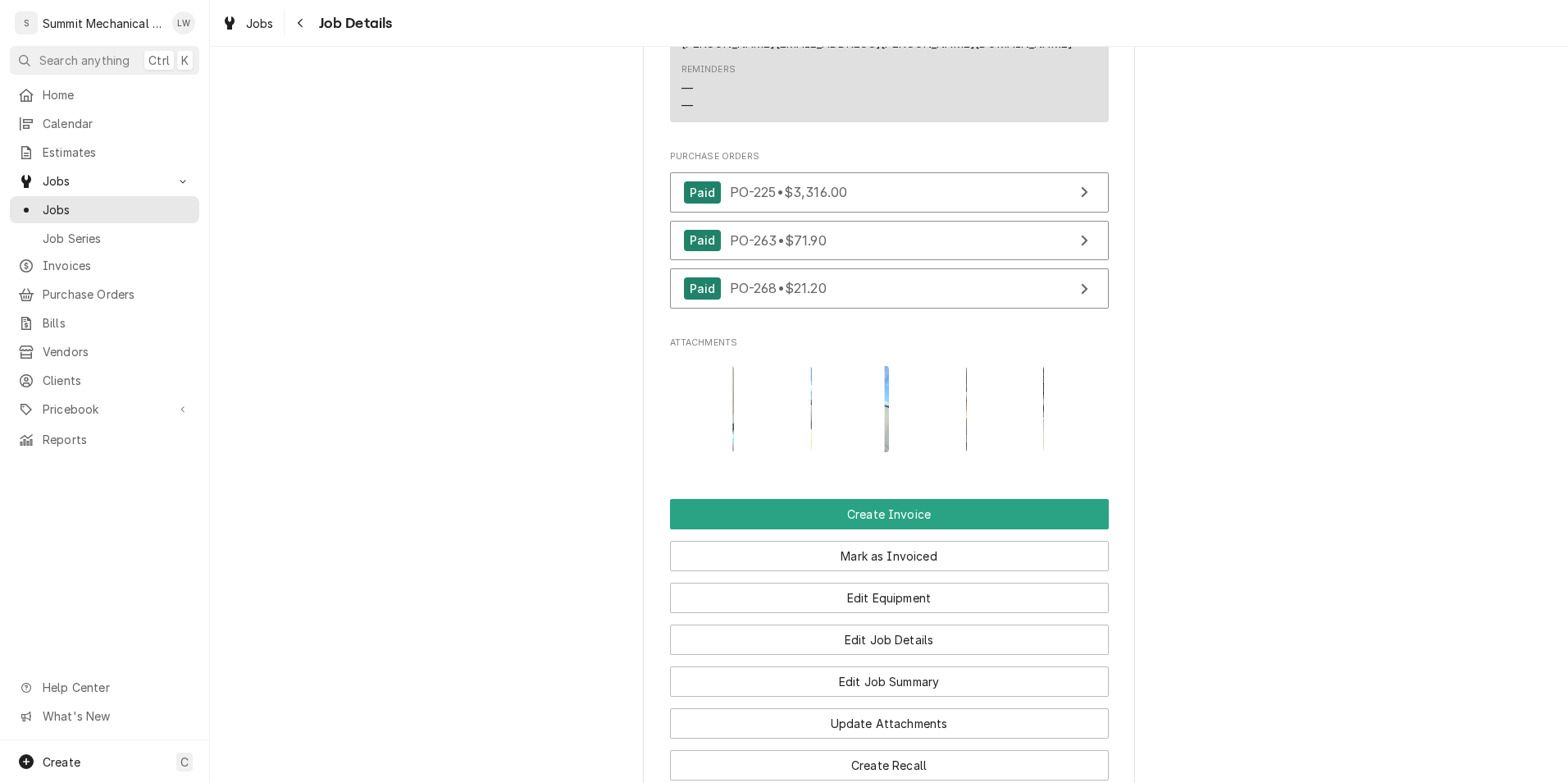
scroll to position [1380, 0]
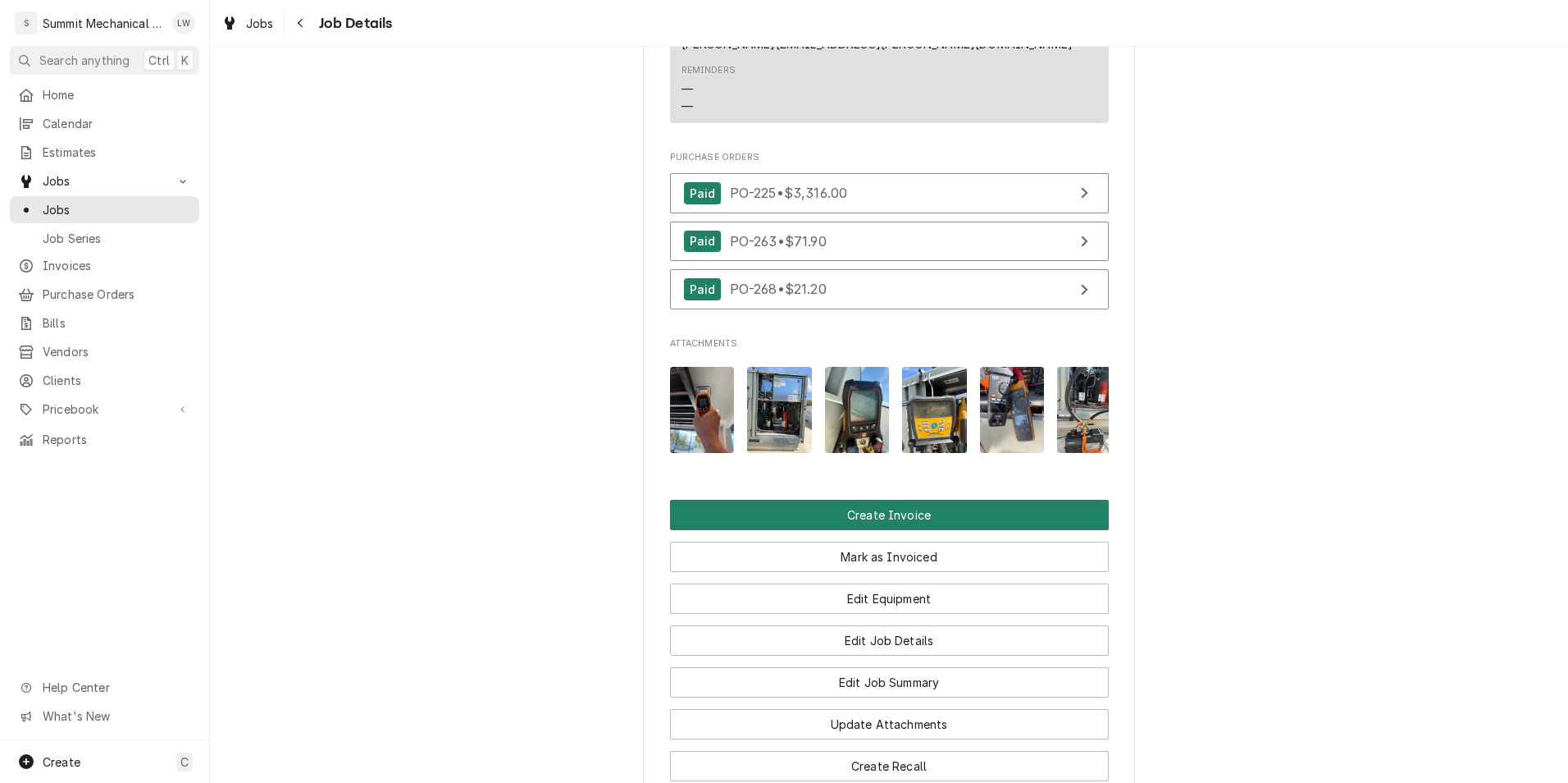
click at [906, 500] on button "Create Invoice" at bounding box center [889, 515] width 439 height 31
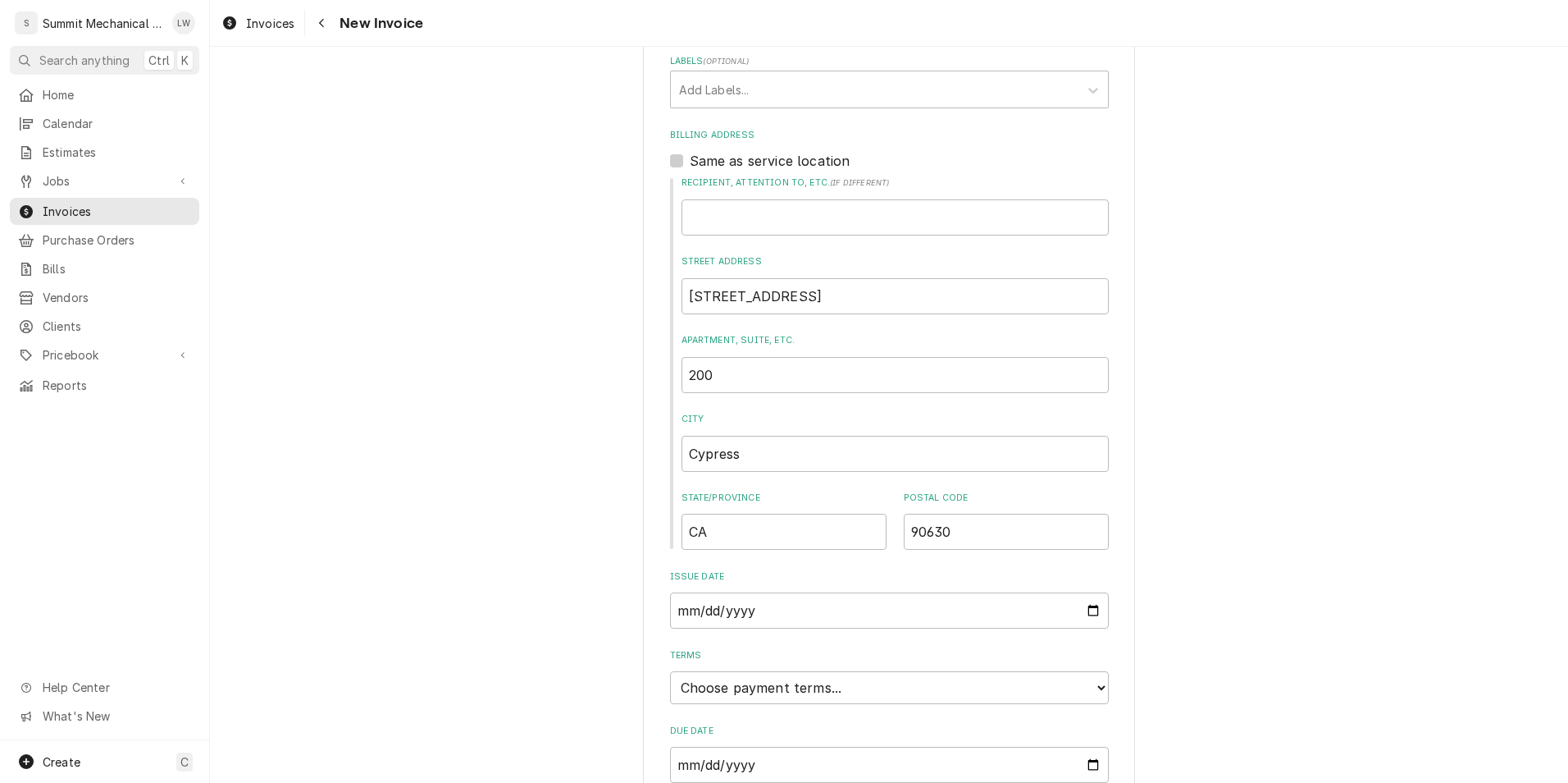
scroll to position [651, 0]
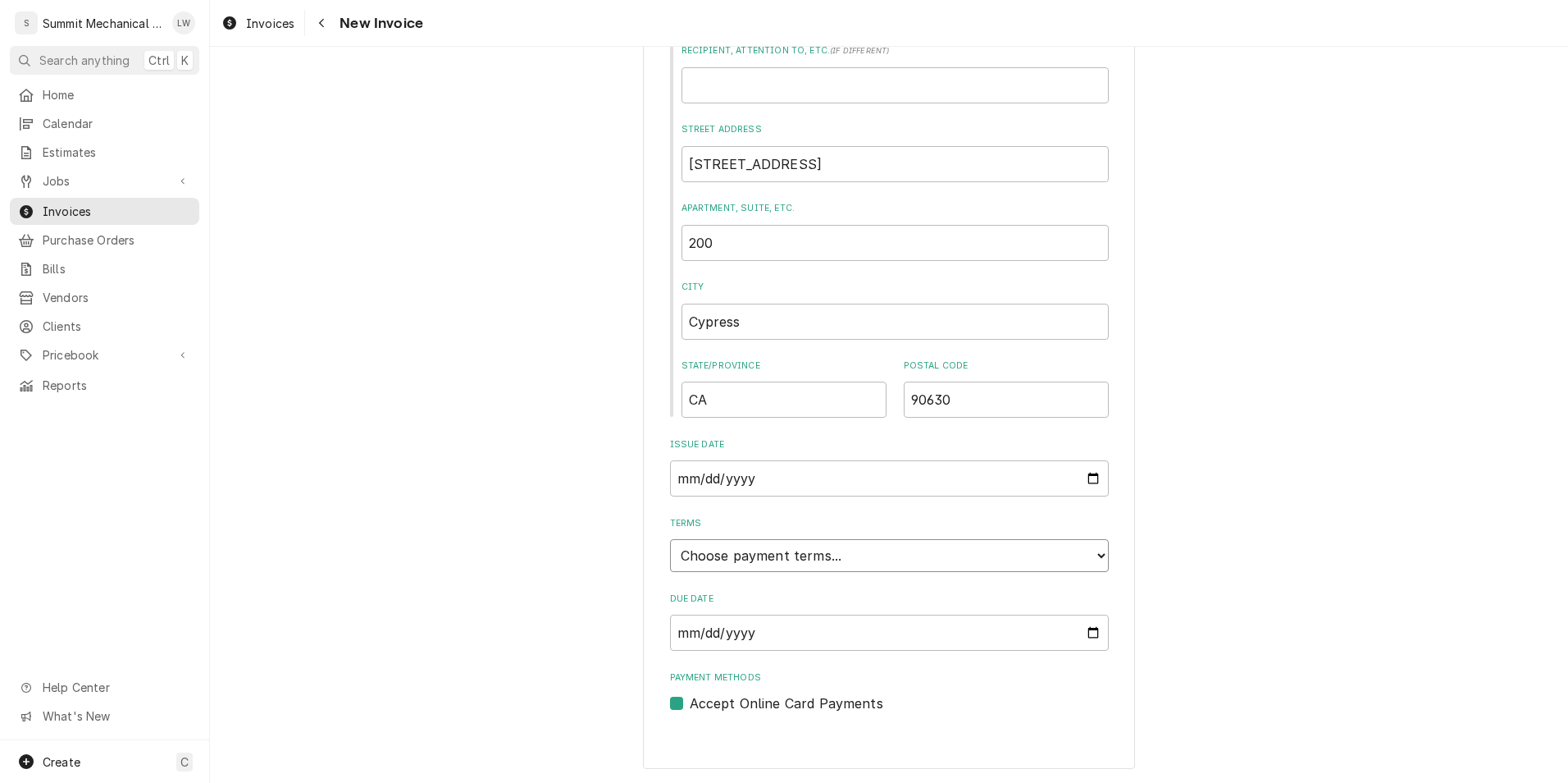
click at [995, 562] on select "Choose payment terms... Same Day Net 7 Net 14 Net 21 Net 30 Net 45 Net 60 Net 90" at bounding box center [889, 555] width 439 height 33
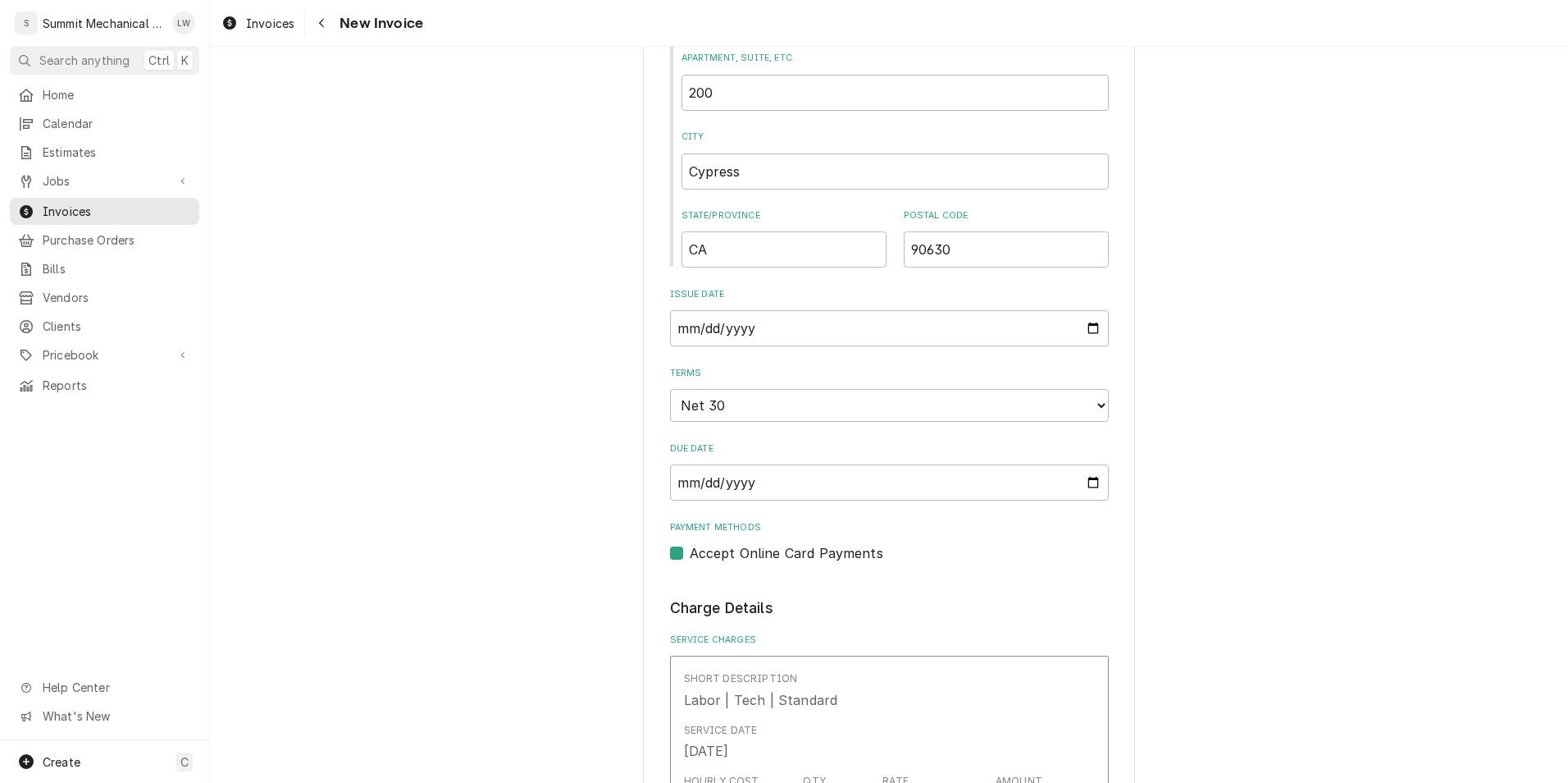
scroll to position [800, 0]
click at [1092, 323] on input "2025-09-29" at bounding box center [889, 329] width 439 height 36
type input "2025-09-26"
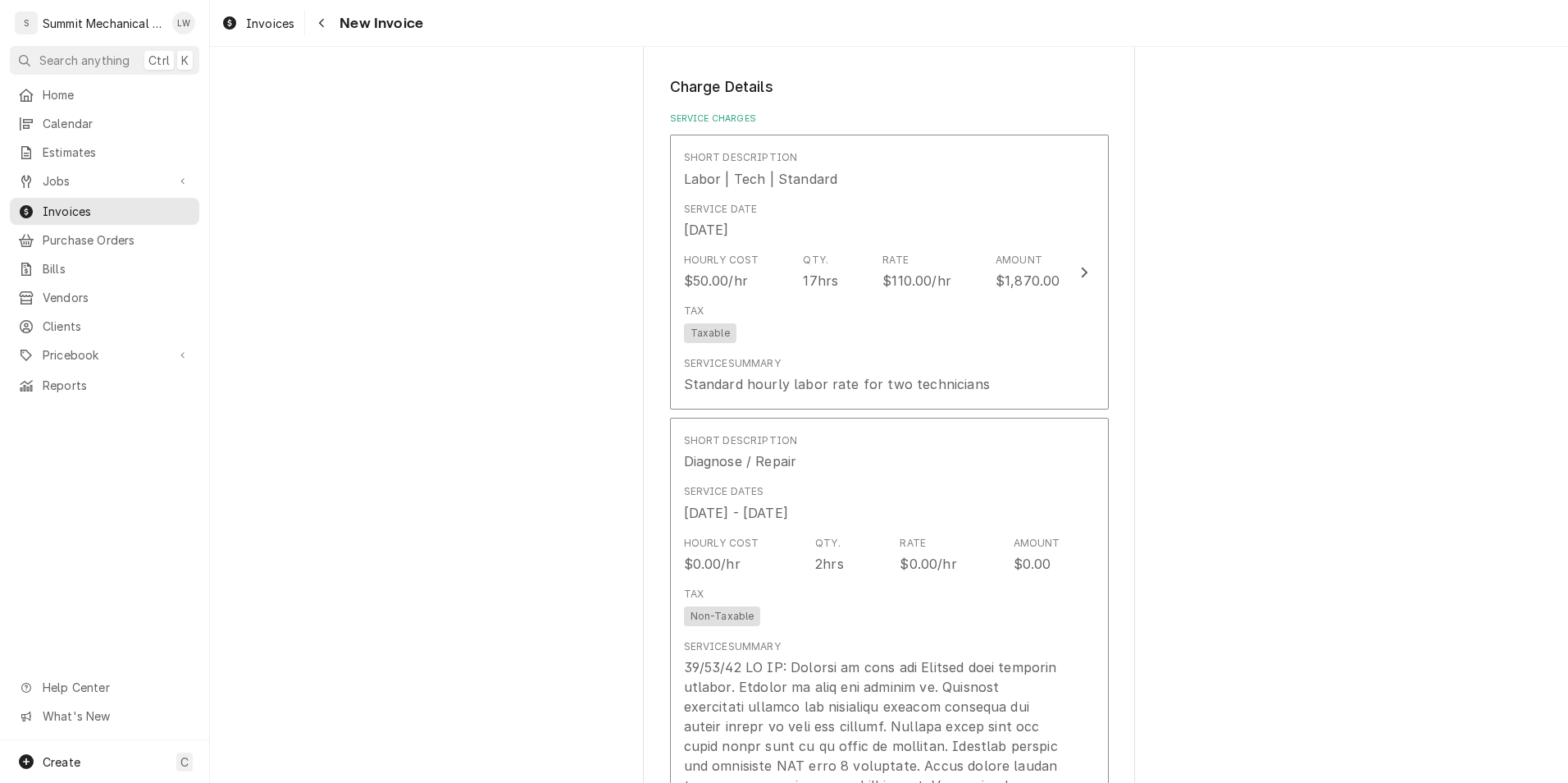
scroll to position [1309, 0]
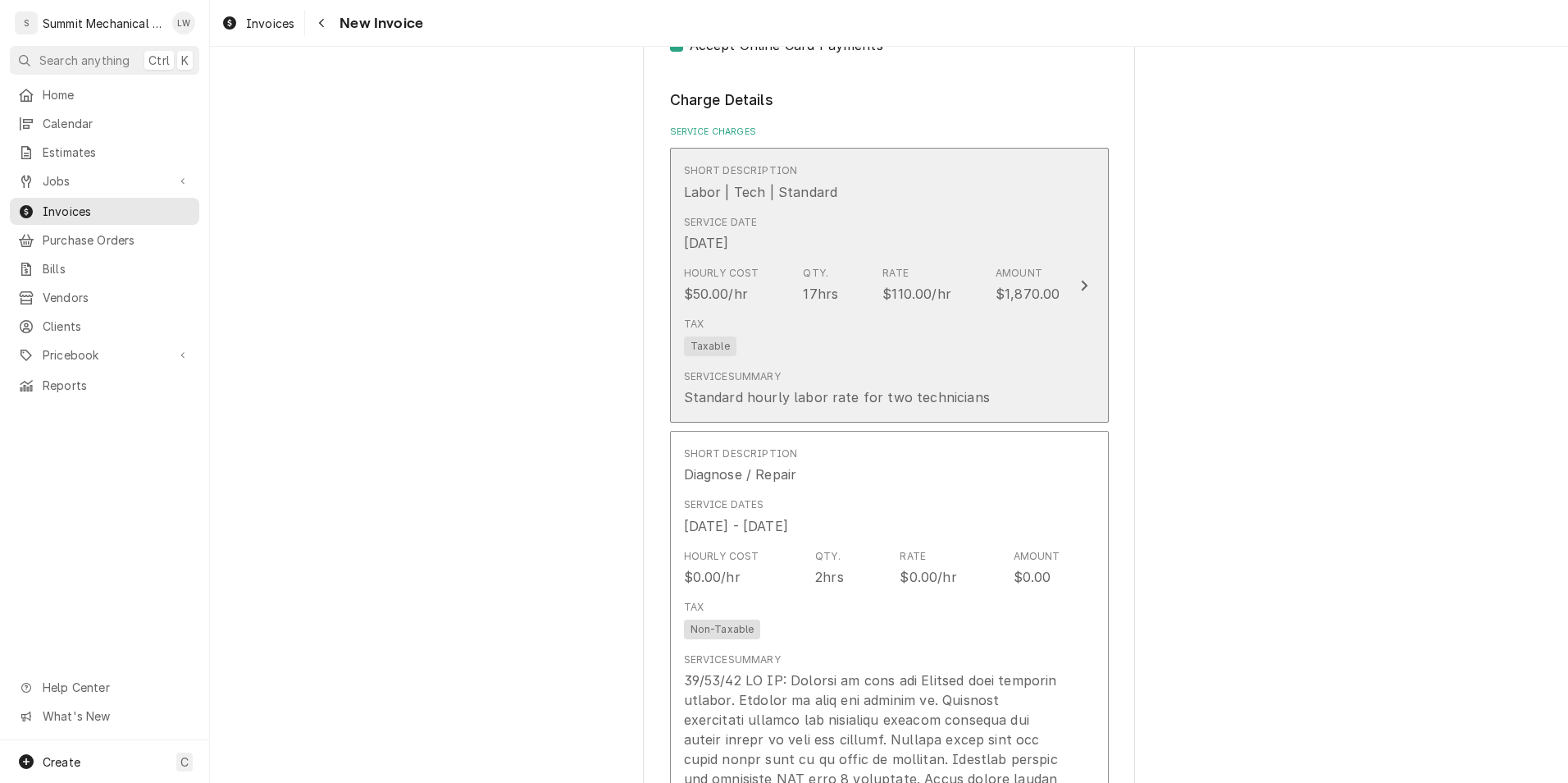
click at [779, 346] on div "Tax Taxable" at bounding box center [872, 337] width 376 height 53
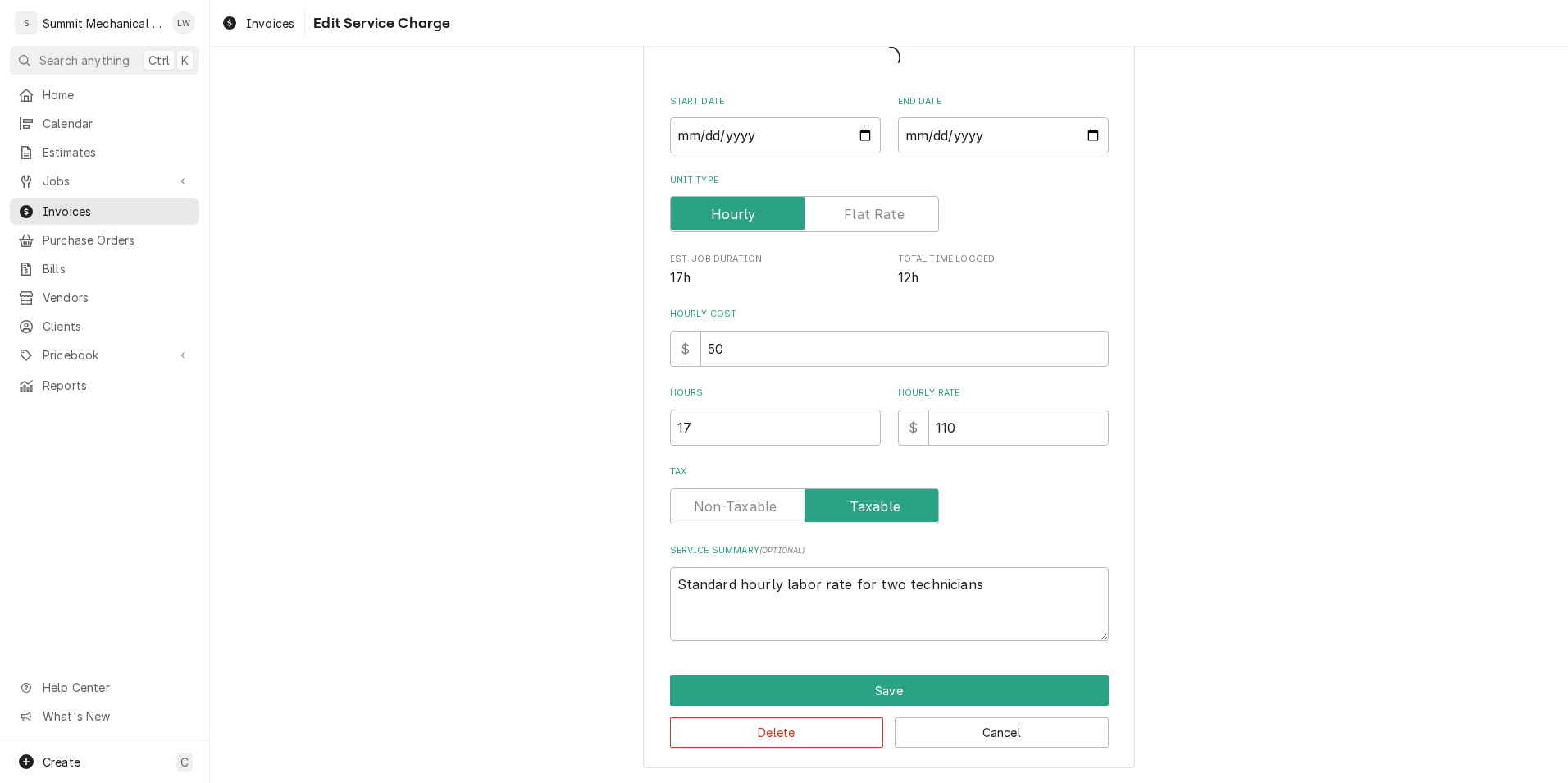
scroll to position [95, 0]
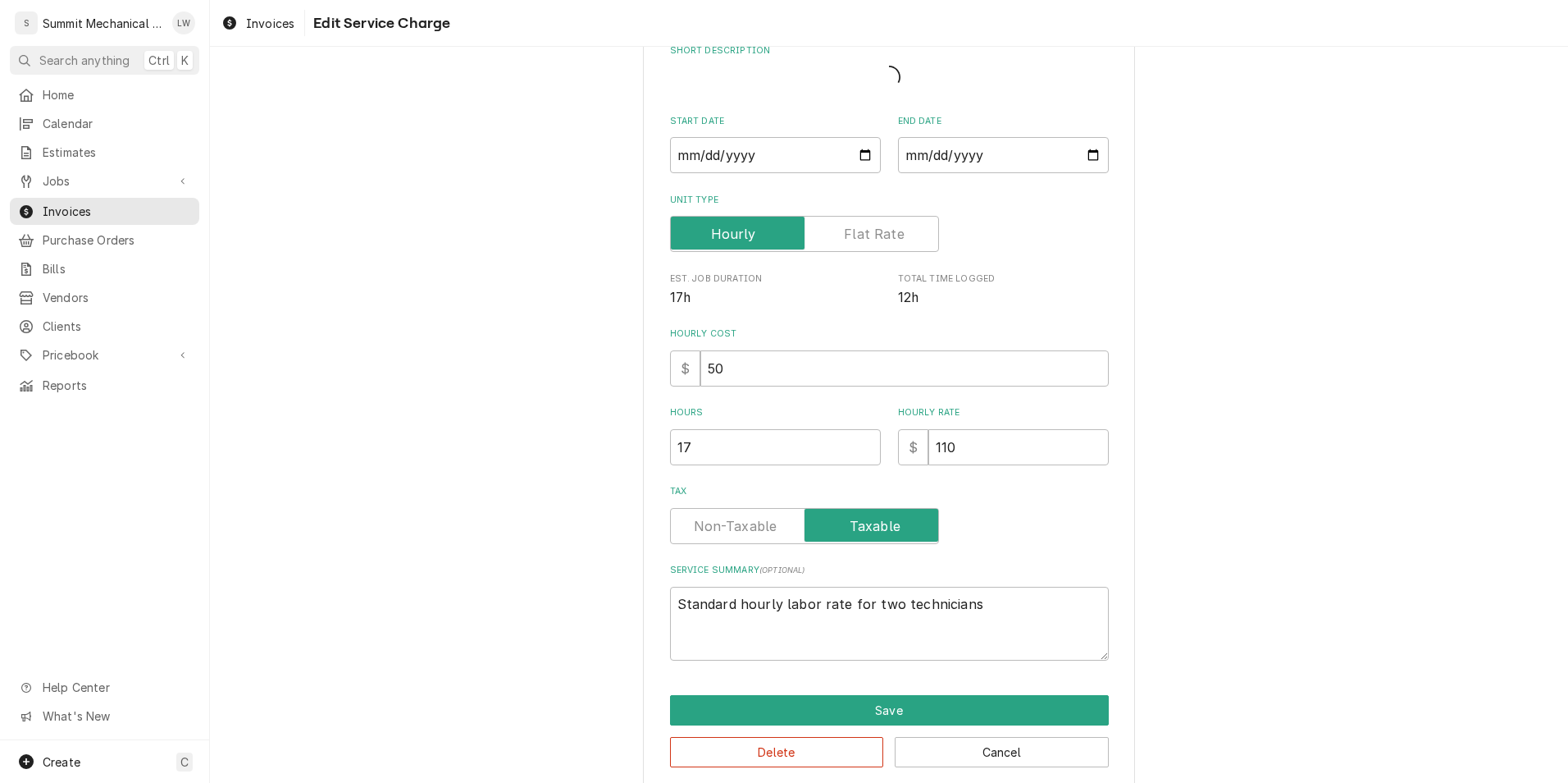
type textarea "x"
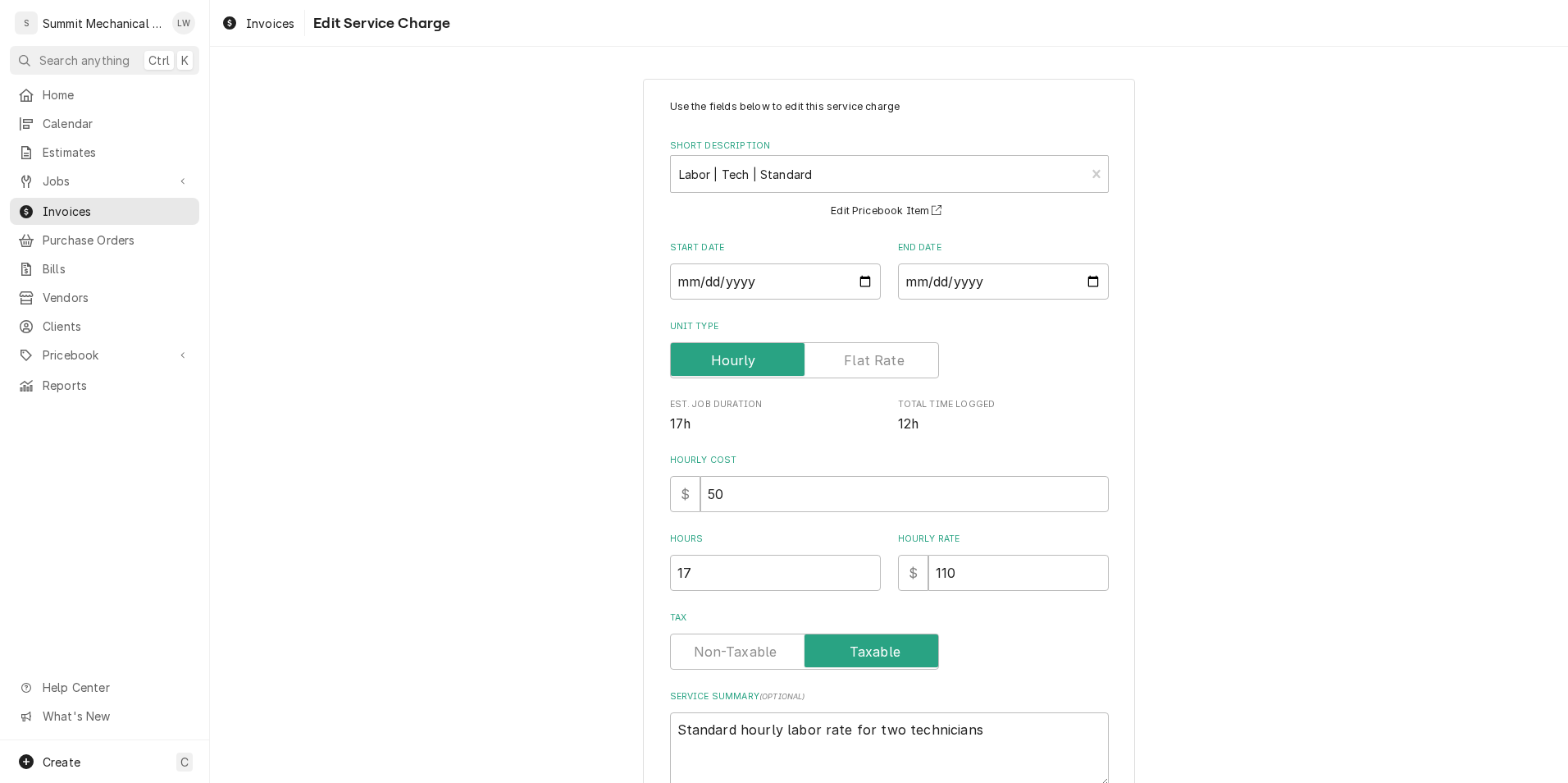
click at [722, 653] on label "Tax" at bounding box center [804, 652] width 269 height 36
click at [722, 653] on input "Tax" at bounding box center [804, 652] width 254 height 36
checkbox input "false"
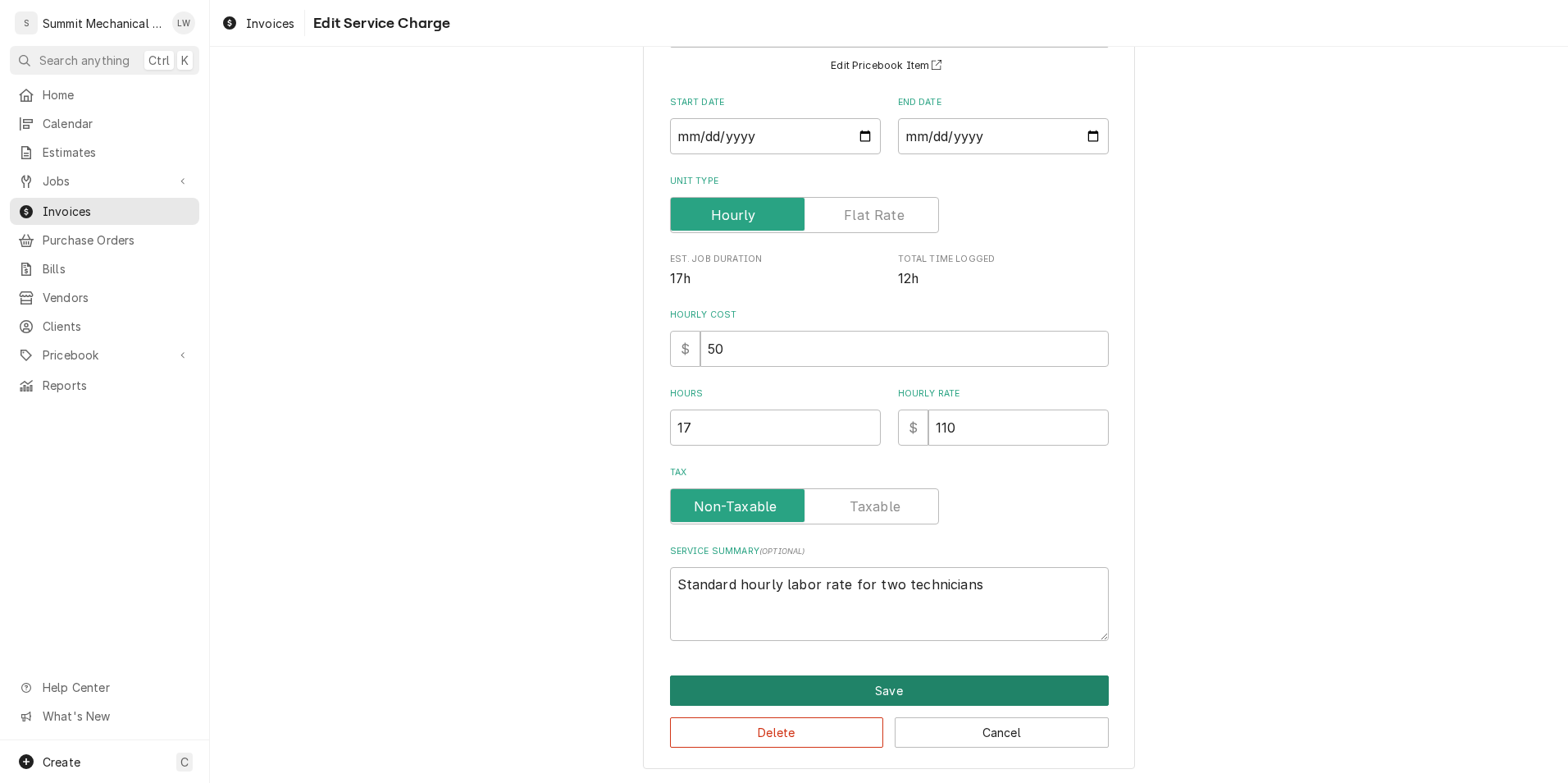
click at [821, 684] on button "Save" at bounding box center [889, 691] width 439 height 31
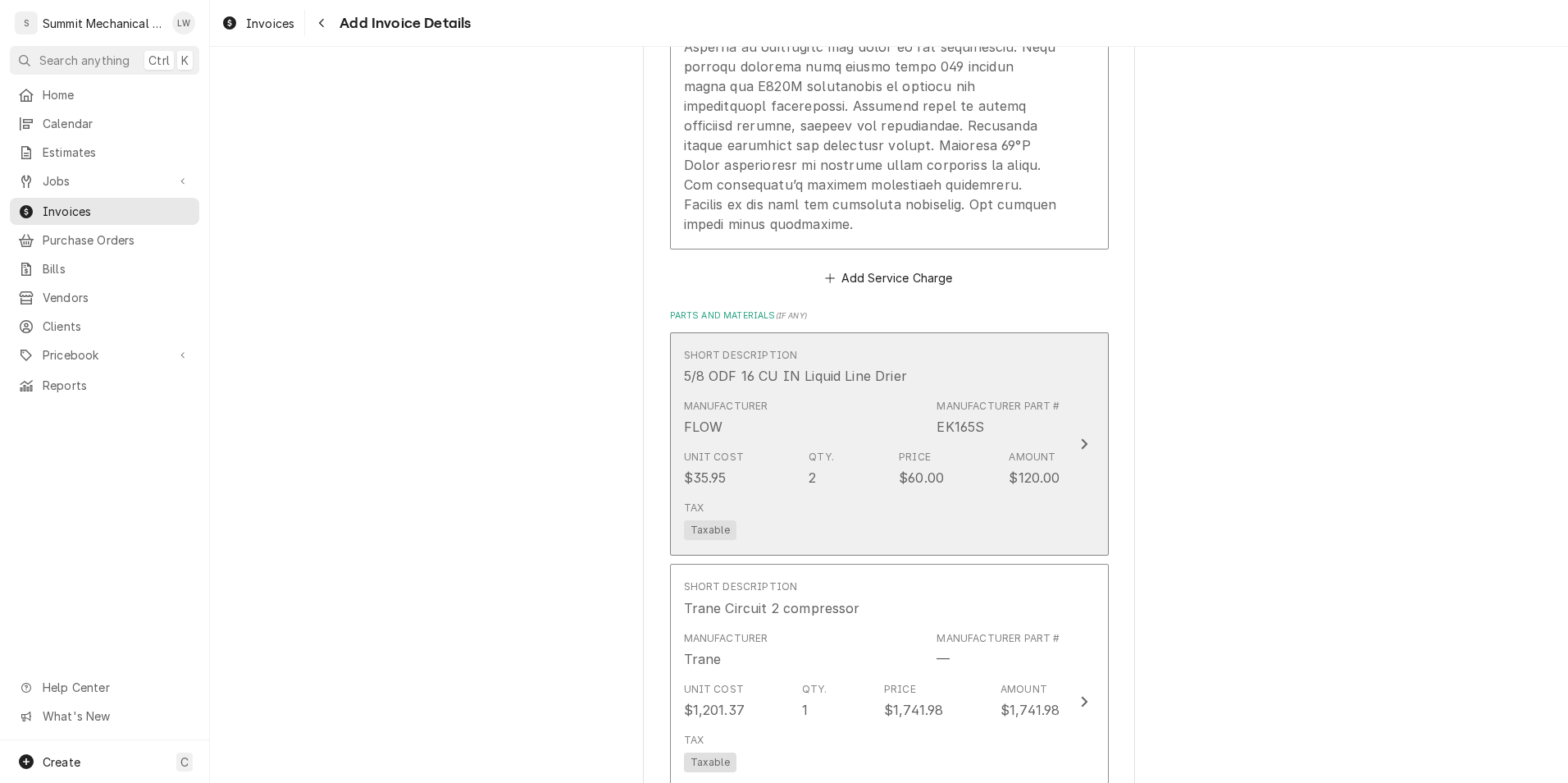
scroll to position [2514, 0]
click at [806, 500] on div "Tax Taxable" at bounding box center [872, 520] width 376 height 53
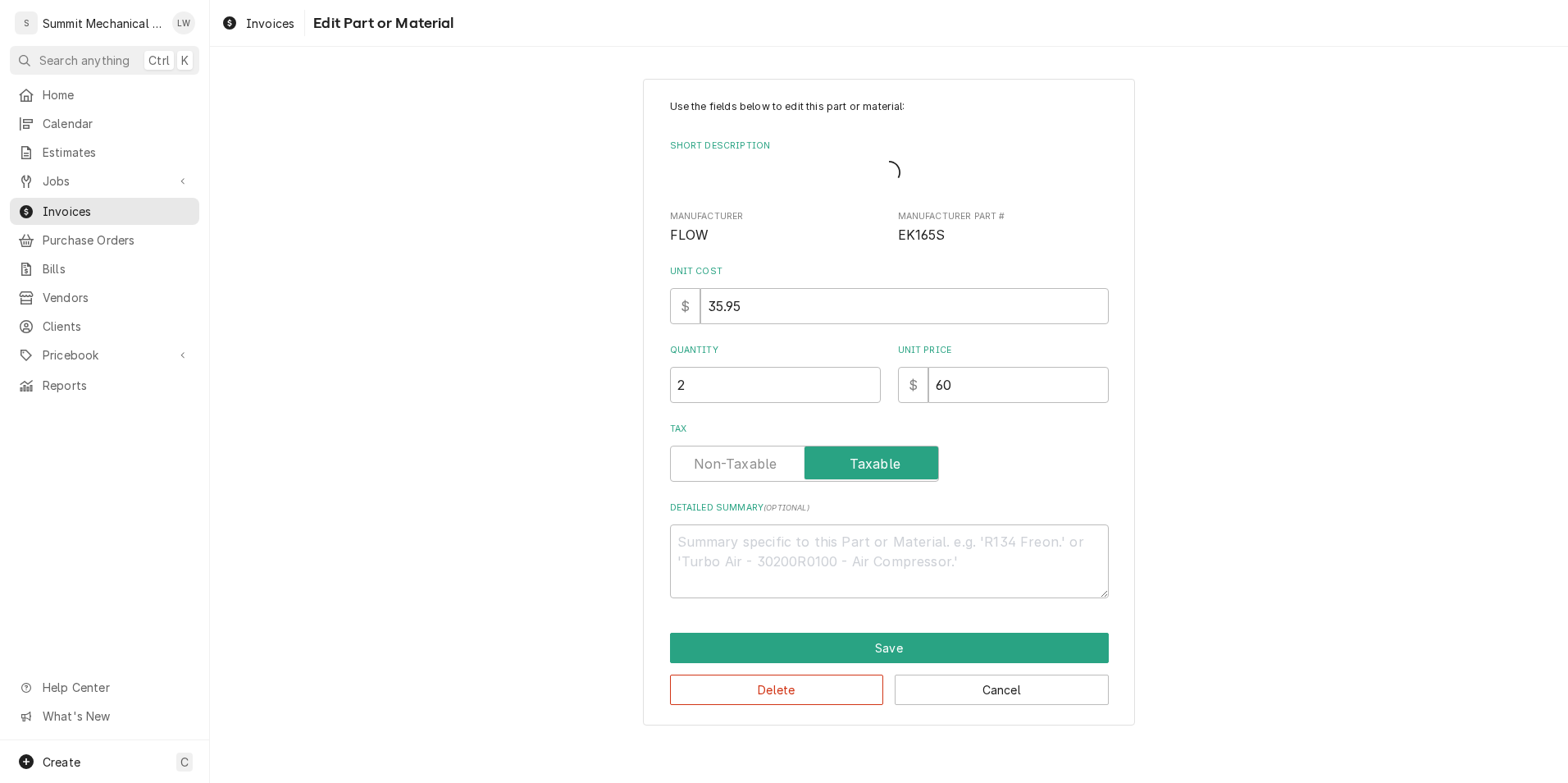
type textarea "x"
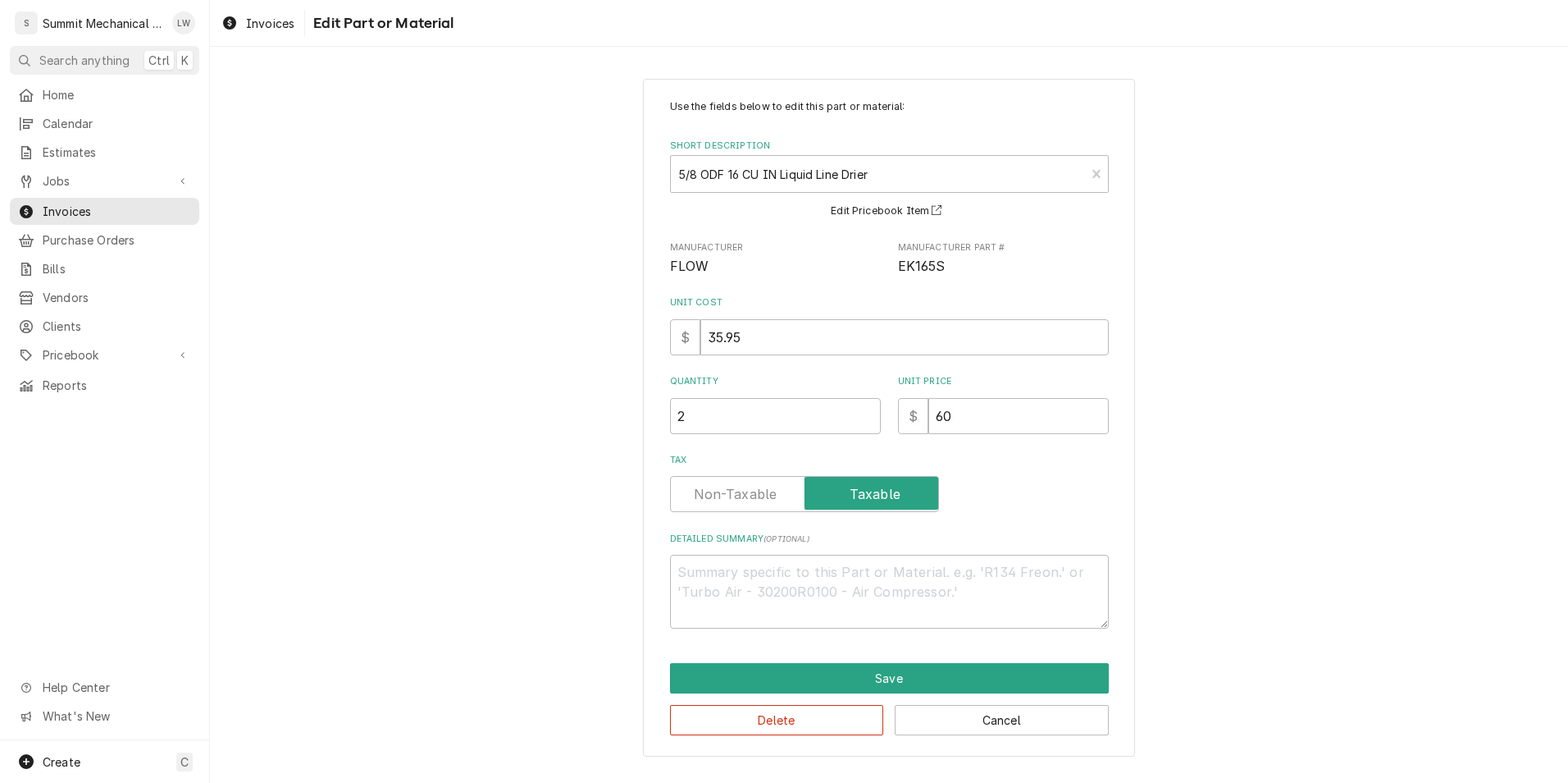
click at [736, 504] on label "Tax" at bounding box center [804, 494] width 269 height 36
click at [736, 504] on input "Tax" at bounding box center [804, 494] width 254 height 36
checkbox input "false"
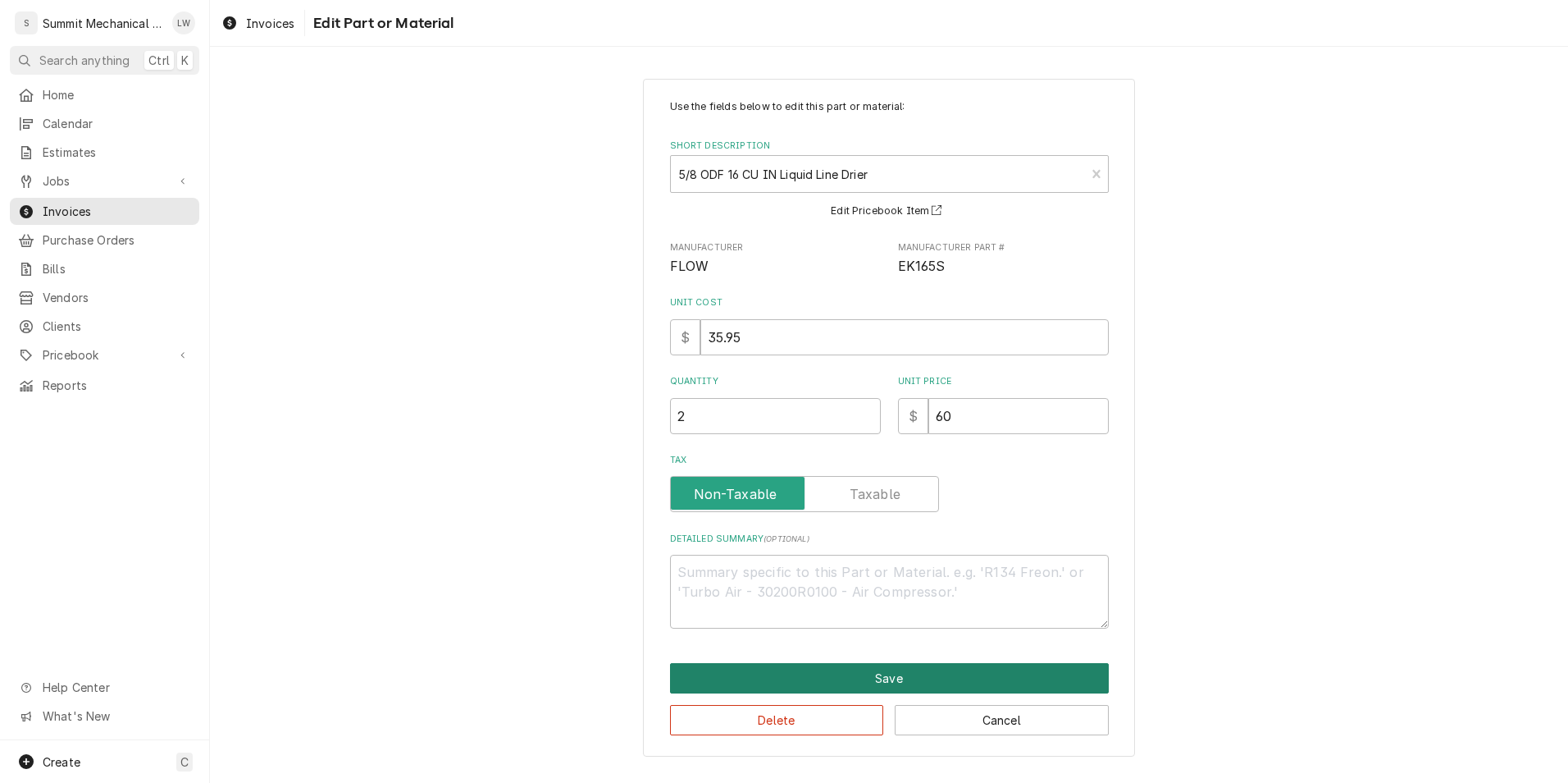
click at [839, 679] on button "Save" at bounding box center [889, 678] width 439 height 31
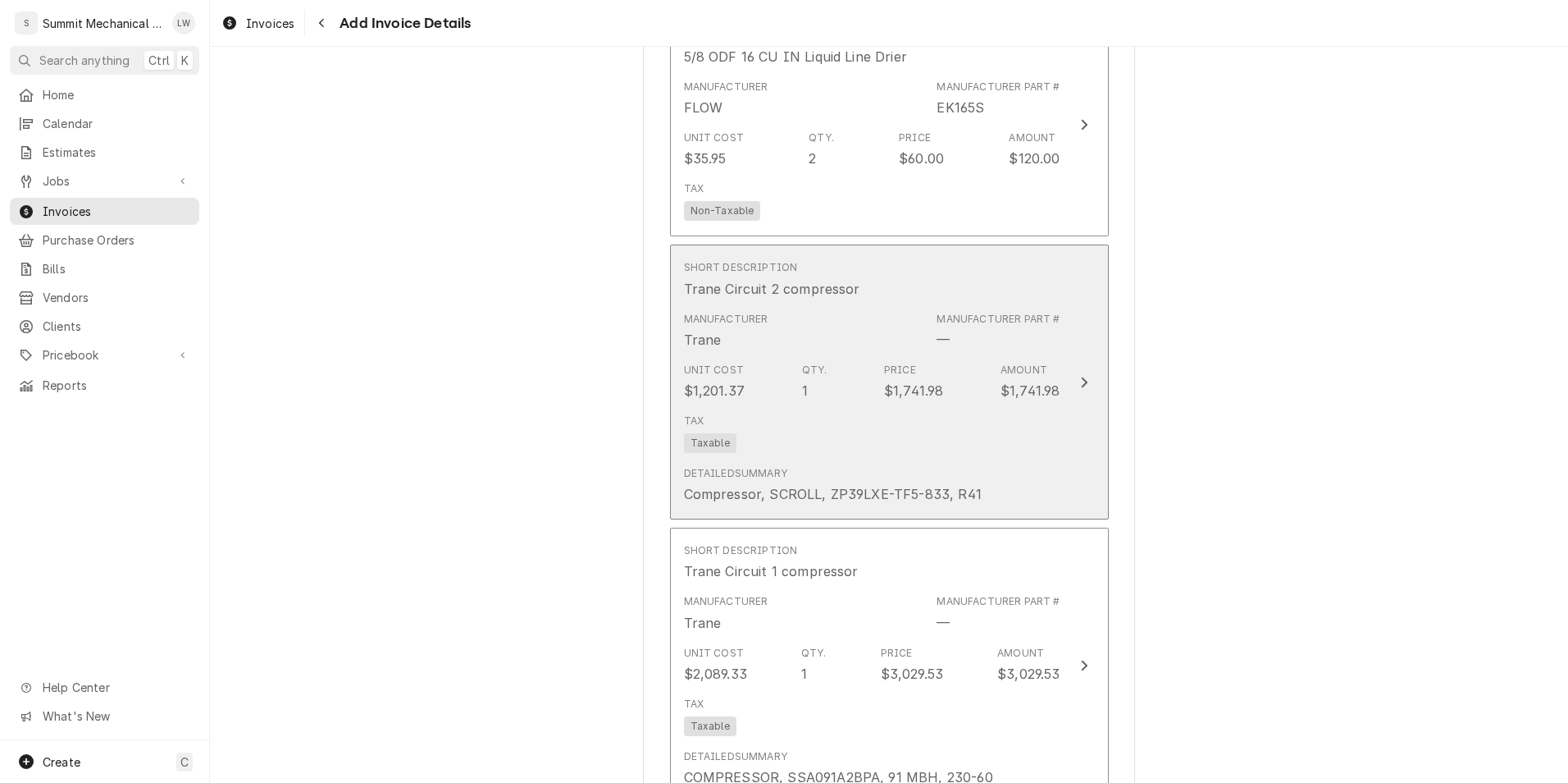
scroll to position [2833, 0]
click at [804, 377] on div "Qty. 1" at bounding box center [814, 381] width 25 height 38
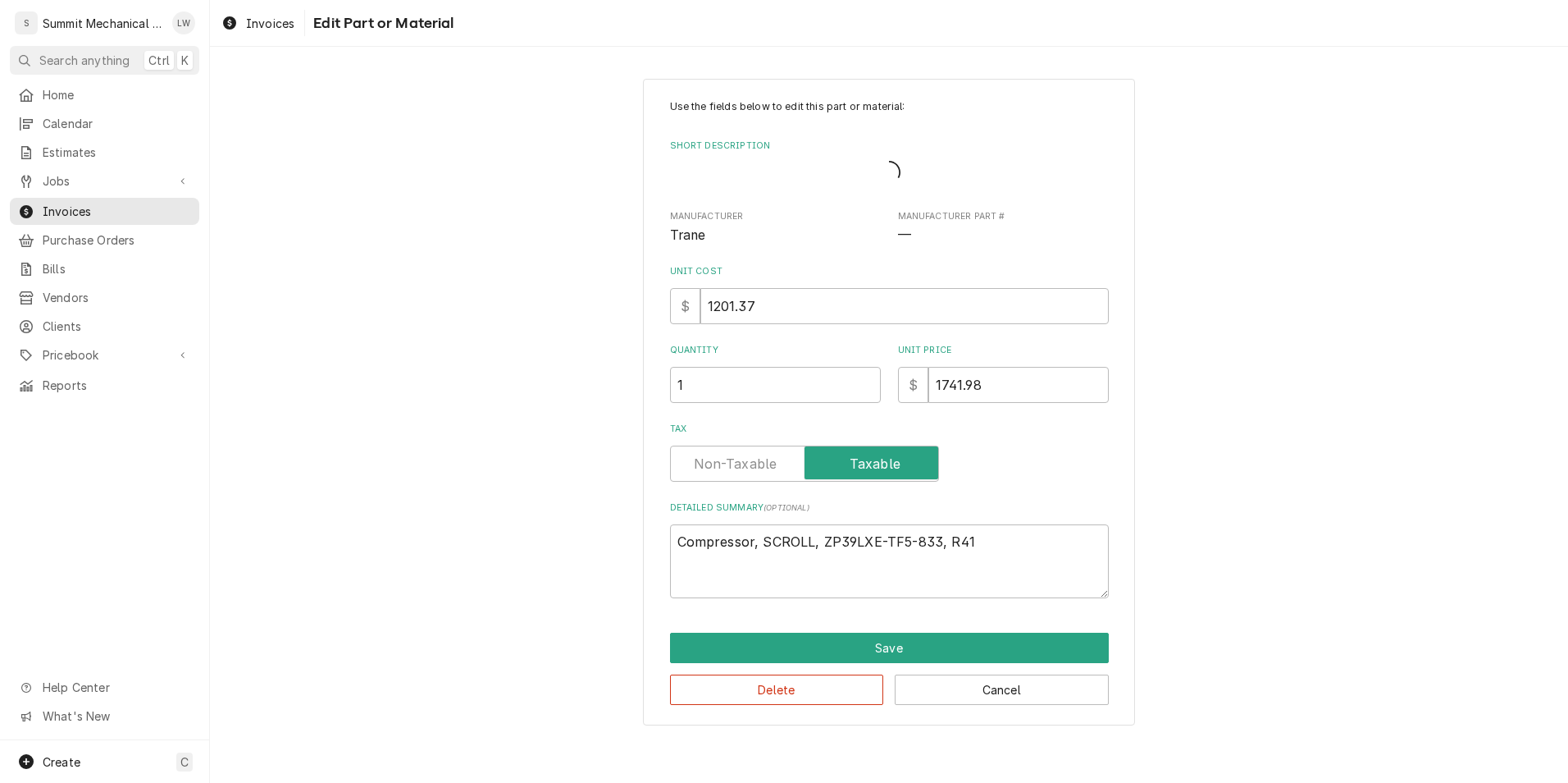
type textarea "x"
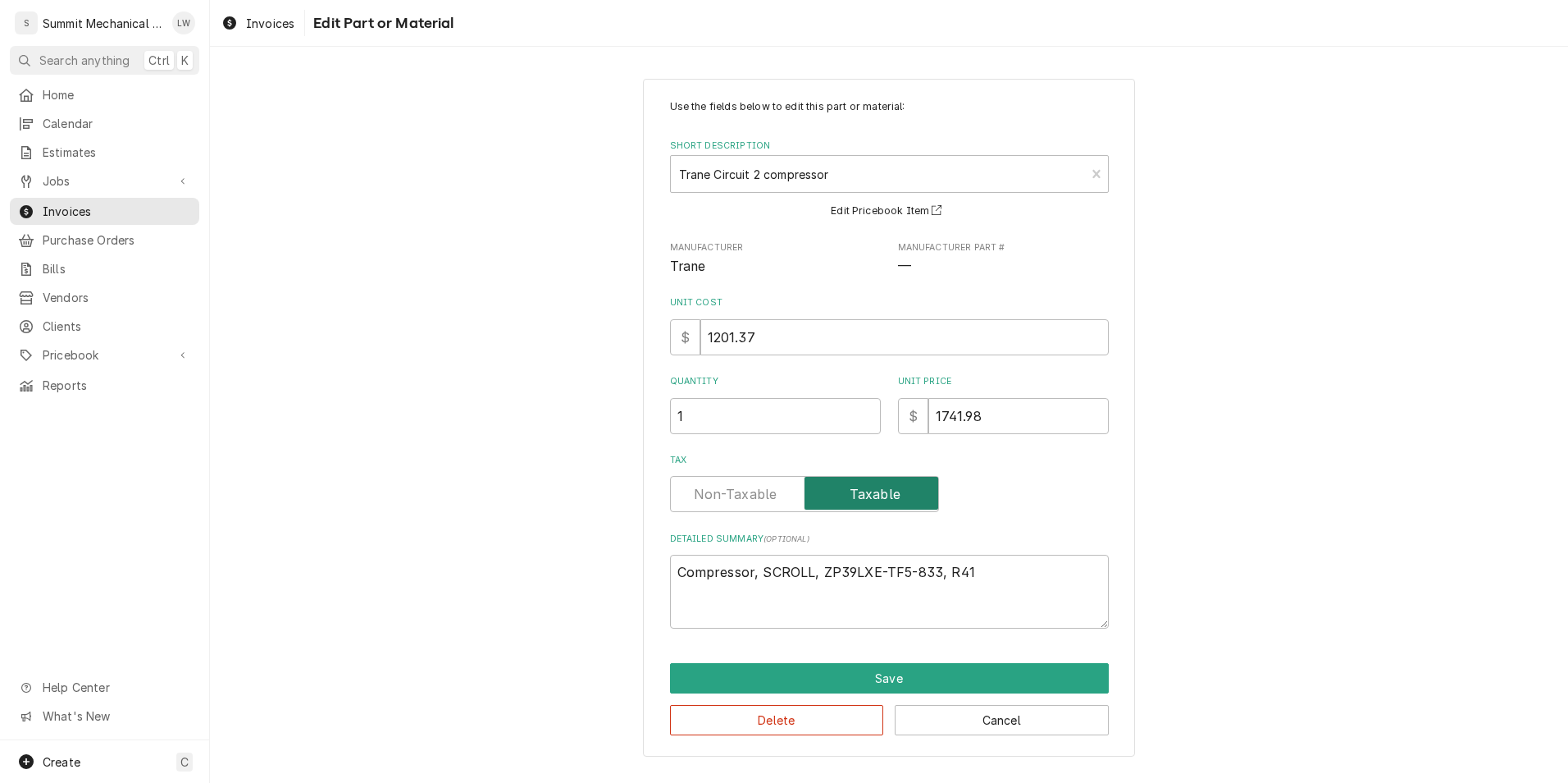
click at [706, 482] on input "Tax" at bounding box center [804, 494] width 254 height 36
checkbox input "false"
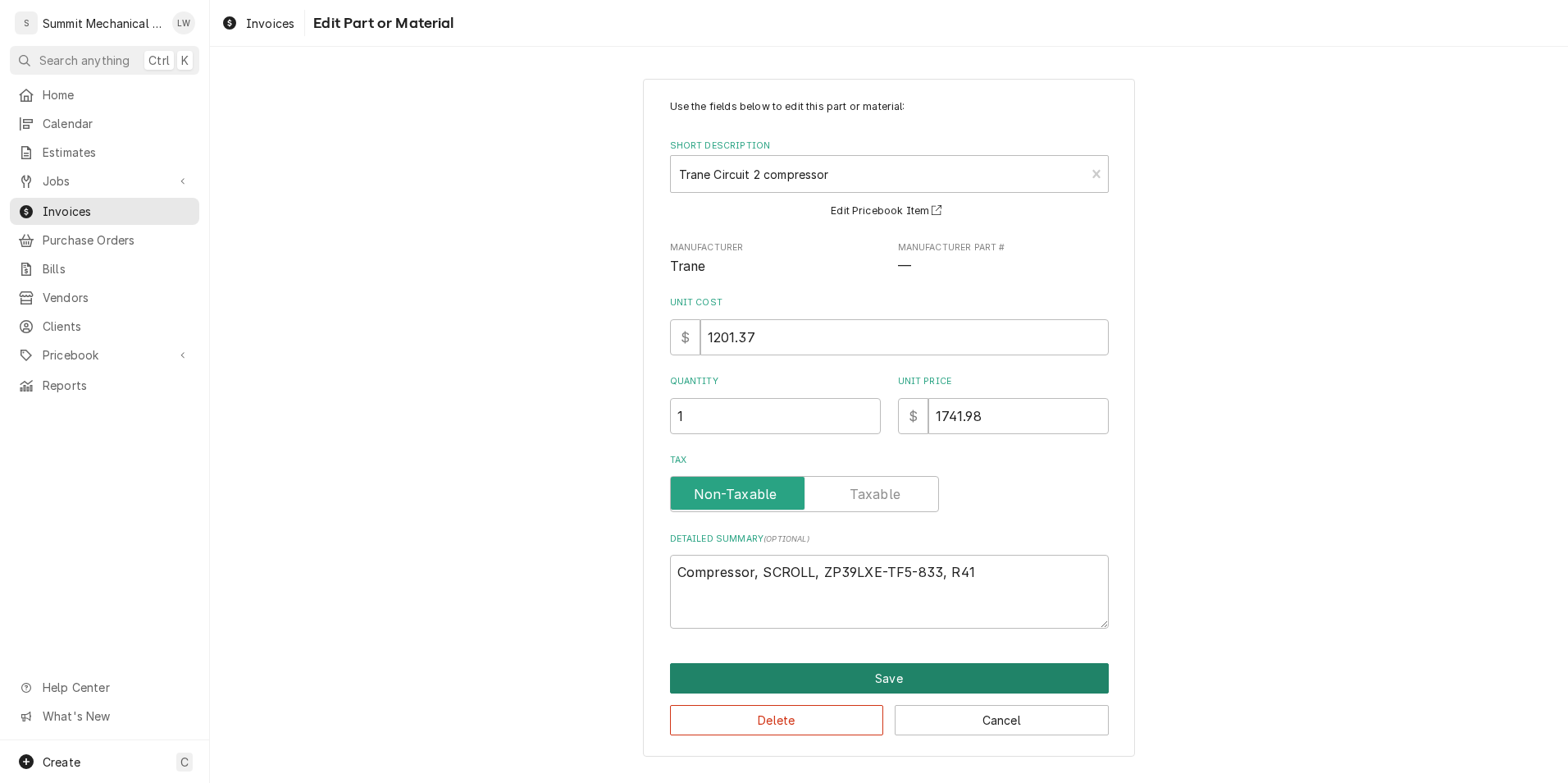
click at [802, 672] on button "Save" at bounding box center [889, 678] width 439 height 31
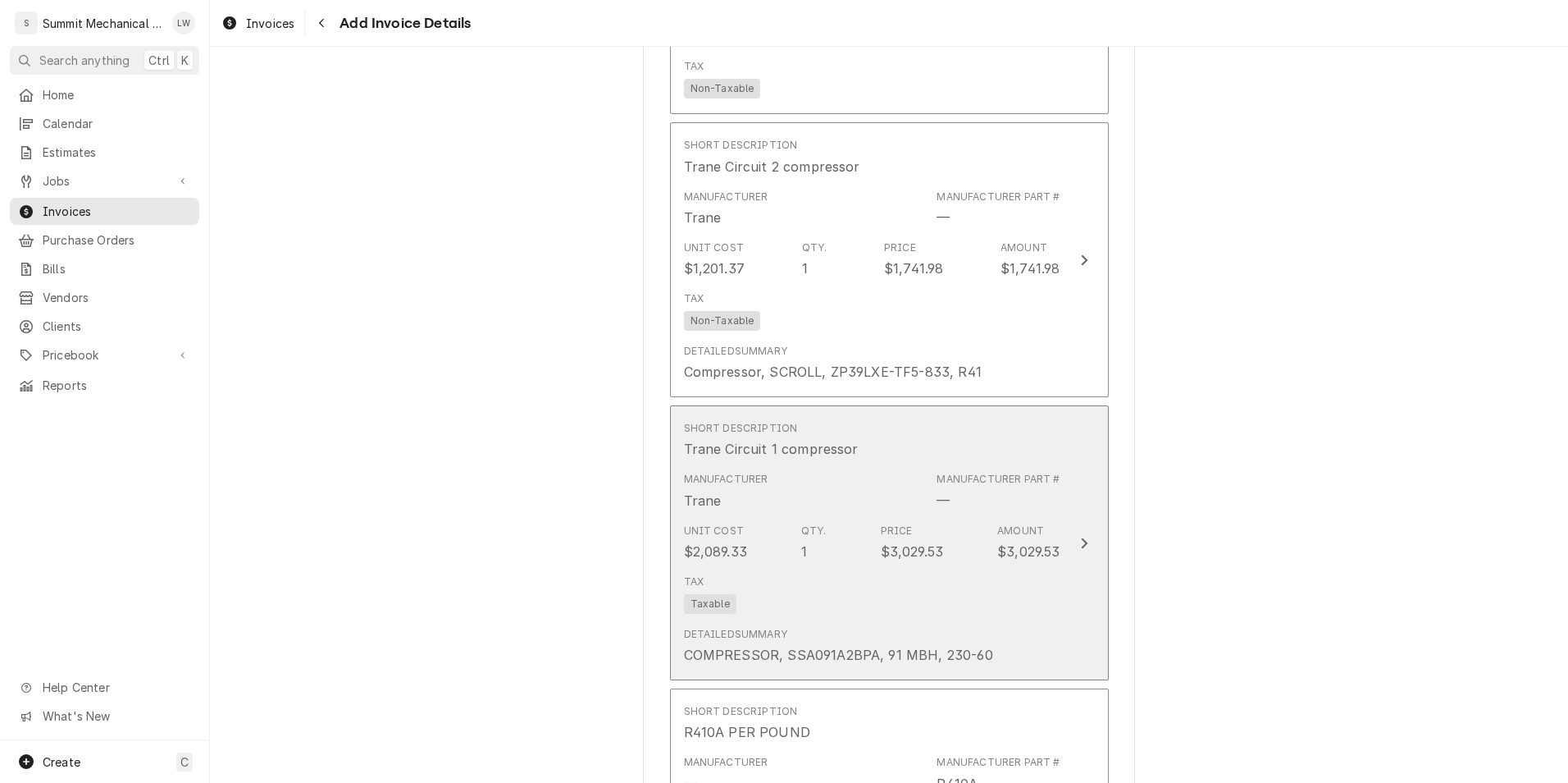
scroll to position [3049, 0]
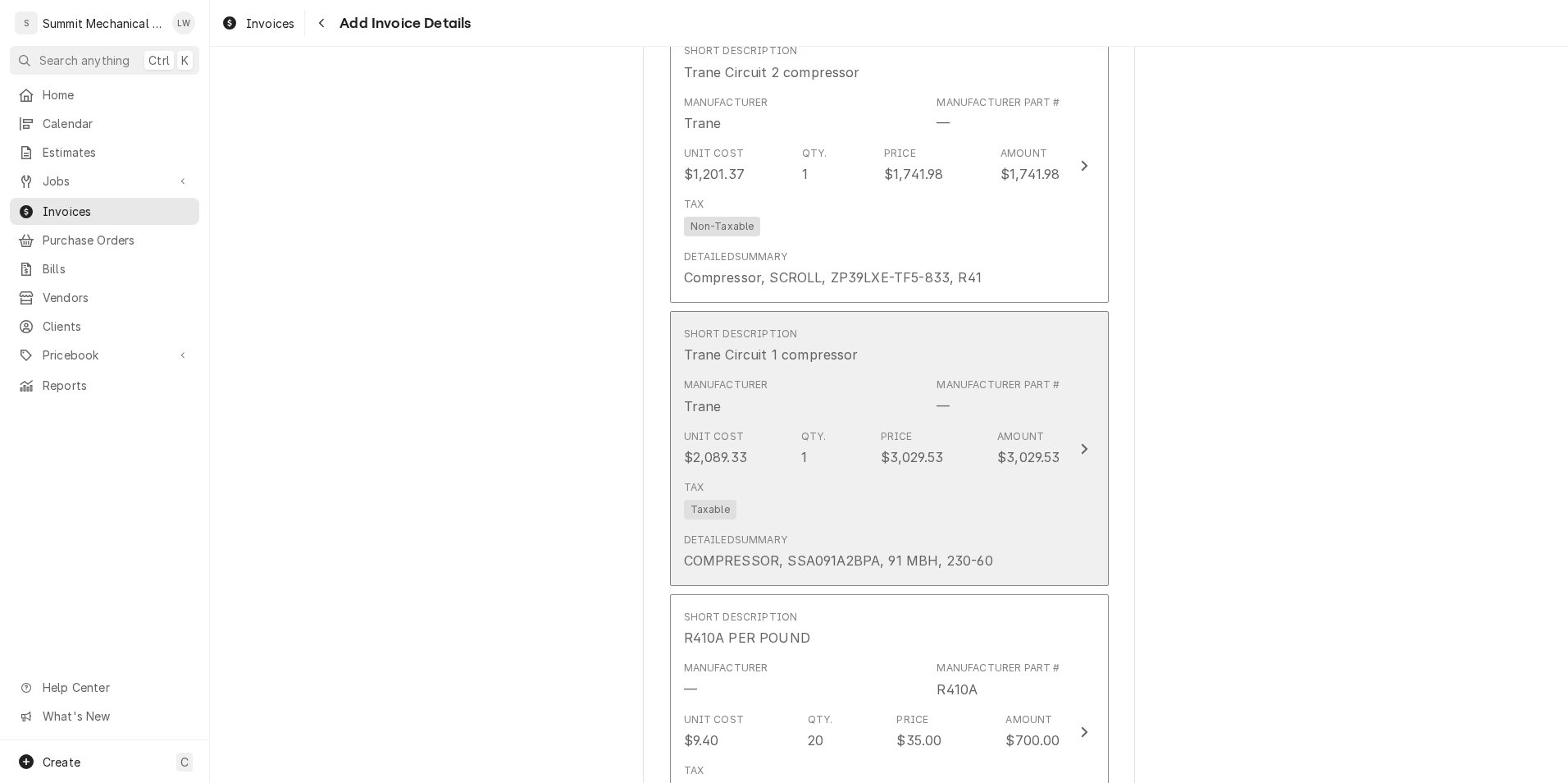
click at [836, 485] on div "Tax Taxable" at bounding box center [872, 500] width 376 height 53
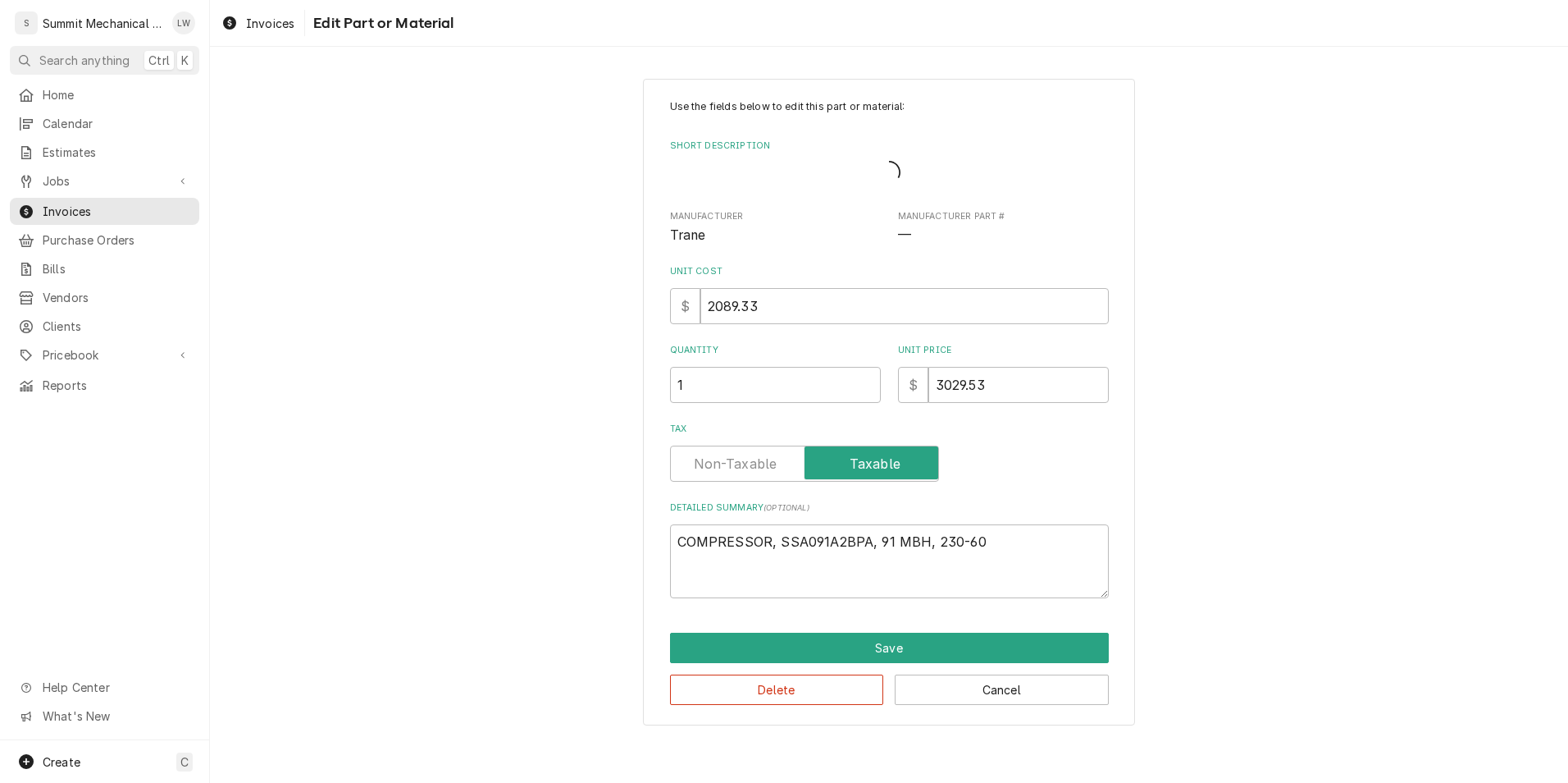
type textarea "x"
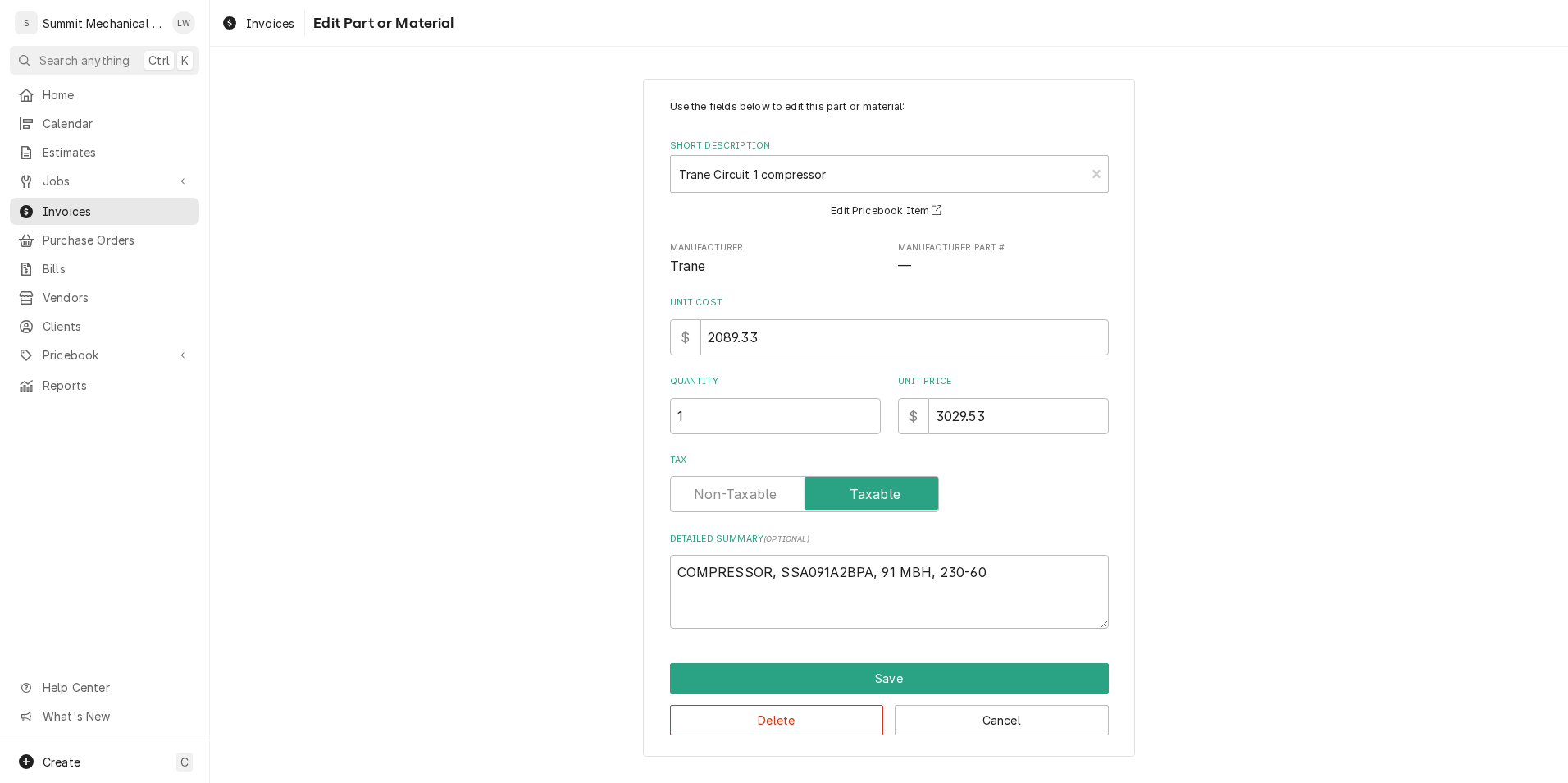
click at [708, 501] on label "Tax" at bounding box center [804, 494] width 269 height 36
click at [708, 501] on input "Tax" at bounding box center [804, 494] width 254 height 36
checkbox input "false"
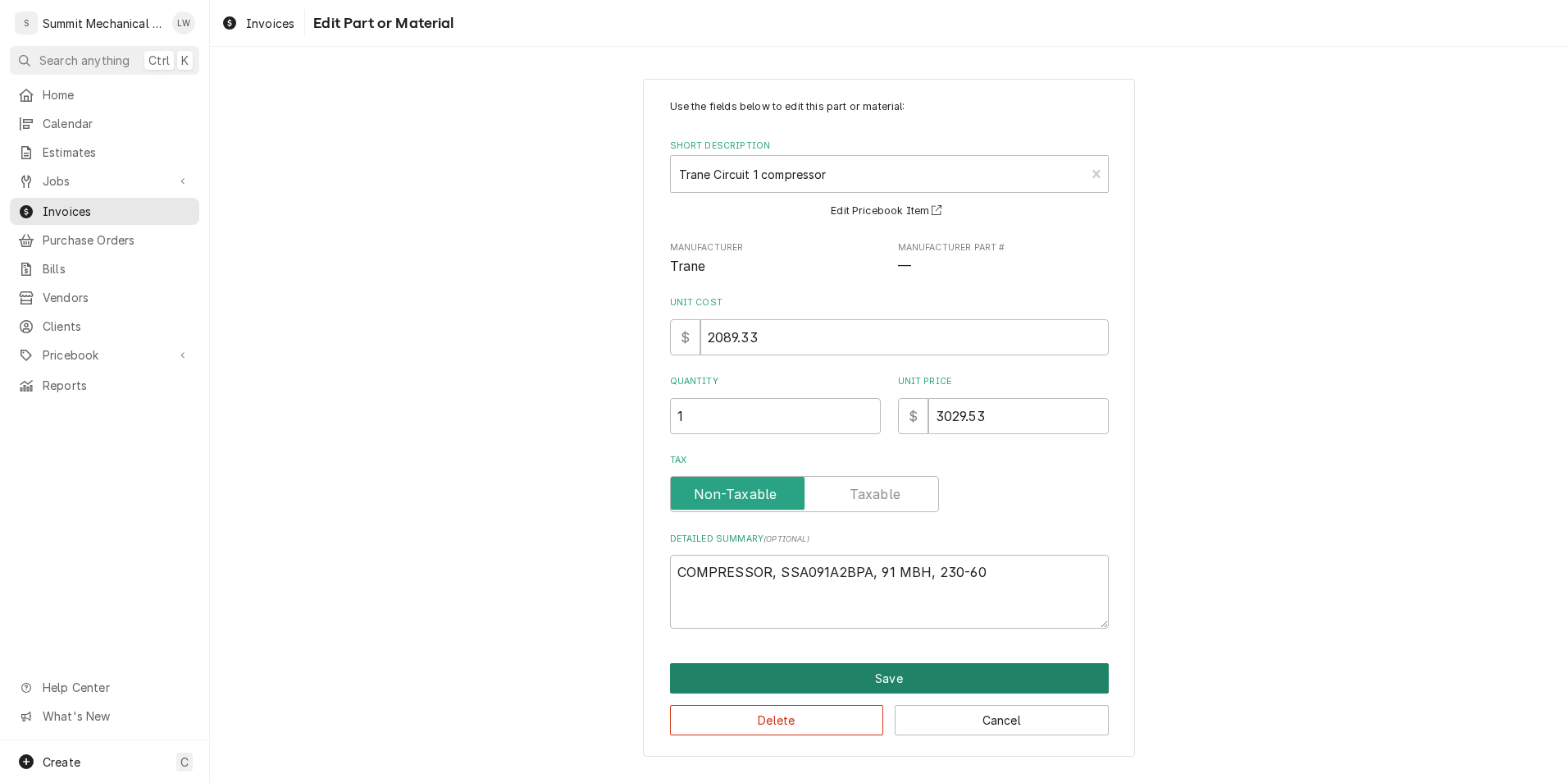
click at [784, 692] on button "Save" at bounding box center [889, 678] width 439 height 31
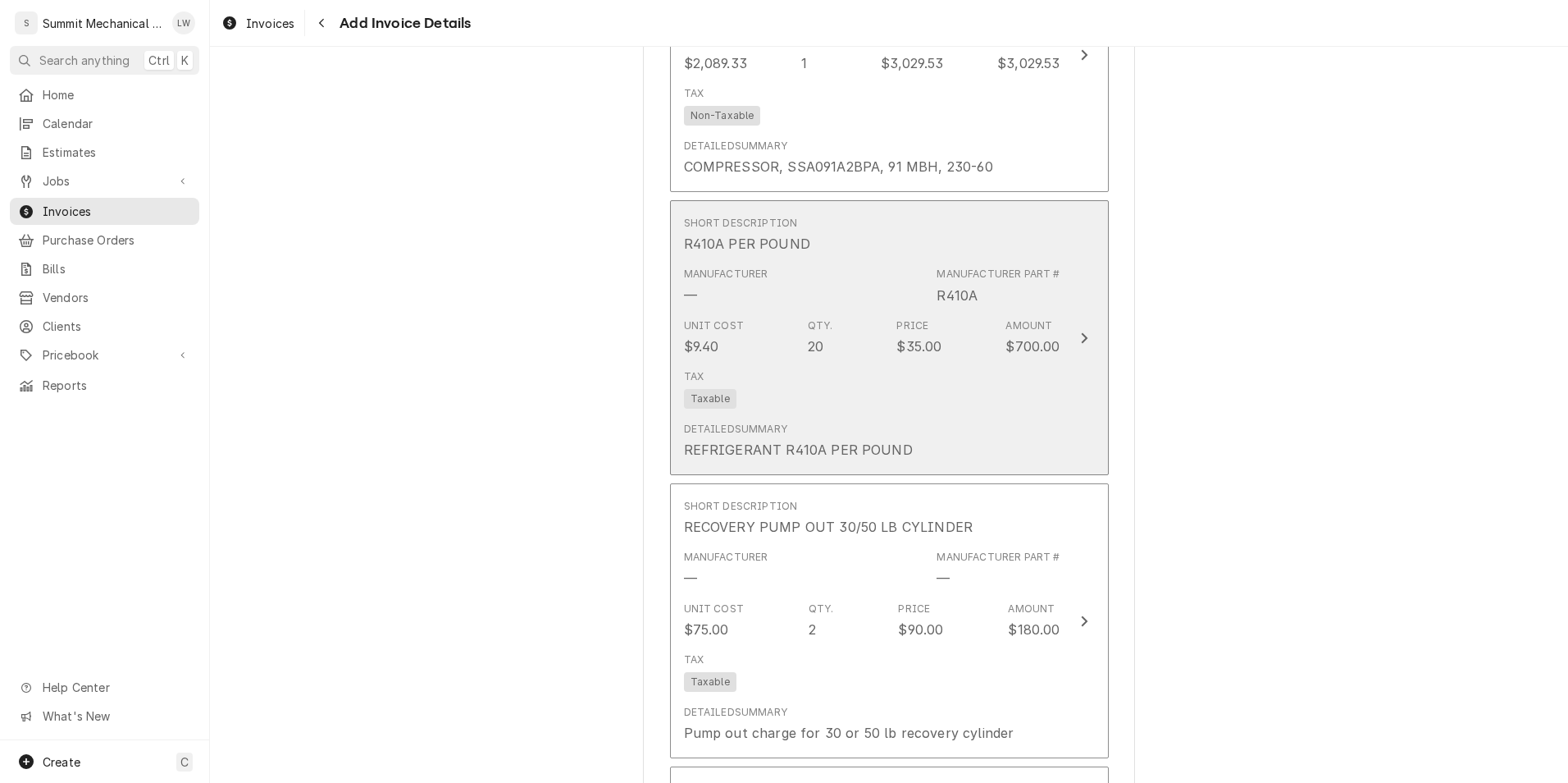
scroll to position [3443, 0]
click at [813, 389] on div "Tax Taxable" at bounding box center [872, 388] width 376 height 53
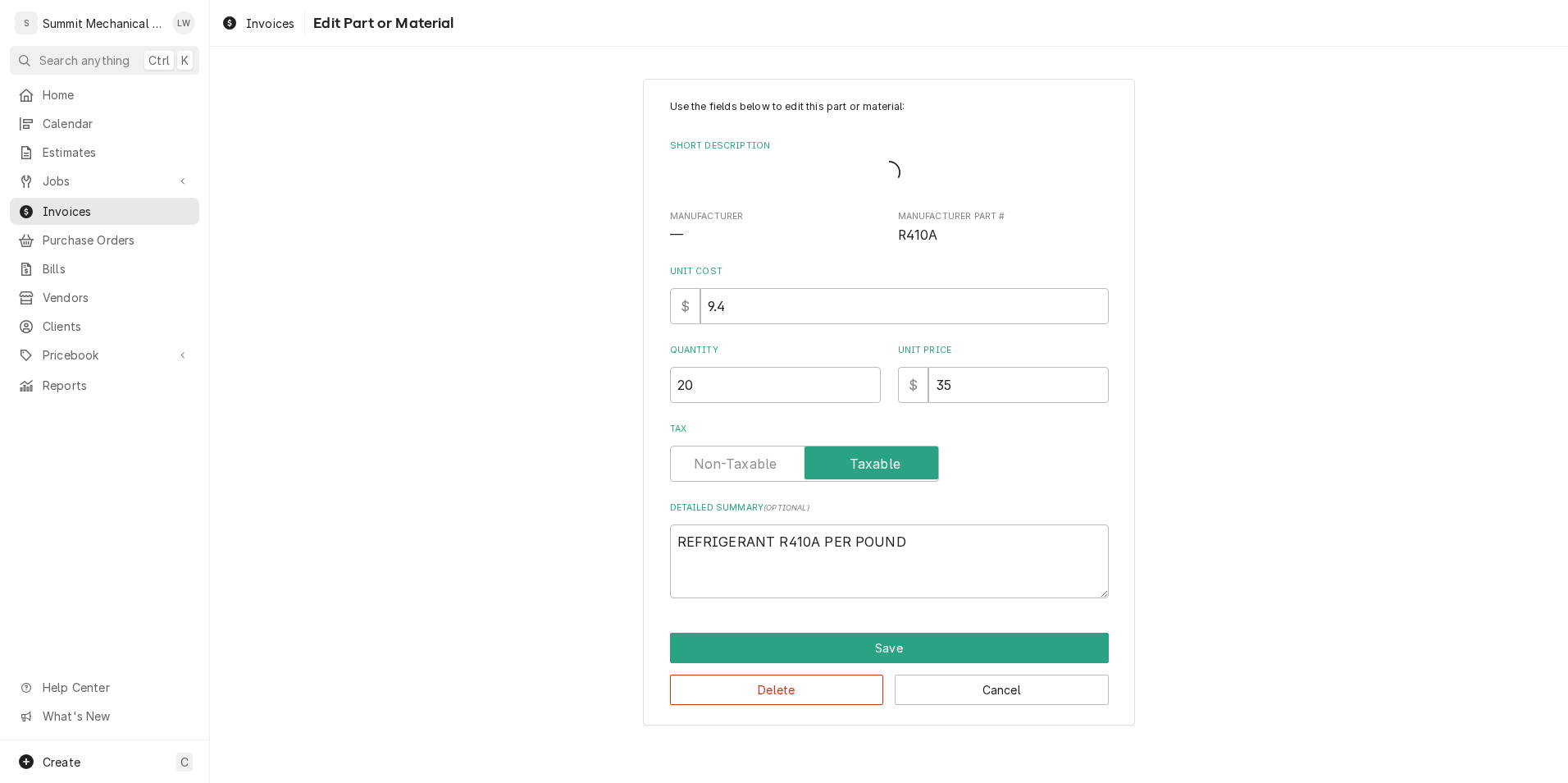
type textarea "x"
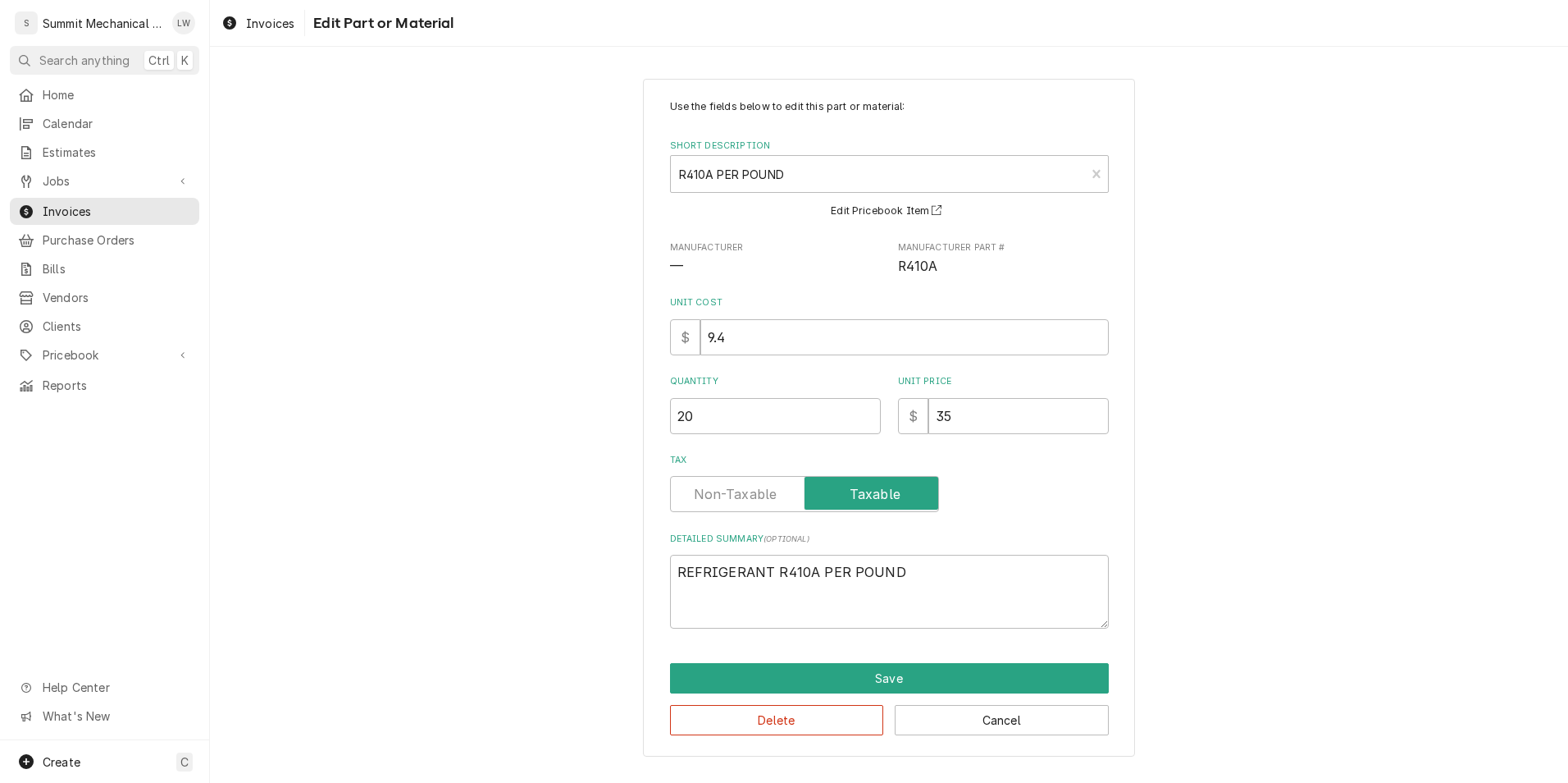
click at [727, 498] on label "Tax" at bounding box center [804, 494] width 269 height 36
click at [727, 498] on input "Tax" at bounding box center [804, 494] width 254 height 36
checkbox input "false"
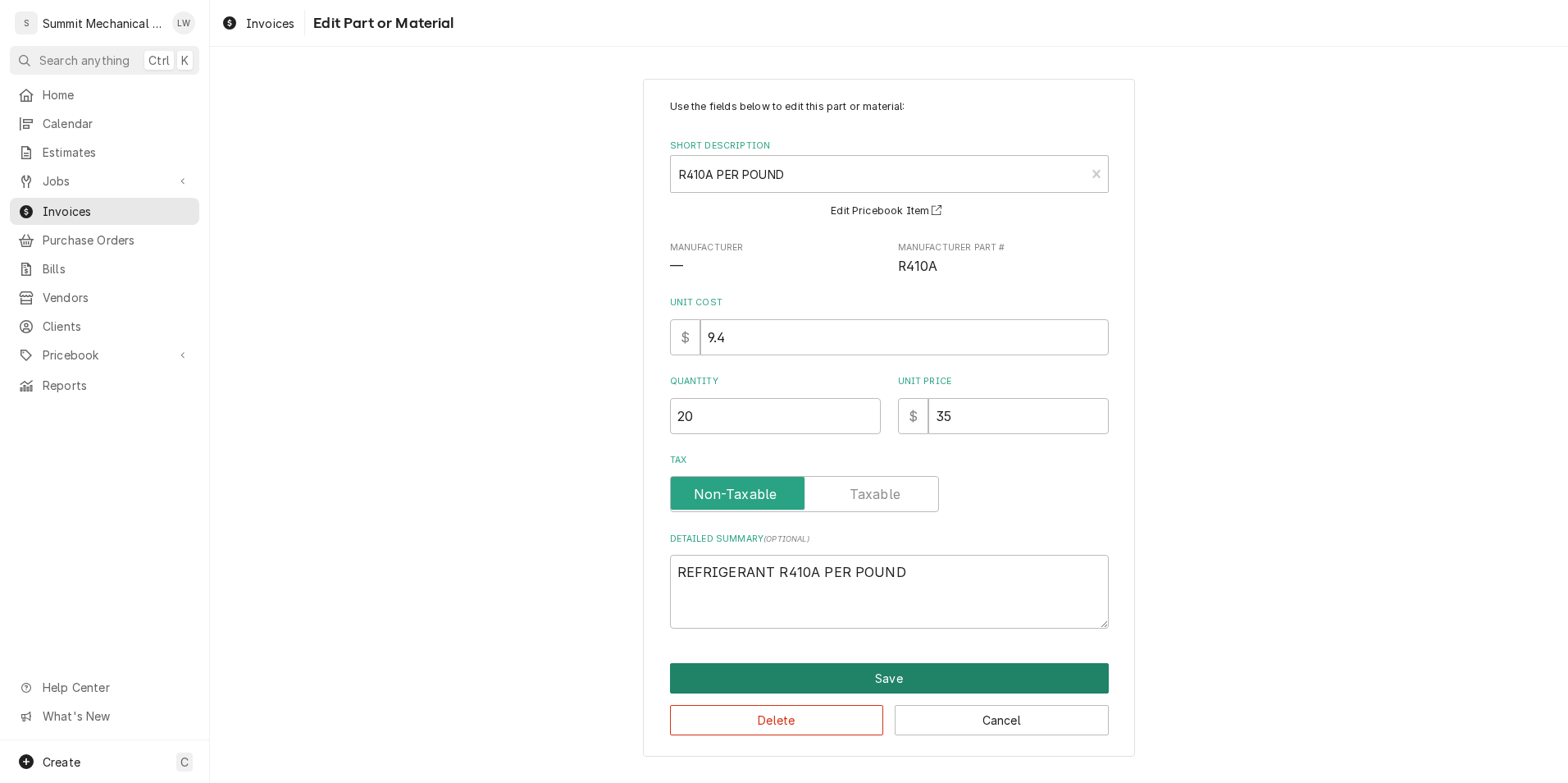
click at [778, 663] on button "Save" at bounding box center [889, 678] width 439 height 31
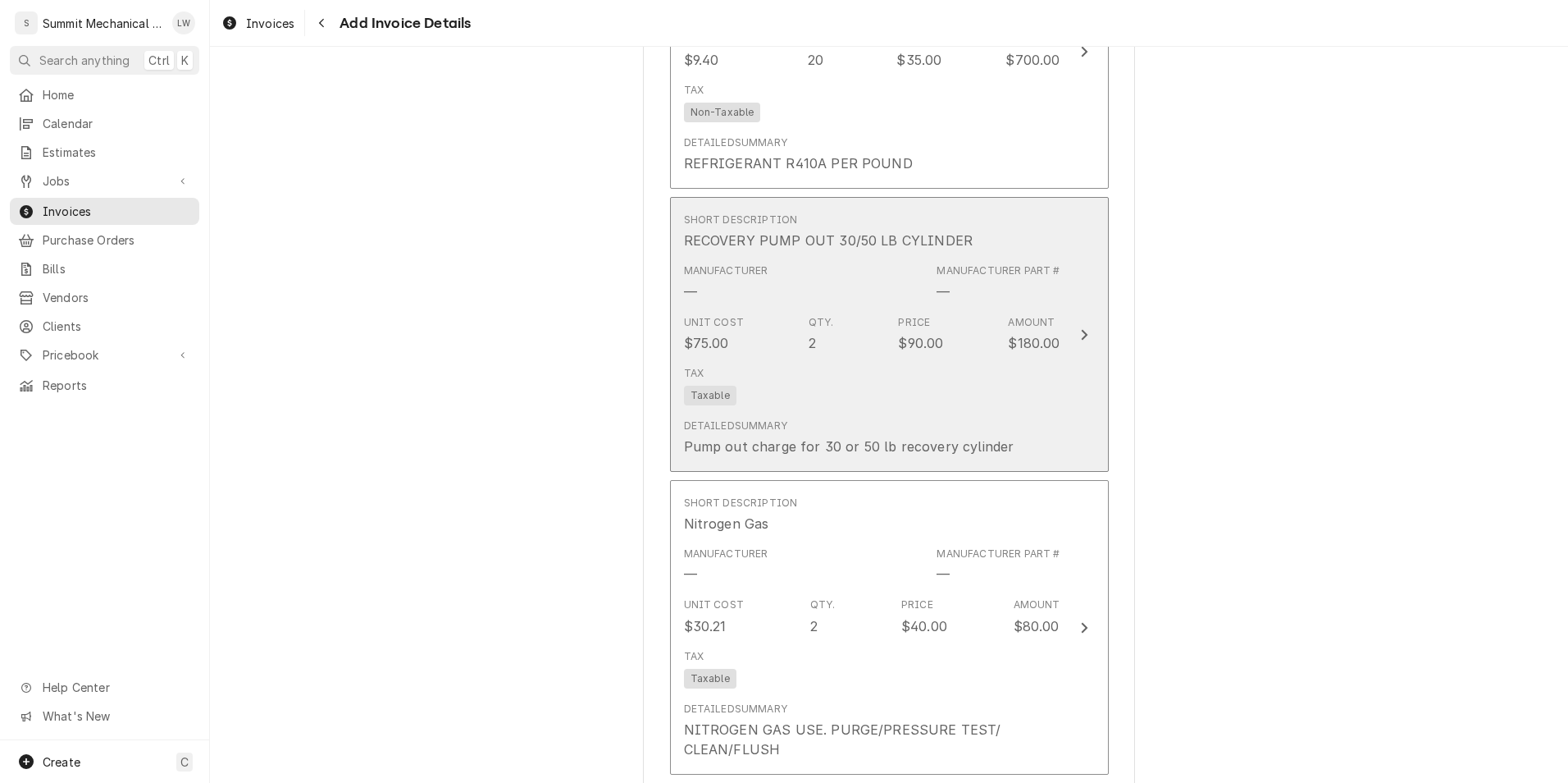
scroll to position [3860, 0]
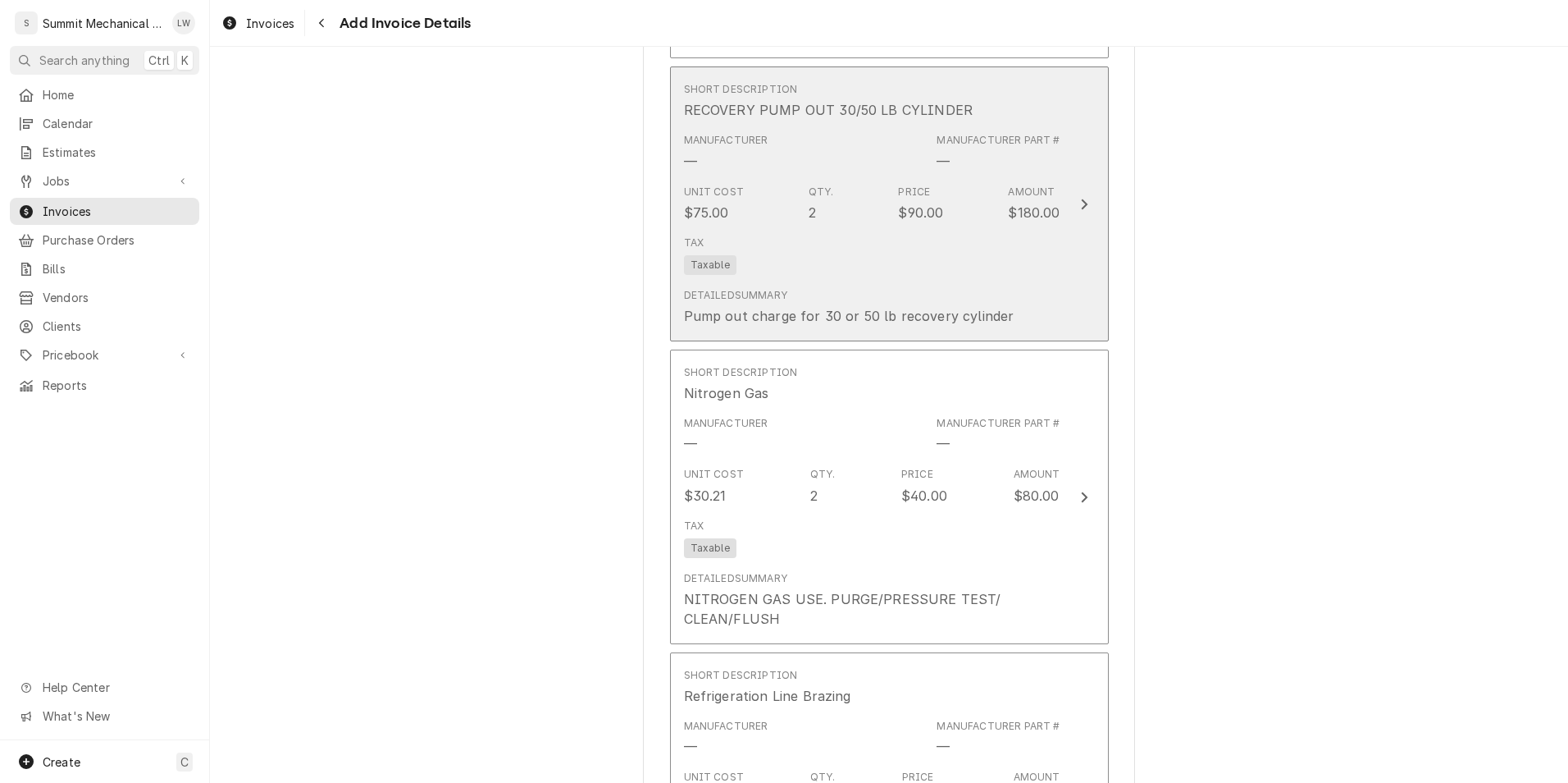
click at [809, 282] on div "Detailed Summary Pump out charge for 30 or 50 lb recovery cylinder" at bounding box center [872, 307] width 376 height 51
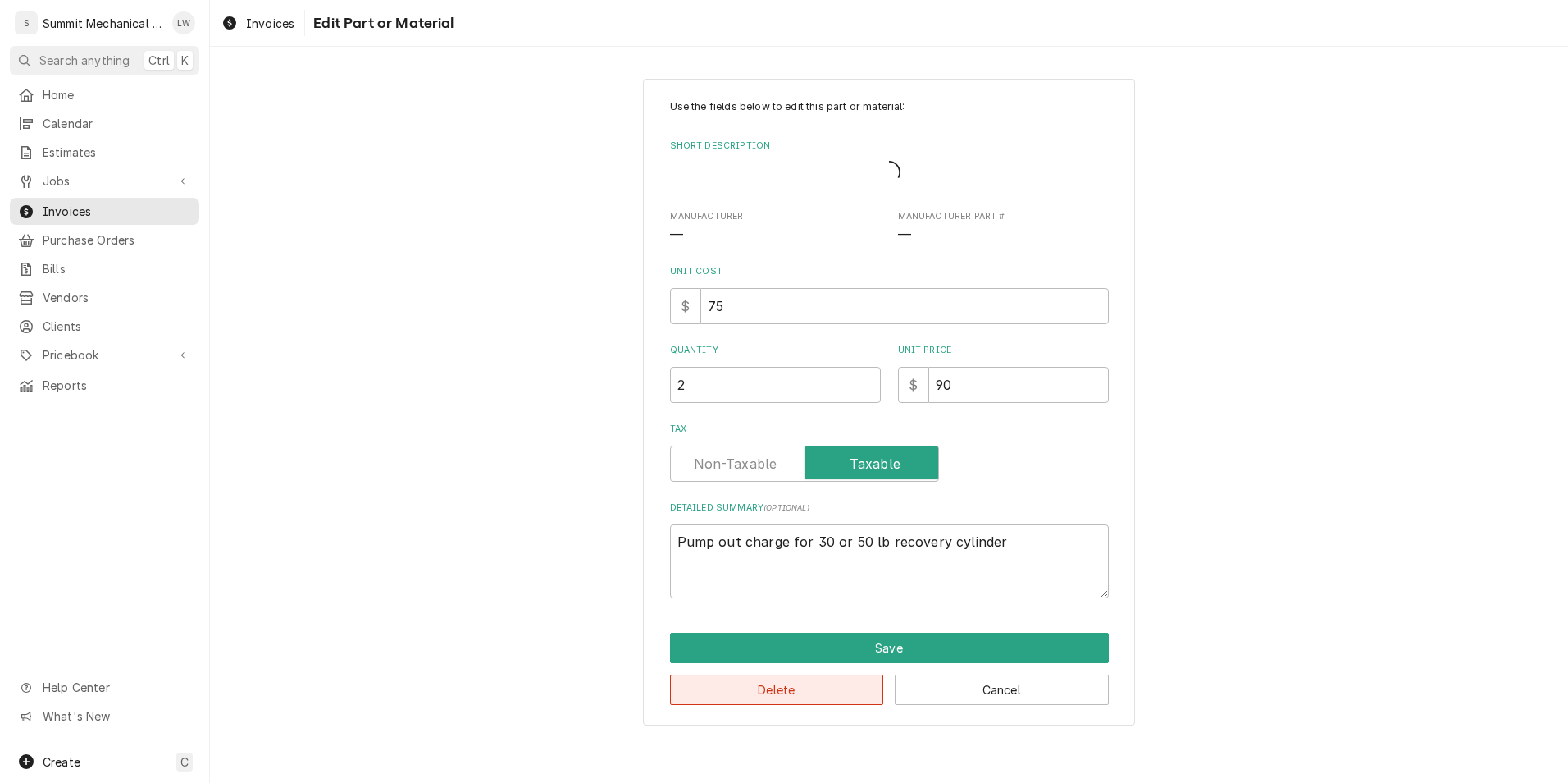
type textarea "x"
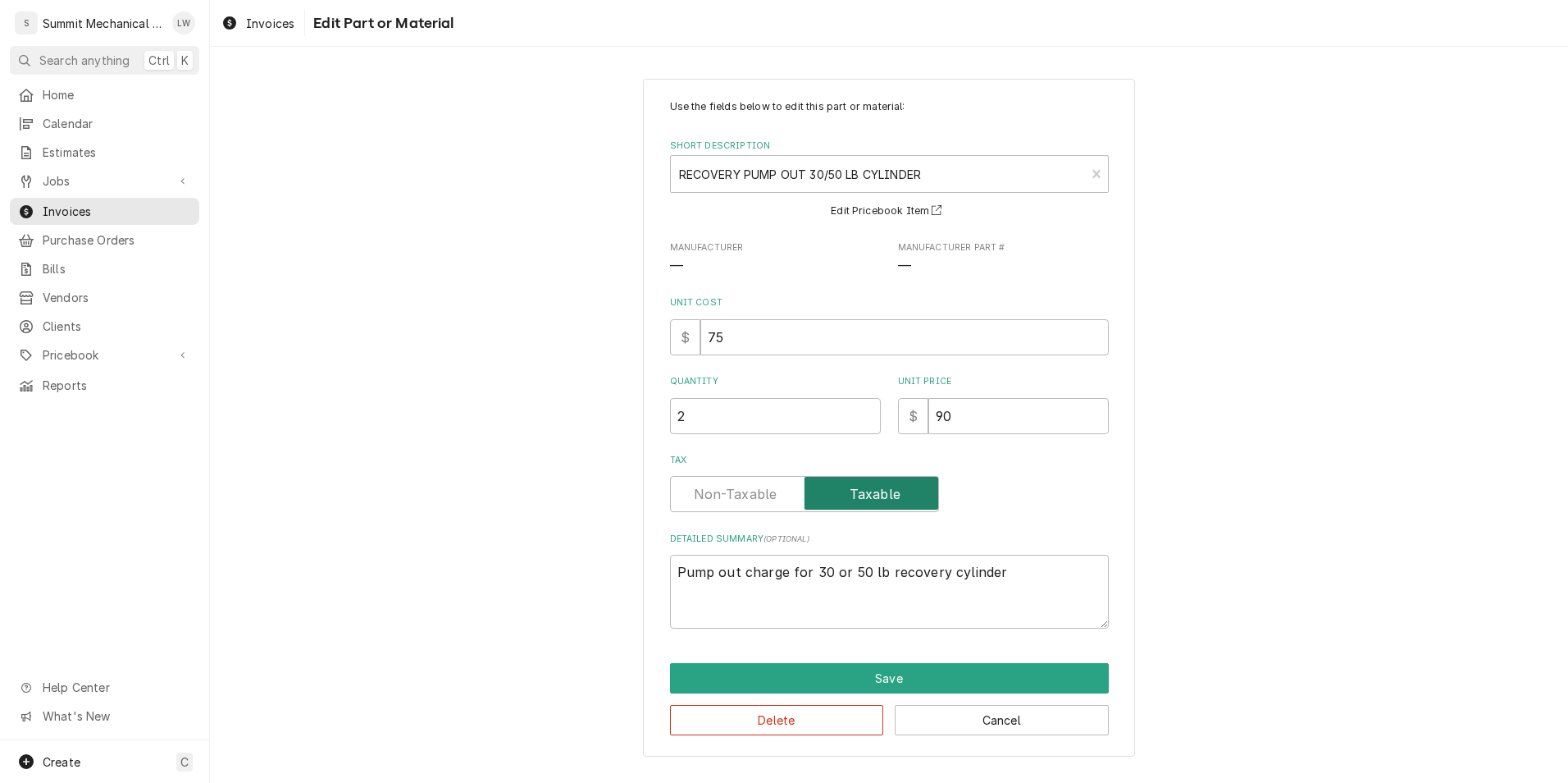
click at [746, 504] on input "Tax" at bounding box center [804, 494] width 254 height 36
checkbox input "false"
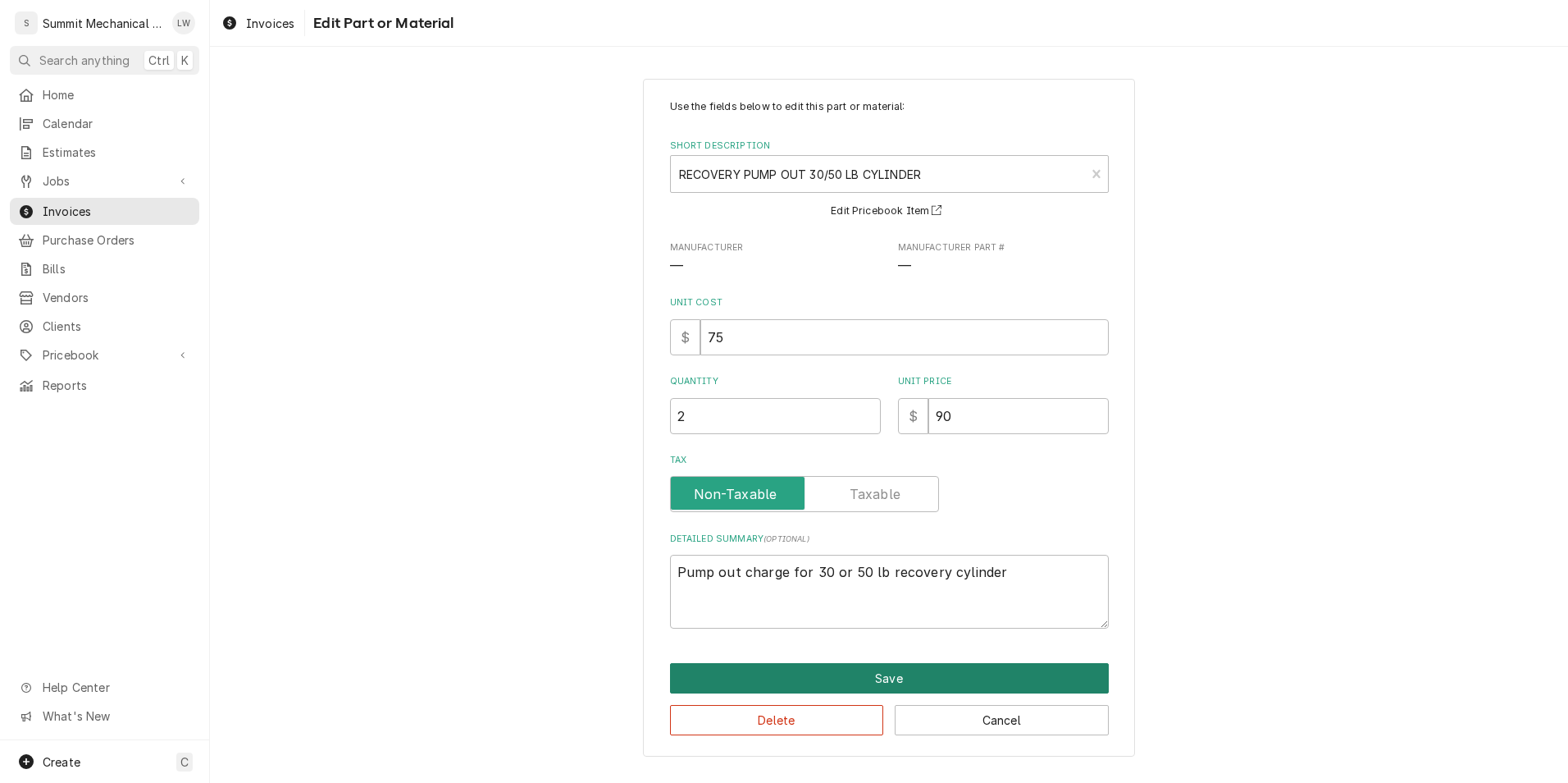
click at [805, 692] on button "Save" at bounding box center [889, 678] width 439 height 31
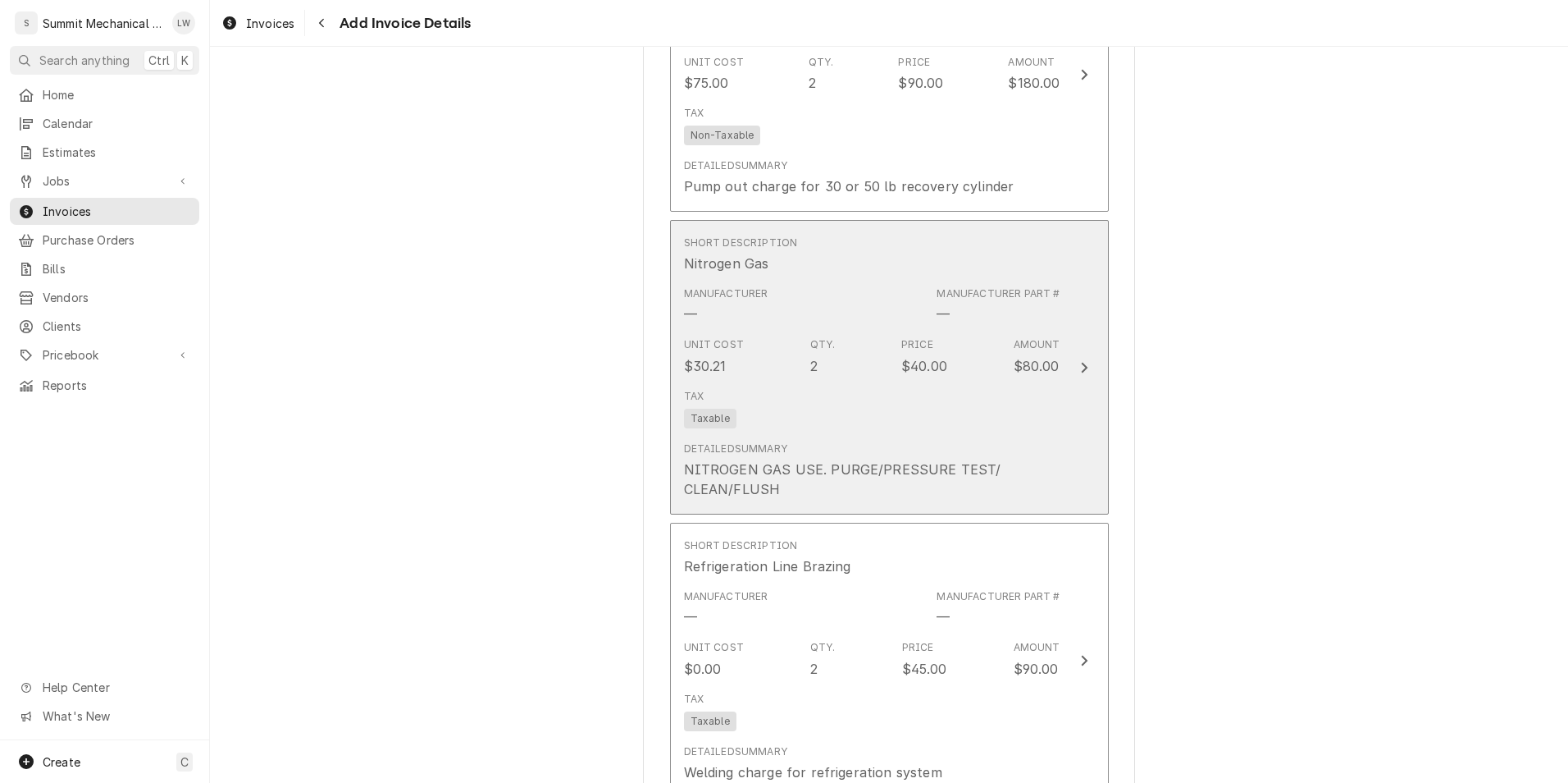
scroll to position [4015, 0]
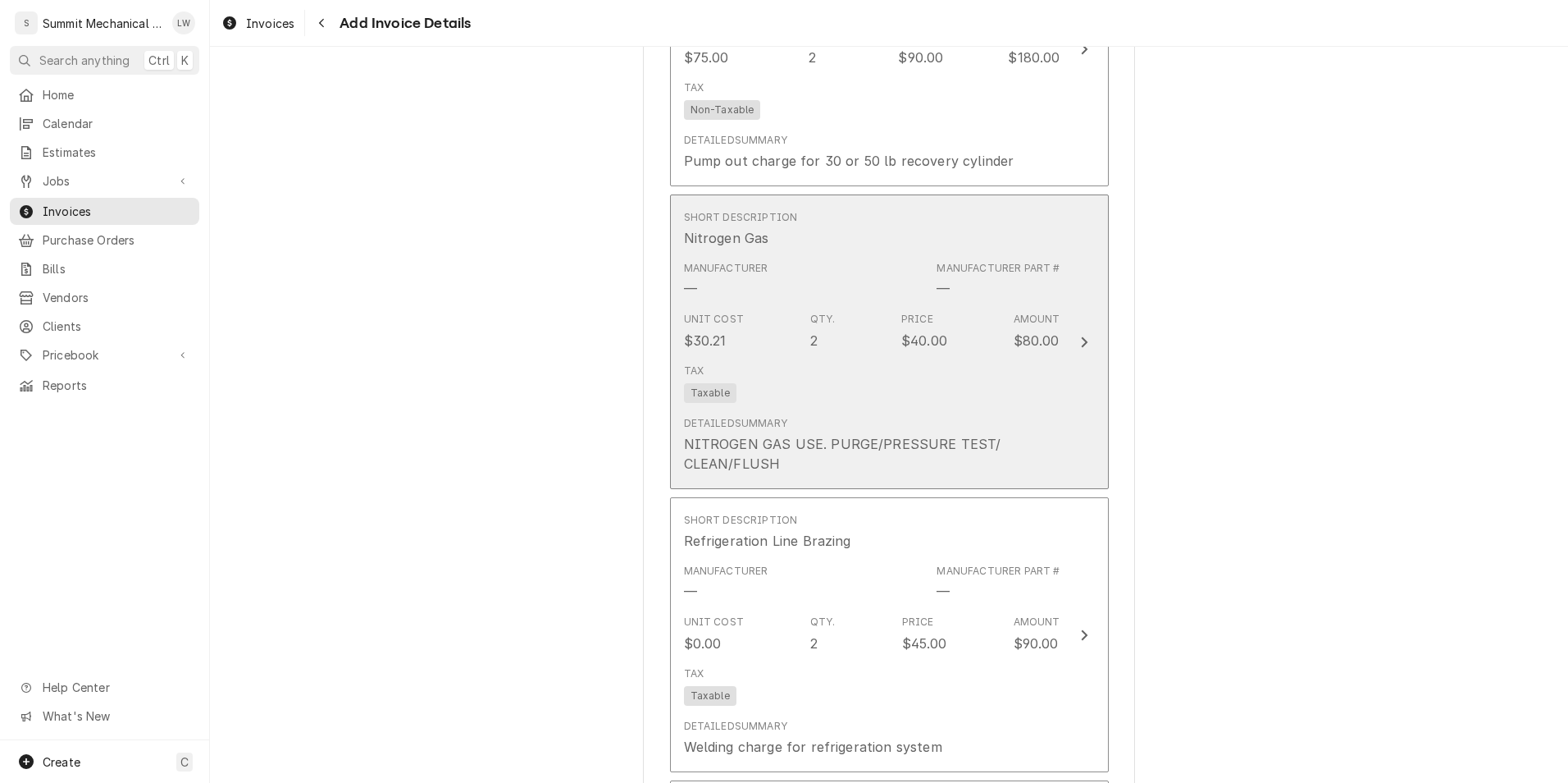
click at [836, 286] on div "Manufacturer — Manufacturer Part # —" at bounding box center [872, 280] width 376 height 51
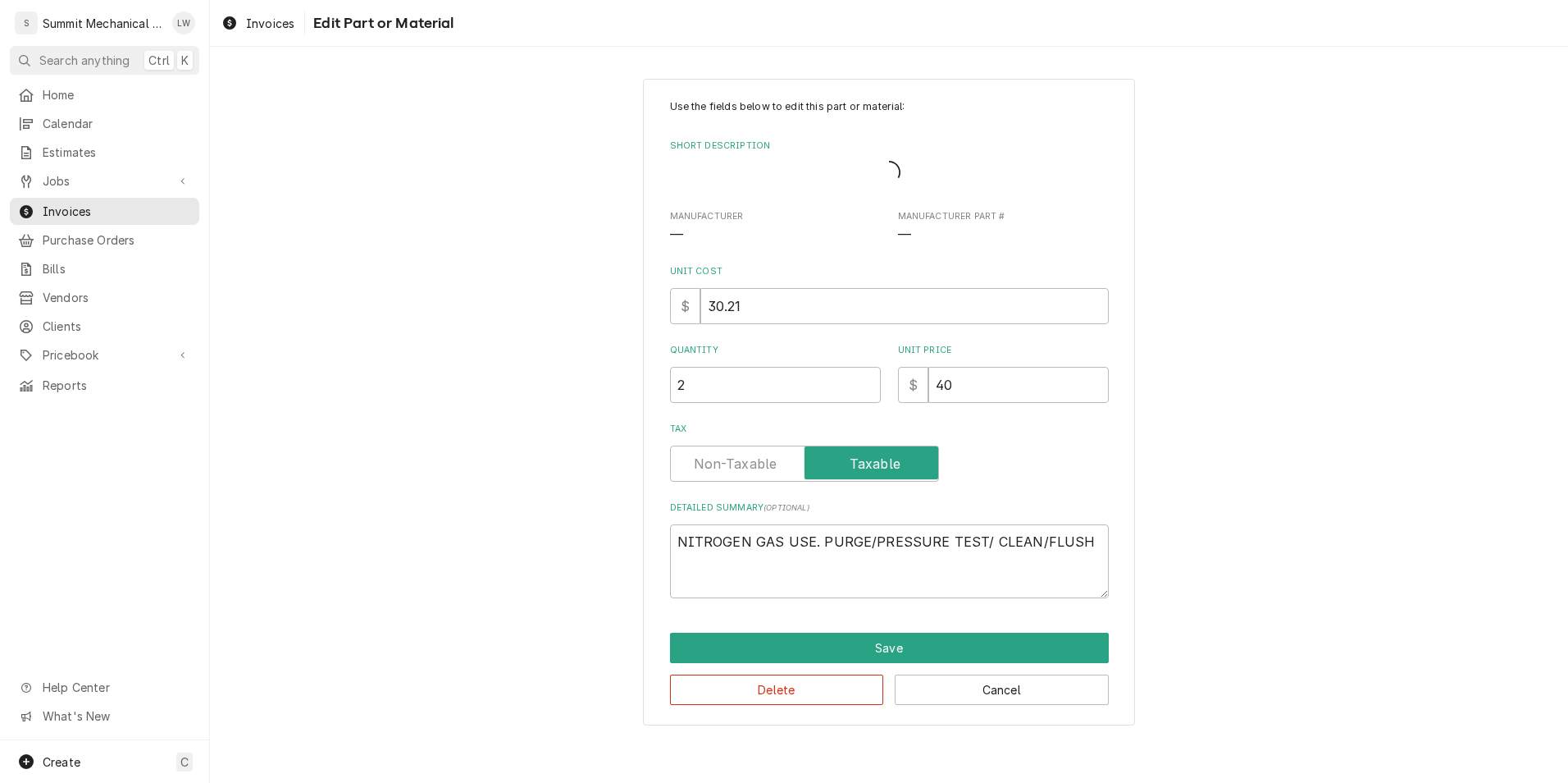
type textarea "x"
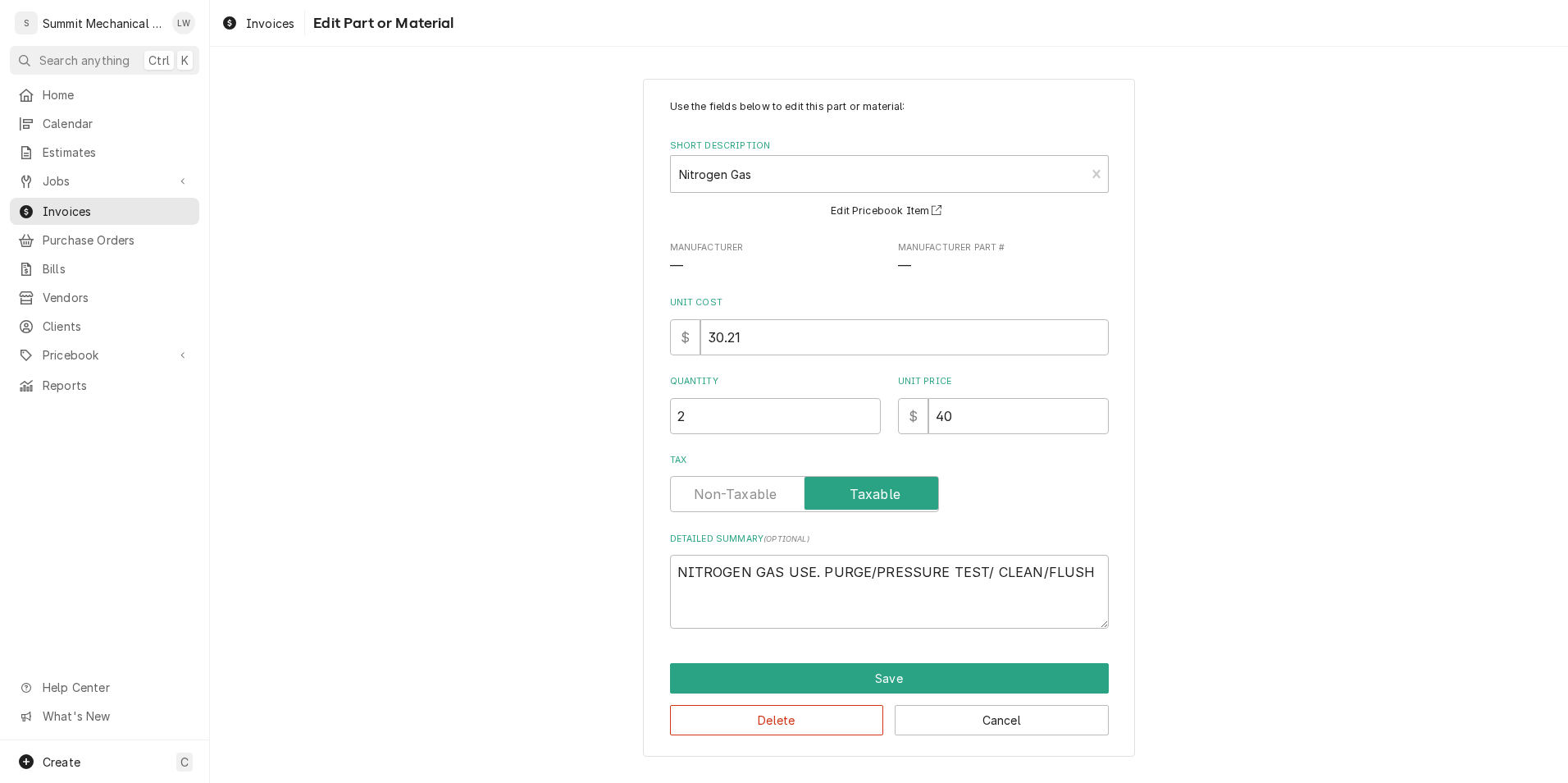
click at [720, 495] on label "Tax" at bounding box center [804, 494] width 269 height 36
click at [720, 495] on input "Tax" at bounding box center [804, 494] width 254 height 36
checkbox input "false"
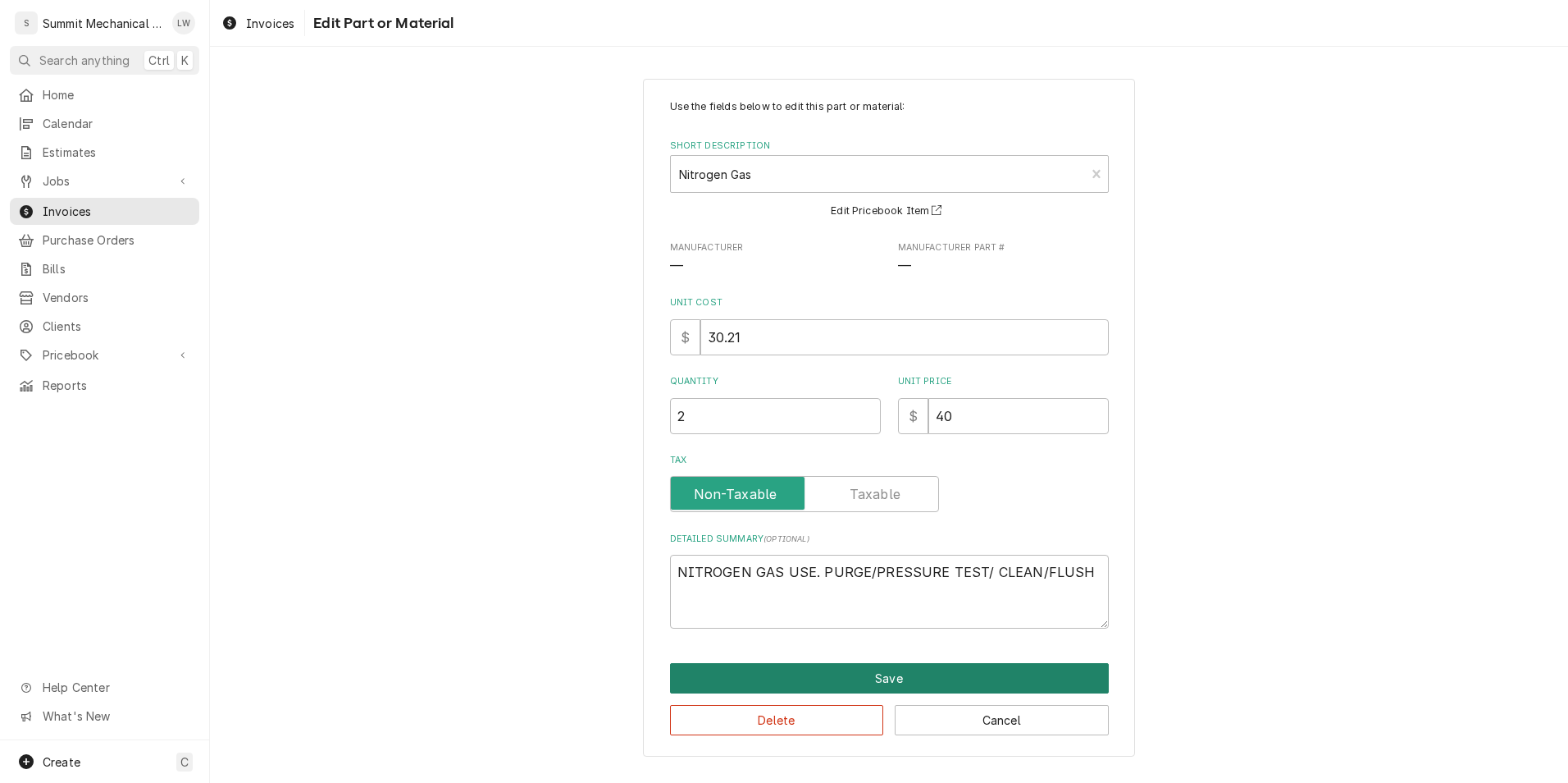
click at [766, 690] on button "Save" at bounding box center [889, 678] width 439 height 31
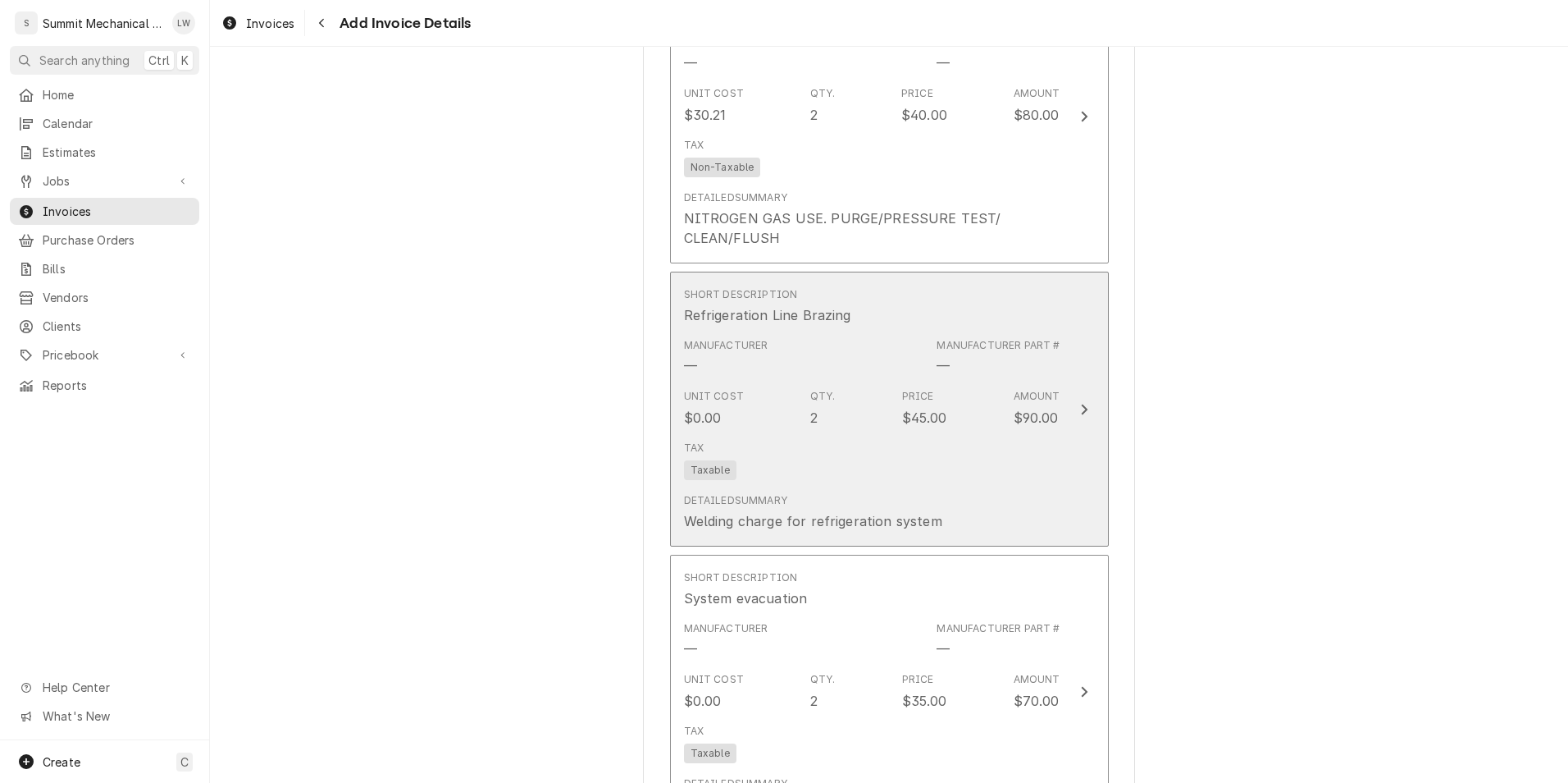
scroll to position [4265, 0]
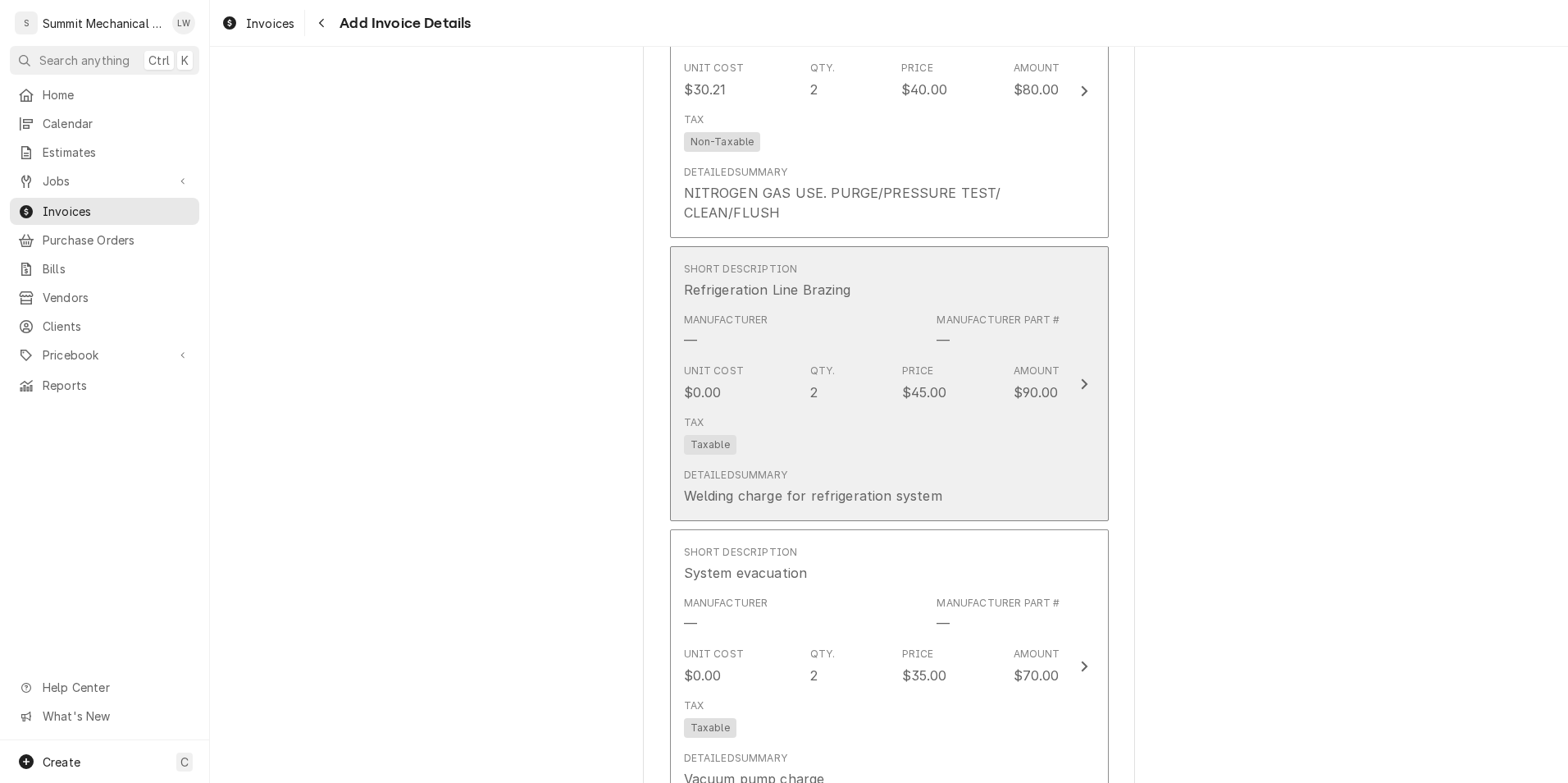
click at [950, 407] on div "Unit Cost $0.00 Qty. 2 Price $45.00 Amount $90.00" at bounding box center [872, 382] width 376 height 51
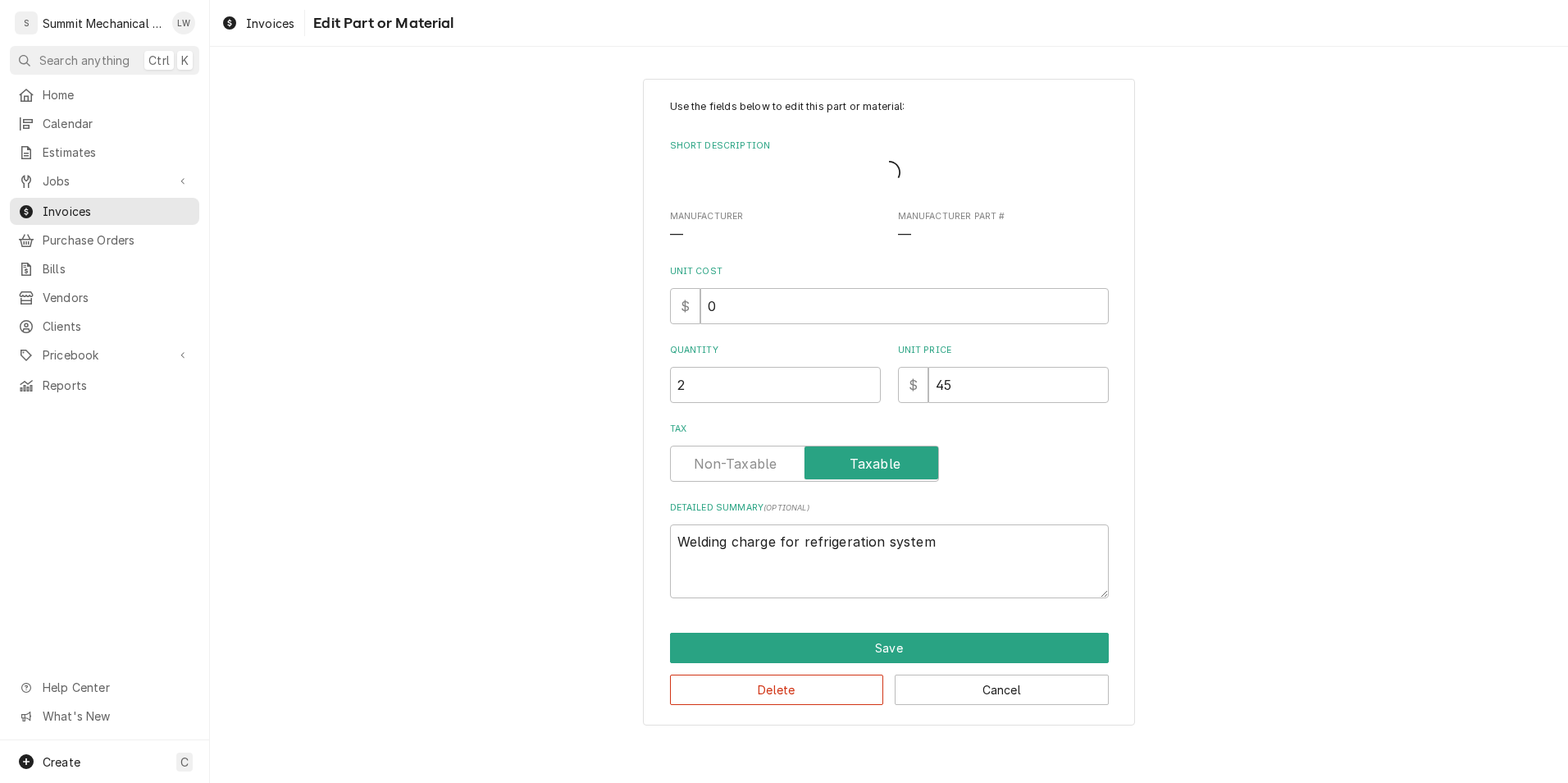
type textarea "x"
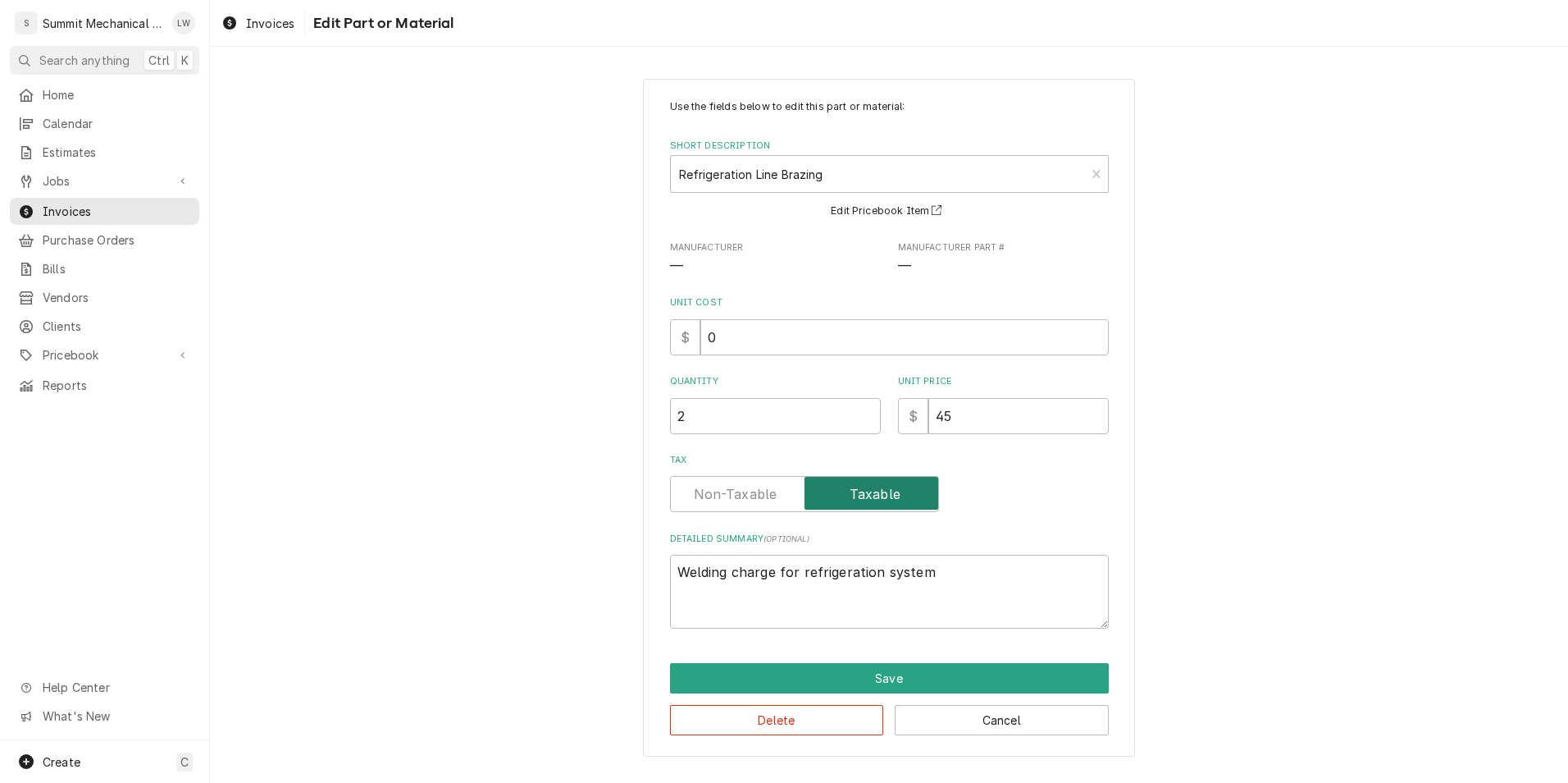
click at [717, 480] on input "Tax" at bounding box center [804, 494] width 254 height 36
checkbox input "false"
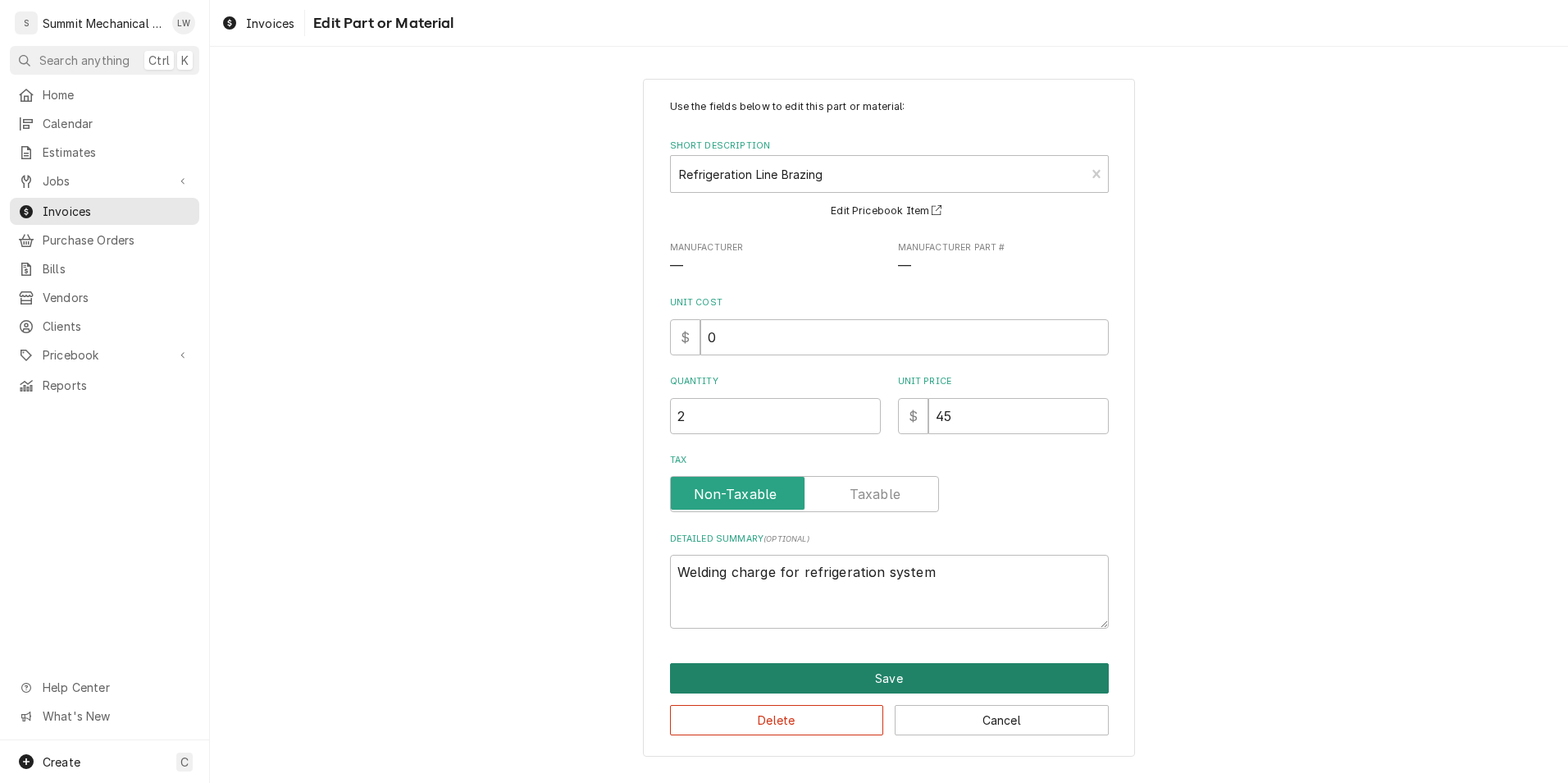
click at [803, 682] on button "Save" at bounding box center [889, 678] width 439 height 31
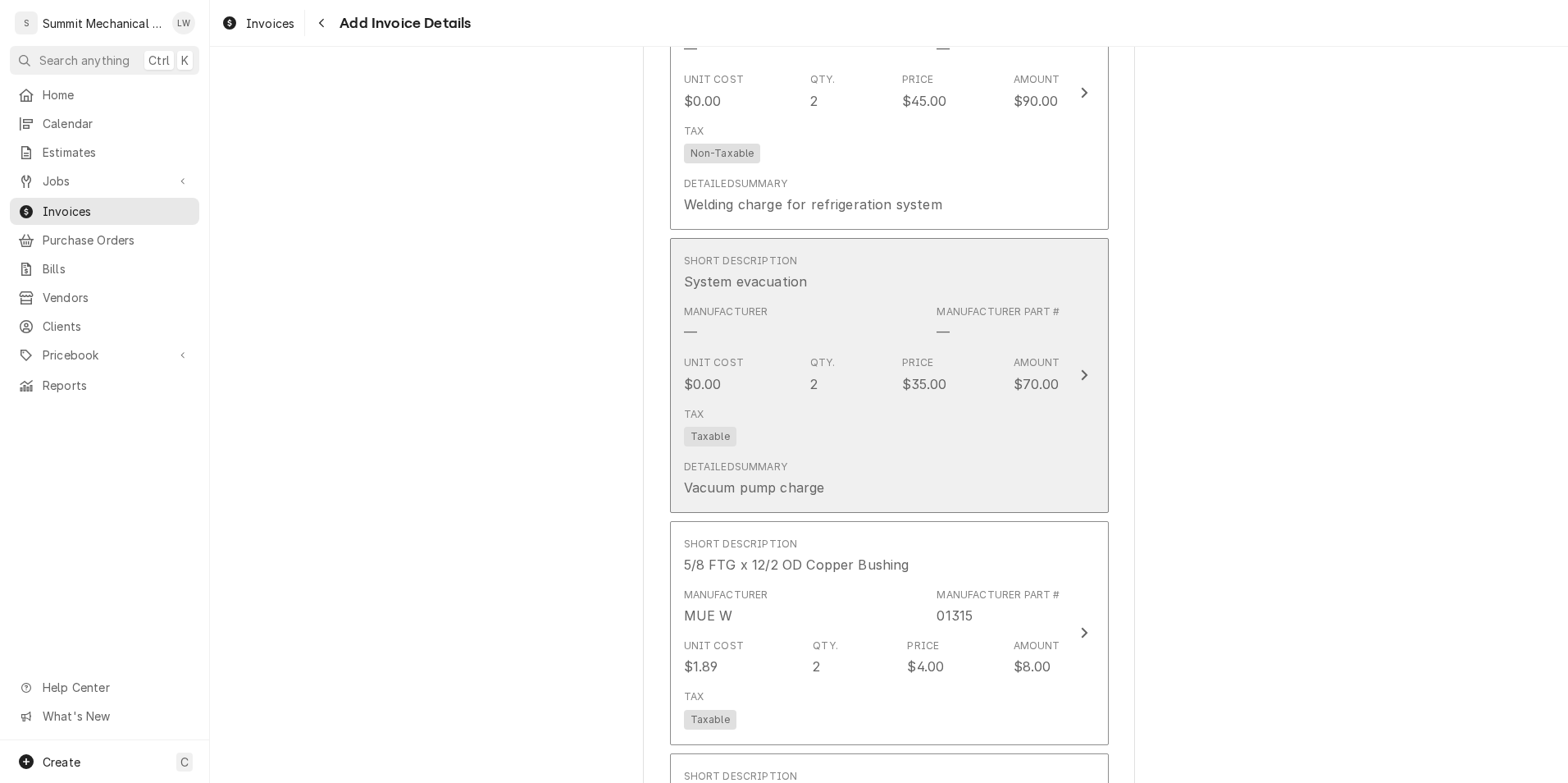
scroll to position [4588, 0]
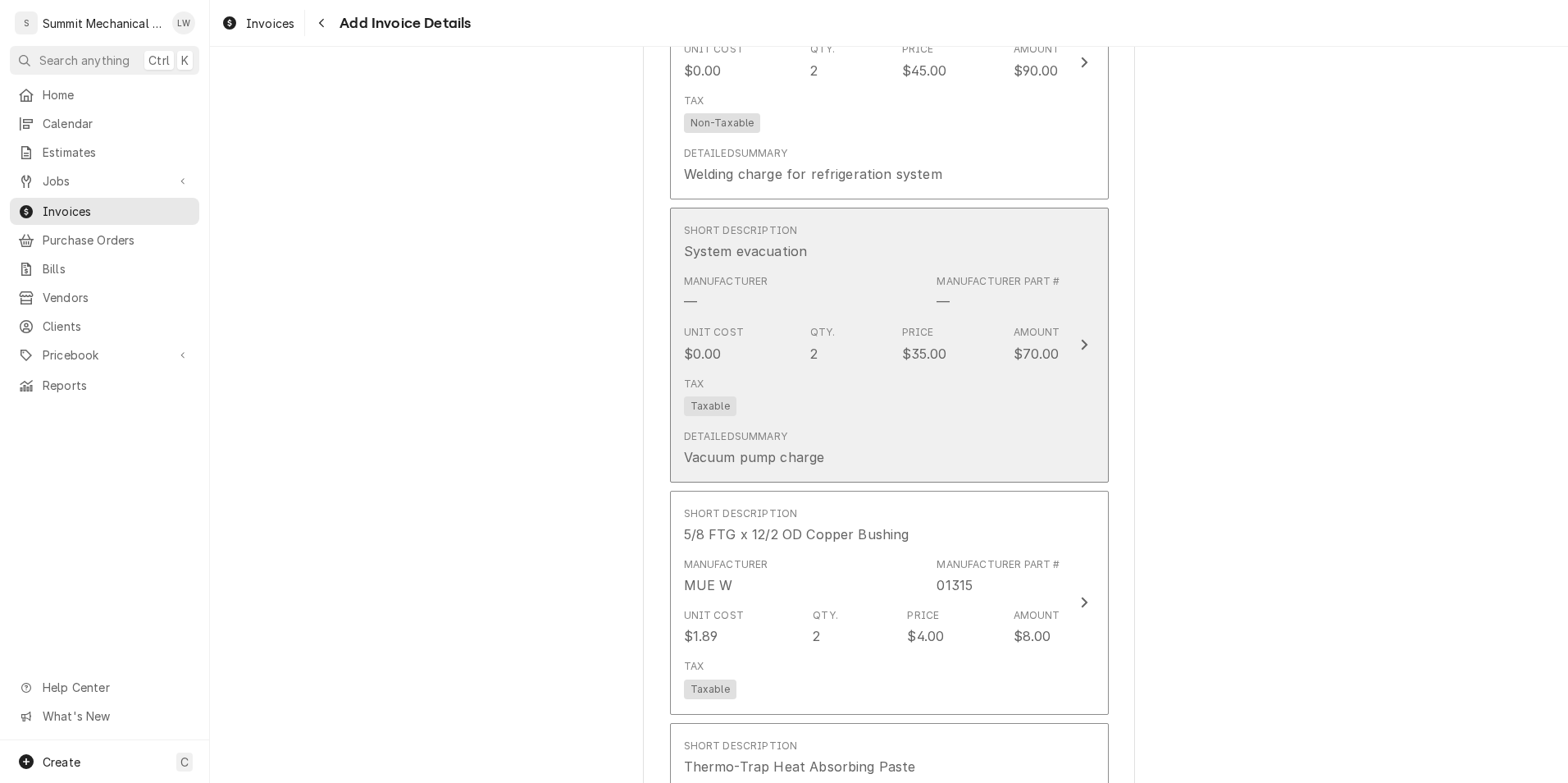
click at [794, 359] on div "Unit Cost $0.00 Qty. 2 Price $35.00 Amount $70.00" at bounding box center [872, 344] width 376 height 51
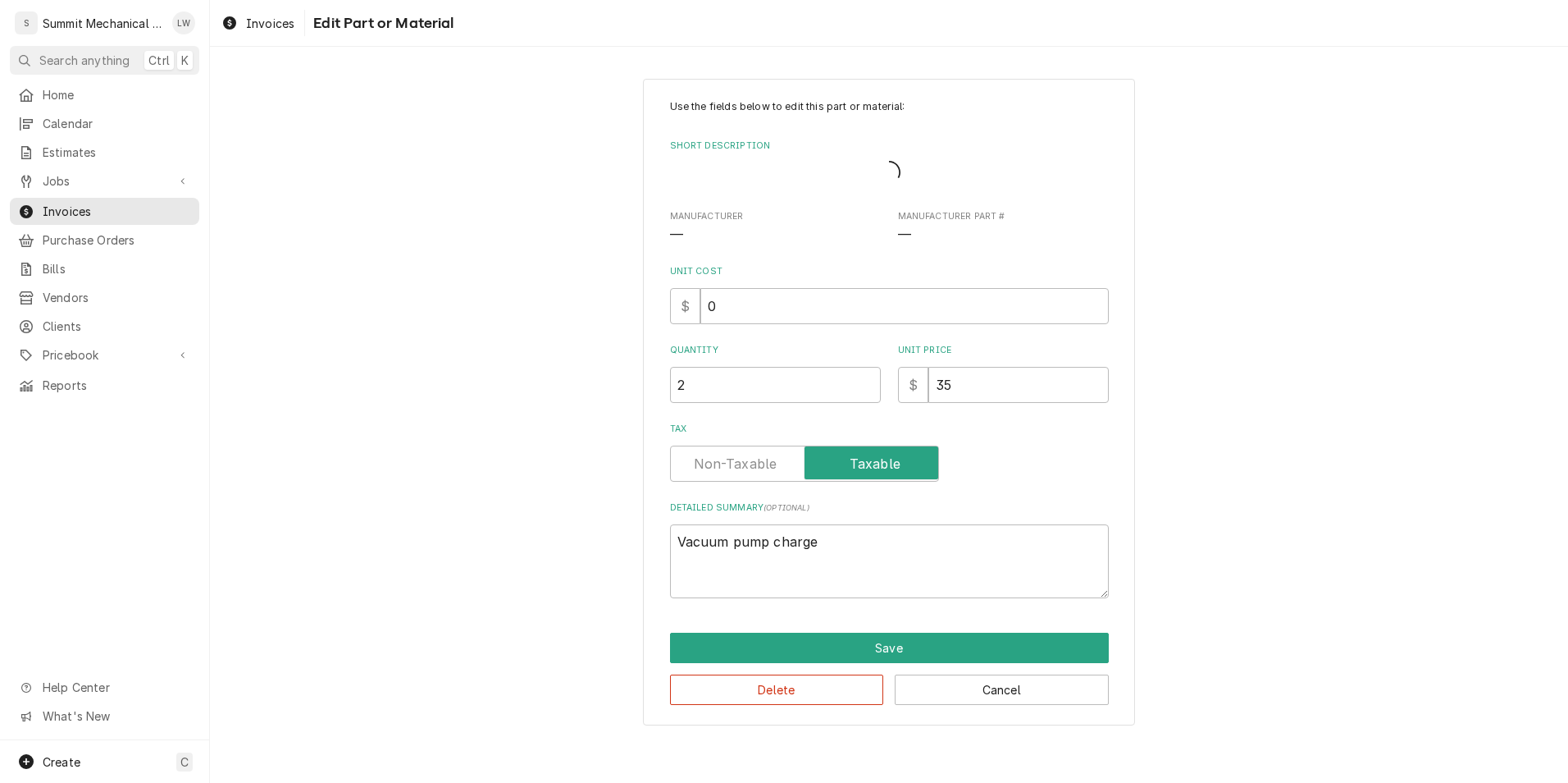
type textarea "x"
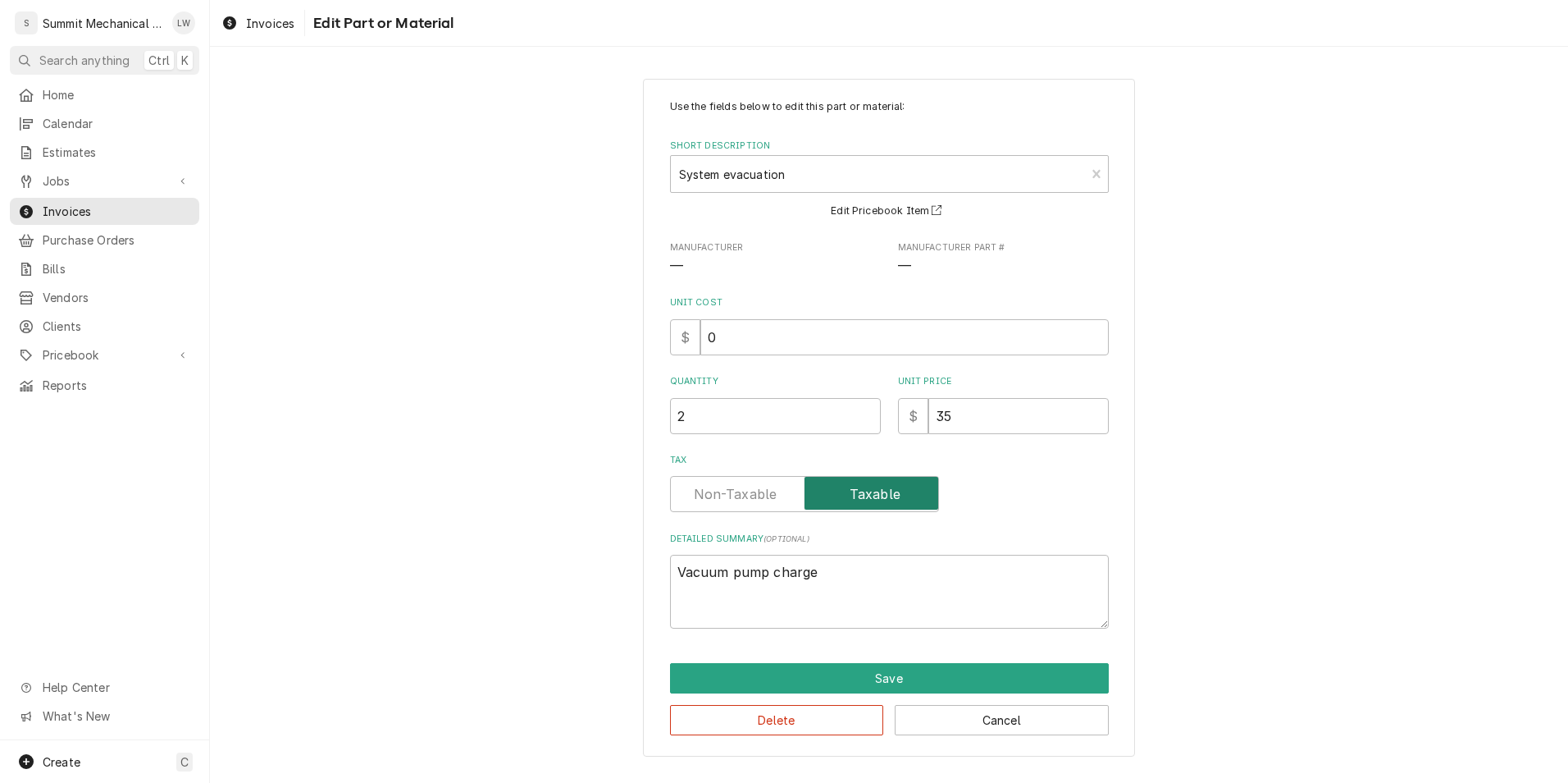
click at [697, 481] on input "Tax" at bounding box center [804, 494] width 254 height 36
checkbox input "false"
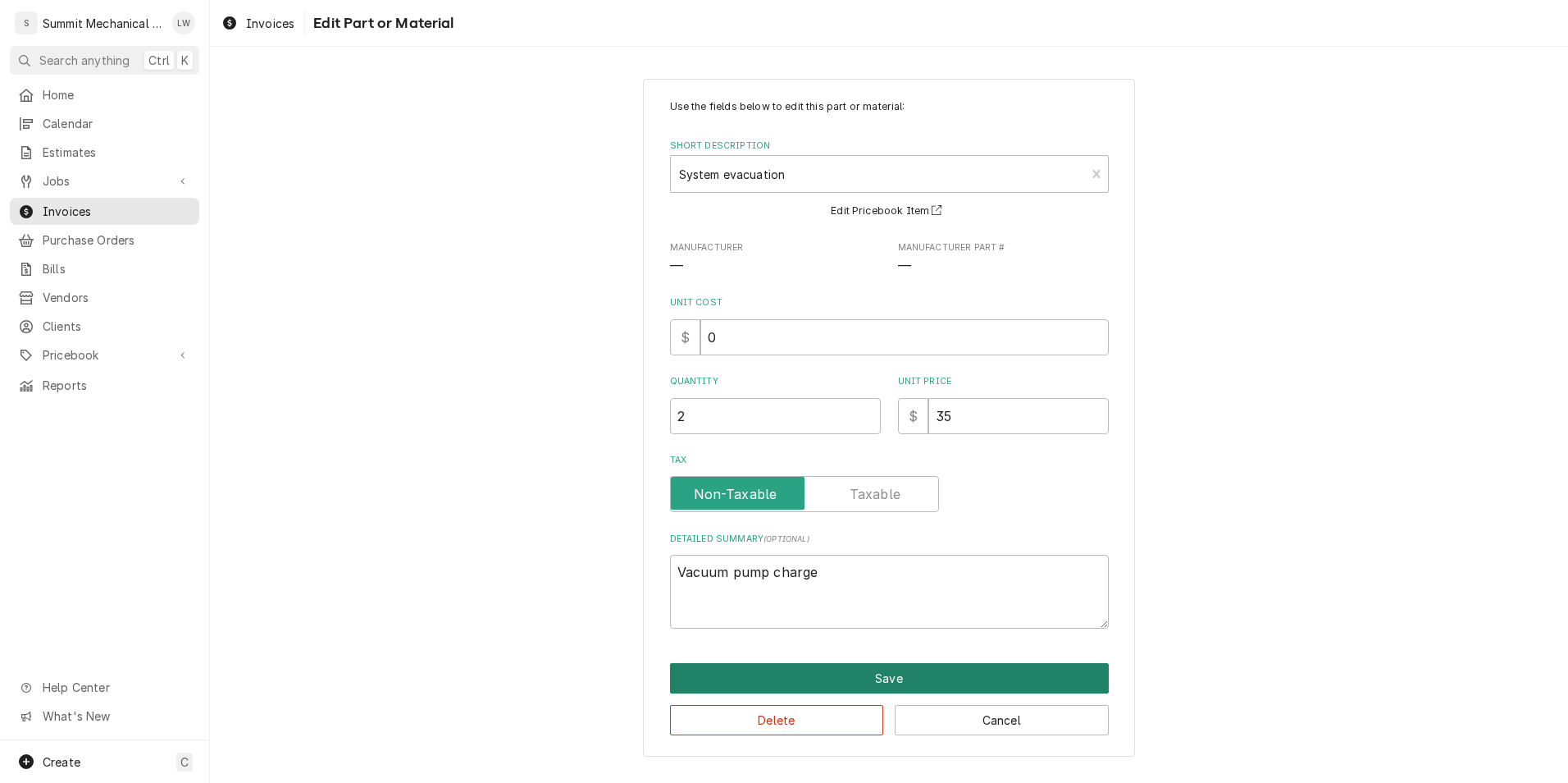
click at [831, 666] on button "Save" at bounding box center [889, 678] width 439 height 31
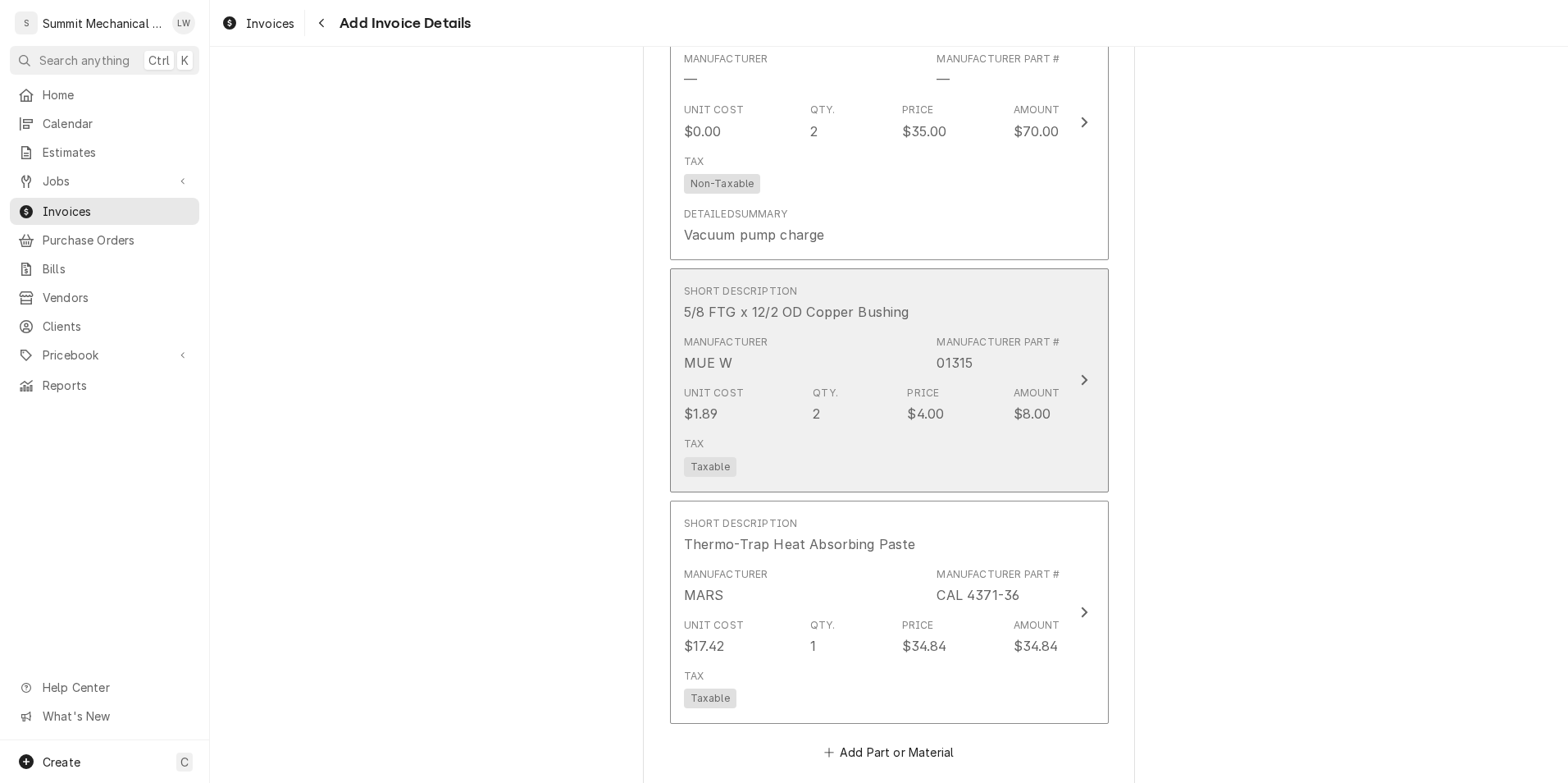
scroll to position [4810, 0]
click at [785, 351] on div "Manufacturer MUE W Manufacturer Part # 01315" at bounding box center [872, 353] width 376 height 51
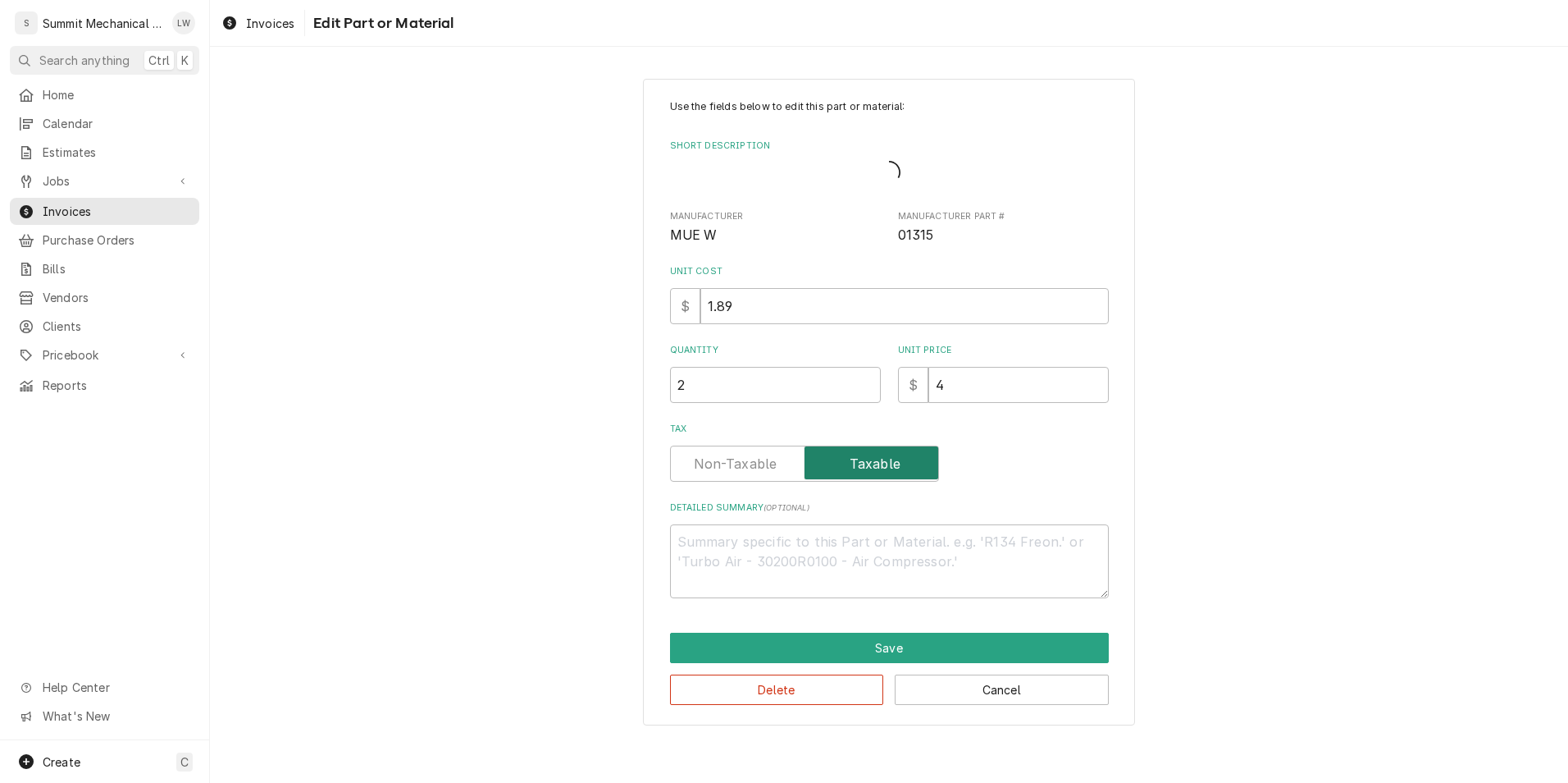
type textarea "x"
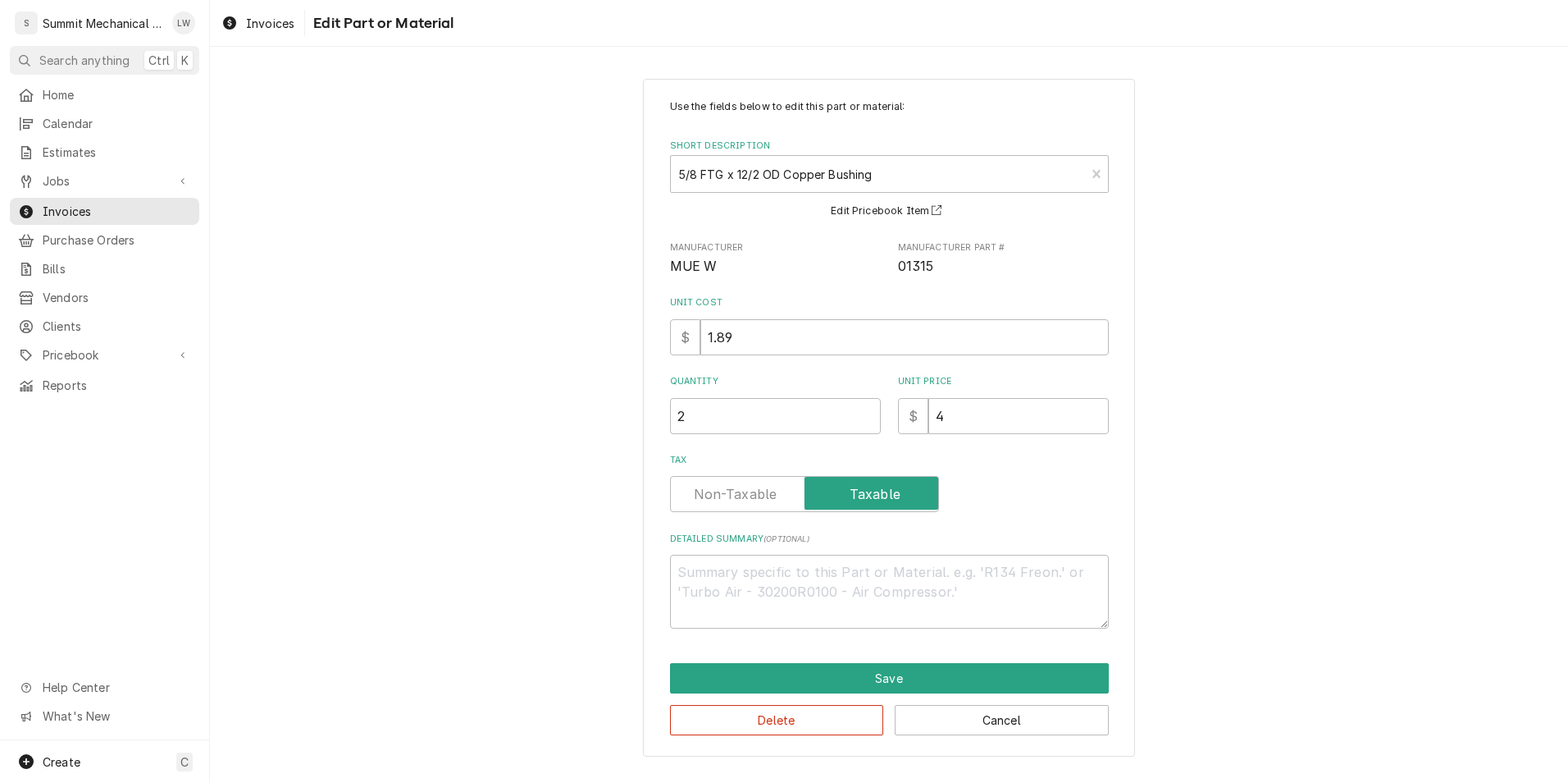
click at [726, 486] on label "Tax" at bounding box center [804, 494] width 269 height 36
click at [726, 486] on input "Tax" at bounding box center [804, 494] width 254 height 36
checkbox input "false"
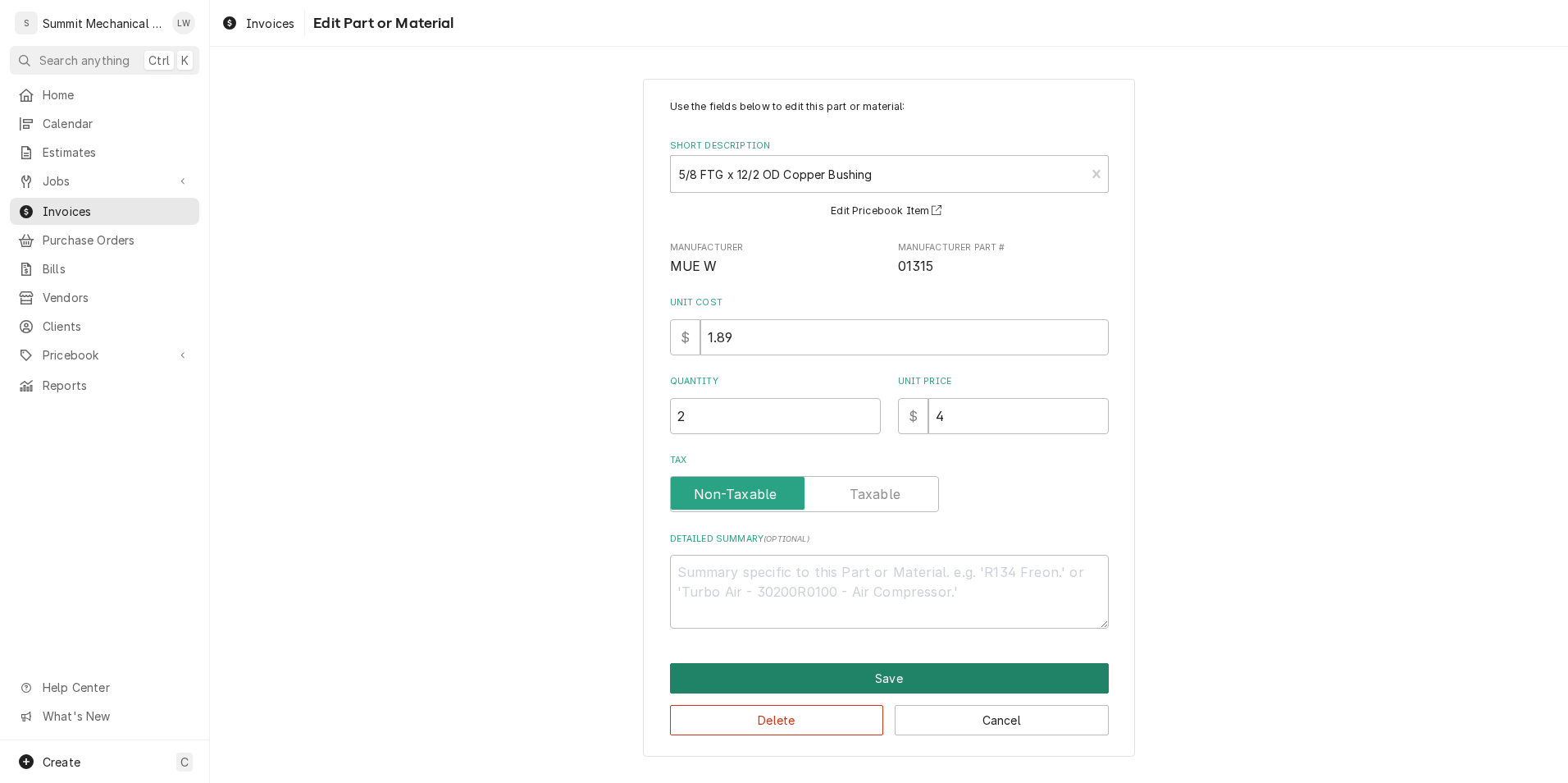
click at [861, 690] on button "Save" at bounding box center [889, 678] width 439 height 31
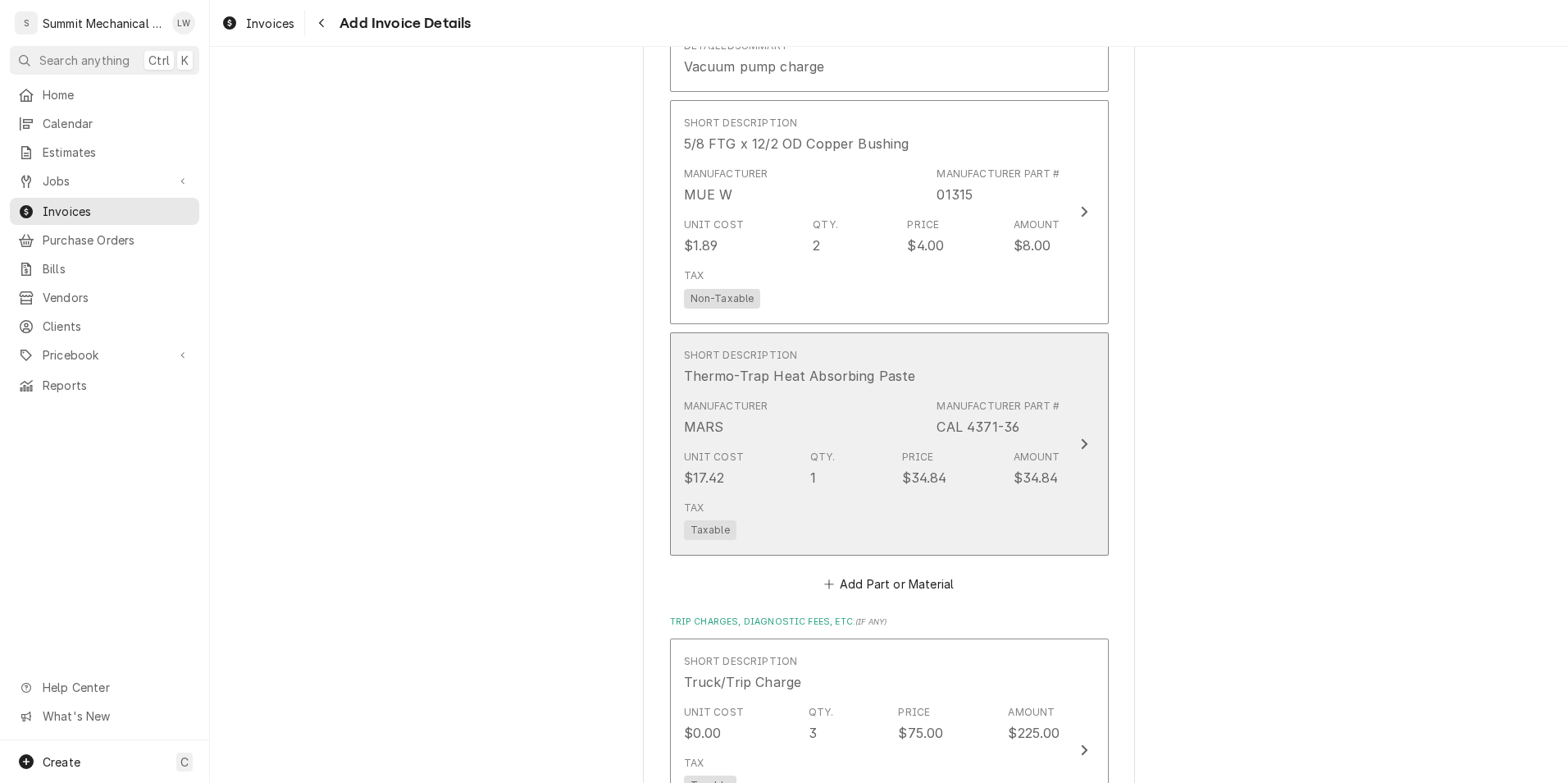
scroll to position [4982, 0]
click at [758, 464] on div "Unit Cost $17.42 Qty. 1 Price $34.84 Amount $34.84" at bounding box center [872, 463] width 376 height 51
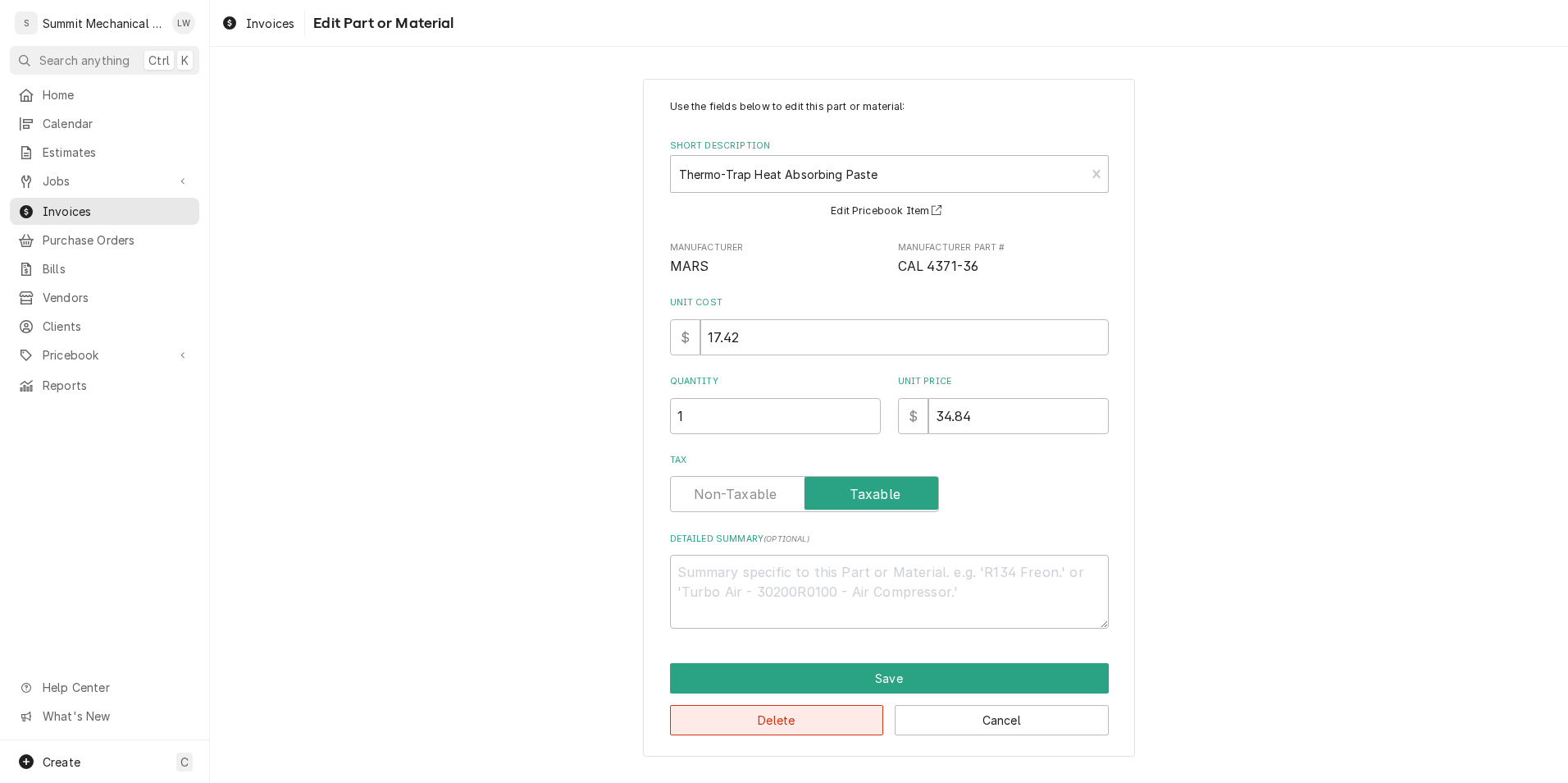
click at [787, 727] on button "Delete" at bounding box center [777, 721] width 214 height 31
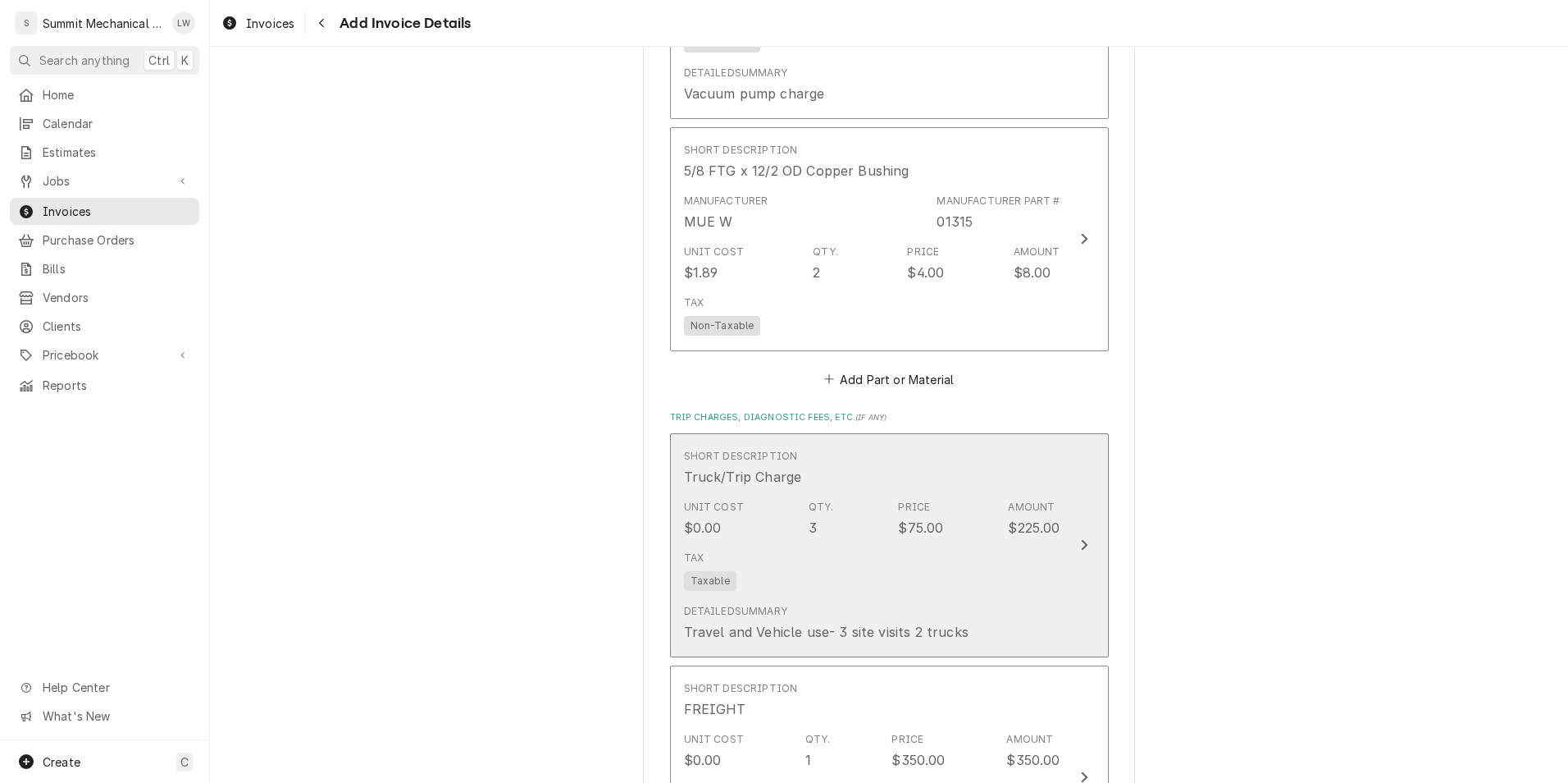
scroll to position [4953, 0]
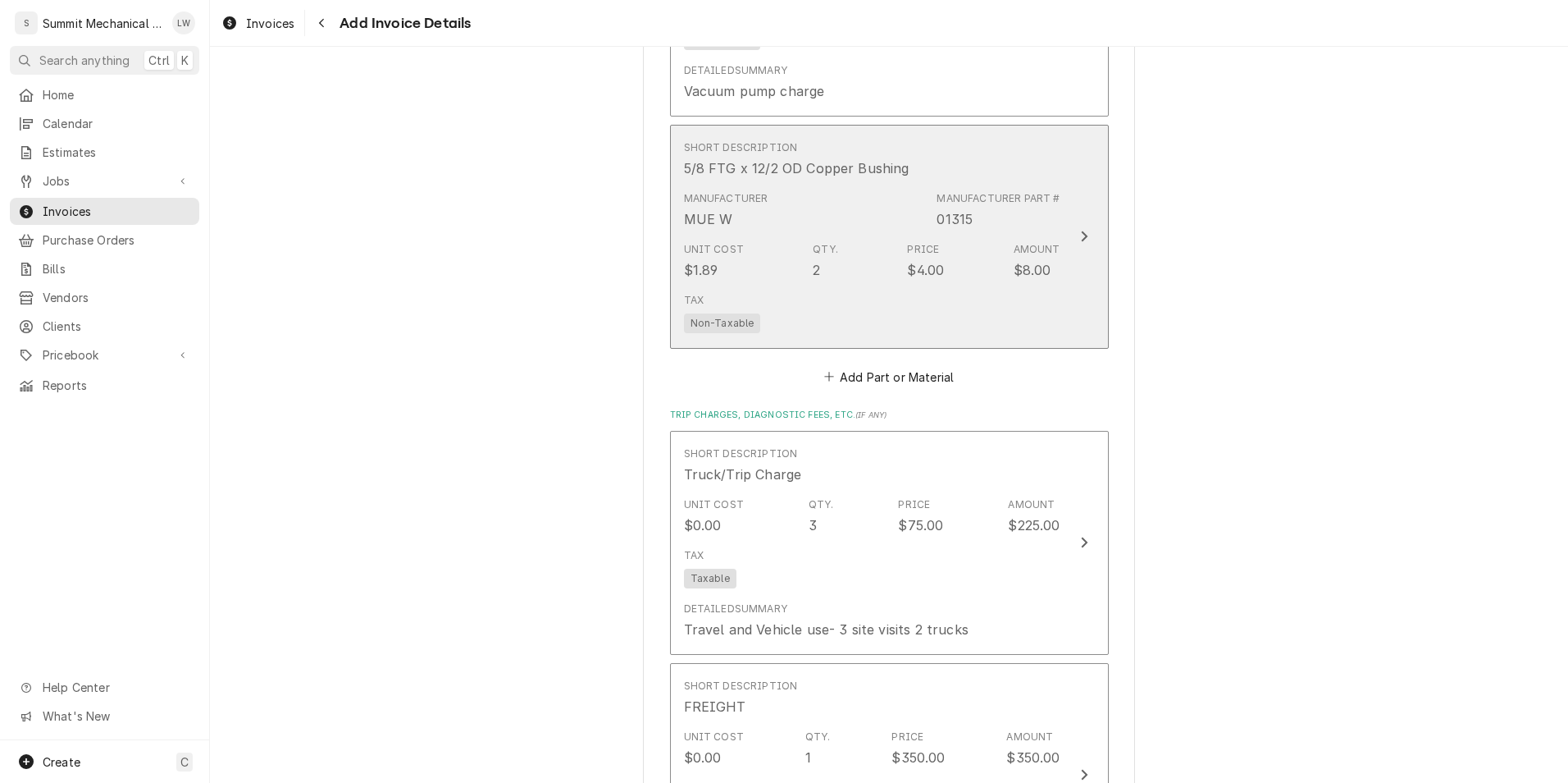
click at [844, 237] on div "Unit Cost $1.89 Qty. 2 Price $4.00 Amount $8.00" at bounding box center [872, 261] width 376 height 51
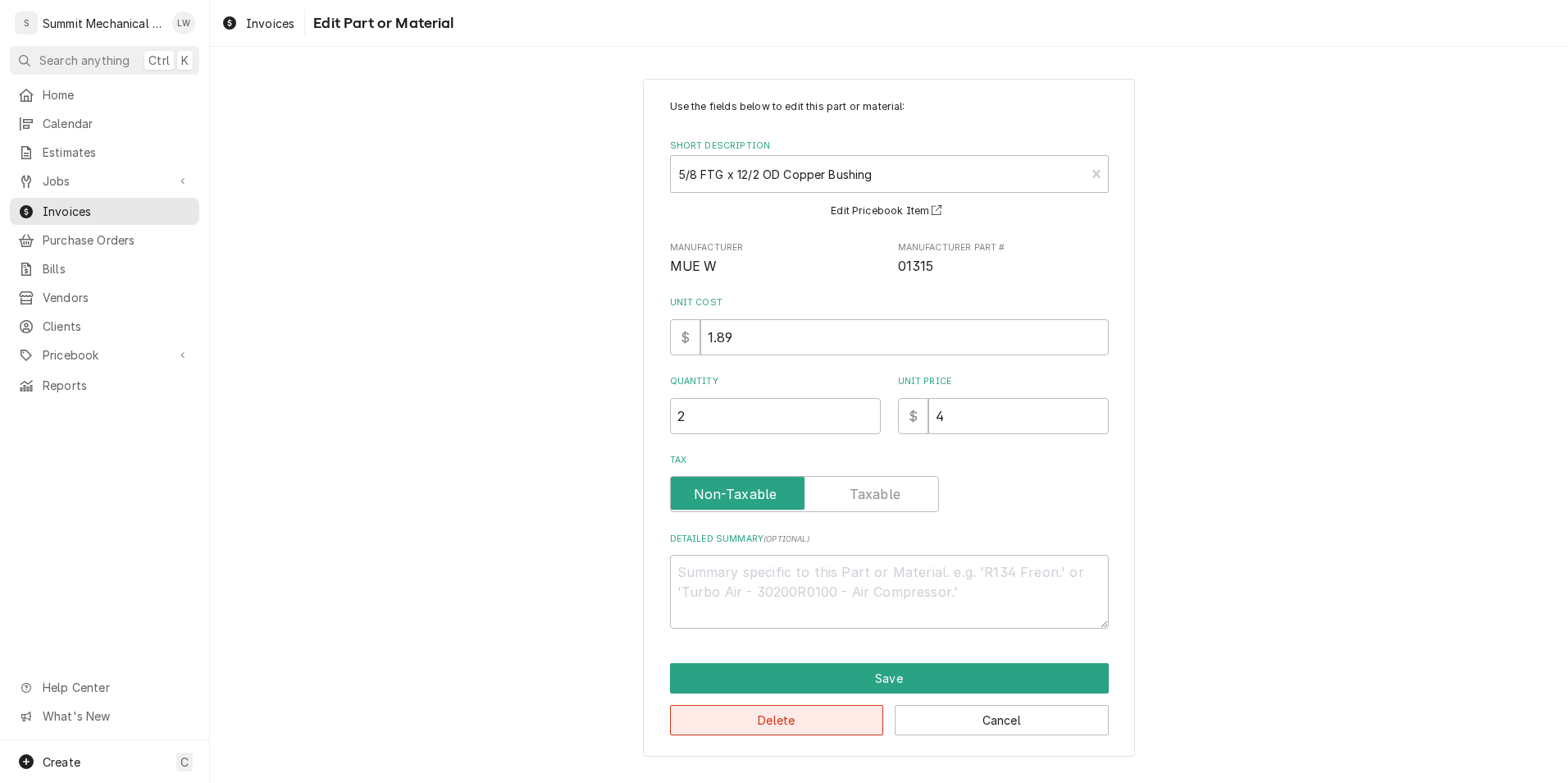
click at [739, 732] on button "Delete" at bounding box center [777, 721] width 214 height 31
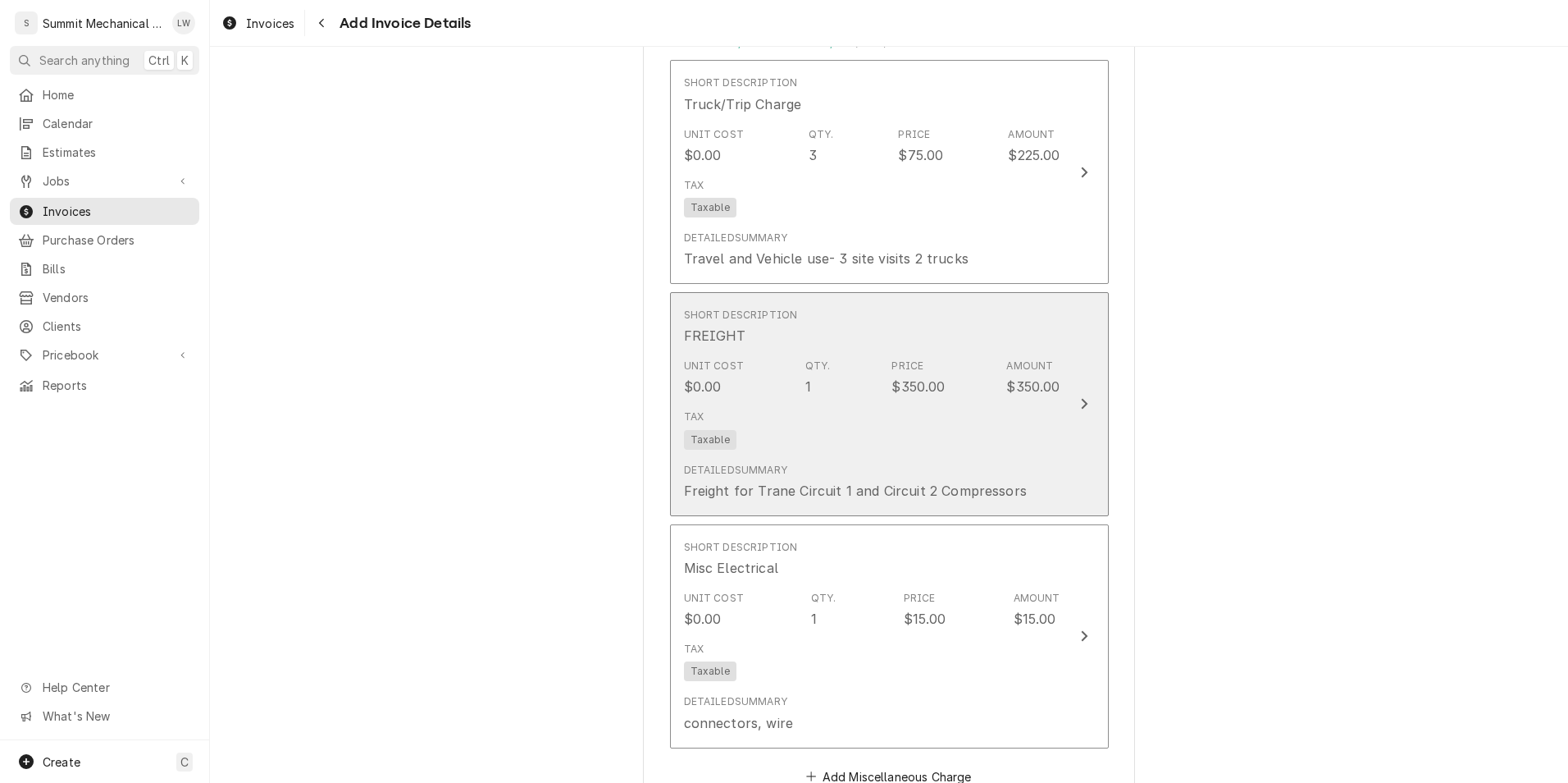
scroll to position [5086, 0]
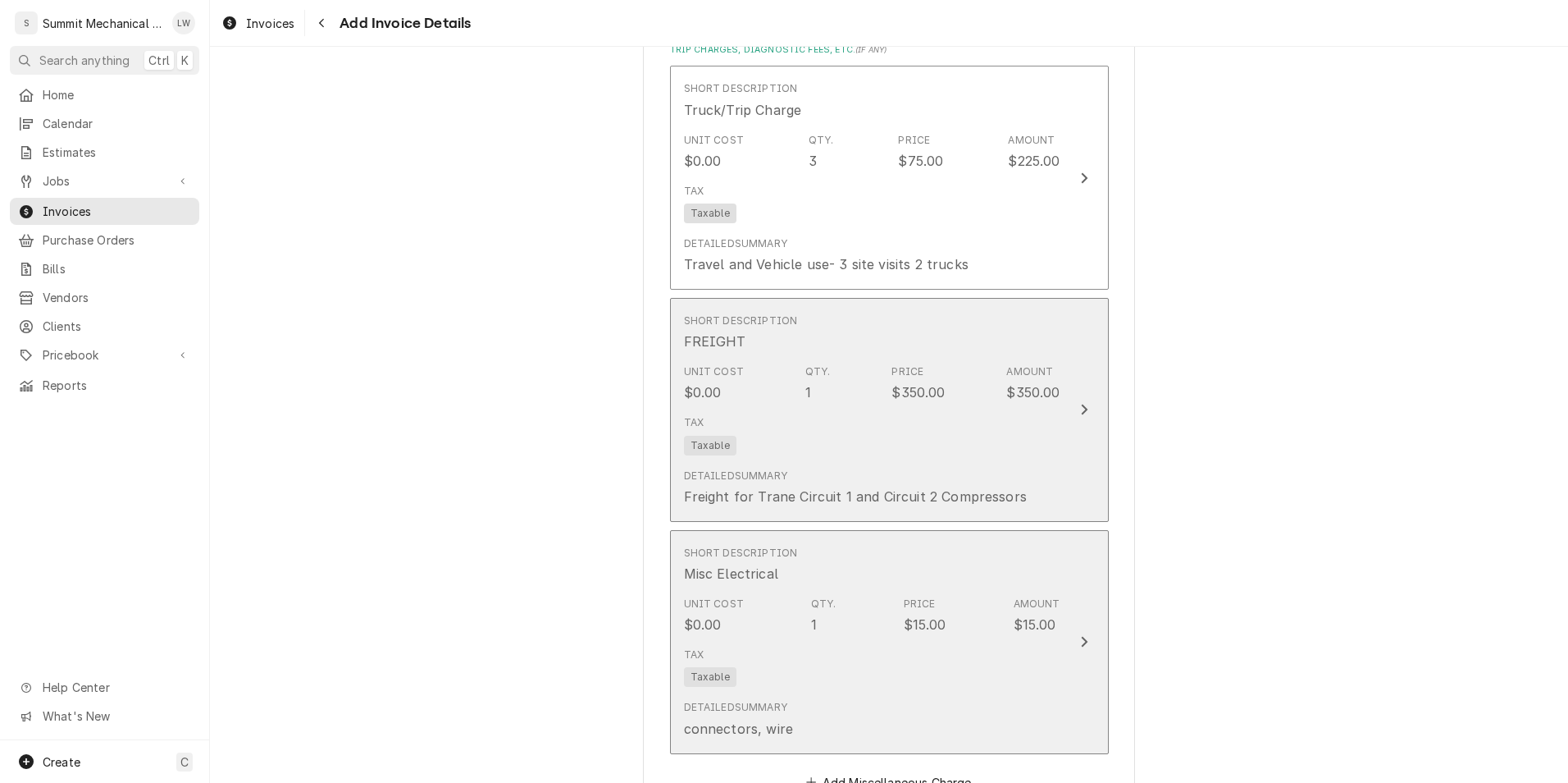
click at [828, 610] on div "Unit Cost $0.00 Qty. 1 Price $15.00 Amount $15.00" at bounding box center [872, 616] width 376 height 51
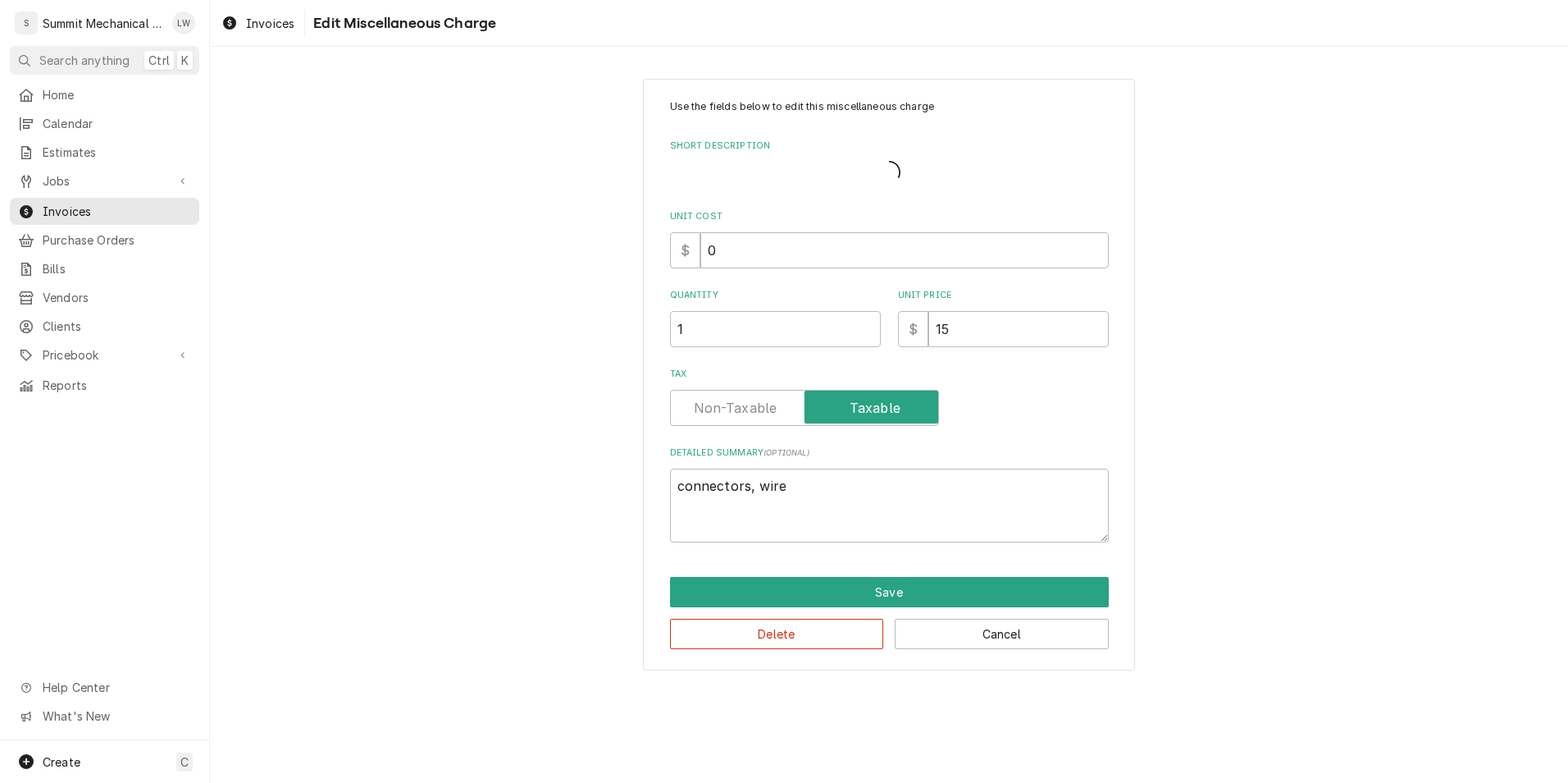
type textarea "x"
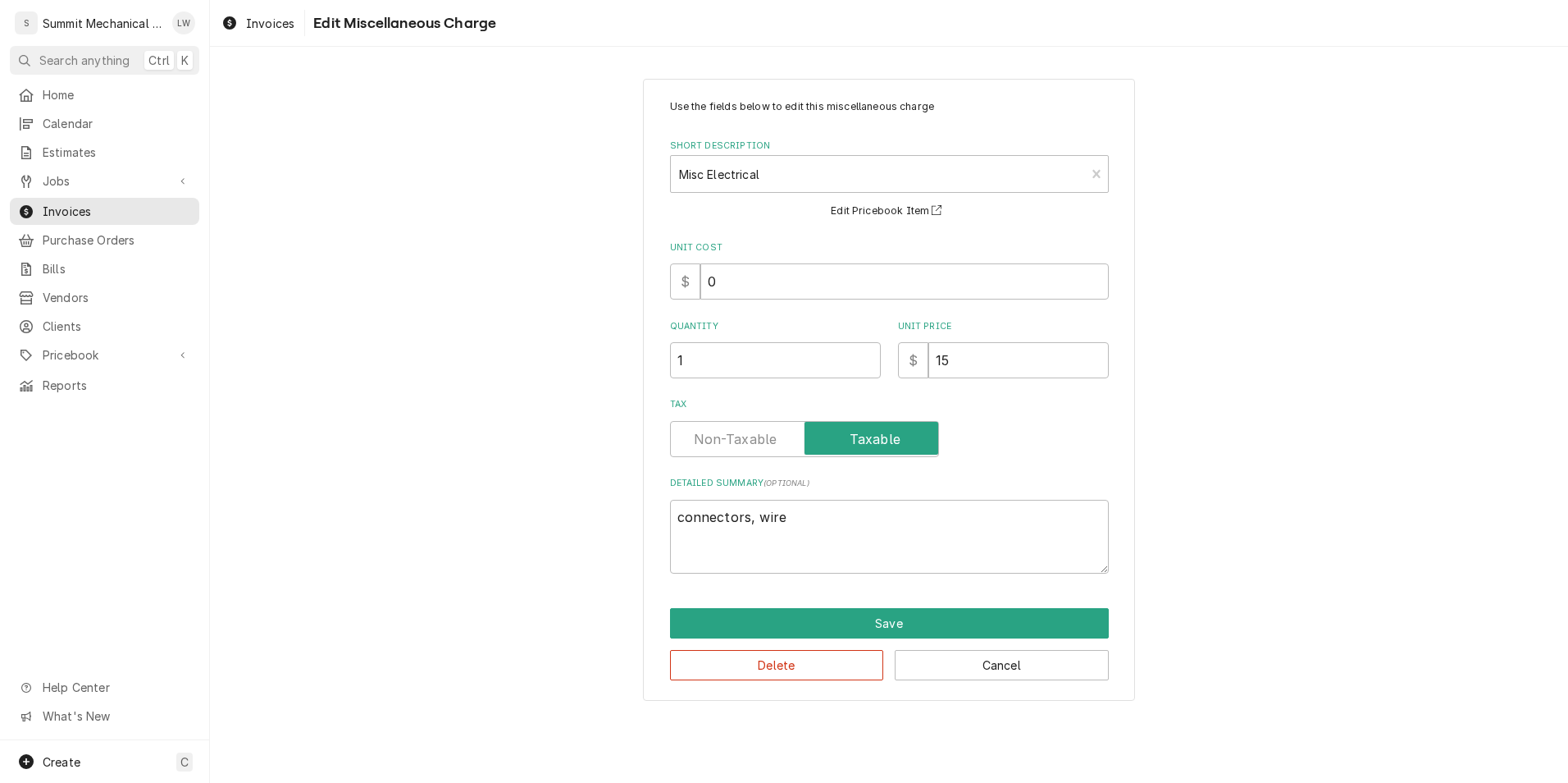
click at [719, 433] on label "Tax" at bounding box center [804, 439] width 269 height 36
click at [719, 433] on input "Tax" at bounding box center [804, 439] width 254 height 36
checkbox input "false"
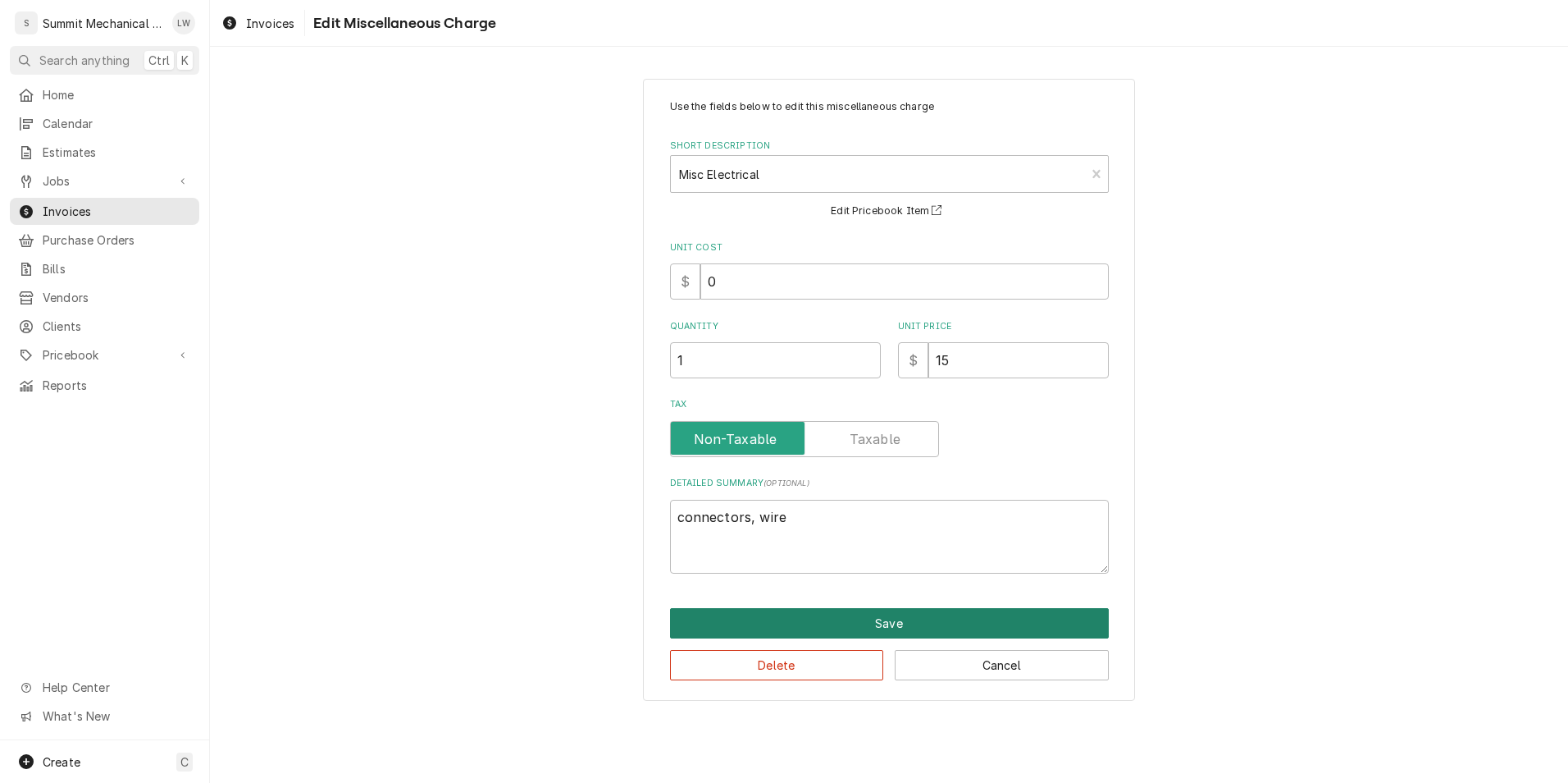
click at [832, 630] on button "Save" at bounding box center [889, 624] width 439 height 31
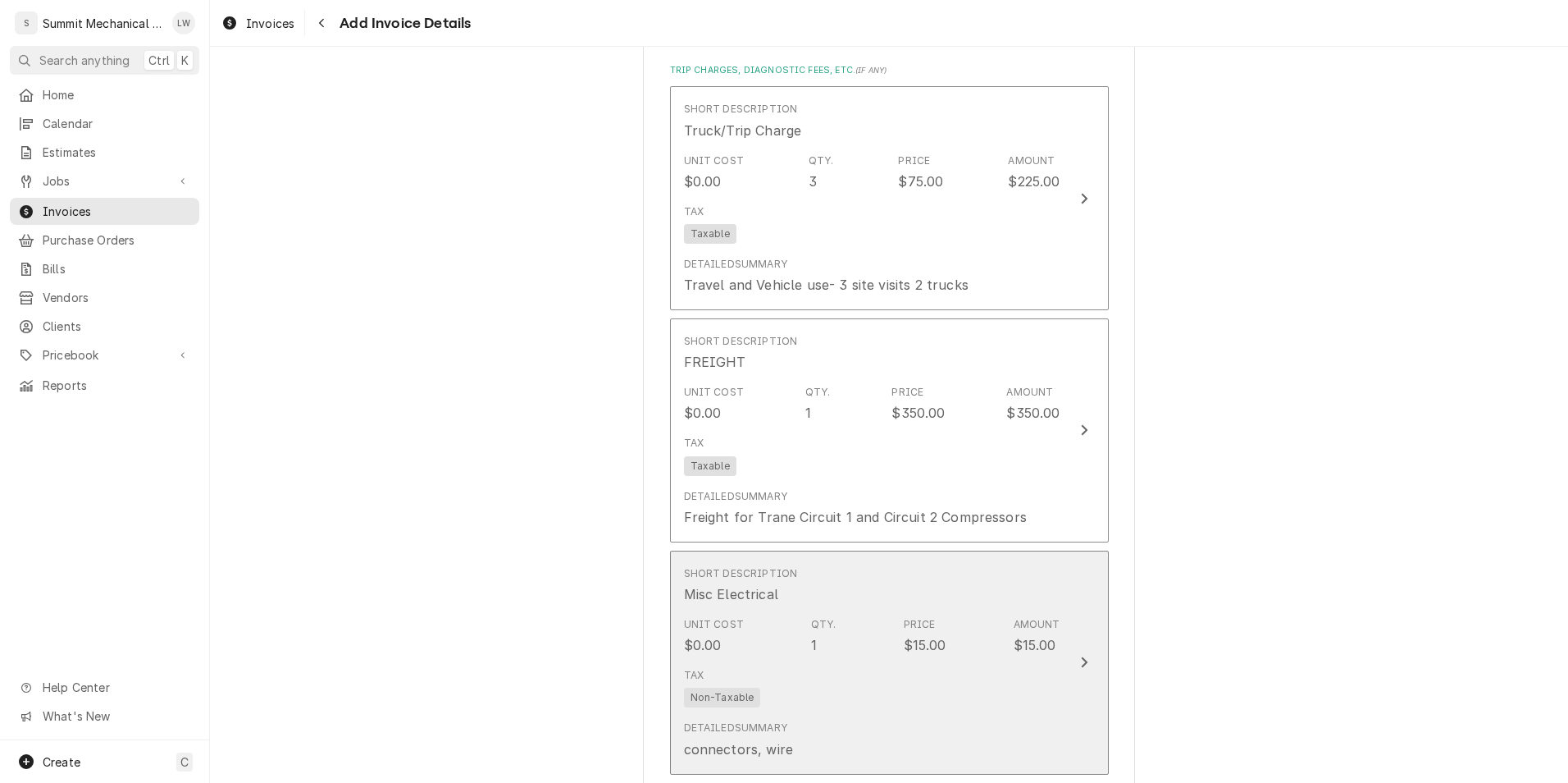
scroll to position [5055, 0]
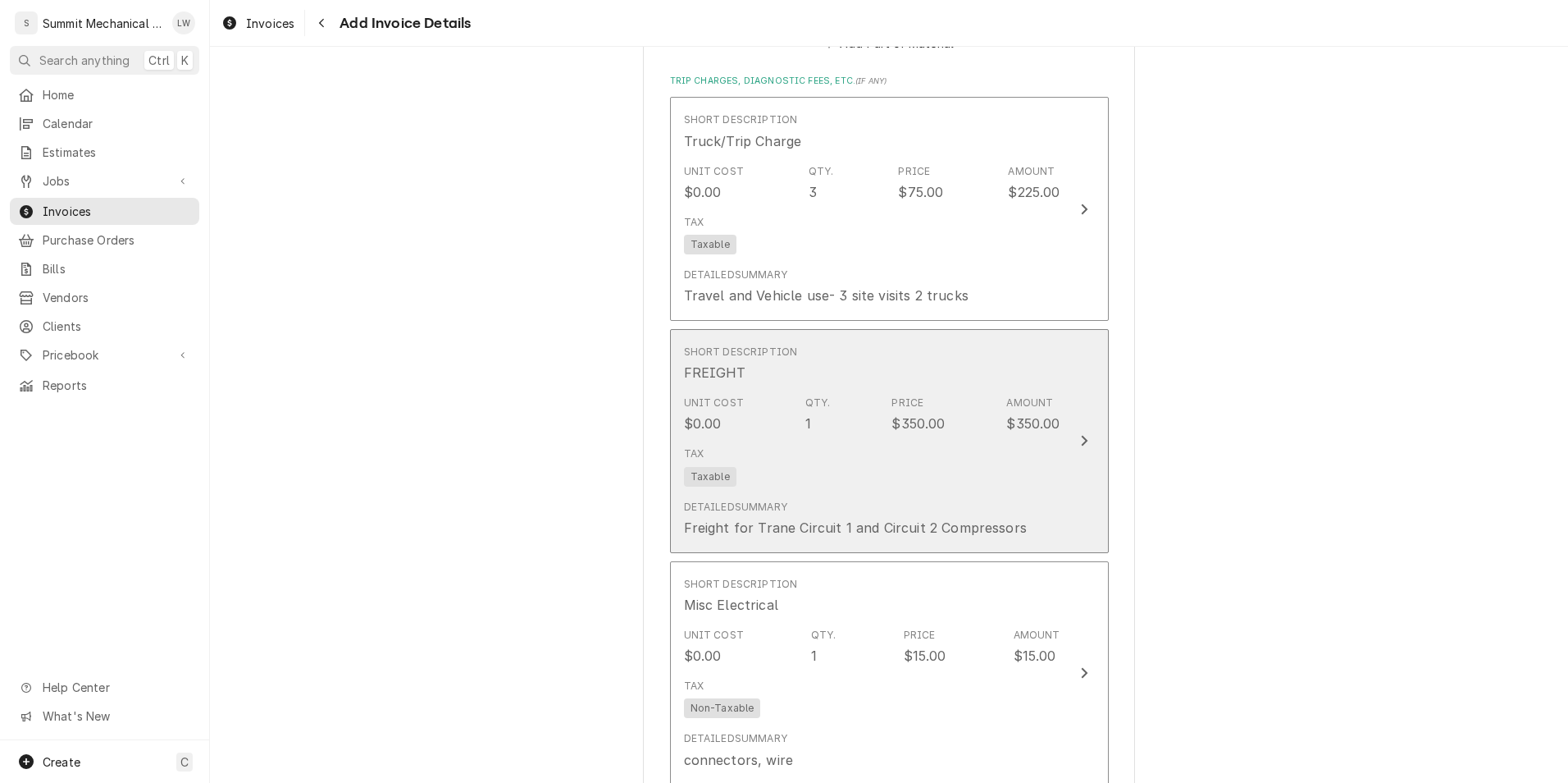
click at [782, 495] on div "Detailed Summary Freight for Trane Circuit 1 and Circuit 2 Compressors" at bounding box center [872, 519] width 376 height 51
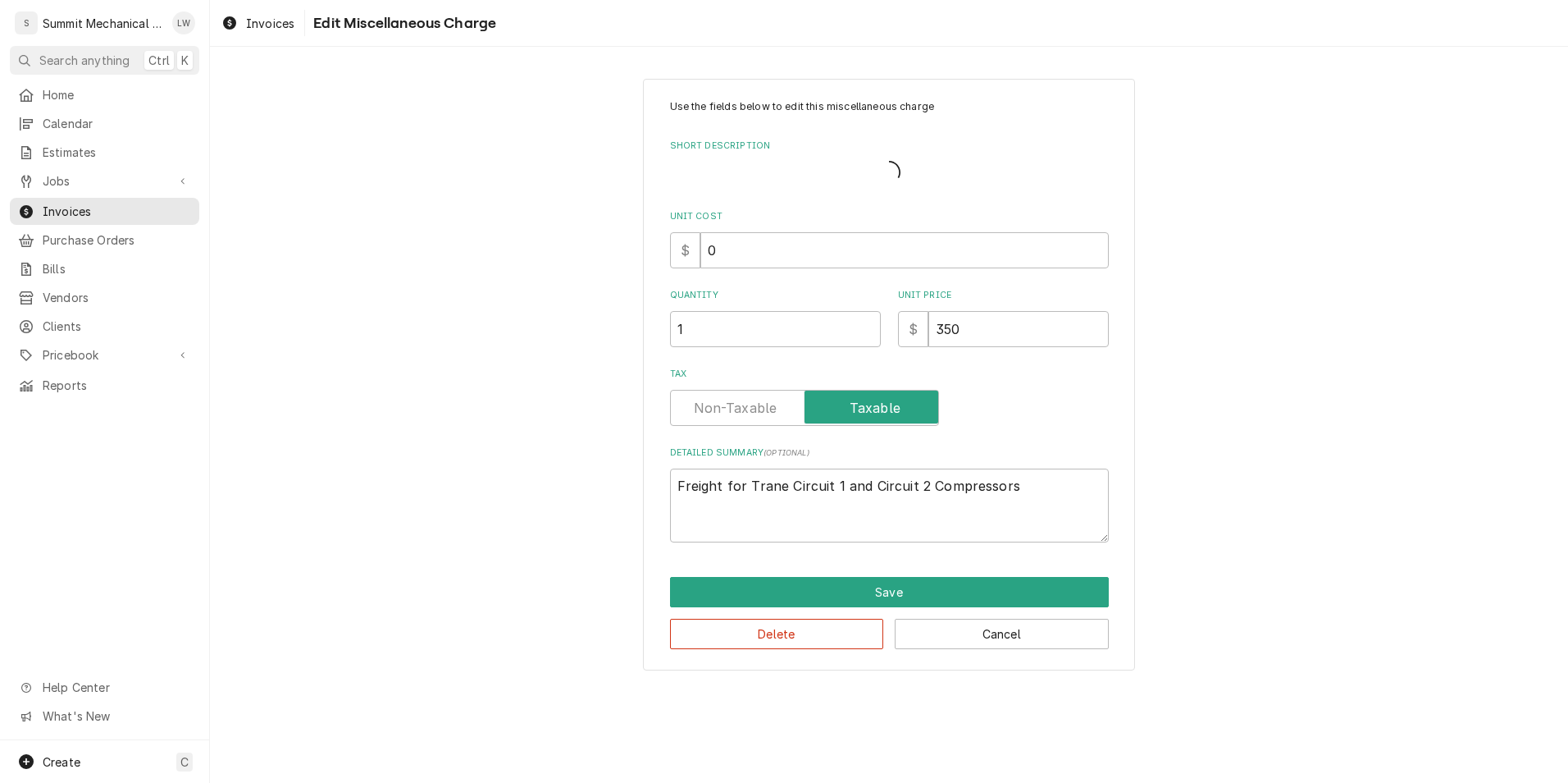
type textarea "x"
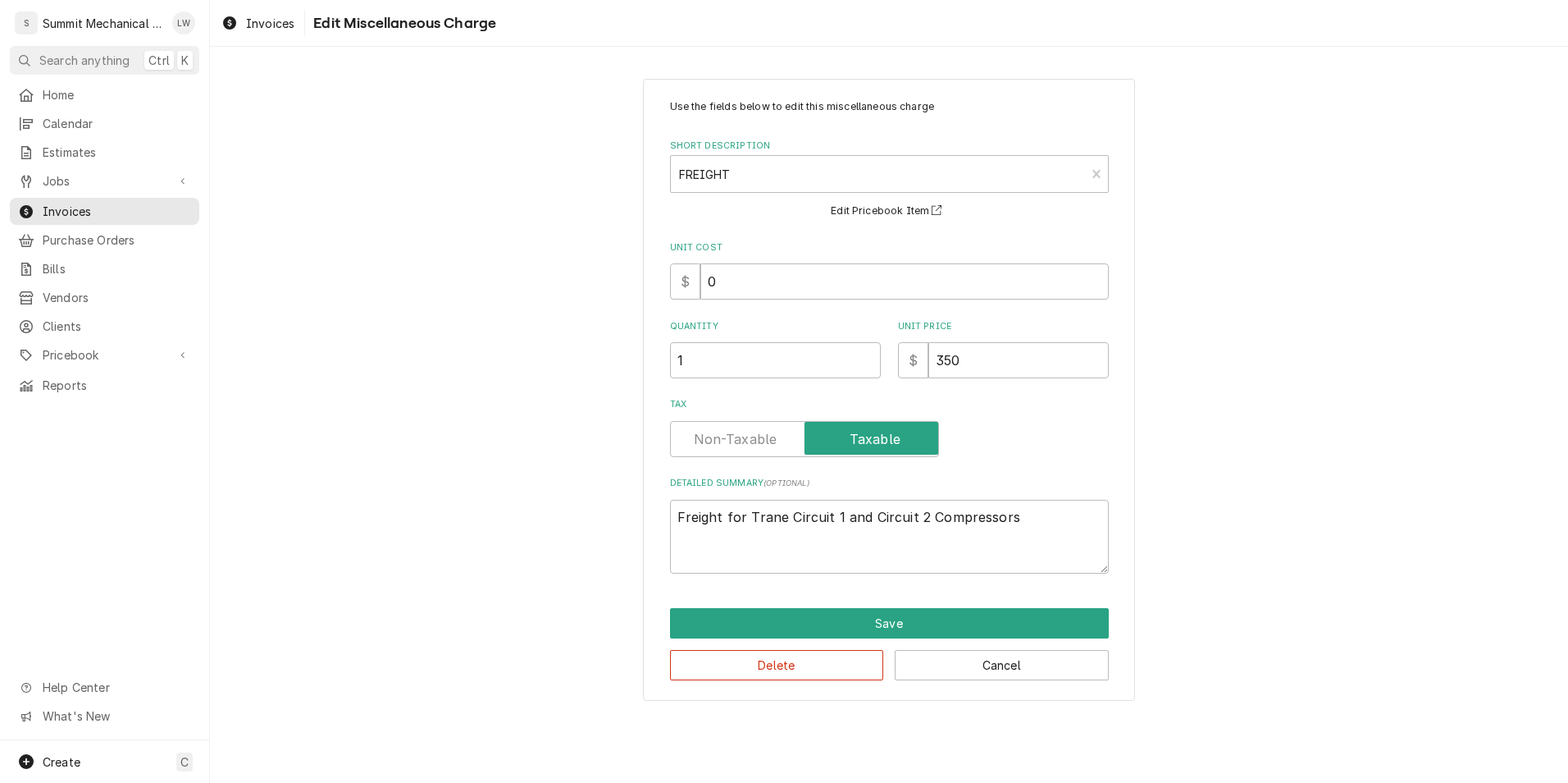
click at [738, 405] on label "Tax" at bounding box center [889, 405] width 439 height 14
click at [736, 425] on input "Tax" at bounding box center [804, 439] width 254 height 36
checkbox input "false"
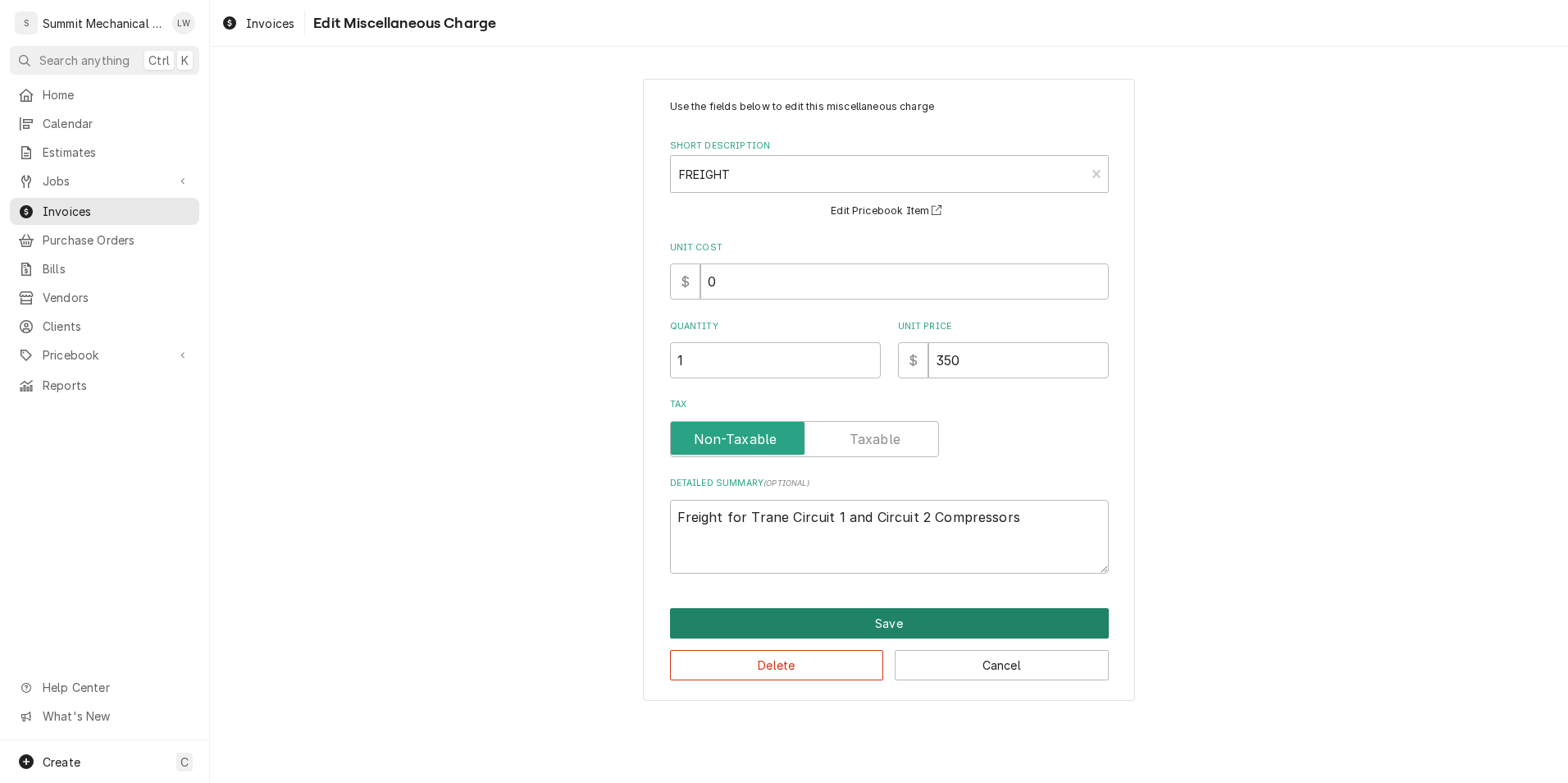
click at [787, 615] on button "Save" at bounding box center [889, 624] width 439 height 31
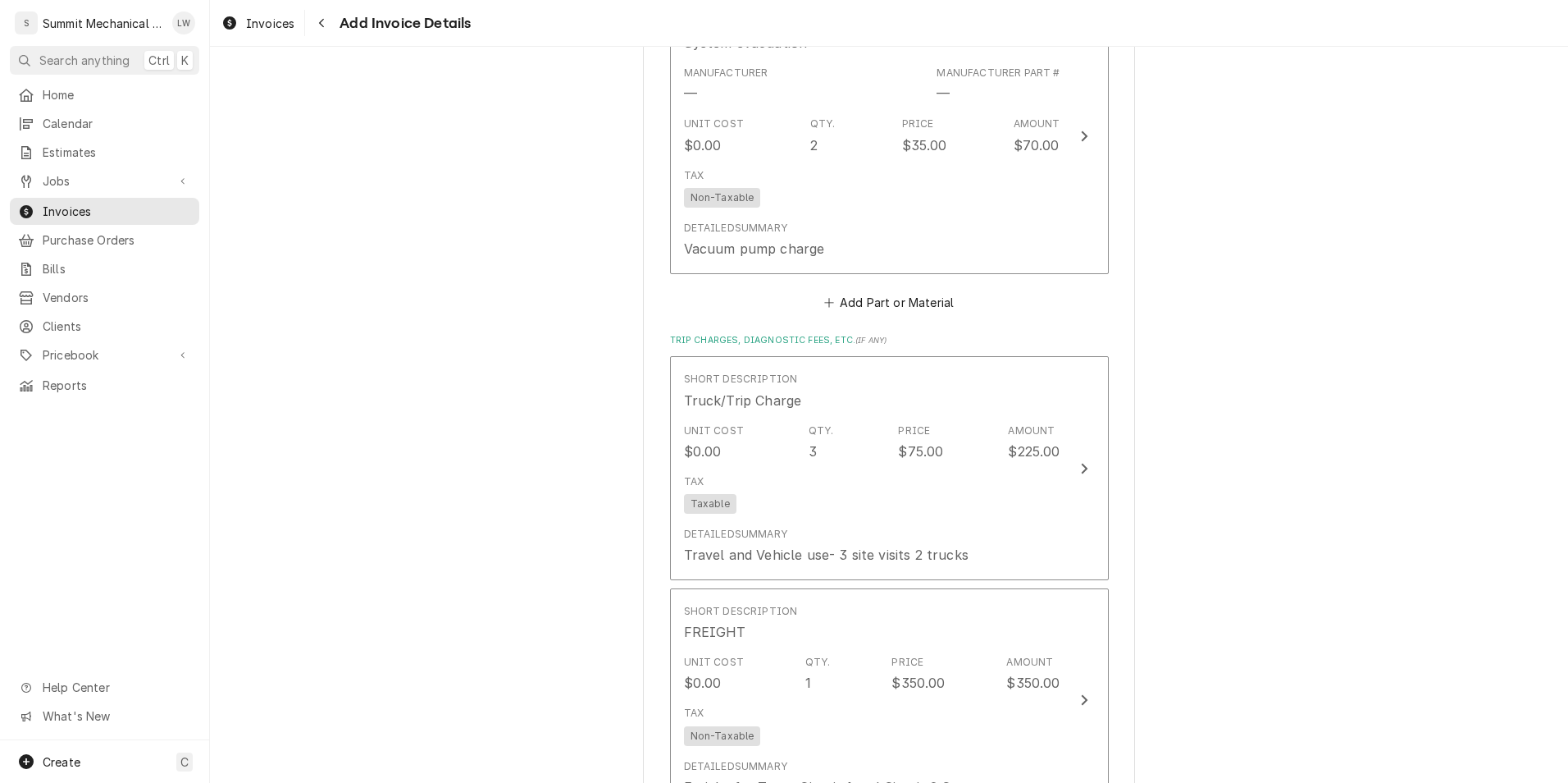
scroll to position [4722, 0]
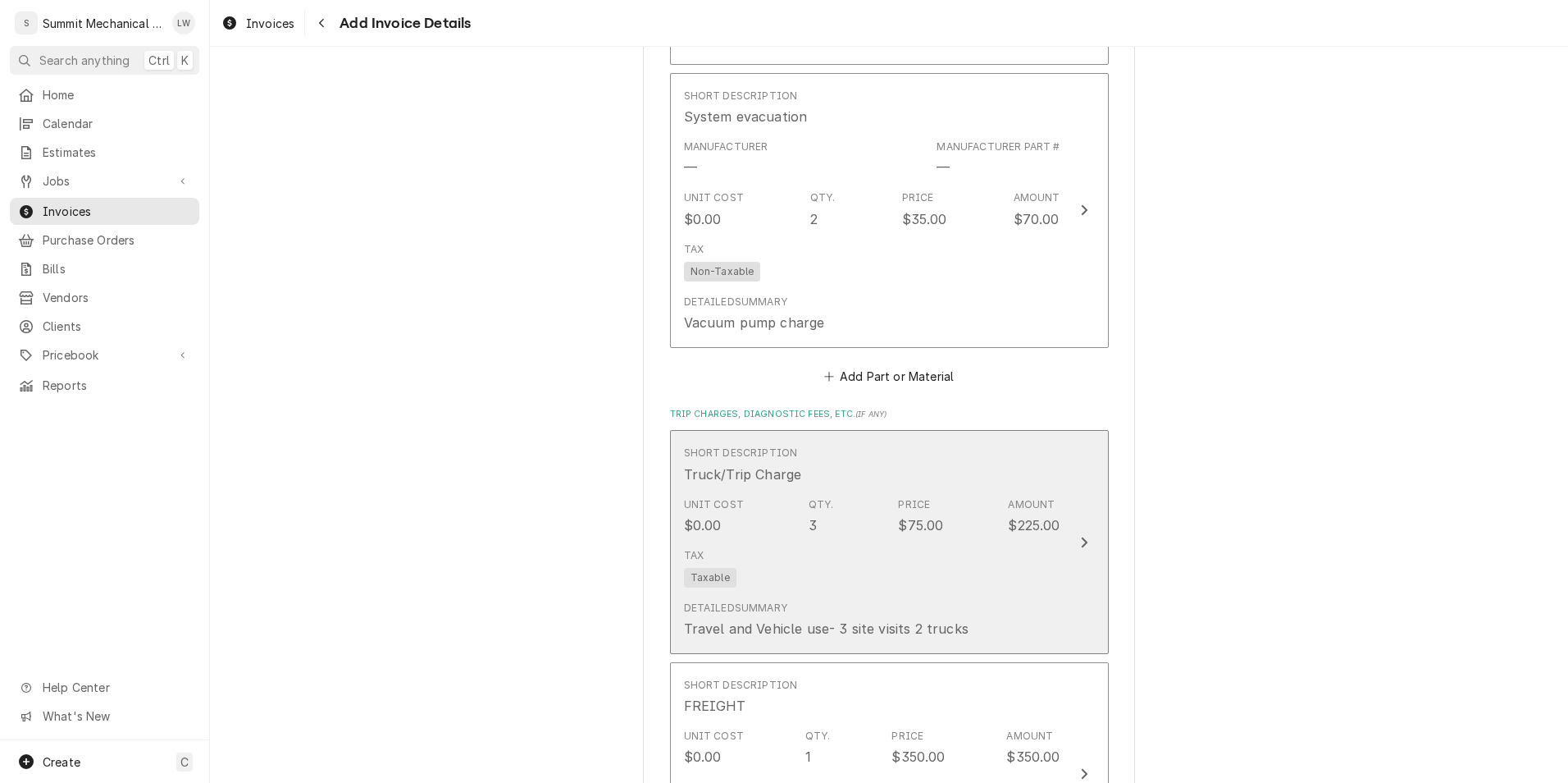
click at [803, 596] on div "Detailed Summary Travel and Vehicle use- 3 site visits 2 trucks" at bounding box center [872, 619] width 376 height 51
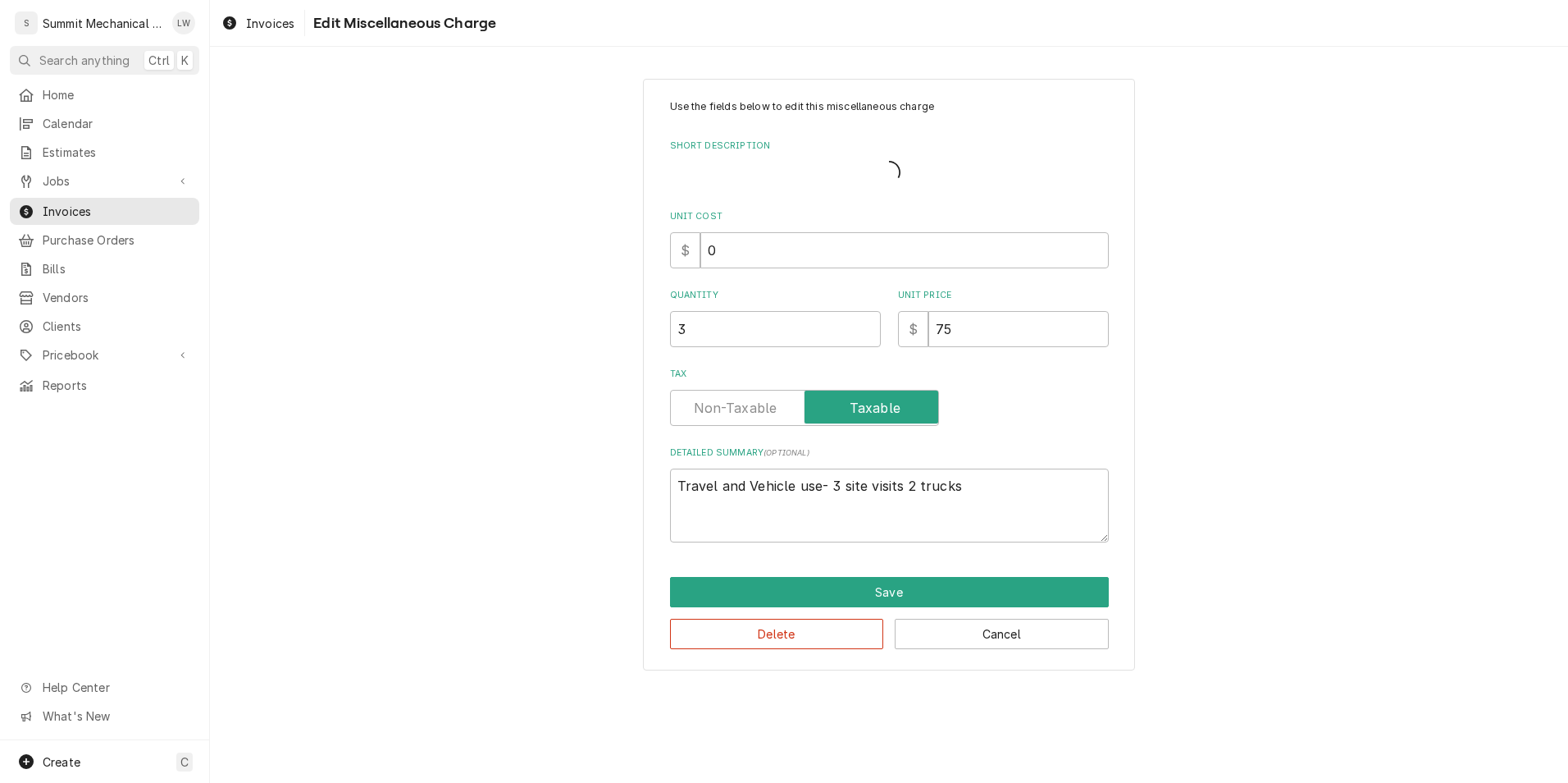
type textarea "x"
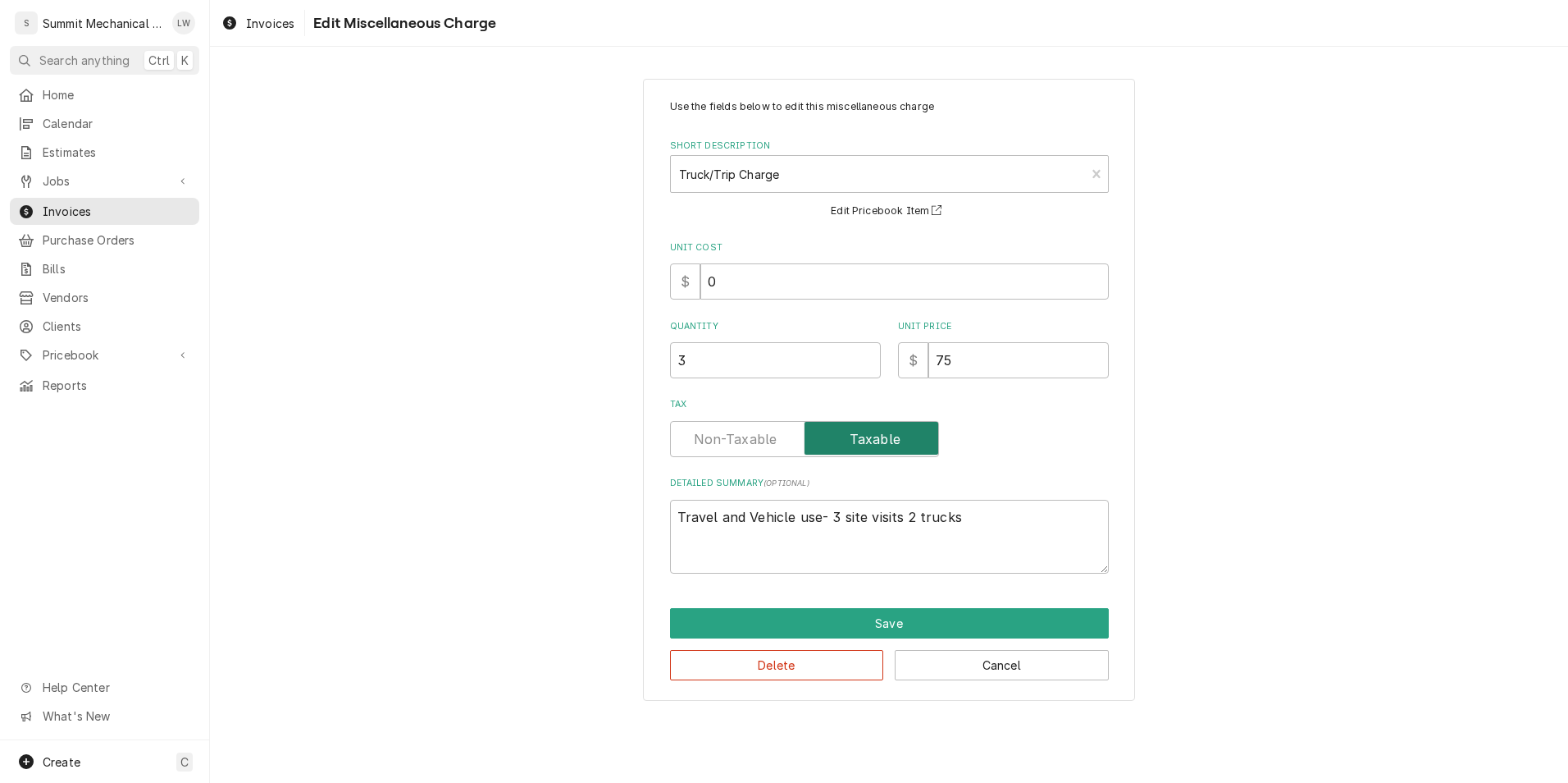
click at [738, 425] on input "Tax" at bounding box center [804, 439] width 254 height 36
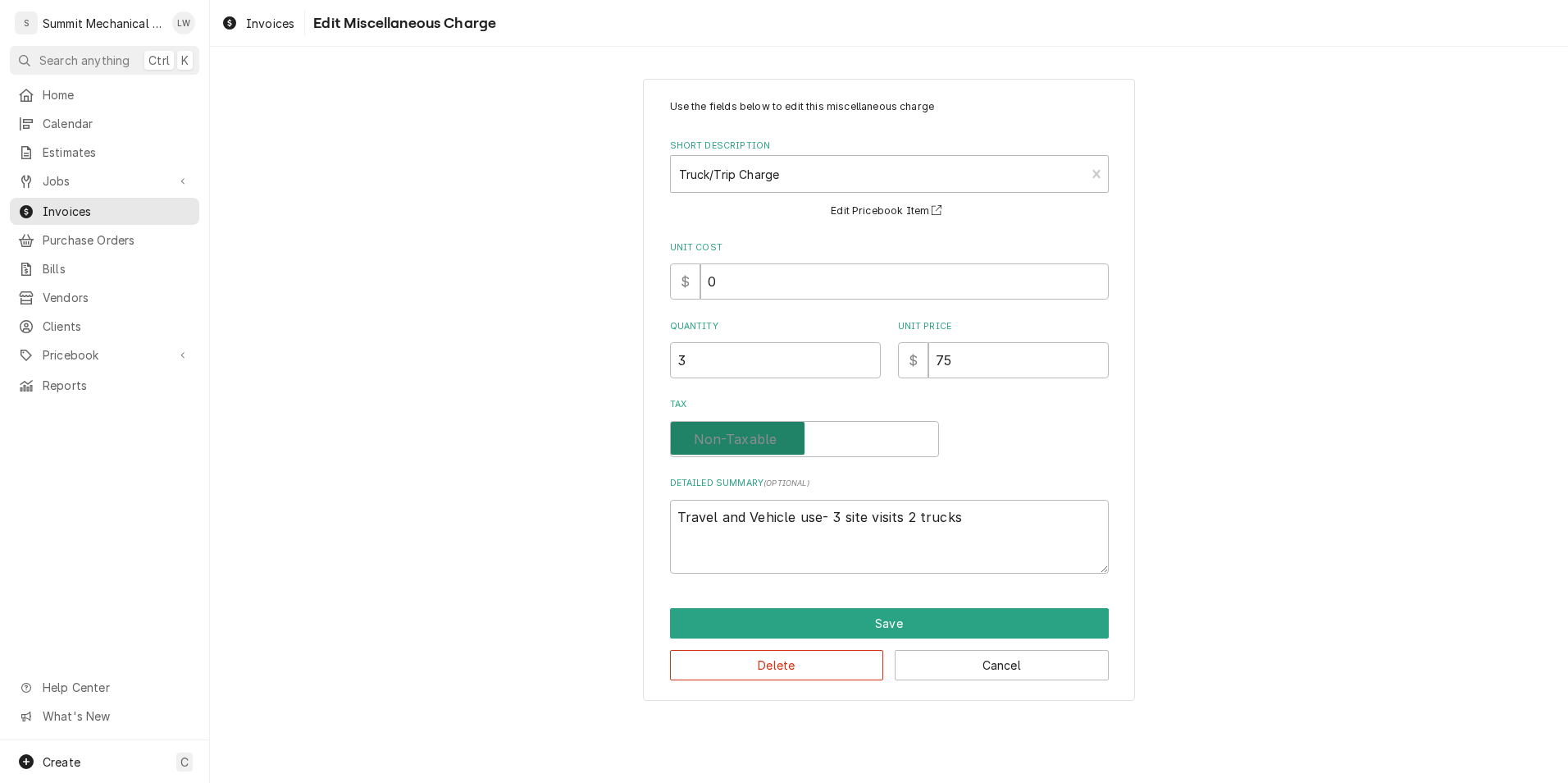
checkbox input "false"
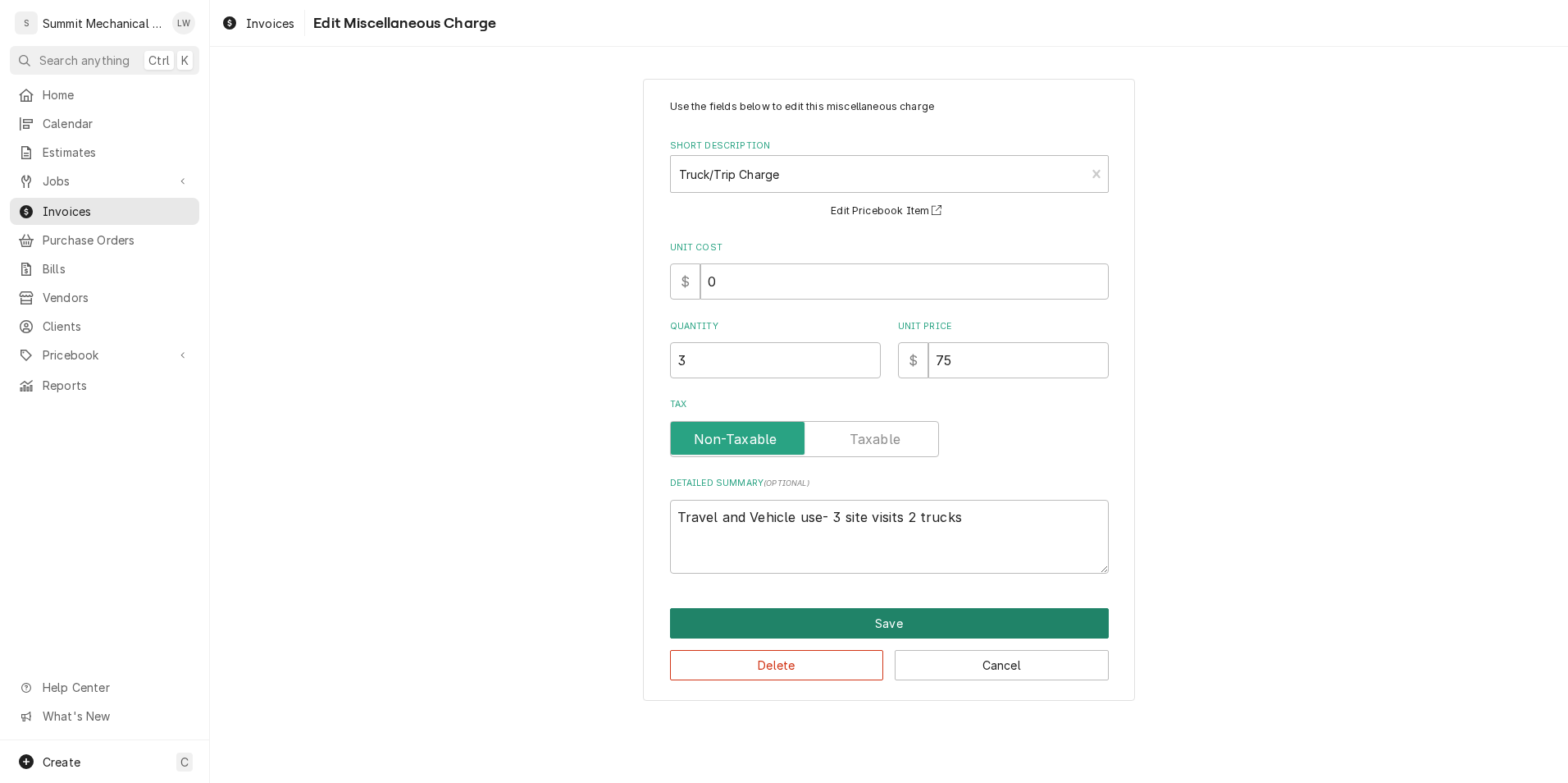
click at [813, 624] on button "Save" at bounding box center [889, 624] width 439 height 31
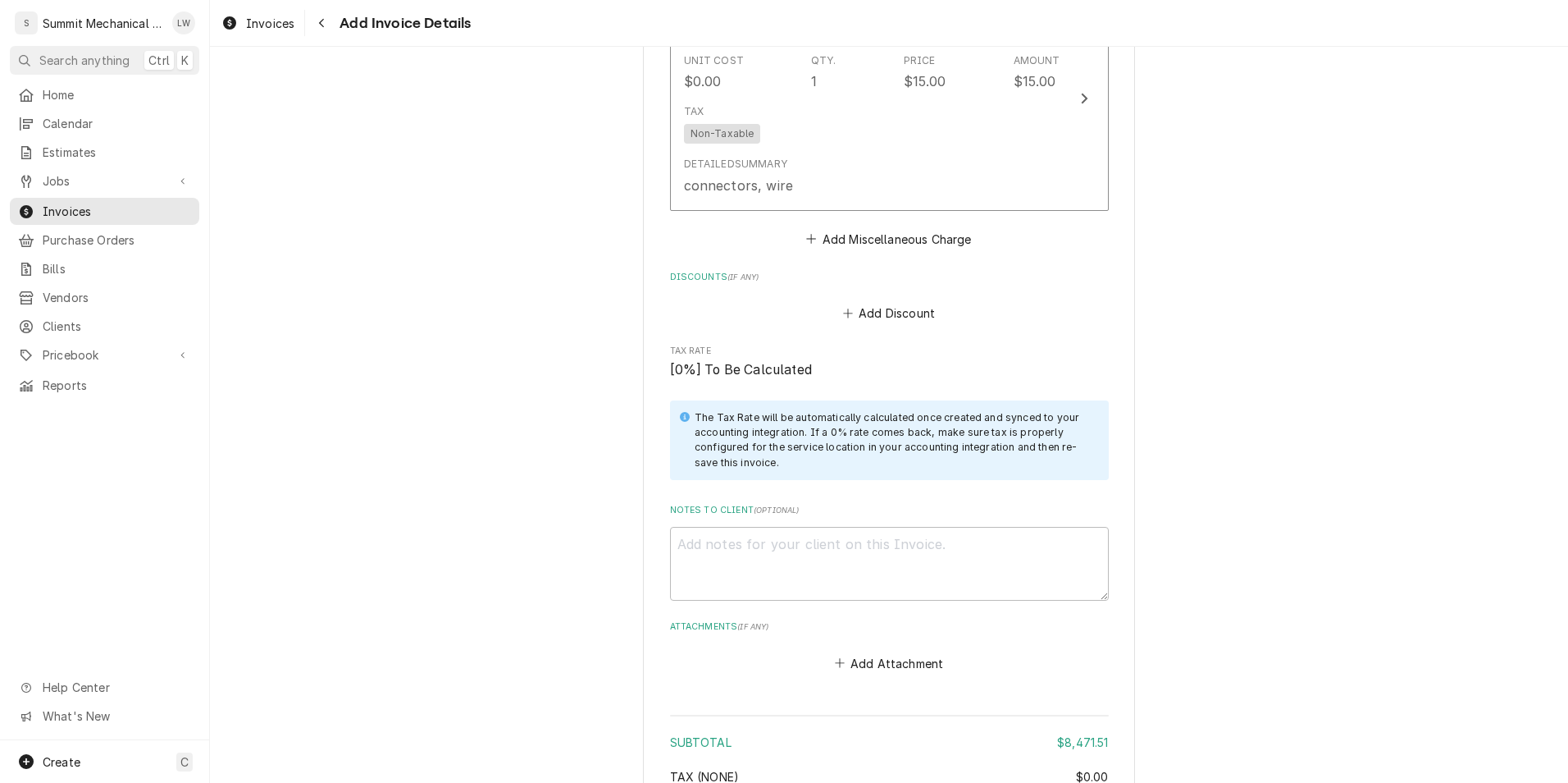
scroll to position [5867, 0]
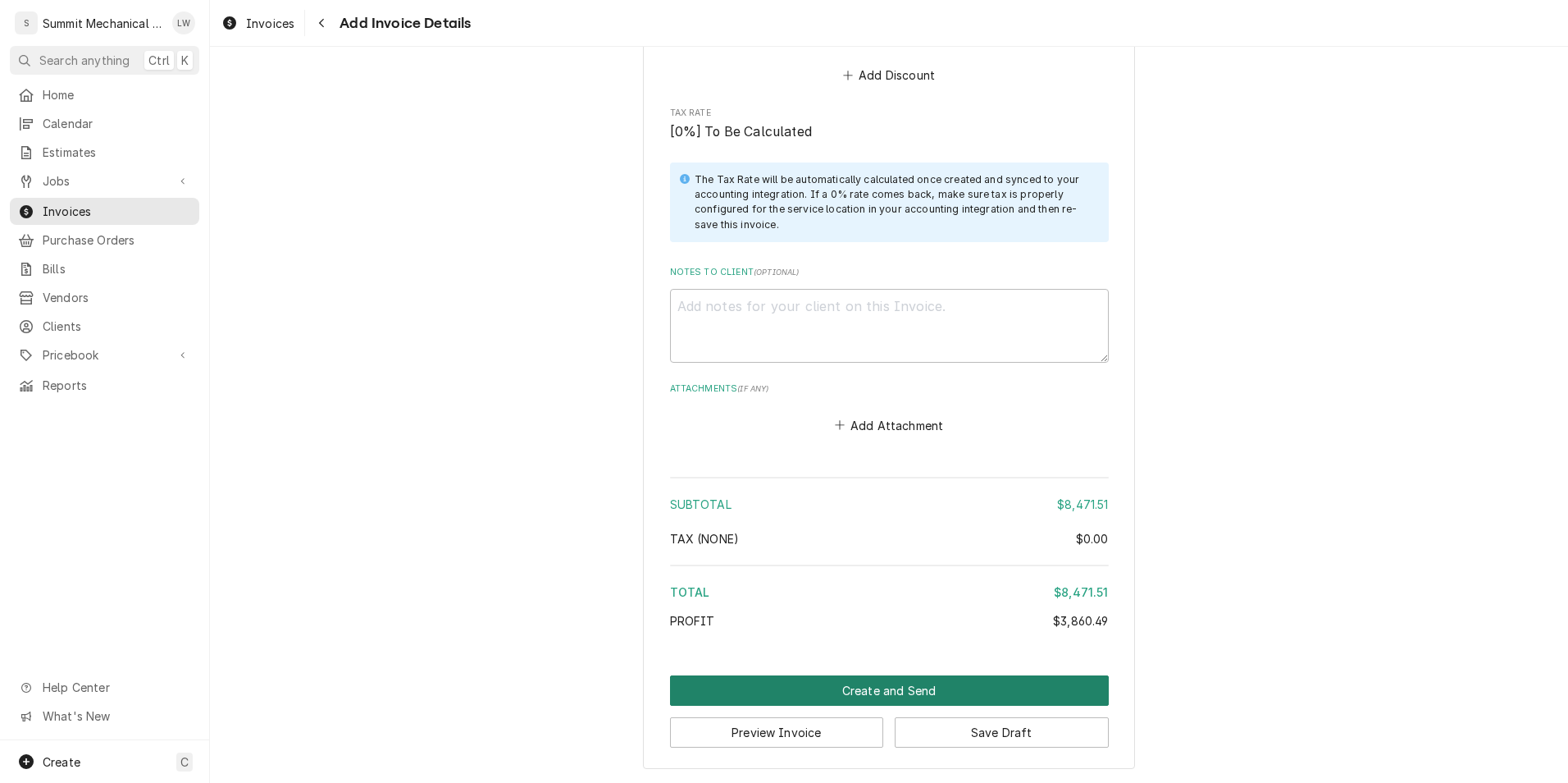
click at [885, 679] on button "Create and Send" at bounding box center [889, 691] width 439 height 31
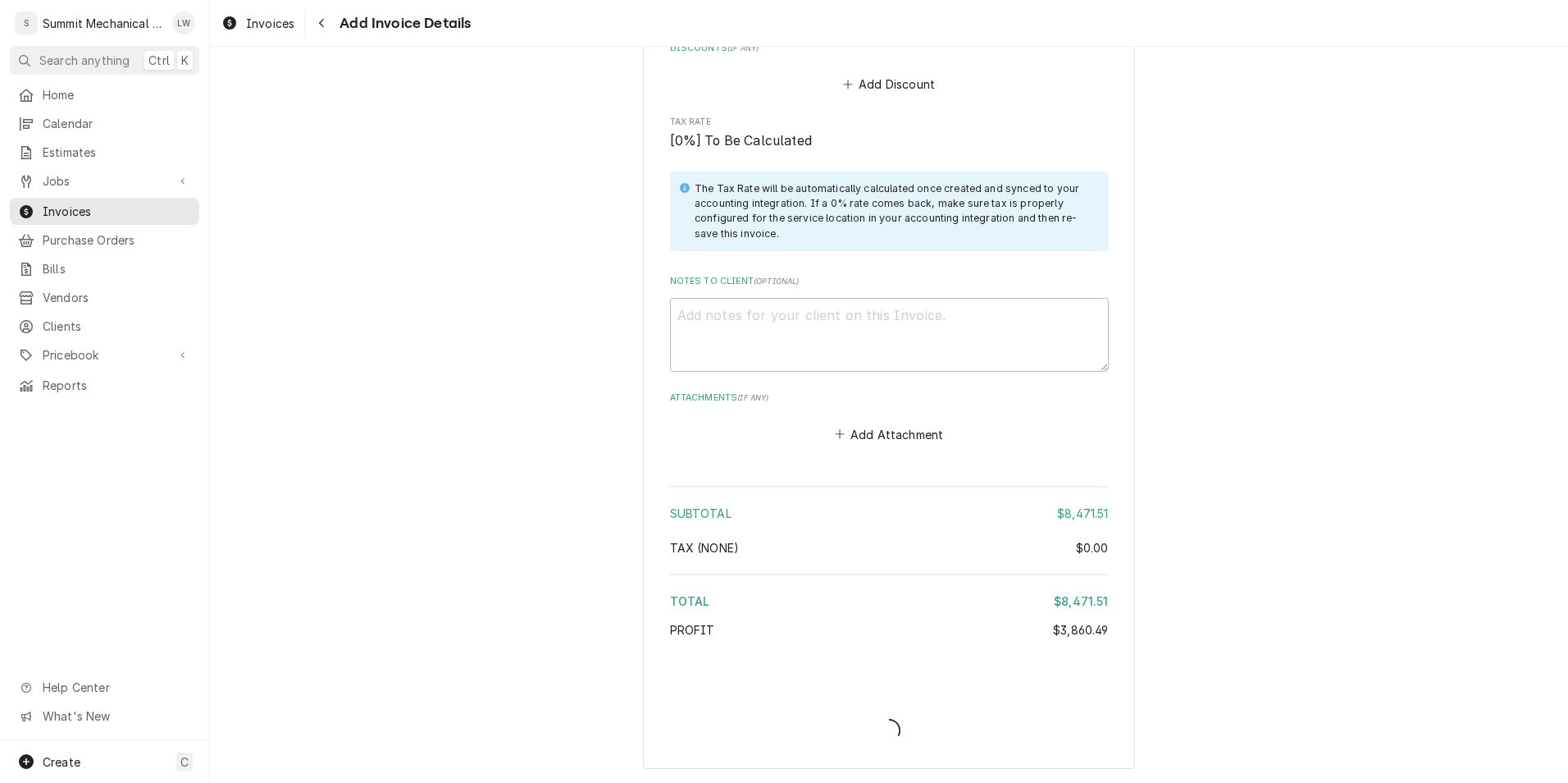
scroll to position [5858, 0]
type textarea "x"
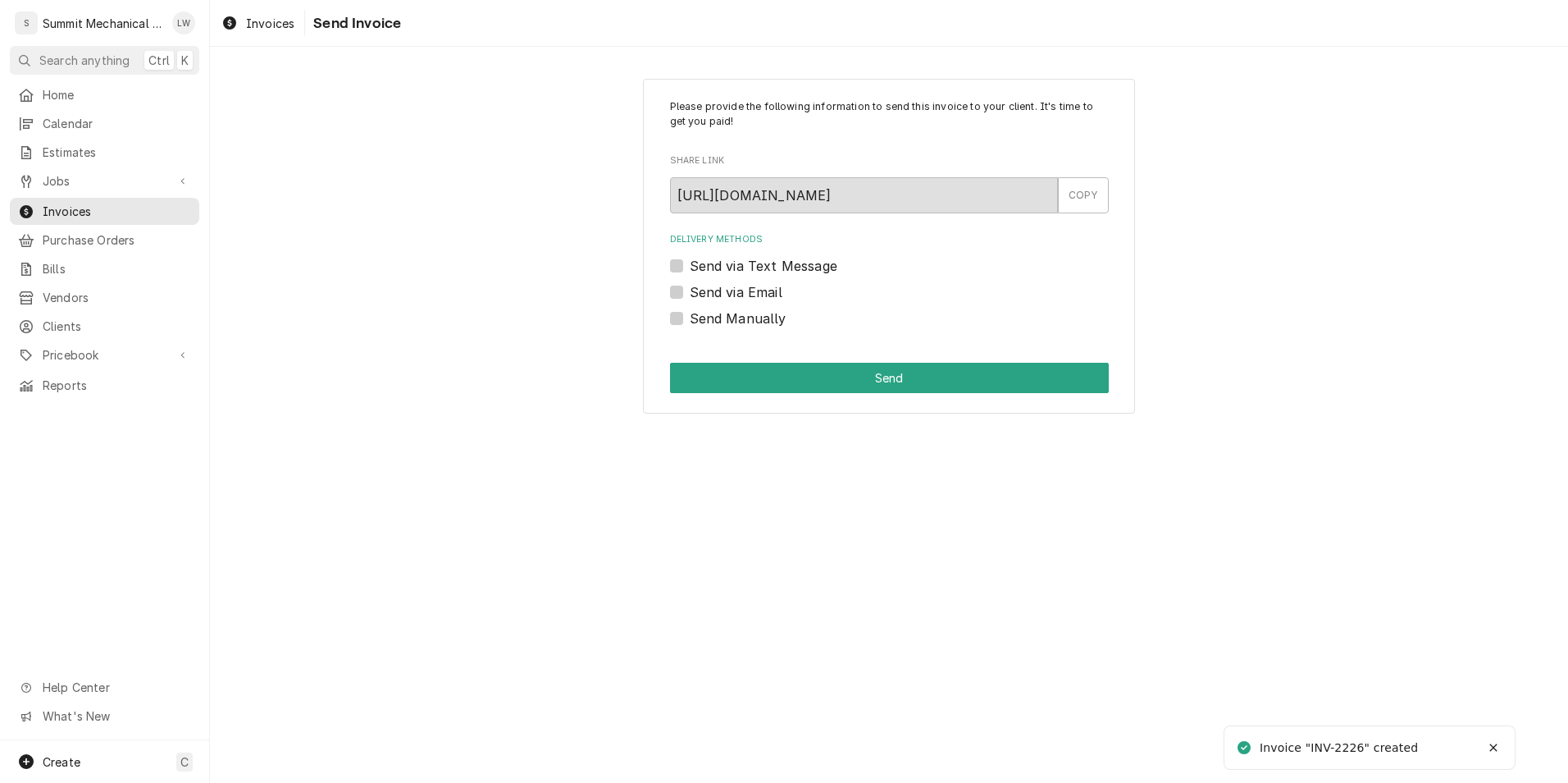
click at [669, 312] on div "Please provide the following information to send this invoice to your client. I…" at bounding box center [889, 246] width 492 height 336
click at [689, 318] on label "Send Manually" at bounding box center [737, 319] width 97 height 20
click at [689, 318] on input "Send Manually" at bounding box center [908, 327] width 439 height 36
checkbox input "true"
click at [757, 394] on div "Please provide the following information to send this invoice to your client. I…" at bounding box center [889, 246] width 492 height 336
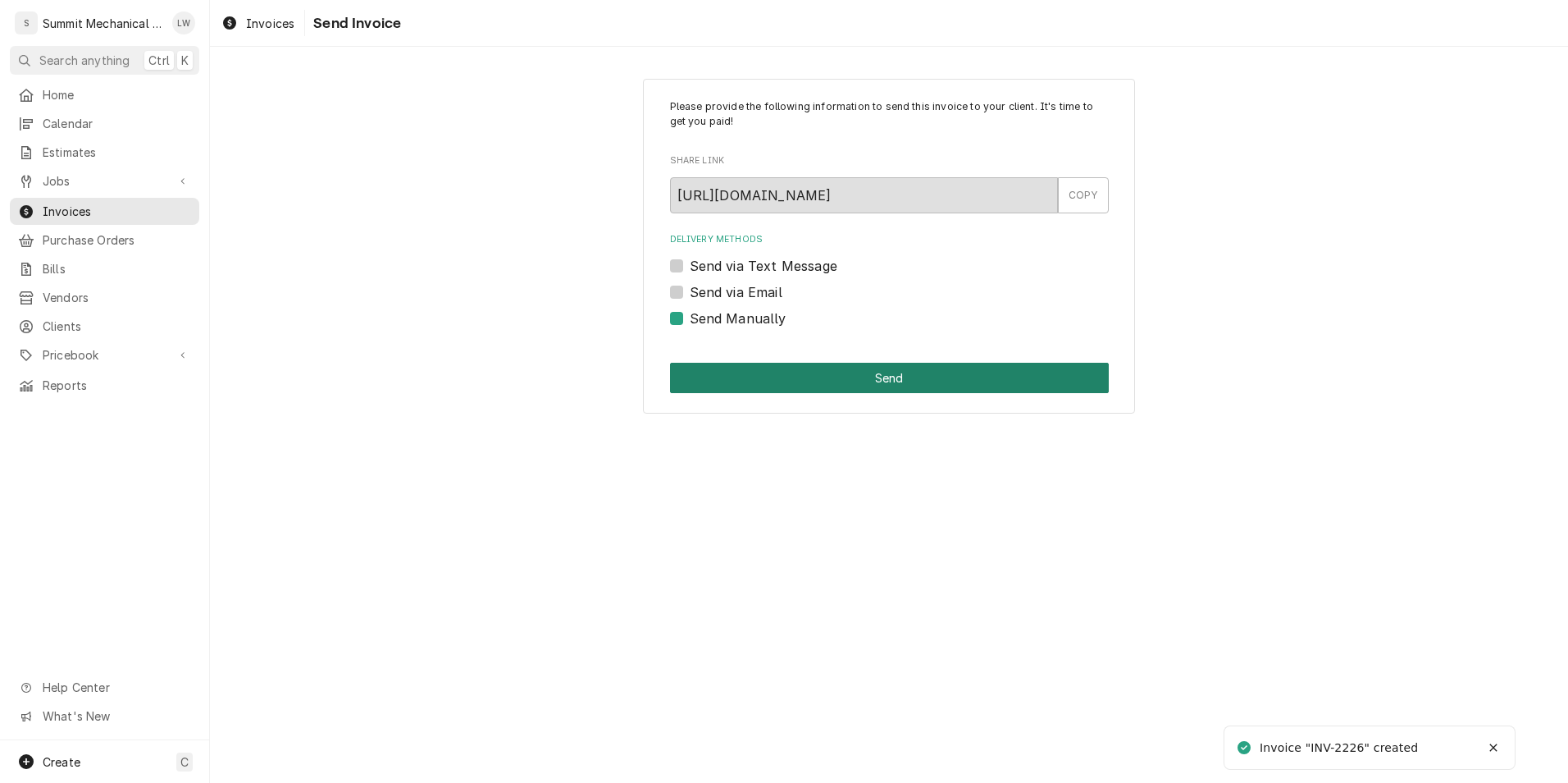
click at [763, 381] on button "Send" at bounding box center [889, 378] width 439 height 31
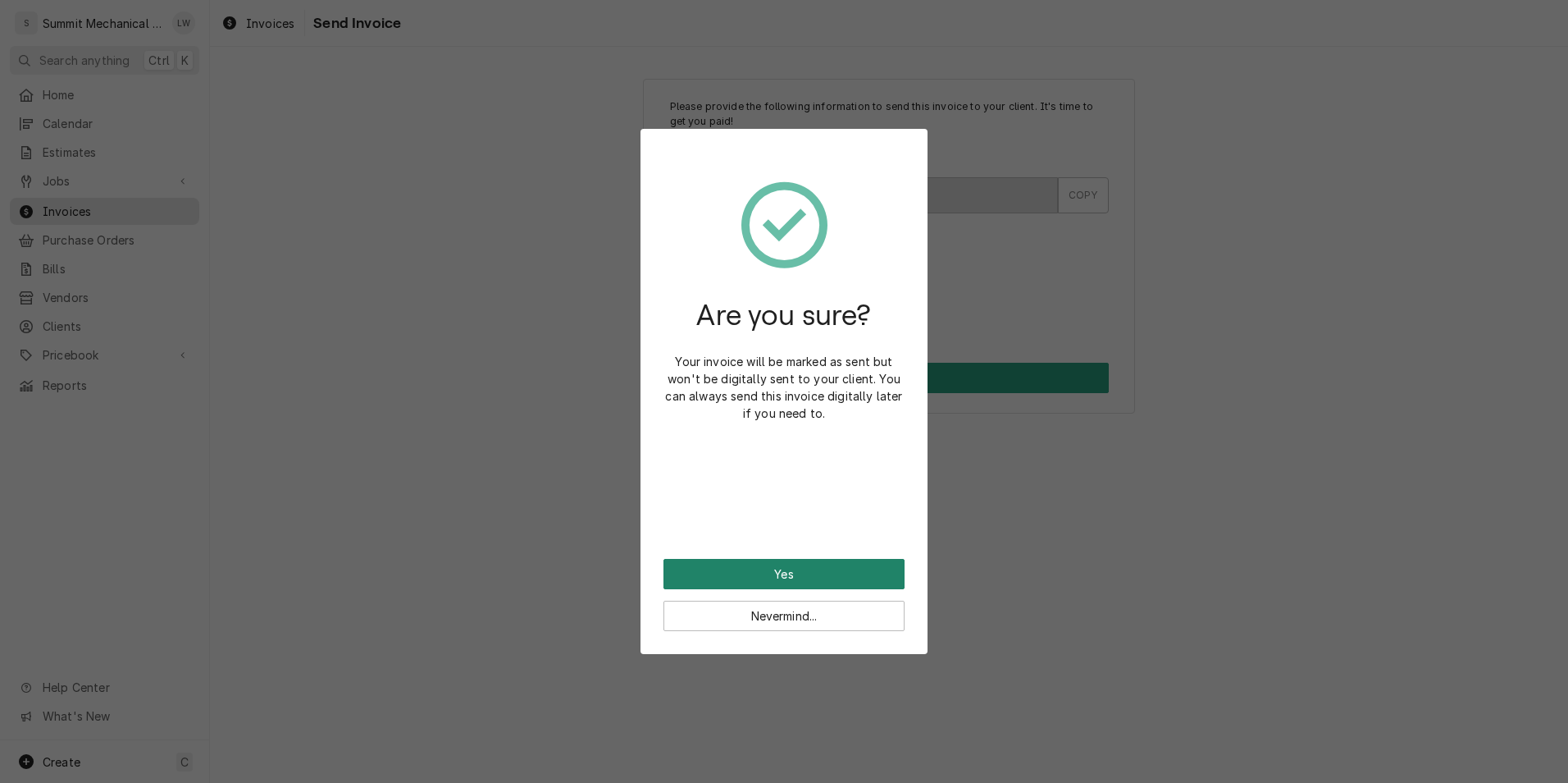
click at [778, 564] on button "Yes" at bounding box center [784, 574] width 241 height 31
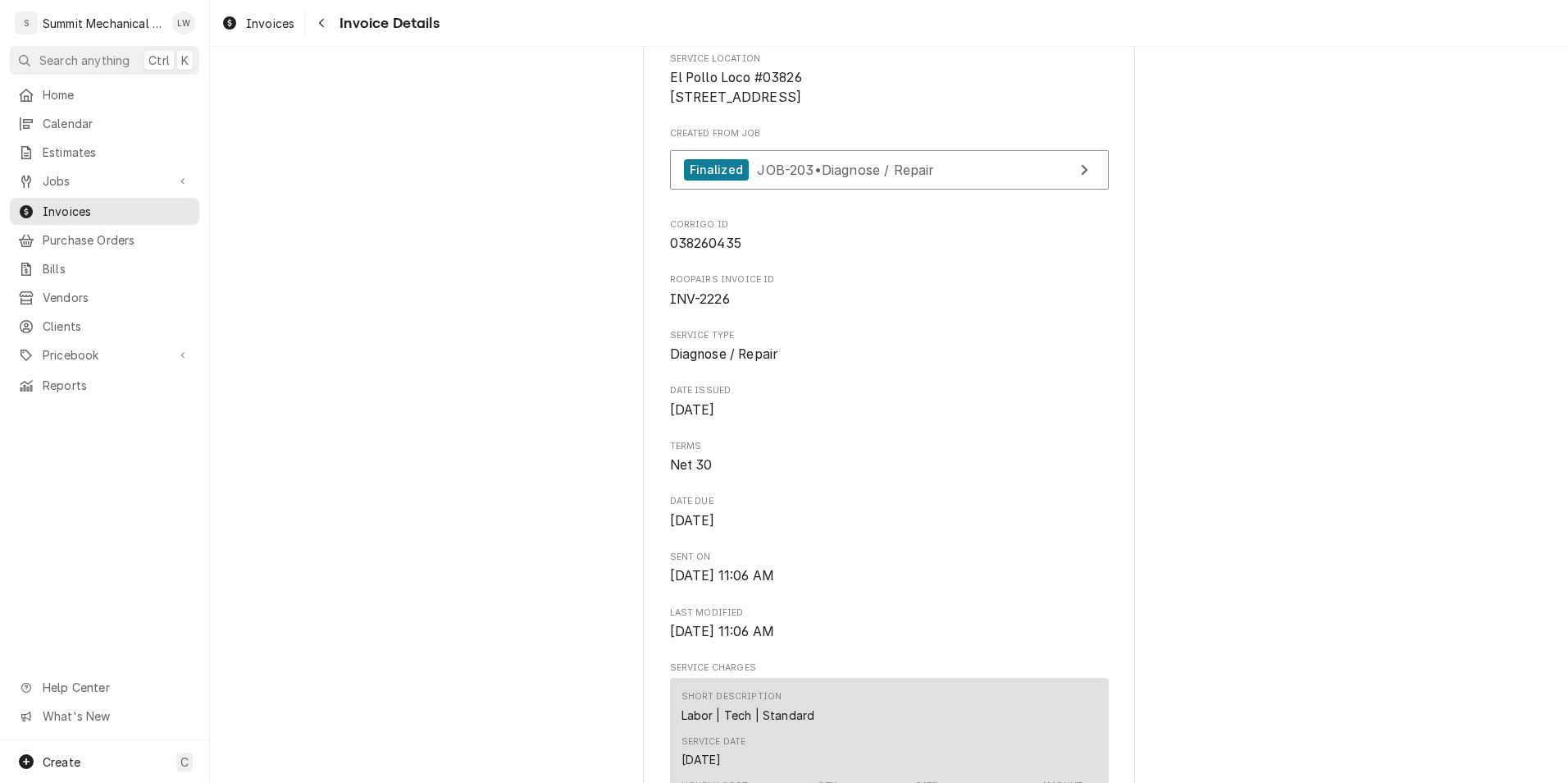
scroll to position [293, 0]
drag, startPoint x: 660, startPoint y: 351, endPoint x: 731, endPoint y: 358, distance: 71.3
copy span "INV-2226"
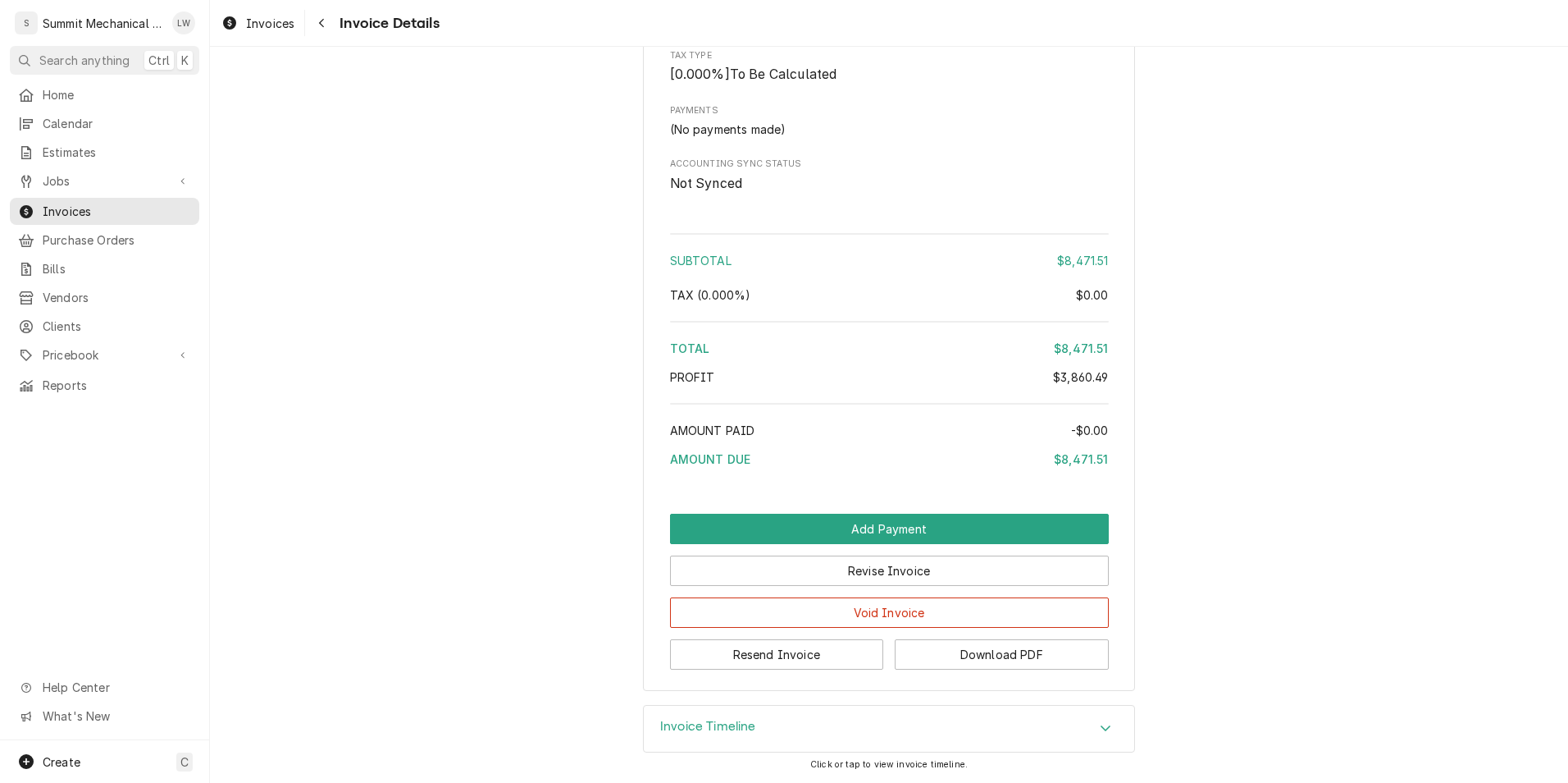
scroll to position [4658, 0]
click at [1031, 653] on button "Download PDF" at bounding box center [1002, 654] width 214 height 31
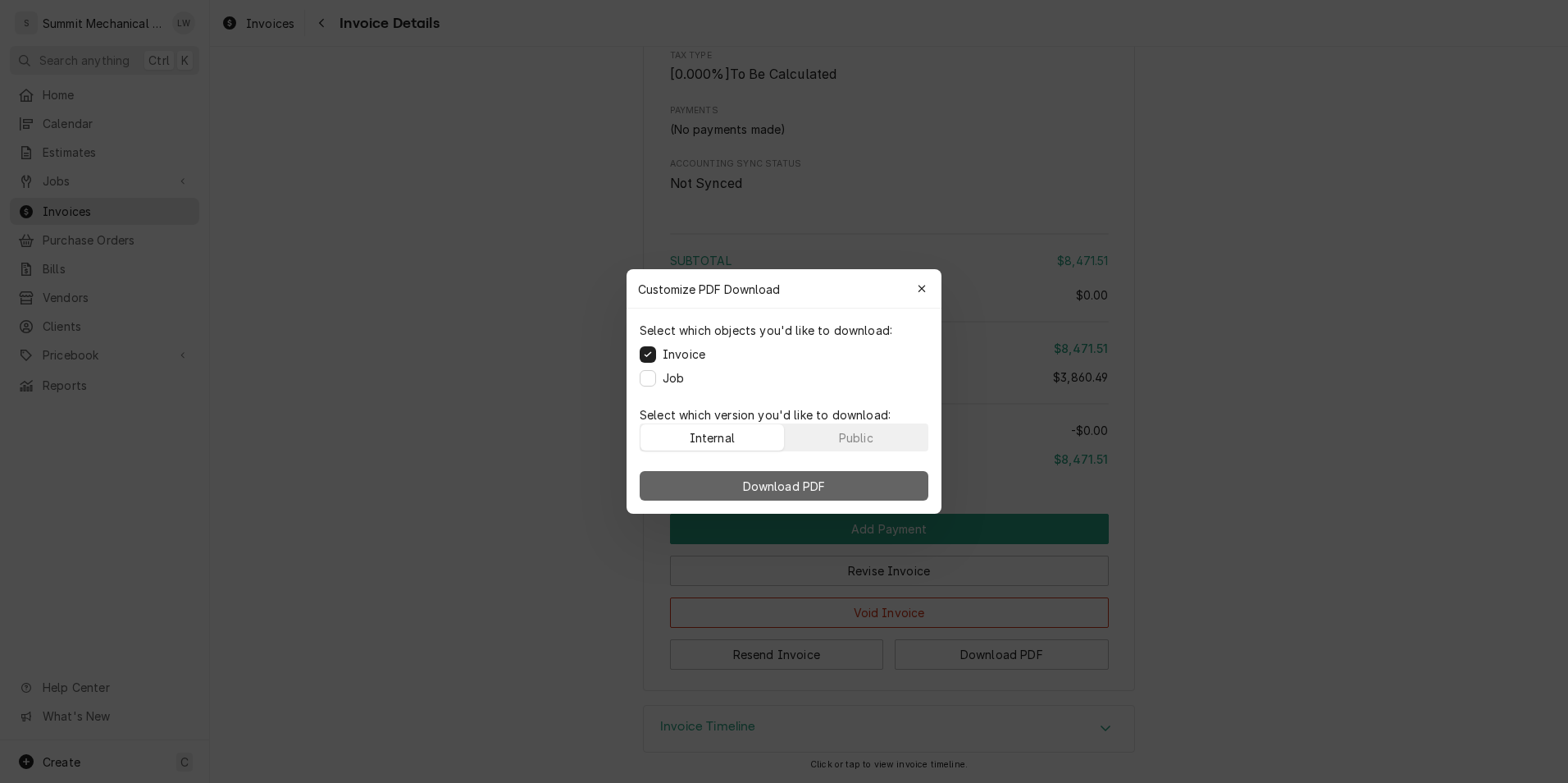
click at [746, 486] on span "Download PDF" at bounding box center [784, 486] width 90 height 17
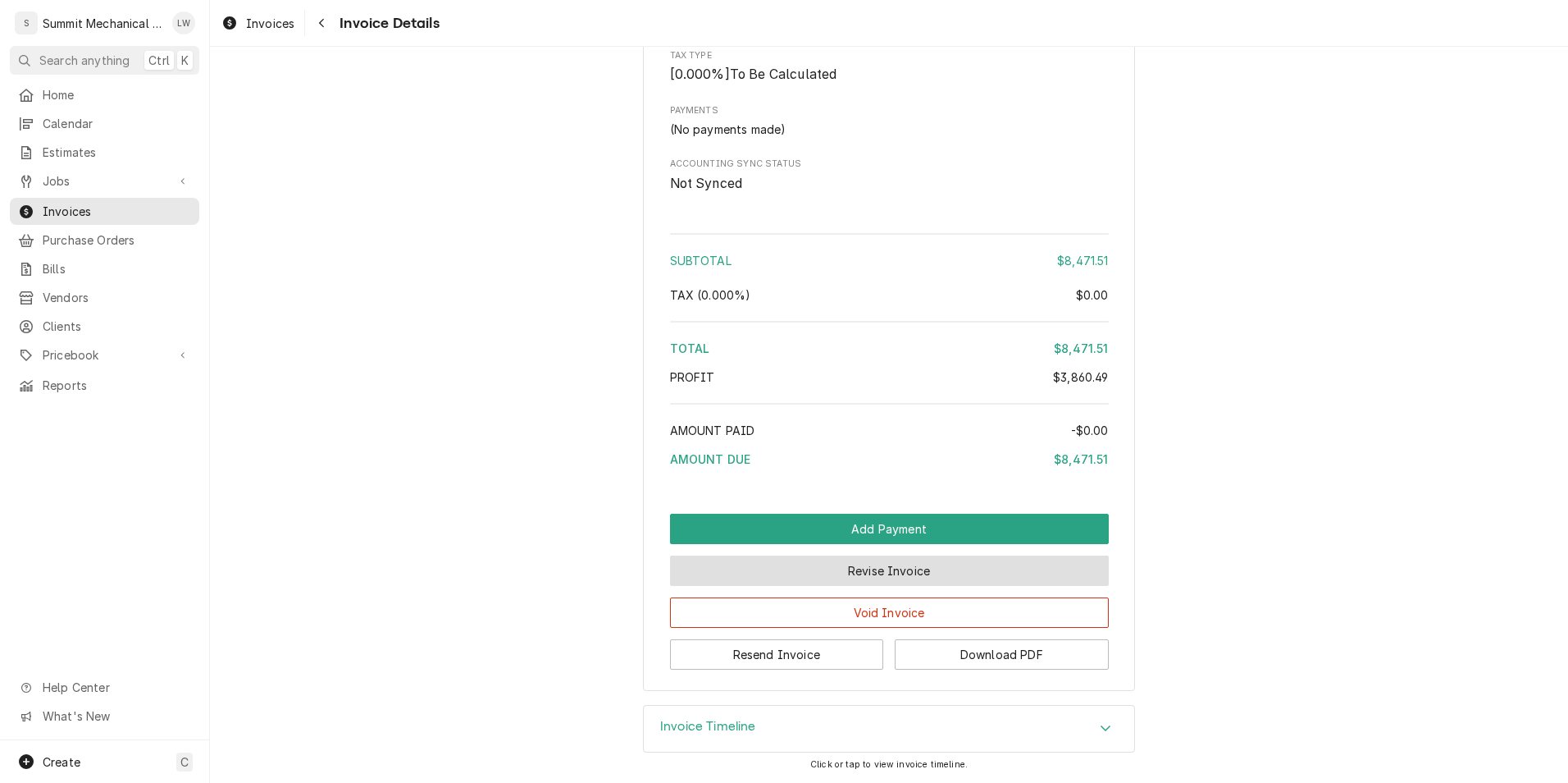
click at [892, 568] on button "Revise Invoice" at bounding box center [889, 571] width 439 height 31
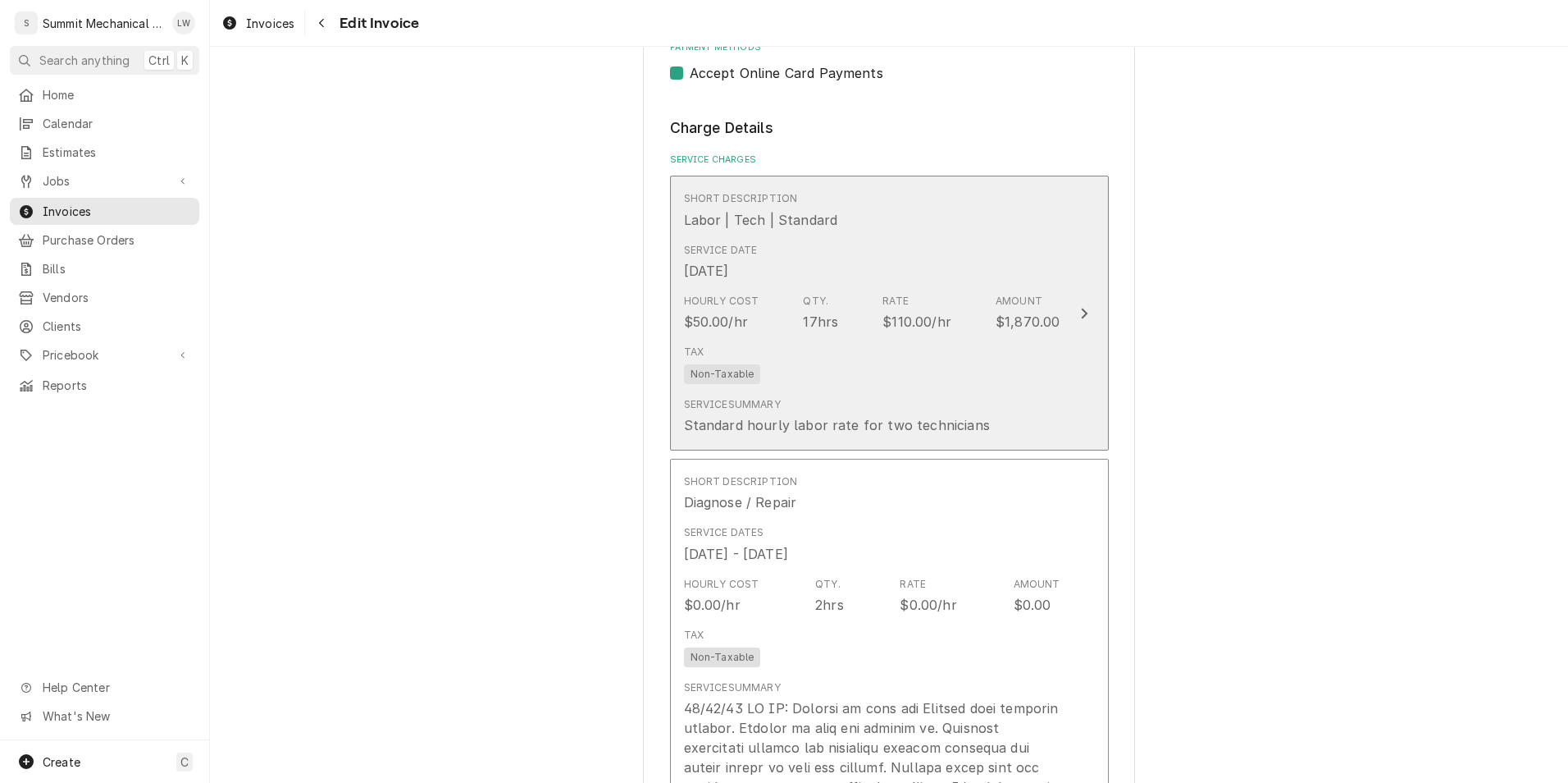
click at [891, 329] on div "$110.00/hr" at bounding box center [917, 321] width 69 height 20
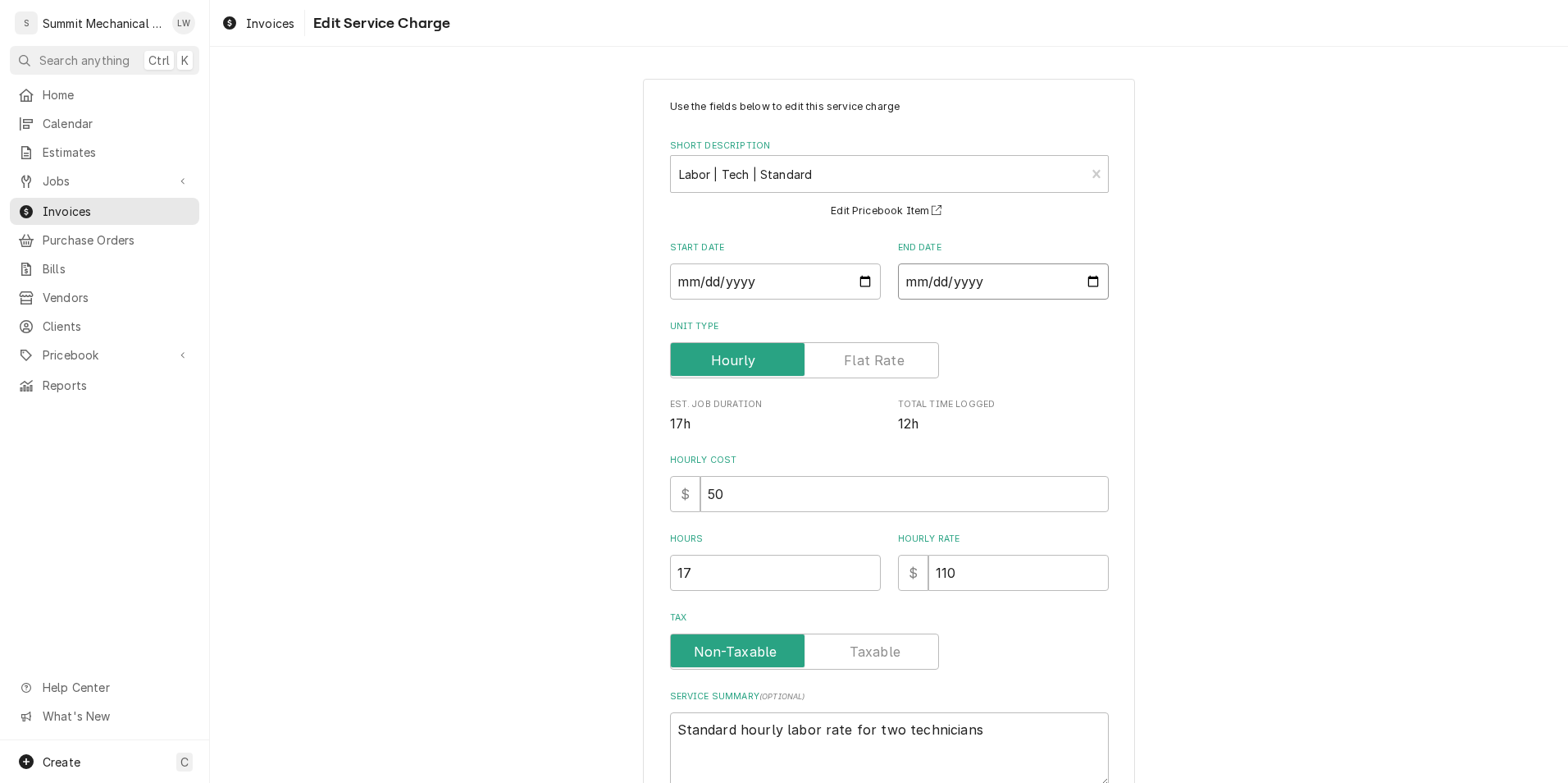
click at [1090, 281] on input "[DATE]" at bounding box center [1003, 282] width 211 height 36
type textarea "x"
type input "[DATE]"
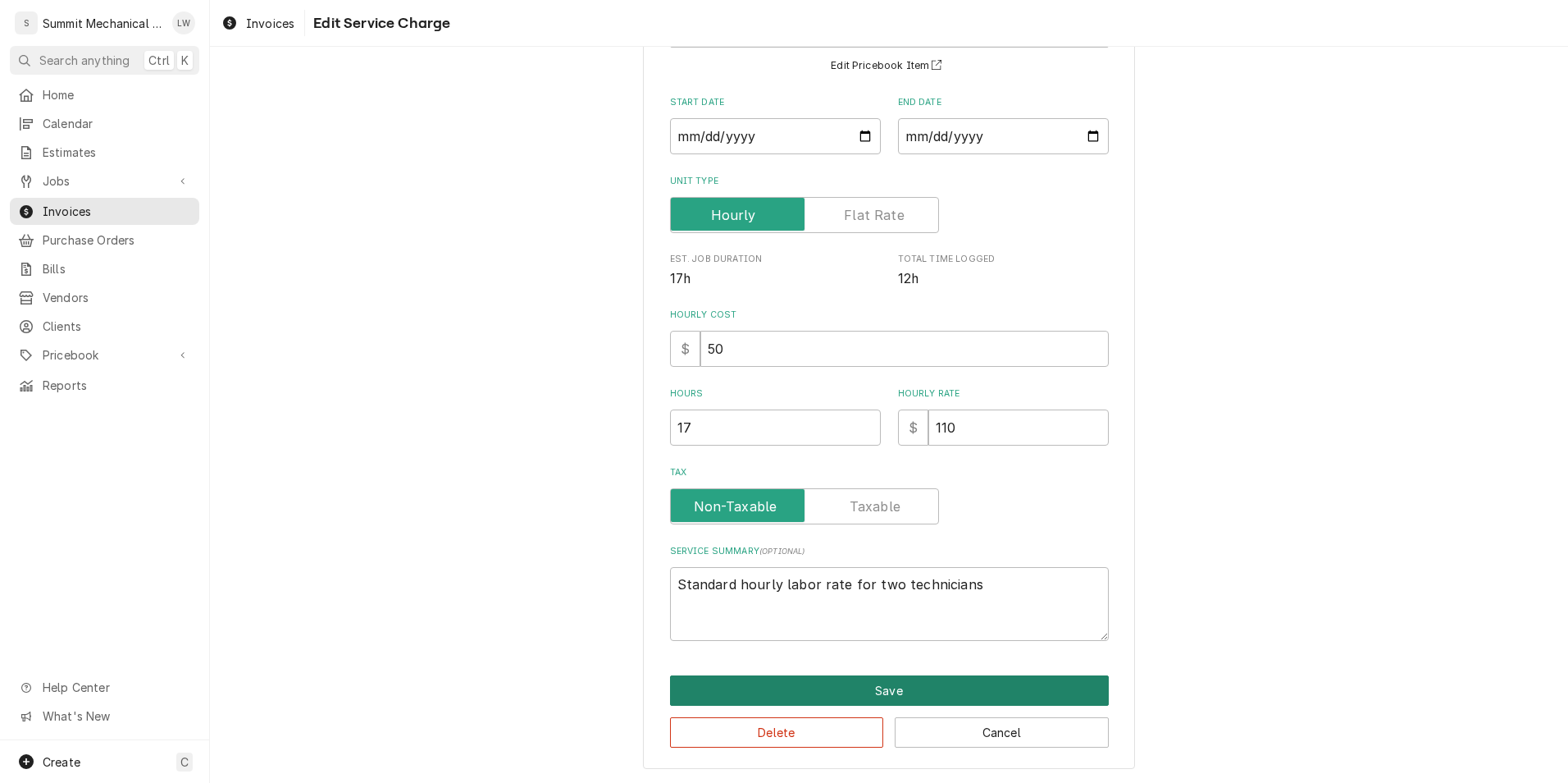
click at [850, 682] on button "Save" at bounding box center [889, 691] width 439 height 31
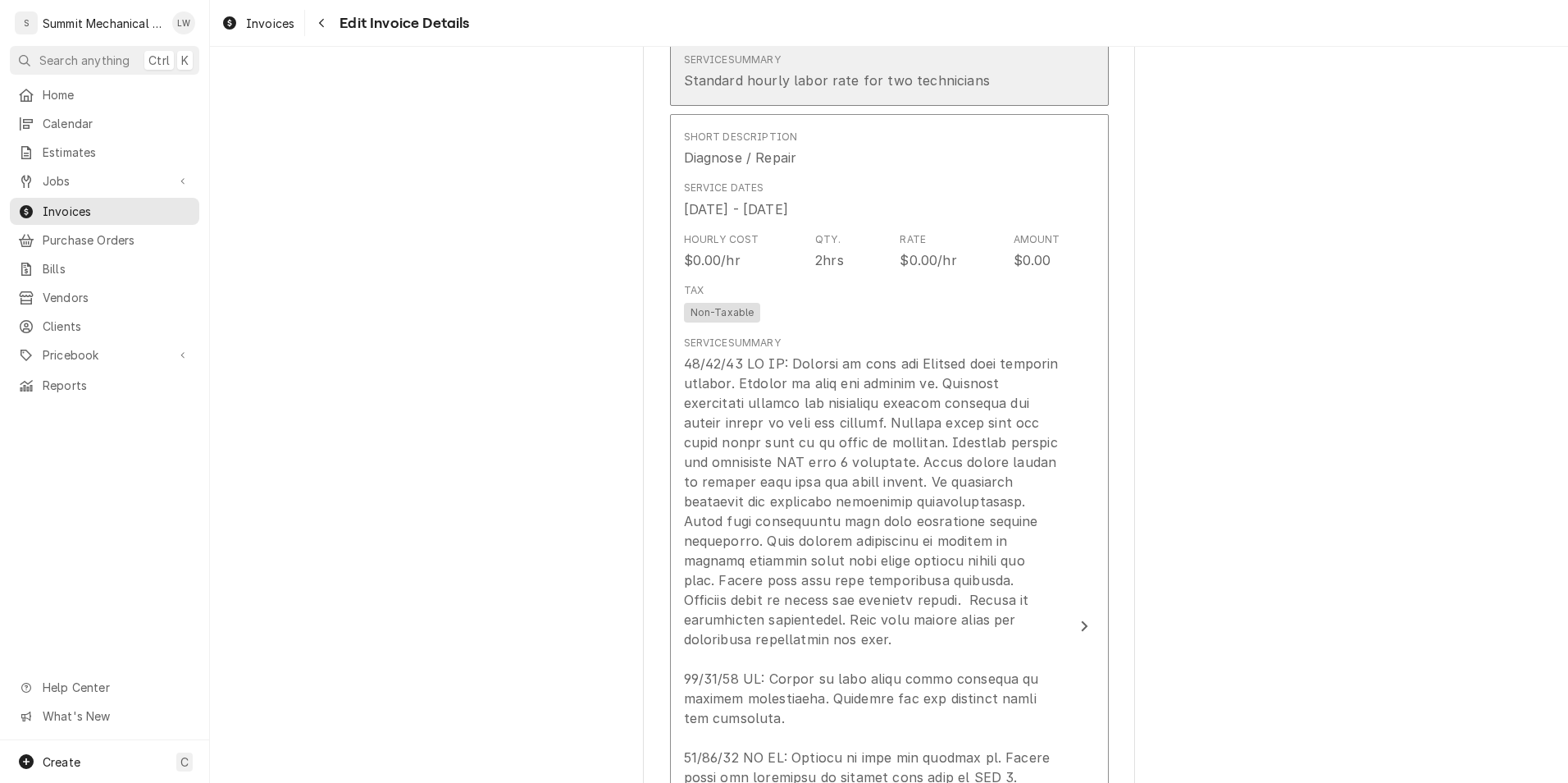
scroll to position [1662, 0]
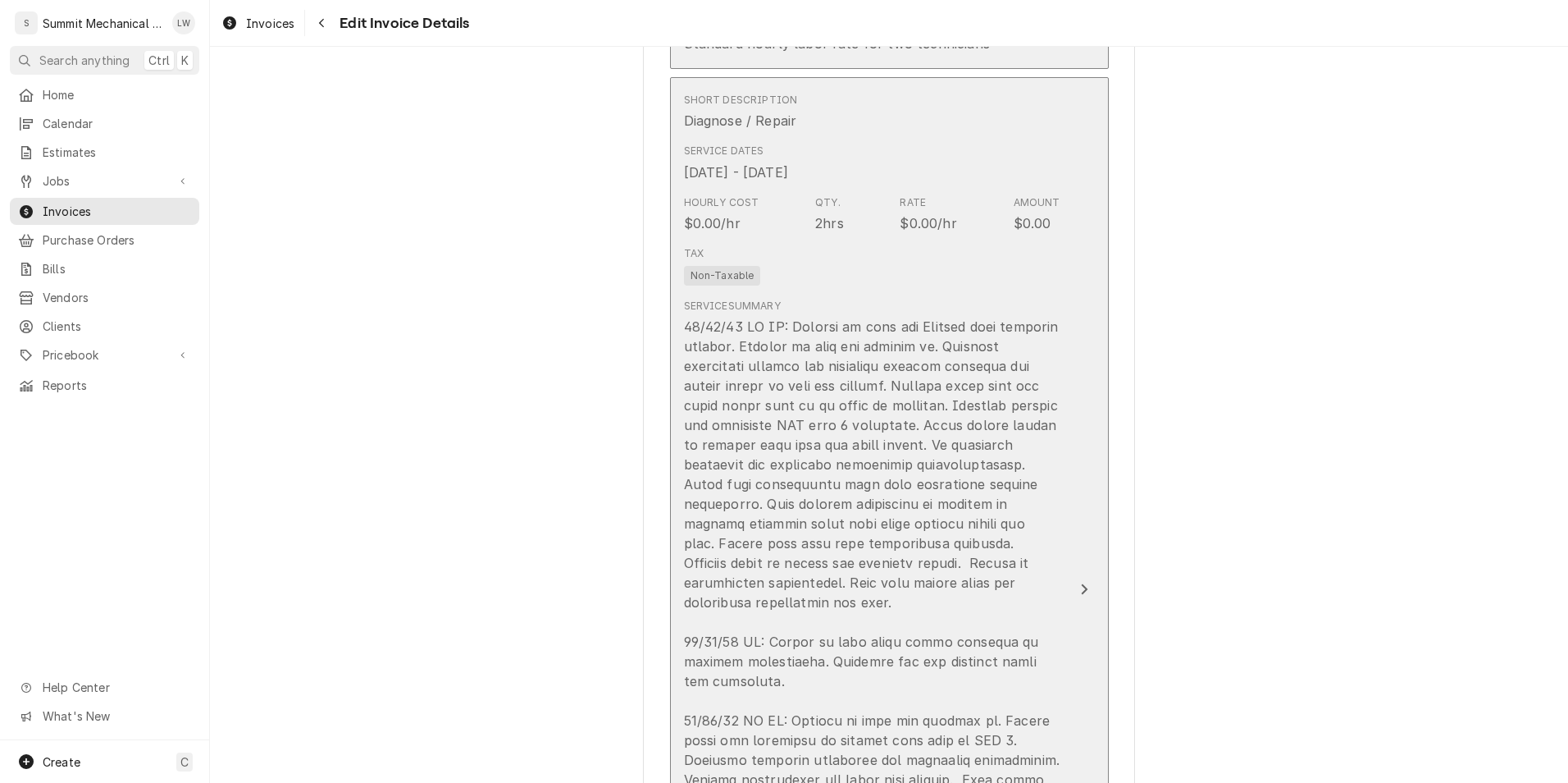
click at [955, 414] on div "Update Line Item" at bounding box center [872, 701] width 376 height 768
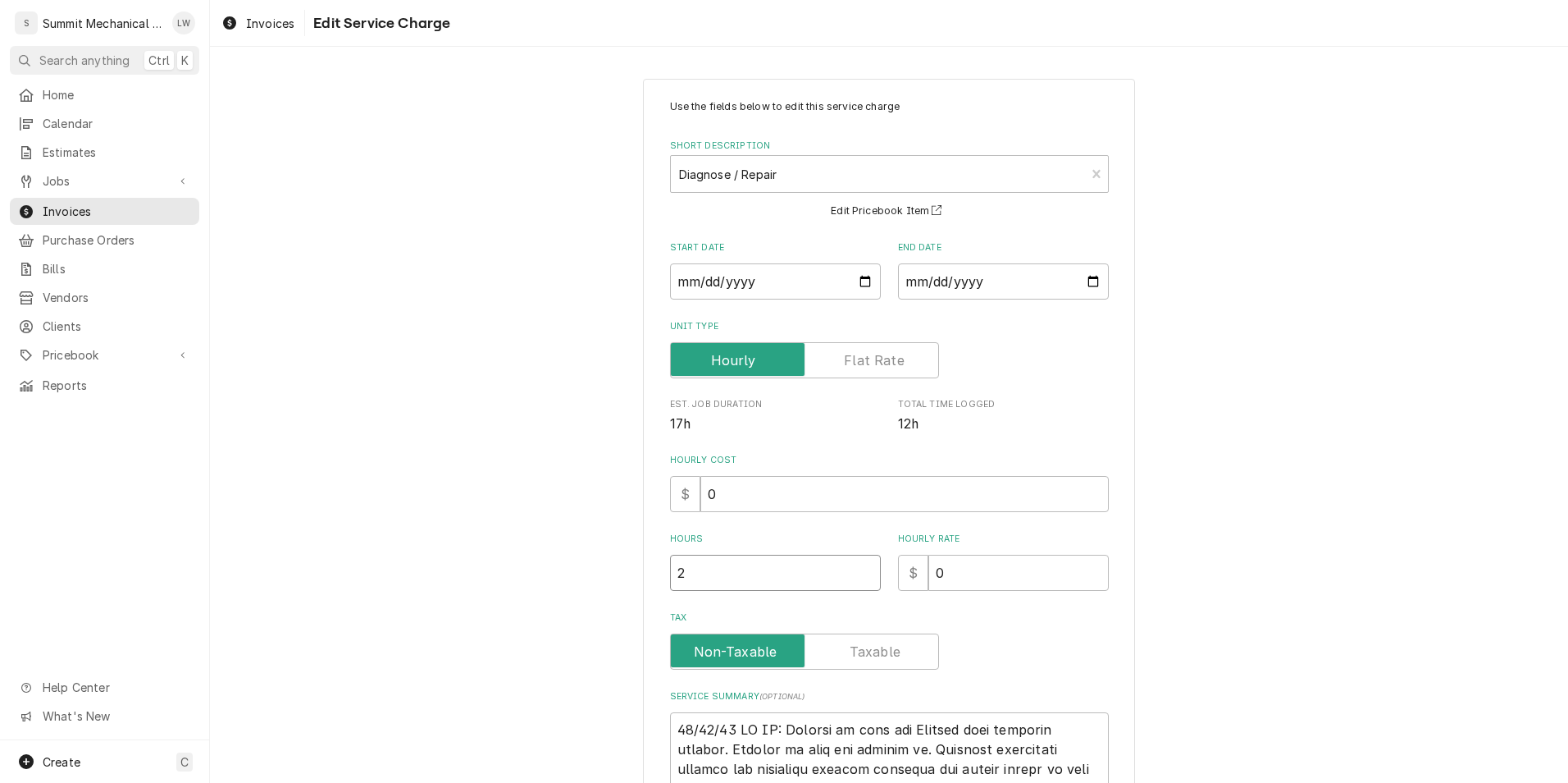
click at [746, 579] on input "2" at bounding box center [775, 573] width 211 height 36
type textarea "x"
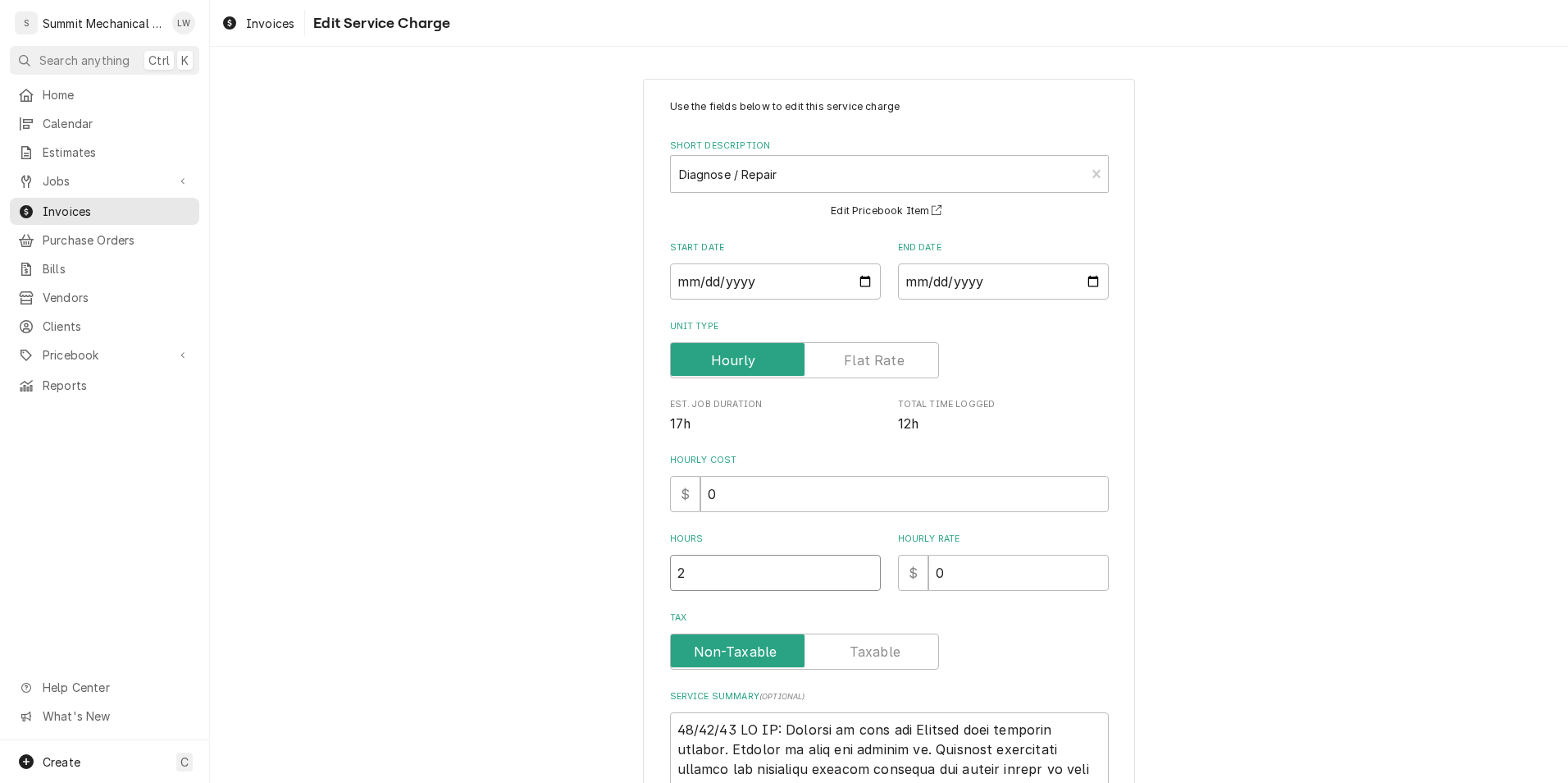
type input "1"
type textarea "x"
type input "17"
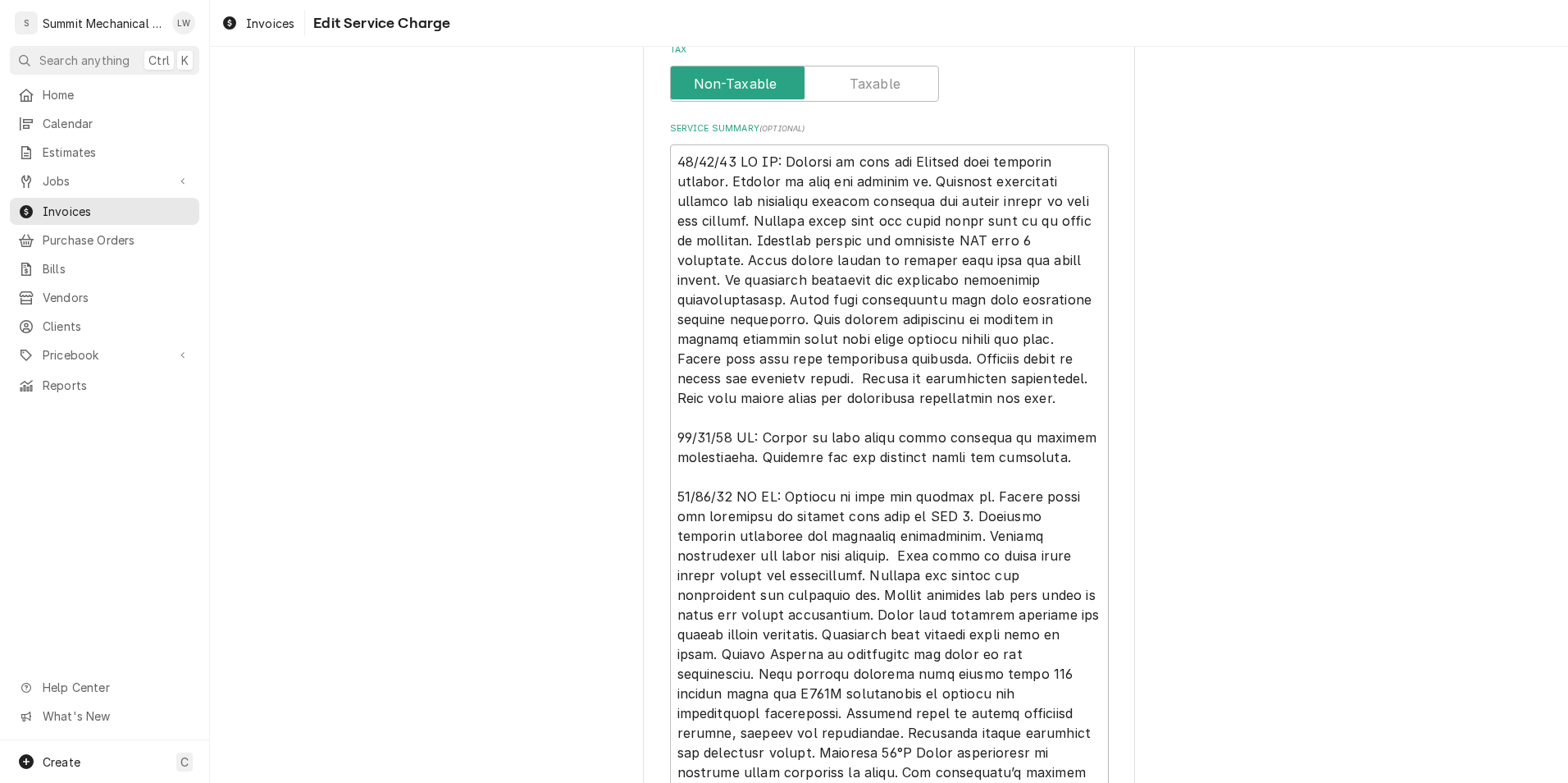
scroll to position [756, 0]
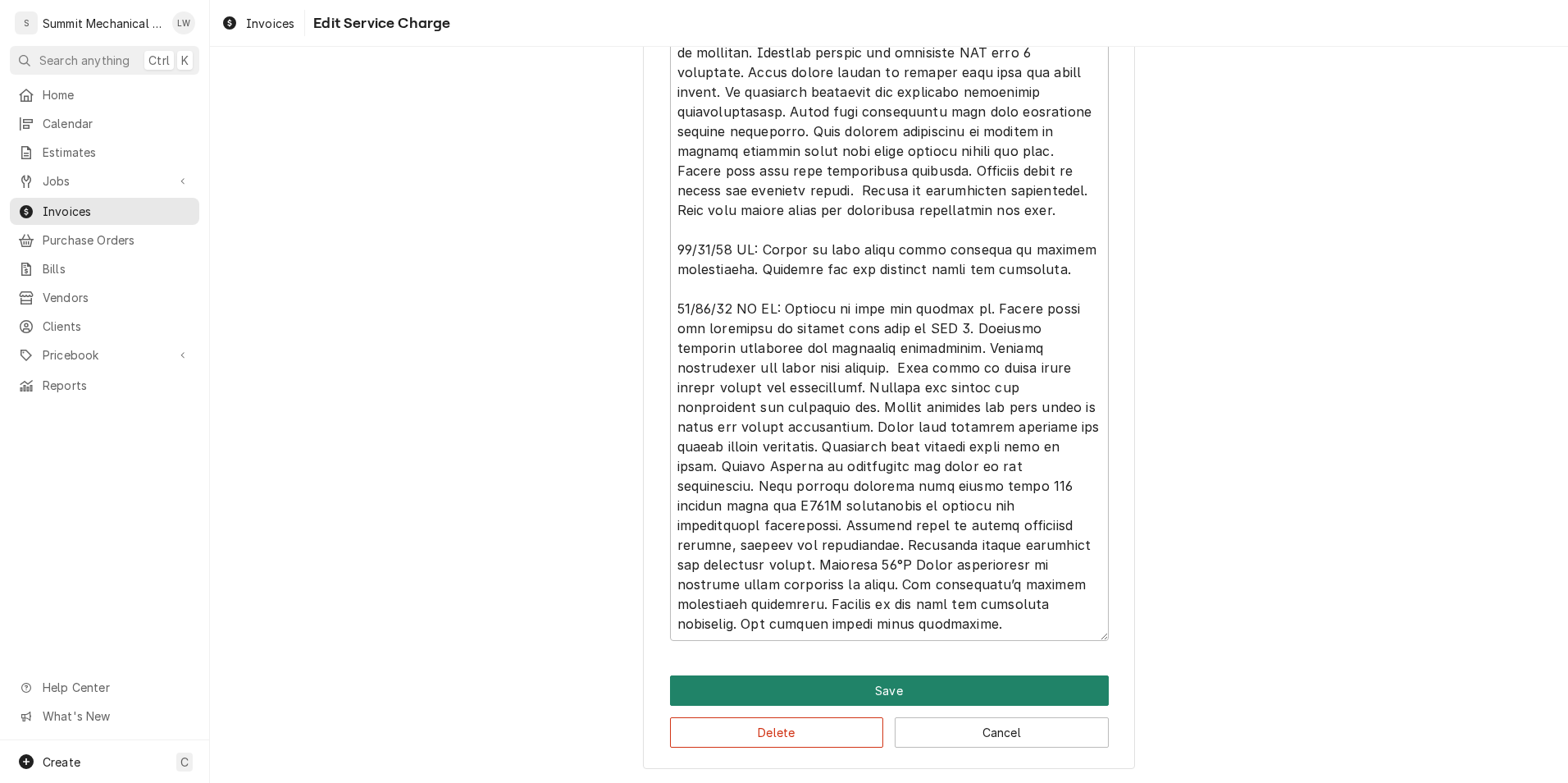
click at [853, 696] on button "Save" at bounding box center [889, 691] width 439 height 31
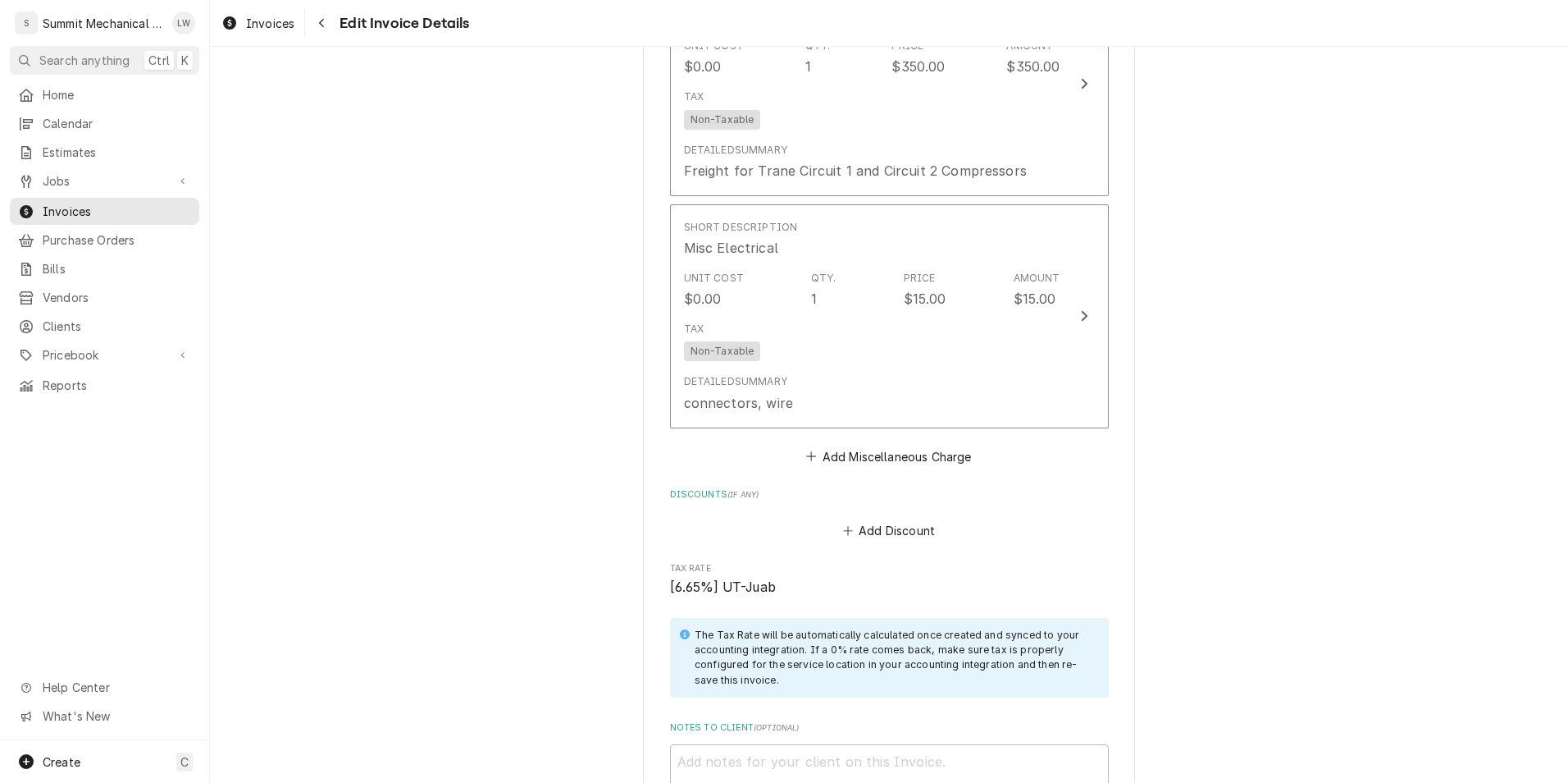
scroll to position [5902, 0]
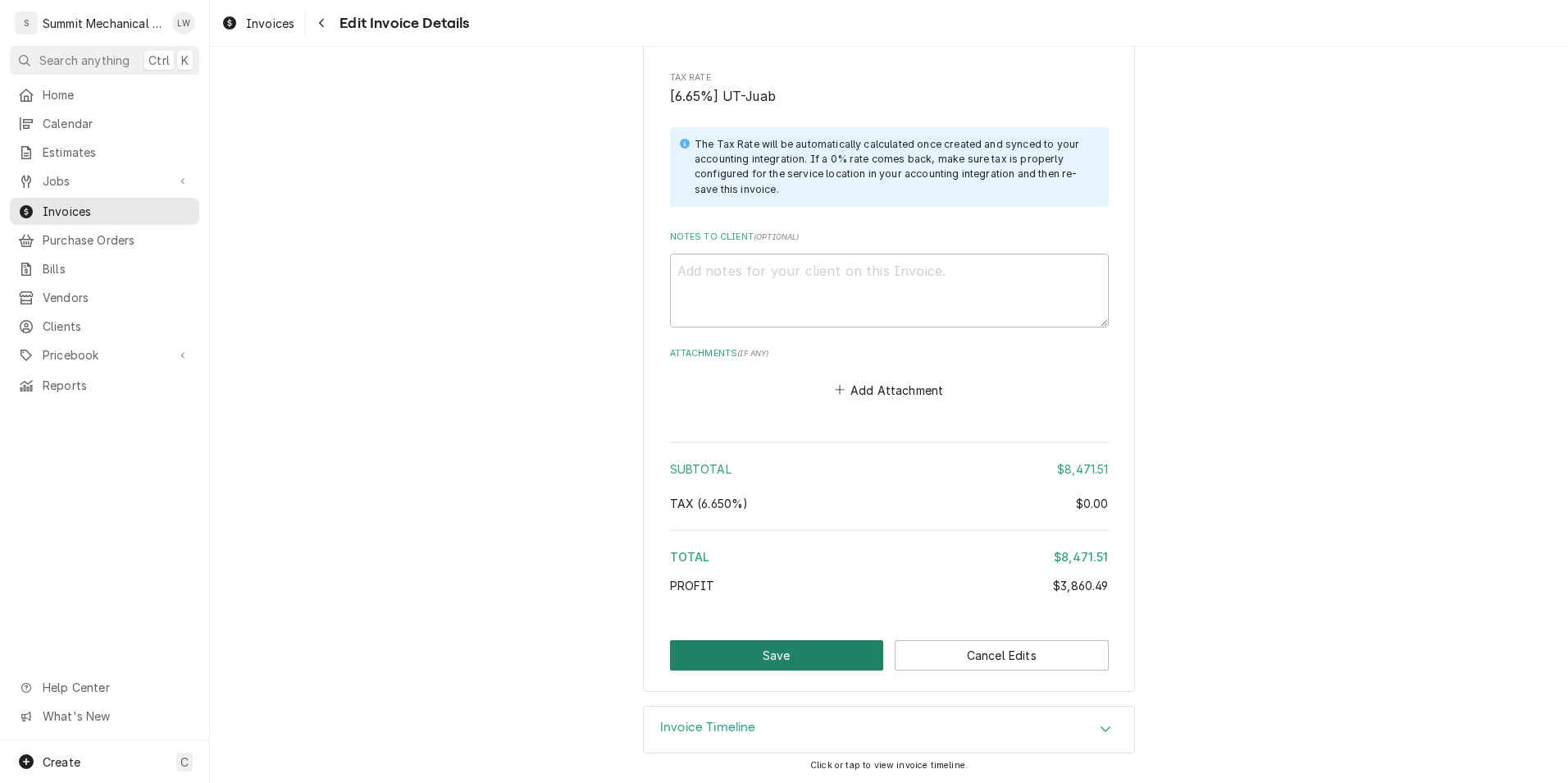
click at [811, 653] on button "Save" at bounding box center [777, 655] width 214 height 31
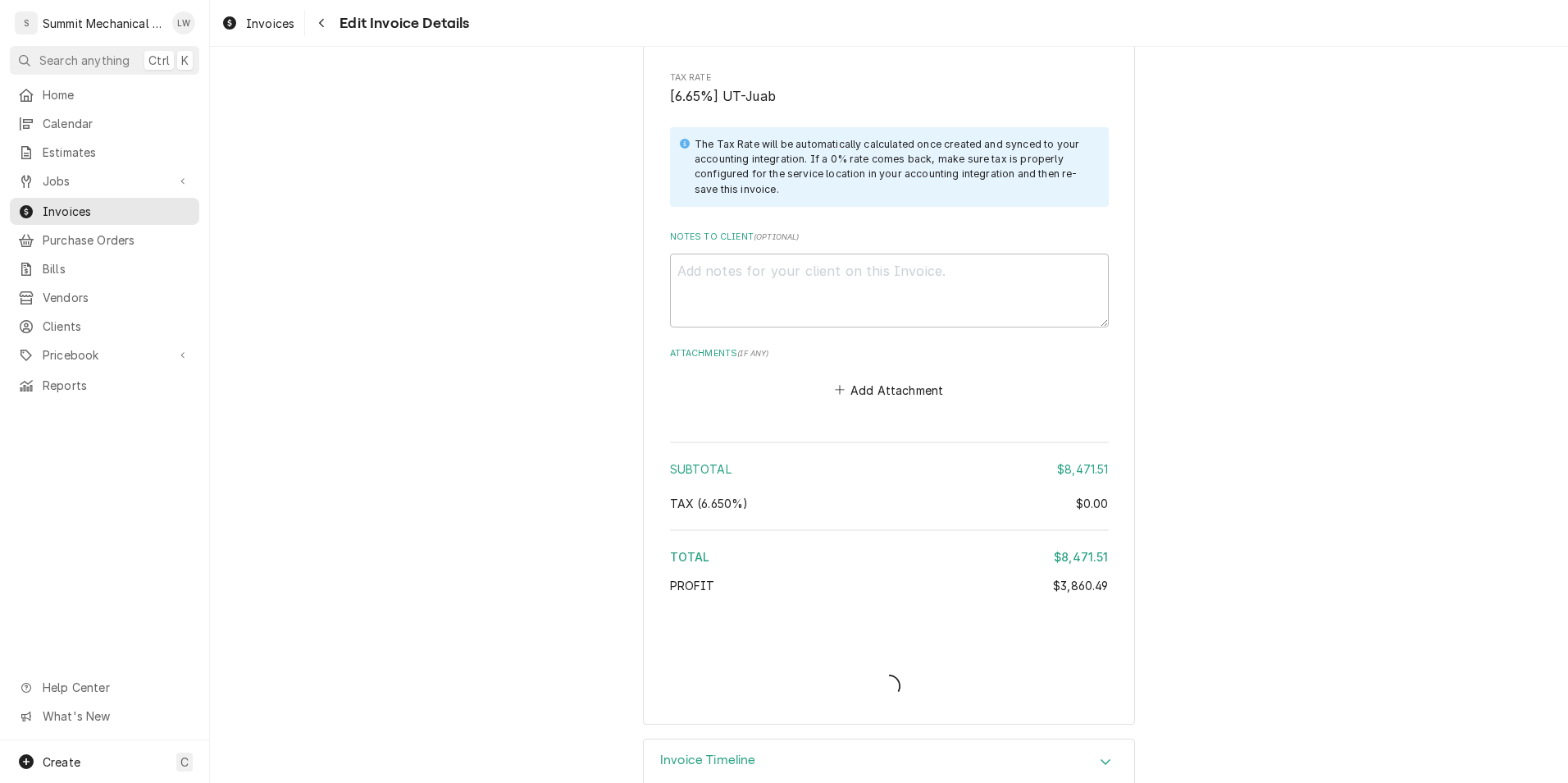
type textarea "x"
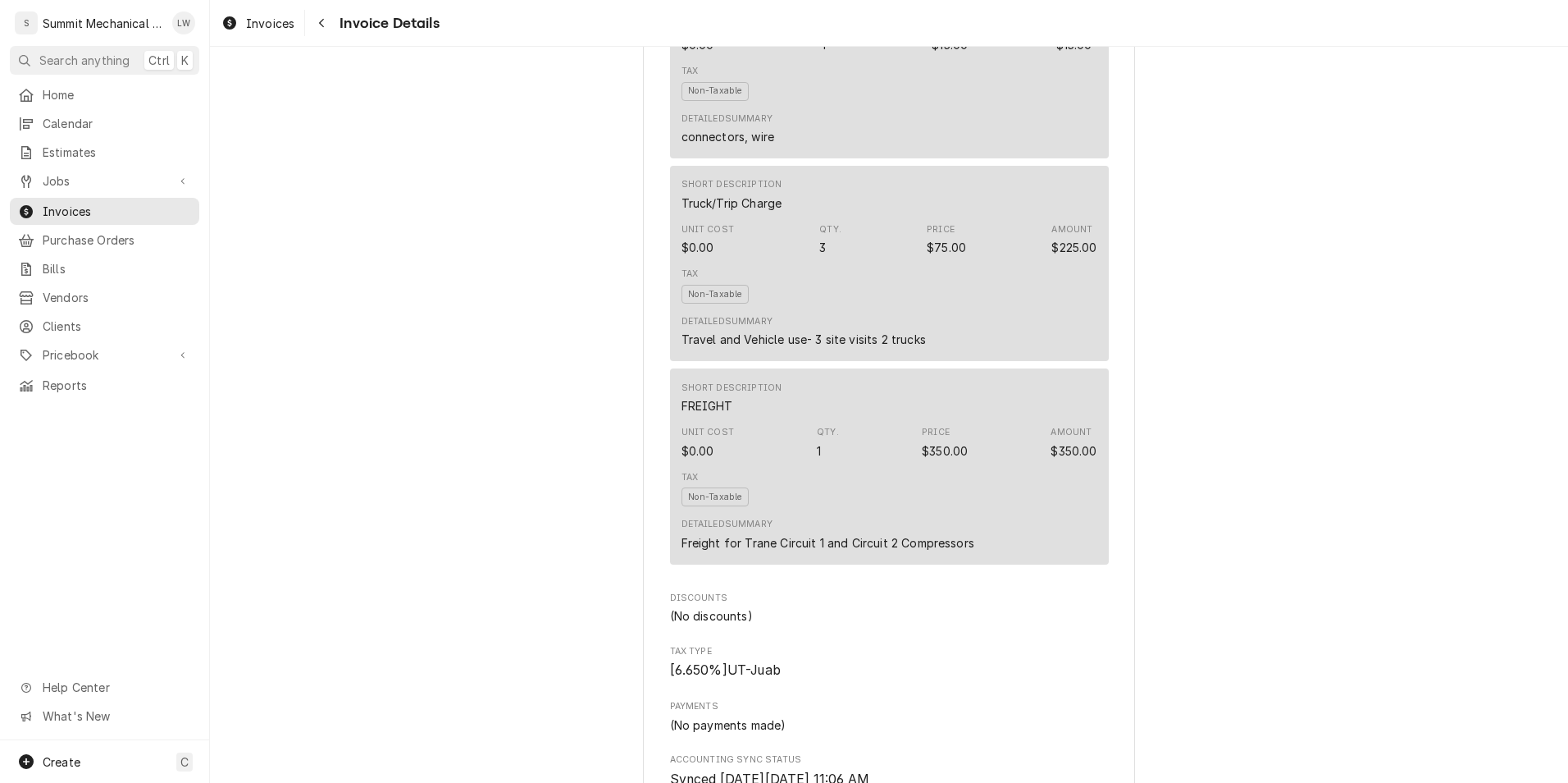
scroll to position [4658, 0]
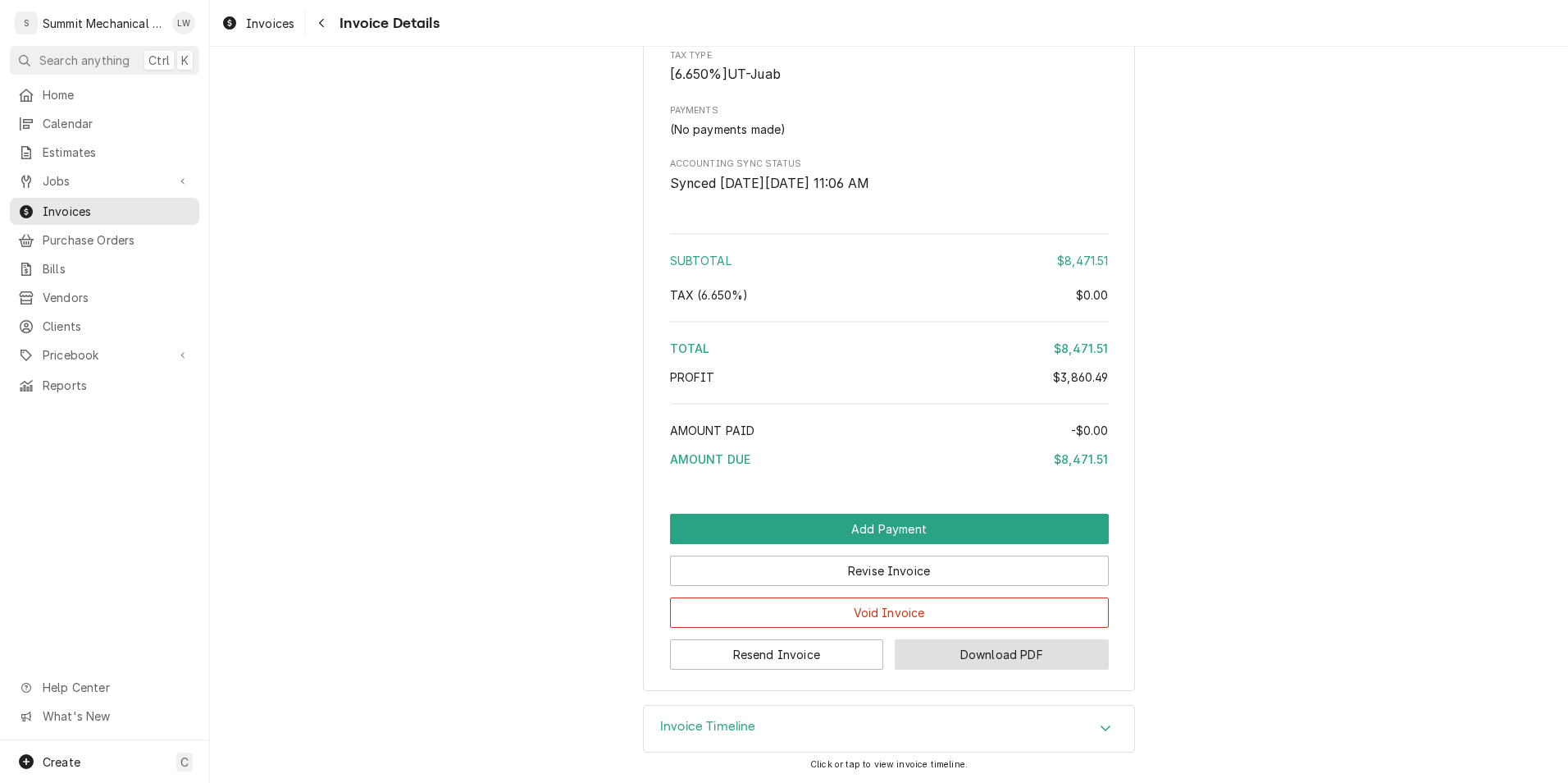
click at [993, 659] on button "Download PDF" at bounding box center [1002, 654] width 214 height 31
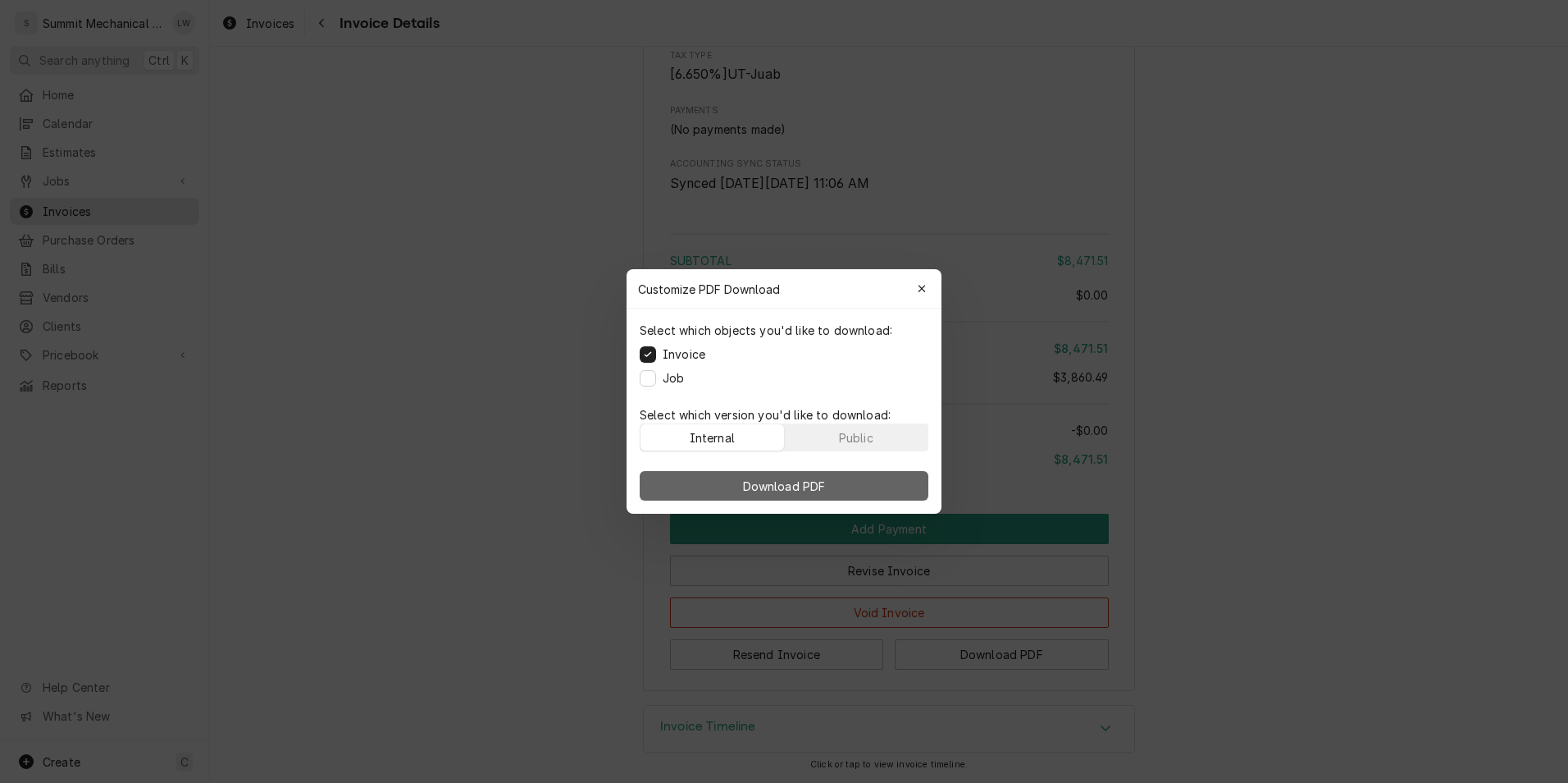
click at [726, 492] on button "Download PDF" at bounding box center [784, 485] width 289 height 30
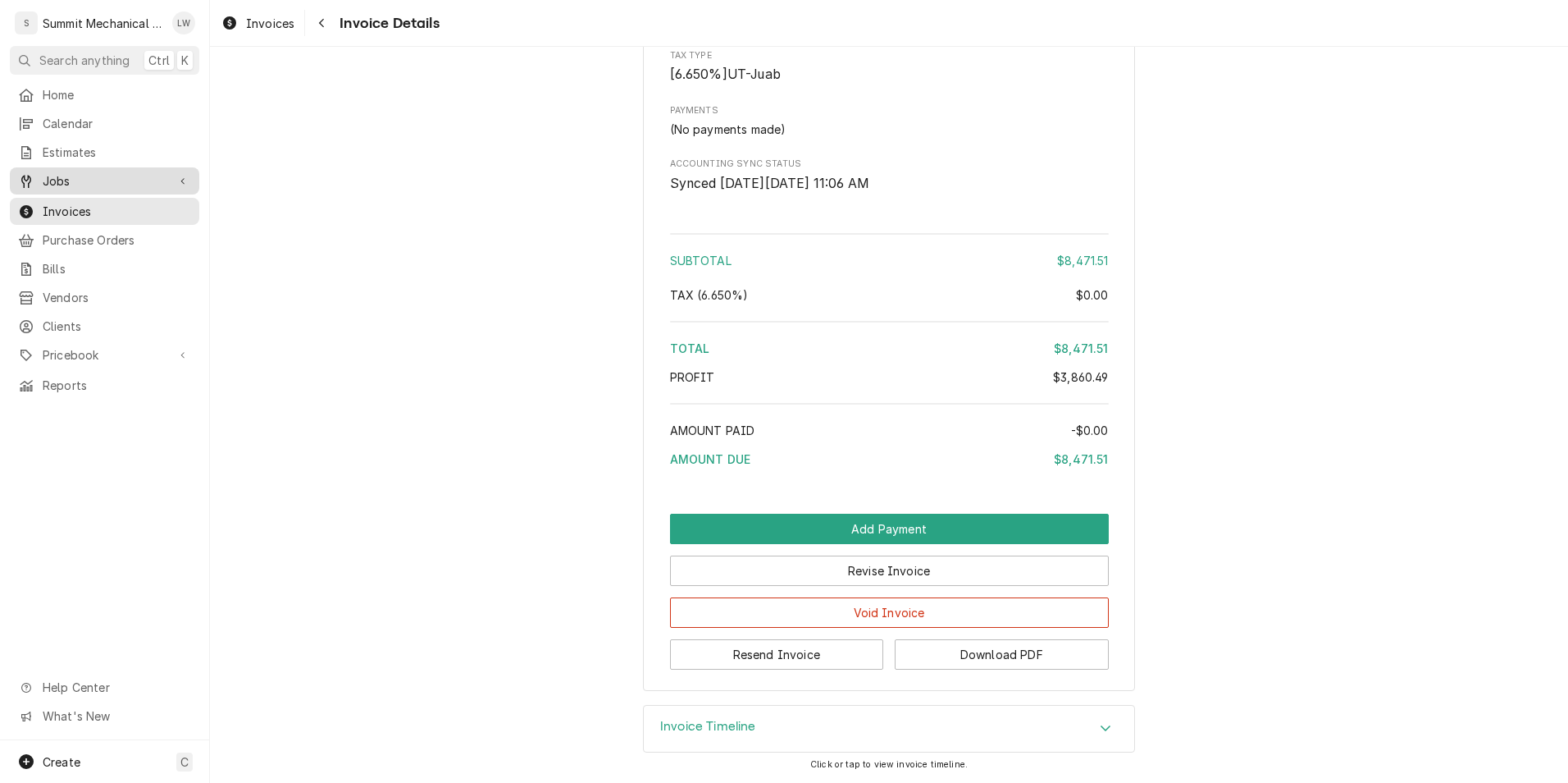
click at [69, 180] on span "Jobs" at bounding box center [104, 180] width 124 height 17
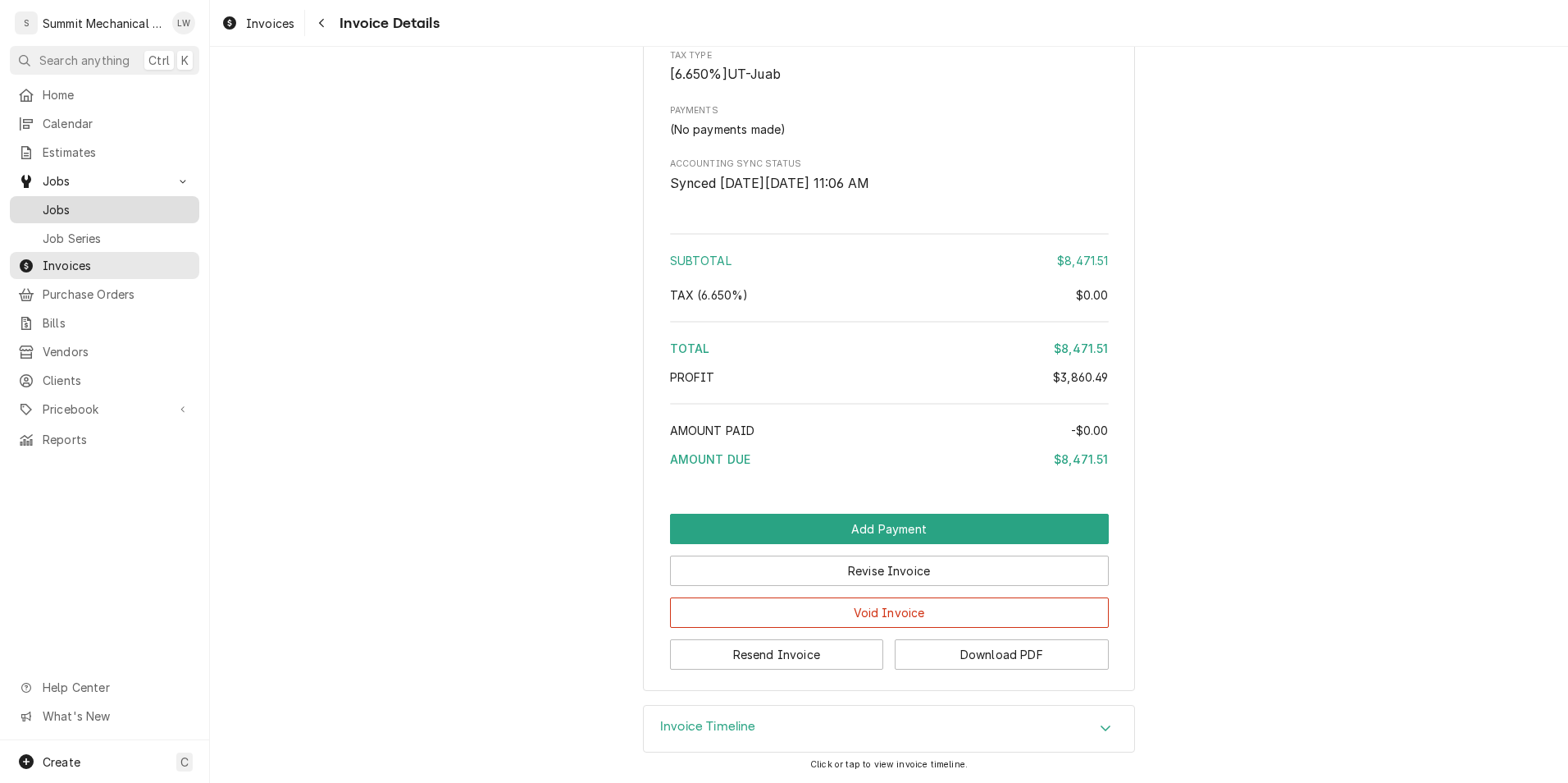
click at [76, 201] on span "Jobs" at bounding box center [117, 209] width 148 height 17
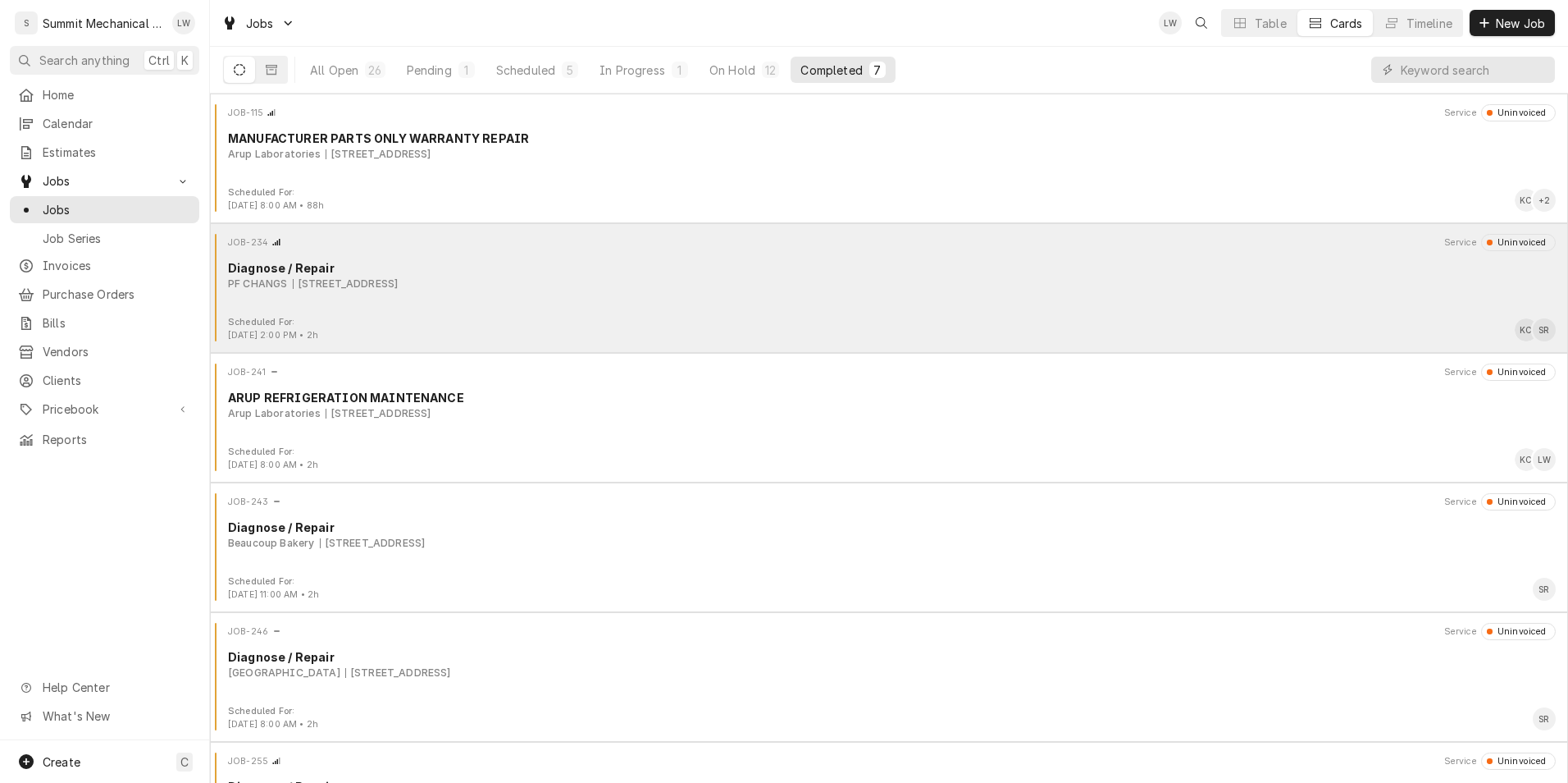
scroll to position [218, 0]
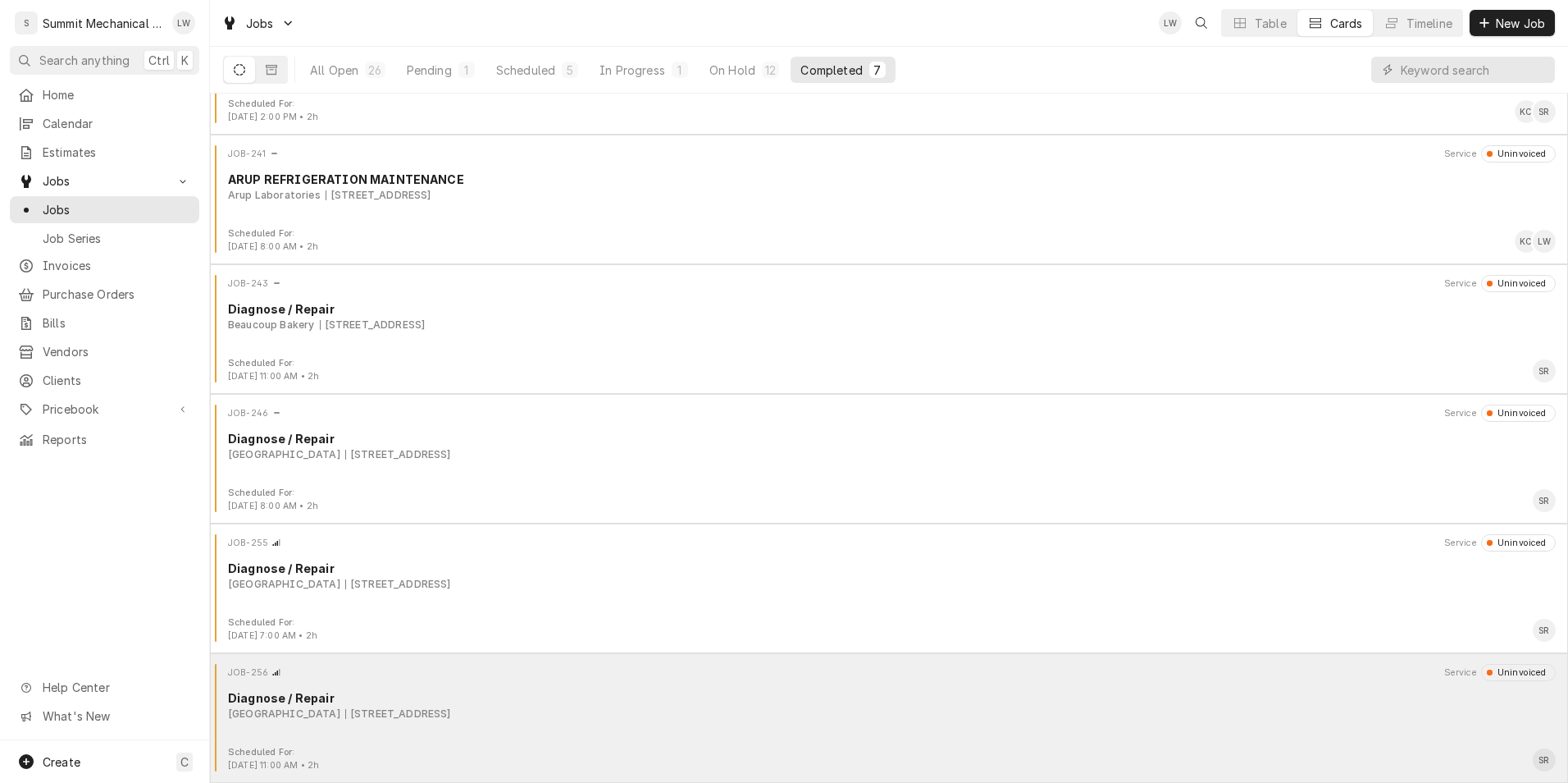
drag, startPoint x: 803, startPoint y: 725, endPoint x: 626, endPoint y: 728, distance: 177.0
click at [626, 728] on div "JOB-256 Service Uninvoiced Diagnose / Repair [GEOGRAPHIC_DATA] Grill [STREET_AD…" at bounding box center [889, 704] width 1345 height 82
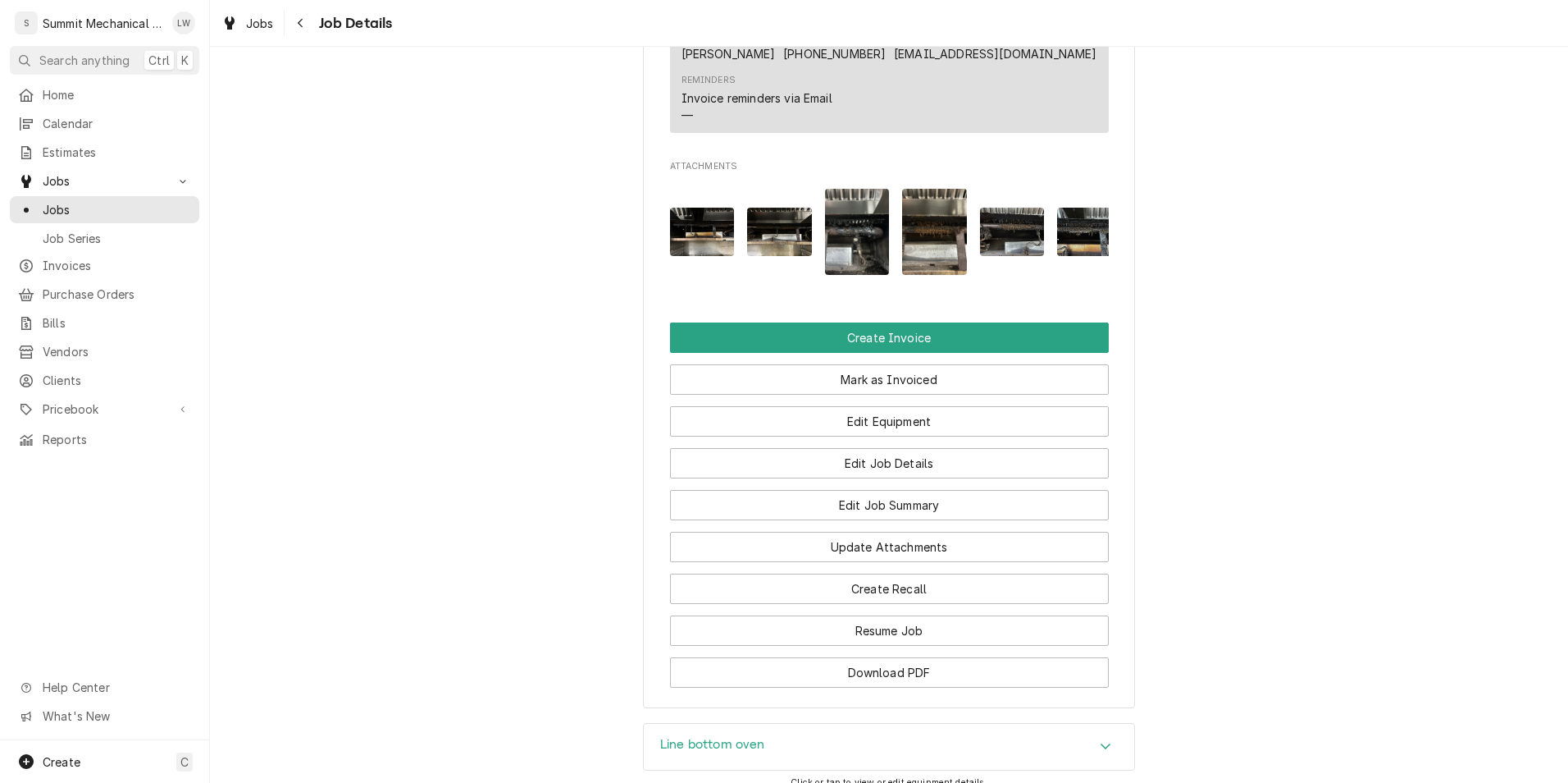
scroll to position [1455, 0]
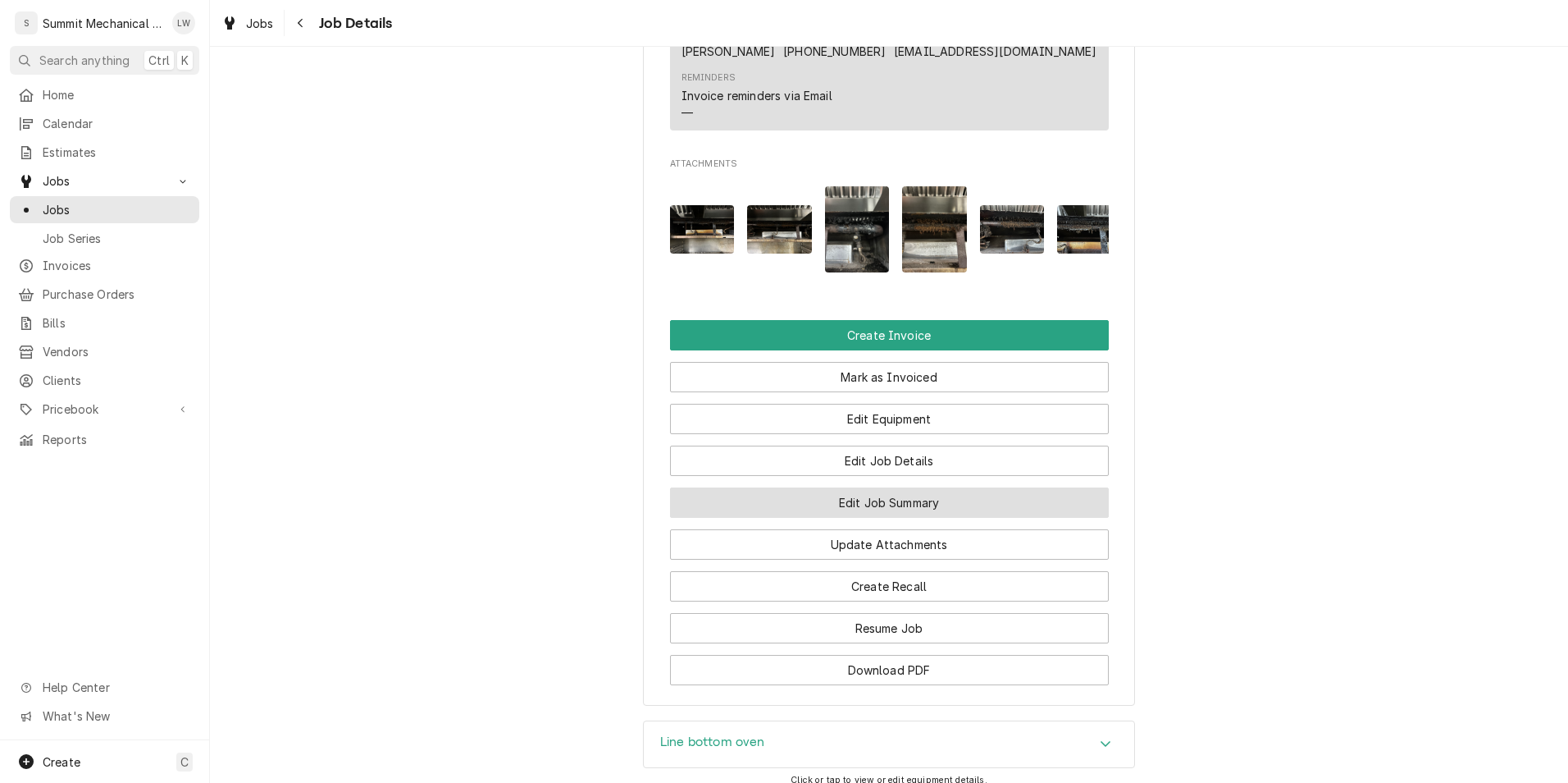
click at [889, 487] on button "Edit Job Summary" at bounding box center [889, 502] width 439 height 31
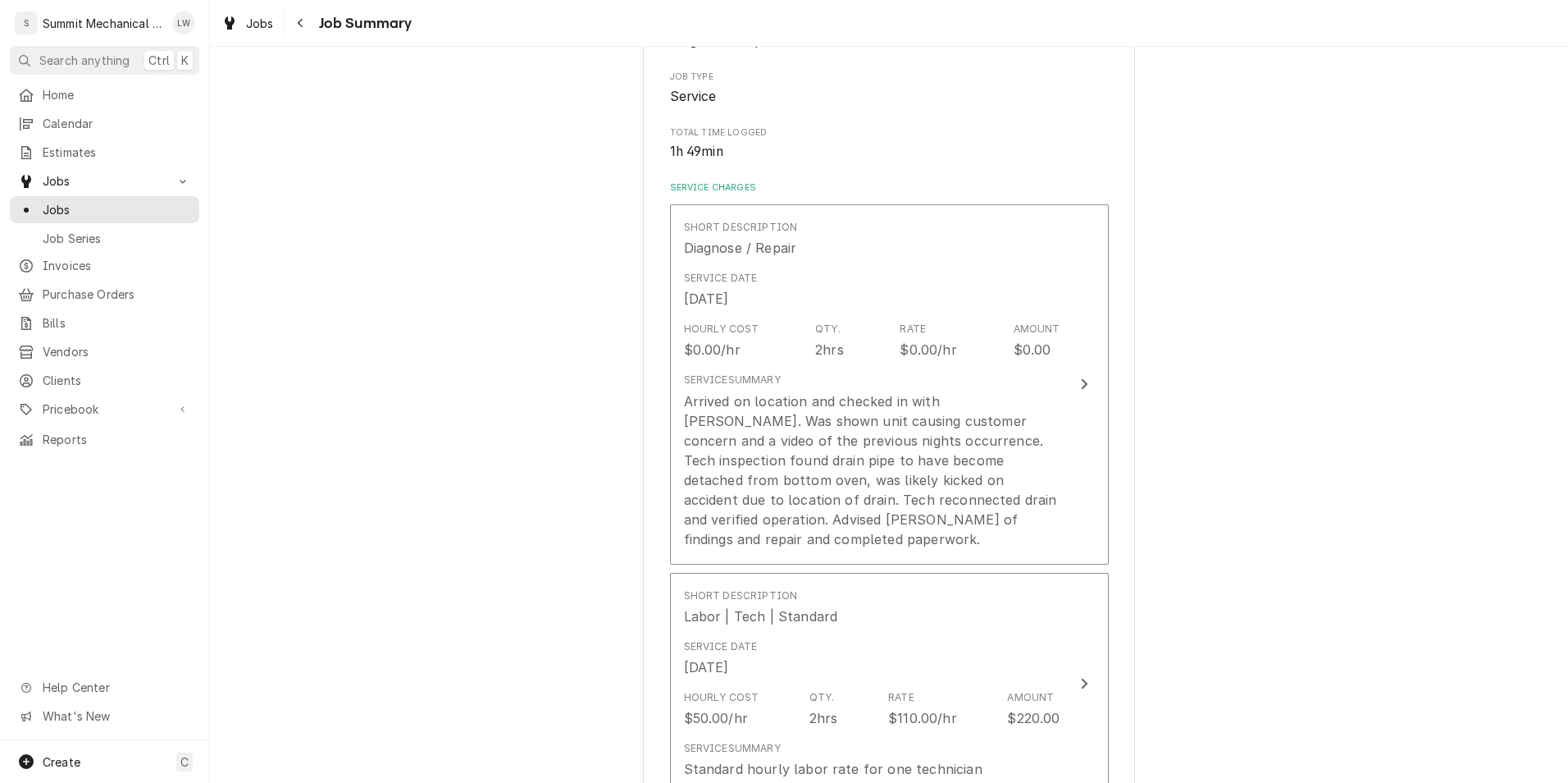
scroll to position [266, 0]
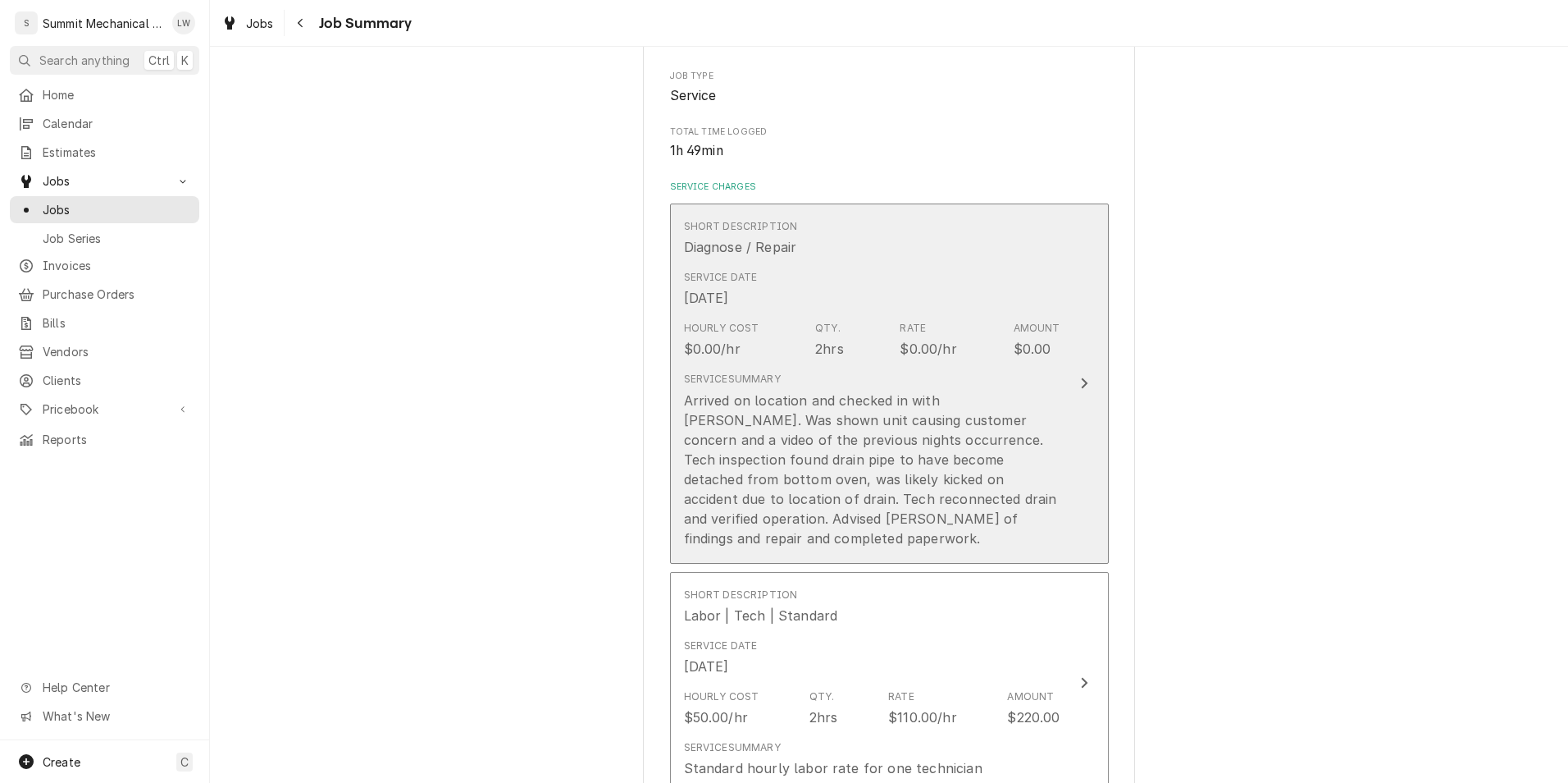
click at [961, 407] on div "Arrived on location and checked in with Chris. Was shown unit causing customer …" at bounding box center [872, 469] width 376 height 158
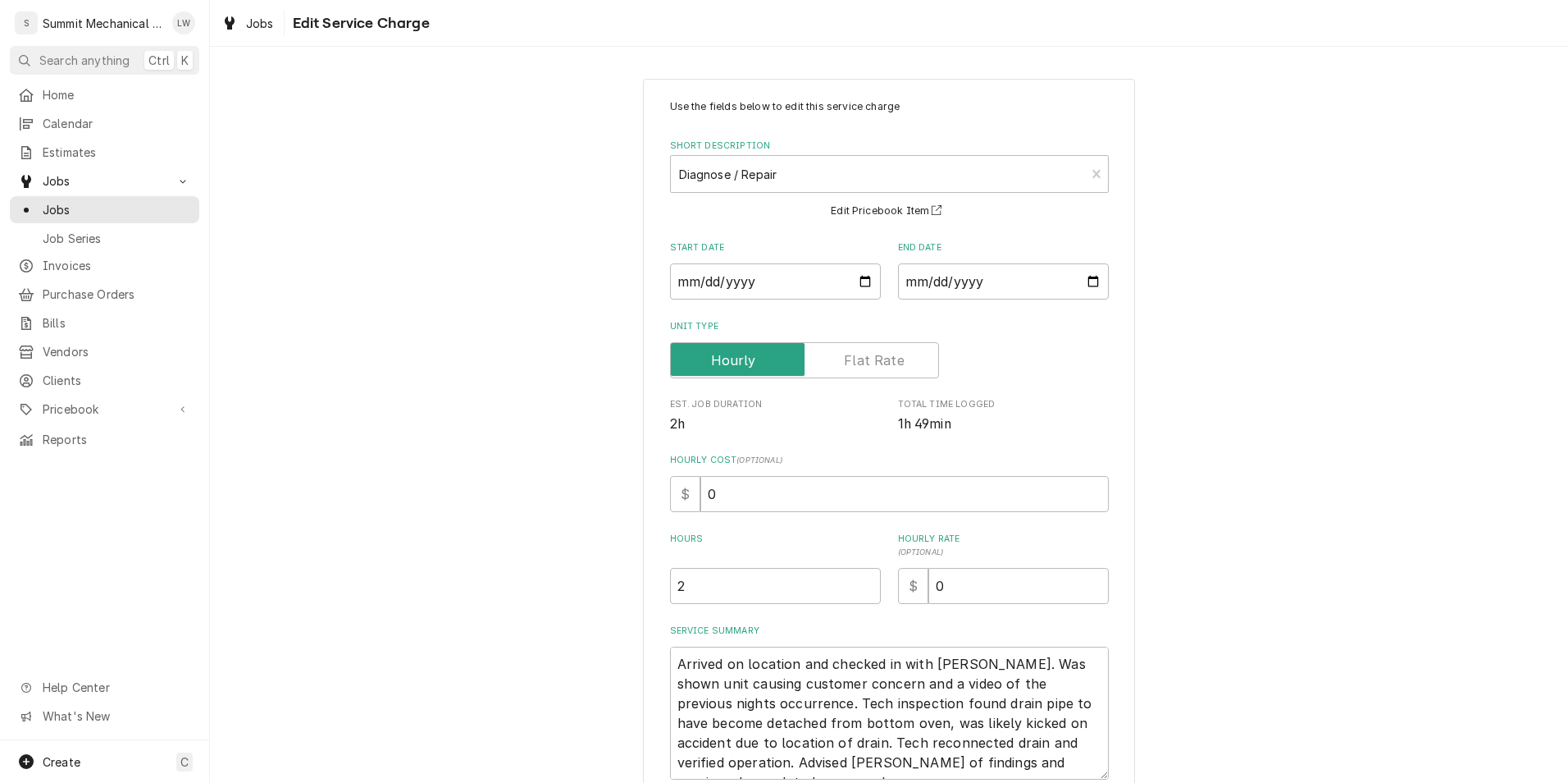
scroll to position [138, 0]
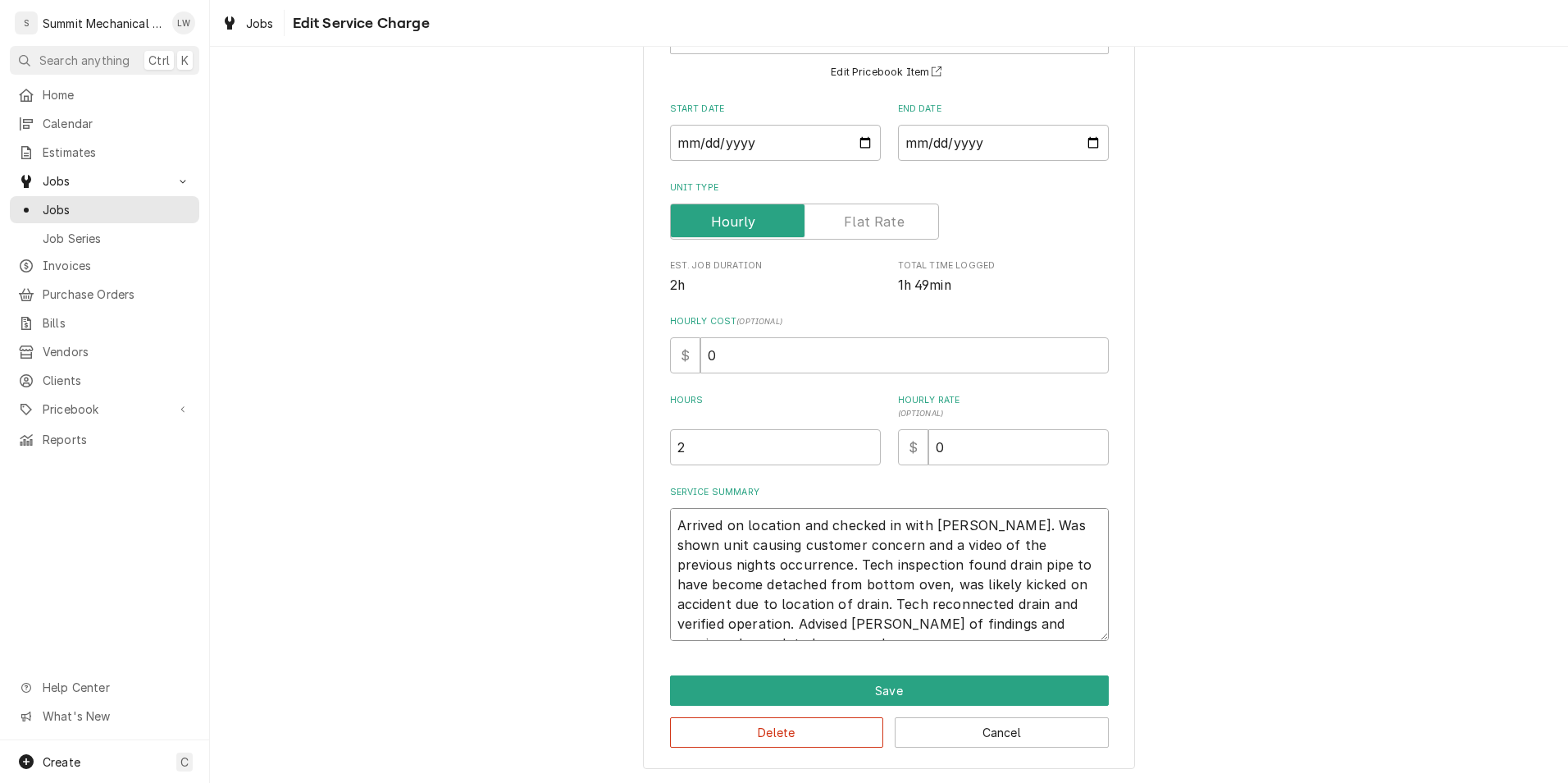
click at [679, 533] on textarea "Arrived on location and checked in with Chris. Was shown unit causing customer …" at bounding box center [889, 574] width 439 height 133
click at [670, 530] on textarea "Arrived on location and checked in with Chris. Was shown unit causing customer …" at bounding box center [889, 574] width 439 height 133
type textarea "x"
type textarea "0Arrived on location and checked in with Chris. Was shown unit causing customer…"
type textarea "x"
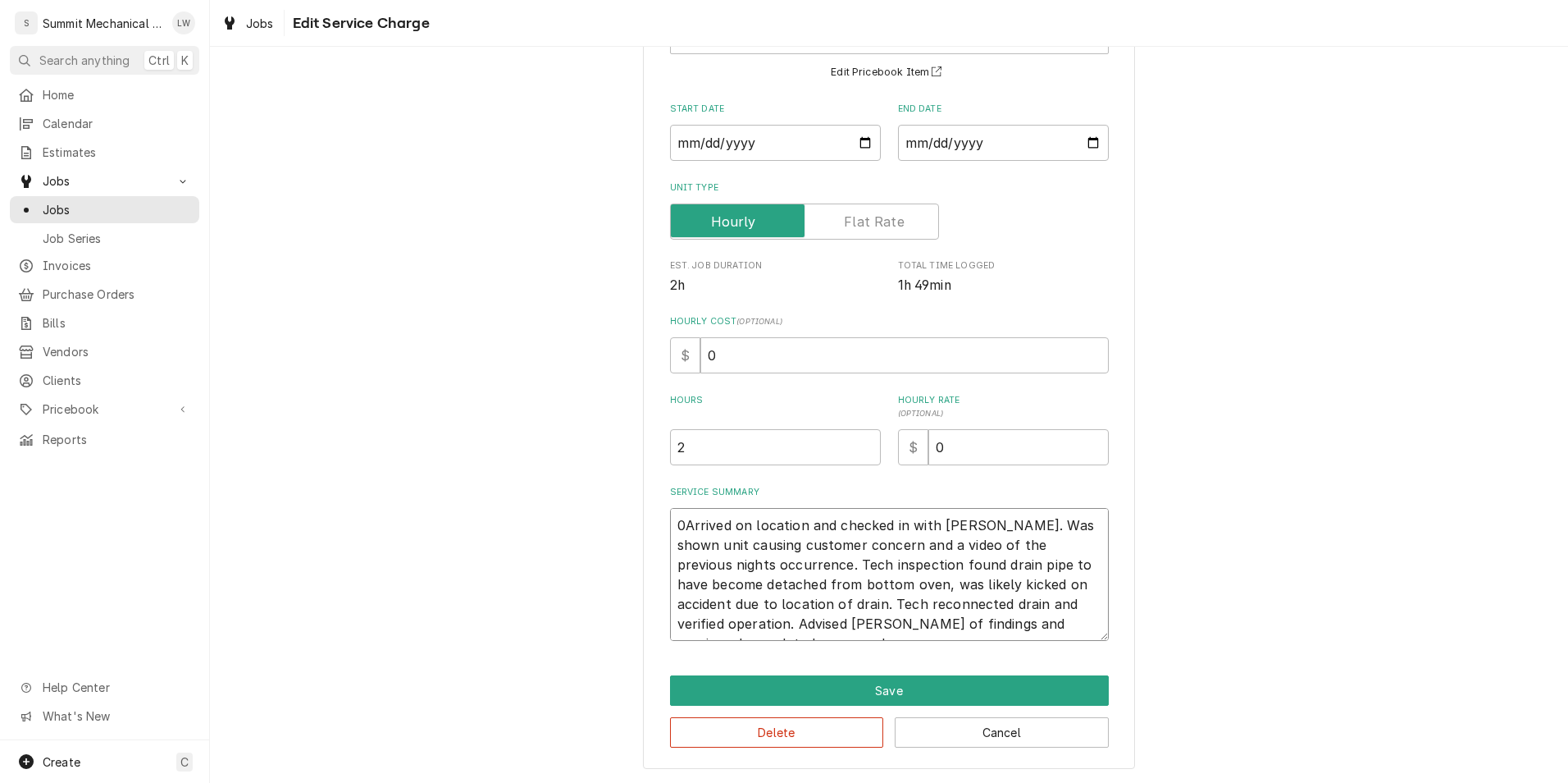
type textarea "09Arrived on location and checked in with Chris. Was shown unit causing custome…"
type textarea "x"
type textarea "092Arrived on location and checked in with Chris. Was shown unit causing custom…"
type textarea "x"
type textarea "0925Arrived on location and checked in with Chris. Was shown unit causing custo…"
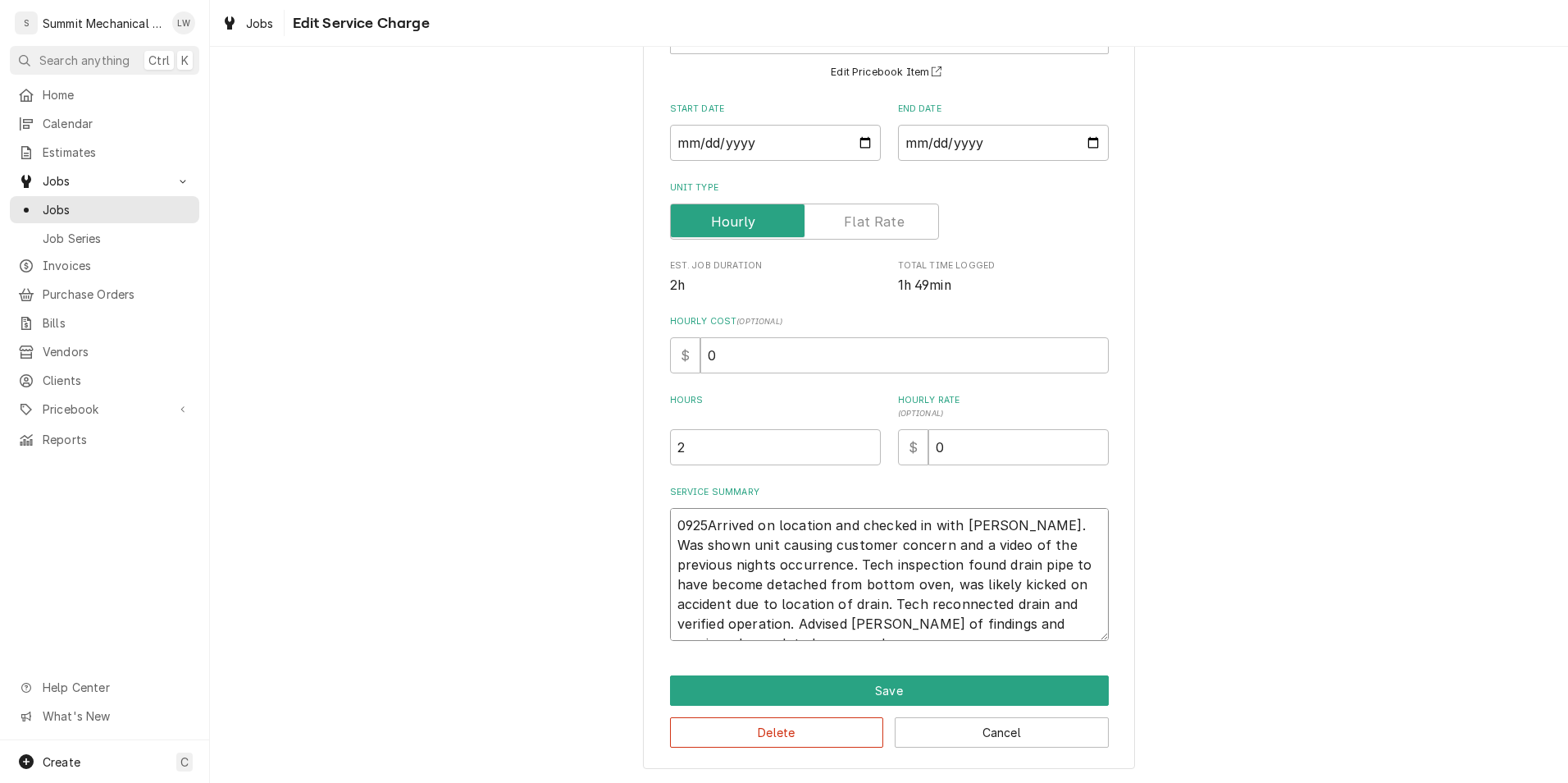
type textarea "x"
type textarea "092Arrived on location and checked in with Chris. Was shown unit causing custom…"
type textarea "x"
type textarea "09Arrived on location and checked in with Chris. Was shown unit causing custome…"
type textarea "x"
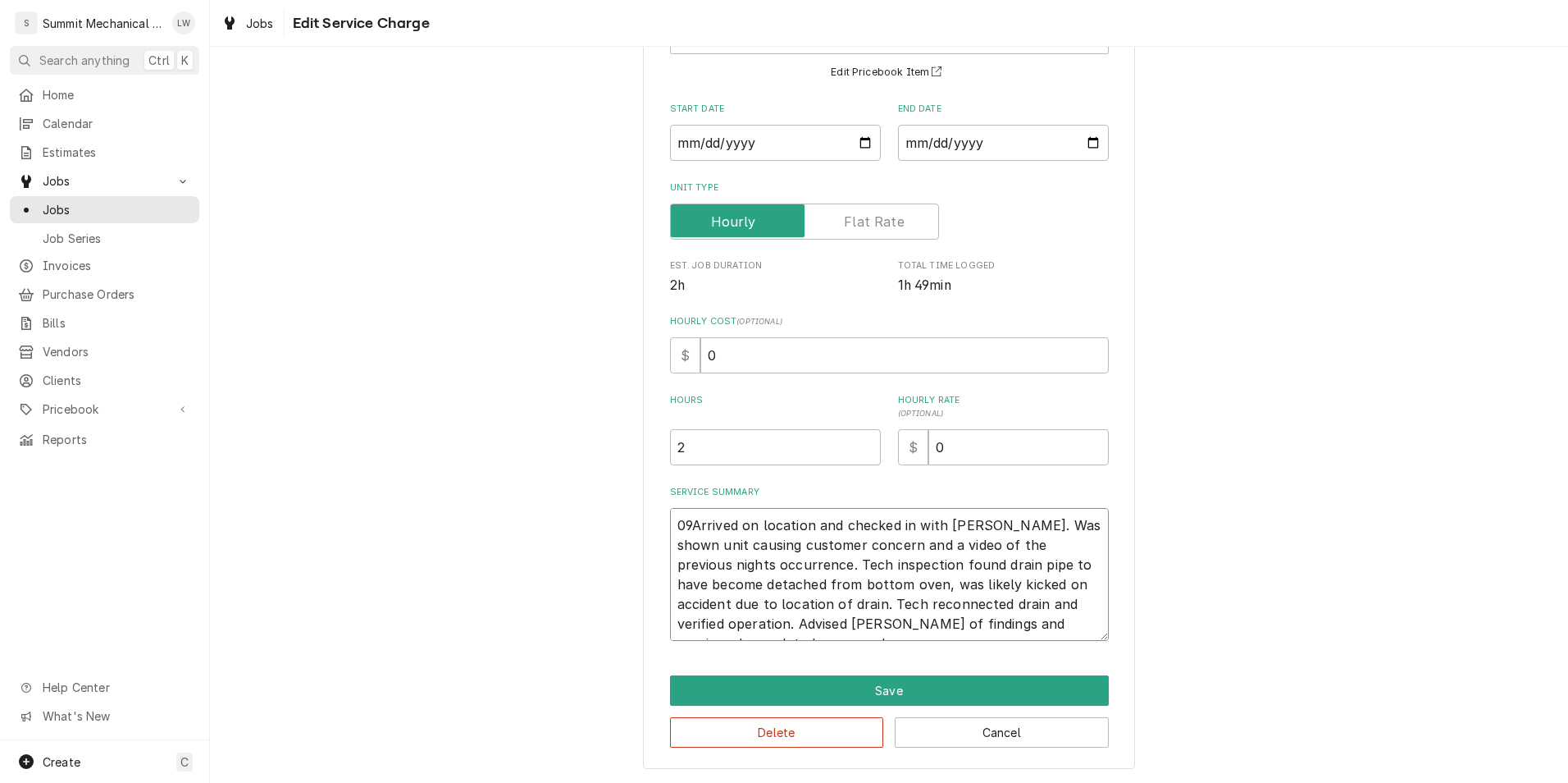
type textarea "0Arrived on location and checked in with Chris. Was shown unit causing customer…"
type textarea "x"
type textarea "Arrived on location and checked in with Chris. Was shown unit causing customer …"
type textarea "x"
type textarea "0Arrived on location and checked in with Chris. Was shown unit causing customer…"
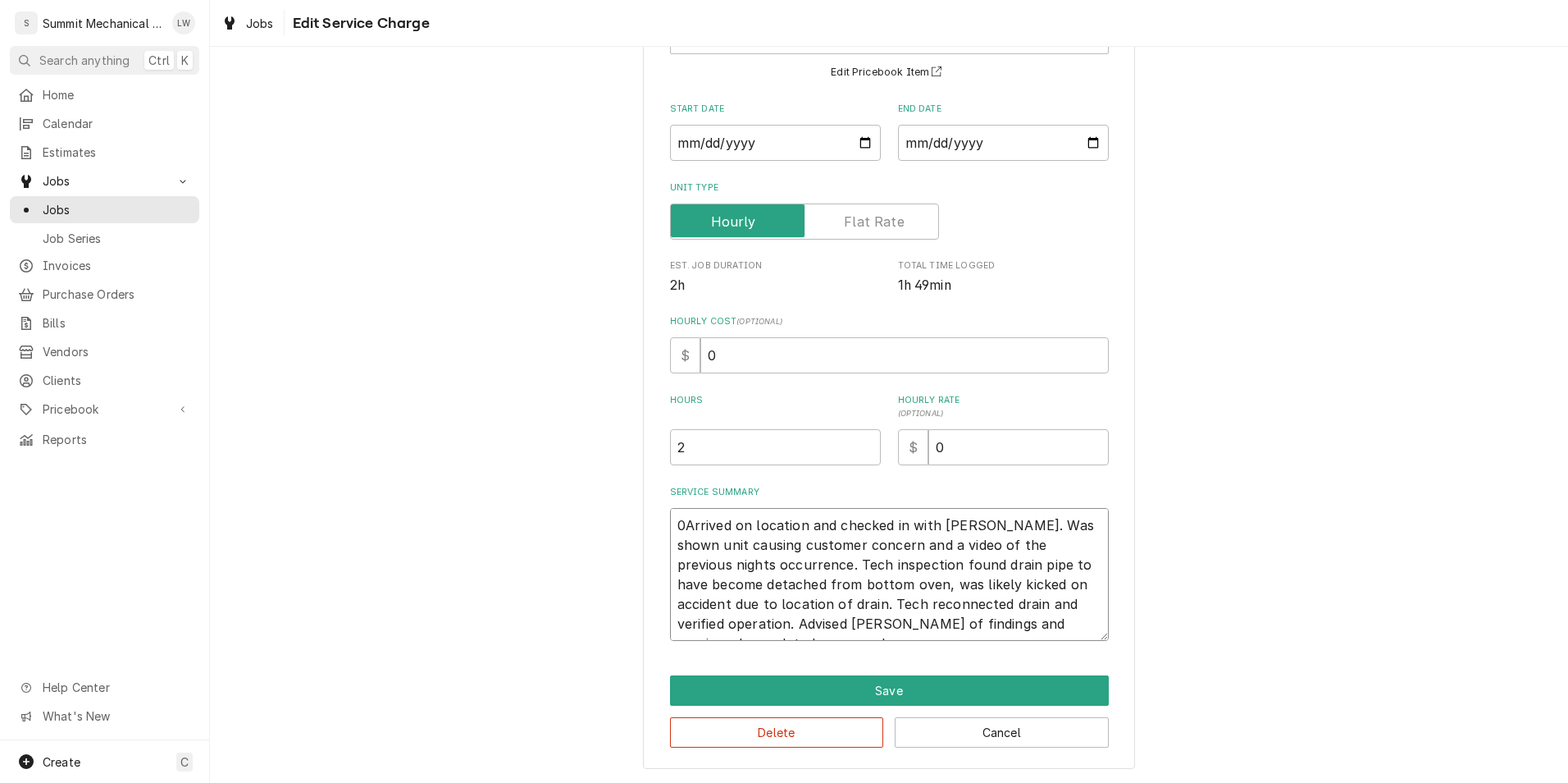
type textarea "x"
type textarea "09Arrived on location and checked in with Chris. Was shown unit causing custome…"
type textarea "x"
type textarea "09/Arrived on location and checked in with Chris. Was shown unit causing custom…"
type textarea "x"
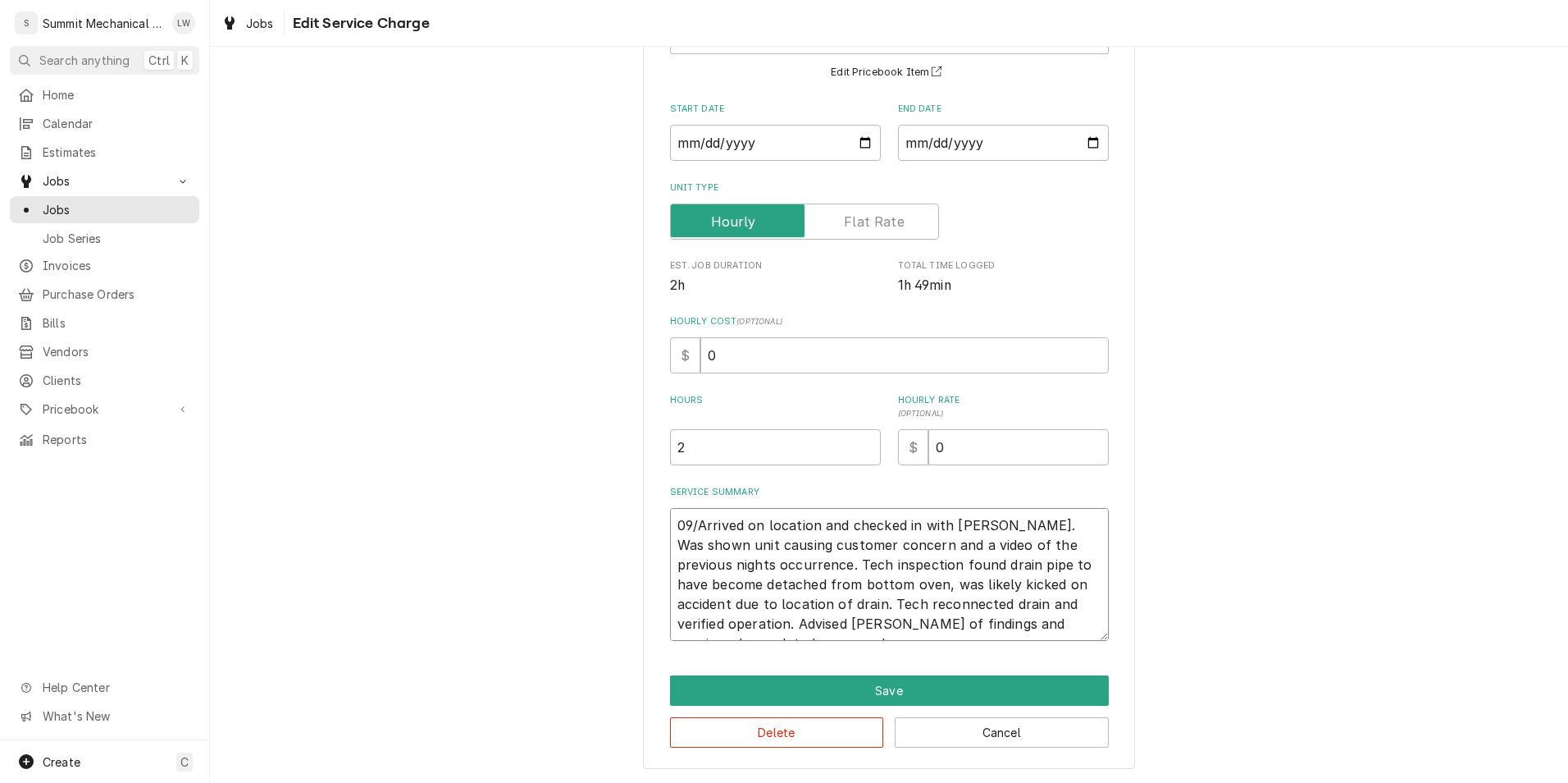
type textarea "09/2Arrived on location and checked in with Chris. Was shown unit causing custo…"
type textarea "x"
type textarea "09/25Arrived on location and checked in with Chris. Was shown unit causing cust…"
type textarea "x"
type textarea "09/25/Arrived on location and checked in with Chris. Was shown unit causing cus…"
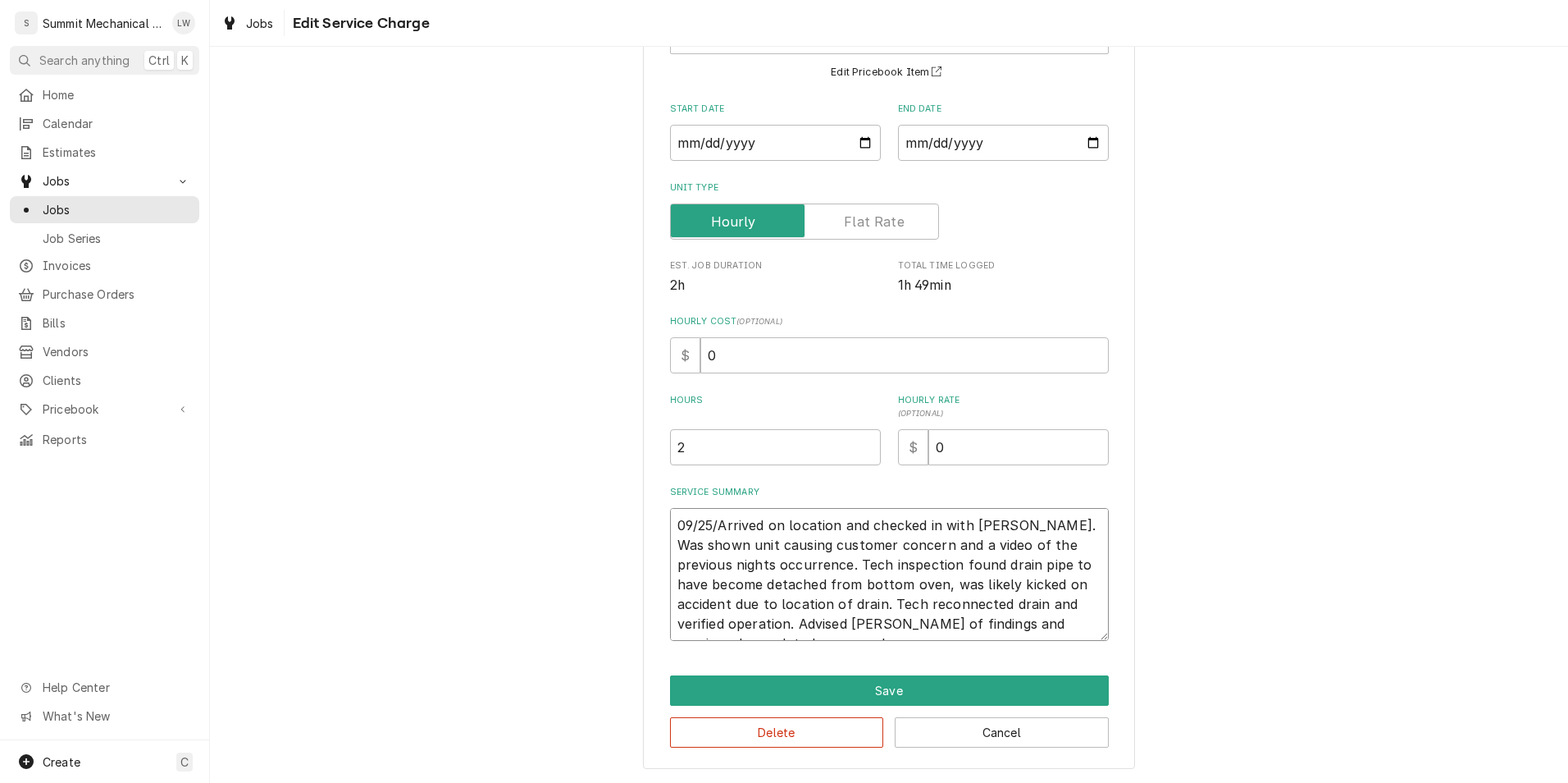
type textarea "x"
type textarea "09/25/2Arrived on location and checked in with Chris. Was shown unit causing cu…"
type textarea "x"
type textarea "09/25/25Arrived on location and checked in with Chris. Was shown unit causing c…"
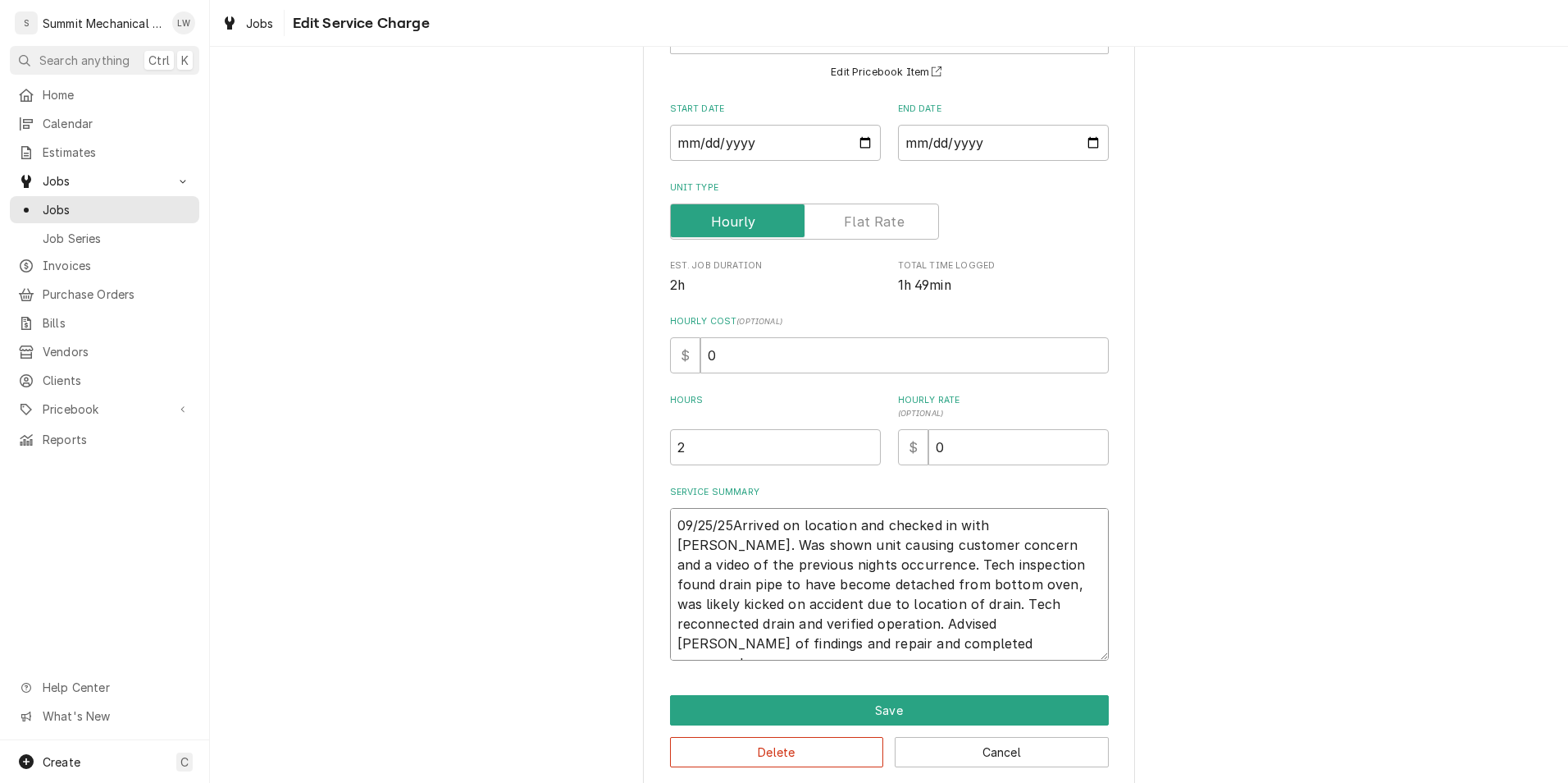
type textarea "x"
type textarea "09/25/25 Arrived on location and checked in with Chris. Was shown unit causing …"
type textarea "x"
type textarea "09/25/25 seArrived on location and checked in with Chris. Was shown unit causin…"
type textarea "x"
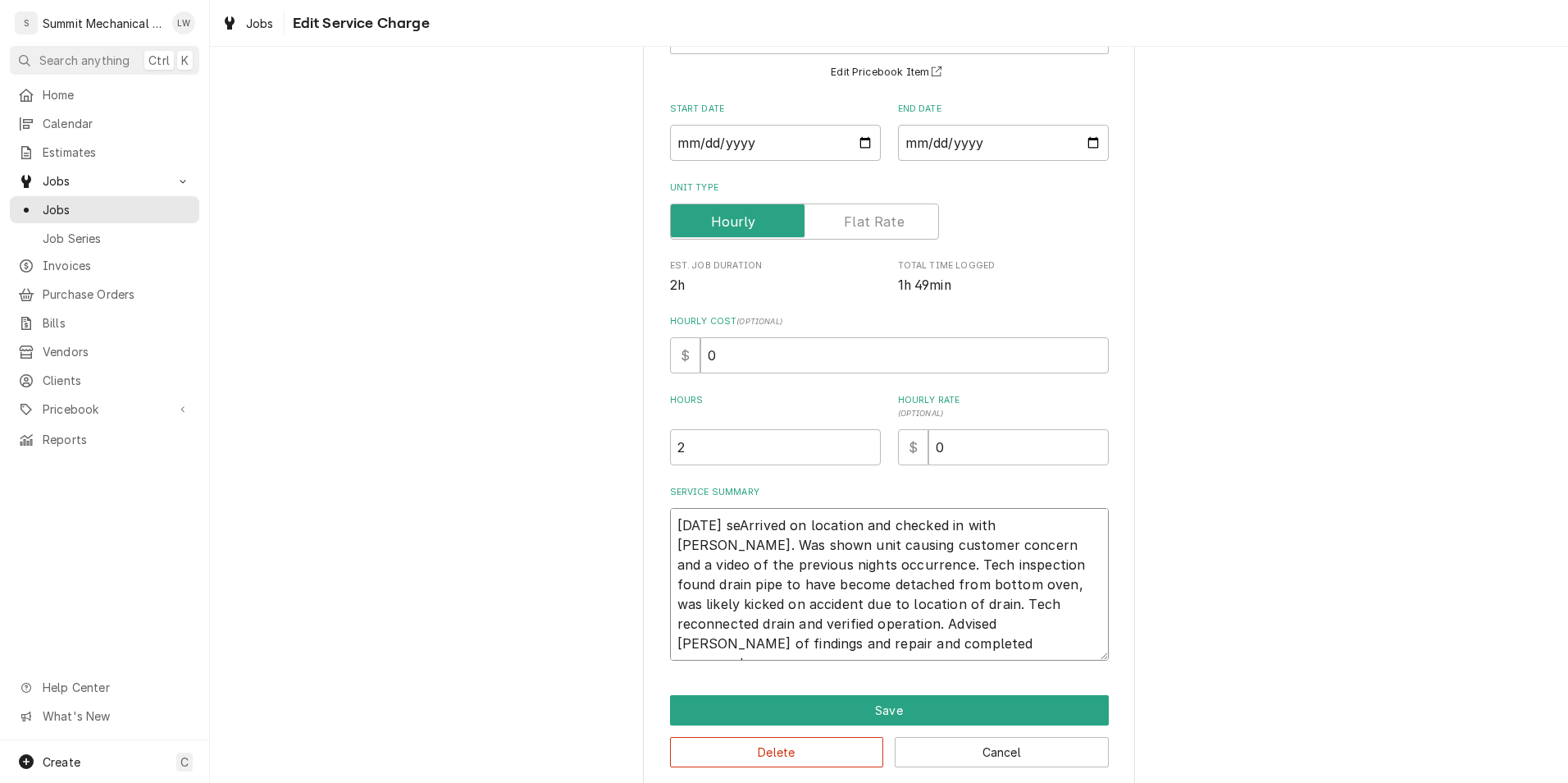
type textarea "09/25/25 serArrived on location and checked in with Chris. Was shown unit causi…"
type textarea "x"
type textarea "09/25/25 seArrived on location and checked in with Chris. Was shown unit causin…"
type textarea "x"
type textarea "09/25/25 sArrived on location and checked in with Chris. Was shown unit causing…"
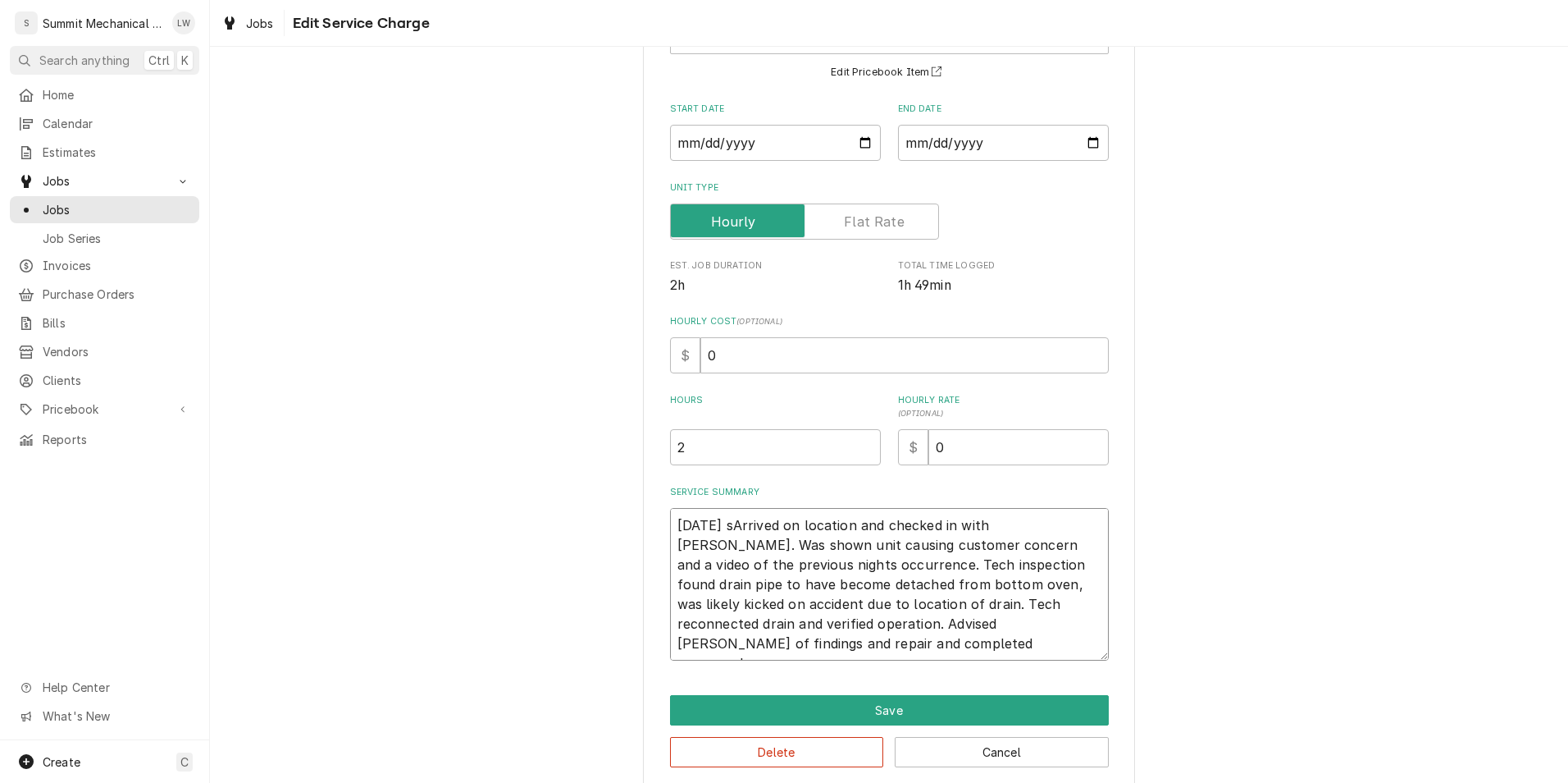
type textarea "x"
type textarea "09/25/25 Arrived on location and checked in with Chris. Was shown unit causing …"
type textarea "x"
type textarea "09/25/25 SArrived on location and checked in with Chris. Was shown unit causing…"
type textarea "x"
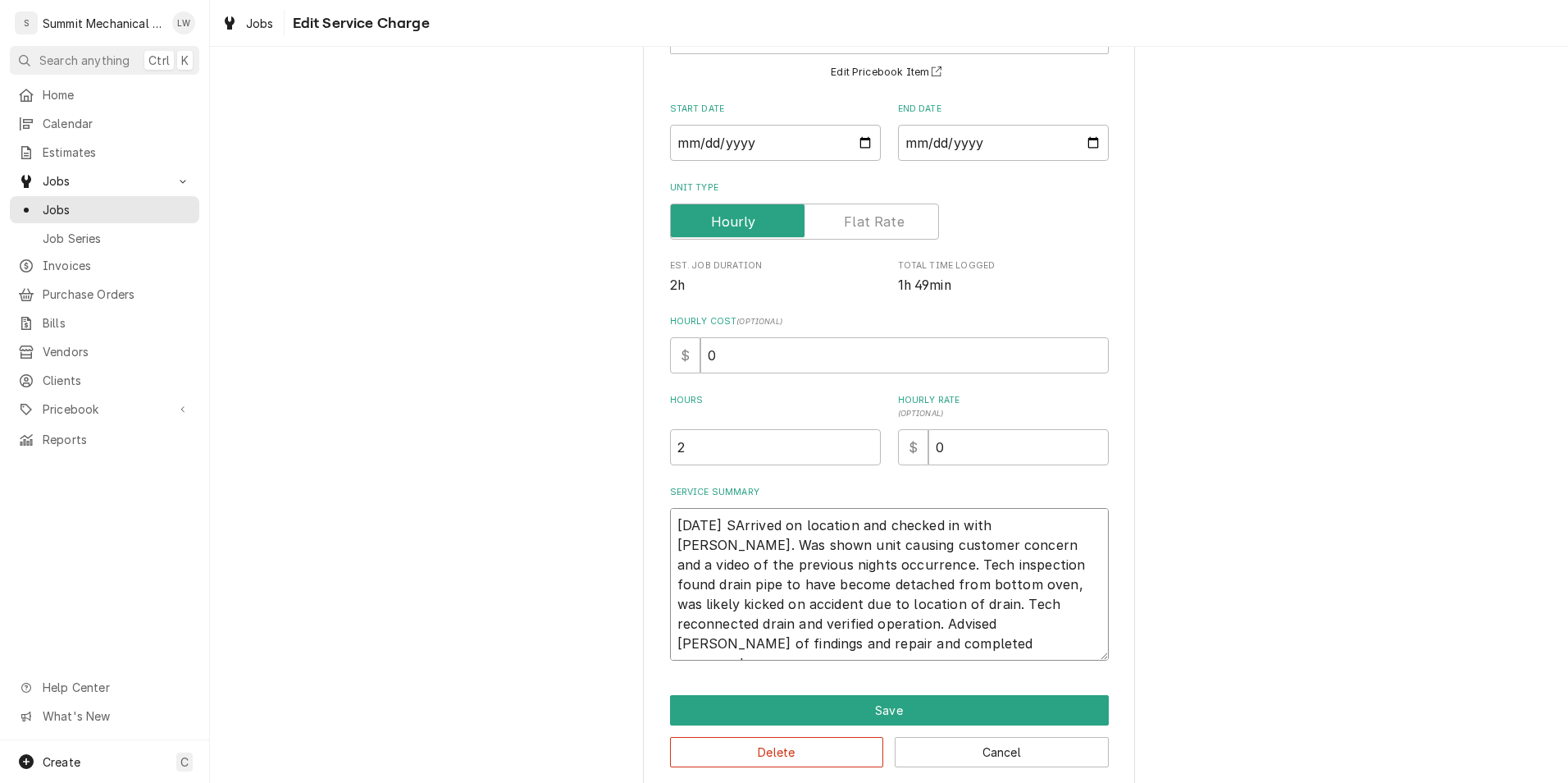
type textarea "09/25/25 SRArrived on location and checked in with Chris. Was shown unit causin…"
type textarea "x"
type textarea "09/25/25 SR:Arrived on location and checked in with Chris. Was shown unit causi…"
type textarea "x"
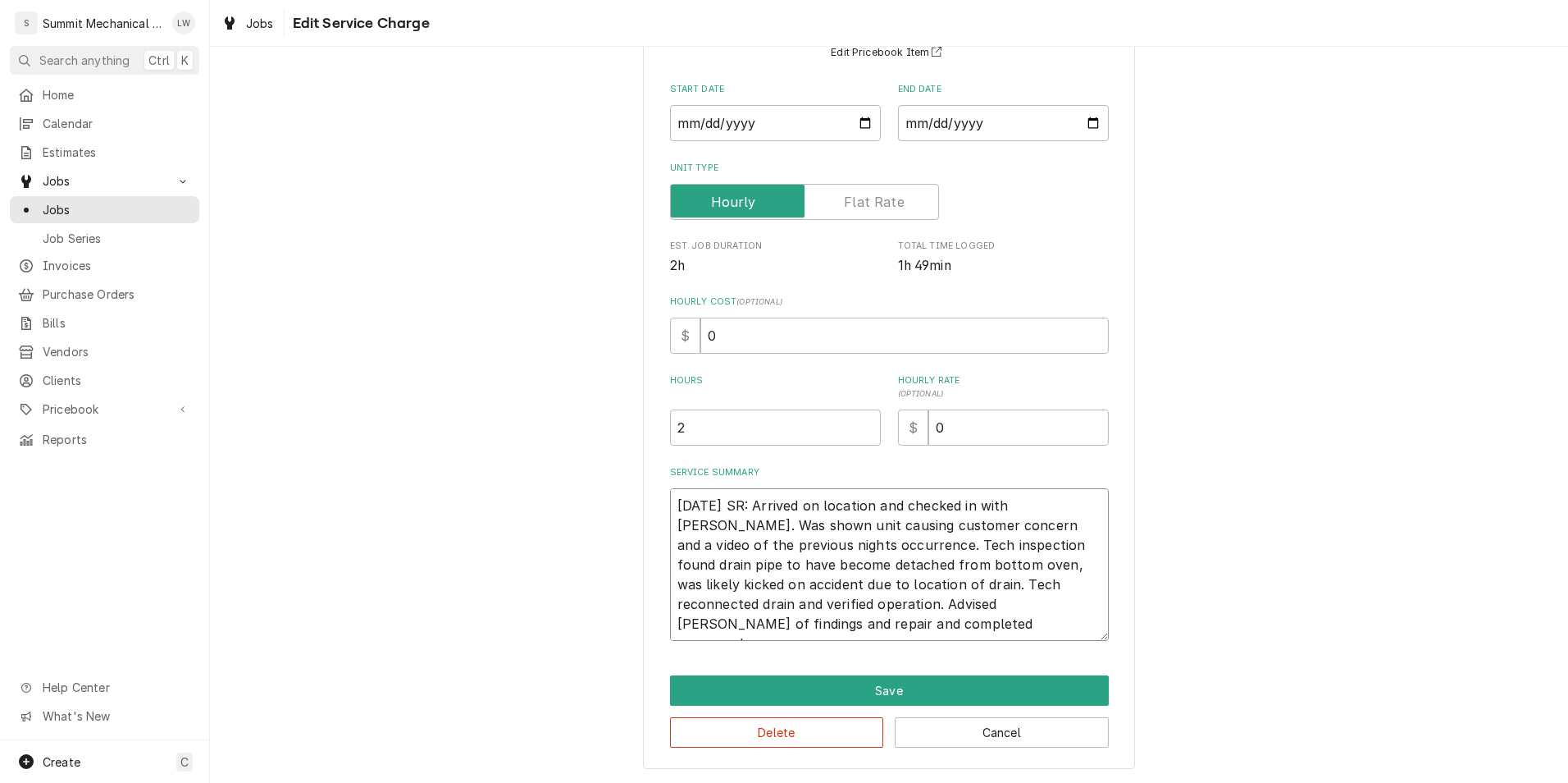
type textarea "09/25/25 SR: Arrived on location and checked in with Chris. Was shown unit caus…"
type textarea "x"
type textarea "09/25/25 SR: Arrived on location and checked in with Chris. Was shown unit caus…"
type textarea "x"
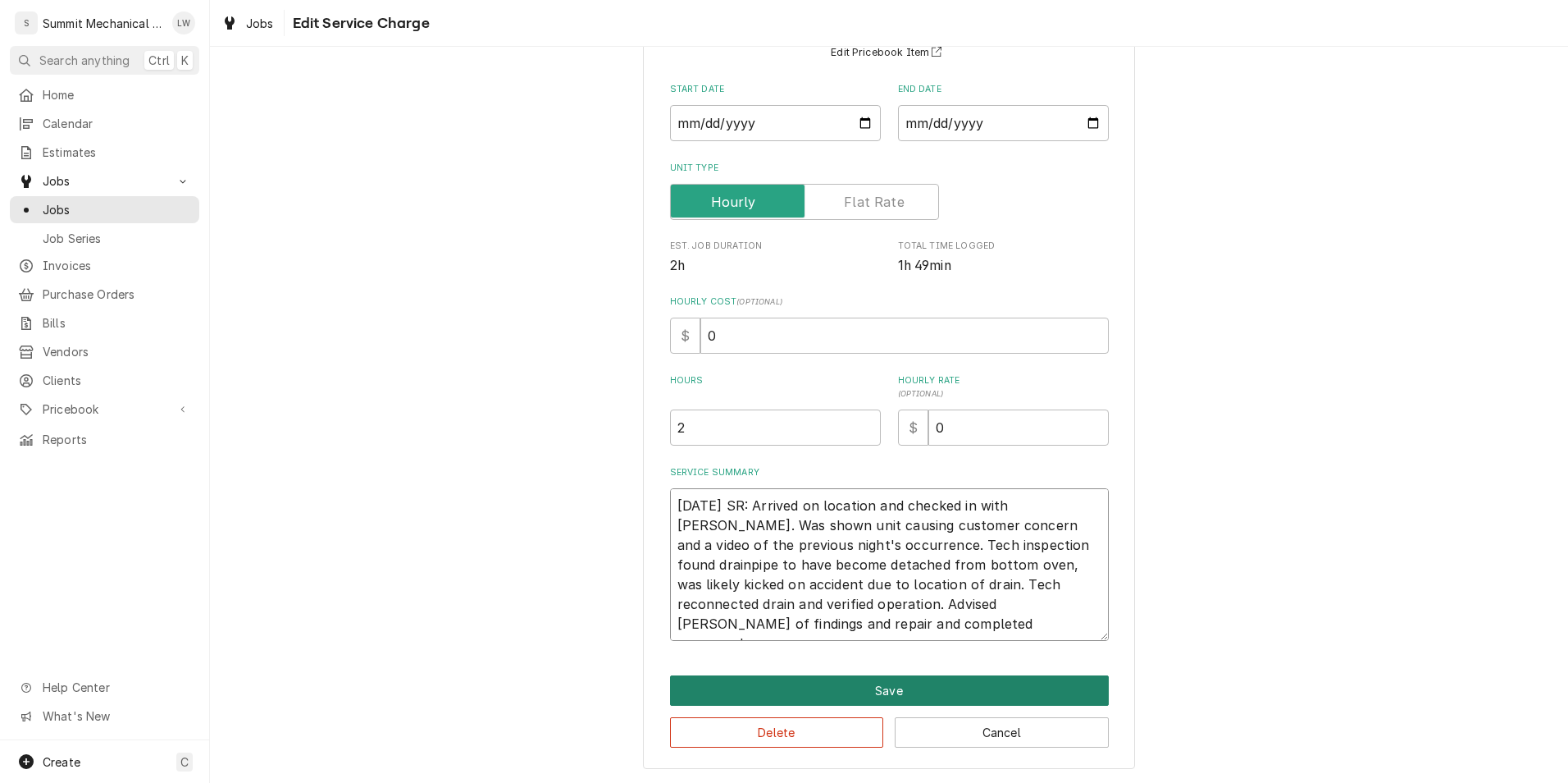
type textarea "[DATE] SR: Arrived on location and checked in with [PERSON_NAME]. Was shown uni…"
click at [884, 691] on button "Save" at bounding box center [889, 691] width 439 height 31
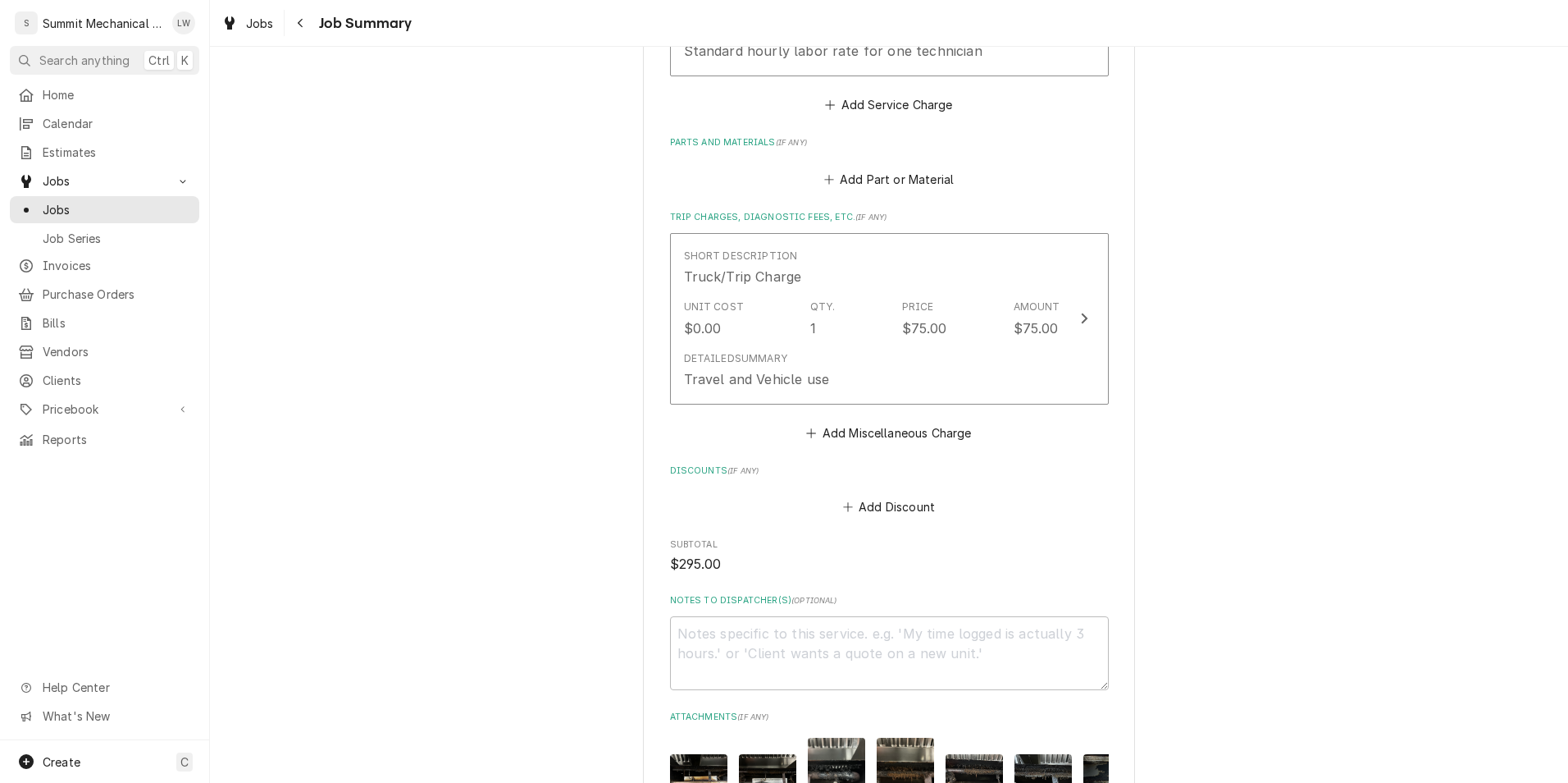
scroll to position [1332, 0]
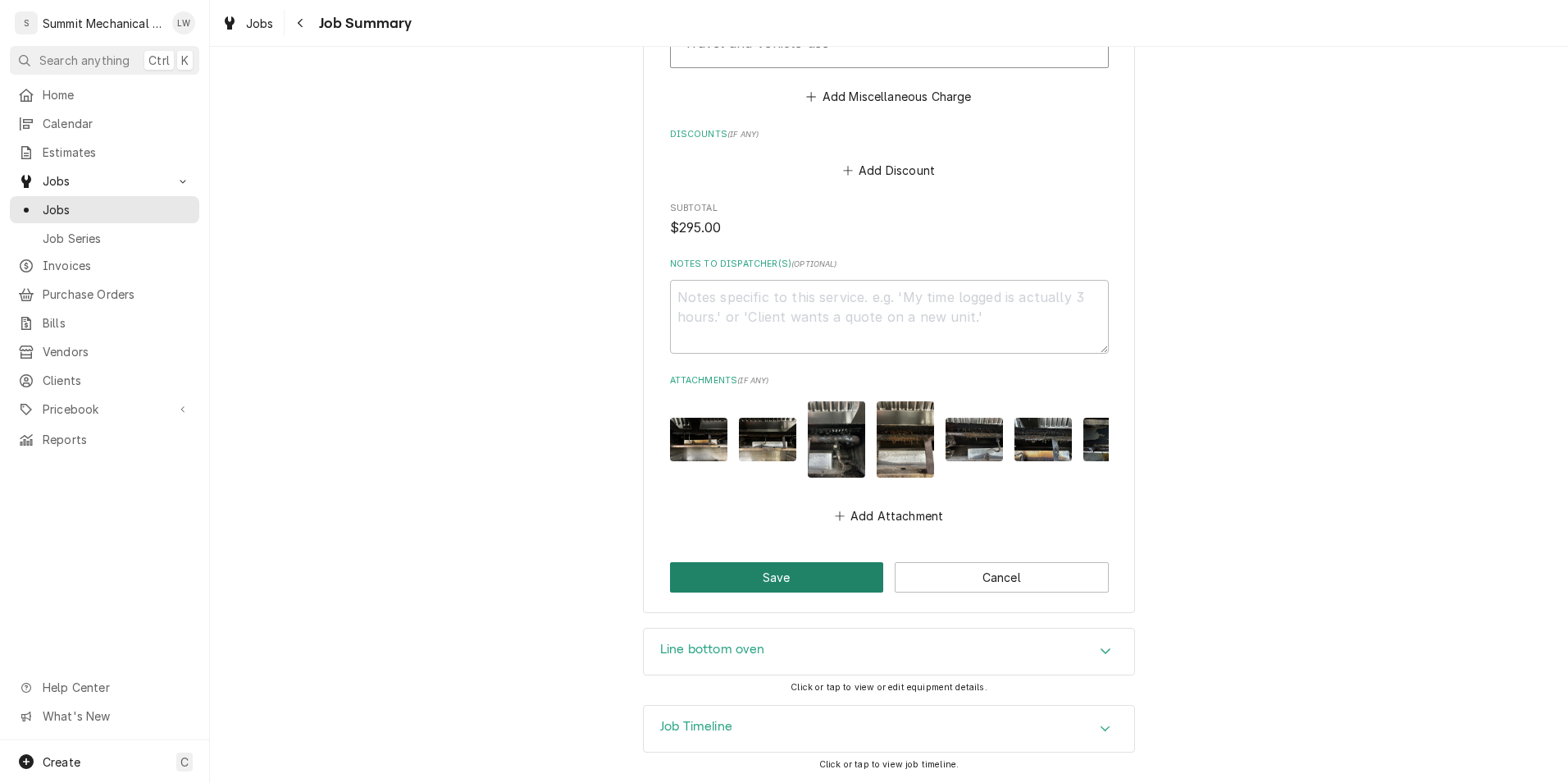
click at [759, 581] on button "Save" at bounding box center [777, 578] width 214 height 31
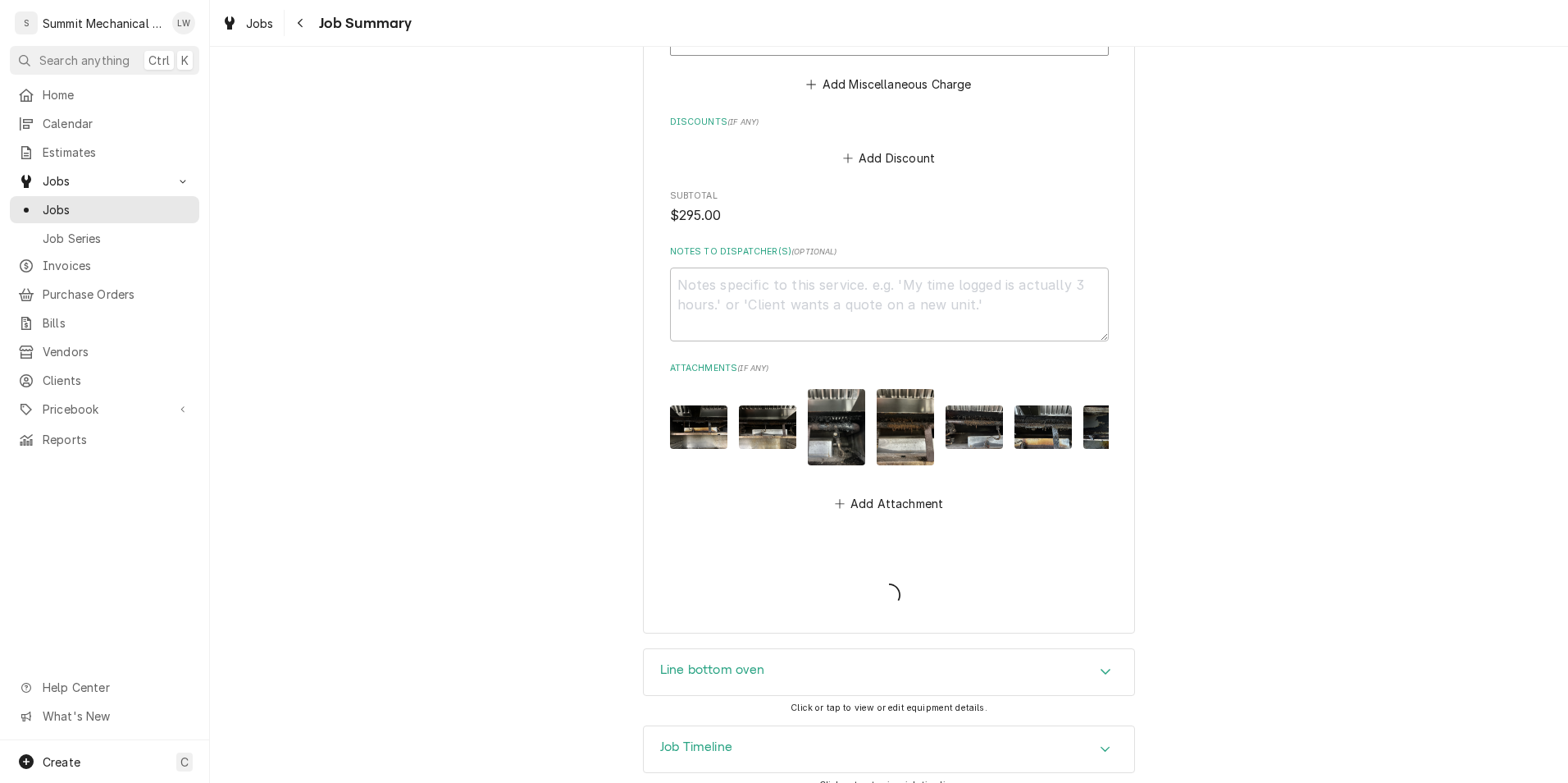
type textarea "x"
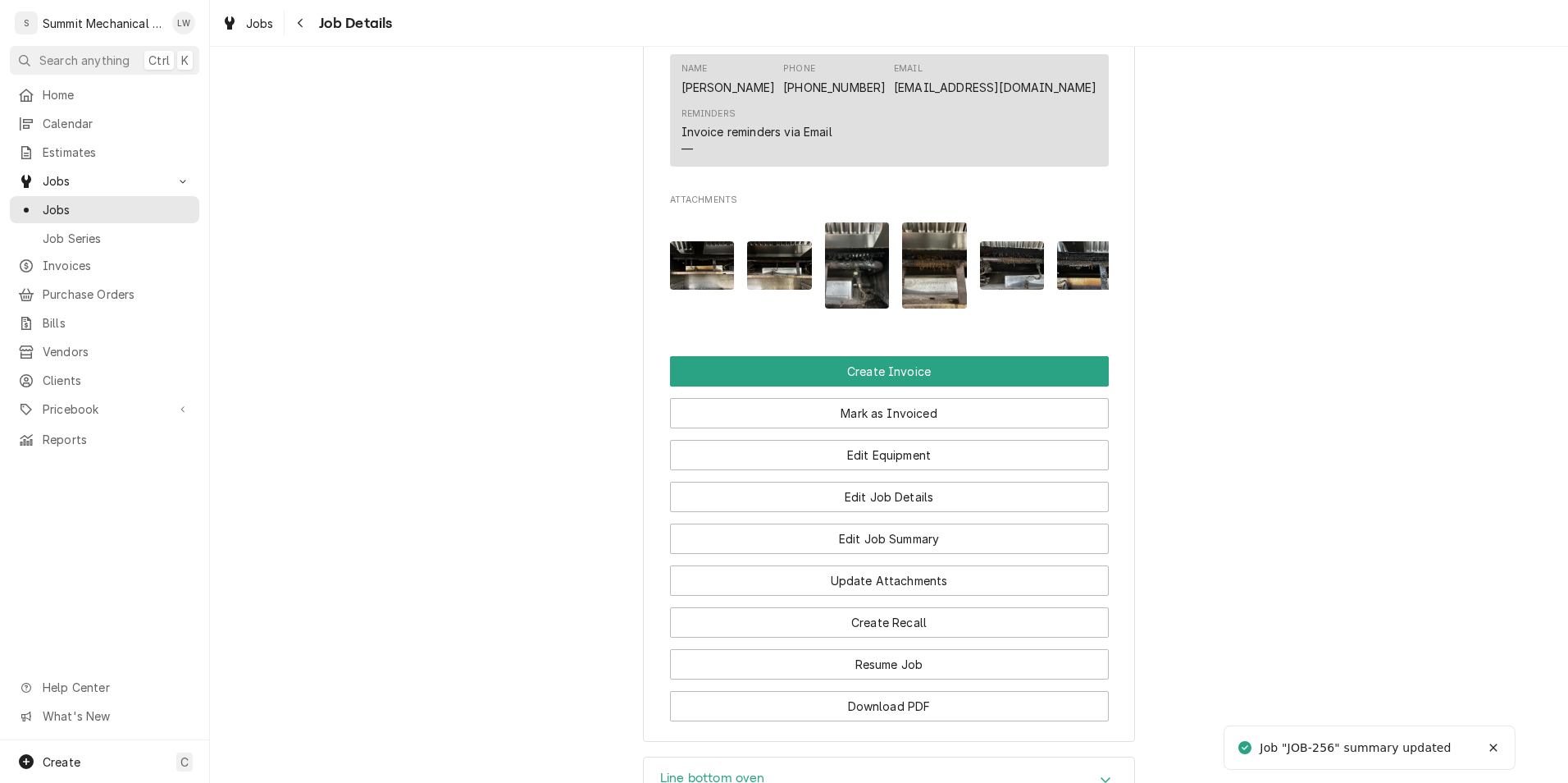
scroll to position [1599, 0]
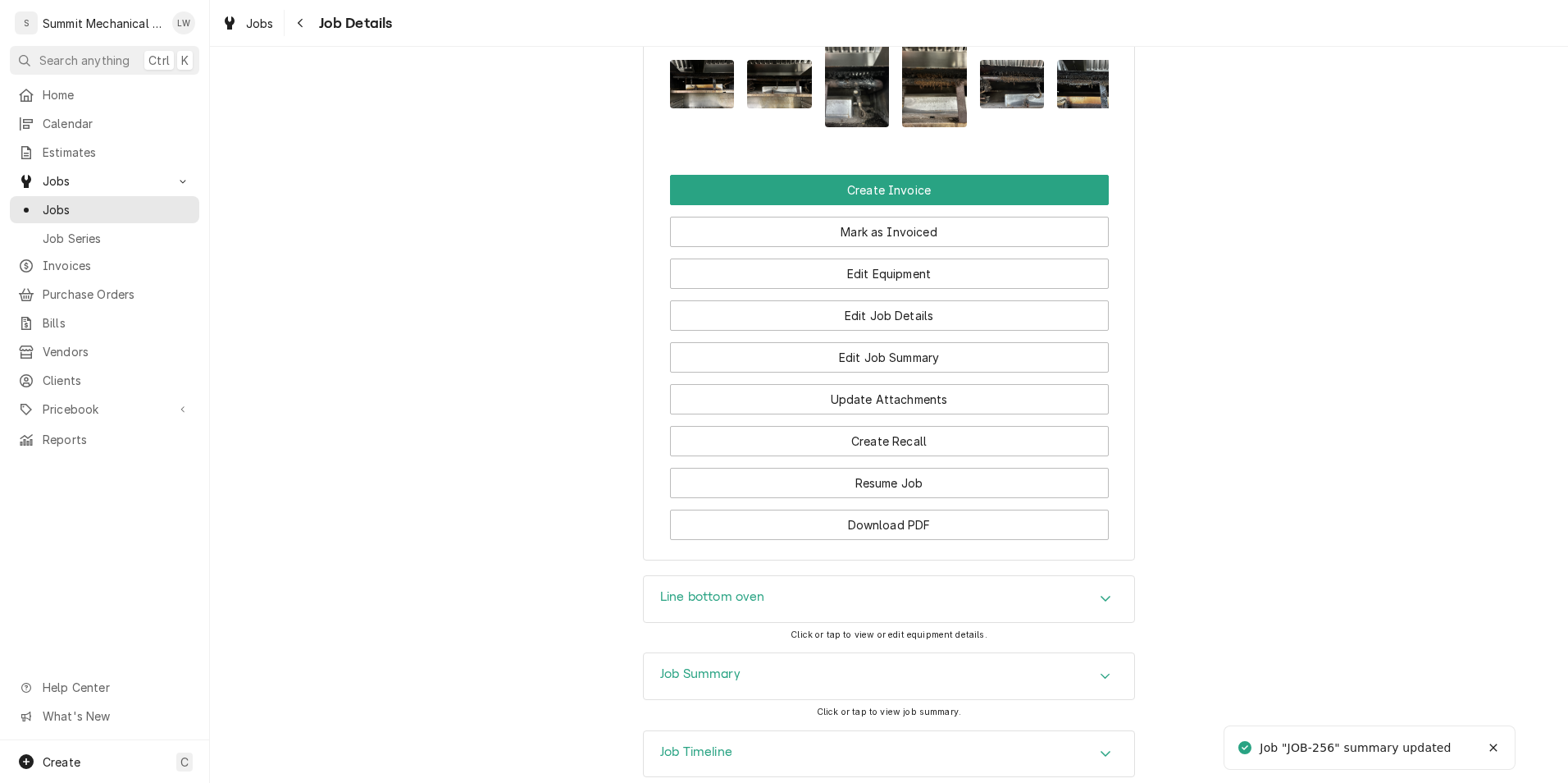
click at [922, 576] on div "Line bottom oven" at bounding box center [889, 598] width 490 height 46
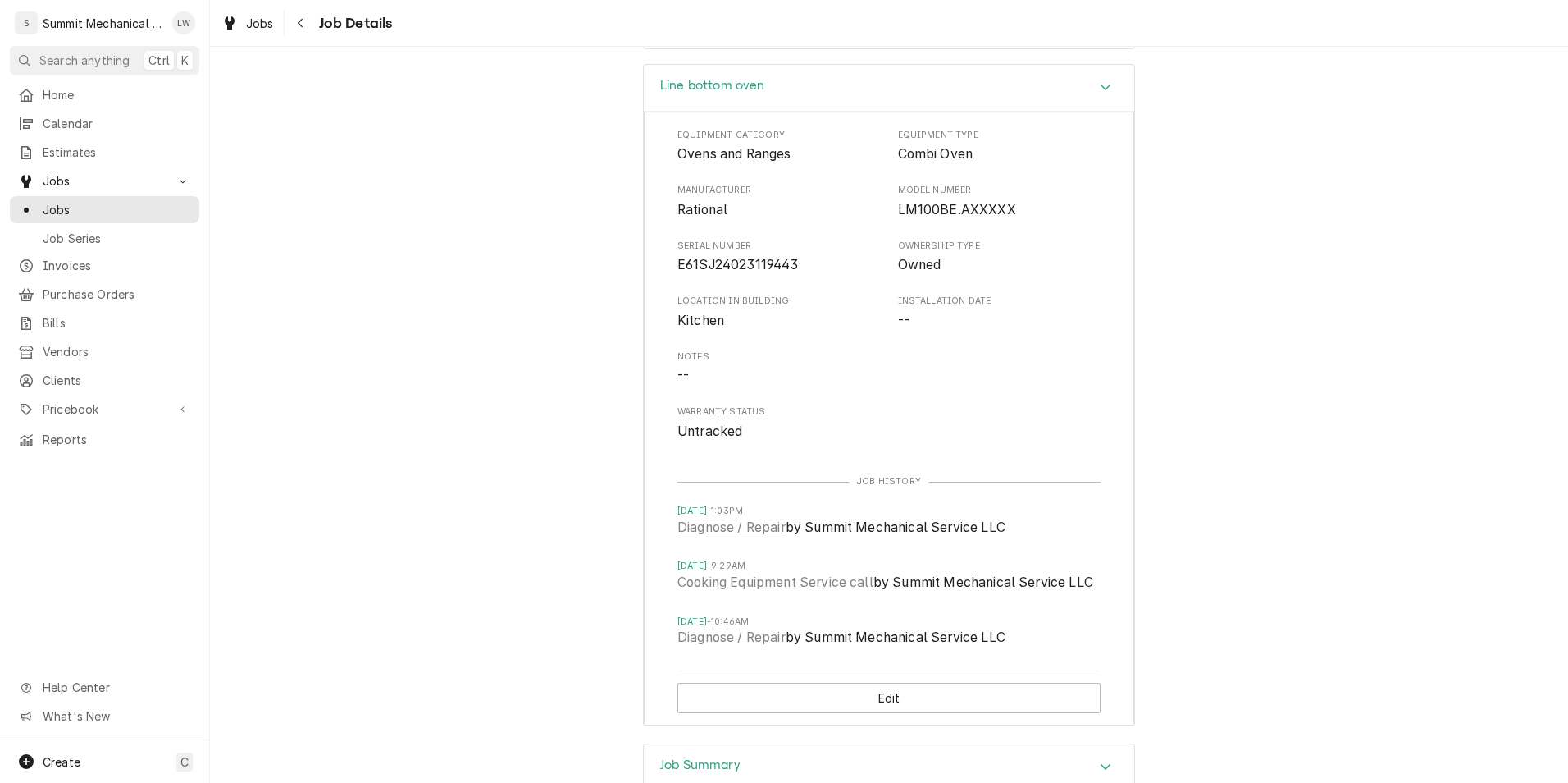
scroll to position [2139, 0]
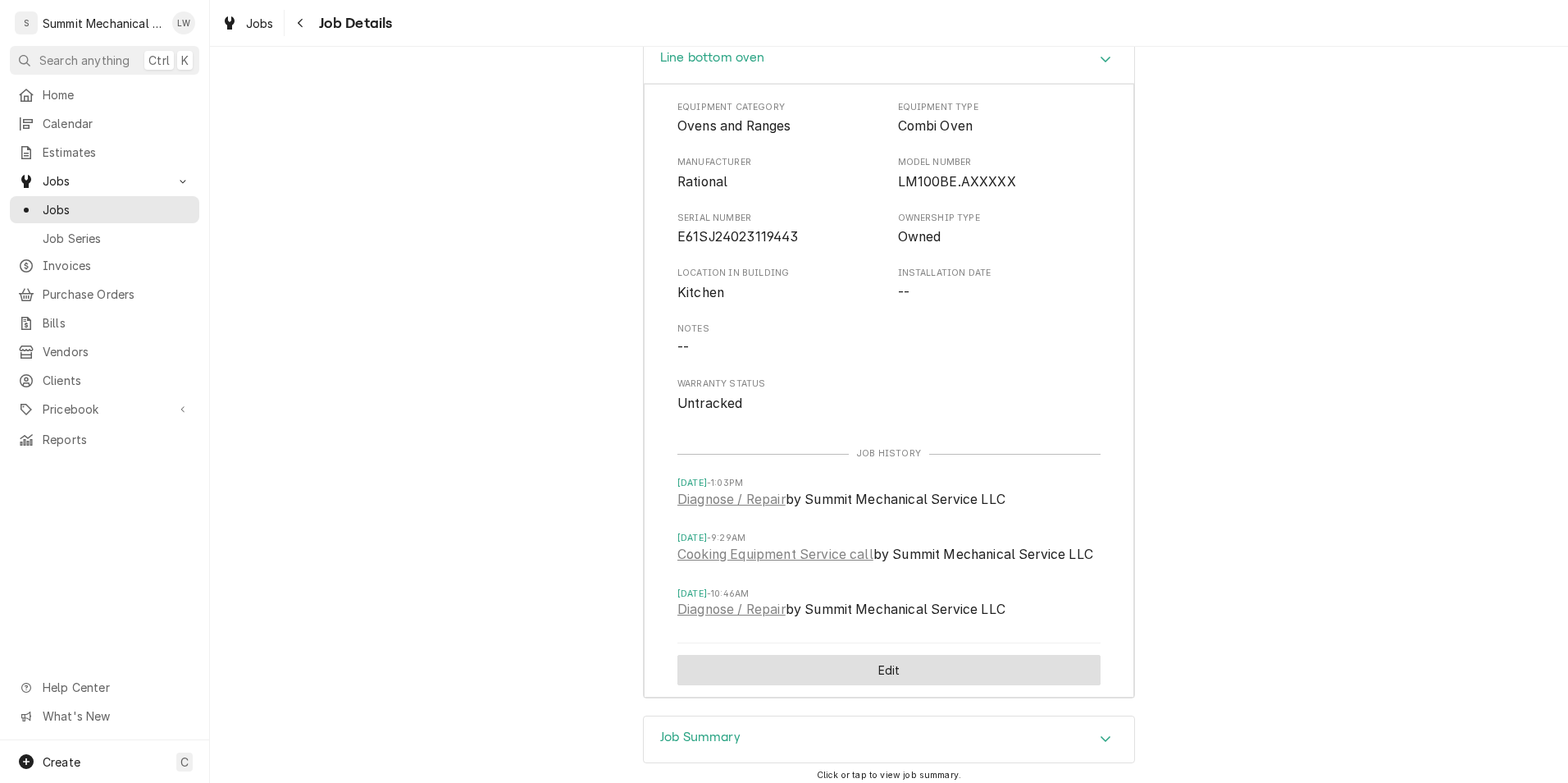
click at [885, 654] on button "Edit" at bounding box center [889, 670] width 423 height 31
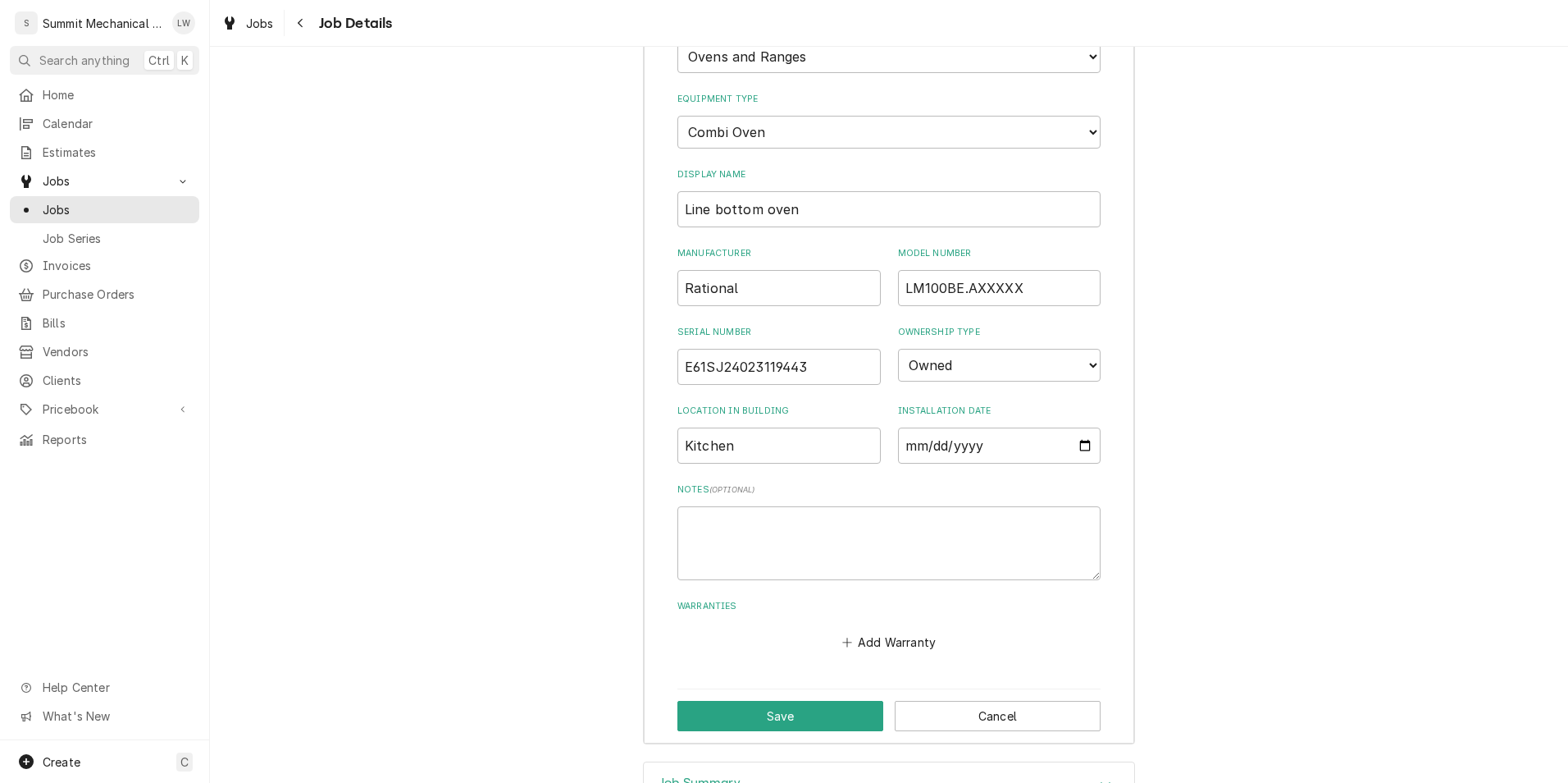
scroll to position [2347, 0]
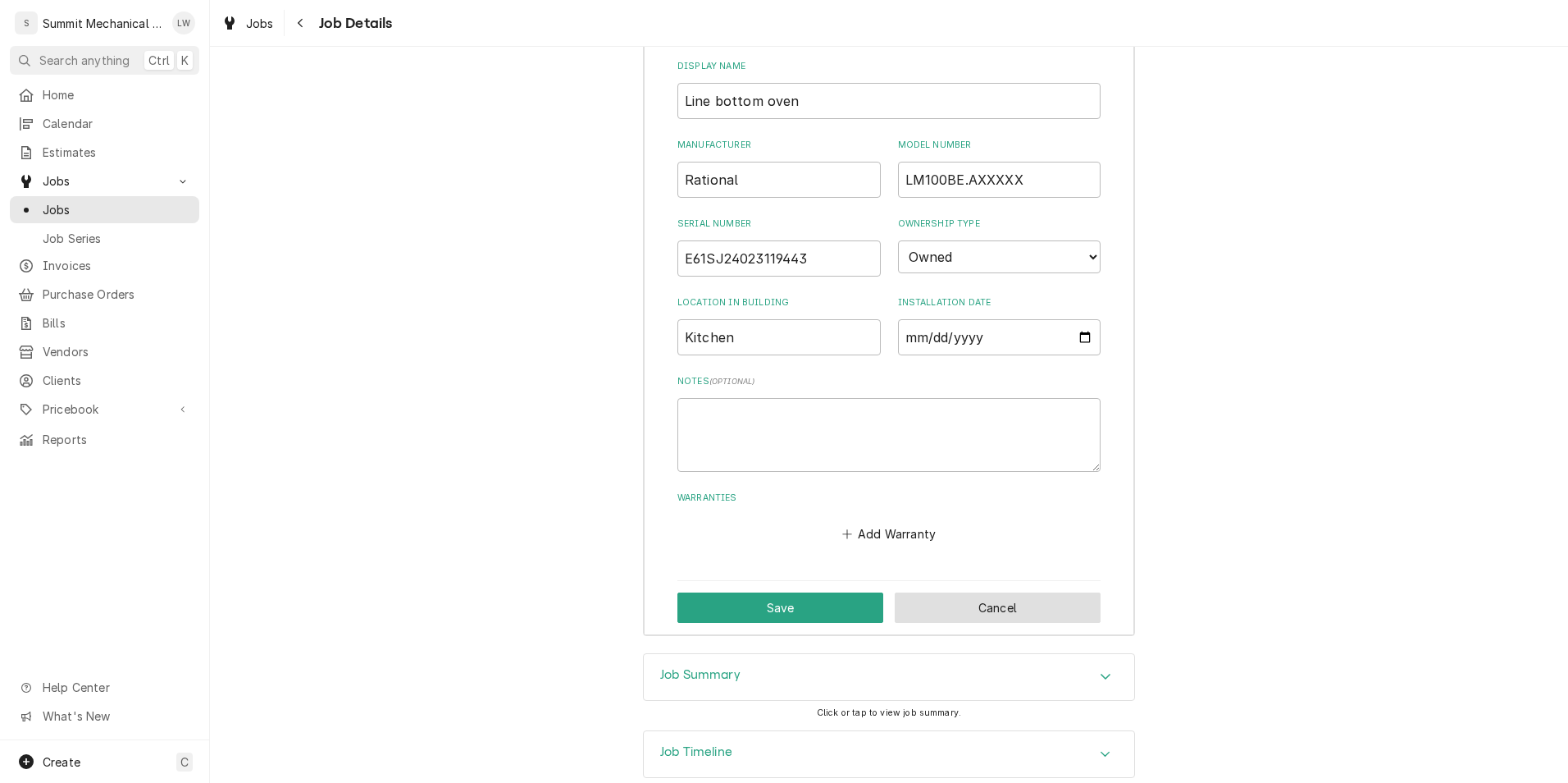
click at [998, 592] on button "Cancel" at bounding box center [997, 607] width 205 height 31
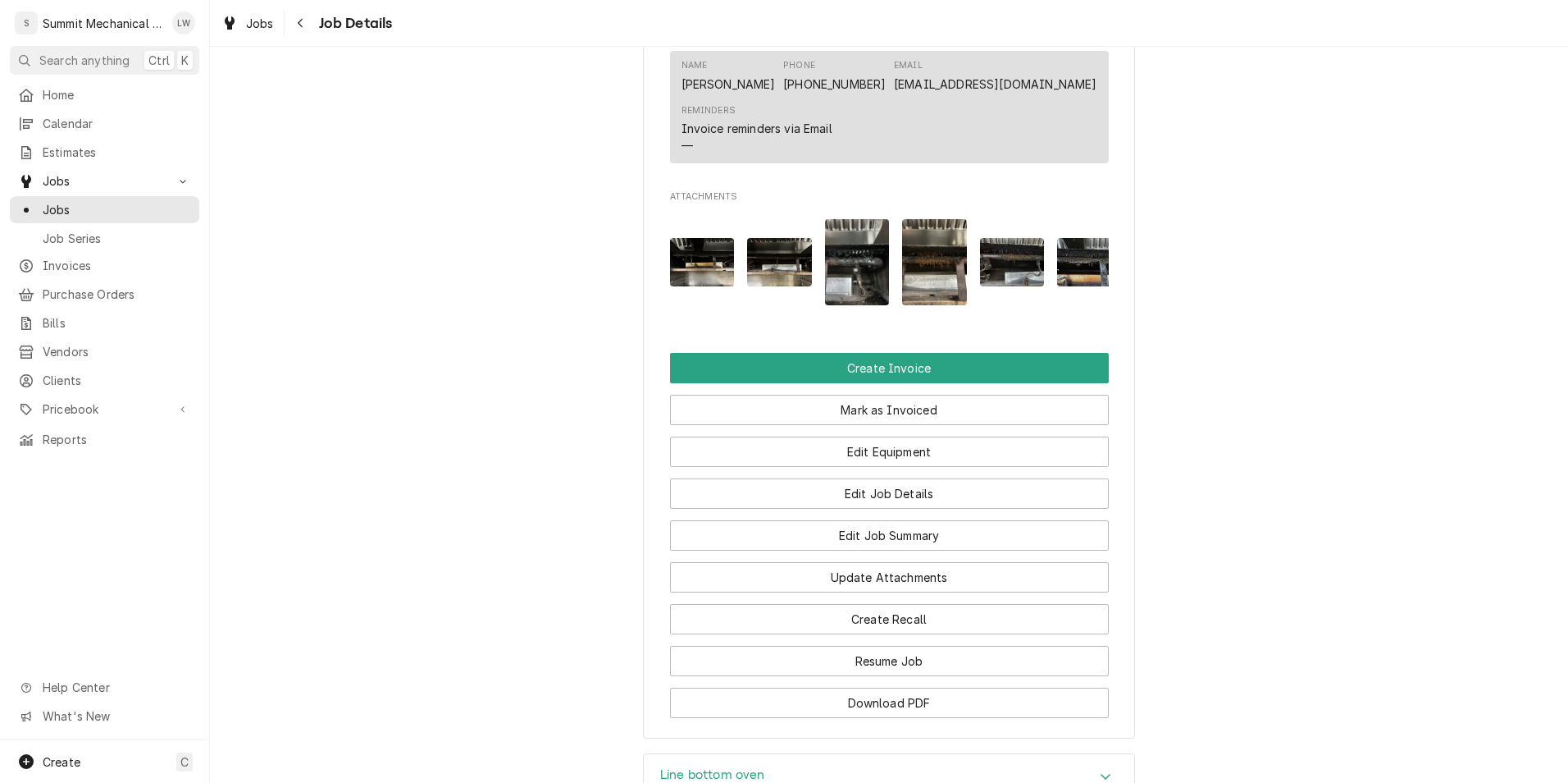
scroll to position [1310, 0]
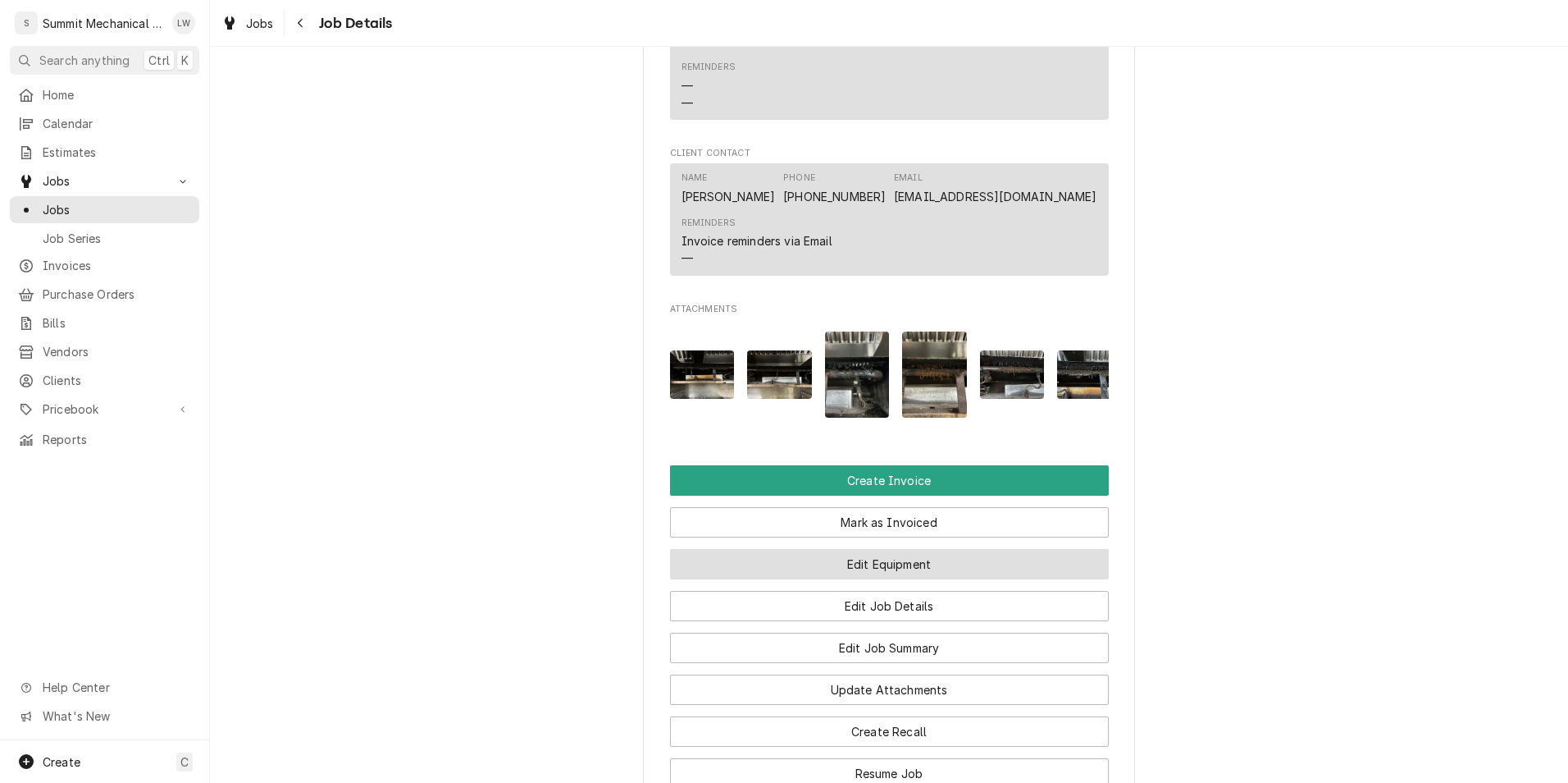
click at [913, 549] on button "Edit Equipment" at bounding box center [889, 564] width 439 height 31
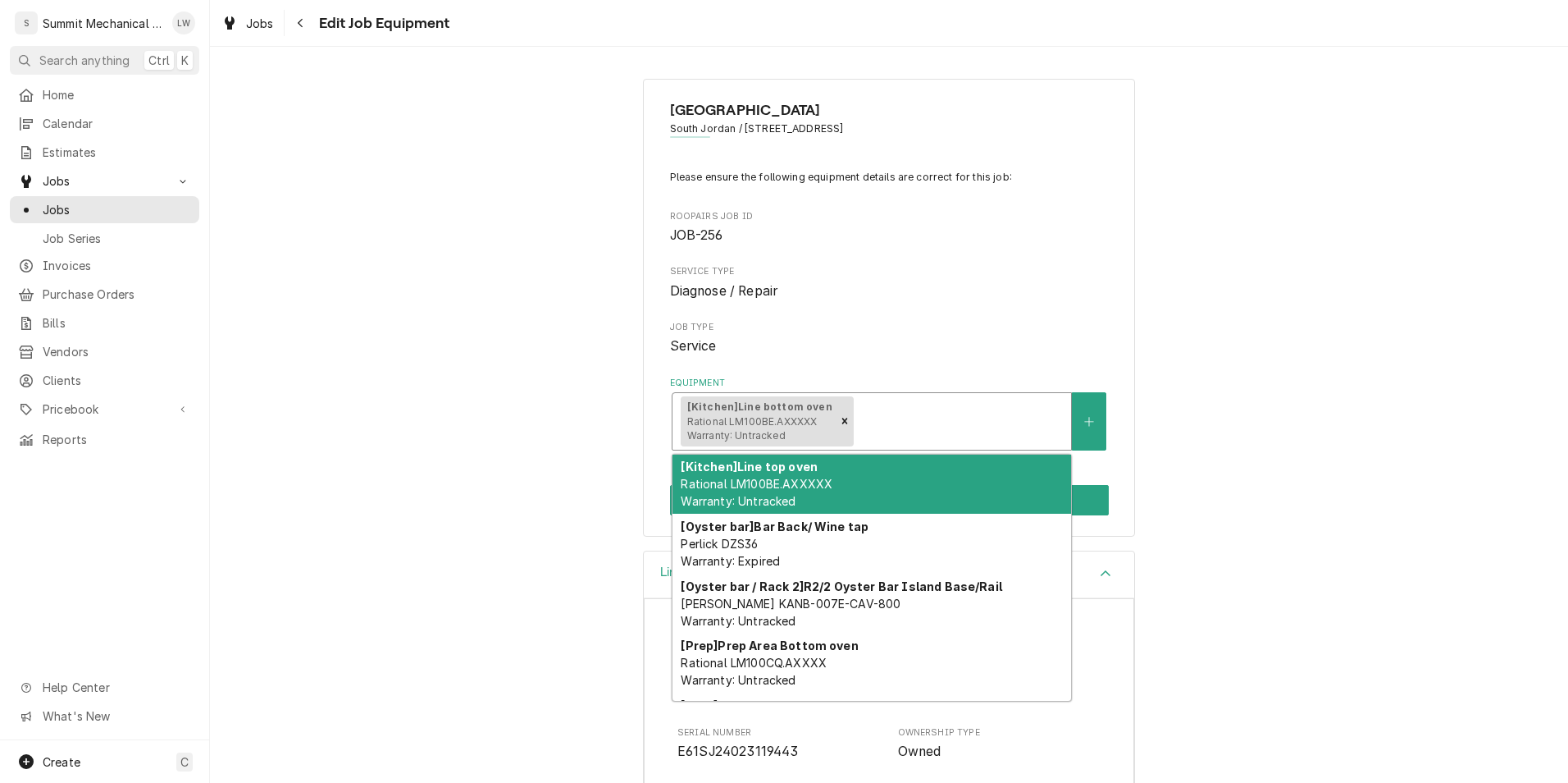
click at [858, 406] on div "Equipment" at bounding box center [958, 421] width 205 height 30
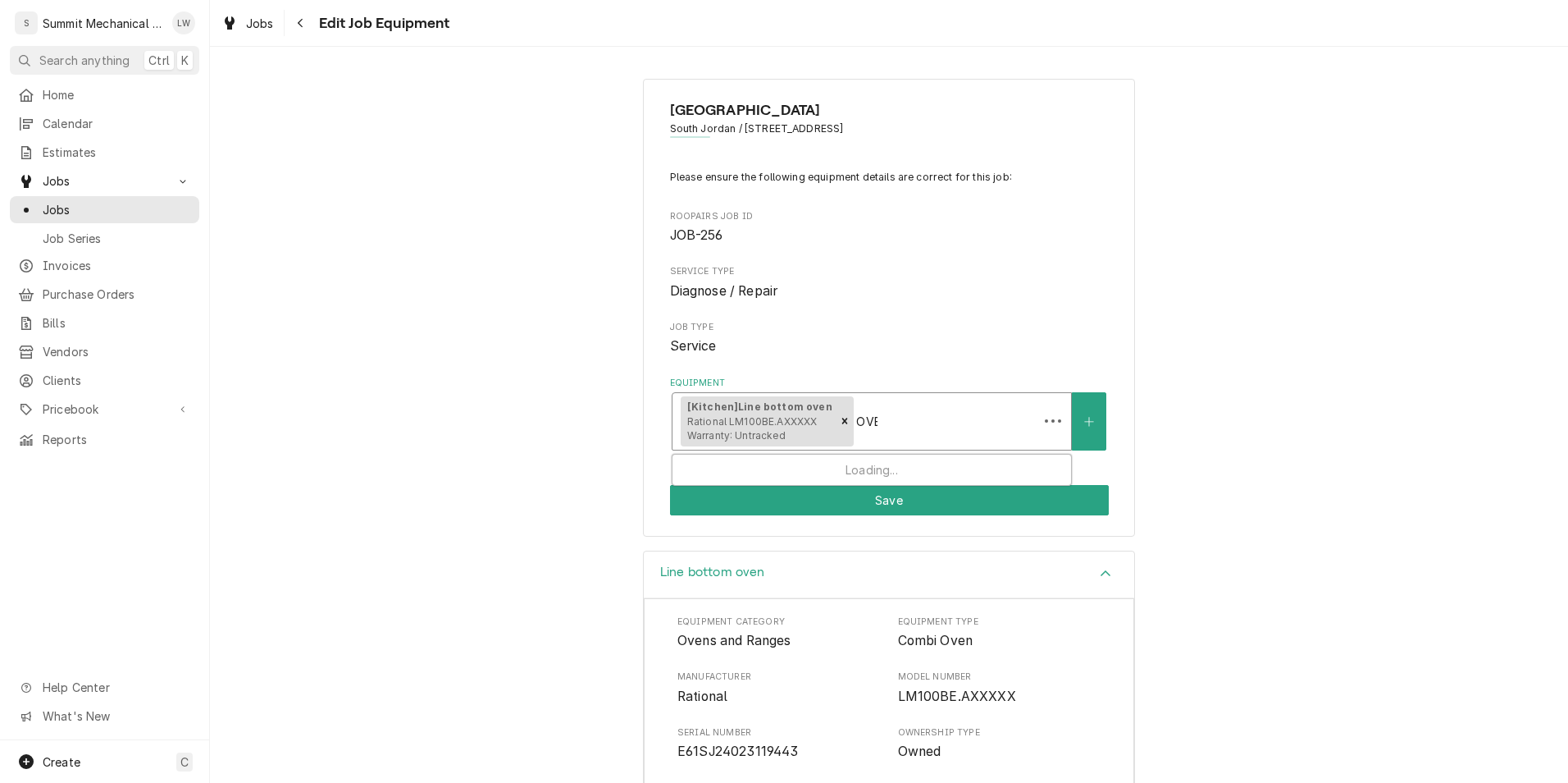
type input "OVEN"
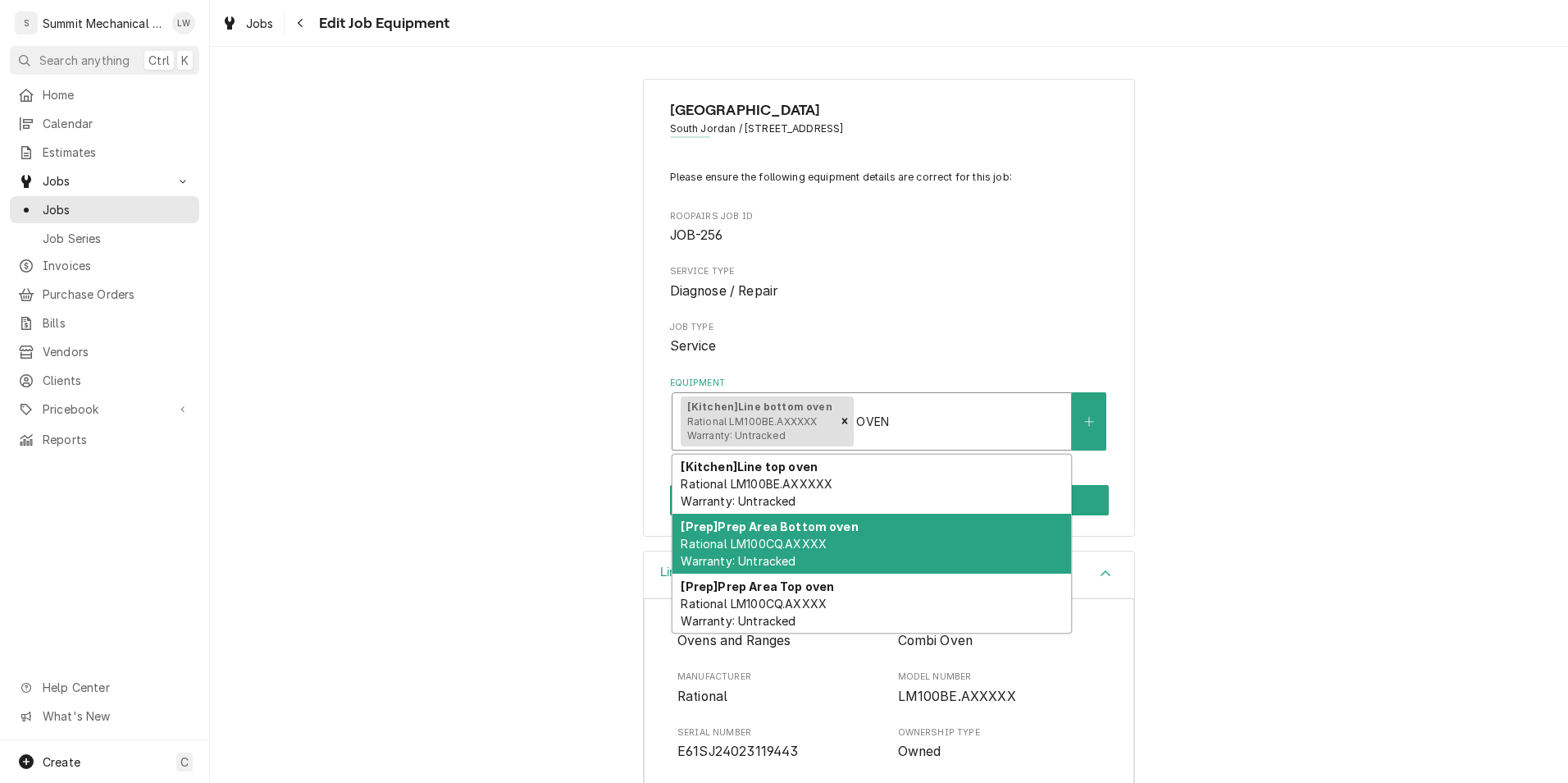
click at [893, 553] on div "[Prep] Prep Area Bottom oven Rational LM100CQ.AXXXX Warranty: Untracked" at bounding box center [871, 543] width 398 height 60
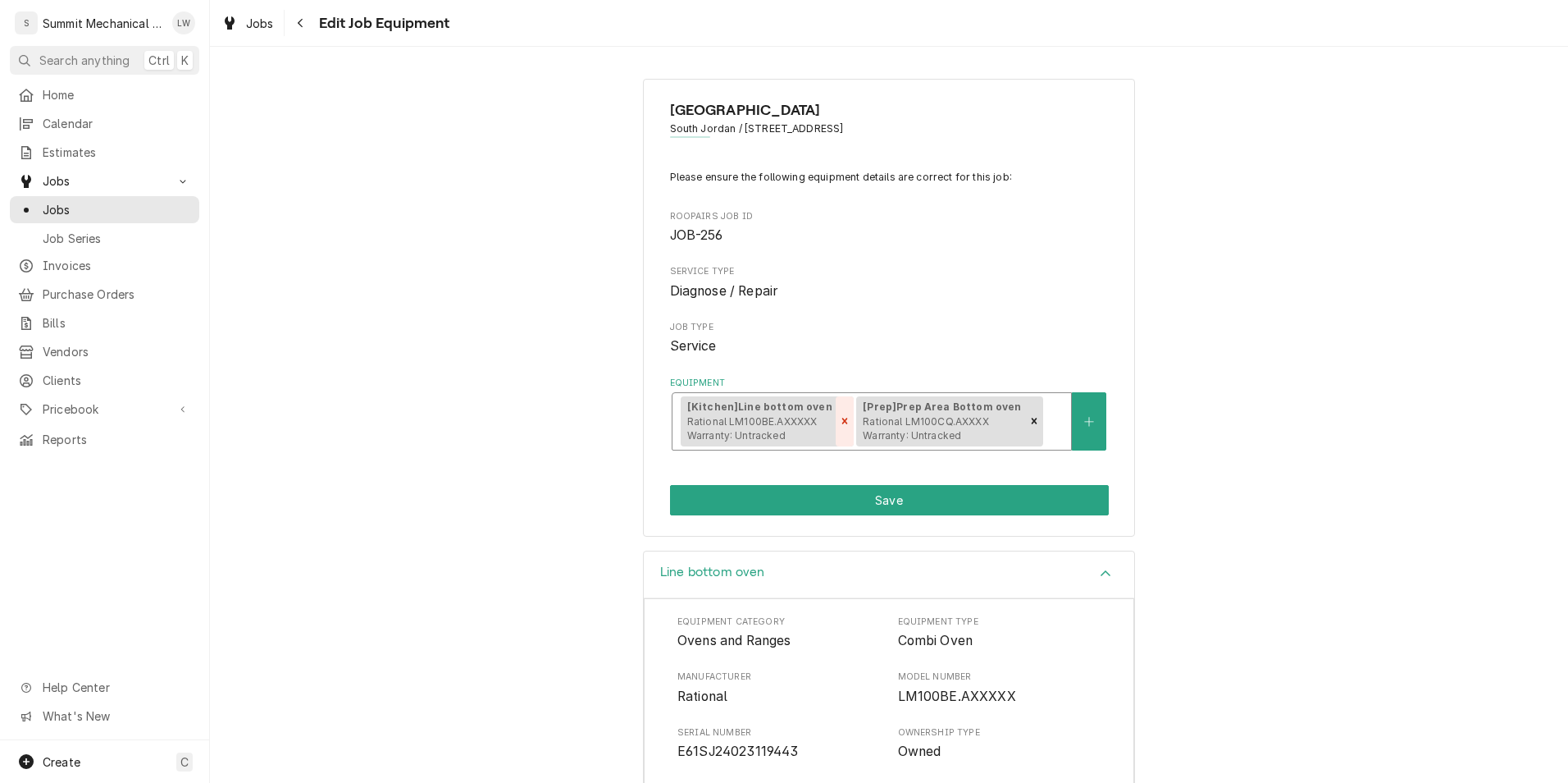
click at [839, 421] on icon "Remove [object Object]" at bounding box center [844, 421] width 12 height 12
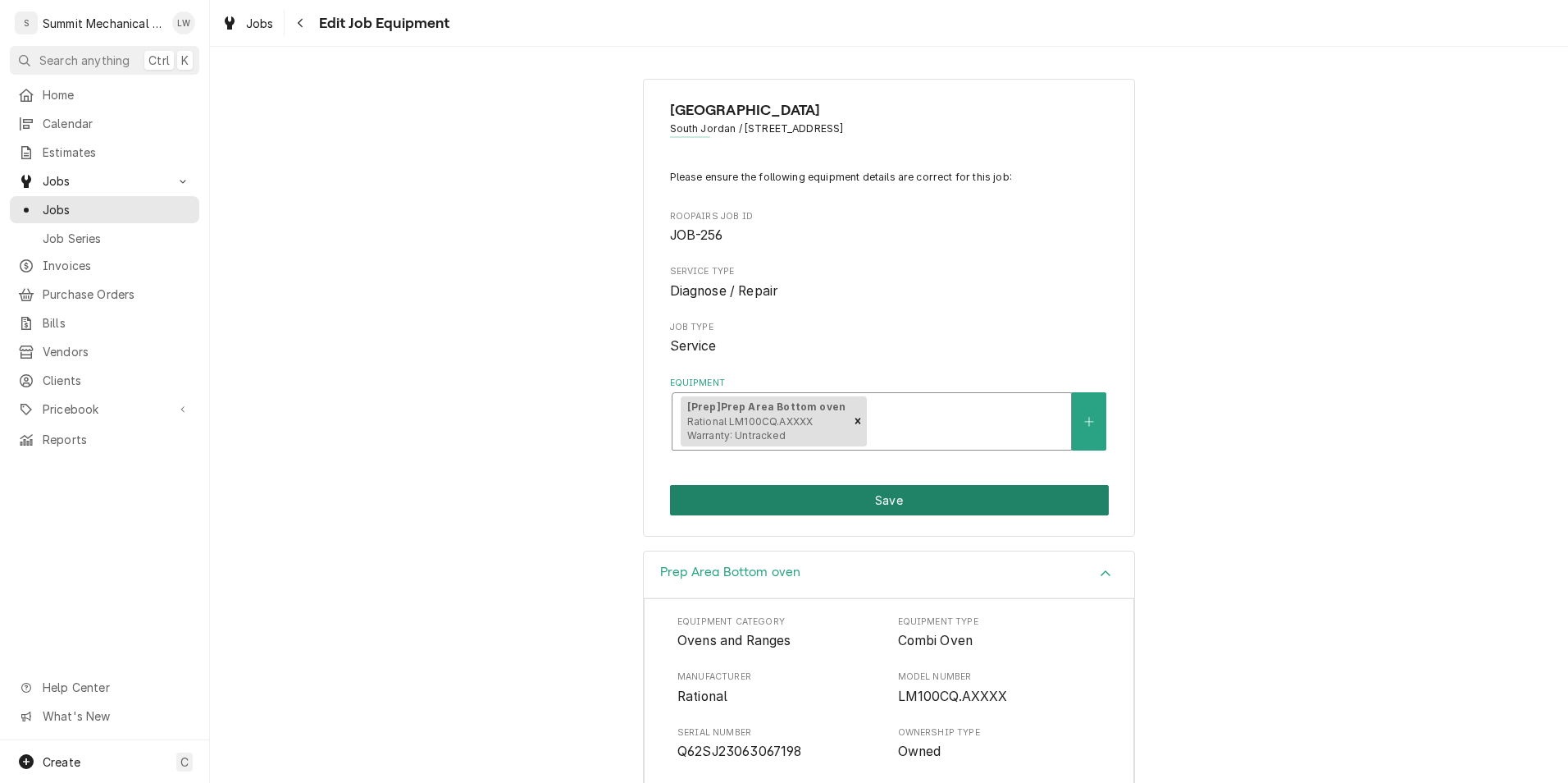
click at [1012, 510] on button "Save" at bounding box center [889, 501] width 439 height 31
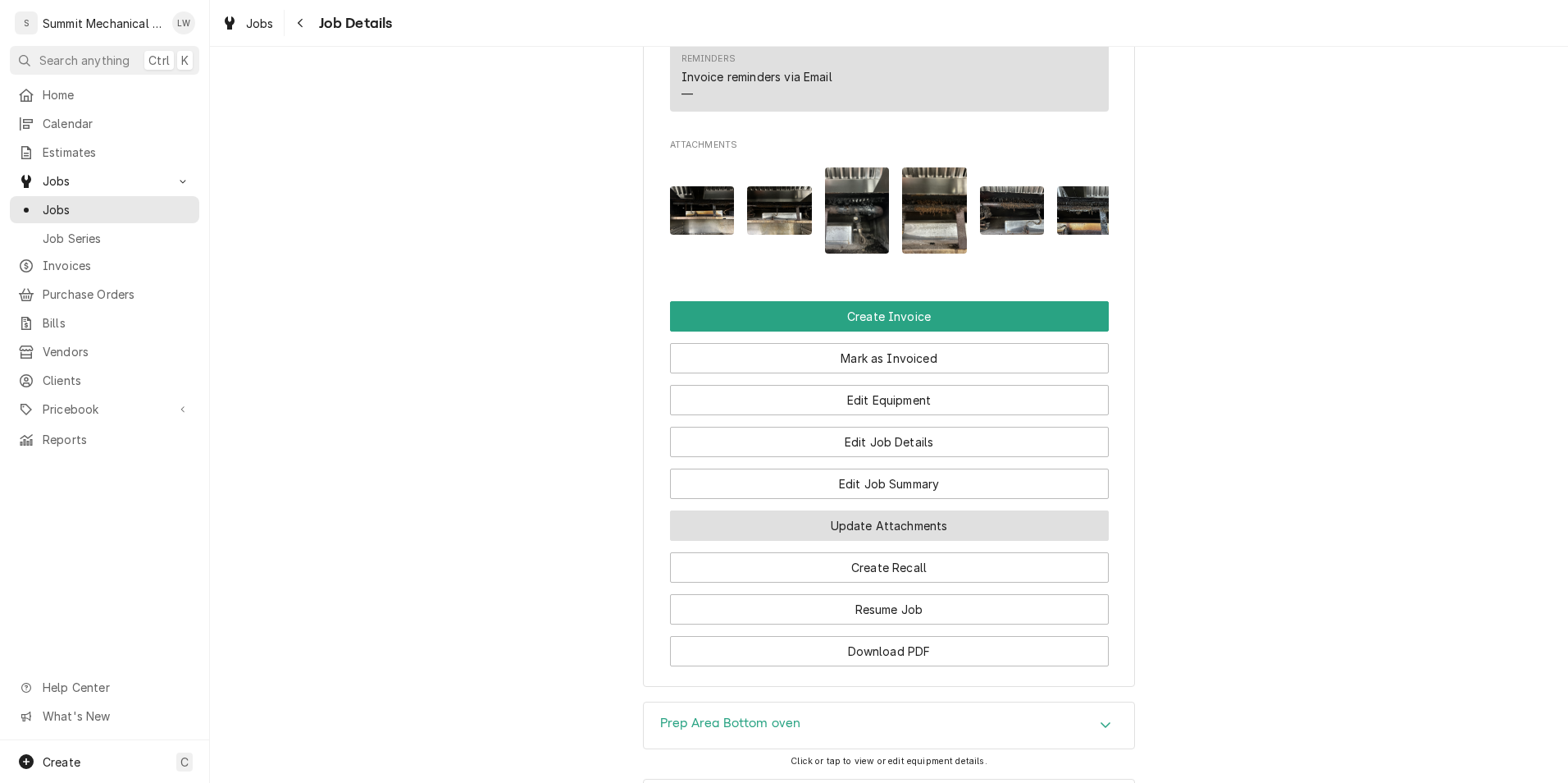
scroll to position [1470, 0]
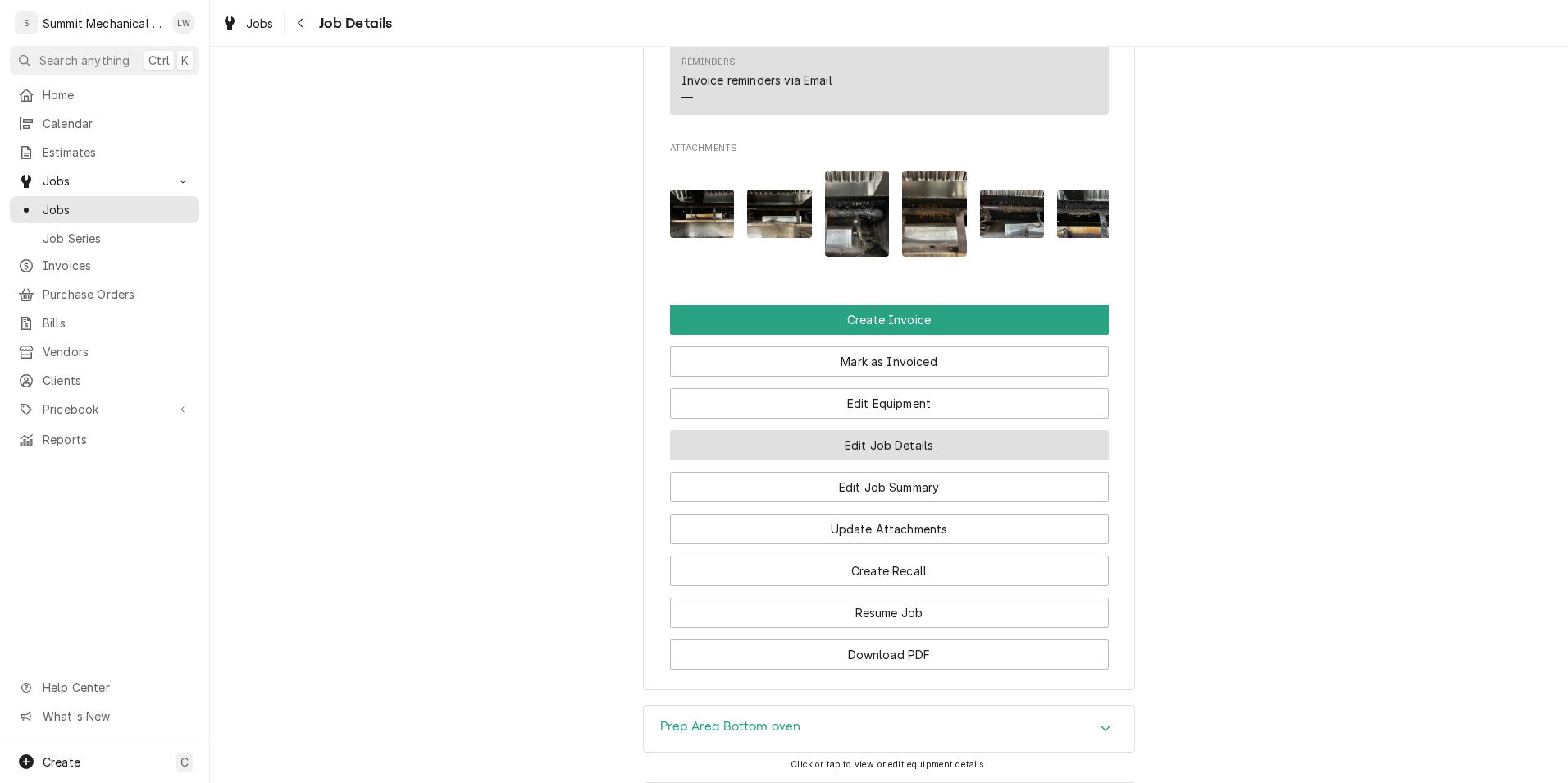
click at [894, 430] on button "Edit Job Details" at bounding box center [889, 445] width 439 height 31
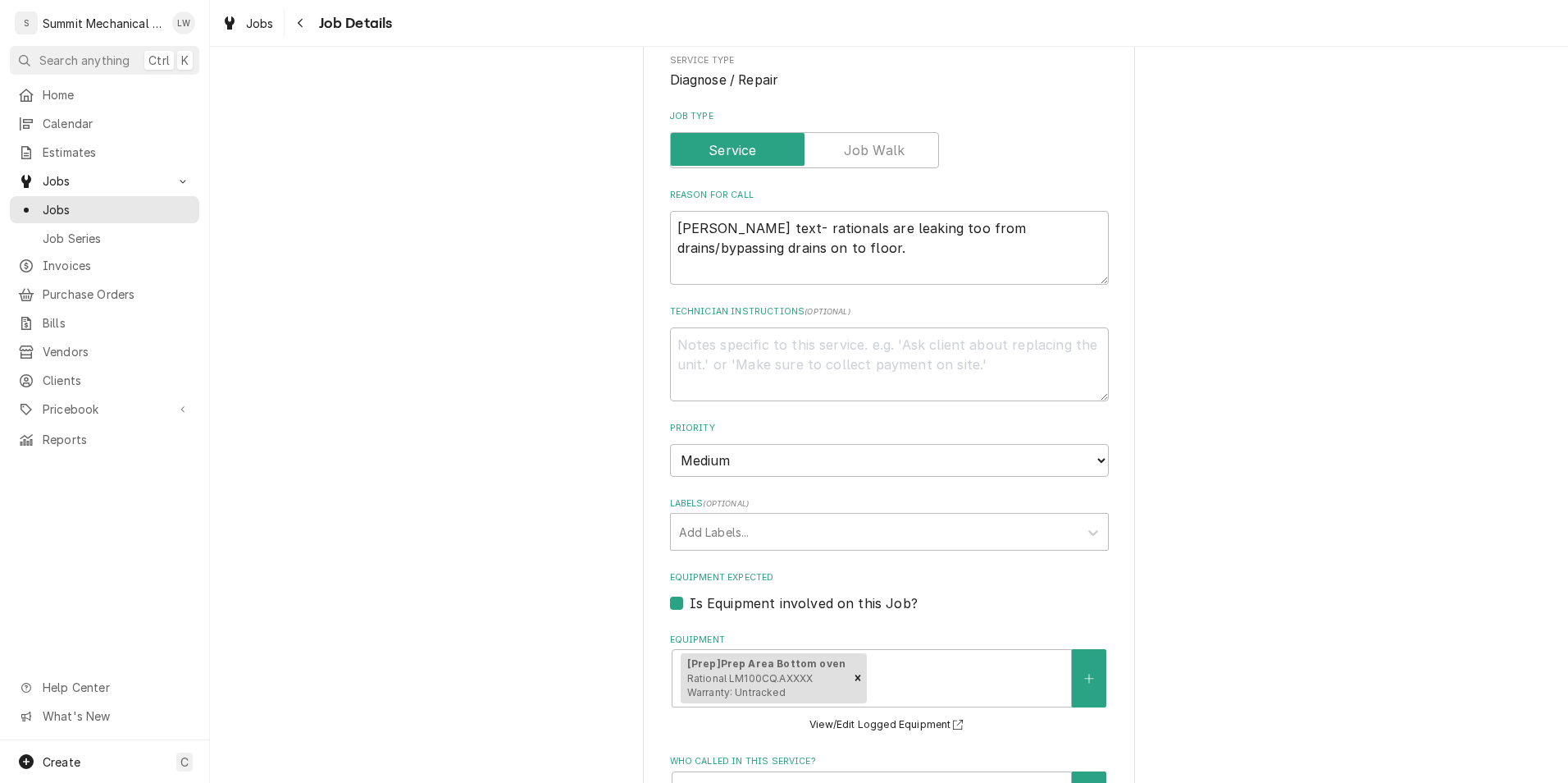
type textarea "x"
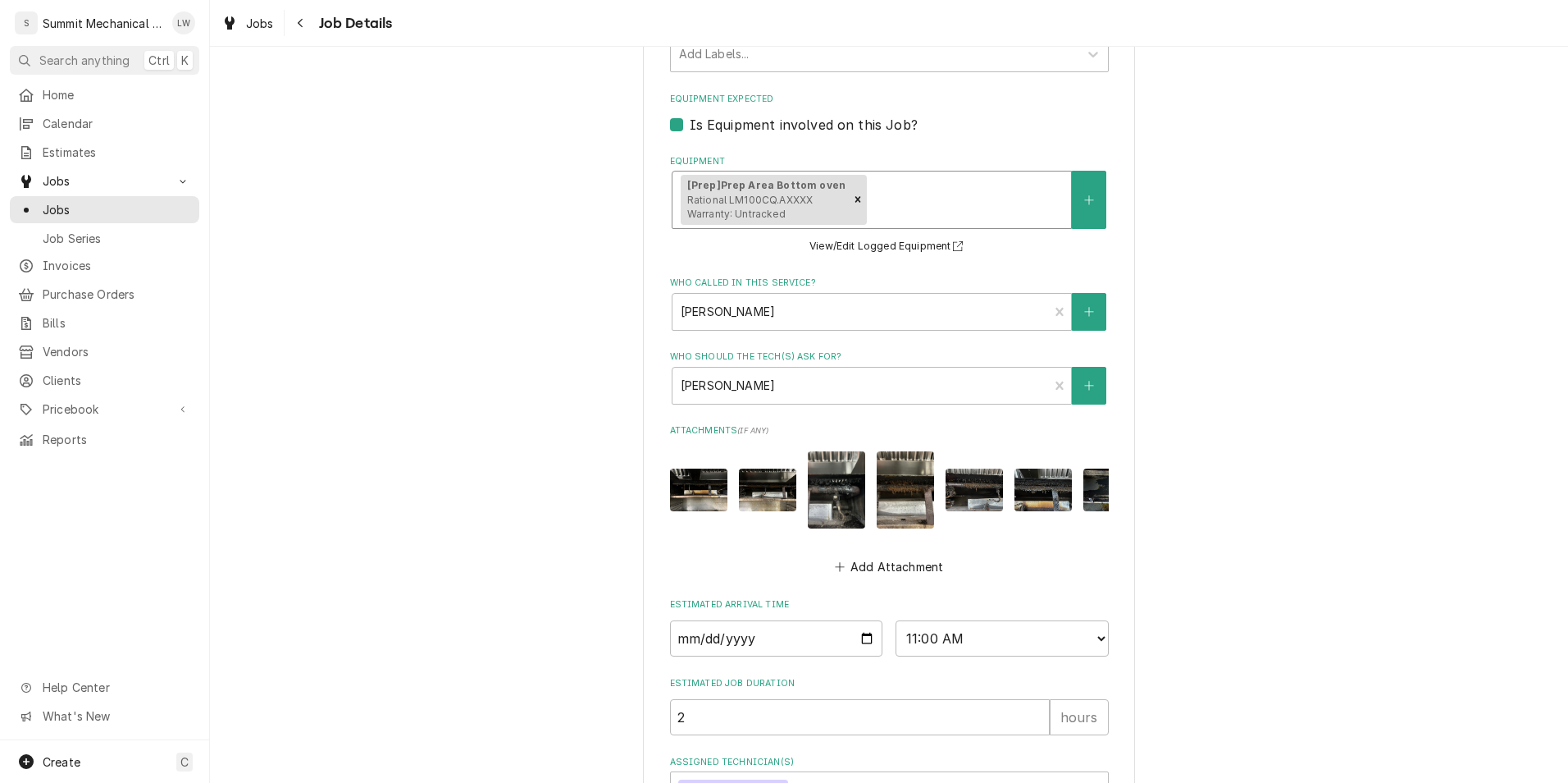
scroll to position [828, 0]
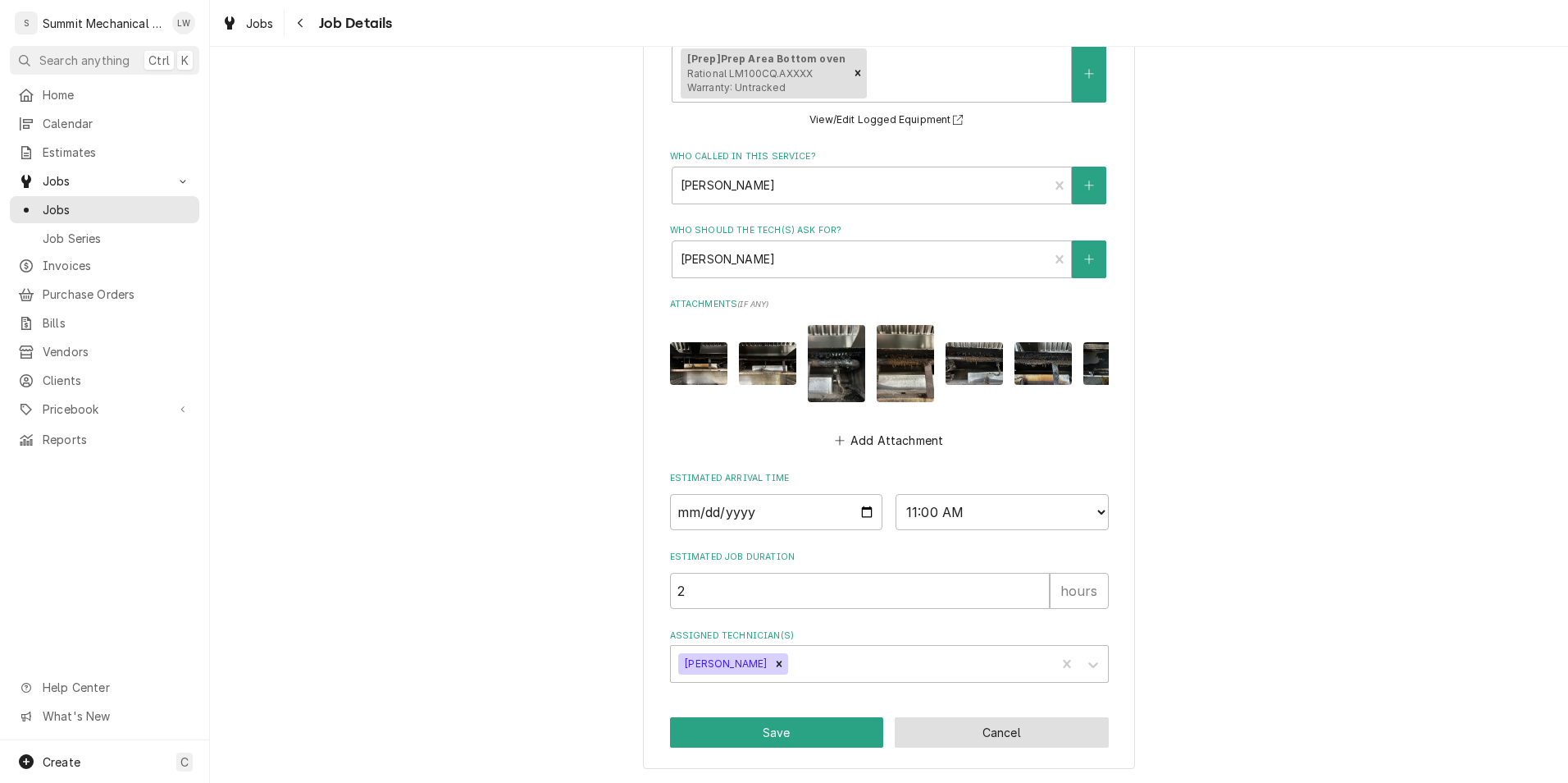
click at [985, 742] on button "Cancel" at bounding box center [1002, 732] width 214 height 31
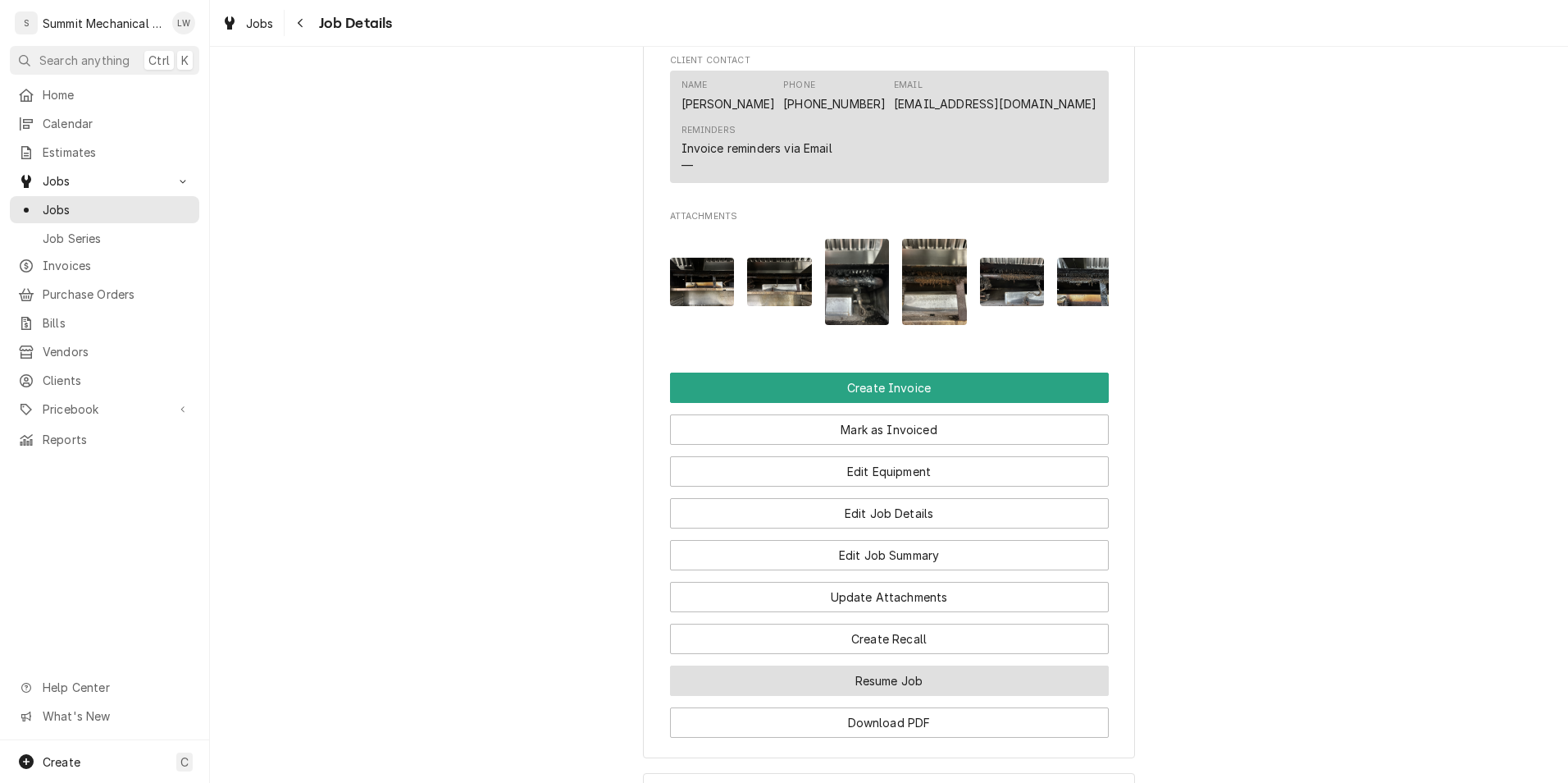
scroll to position [1403, 0]
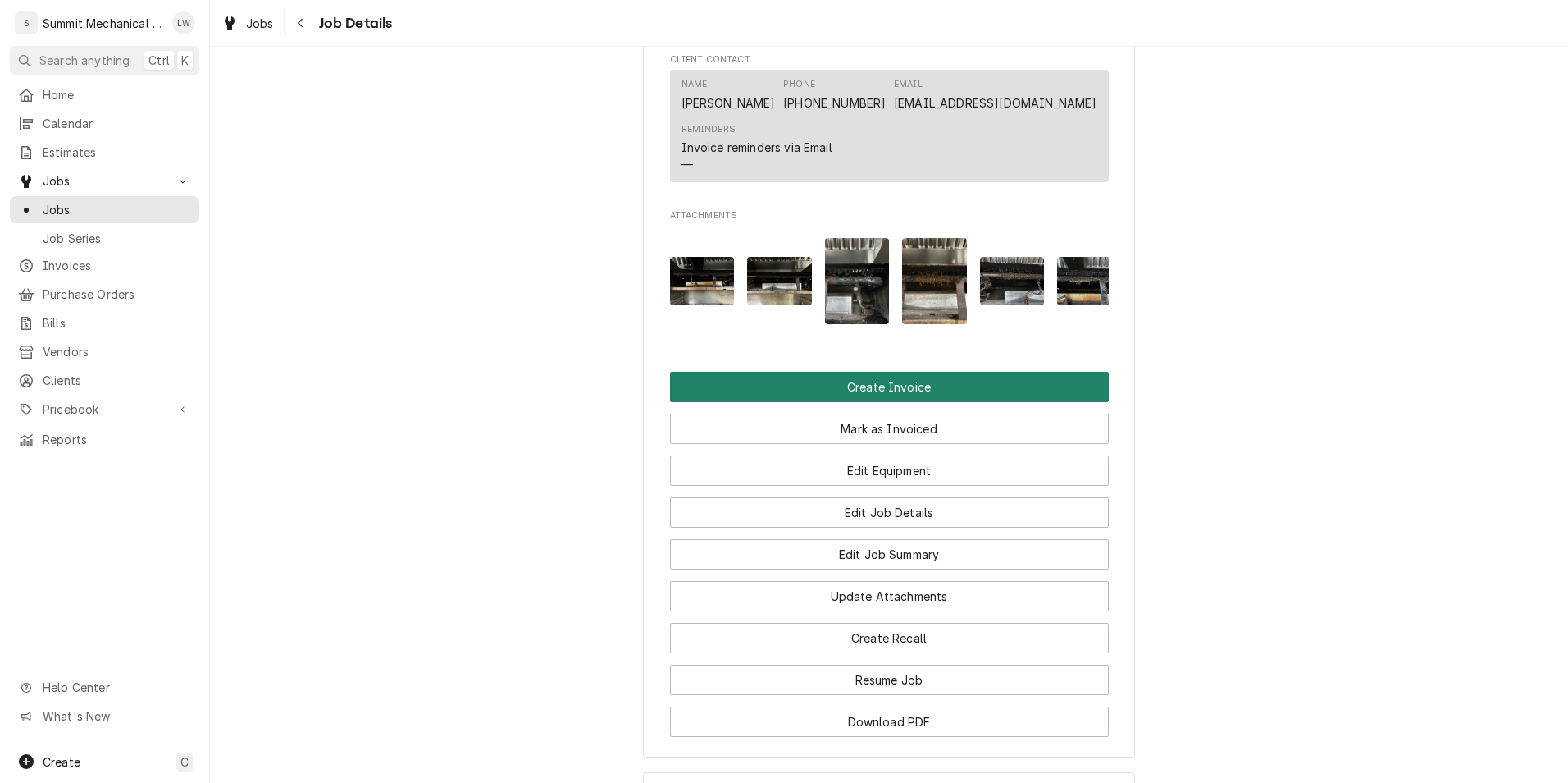
click at [879, 372] on button "Create Invoice" at bounding box center [889, 387] width 439 height 31
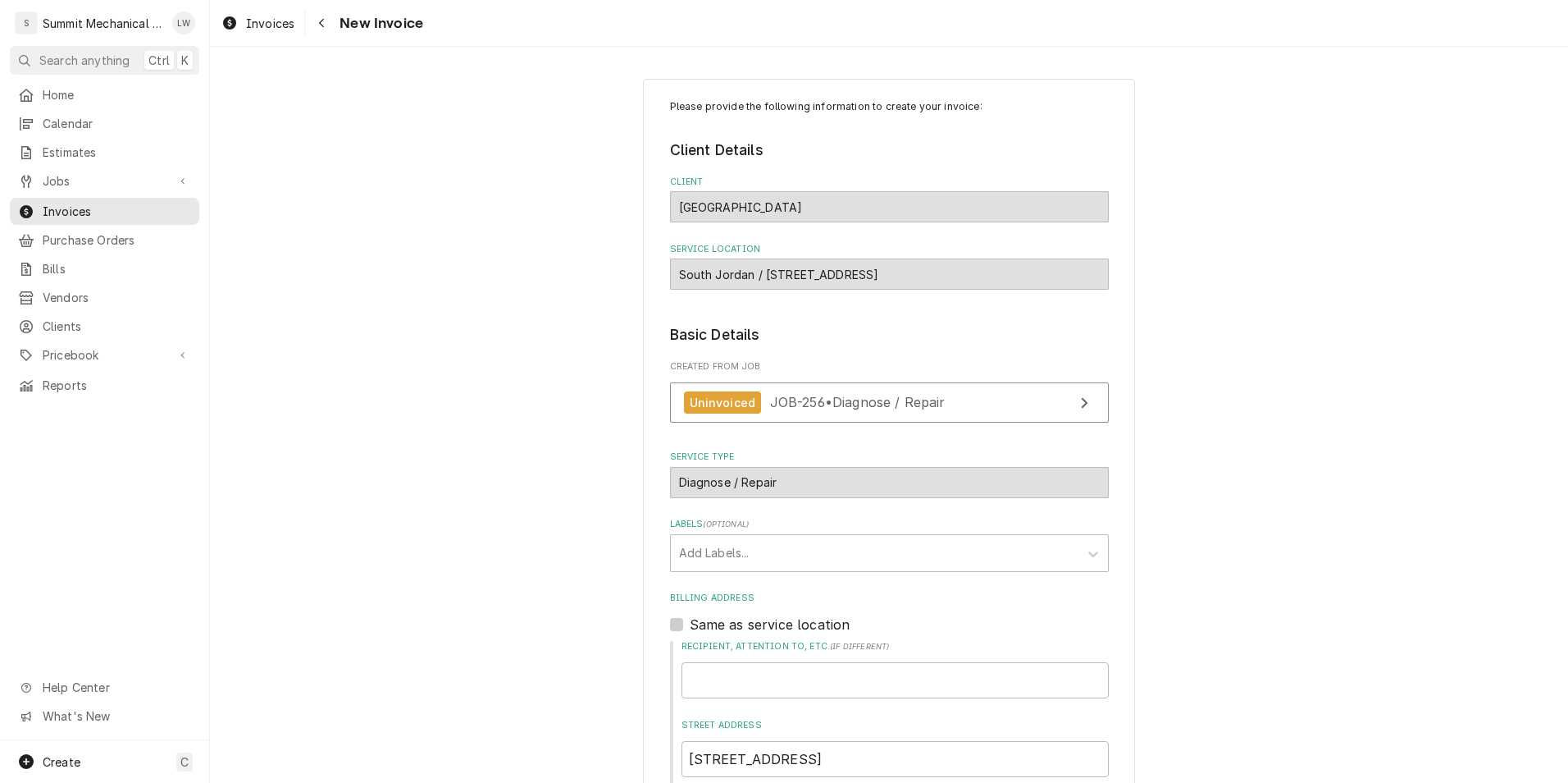
scroll to position [596, 0]
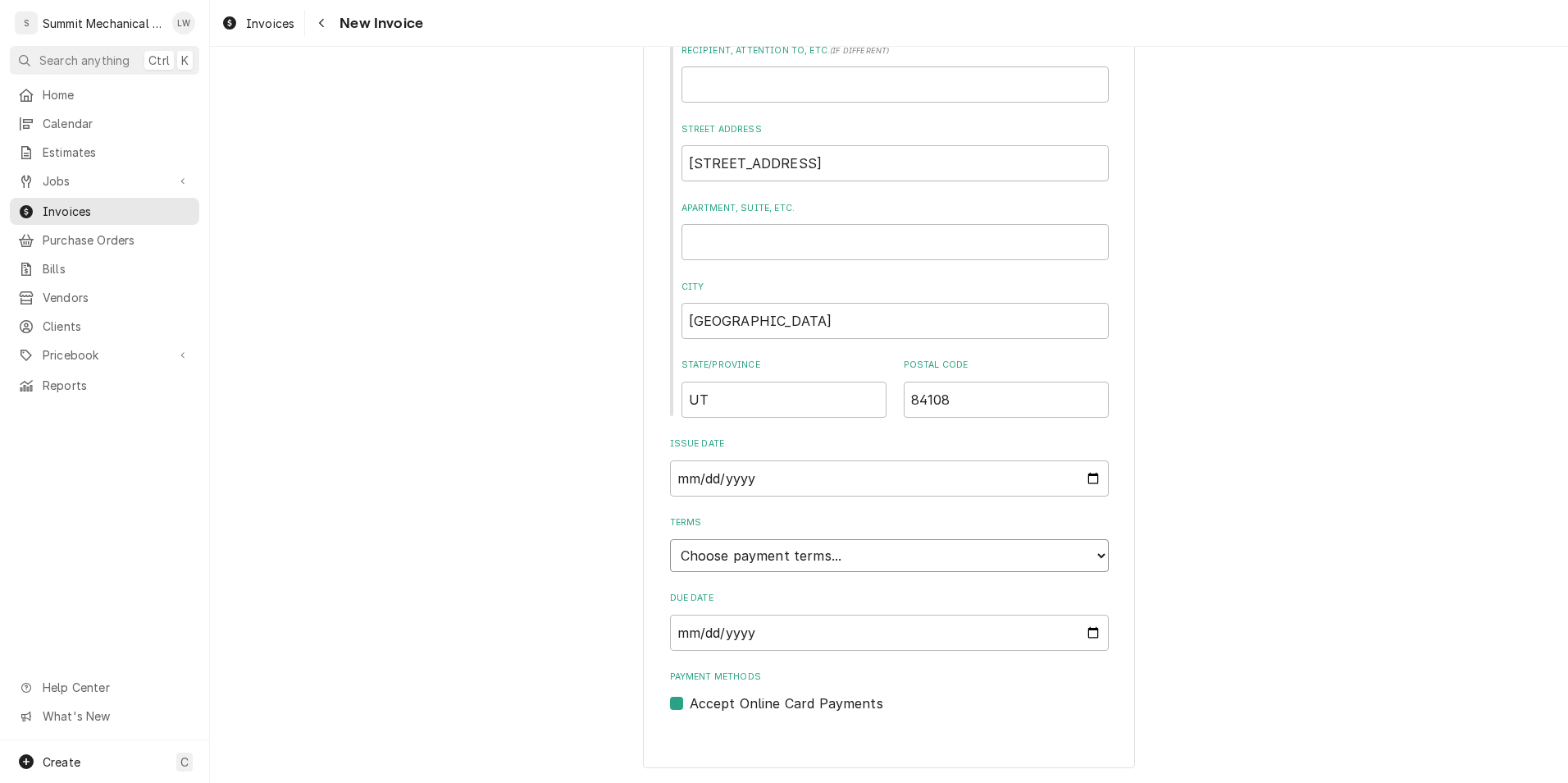
click at [952, 566] on select "Choose payment terms... Same Day Net 7 Net 14 Net 21 Net 30 Net 45 Net 60 Net 90" at bounding box center [889, 555] width 439 height 33
click at [768, 552] on select "Choose payment terms... Same Day Net 7 Net 14 Net 21 Net 30 Net 45 Net 60 Net 90" at bounding box center [889, 555] width 439 height 33
click at [755, 561] on select "Choose payment terms... Same Day Net 7 Net 14 Net 21 Net 30 Net 45 Net 60 Net 90" at bounding box center [889, 555] width 439 height 33
type textarea "x"
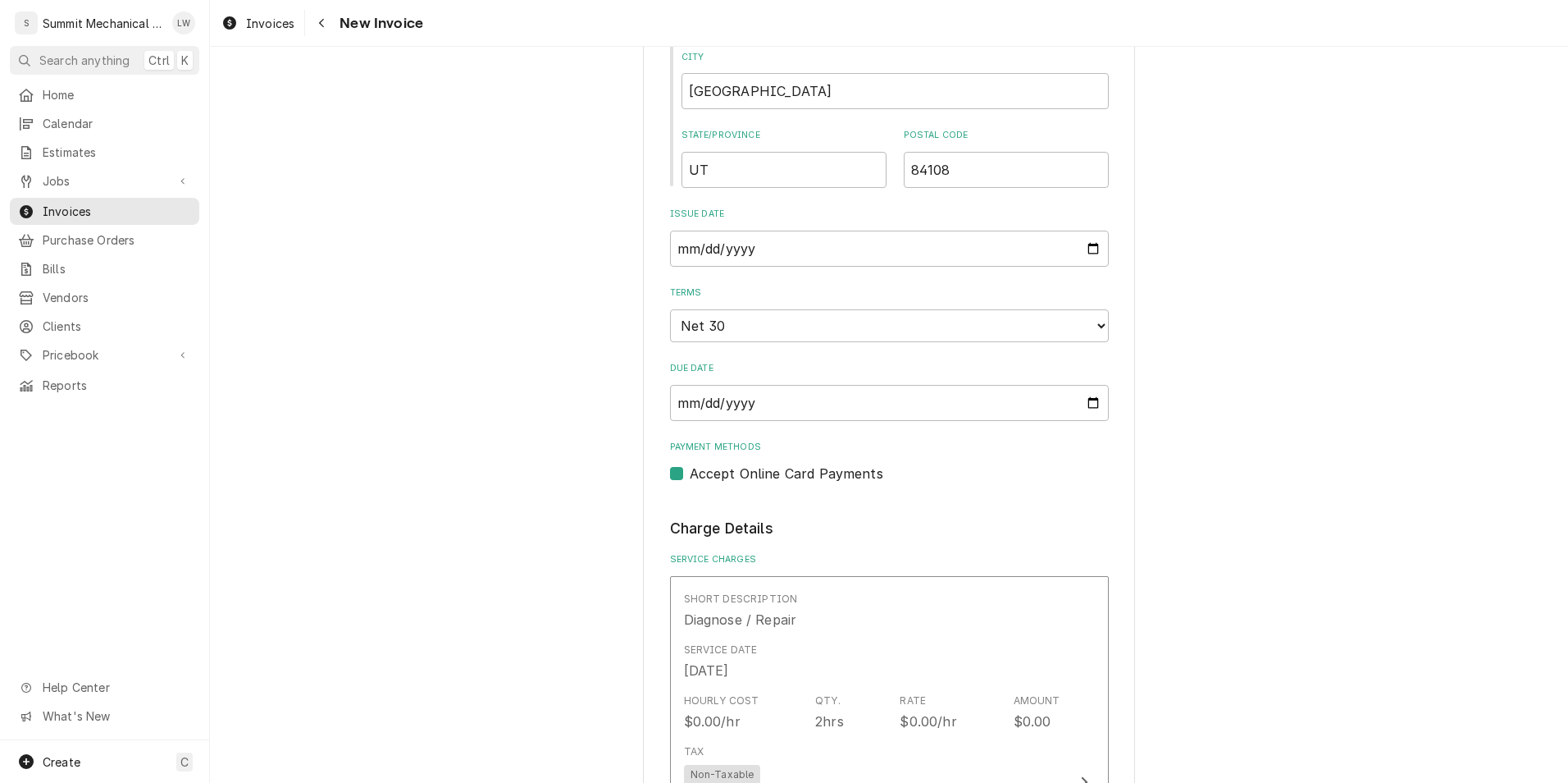
scroll to position [825, 0]
click at [856, 264] on input "2025-09-29" at bounding box center [889, 250] width 439 height 36
click at [1086, 244] on input "2025-09-29" at bounding box center [889, 250] width 439 height 36
type input "2025-09-25"
type textarea "x"
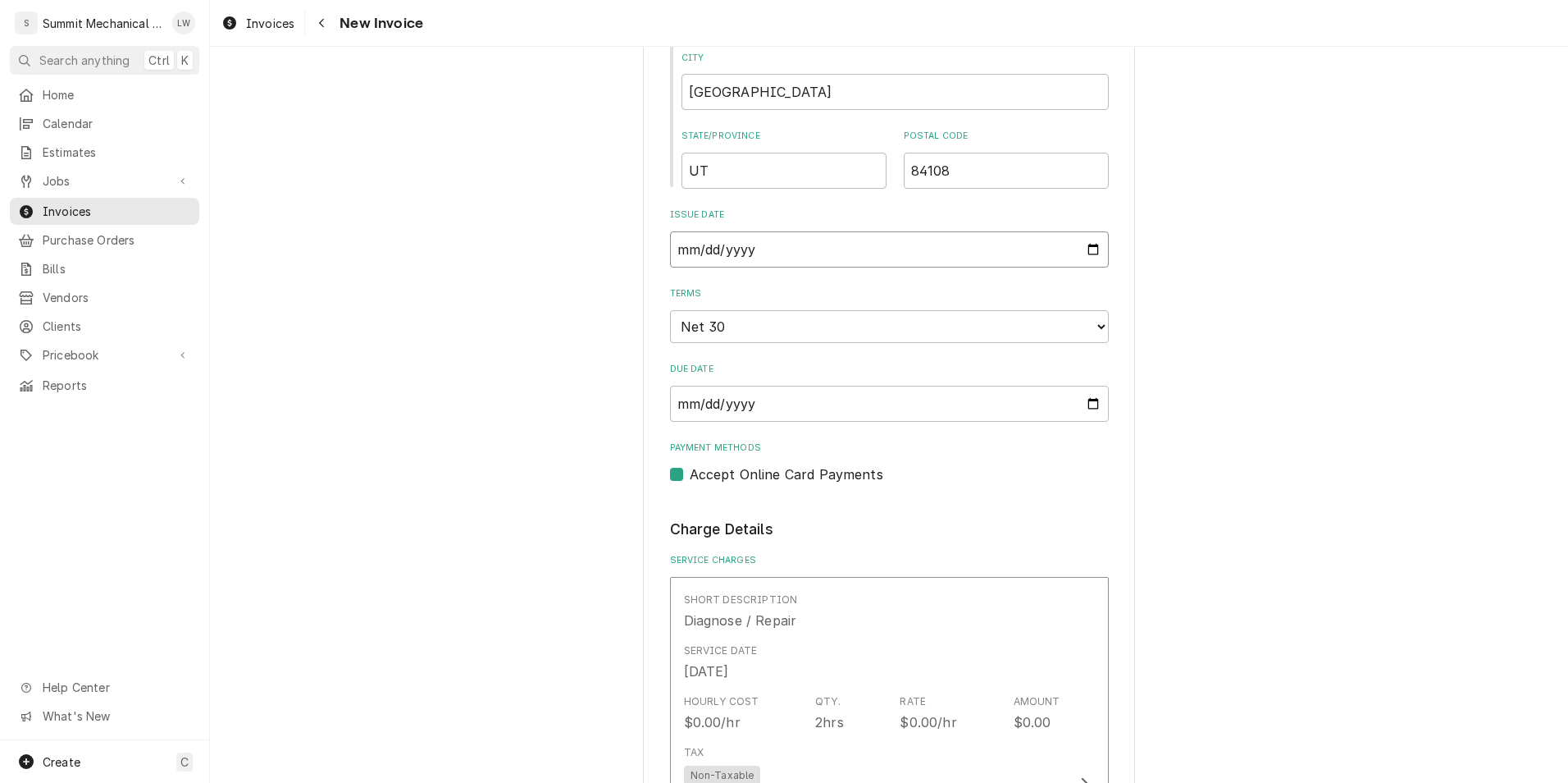
type input "2025-09-25"
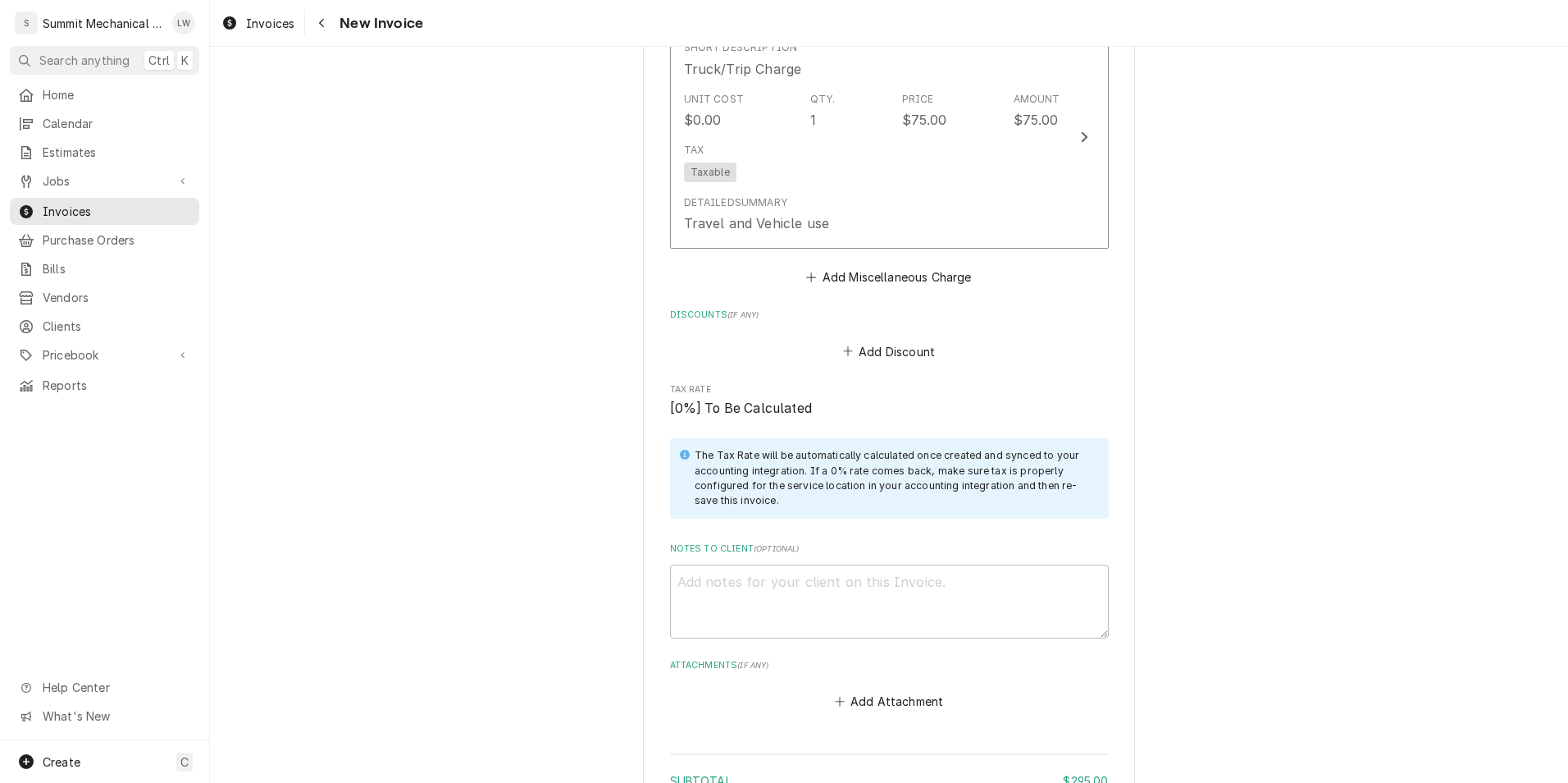
scroll to position [2505, 0]
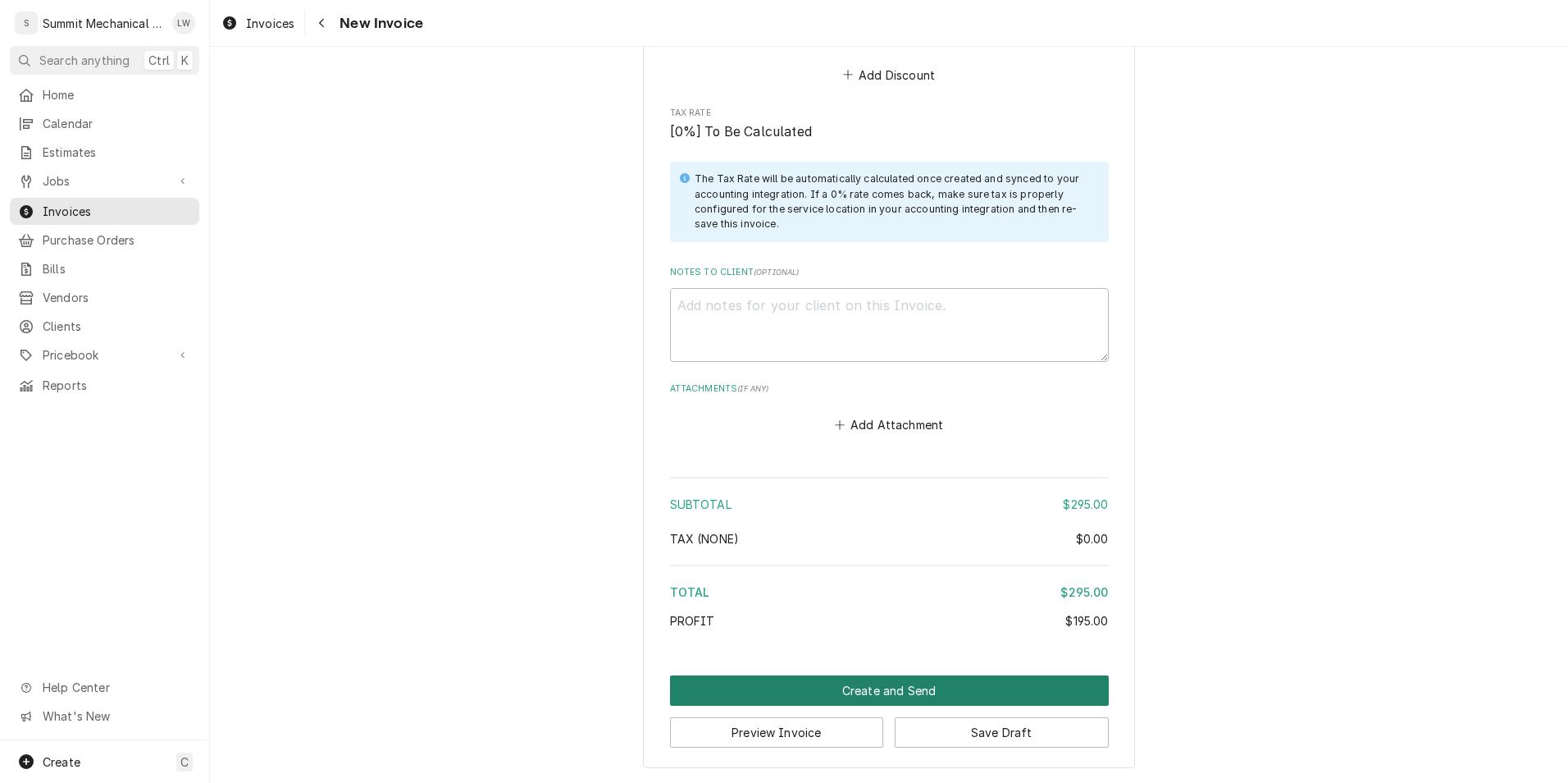
click at [858, 686] on button "Create and Send" at bounding box center [889, 691] width 439 height 31
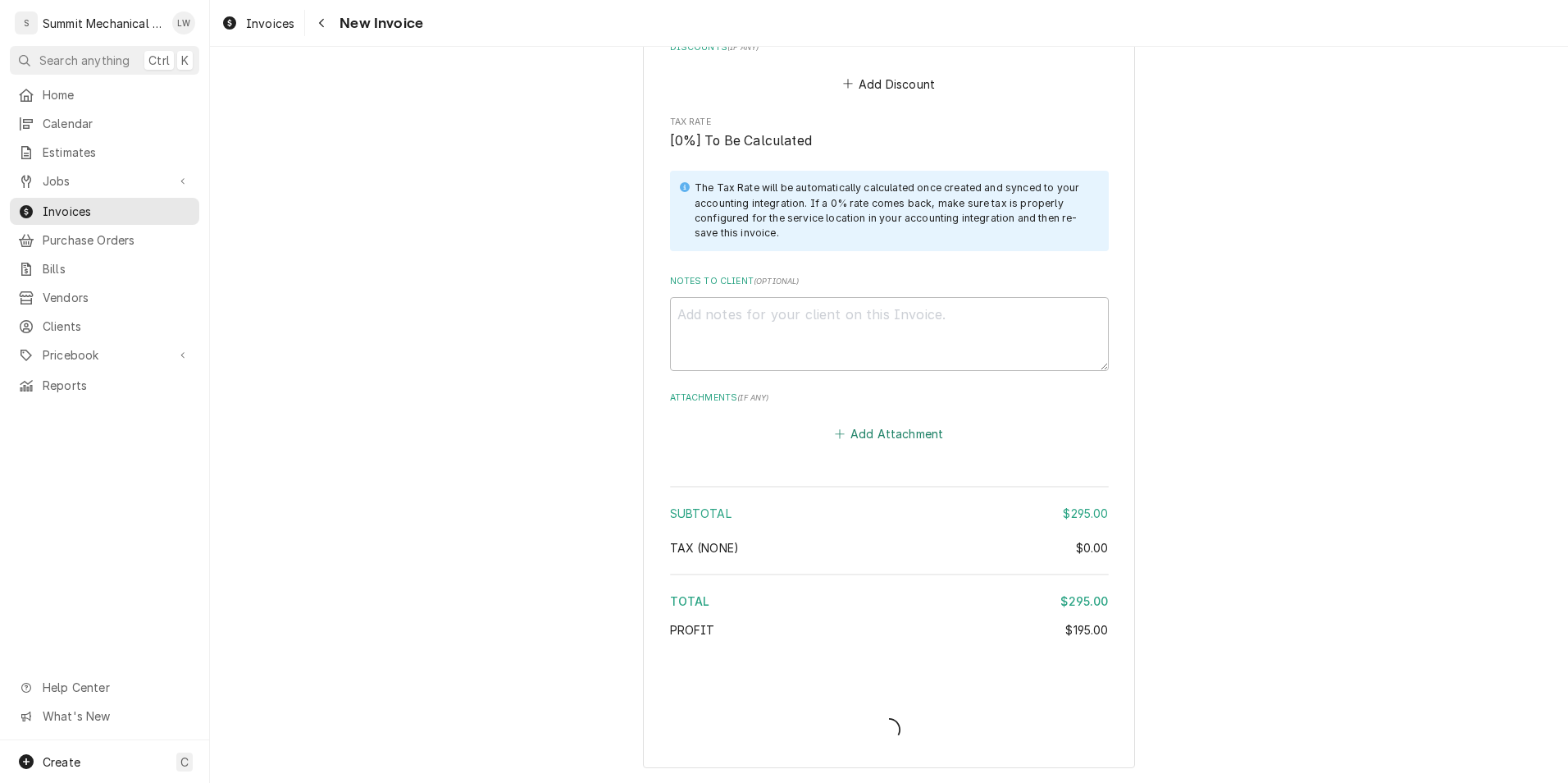
type textarea "x"
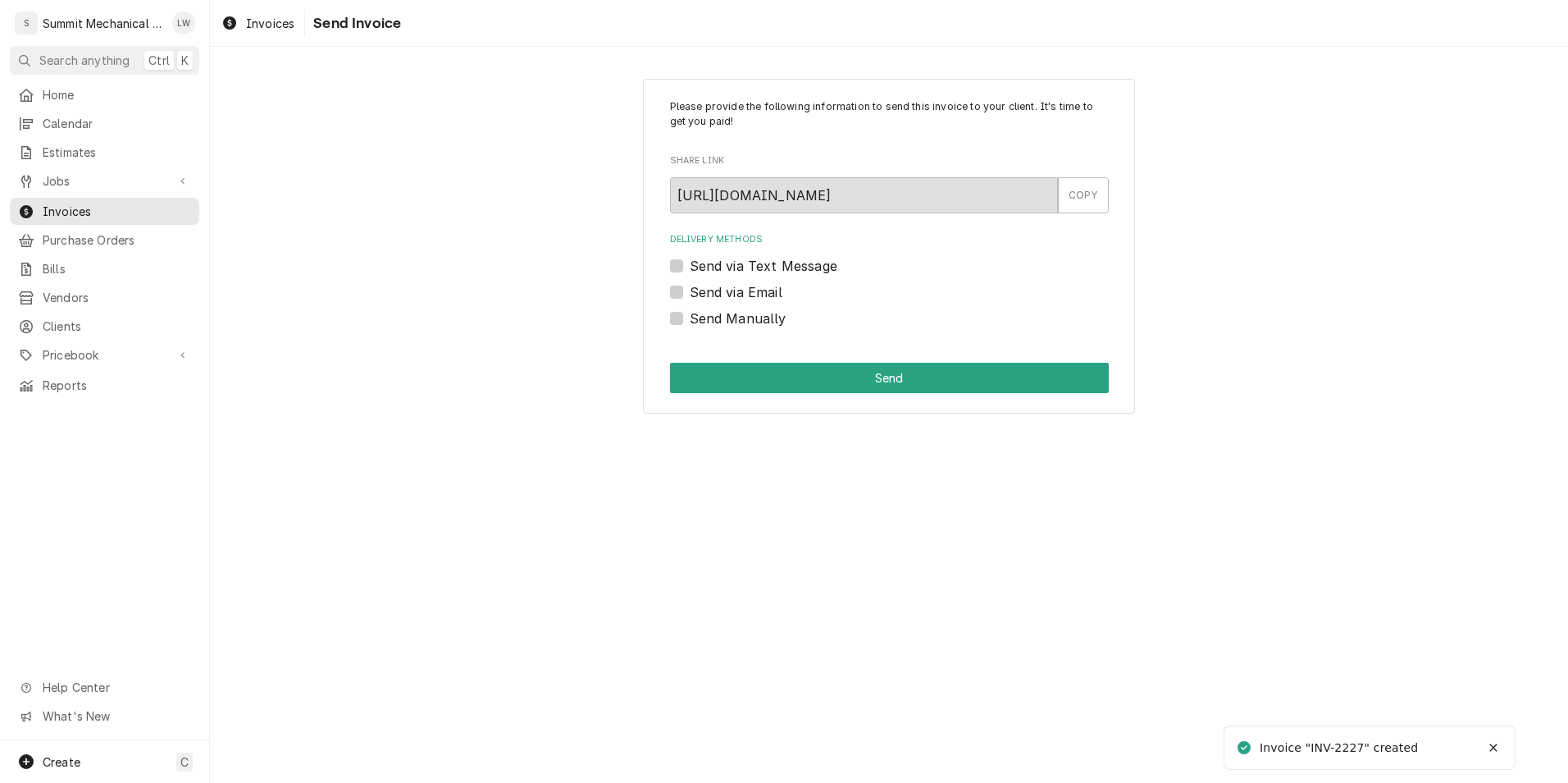
click at [689, 321] on label "Send Manually" at bounding box center [737, 319] width 97 height 20
click at [689, 321] on input "Send Manually" at bounding box center [908, 327] width 439 height 36
checkbox input "true"
click at [751, 375] on button "Send" at bounding box center [889, 378] width 439 height 31
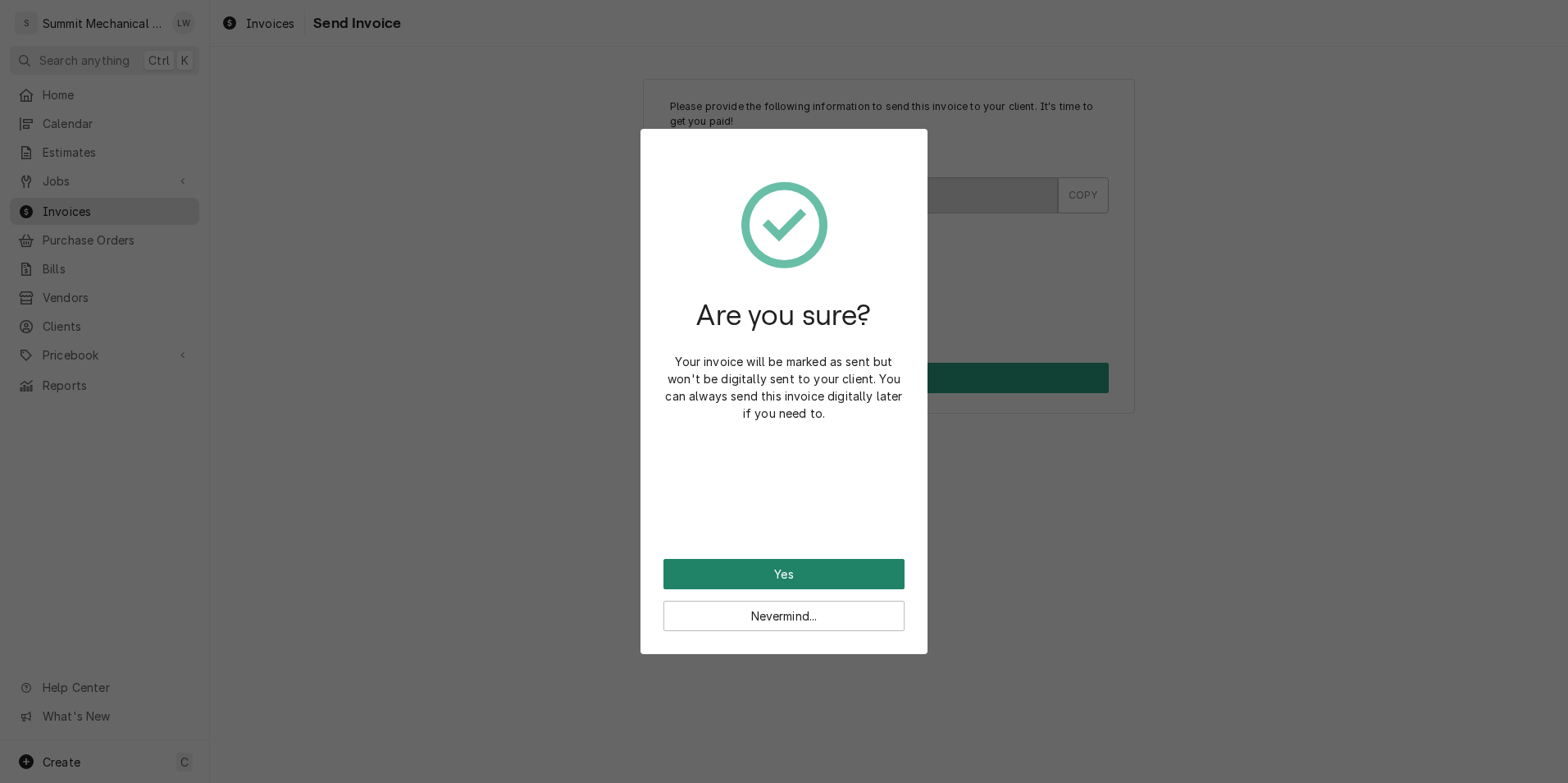
click at [768, 569] on button "Yes" at bounding box center [784, 574] width 241 height 31
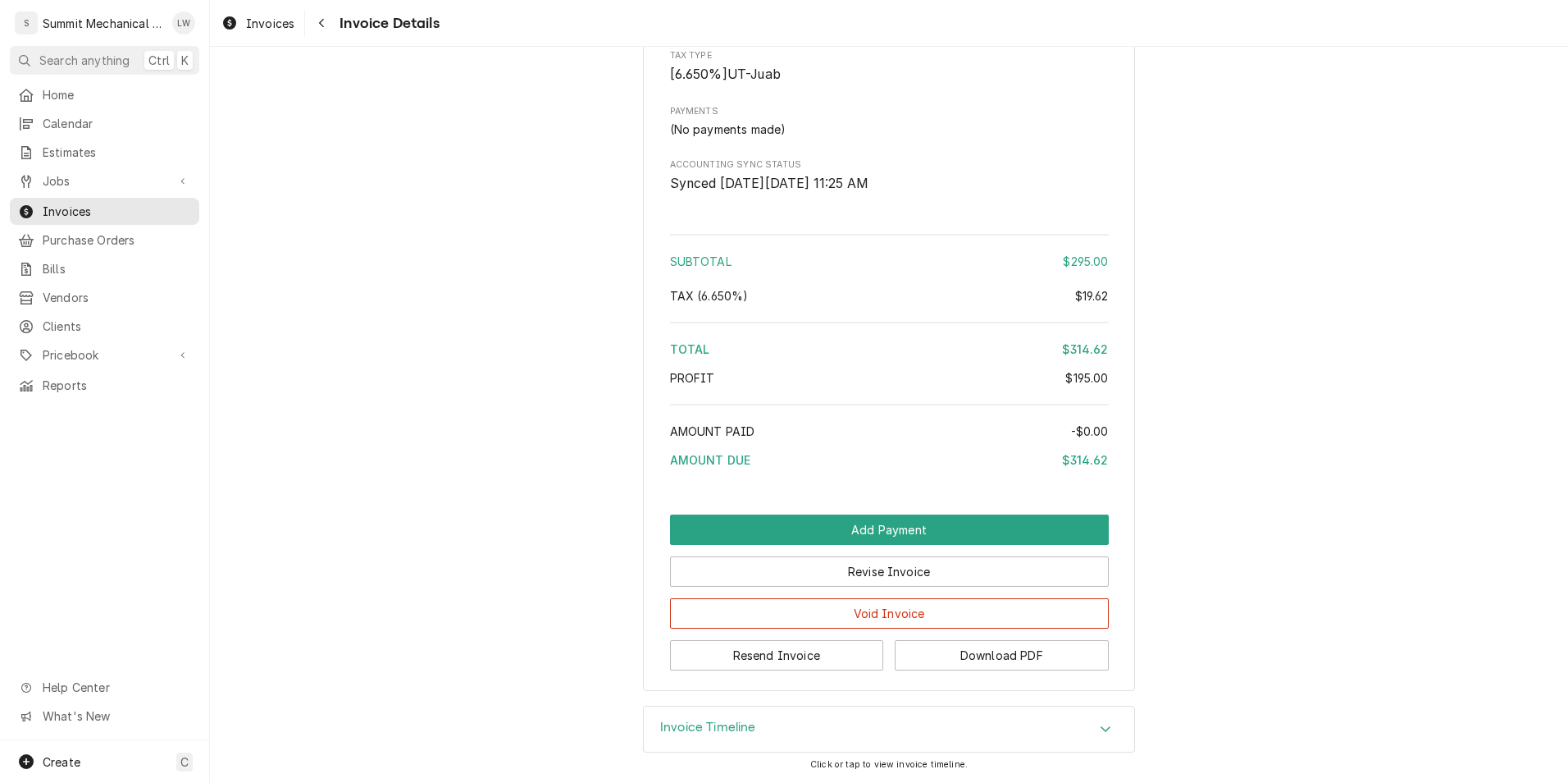
scroll to position [1866, 0]
click at [939, 663] on button "Download PDF" at bounding box center [1002, 655] width 214 height 31
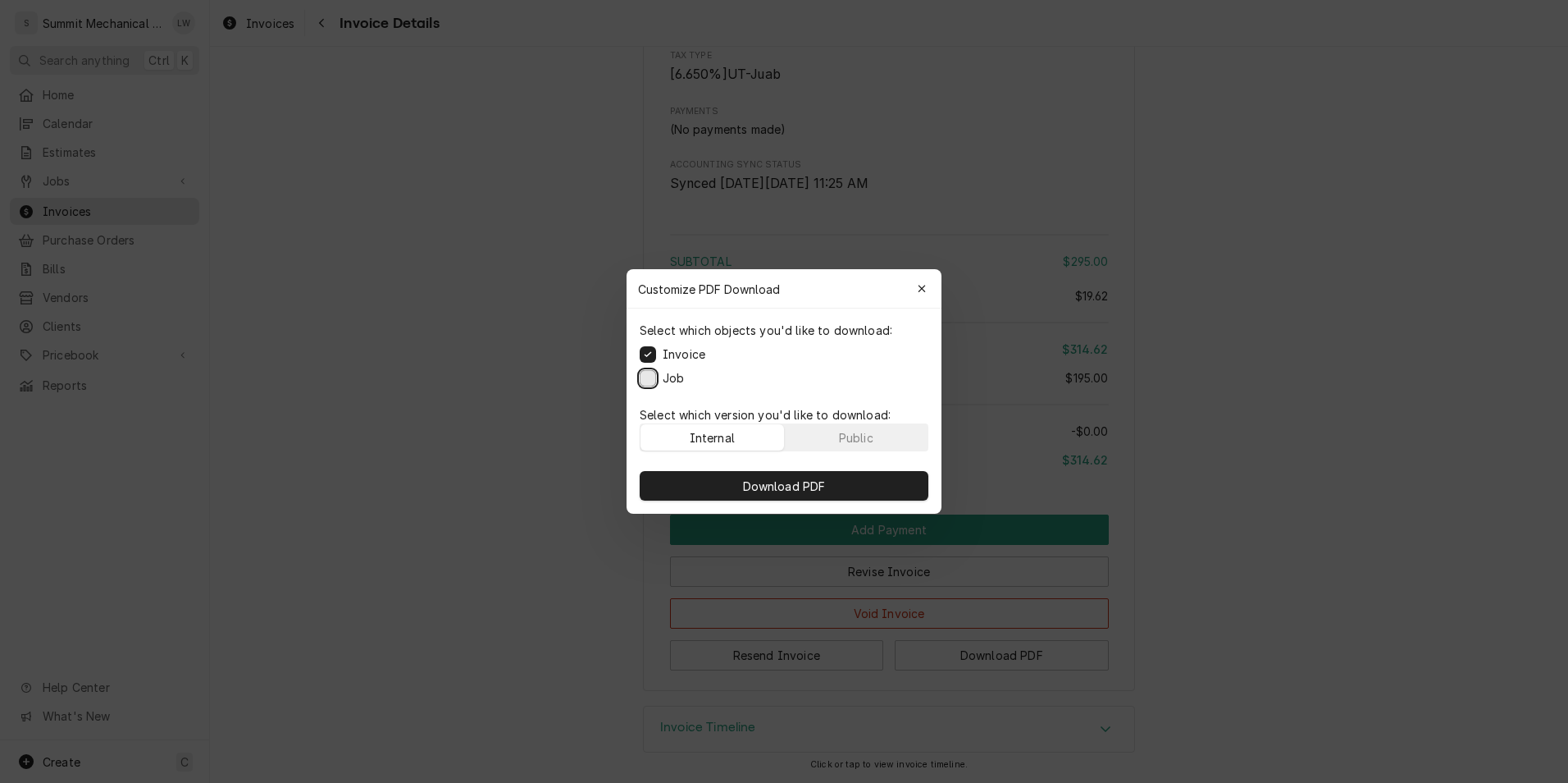
click at [648, 373] on button "Job" at bounding box center [648, 378] width 16 height 16
click at [826, 468] on div "Download PDF" at bounding box center [784, 486] width 315 height 56
click at [830, 442] on button "Public" at bounding box center [856, 437] width 144 height 26
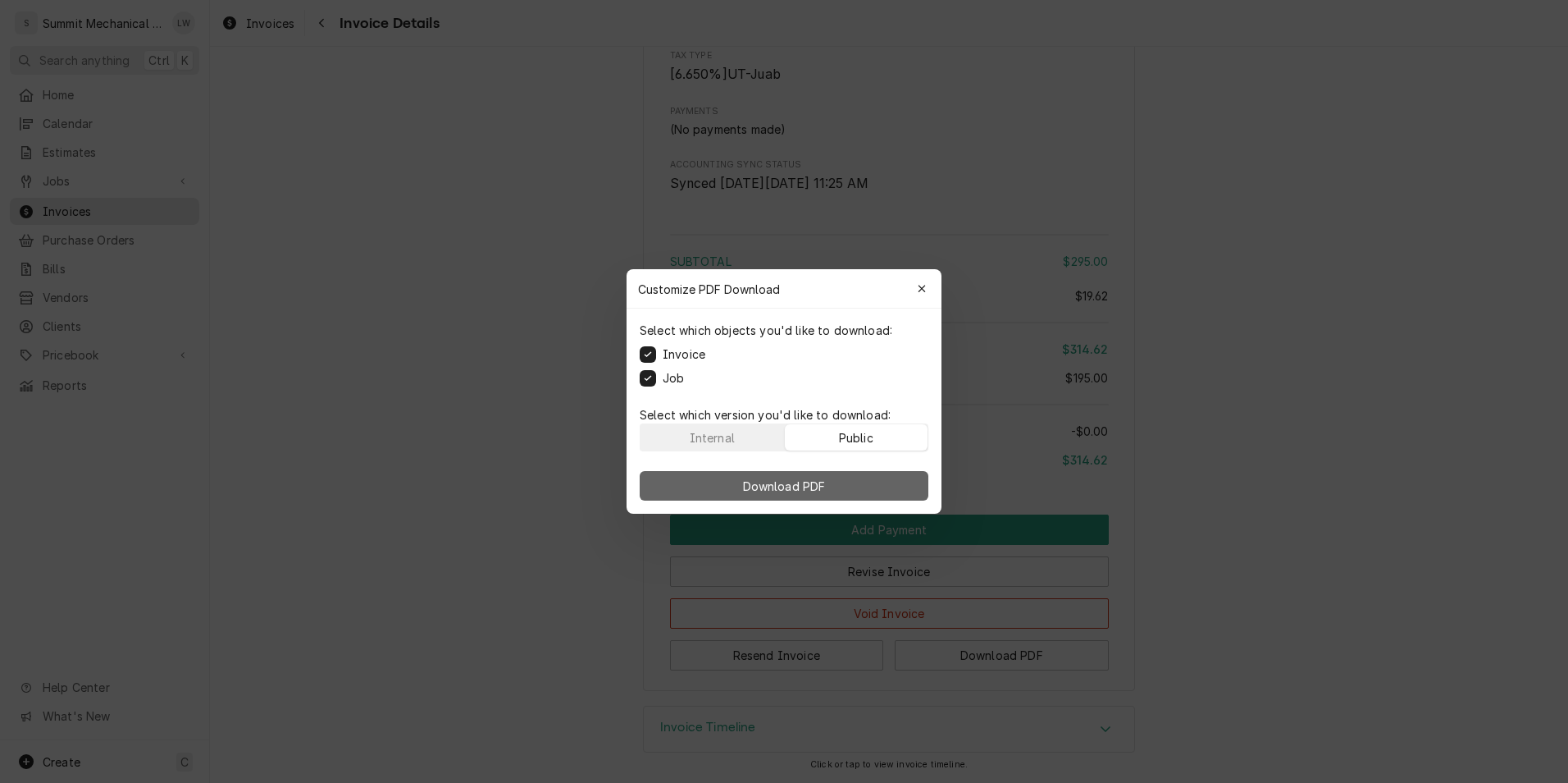
click at [794, 476] on button "Download PDF" at bounding box center [784, 485] width 289 height 30
